Goal: Transaction & Acquisition: Purchase product/service

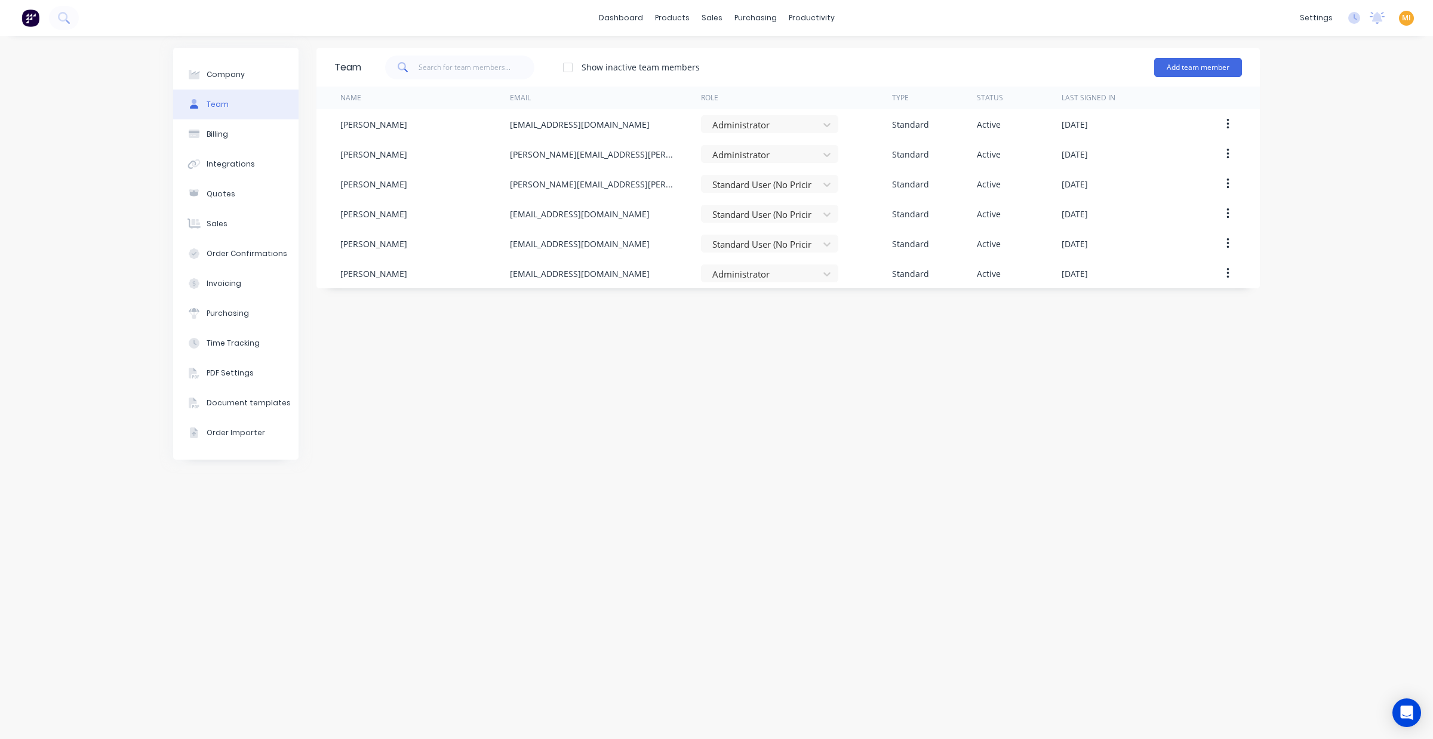
click at [24, 20] on img at bounding box center [30, 18] width 18 height 18
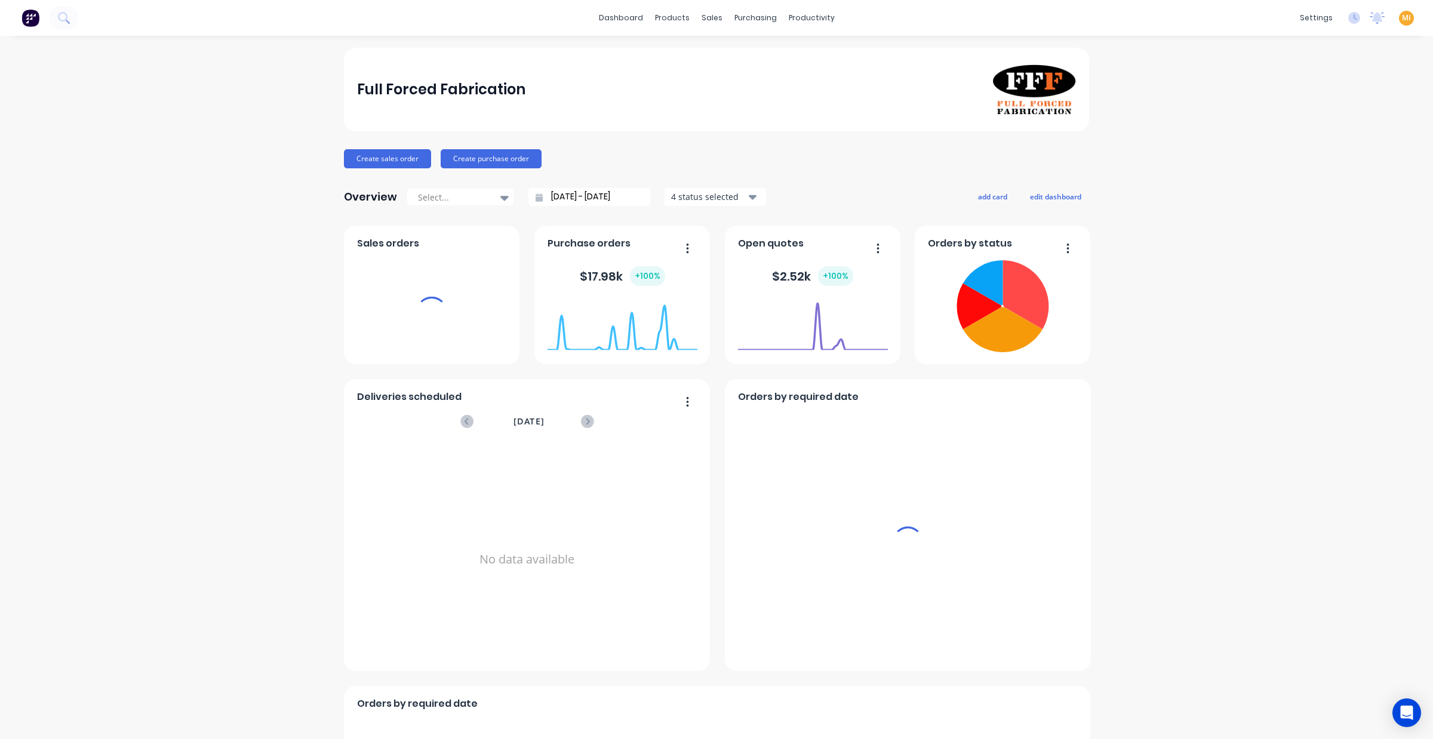
click at [1399, 11] on div "MI Full Forced Fabrication Maricar Infante Administrator Profile Sign out" at bounding box center [1406, 18] width 15 height 15
click at [1402, 21] on span "MI" at bounding box center [1406, 18] width 9 height 11
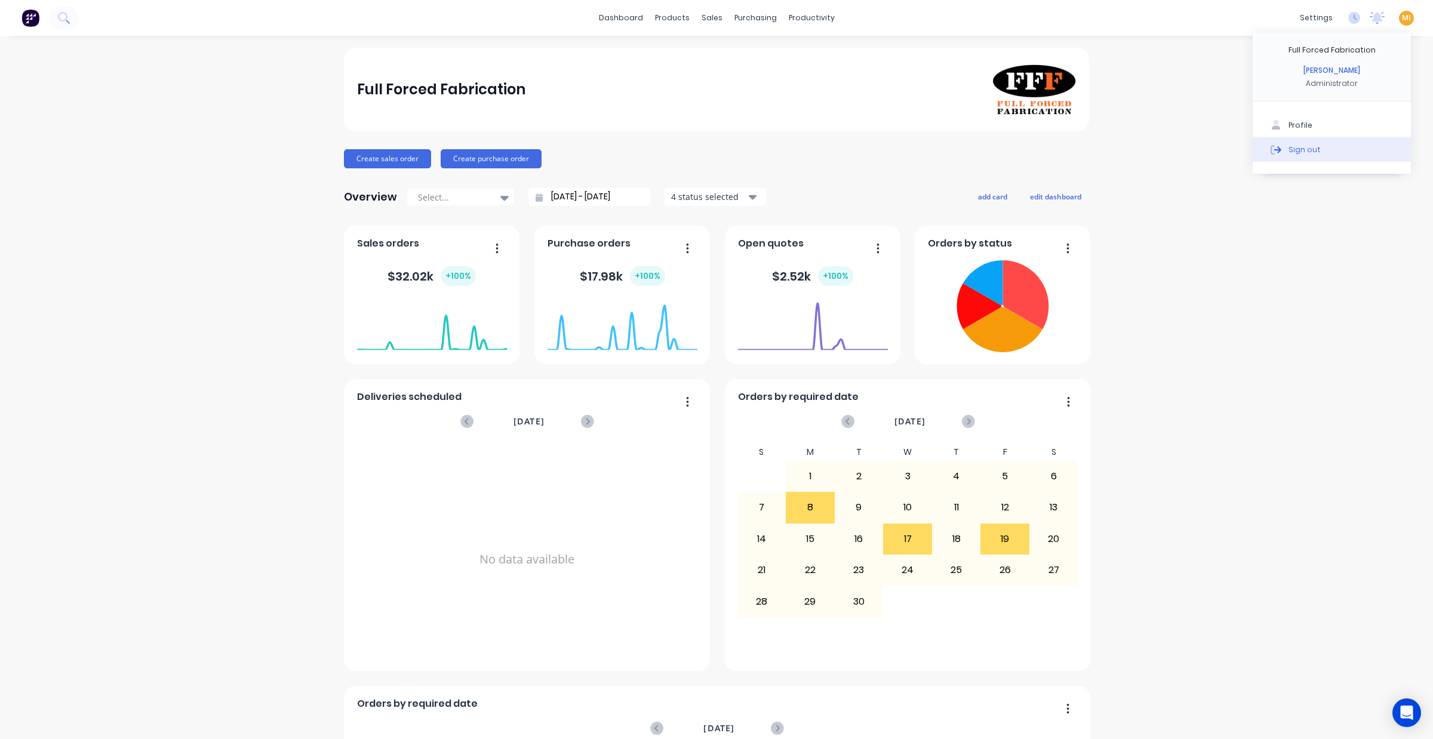
click at [1321, 144] on button "Sign out" at bounding box center [1332, 149] width 158 height 24
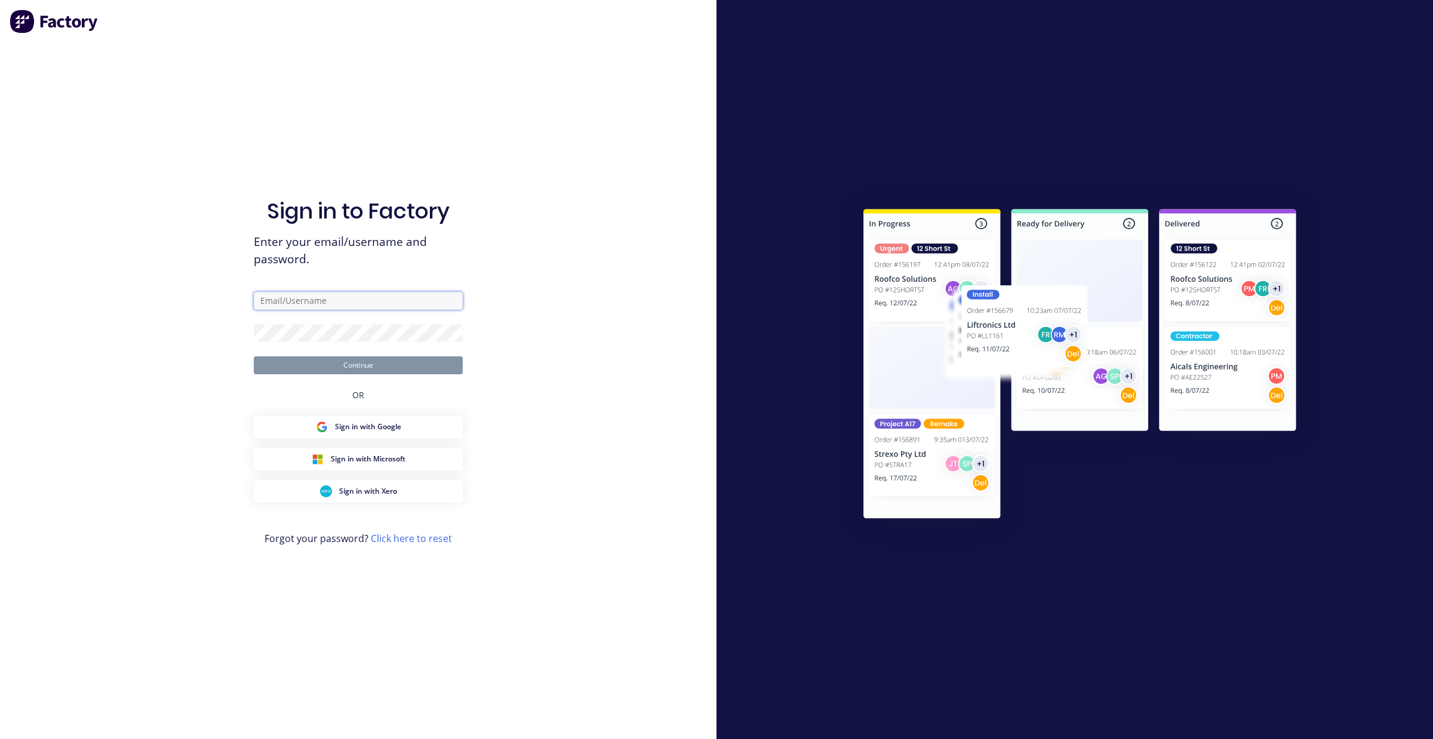
click at [321, 303] on input "text" at bounding box center [358, 301] width 209 height 18
type input "team+maricardemo@factory.app"
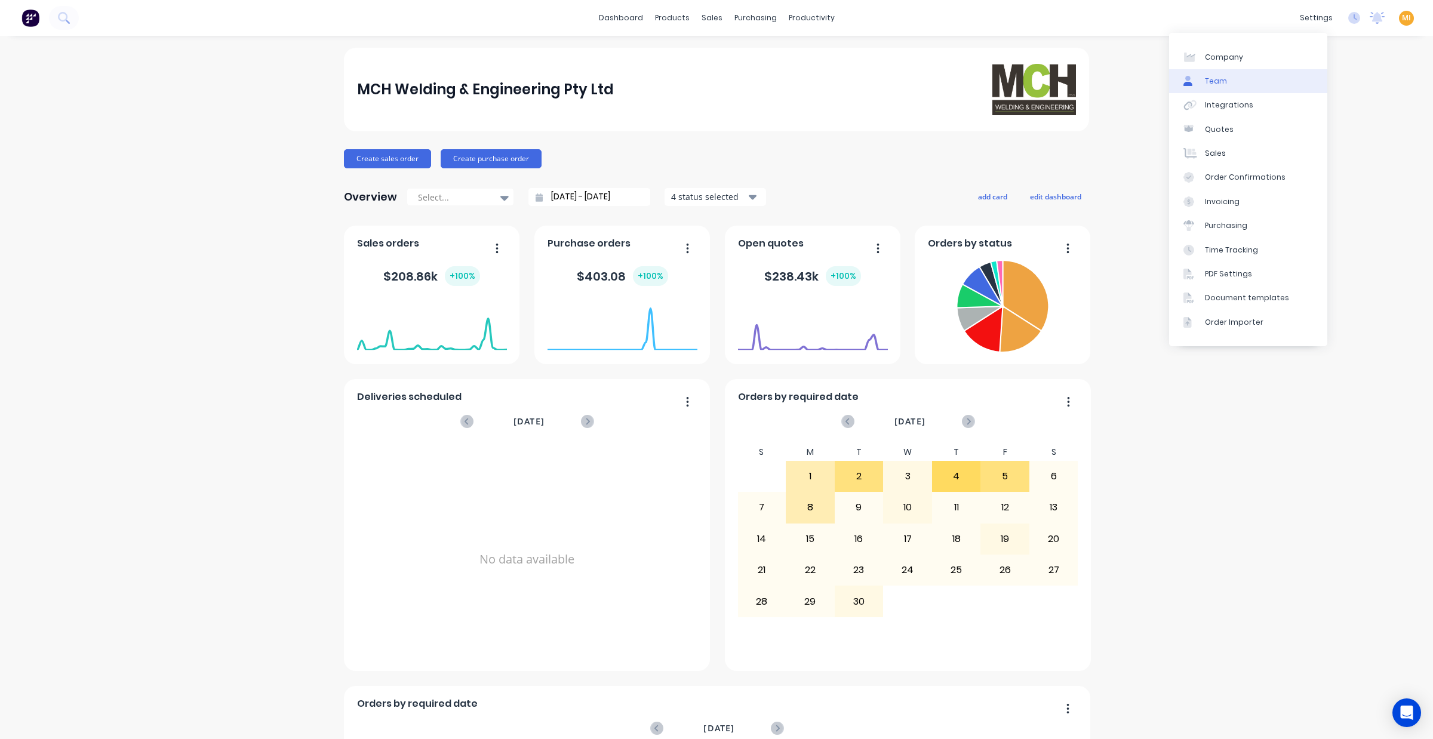
click at [1240, 84] on link "Team" at bounding box center [1248, 81] width 158 height 24
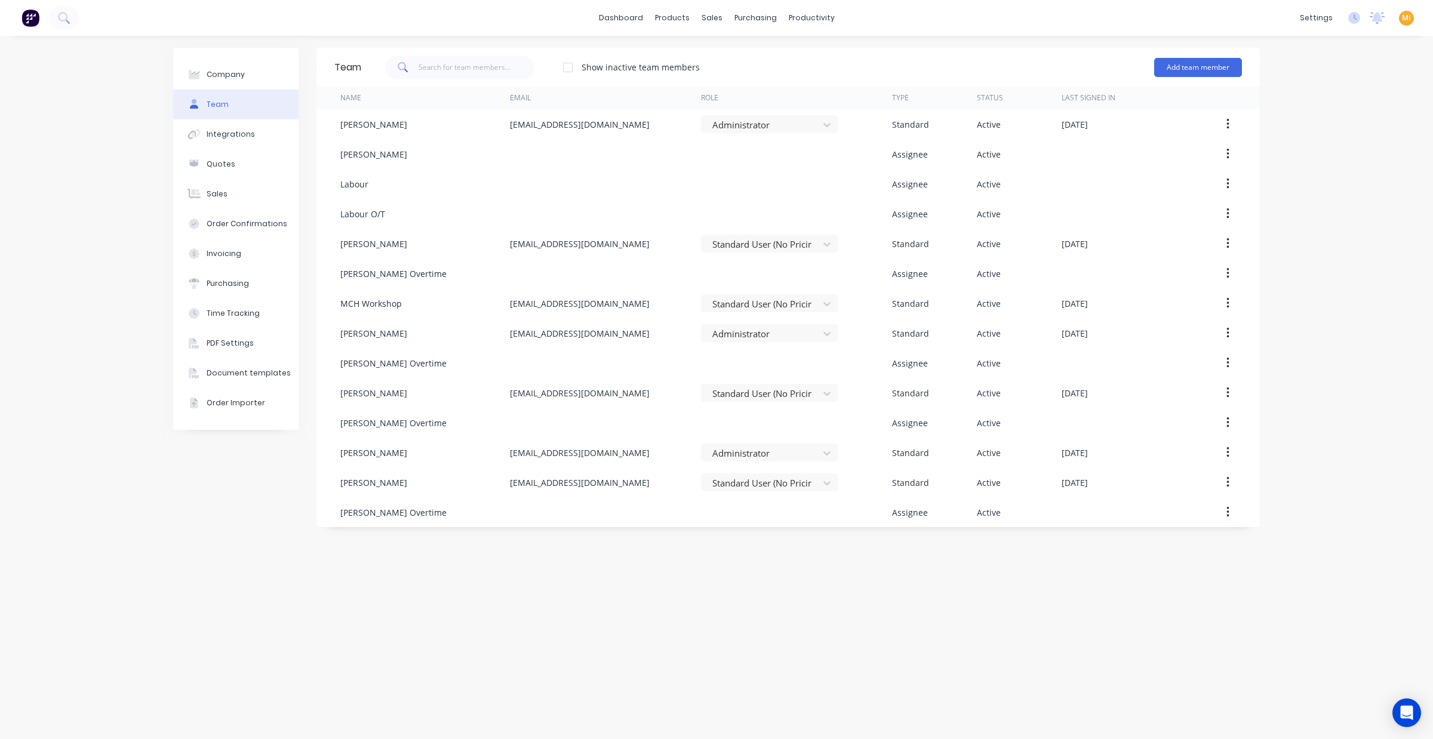
click at [1348, 169] on div "Company Team Integrations Quotes Sales Order Confirmations Invoicing Purchasing…" at bounding box center [716, 387] width 1433 height 703
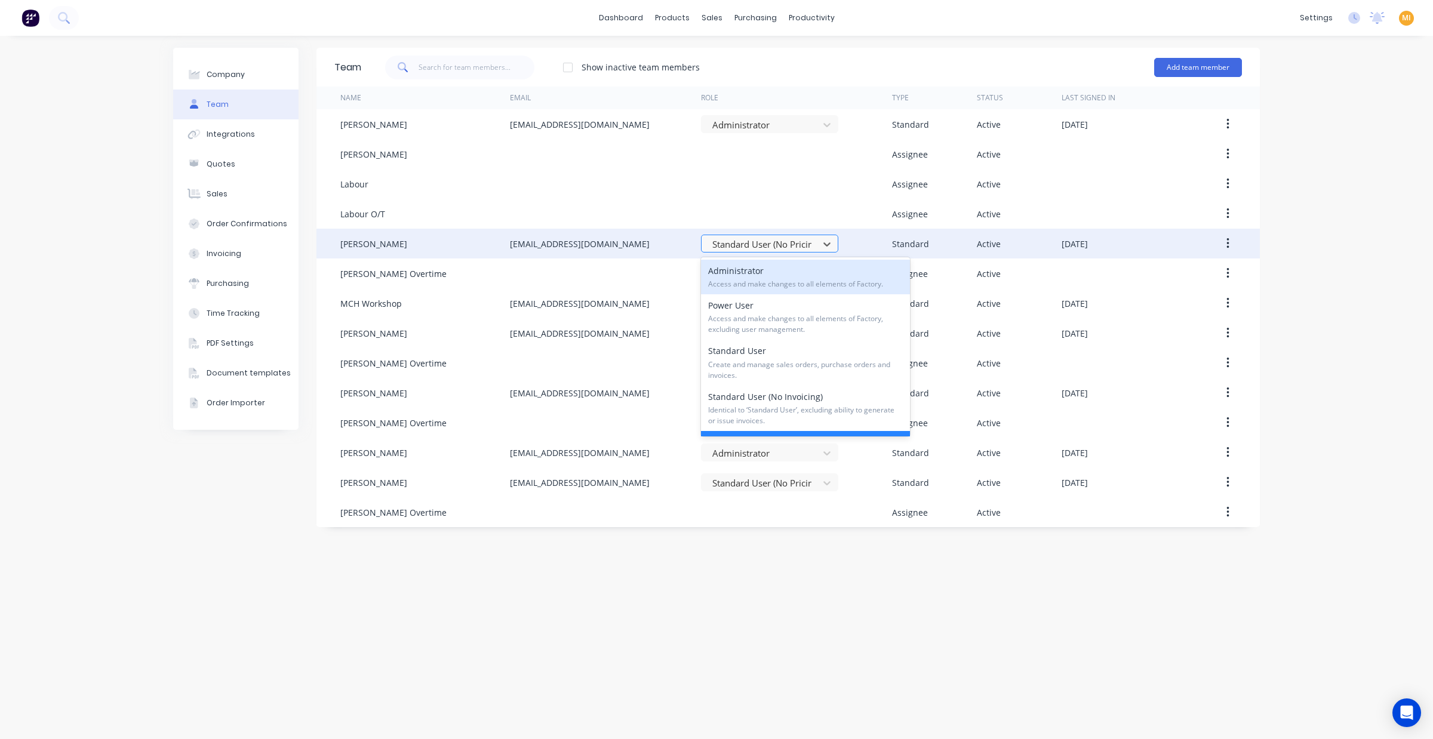
click at [789, 240] on div at bounding box center [762, 244] width 102 height 15
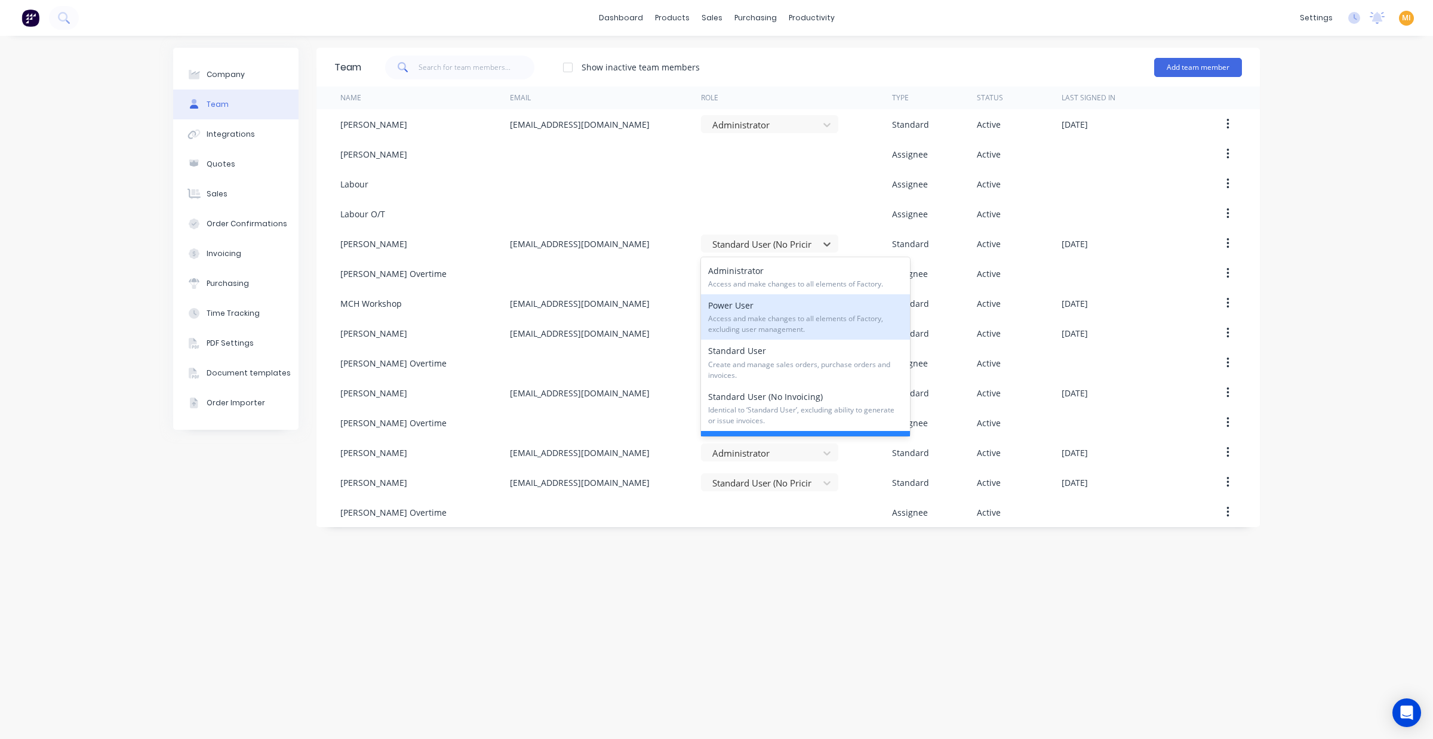
scroll to position [75, 0]
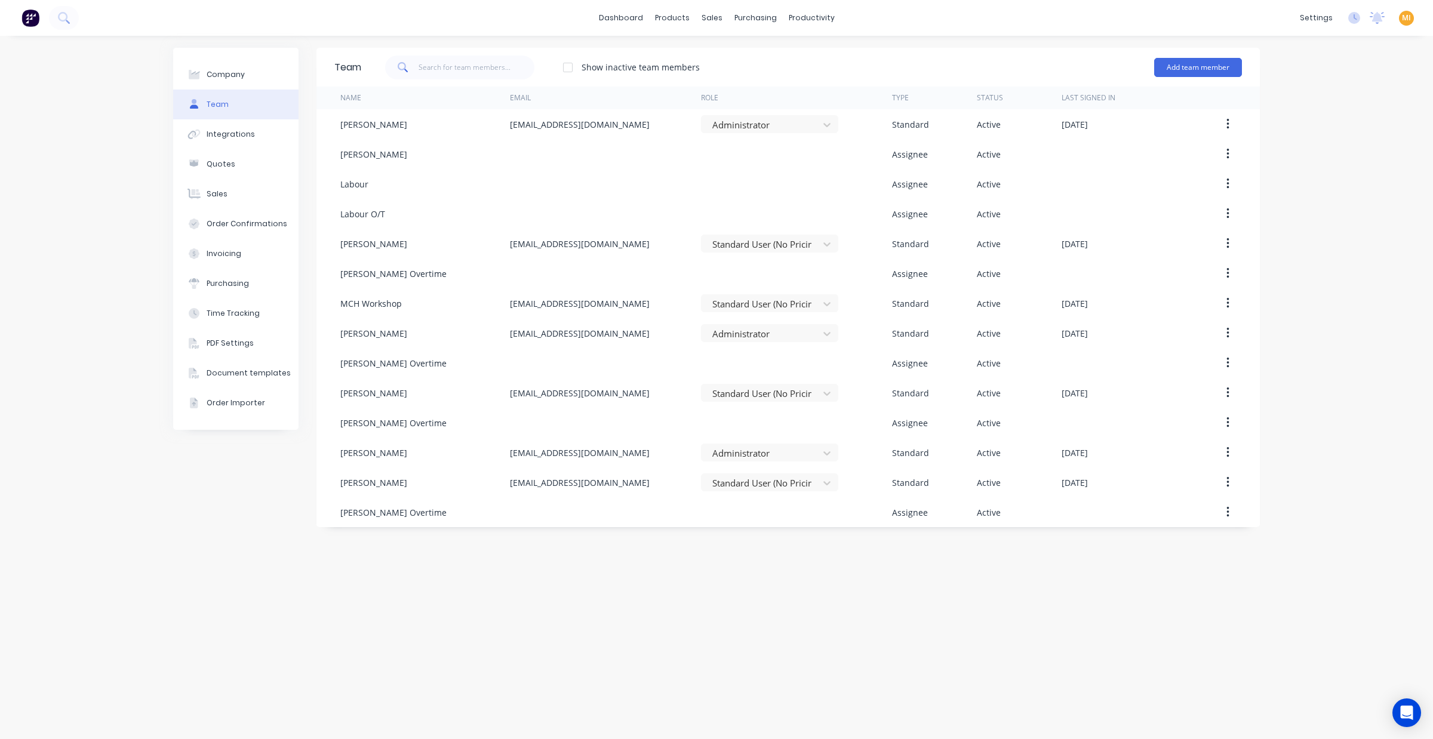
click at [615, 608] on div "Team Show inactive team members Add team member Name Email Role Type Status Las…" at bounding box center [787, 387] width 943 height 679
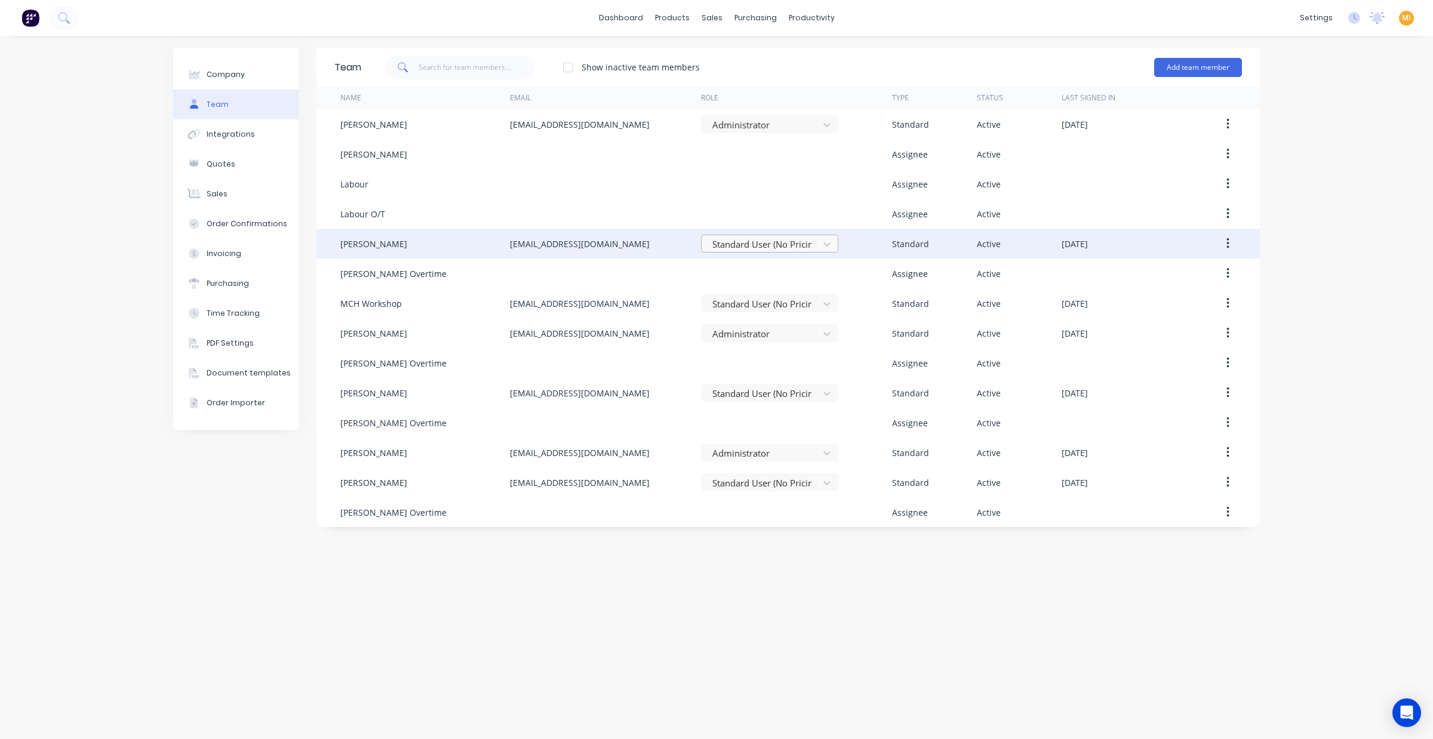
click at [775, 239] on div at bounding box center [762, 244] width 102 height 15
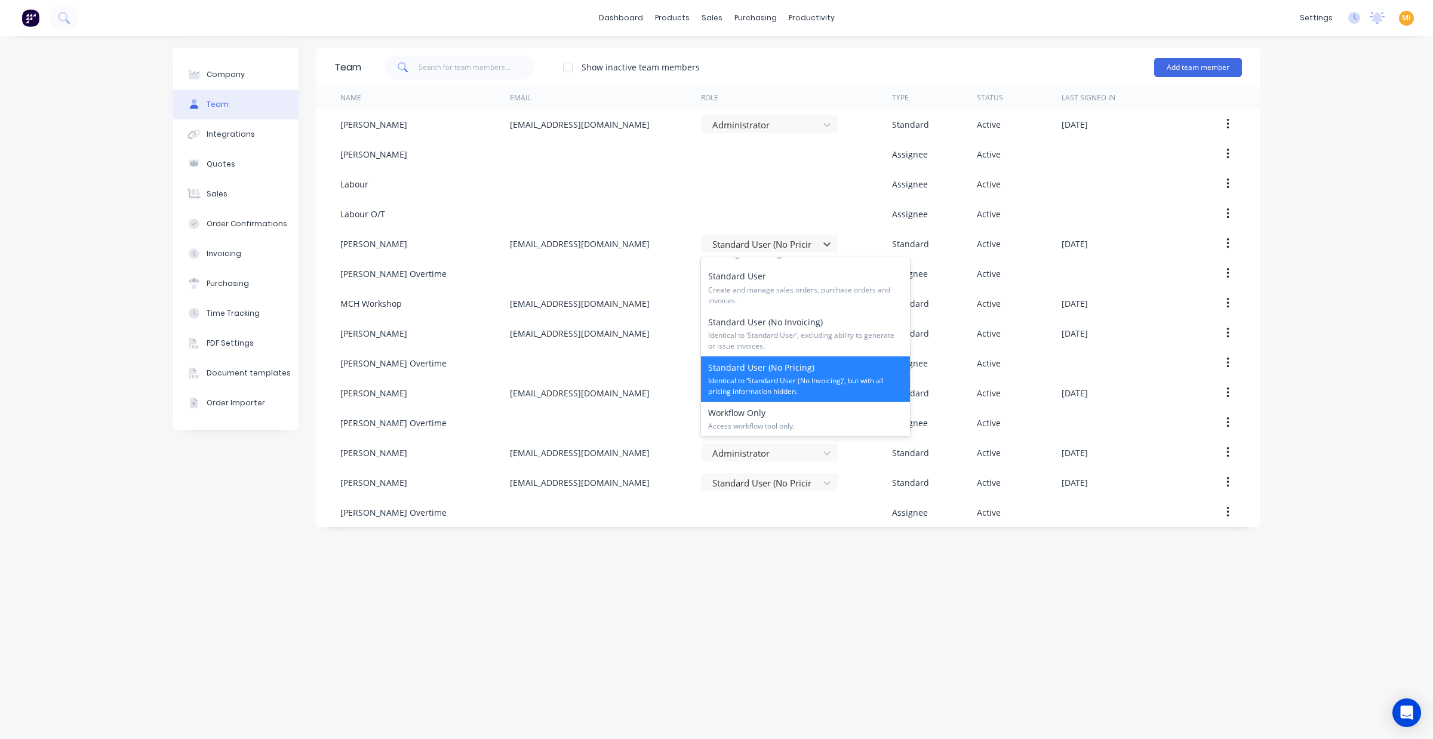
click at [637, 541] on div "Team Show inactive team members Add team member Name Email Role Type Status Las…" at bounding box center [787, 387] width 943 height 679
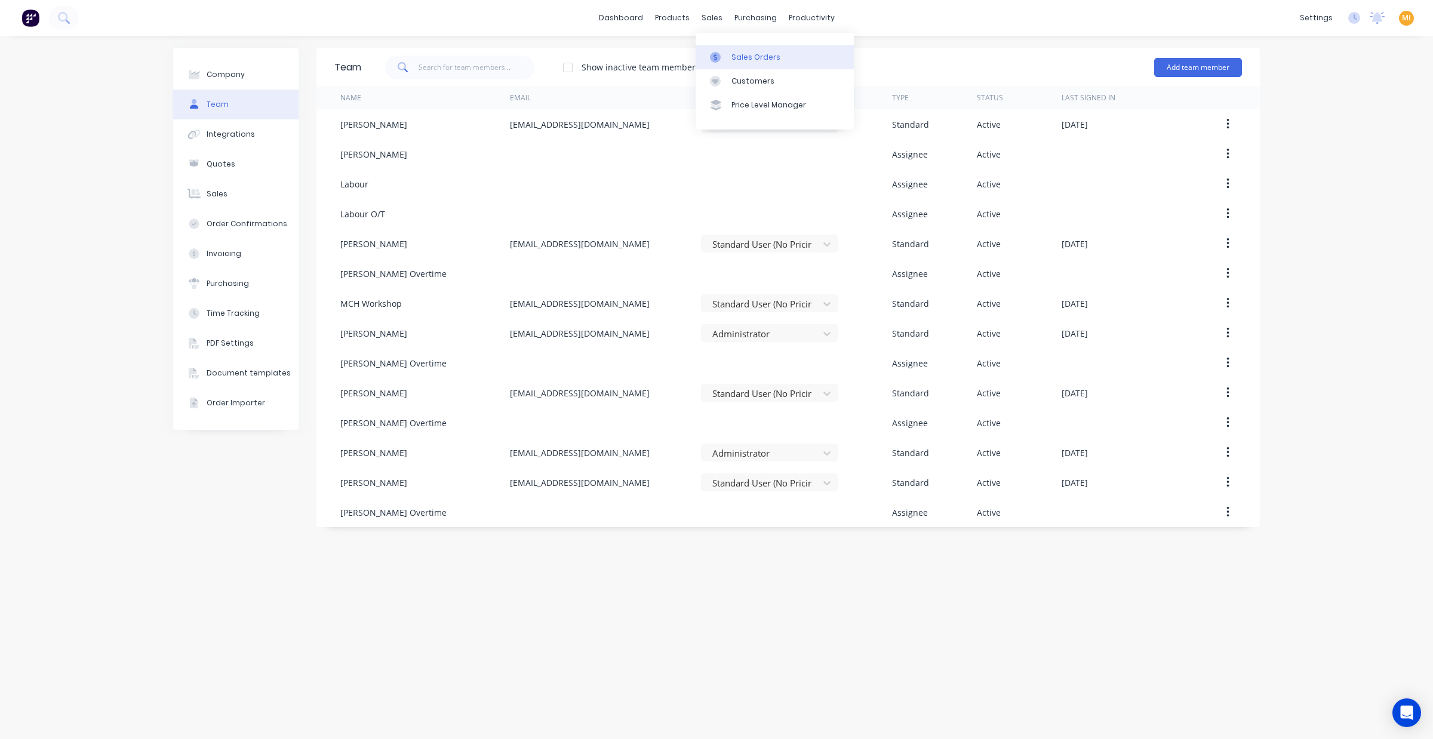
click at [739, 60] on div "Sales Orders" at bounding box center [755, 57] width 49 height 11
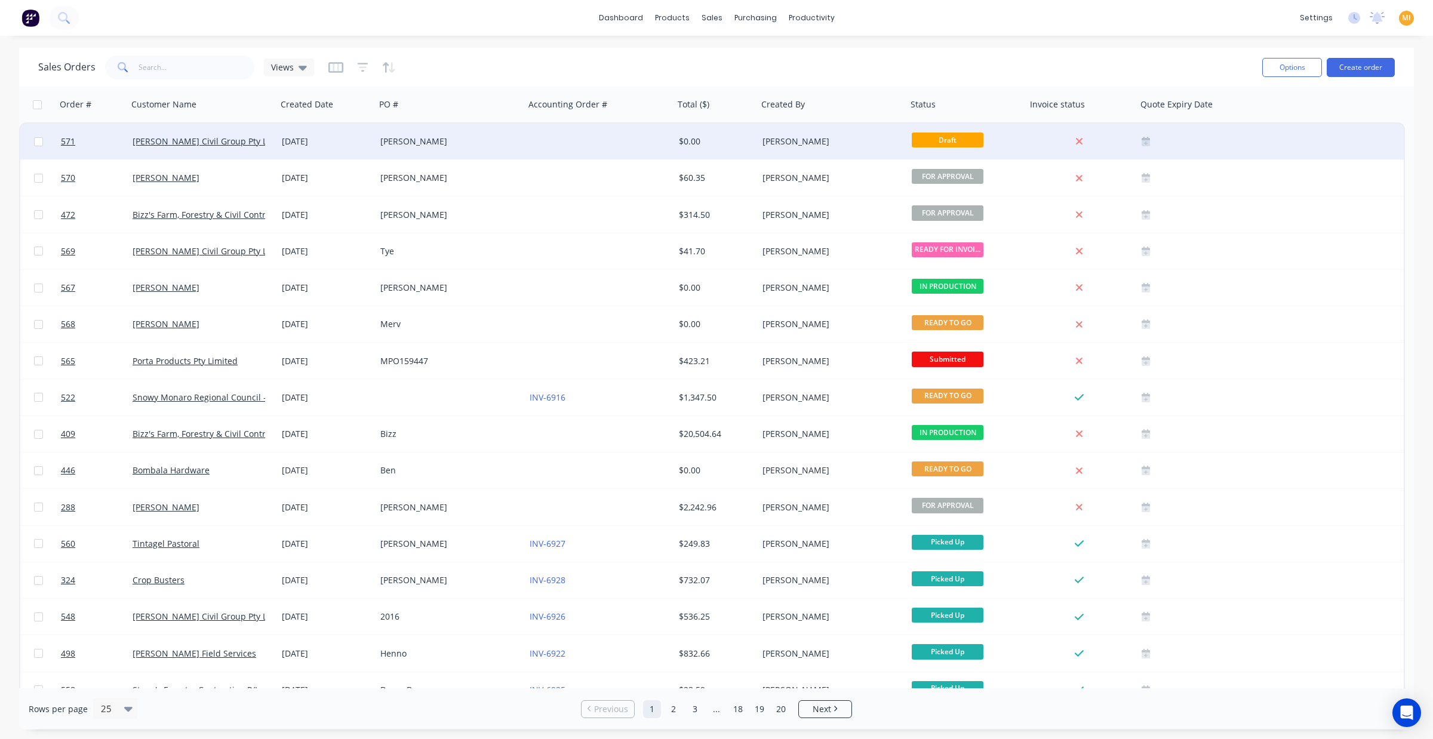
click at [500, 151] on div "[PERSON_NAME]" at bounding box center [450, 142] width 149 height 36
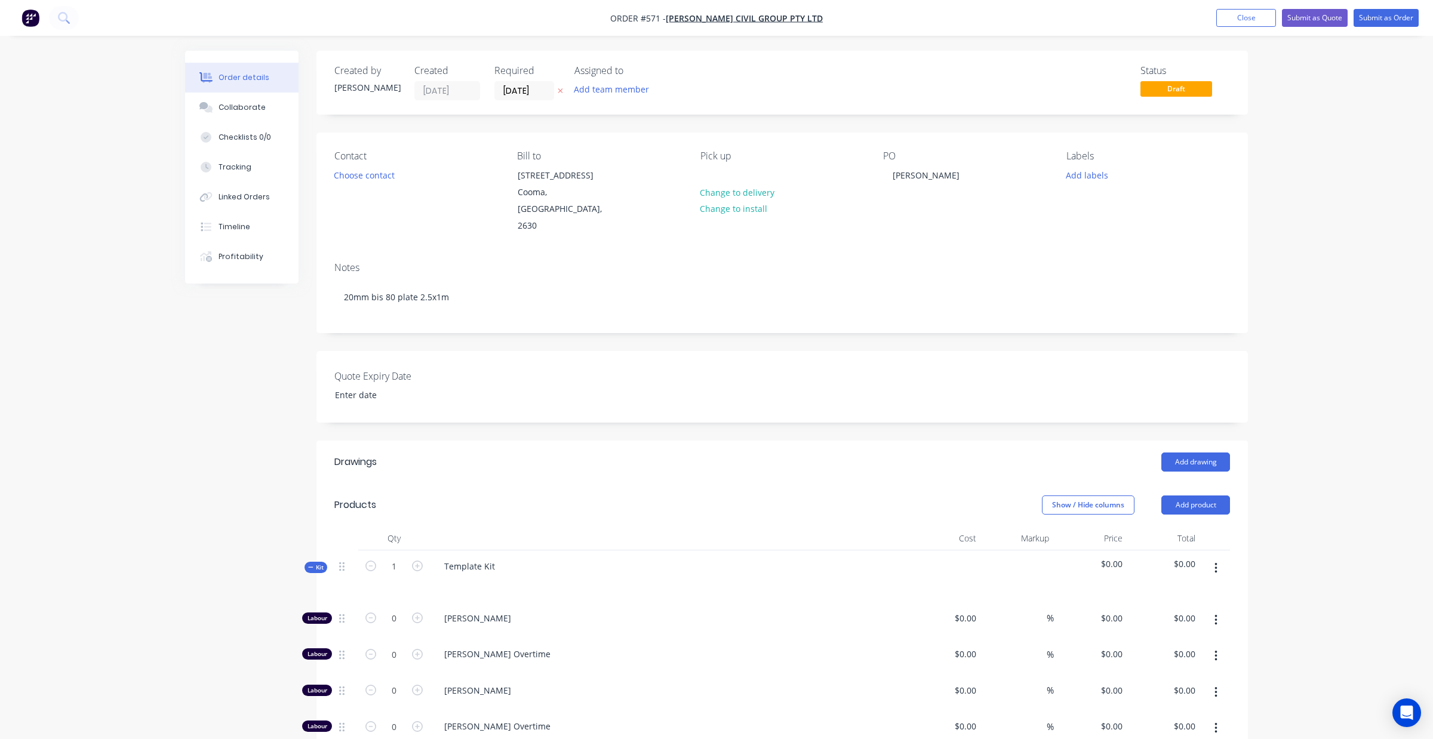
type input "$70.00"
type input "42.86"
type input "$100.00"
type input "$130.00"
type input "$50.00"
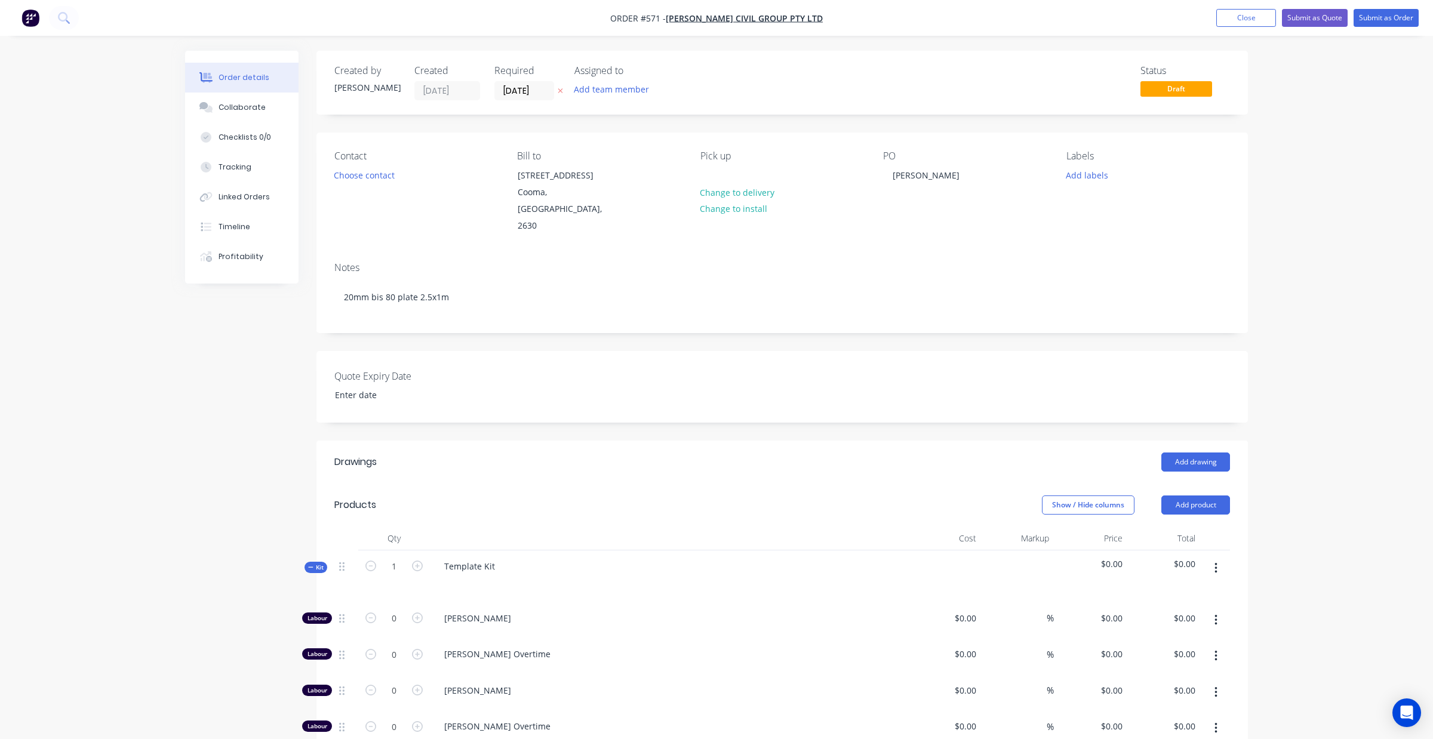
type input "100"
type input "$100.00"
type input "$80.00"
type input "62.5"
type input "$130.00"
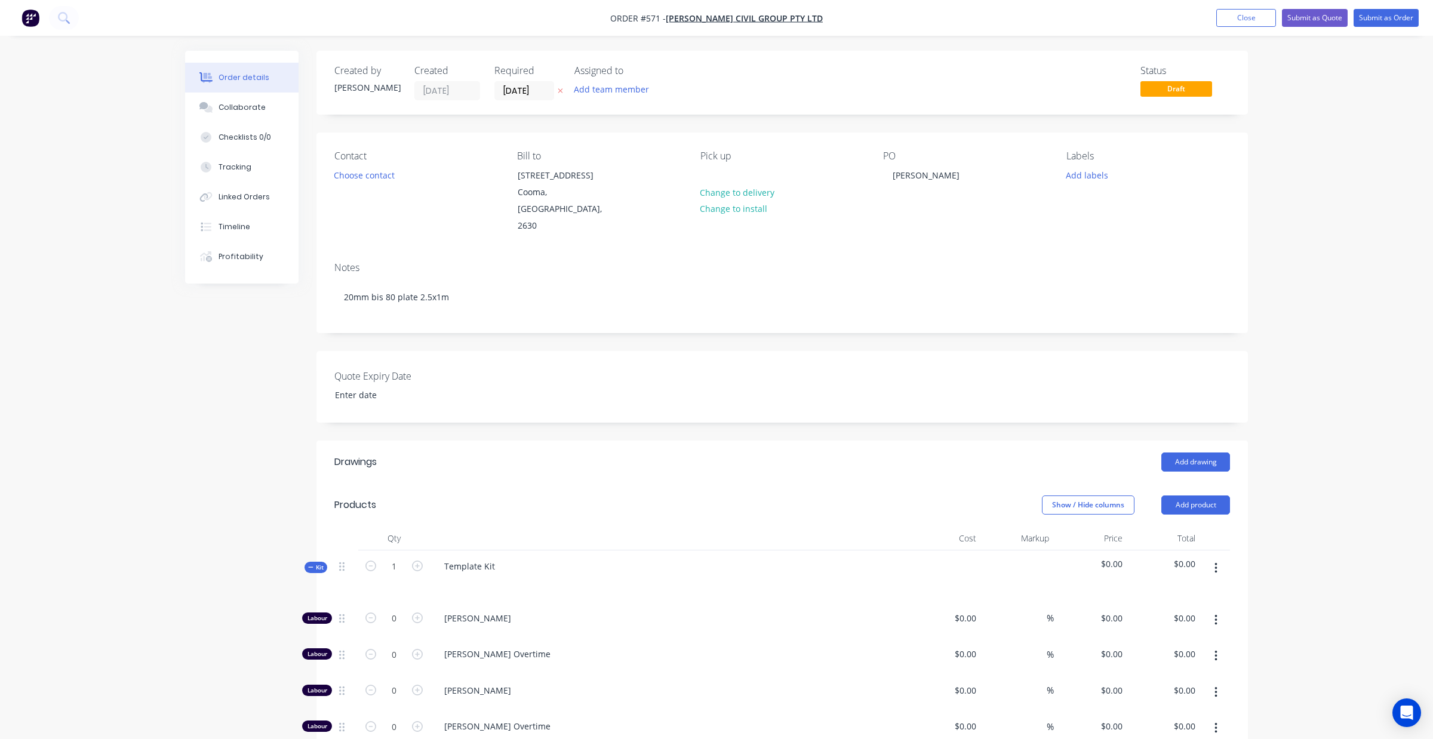
type input "$50.00"
type input "140"
type input "$120.00"
type input "$80.00"
type input "87.5"
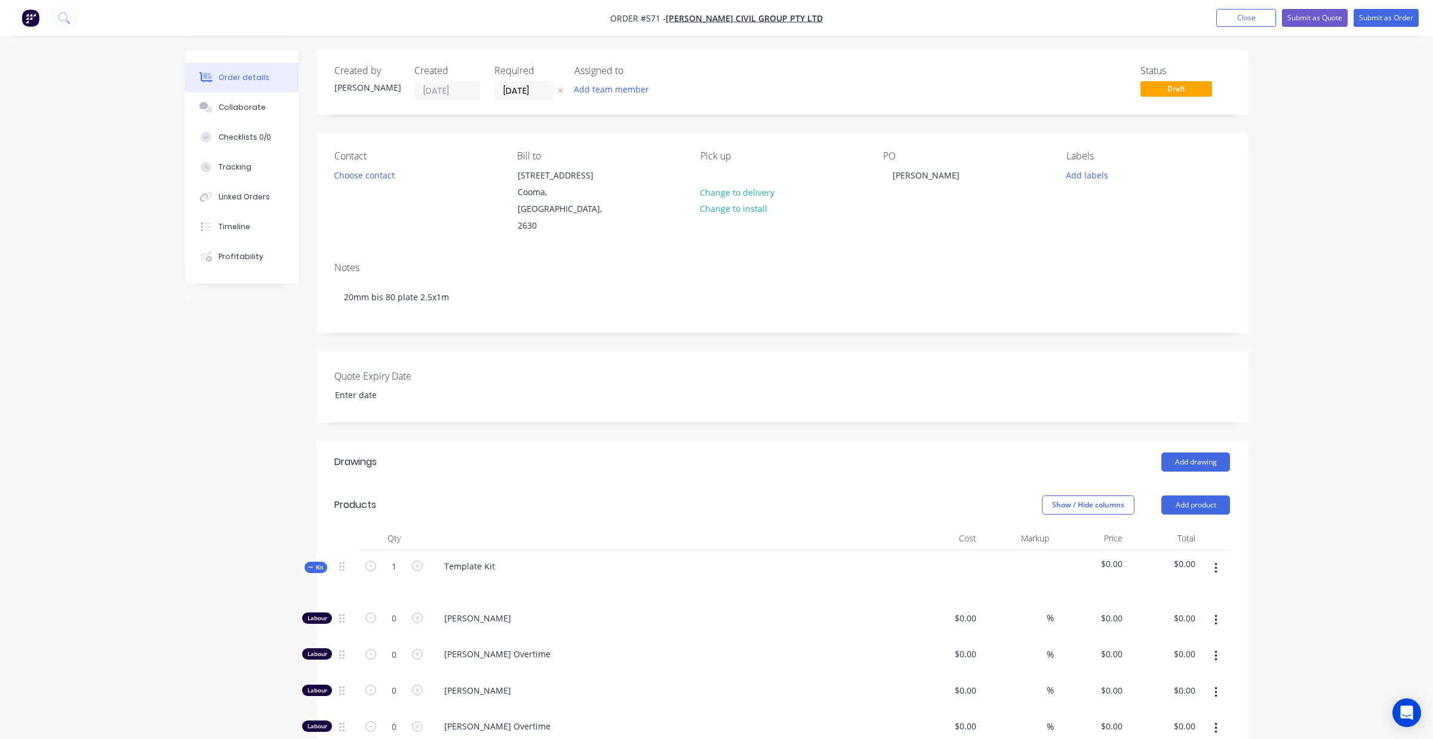
type input "$150.00"
type input "$50.00"
type input "180"
type input "$140.00"
type input "$80.00"
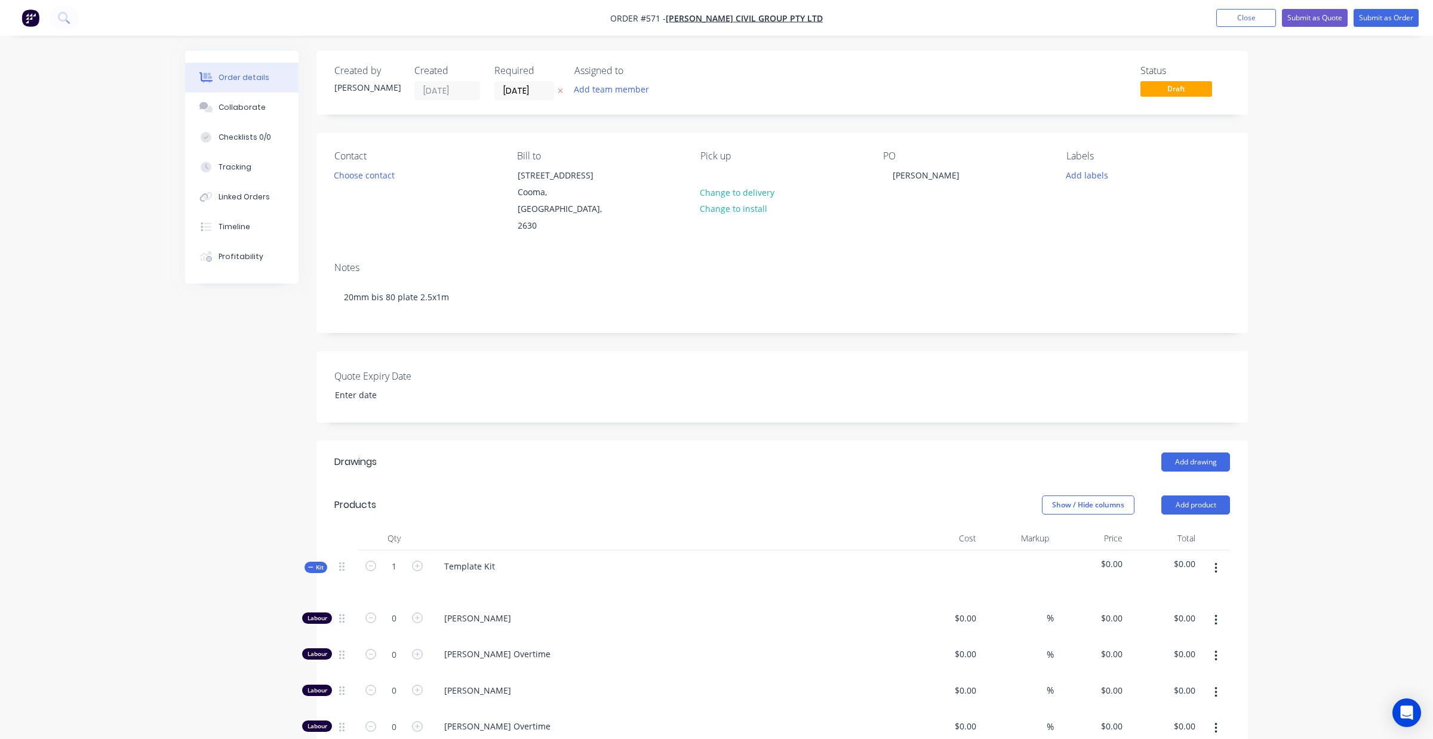
type input "112.5"
type input "$170.00"
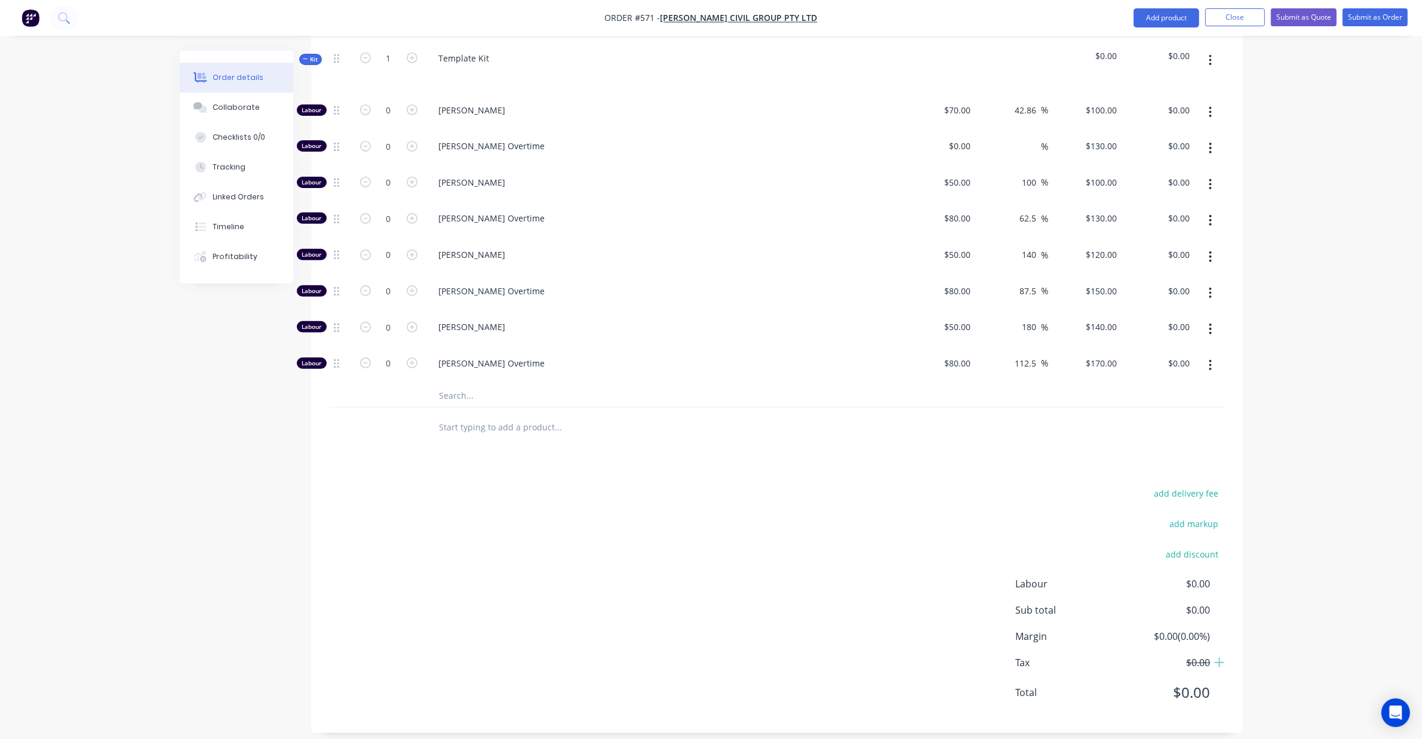
scroll to position [433, 0]
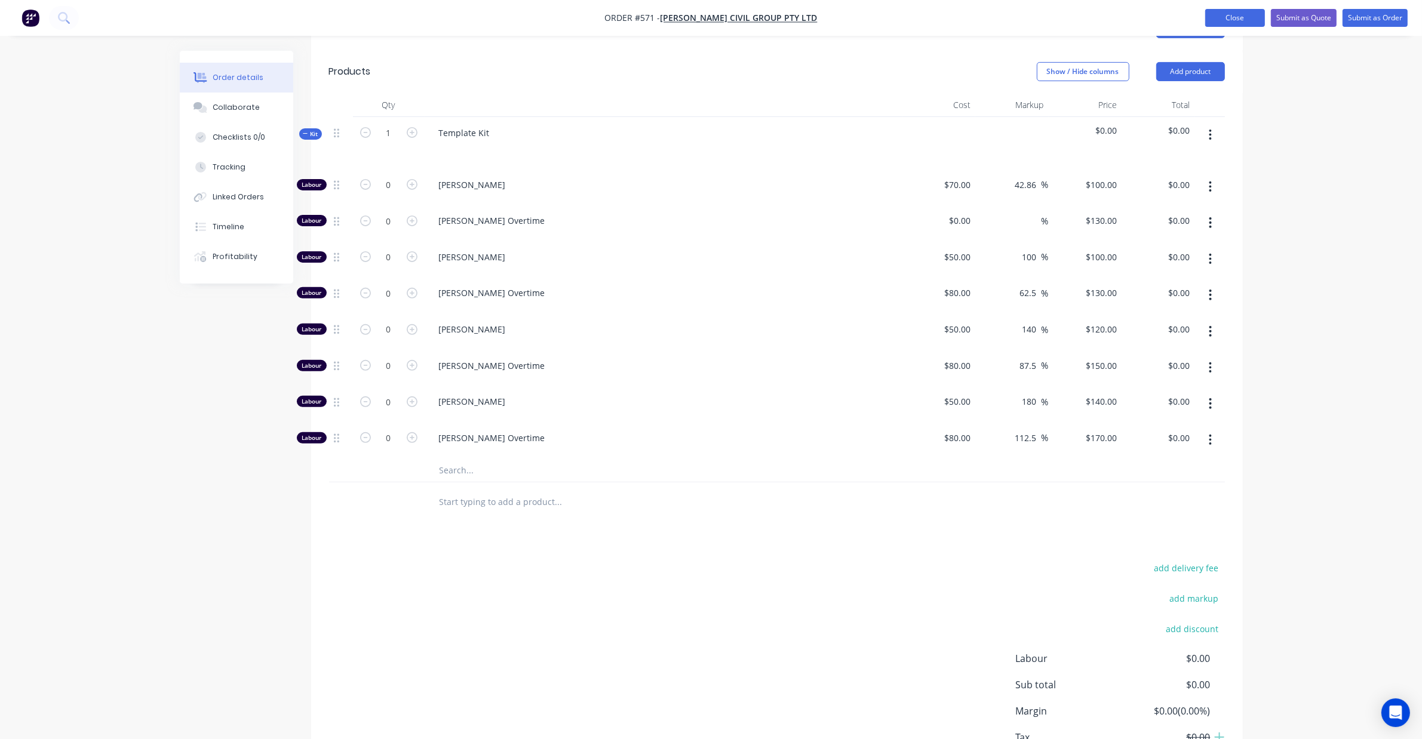
click at [1228, 23] on button "Close" at bounding box center [1235, 18] width 60 height 18
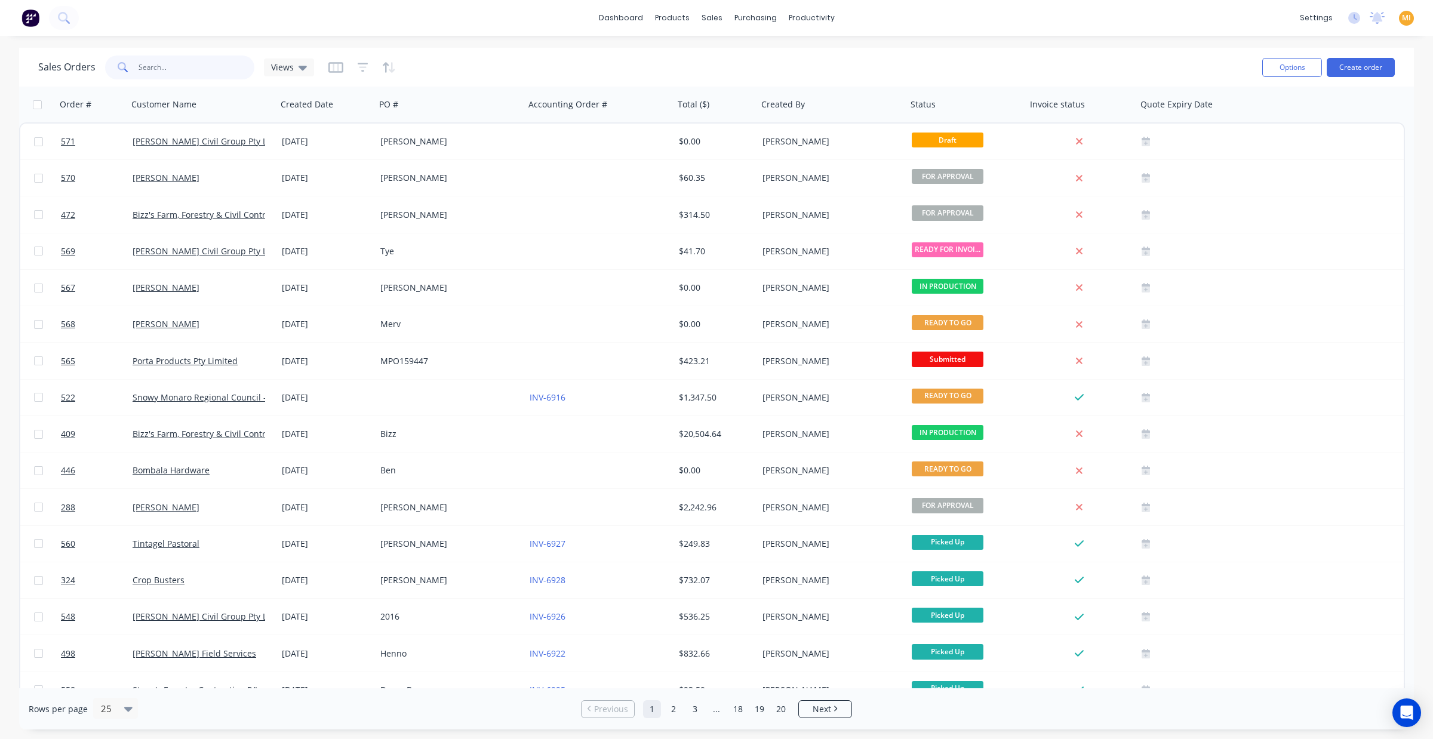
click at [177, 66] on input "text" at bounding box center [197, 68] width 116 height 24
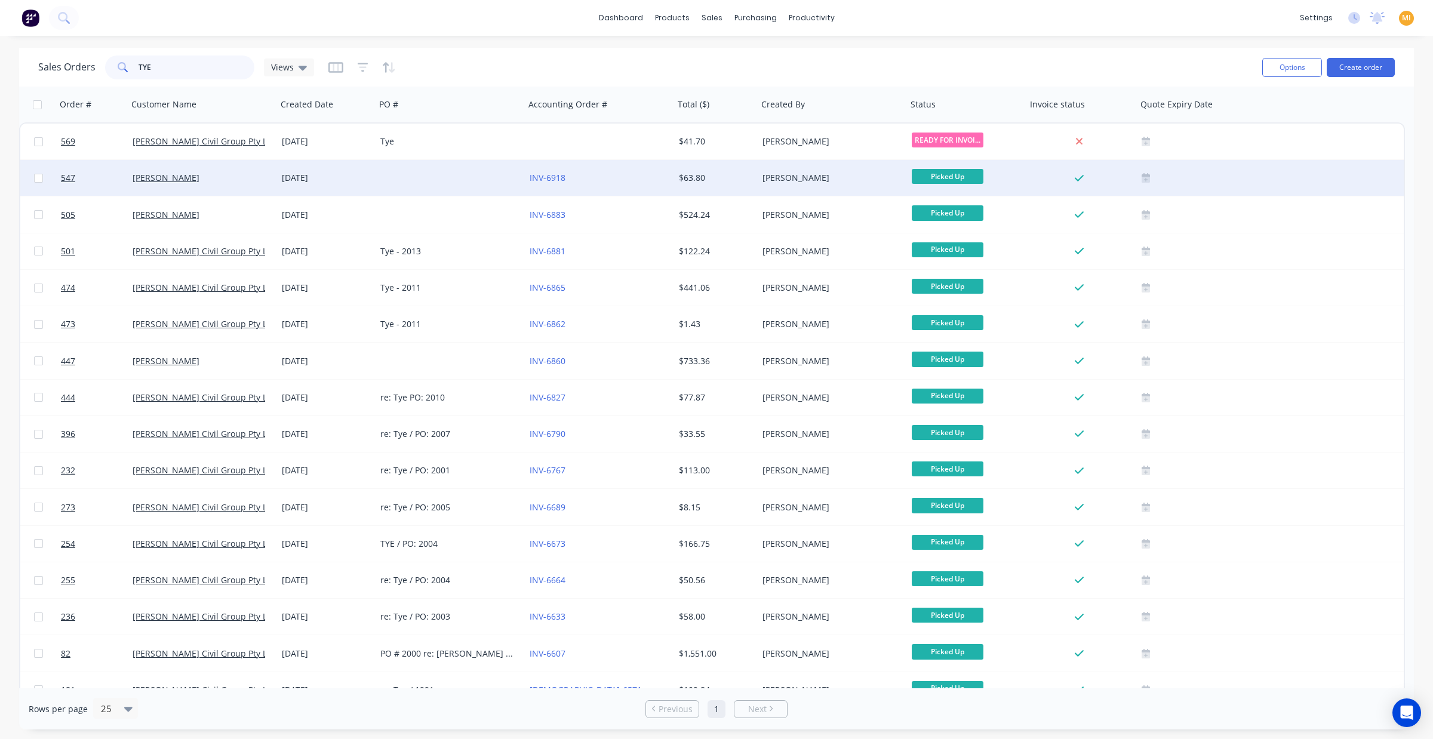
type input "TYE"
click at [219, 178] on div "[PERSON_NAME]" at bounding box center [199, 178] width 133 height 12
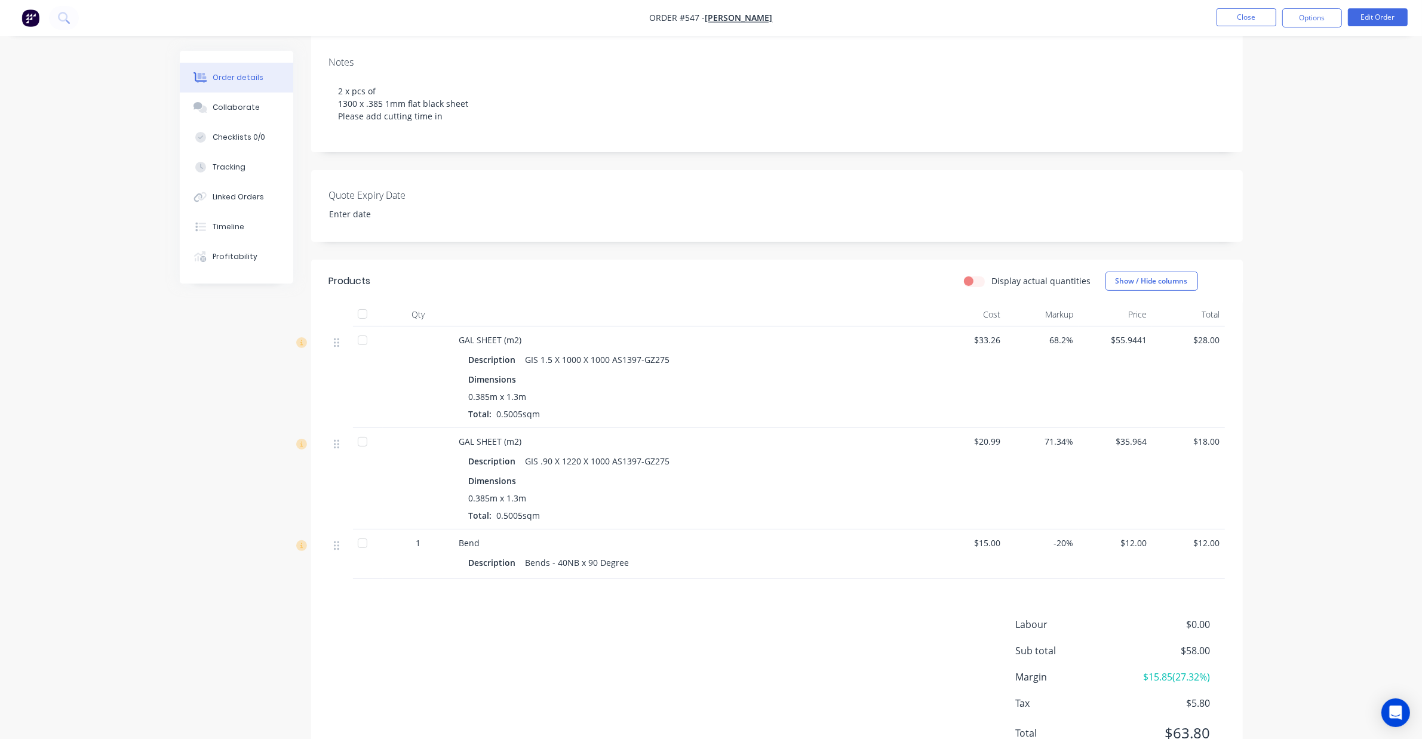
scroll to position [240, 0]
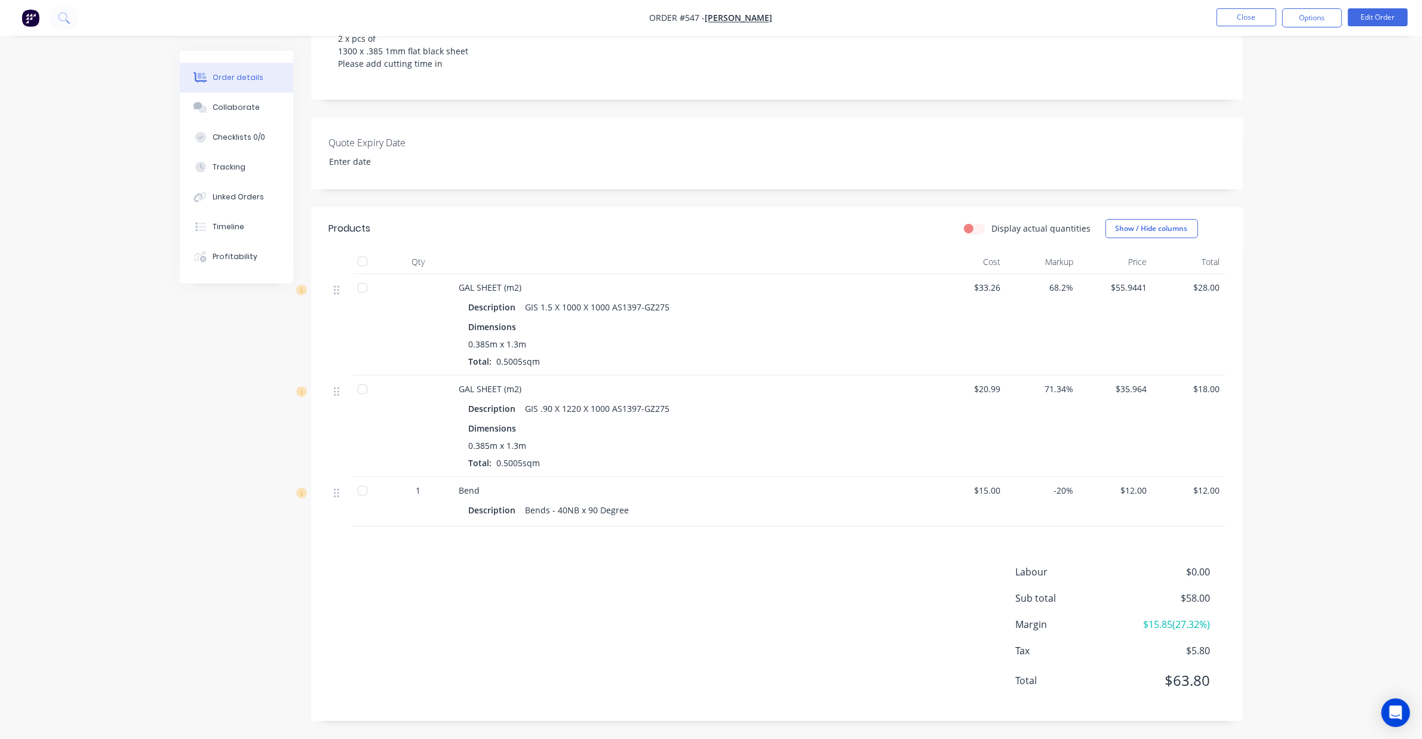
click at [540, 347] on div "0.385m x 1.3m" at bounding box center [693, 344] width 449 height 13
drag, startPoint x: 539, startPoint y: 347, endPoint x: 464, endPoint y: 344, distance: 74.7
click at [464, 344] on div "Description GIS 1.5 X 1000 X 1000 AS1397-GZ275 Dimensions 0.385m x 1.3m Total: …" at bounding box center [693, 332] width 468 height 72
click at [438, 356] on div at bounding box center [419, 325] width 72 height 102
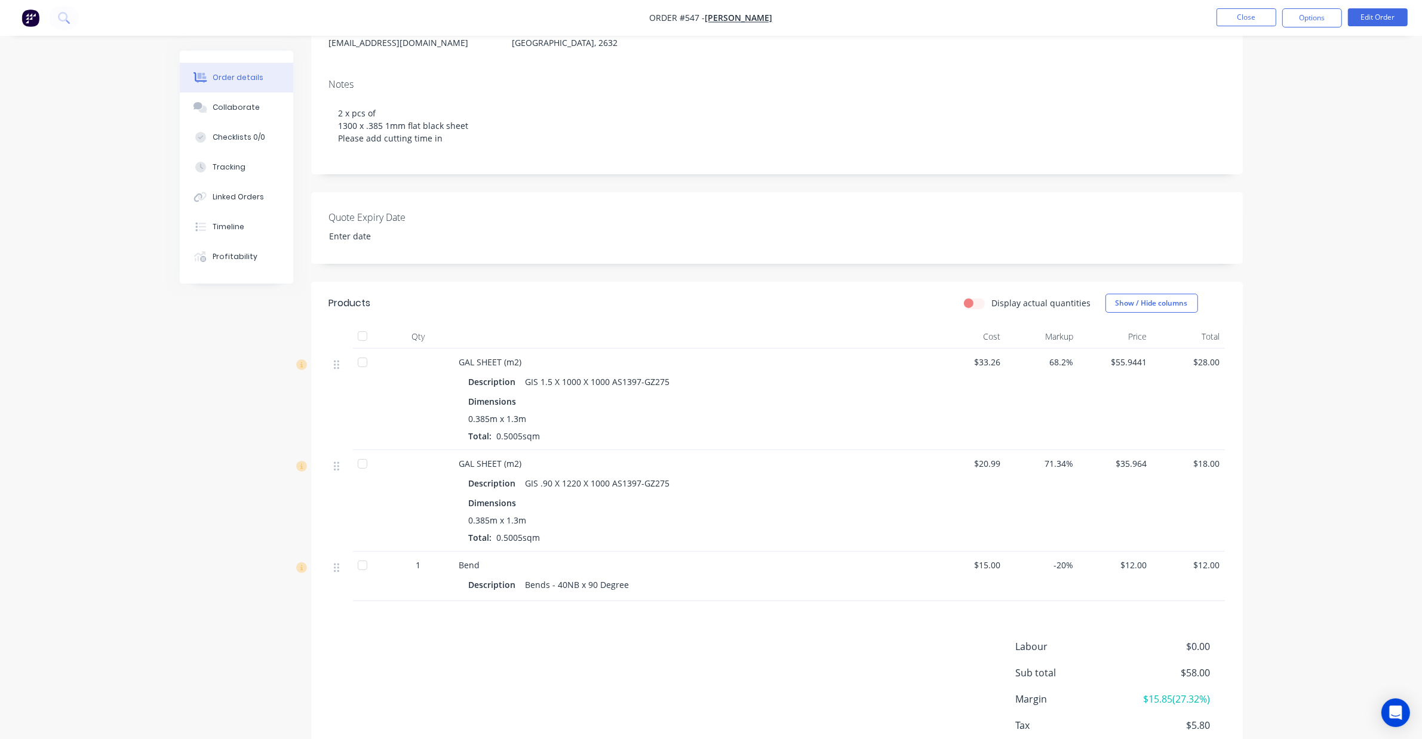
scroll to position [165, 0]
drag, startPoint x: 476, startPoint y: 565, endPoint x: 409, endPoint y: 562, distance: 67.0
click at [409, 562] on div "1 Bend Description Bends - 40NB x 90 Degree $15.00 -20% $12.00 $12.00" at bounding box center [777, 576] width 896 height 50
click at [424, 568] on div "1" at bounding box center [418, 564] width 62 height 13
click at [439, 565] on div "1" at bounding box center [418, 564] width 62 height 13
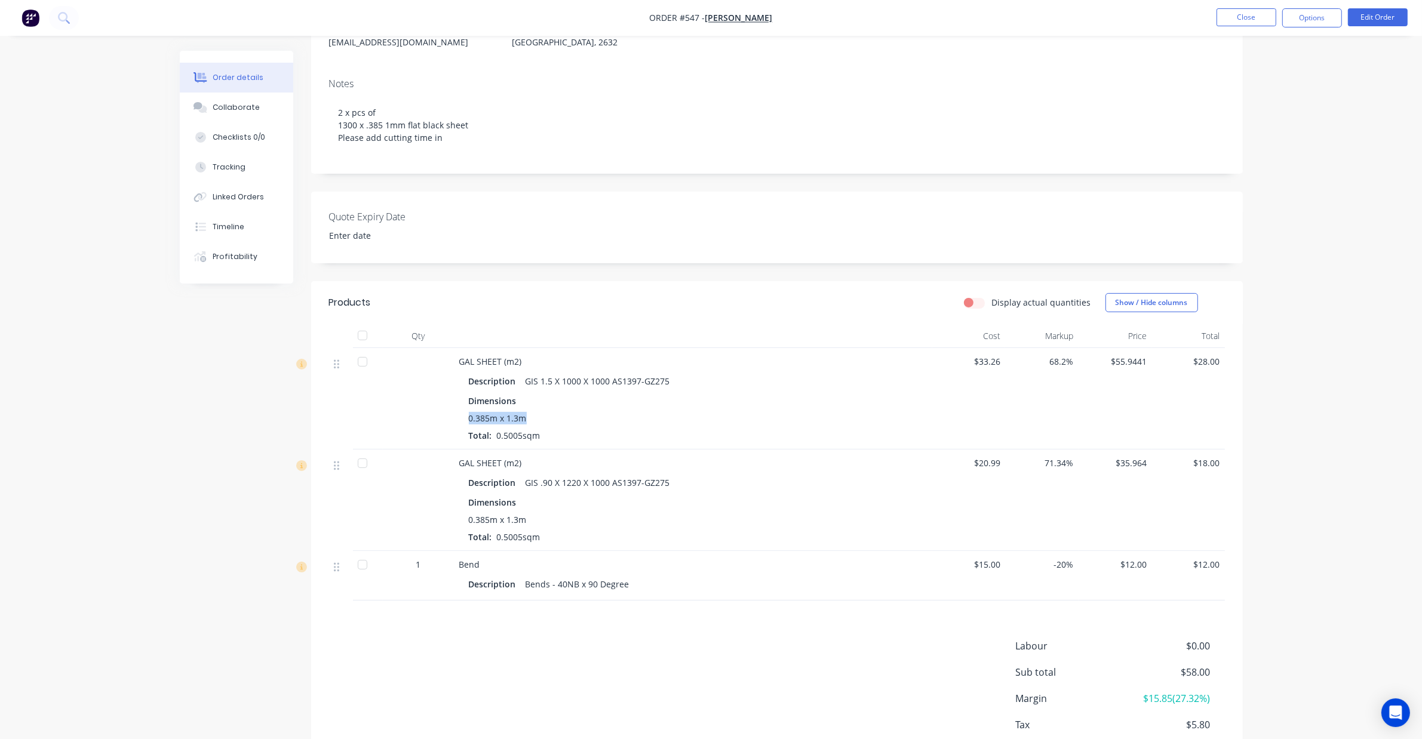
drag, startPoint x: 544, startPoint y: 422, endPoint x: 457, endPoint y: 418, distance: 86.7
click at [457, 418] on div "GAL SHEET (m2) Description GIS 1.5 X 1000 X 1000 AS1397-GZ275 Dimensions 0.385m…" at bounding box center [693, 399] width 478 height 102
drag, startPoint x: 533, startPoint y: 422, endPoint x: 463, endPoint y: 420, distance: 70.5
click at [463, 420] on div "Description GIS 1.5 X 1000 X 1000 AS1397-GZ275 Dimensions 0.385m x 1.3m Total: …" at bounding box center [693, 406] width 468 height 72
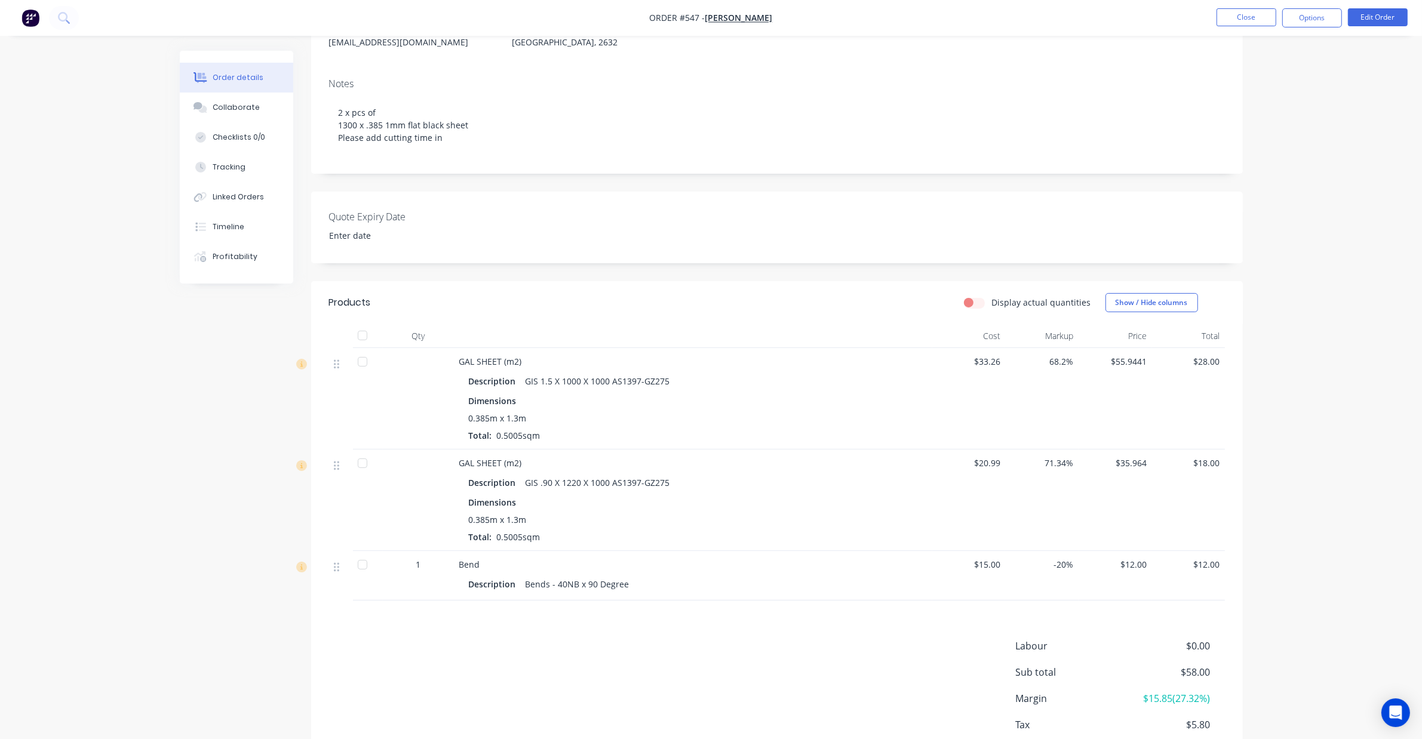
click at [440, 447] on div at bounding box center [419, 399] width 72 height 102
click at [1239, 25] on button "Close" at bounding box center [1246, 17] width 60 height 18
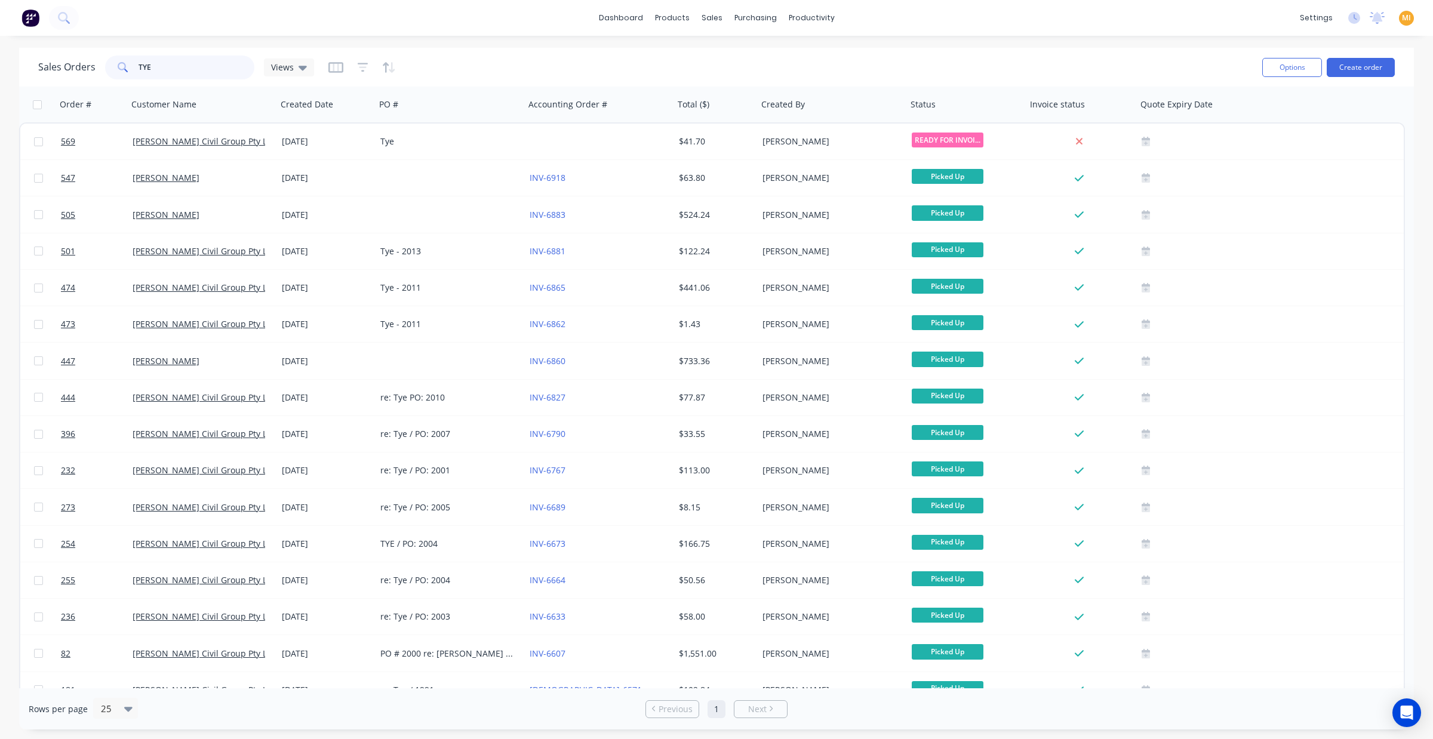
drag, startPoint x: 177, startPoint y: 70, endPoint x: 115, endPoint y: 63, distance: 62.5
click at [115, 69] on div "TYE" at bounding box center [179, 68] width 149 height 24
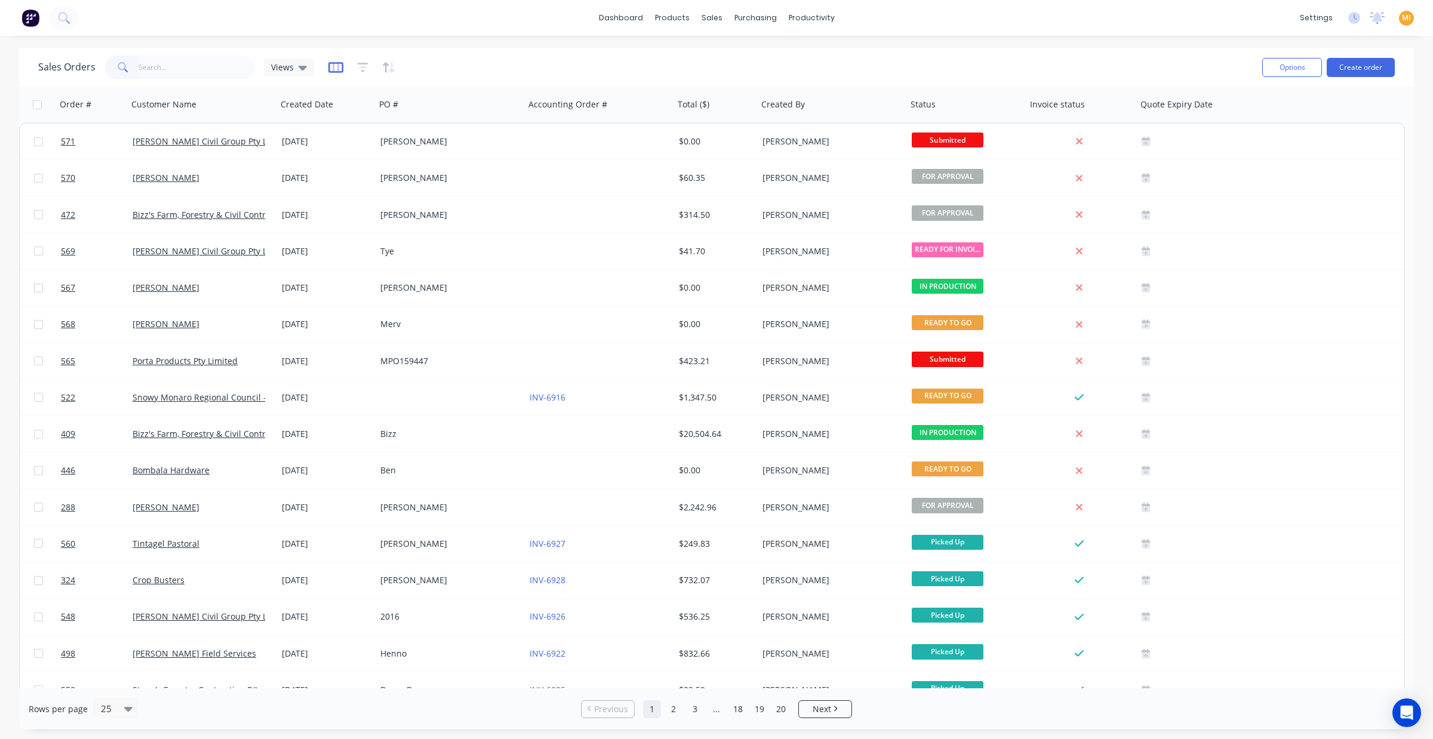
click at [333, 64] on icon "button" at bounding box center [335, 67] width 15 height 12
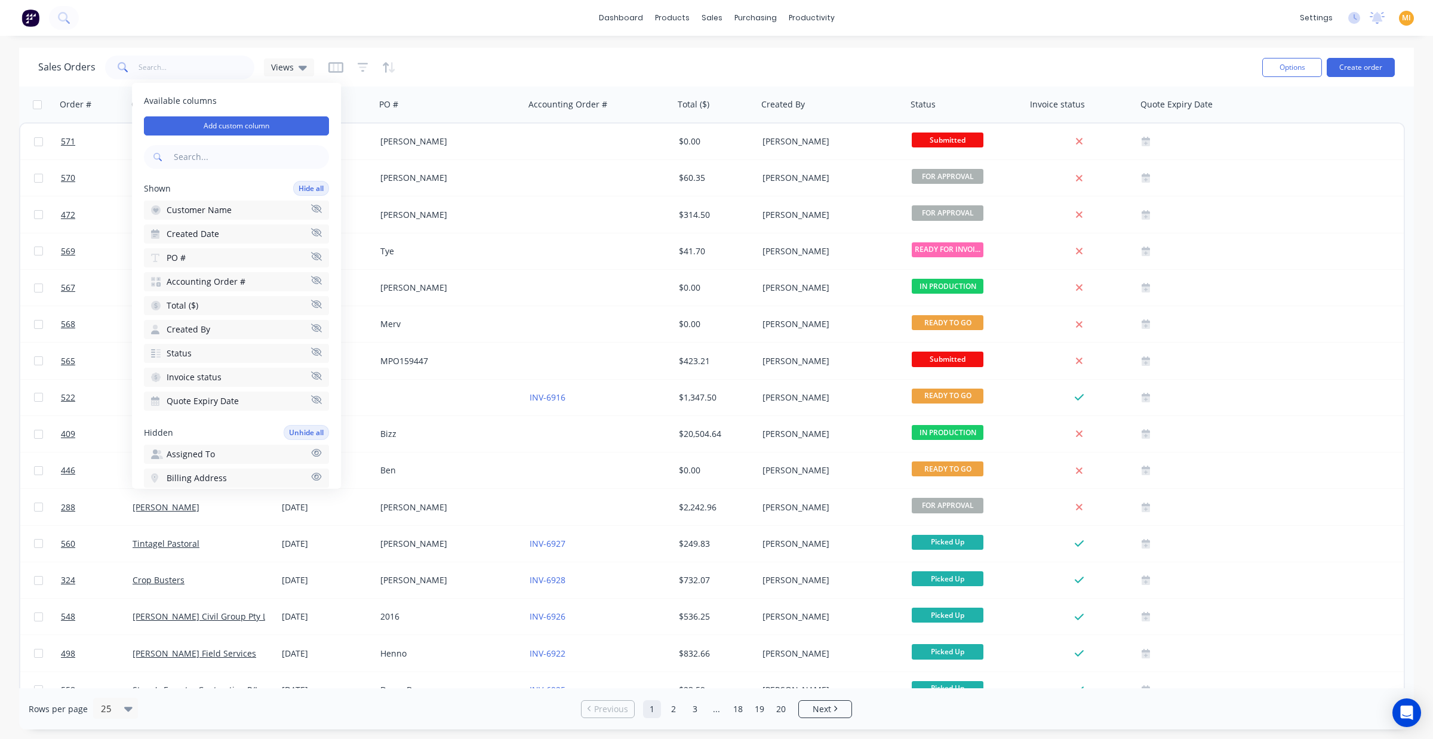
click at [240, 153] on input "text" at bounding box center [250, 157] width 158 height 24
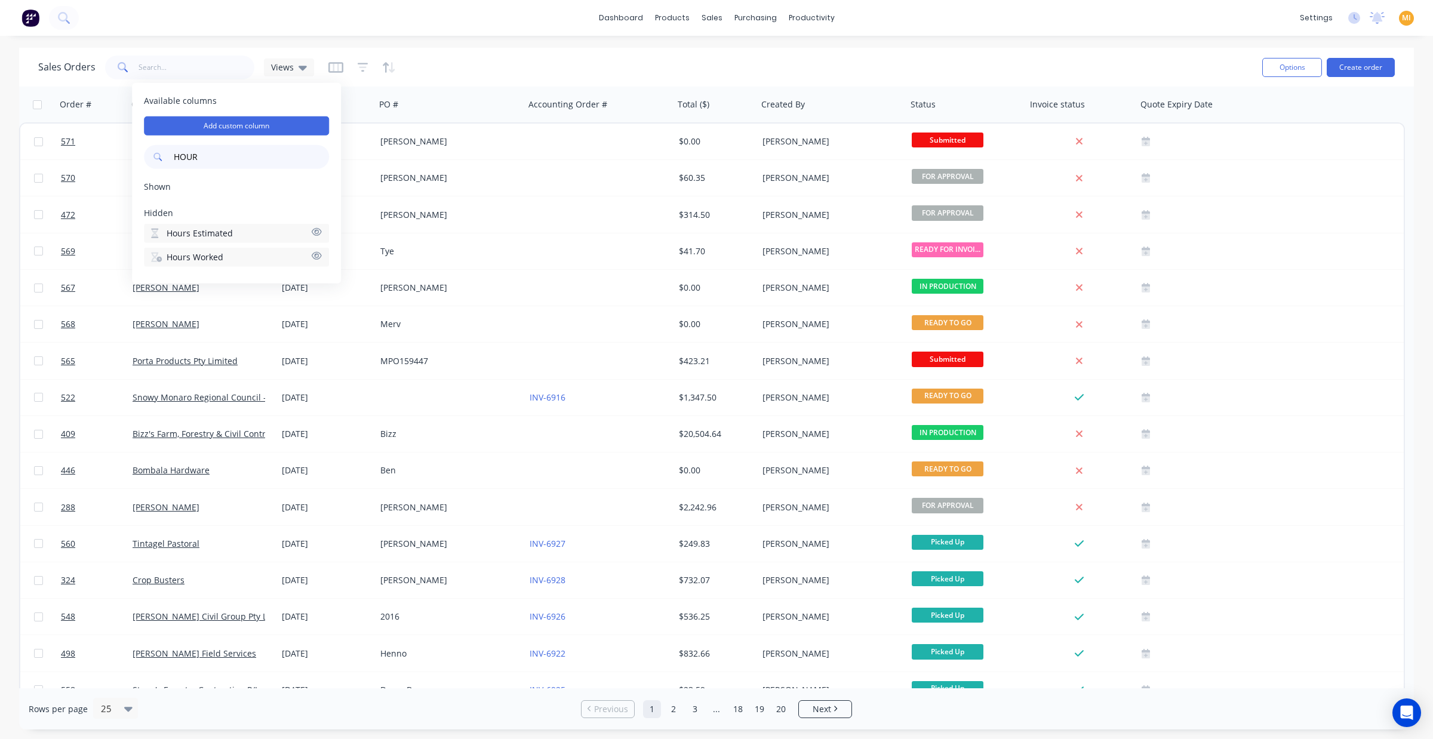
type input "HOUR"
click at [223, 260] on button "Hours Worked" at bounding box center [236, 257] width 185 height 19
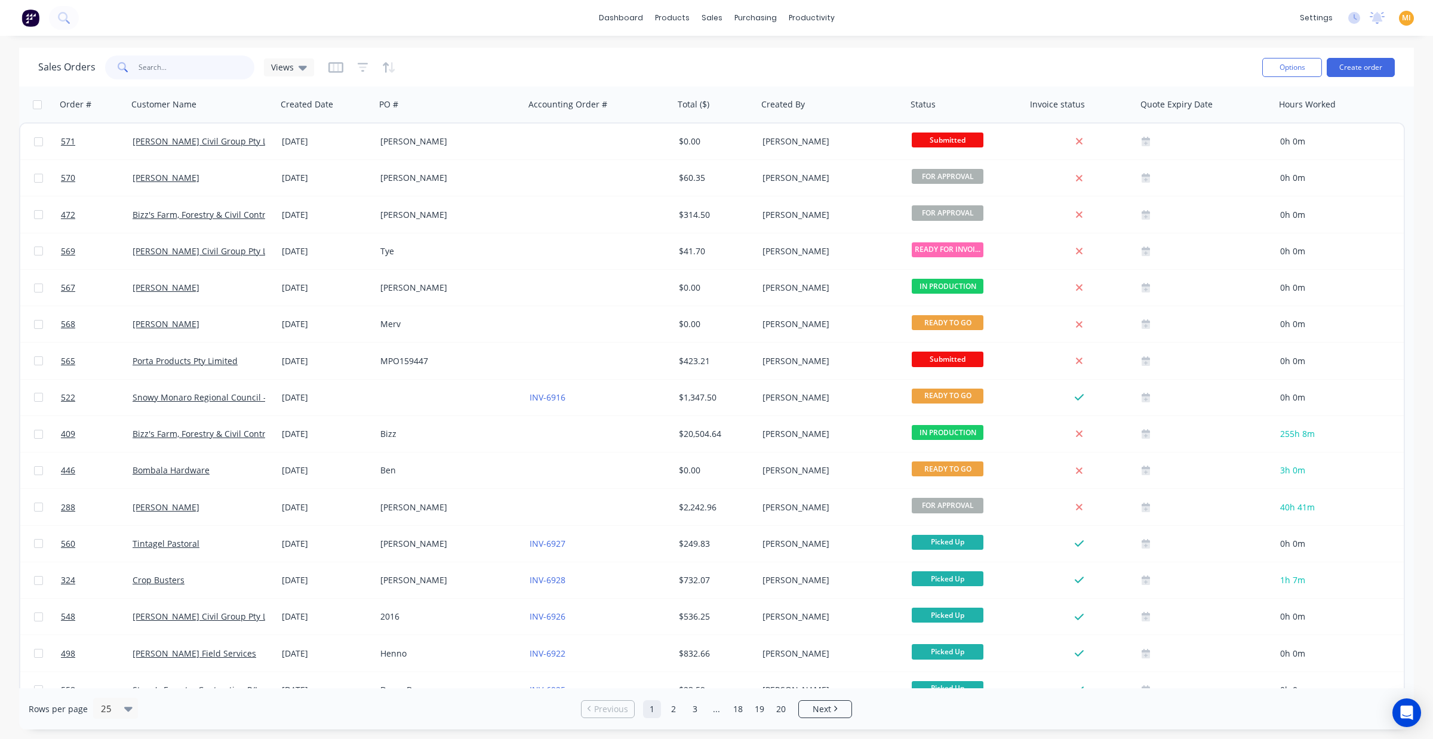
click at [207, 73] on input "text" at bounding box center [197, 68] width 116 height 24
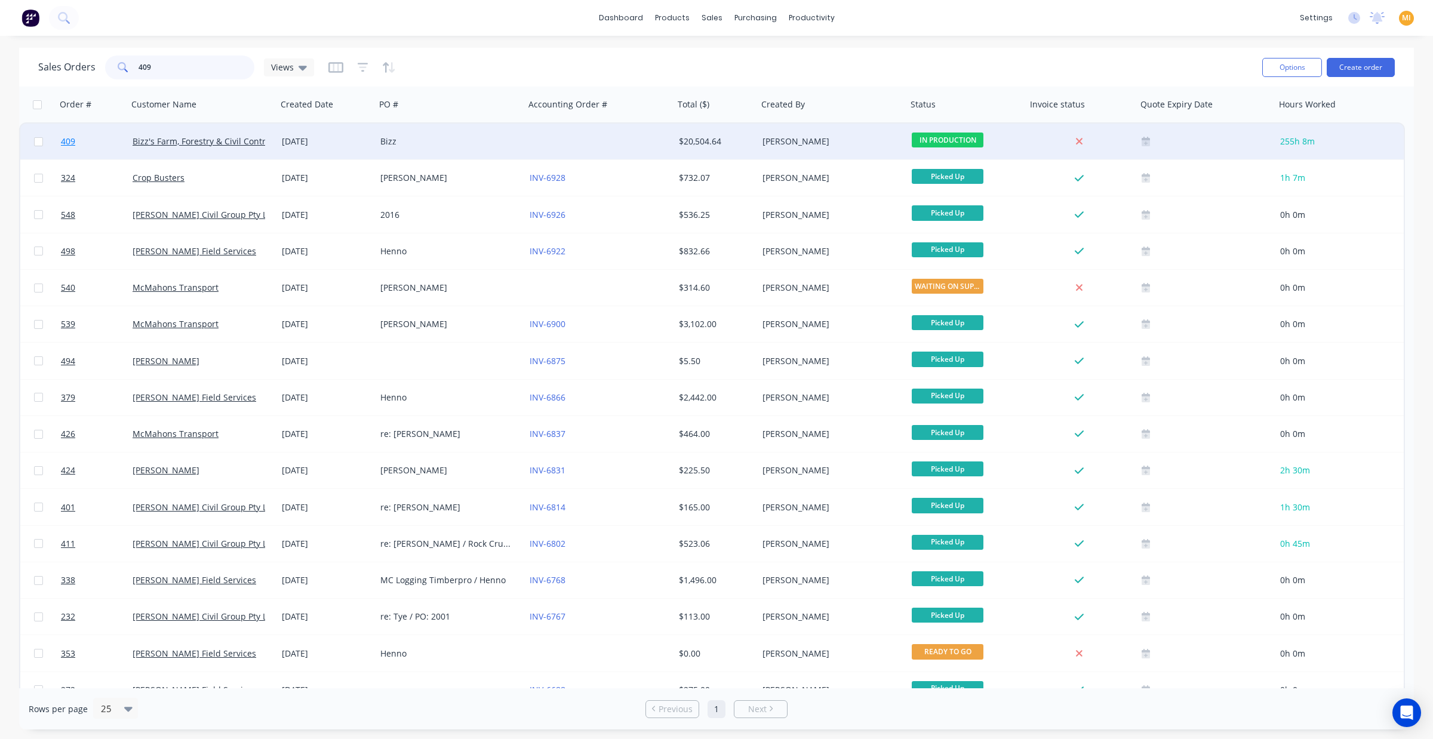
type input "409"
click at [104, 142] on link "409" at bounding box center [97, 142] width 72 height 36
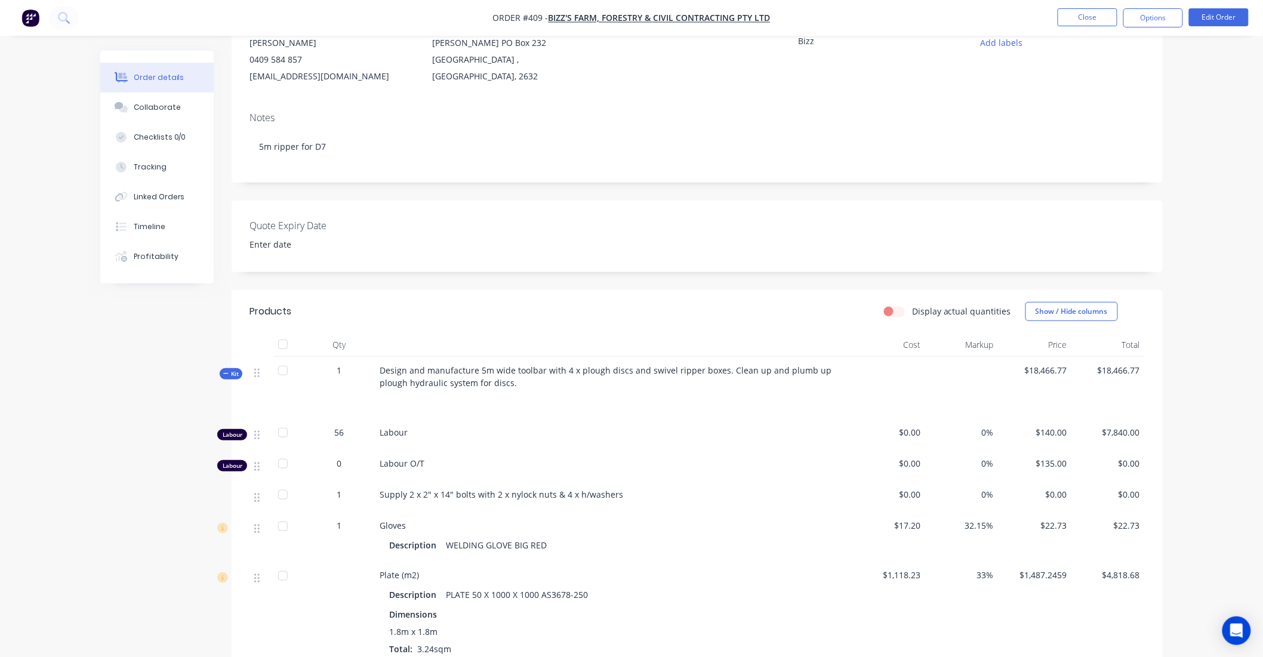
scroll to position [133, 0]
click at [153, 171] on div "Tracking" at bounding box center [150, 167] width 33 height 11
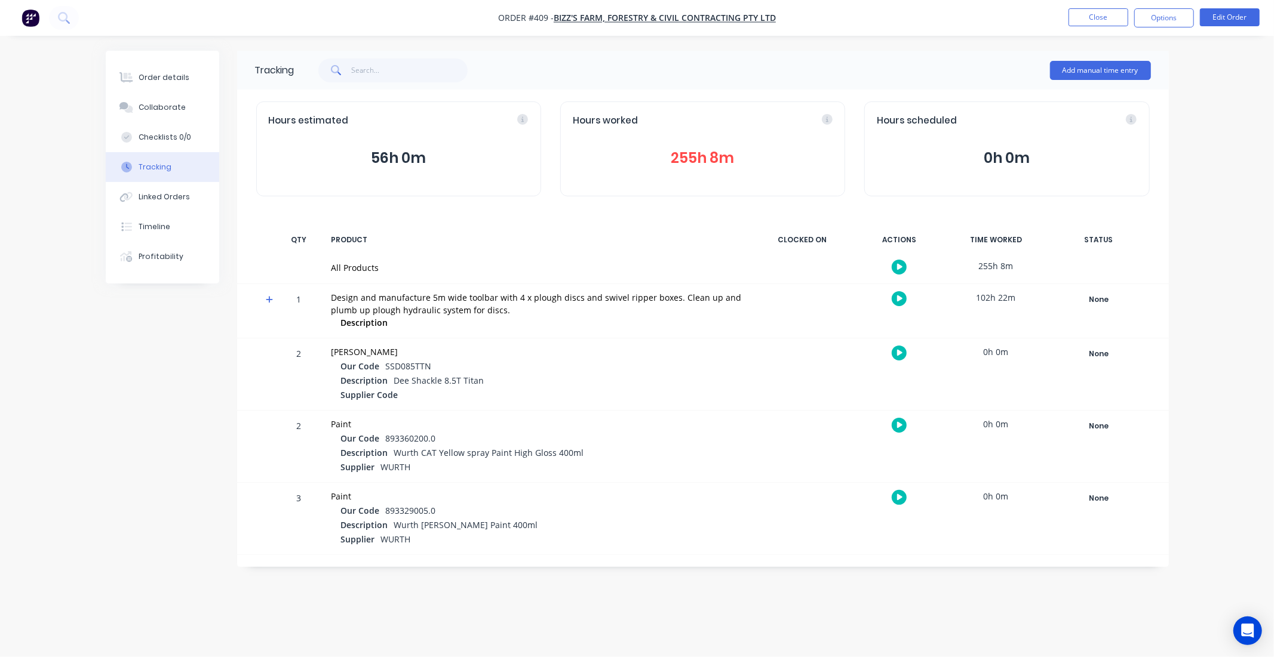
click at [898, 353] on icon "button" at bounding box center [900, 353] width 6 height 7
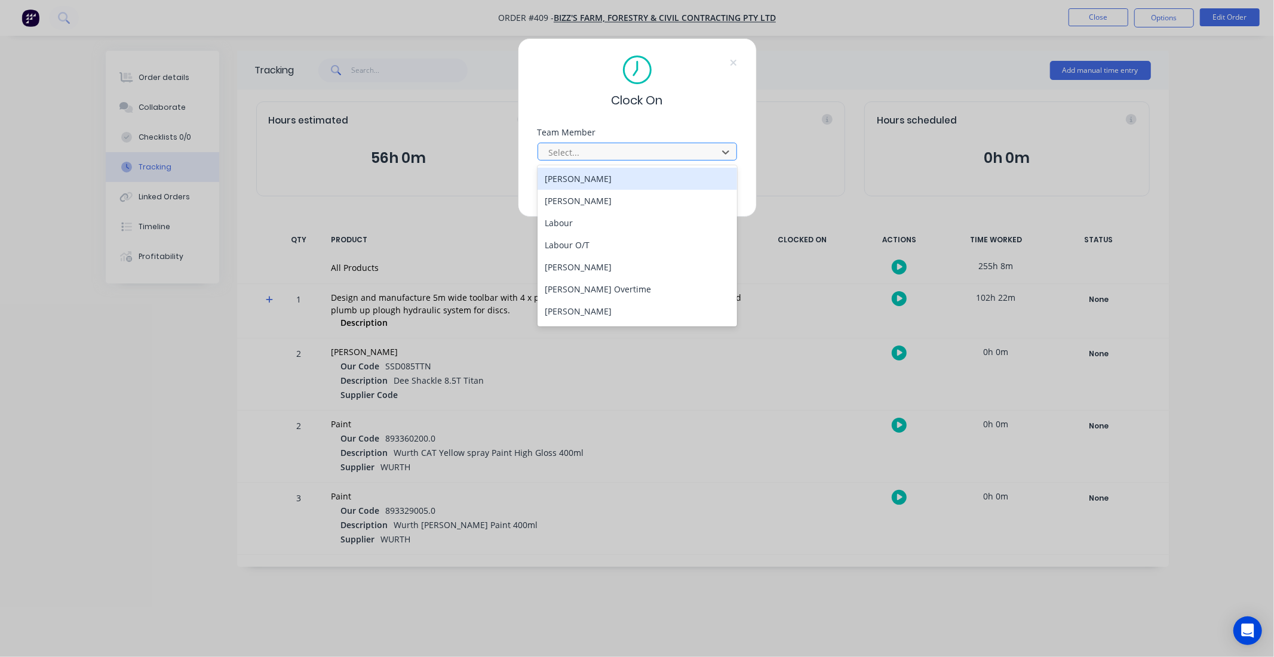
click at [595, 148] on div at bounding box center [630, 152] width 164 height 15
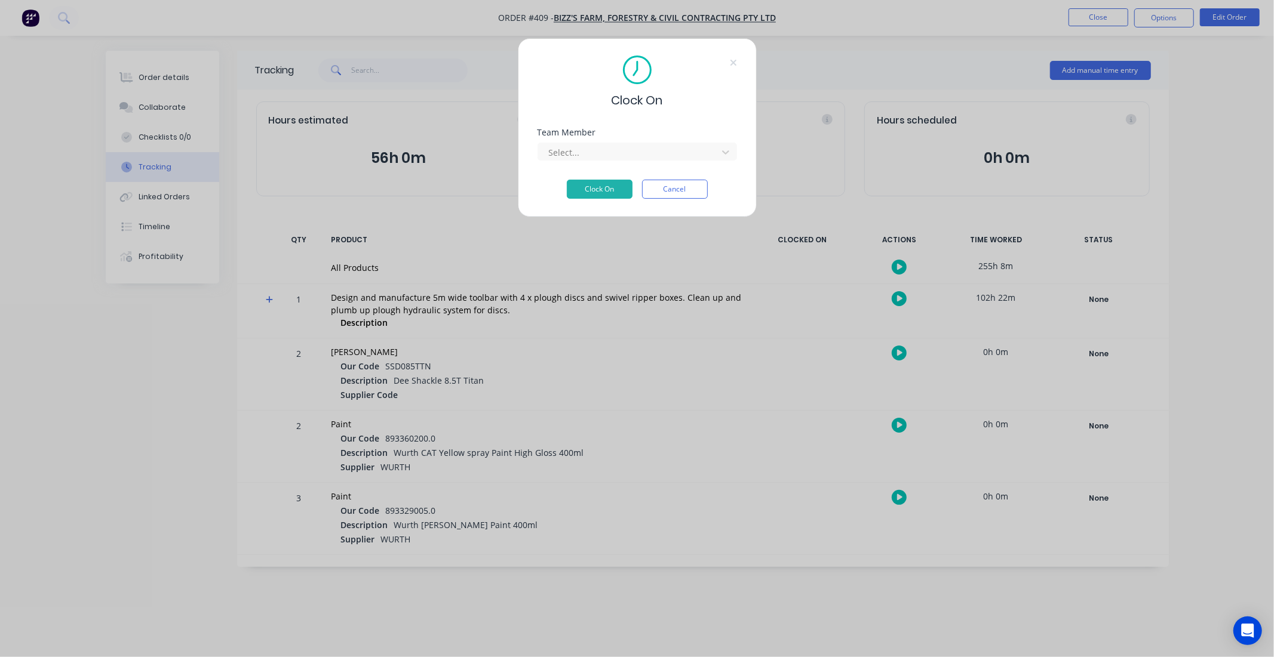
click at [722, 106] on div "Clock On" at bounding box center [636, 83] width 199 height 54
click at [684, 185] on button "Cancel" at bounding box center [675, 189] width 66 height 19
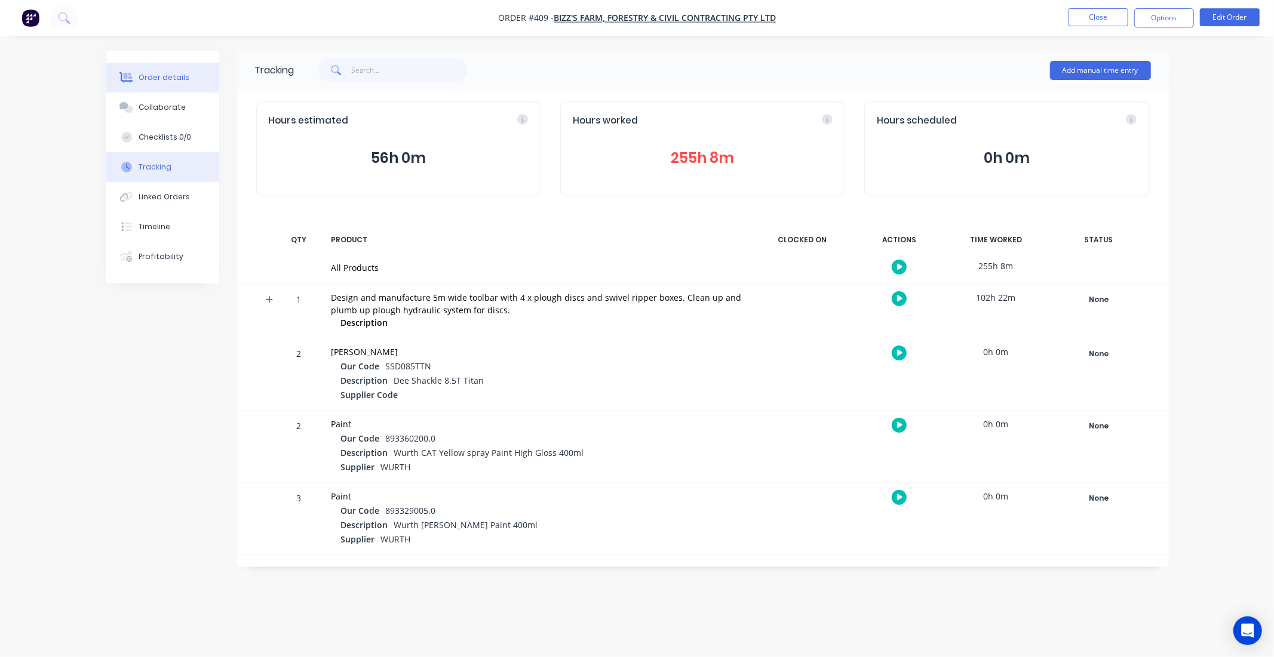
click at [146, 72] on button "Order details" at bounding box center [162, 78] width 113 height 30
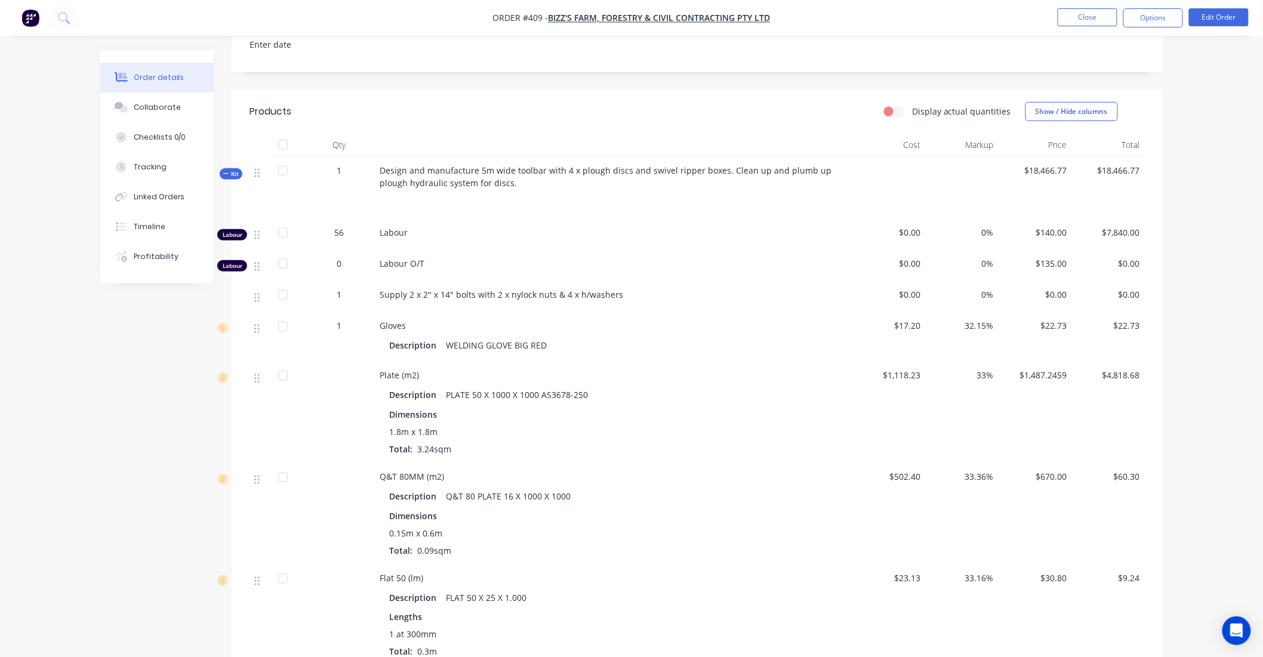
click at [227, 177] on icon at bounding box center [225, 174] width 5 height 6
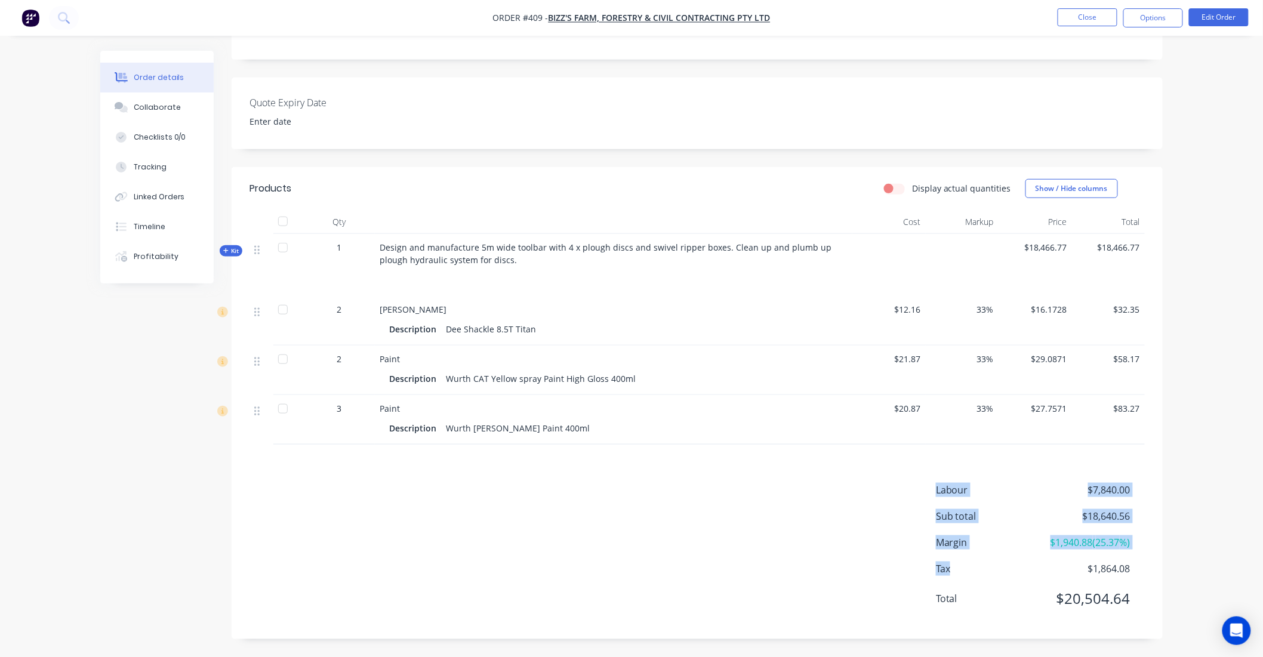
drag, startPoint x: 282, startPoint y: 457, endPoint x: 936, endPoint y: 558, distance: 660.9
click at [936, 558] on div "Products Display actual quantities Show / Hide columns Qty Cost Markup Price To…" at bounding box center [697, 403] width 931 height 472
click at [230, 250] on span "Kit" at bounding box center [231, 251] width 16 height 9
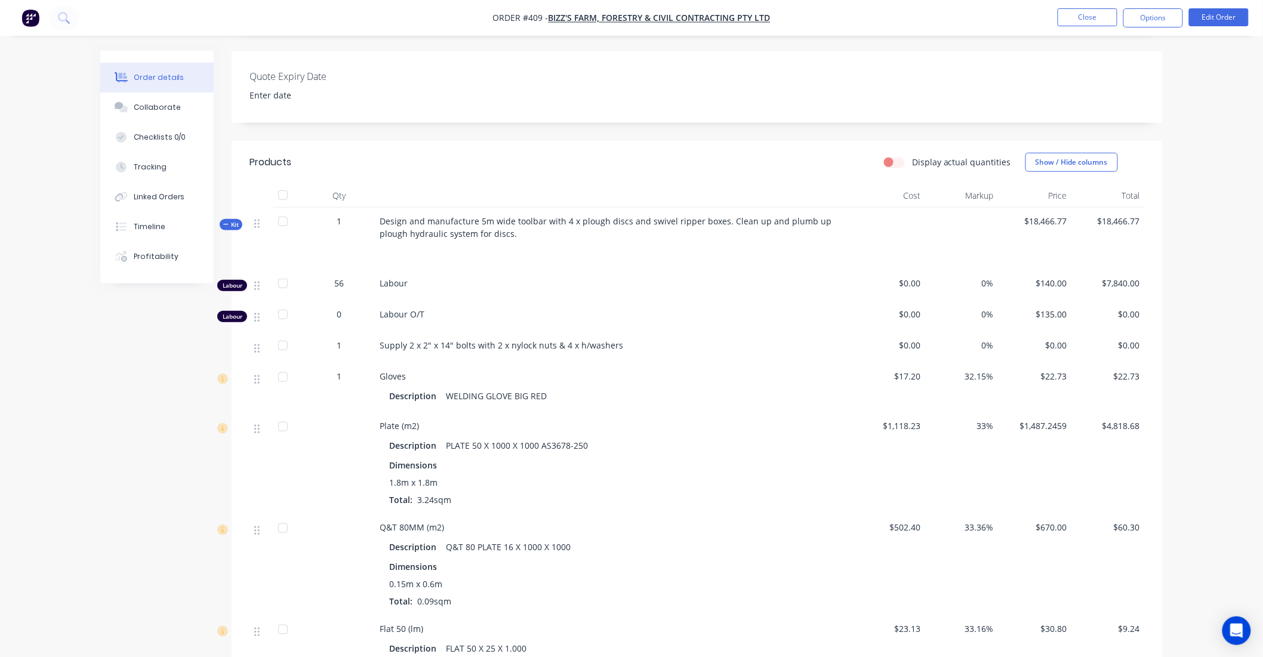
click at [231, 229] on span "Kit" at bounding box center [231, 224] width 16 height 9
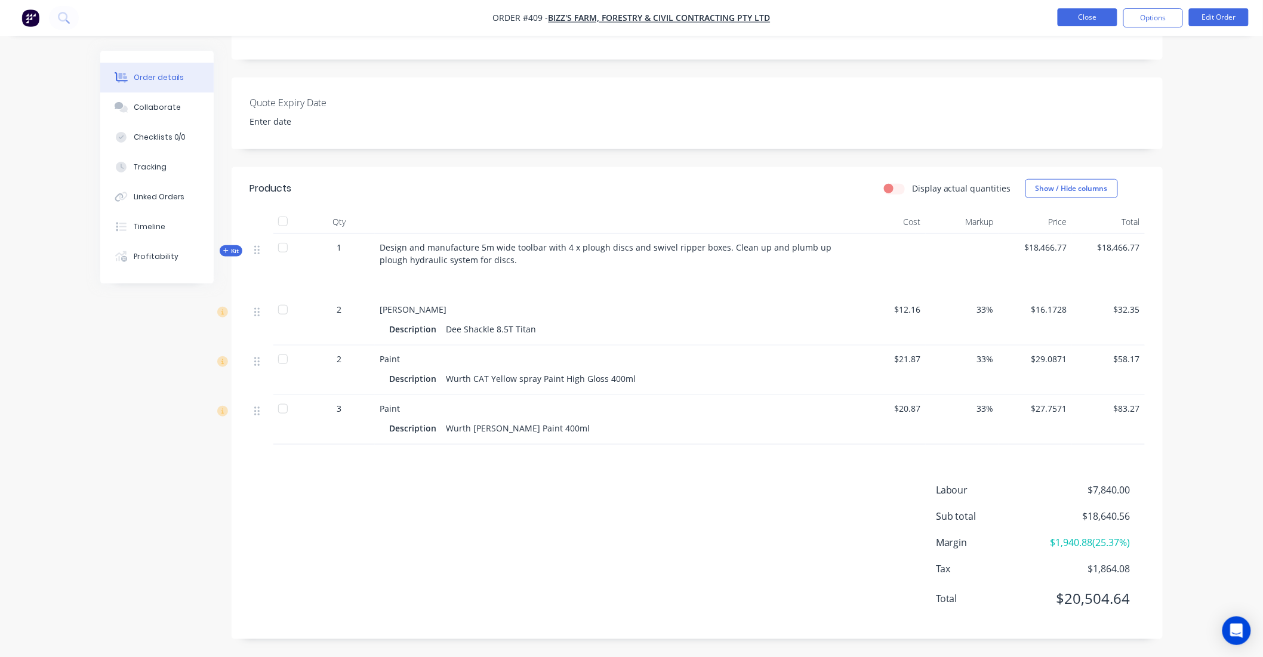
click at [1087, 20] on button "Close" at bounding box center [1088, 17] width 60 height 18
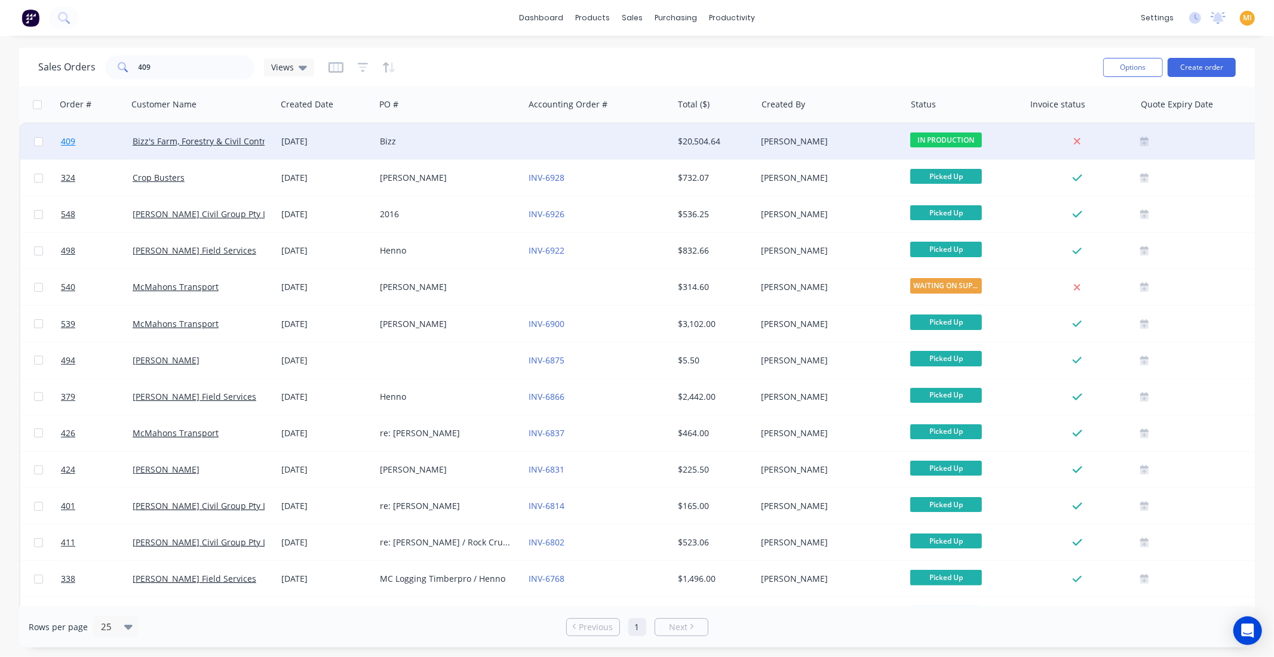
click at [90, 147] on link "409" at bounding box center [97, 142] width 72 height 36
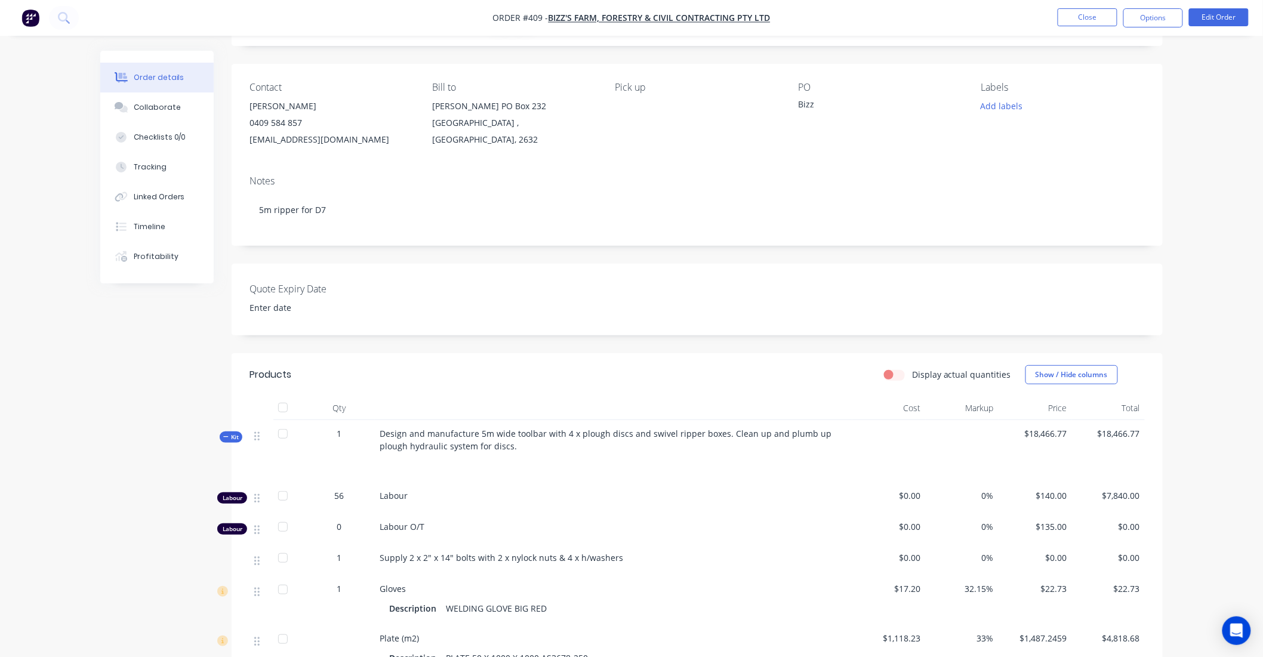
scroll to position [133, 0]
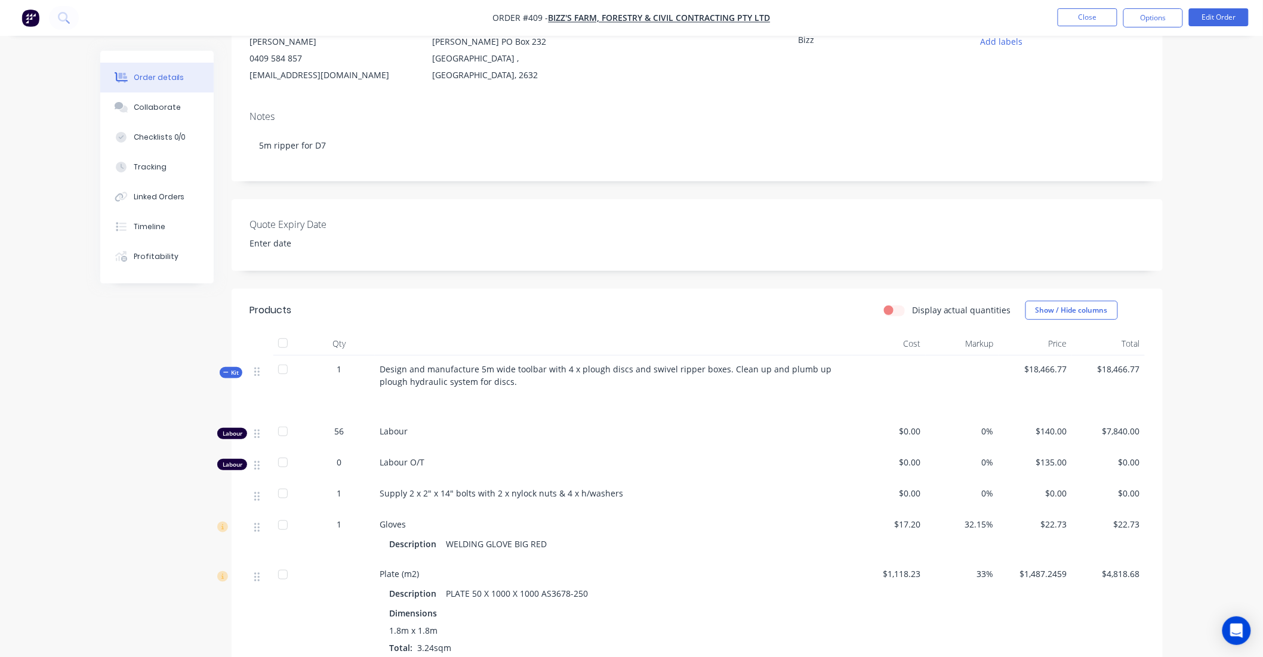
click at [229, 377] on span "Kit" at bounding box center [231, 372] width 16 height 9
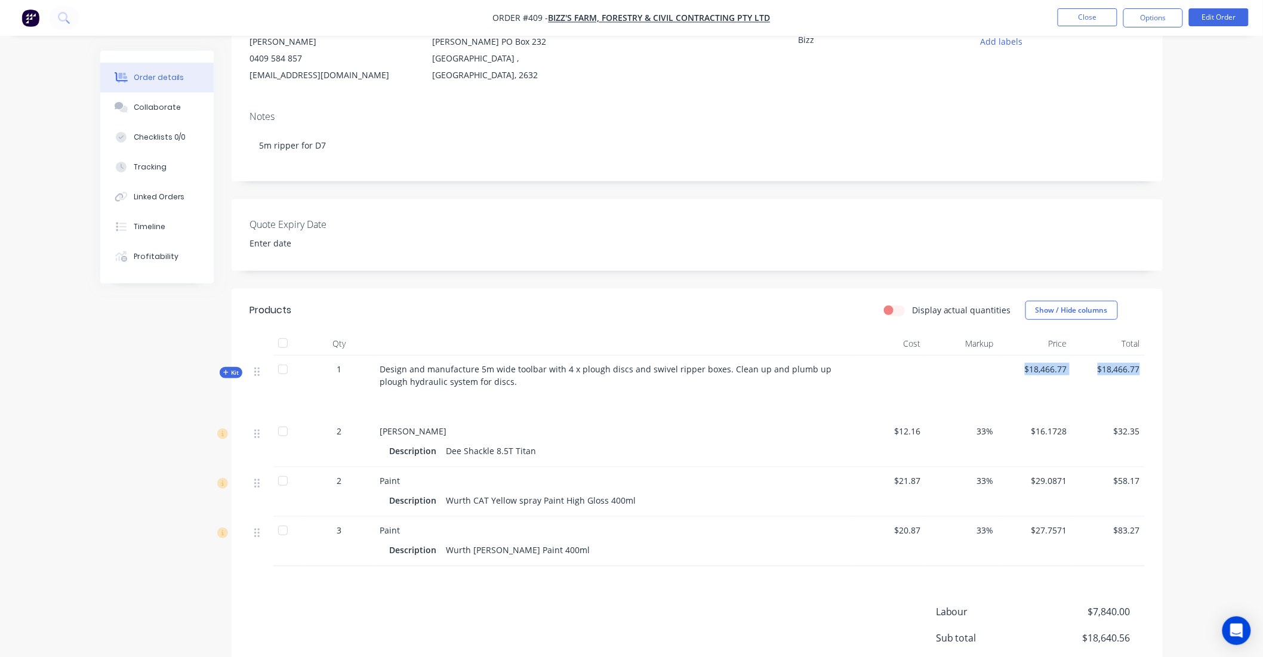
drag, startPoint x: 1155, startPoint y: 392, endPoint x: 1021, endPoint y: 386, distance: 134.4
click at [1021, 386] on div "Qty Cost Markup Price Total Kit 1 Design and manufacture 5m wide toolbar with 4…" at bounding box center [697, 449] width 931 height 235
click at [1019, 403] on div "$18,466.77" at bounding box center [1035, 387] width 73 height 62
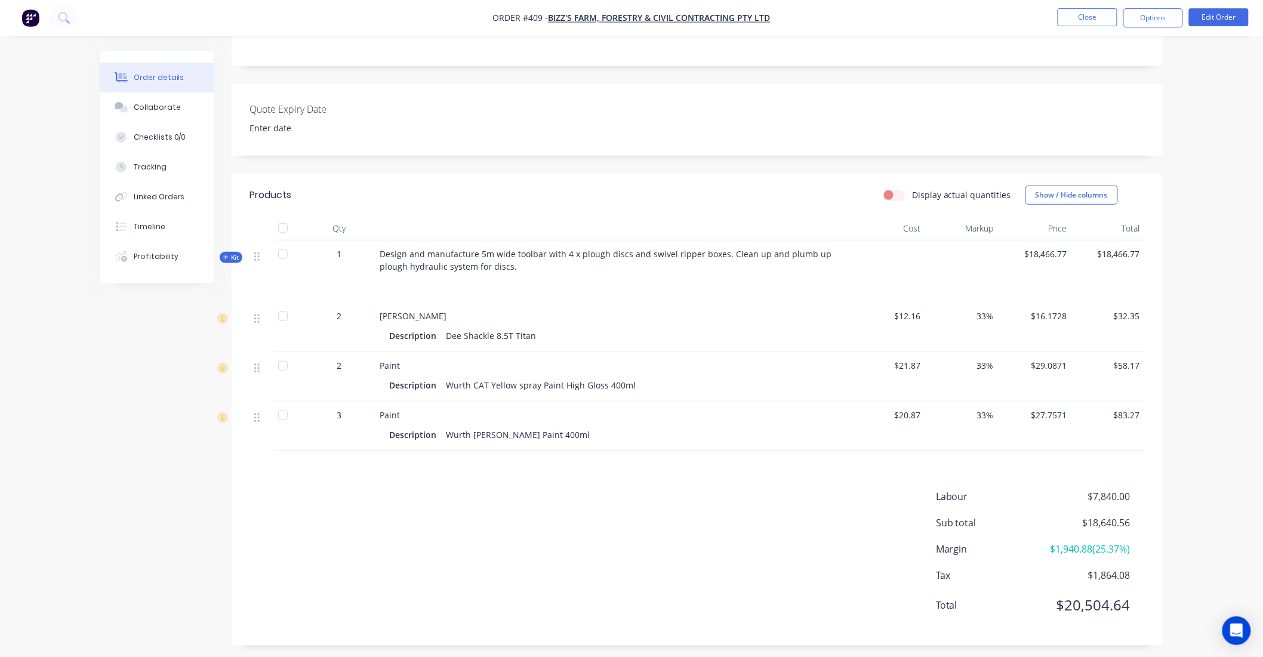
scroll to position [281, 0]
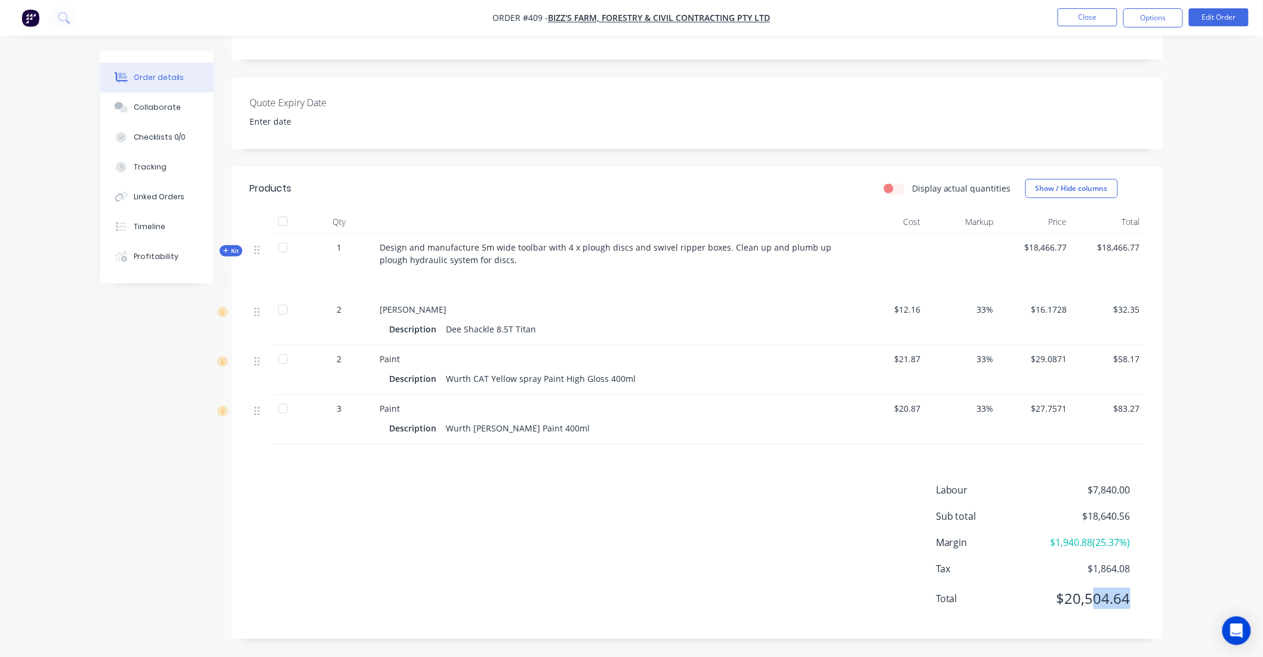
drag, startPoint x: 1137, startPoint y: 585, endPoint x: 1106, endPoint y: 614, distance: 42.3
click at [1101, 617] on div "Labour $7,840.00 Sub total $18,640.56 Margin $1,940.88 ( 25.37 %) Tax $1,864.08…" at bounding box center [1040, 552] width 209 height 139
click at [1046, 601] on span "$20,504.64" at bounding box center [1086, 598] width 88 height 21
click at [150, 171] on div "Tracking" at bounding box center [150, 167] width 33 height 11
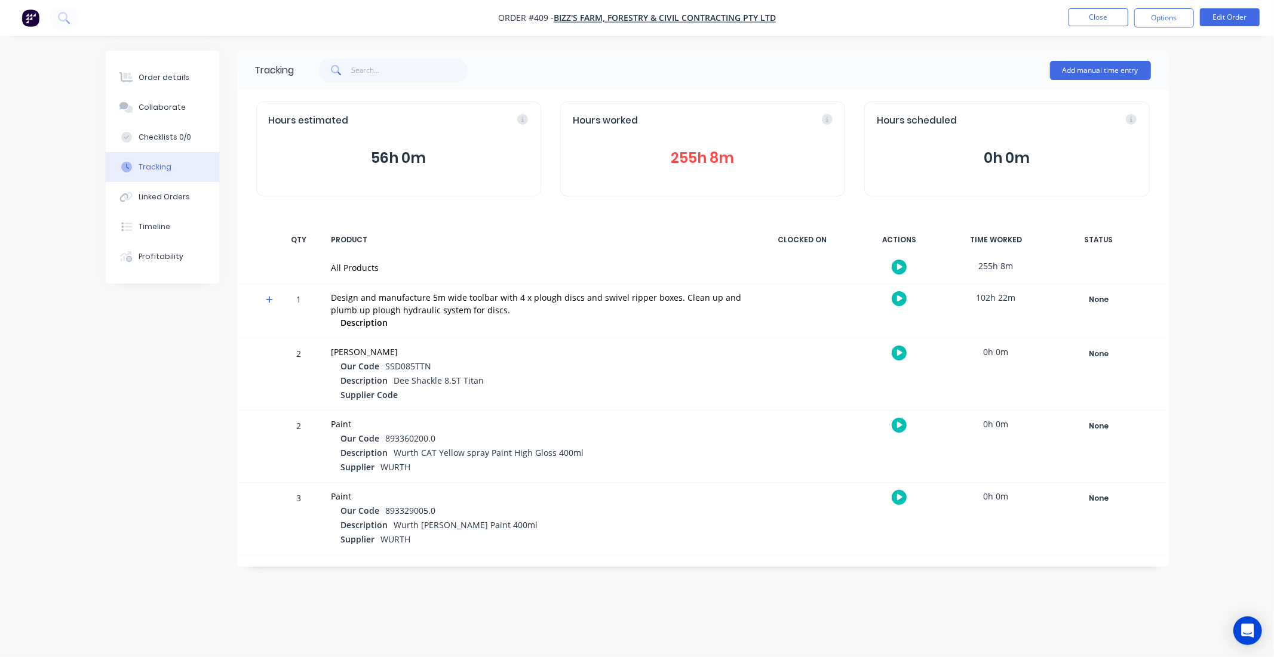
click at [711, 155] on button "255h 8m" at bounding box center [703, 158] width 260 height 23
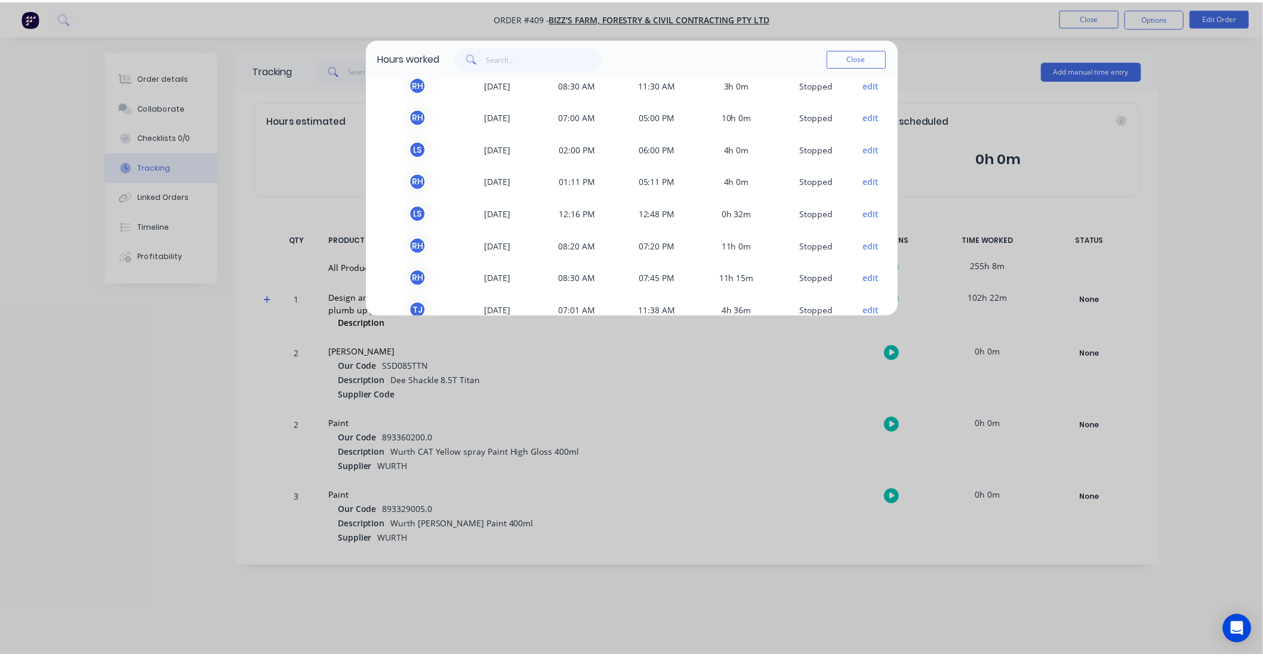
scroll to position [133, 0]
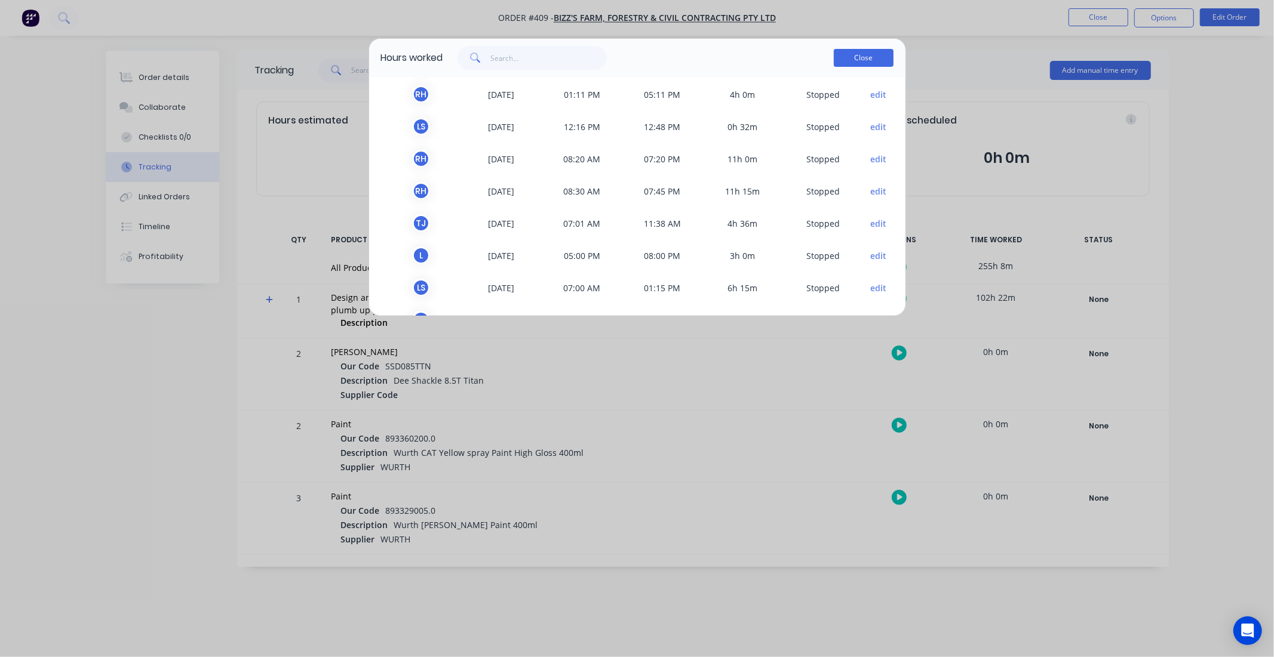
click at [846, 60] on button "Close" at bounding box center [864, 58] width 60 height 18
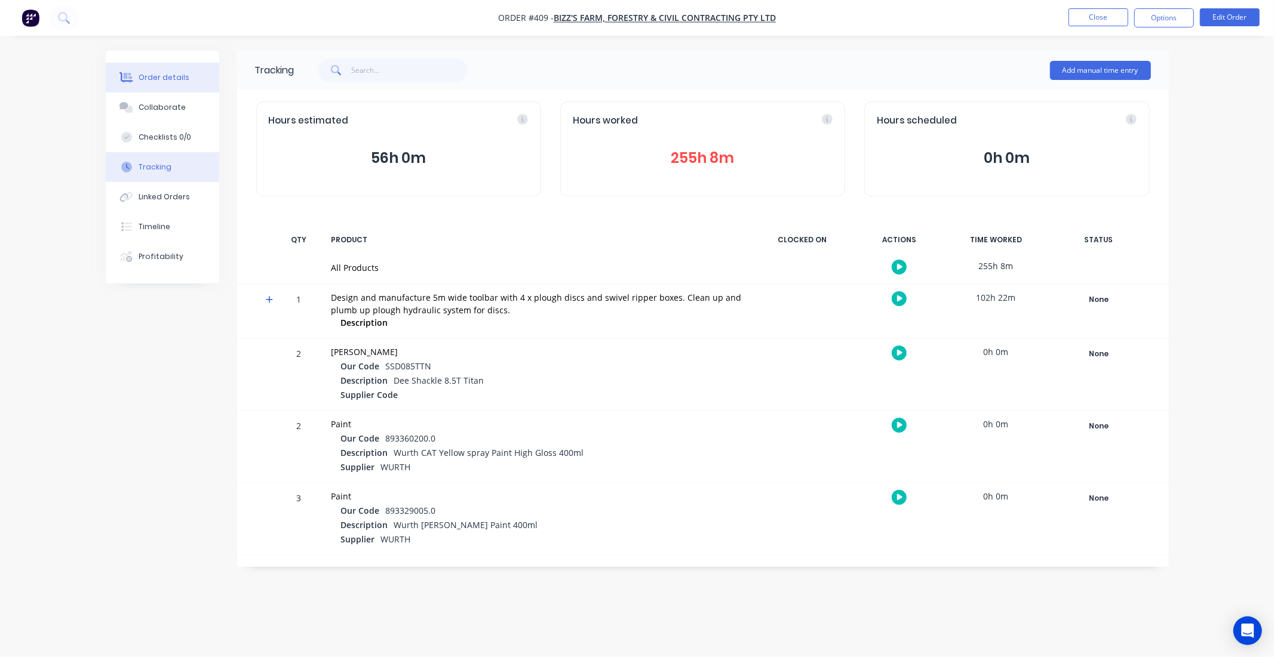
click at [180, 79] on div "Order details" at bounding box center [164, 77] width 51 height 11
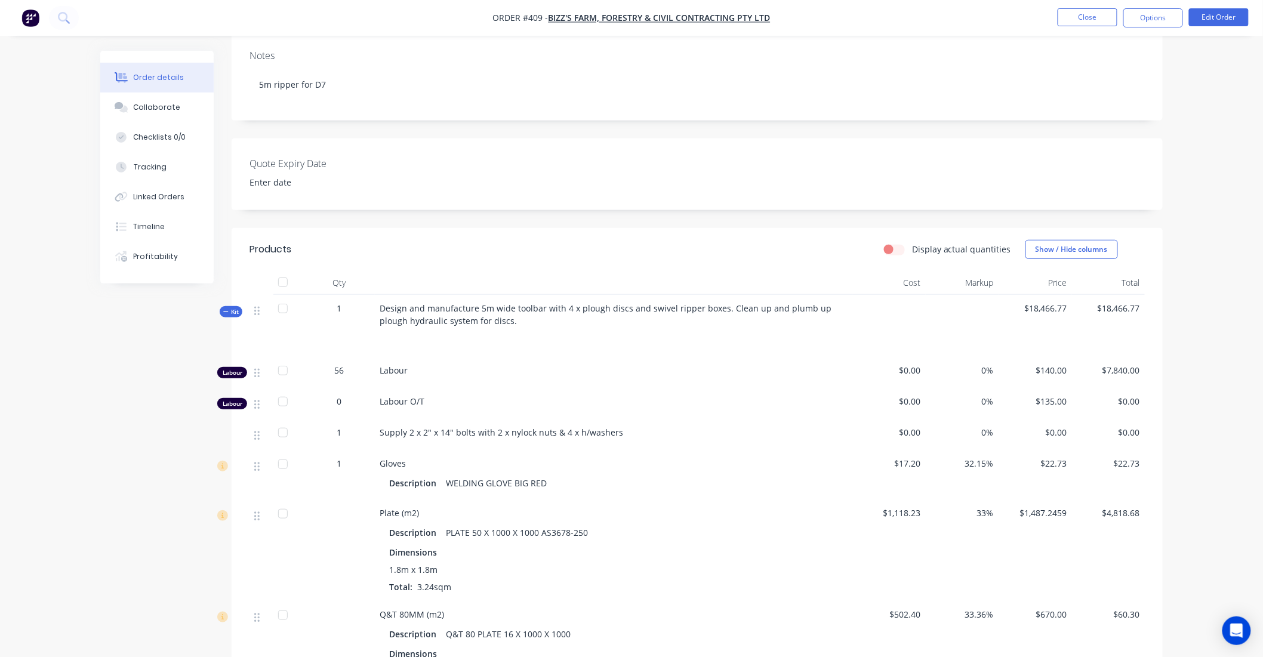
scroll to position [265, 0]
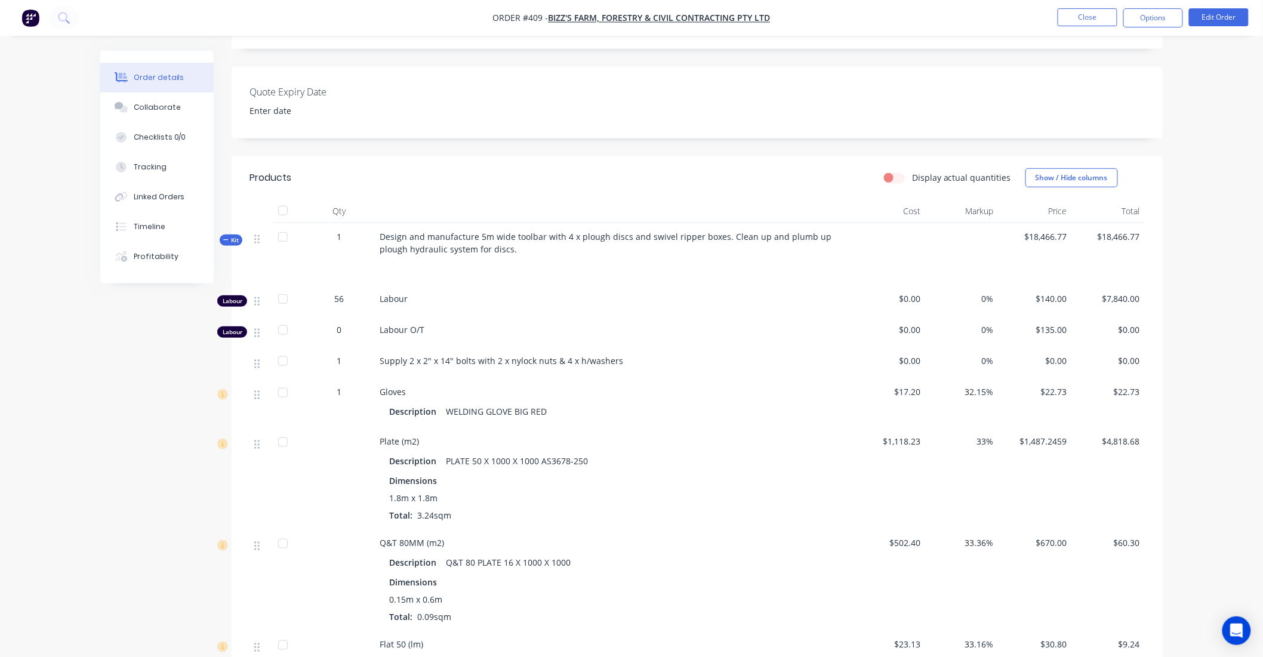
click at [231, 245] on span "Kit" at bounding box center [231, 240] width 16 height 9
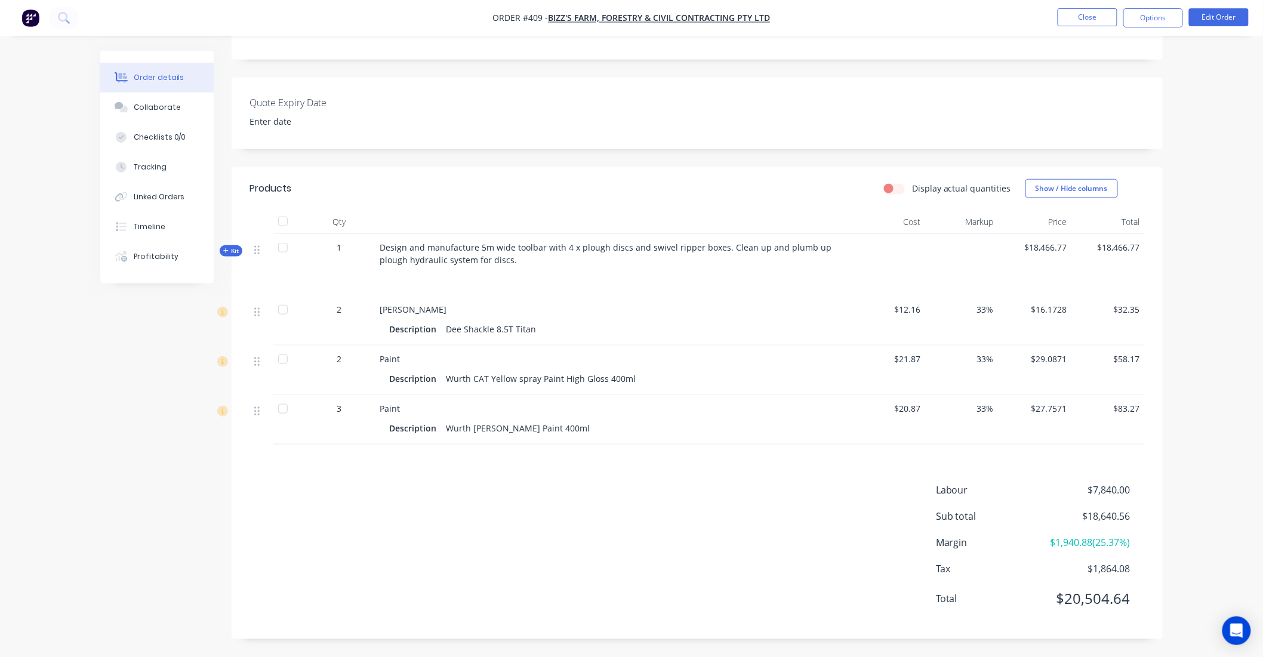
click at [233, 256] on span "Kit" at bounding box center [231, 251] width 16 height 9
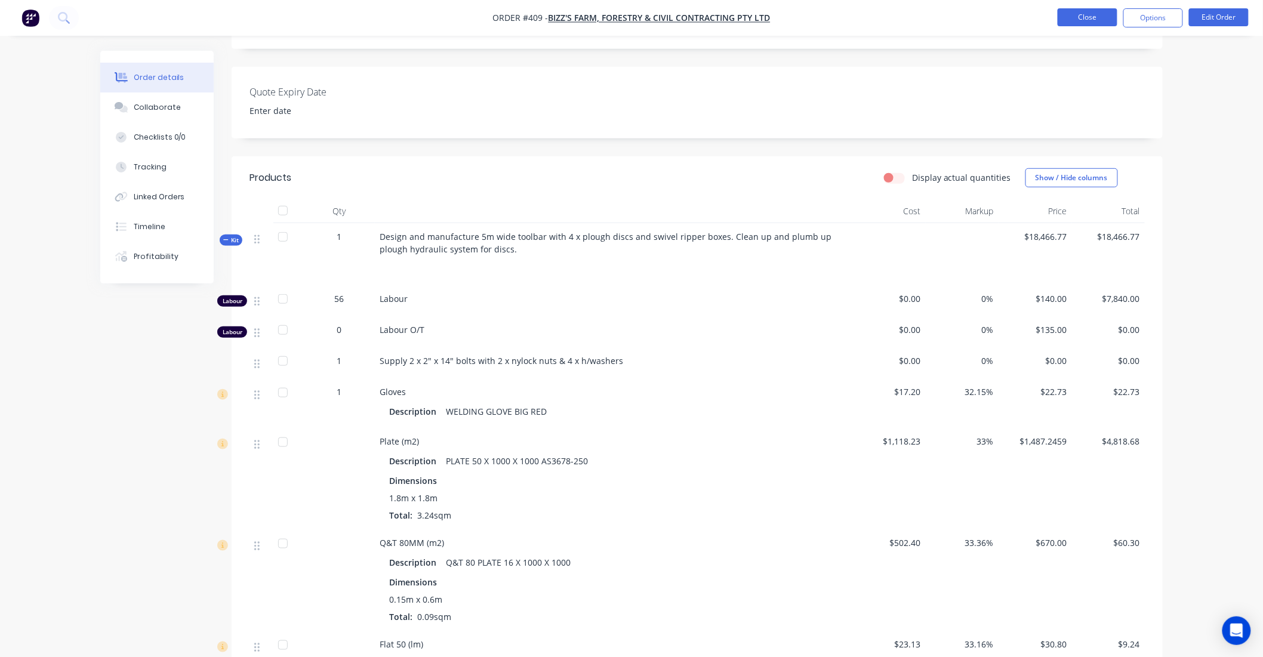
click at [1081, 20] on button "Close" at bounding box center [1088, 17] width 60 height 18
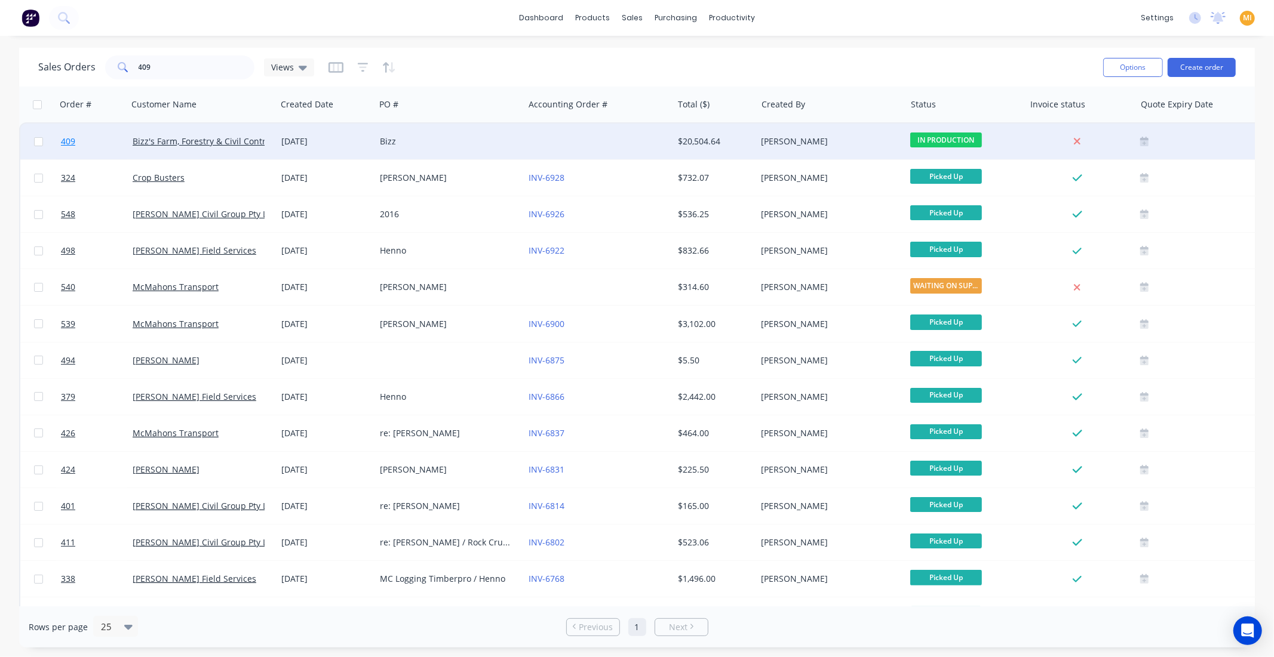
click at [88, 137] on link "409" at bounding box center [97, 142] width 72 height 36
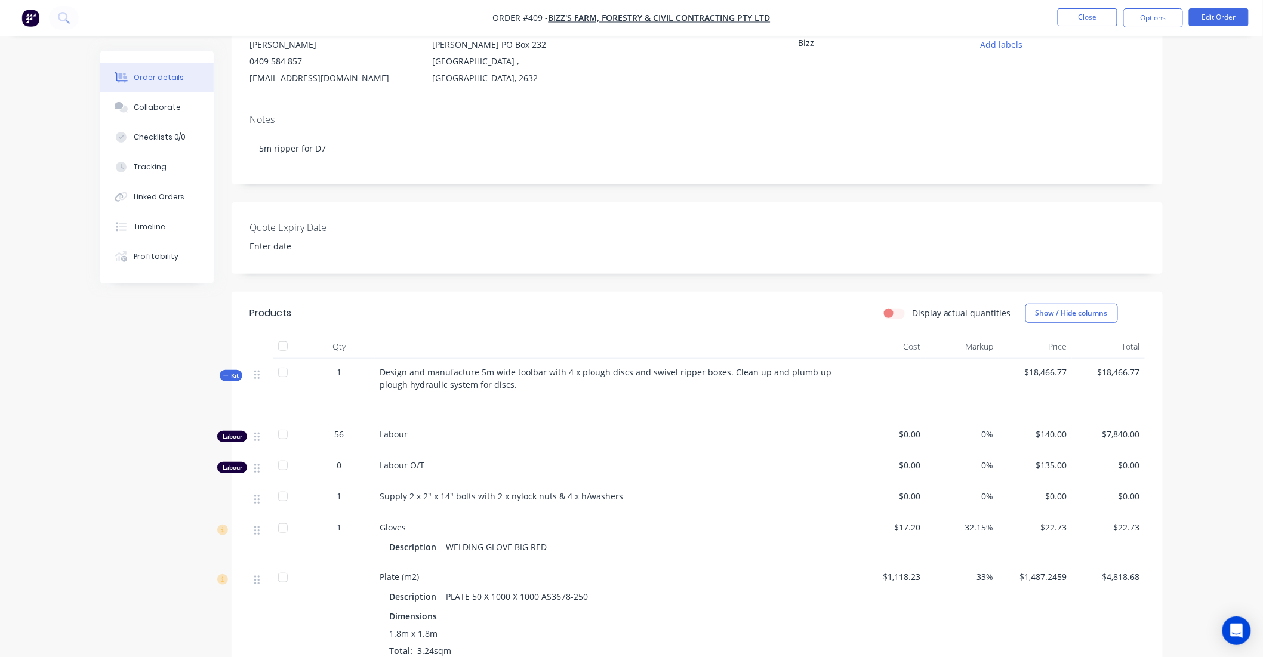
scroll to position [265, 0]
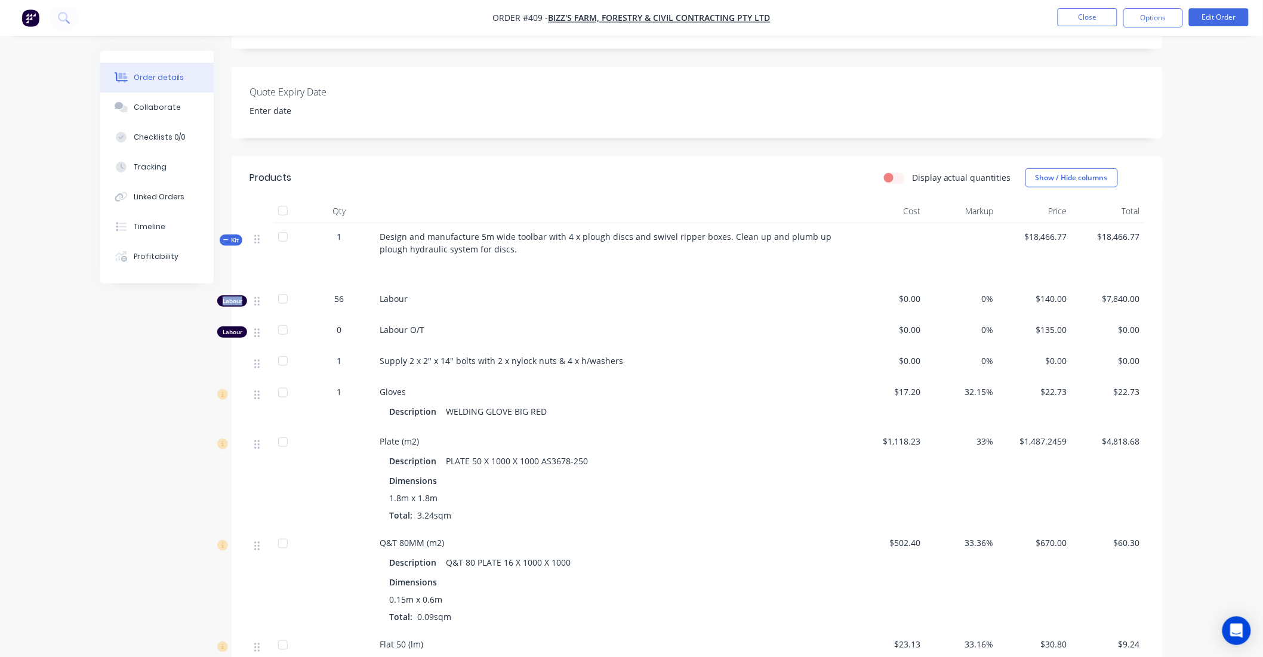
drag, startPoint x: 219, startPoint y: 324, endPoint x: 284, endPoint y: 324, distance: 65.7
click at [284, 316] on div "Labour 56 Labour $0.00 0% $140.00 $7,840.00" at bounding box center [698, 300] width 896 height 31
drag, startPoint x: 415, startPoint y: 321, endPoint x: 381, endPoint y: 327, distance: 34.6
click at [381, 305] on div "Labour" at bounding box center [614, 299] width 468 height 13
drag, startPoint x: 420, startPoint y: 349, endPoint x: 387, endPoint y: 352, distance: 33.6
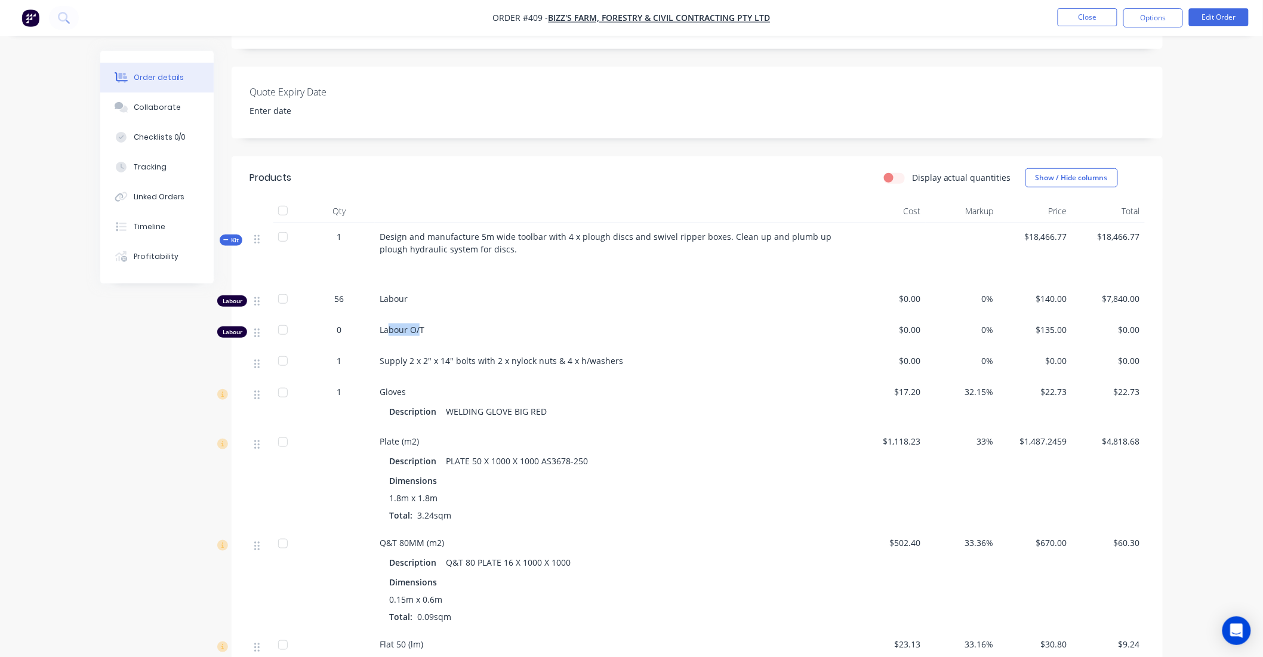
click at [387, 347] on div "Labour O/T" at bounding box center [614, 331] width 478 height 31
click at [158, 160] on button "Tracking" at bounding box center [156, 167] width 113 height 30
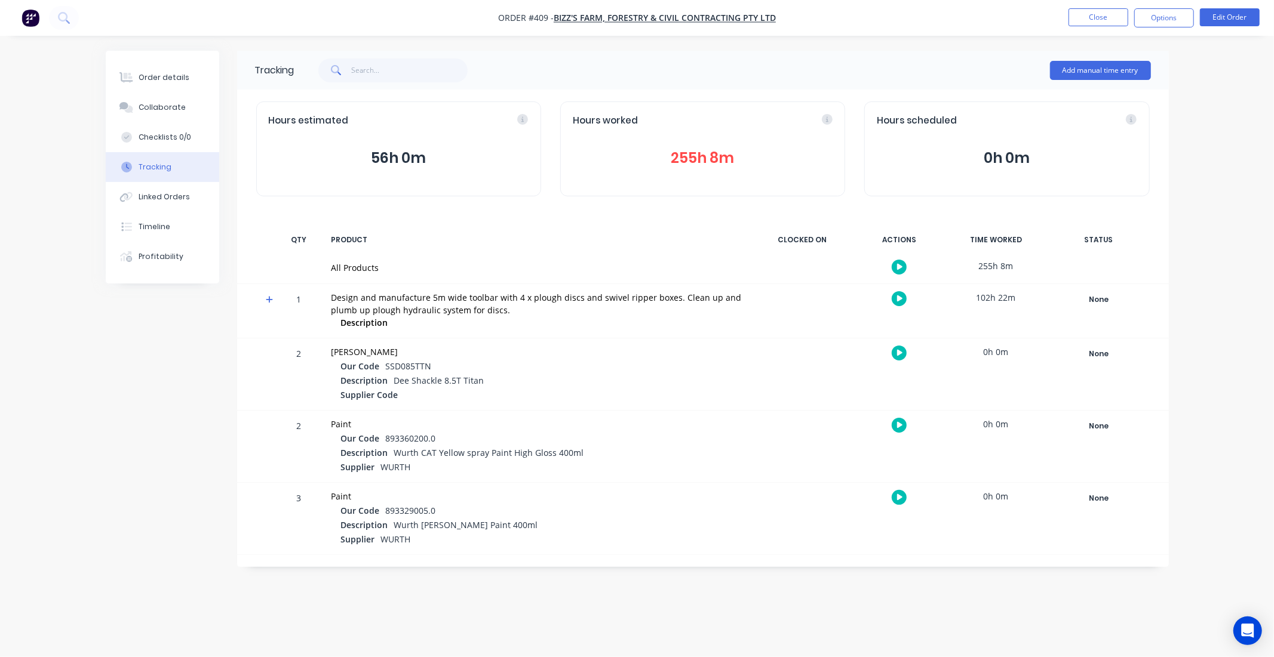
click at [270, 299] on icon at bounding box center [270, 300] width 8 height 8
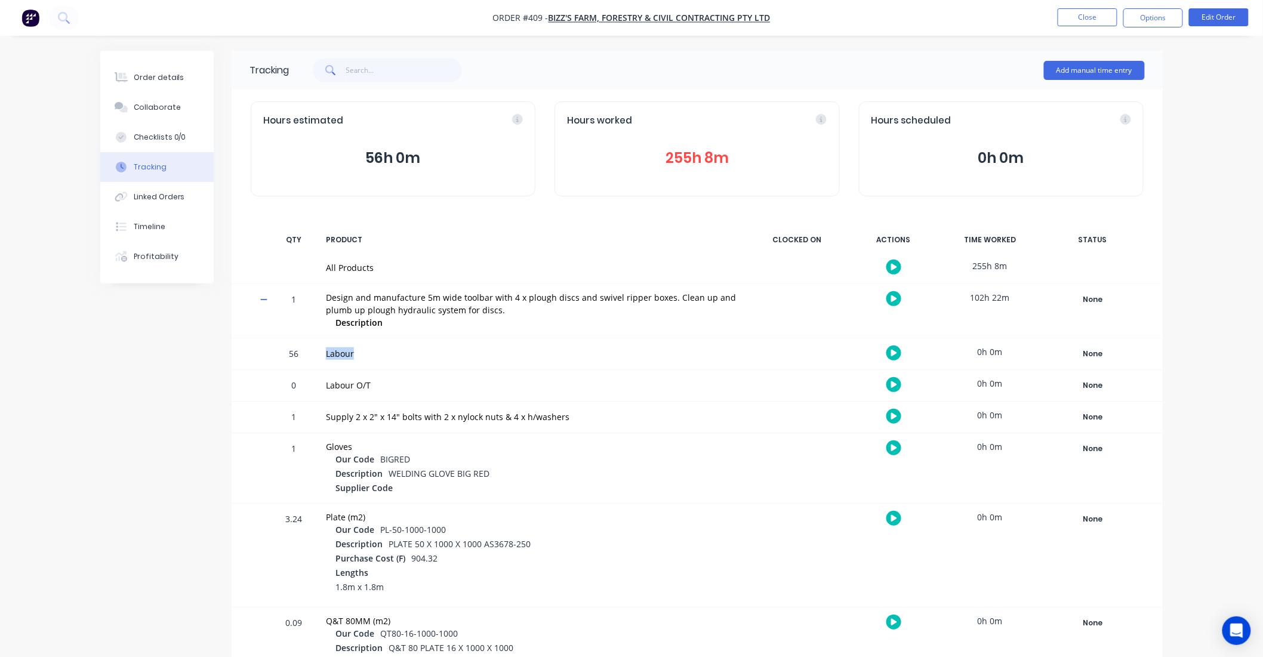
drag, startPoint x: 315, startPoint y: 355, endPoint x: 367, endPoint y: 355, distance: 52.5
click at [367, 355] on div "56 Labour 0h 0m None Create status None edit Complete FOR APPROVAL IN PRODUCTIO…" at bounding box center [697, 354] width 931 height 31
click at [367, 355] on div "Labour" at bounding box center [532, 353] width 412 height 13
drag, startPoint x: 270, startPoint y: 352, endPoint x: 364, endPoint y: 351, distance: 94.3
click at [364, 351] on div "56 Labour 0h 0m None Create status None edit Complete FOR APPROVAL IN PRODUCTIO…" at bounding box center [697, 354] width 931 height 31
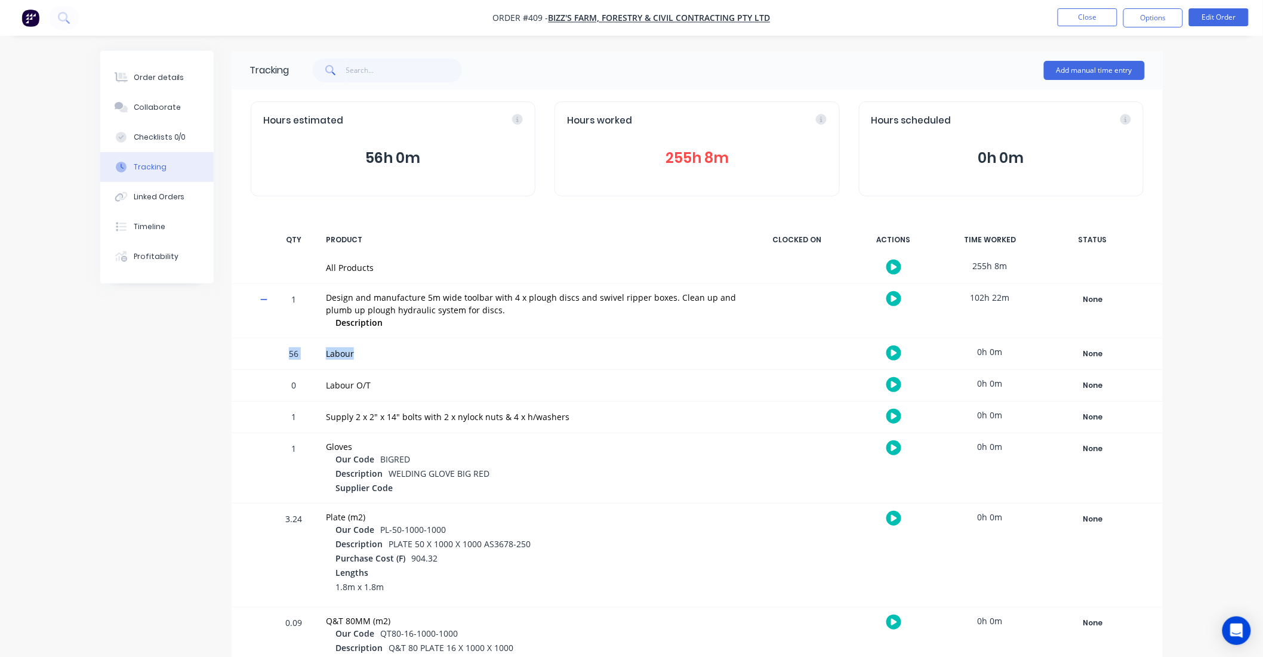
click at [364, 351] on div "Labour" at bounding box center [532, 353] width 412 height 13
click at [150, 78] on div "Order details" at bounding box center [159, 77] width 51 height 11
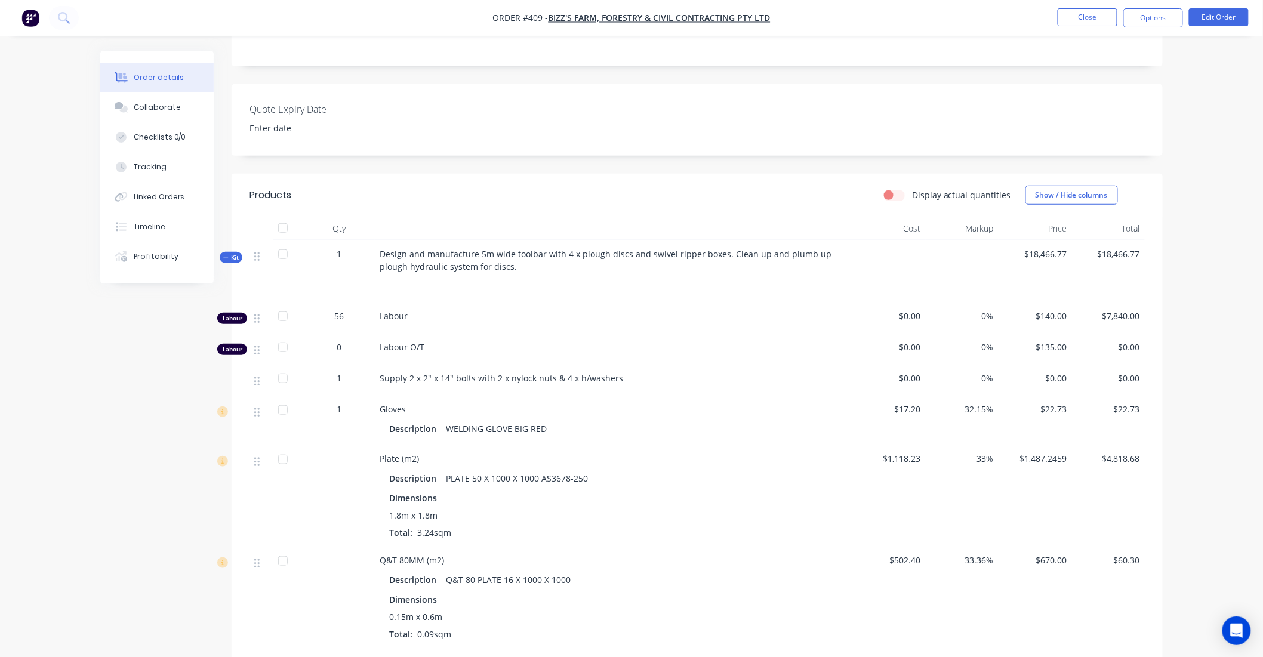
scroll to position [265, 0]
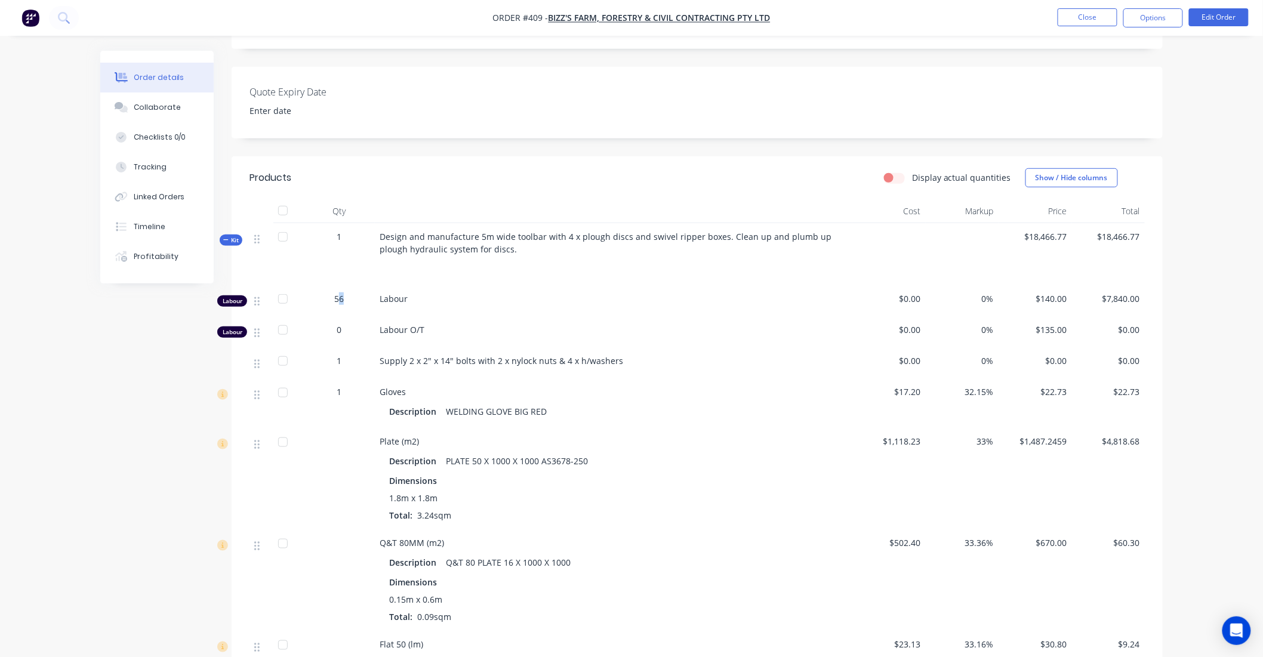
drag, startPoint x: 328, startPoint y: 316, endPoint x: 359, endPoint y: 318, distance: 30.5
click at [359, 316] on div "56" at bounding box center [339, 300] width 72 height 31
click at [348, 305] on div "56" at bounding box center [339, 299] width 62 height 13
click at [336, 305] on span "56" at bounding box center [339, 299] width 10 height 13
drag, startPoint x: 352, startPoint y: 320, endPoint x: 330, endPoint y: 327, distance: 23.6
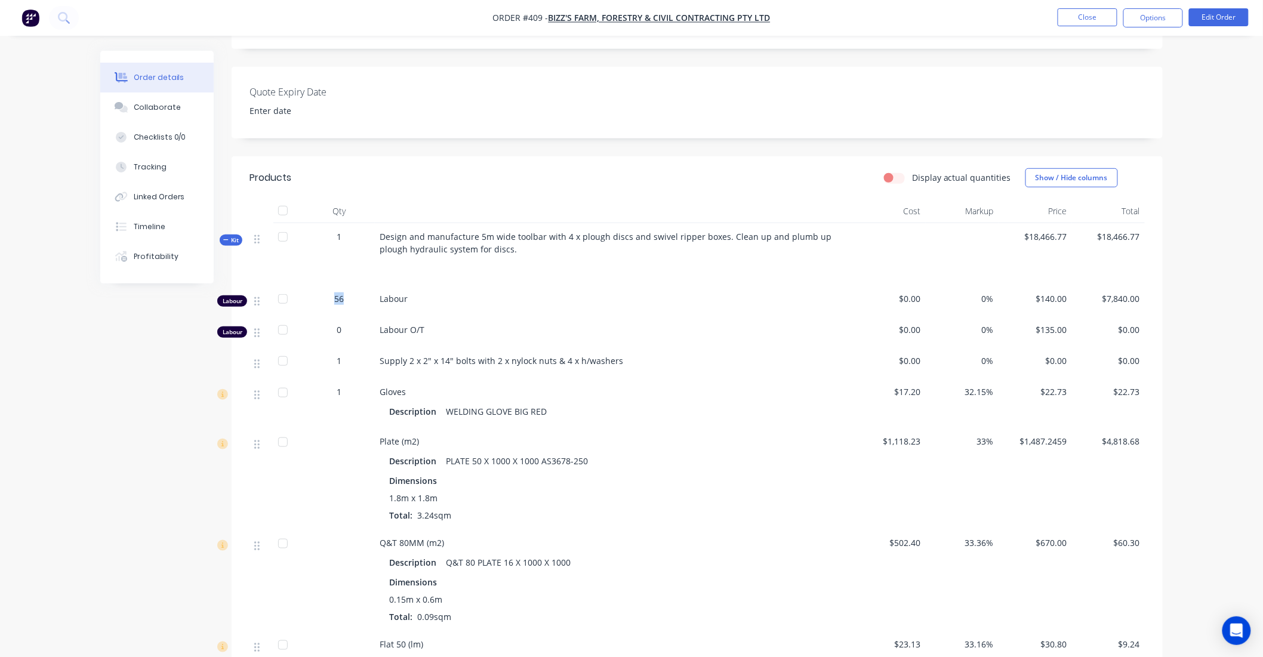
click at [329, 305] on div "56" at bounding box center [339, 299] width 62 height 13
click at [345, 305] on div "56" at bounding box center [339, 299] width 62 height 13
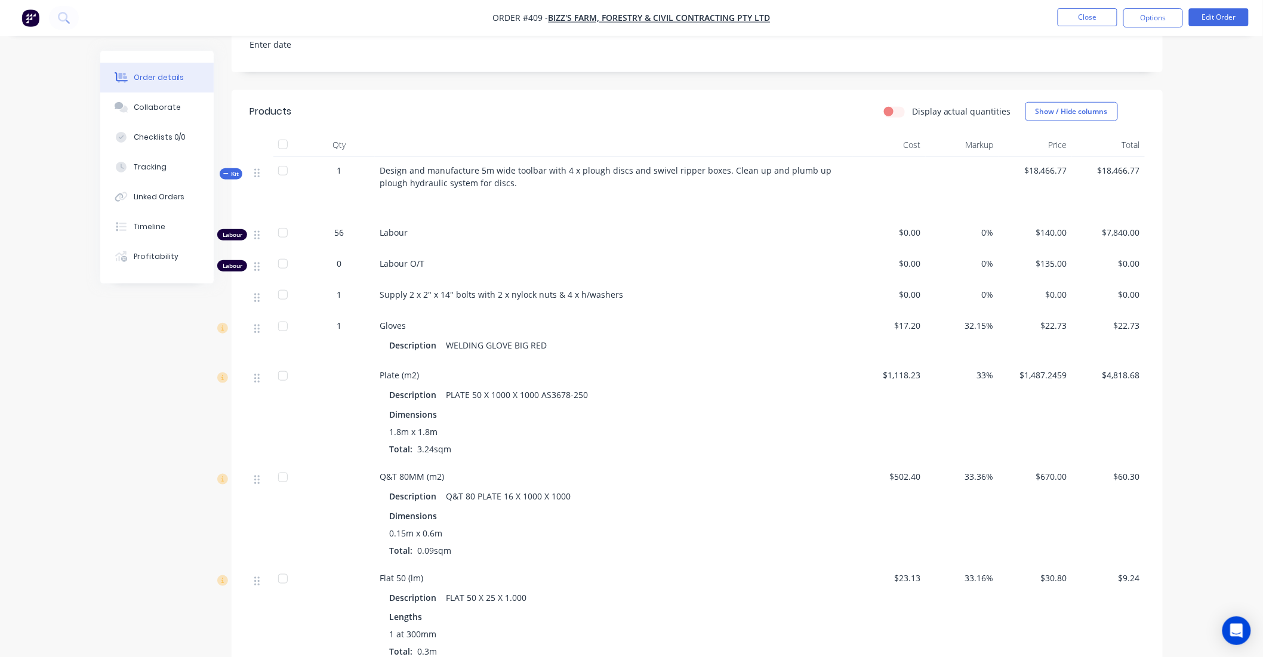
click at [230, 179] on span "Kit" at bounding box center [231, 174] width 16 height 9
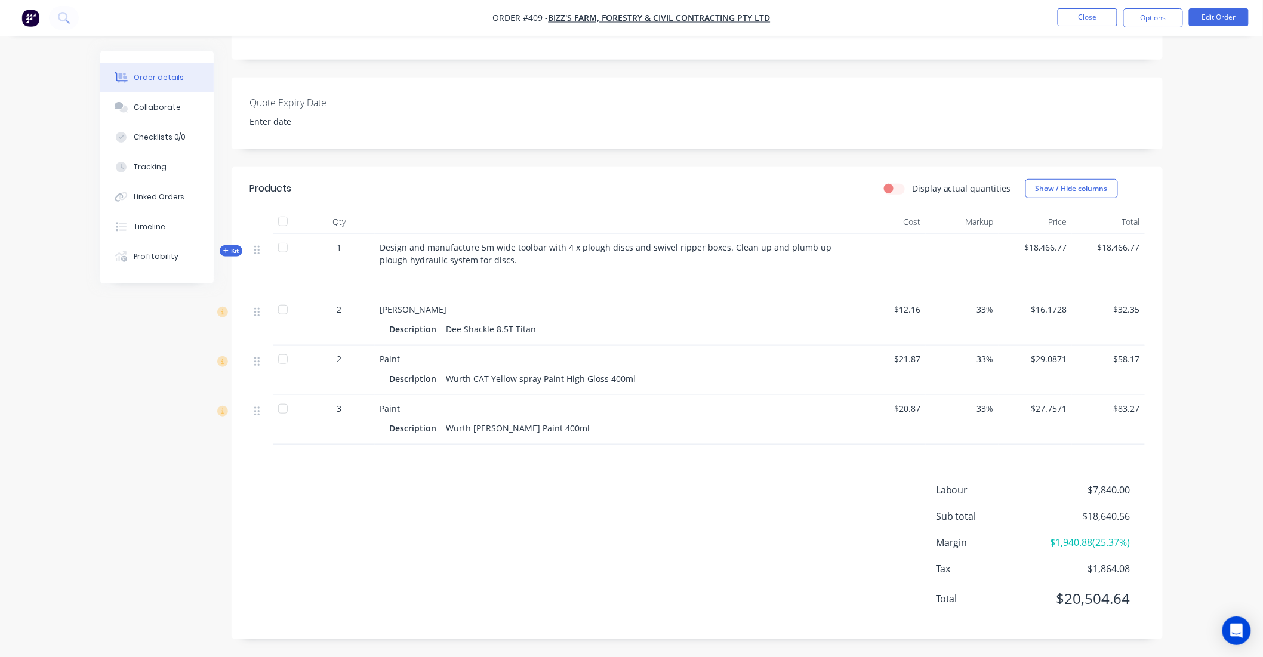
scroll to position [281, 0]
click at [232, 247] on span "Kit" at bounding box center [231, 251] width 16 height 9
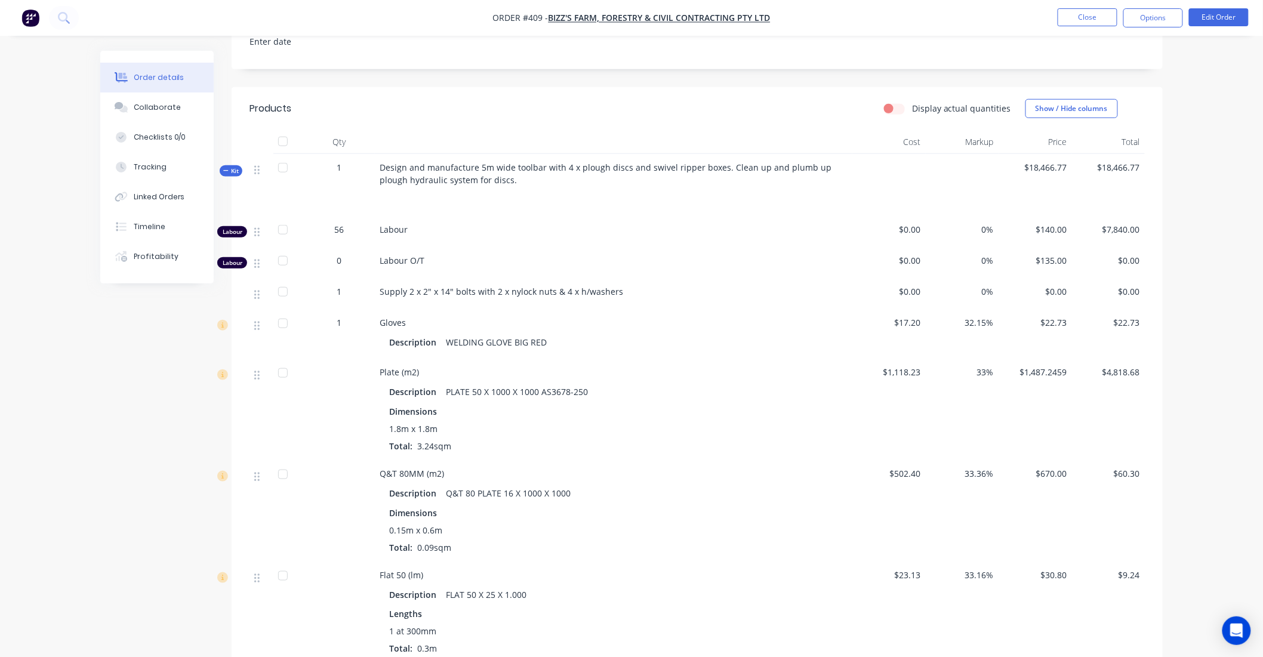
scroll to position [331, 0]
click at [229, 179] on span "Kit" at bounding box center [231, 174] width 16 height 9
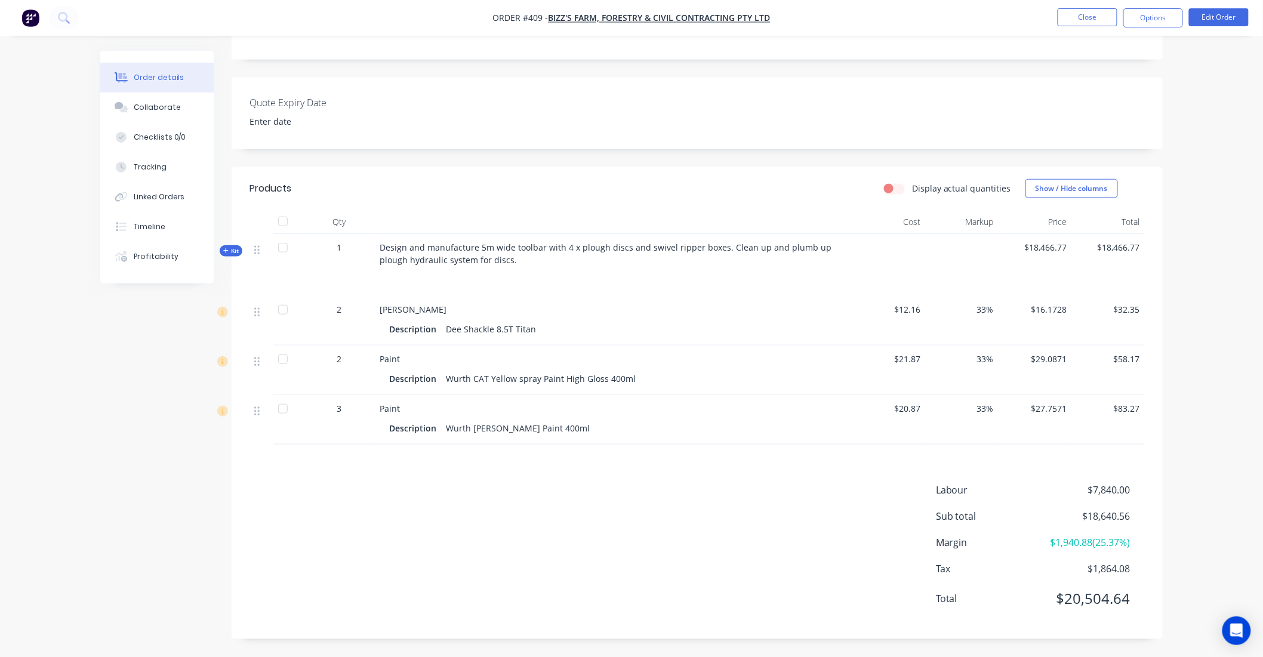
click at [233, 251] on span "Kit" at bounding box center [231, 251] width 16 height 9
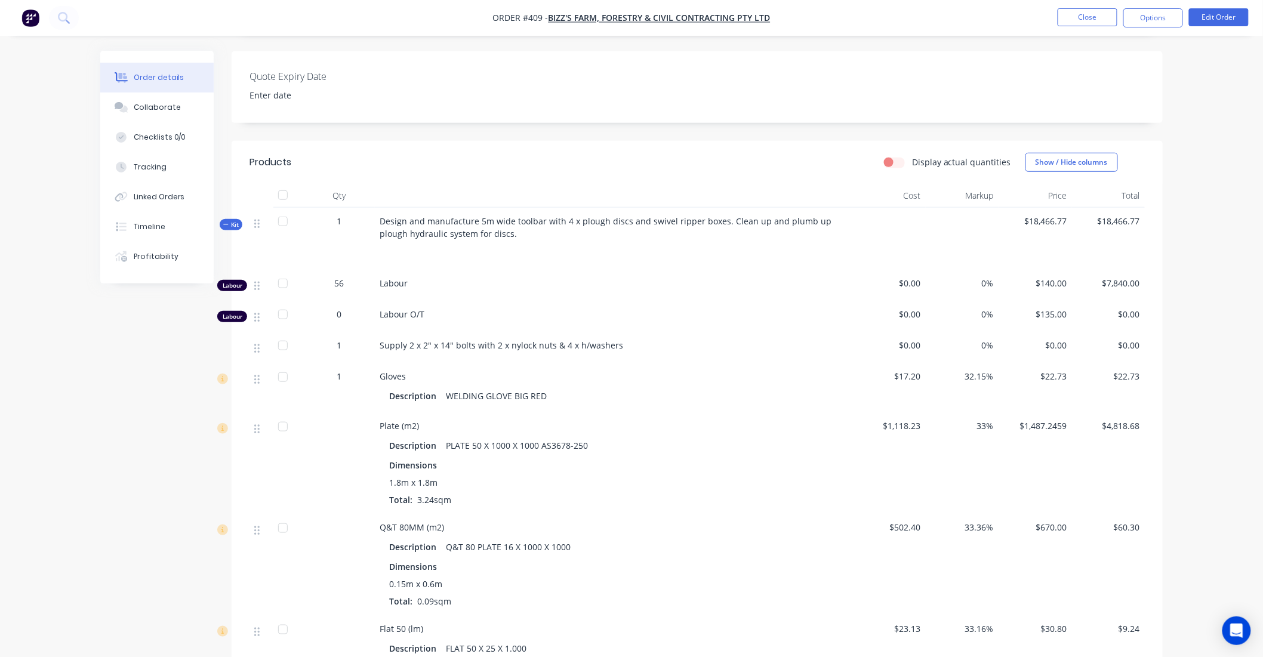
scroll to position [331, 0]
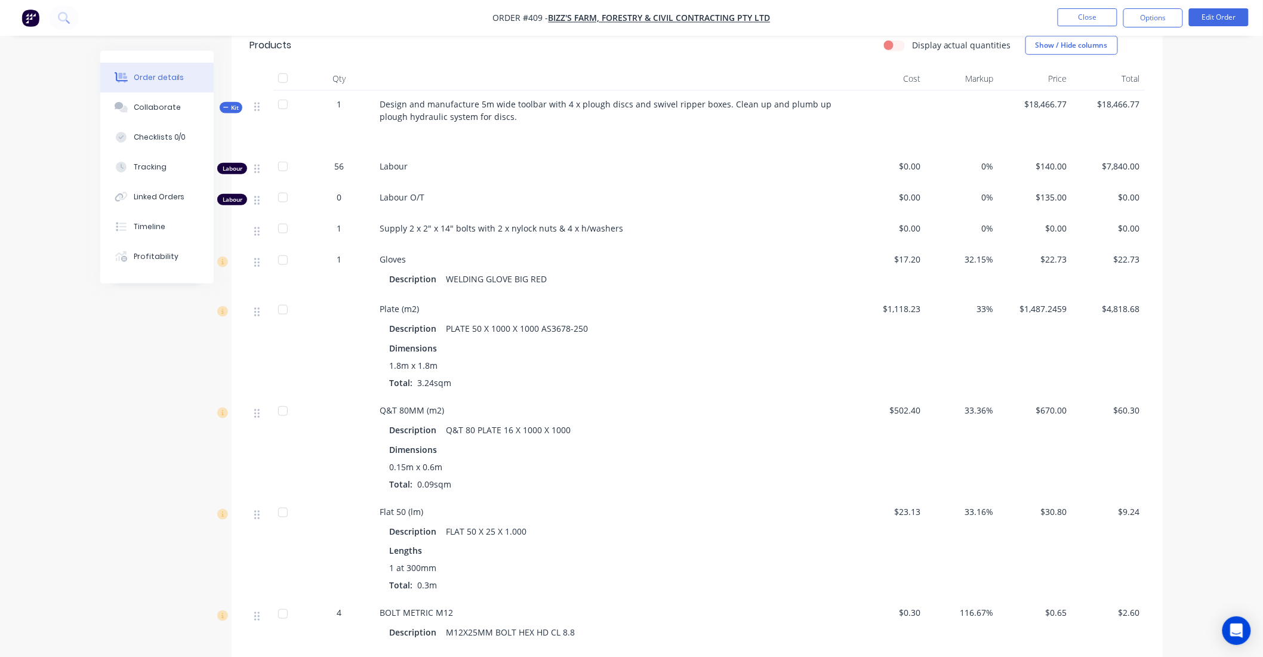
click at [227, 113] on div "Kit" at bounding box center [231, 107] width 23 height 11
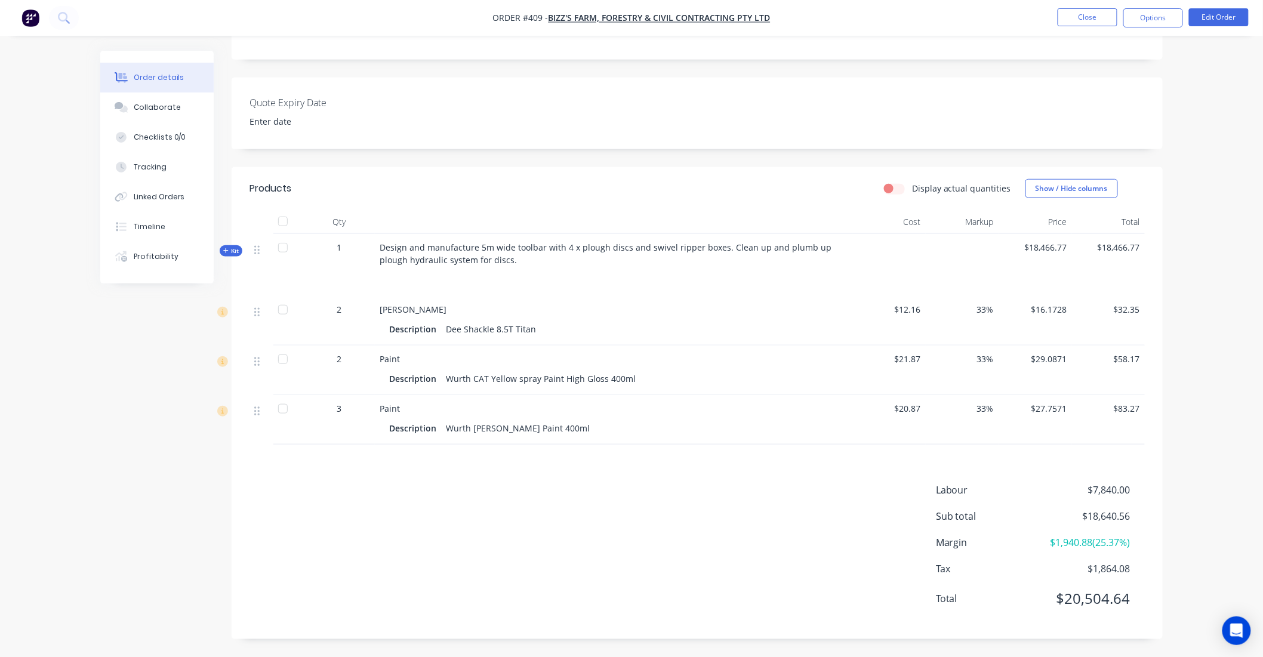
scroll to position [281, 0]
click at [225, 247] on span "Kit" at bounding box center [231, 251] width 16 height 9
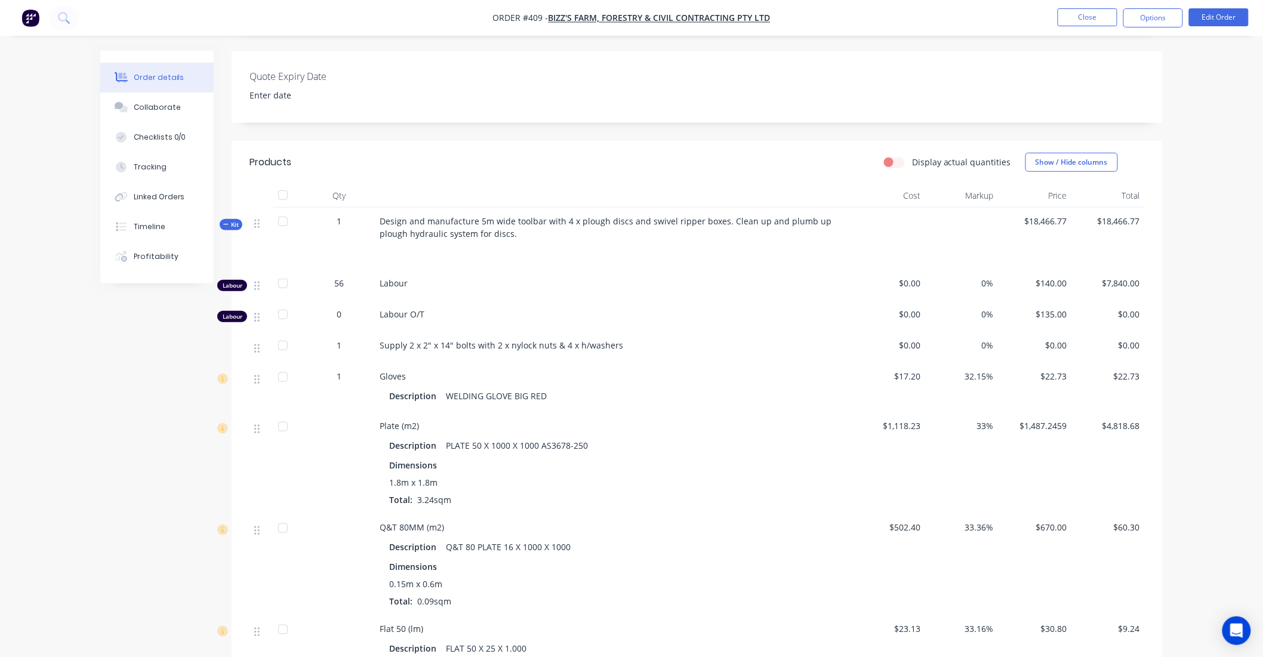
scroll to position [398, 0]
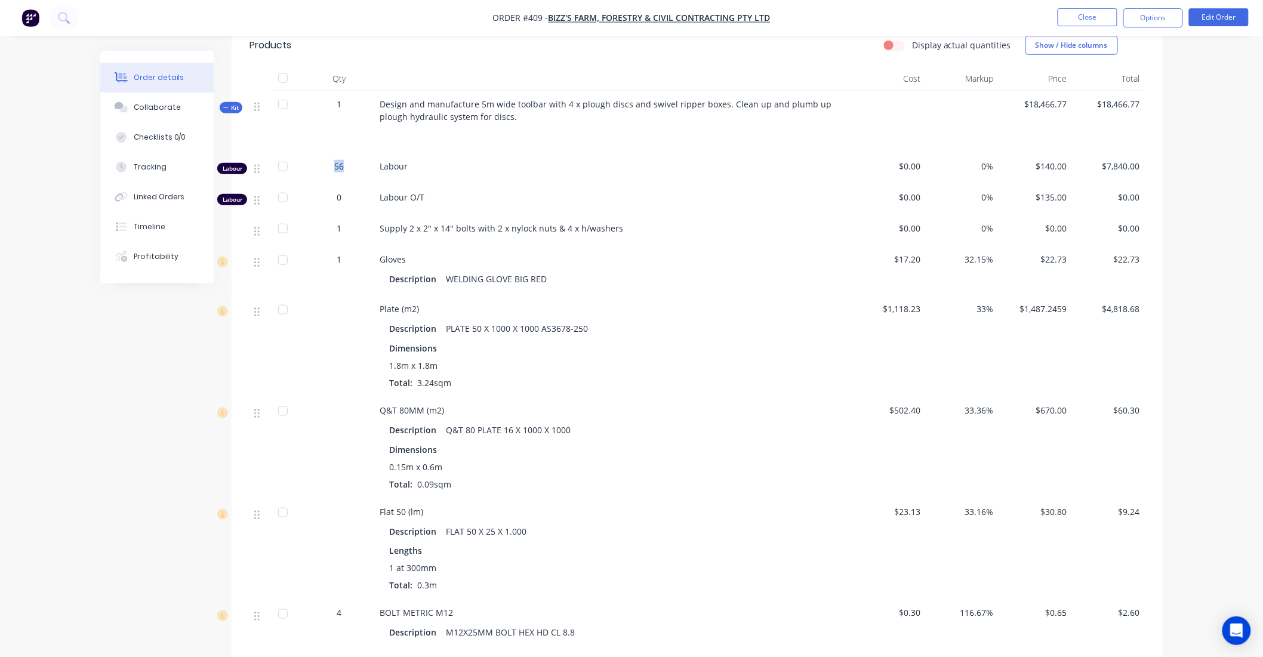
drag, startPoint x: 355, startPoint y: 191, endPoint x: 310, endPoint y: 189, distance: 44.2
click at [310, 173] on div "56" at bounding box center [339, 166] width 62 height 13
drag, startPoint x: 224, startPoint y: 191, endPoint x: 352, endPoint y: 189, distance: 128.4
click at [352, 184] on div "Labour 56 Labour $0.00 0% $140.00 $7,840.00" at bounding box center [698, 168] width 896 height 31
click at [351, 173] on div "56" at bounding box center [339, 166] width 62 height 13
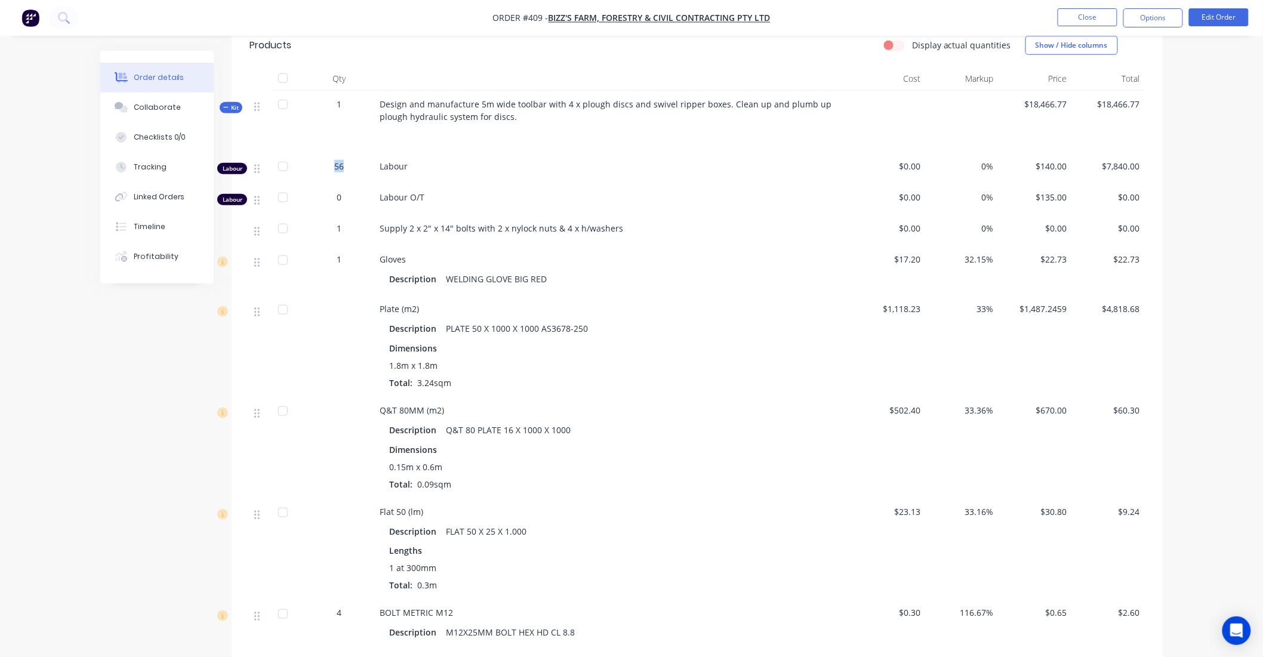
drag, startPoint x: 350, startPoint y: 190, endPoint x: 309, endPoint y: 190, distance: 40.6
click at [309, 173] on div "56" at bounding box center [339, 166] width 62 height 13
click at [239, 113] on div "Kit" at bounding box center [231, 107] width 23 height 11
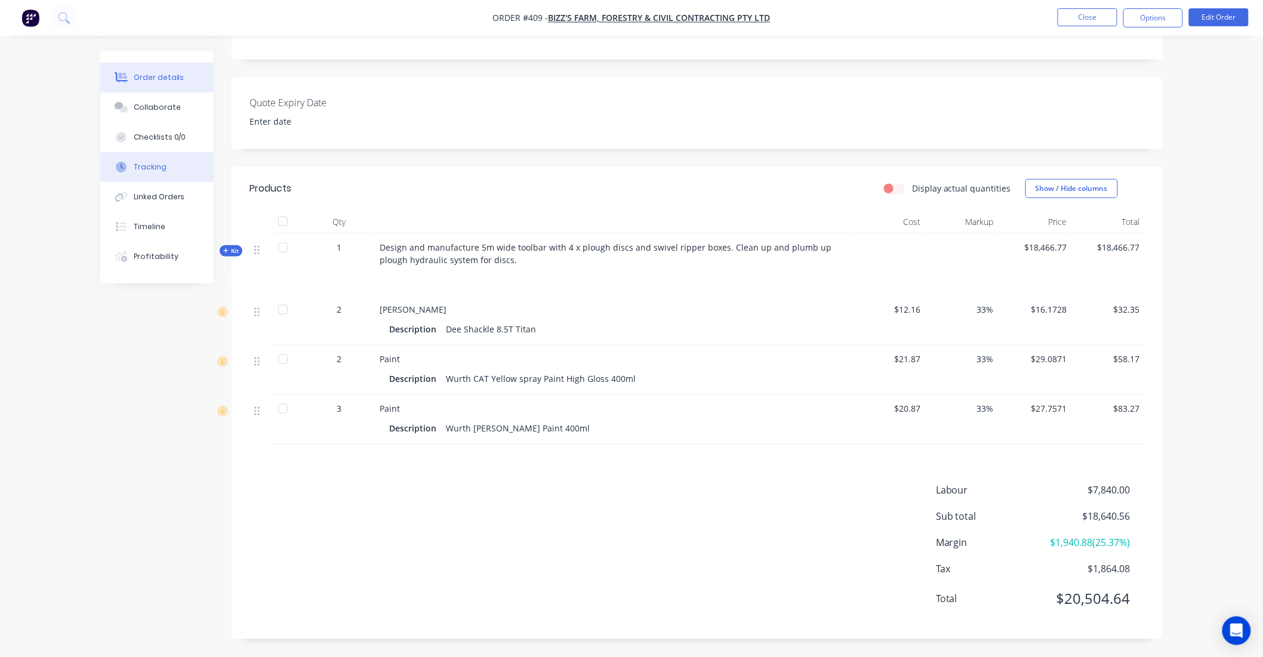
click at [165, 176] on button "Tracking" at bounding box center [156, 167] width 113 height 30
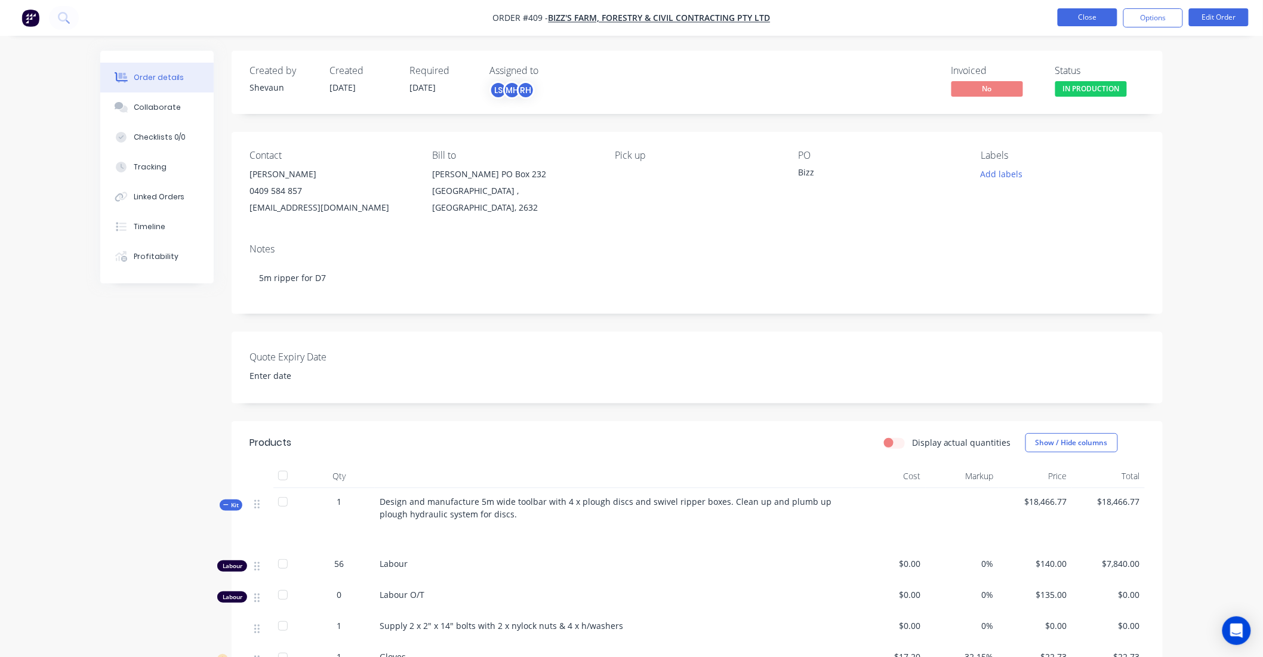
click at [1081, 12] on button "Close" at bounding box center [1088, 17] width 60 height 18
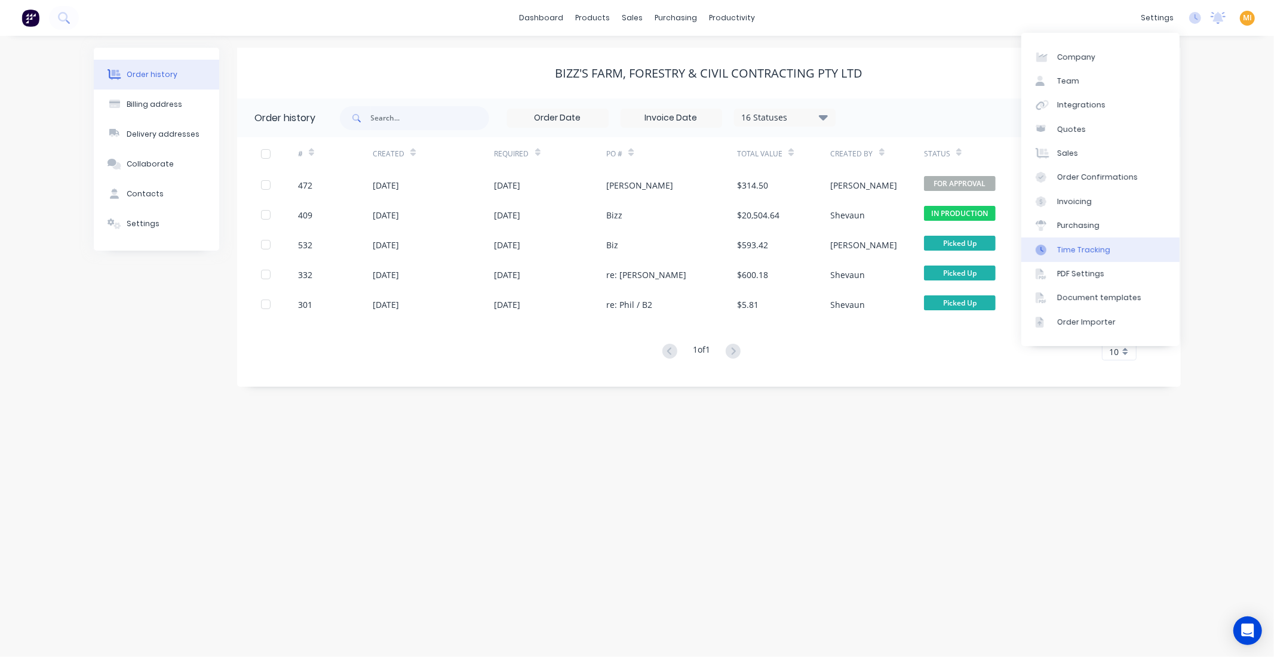
click at [1101, 248] on div "Time Tracking" at bounding box center [1083, 250] width 53 height 11
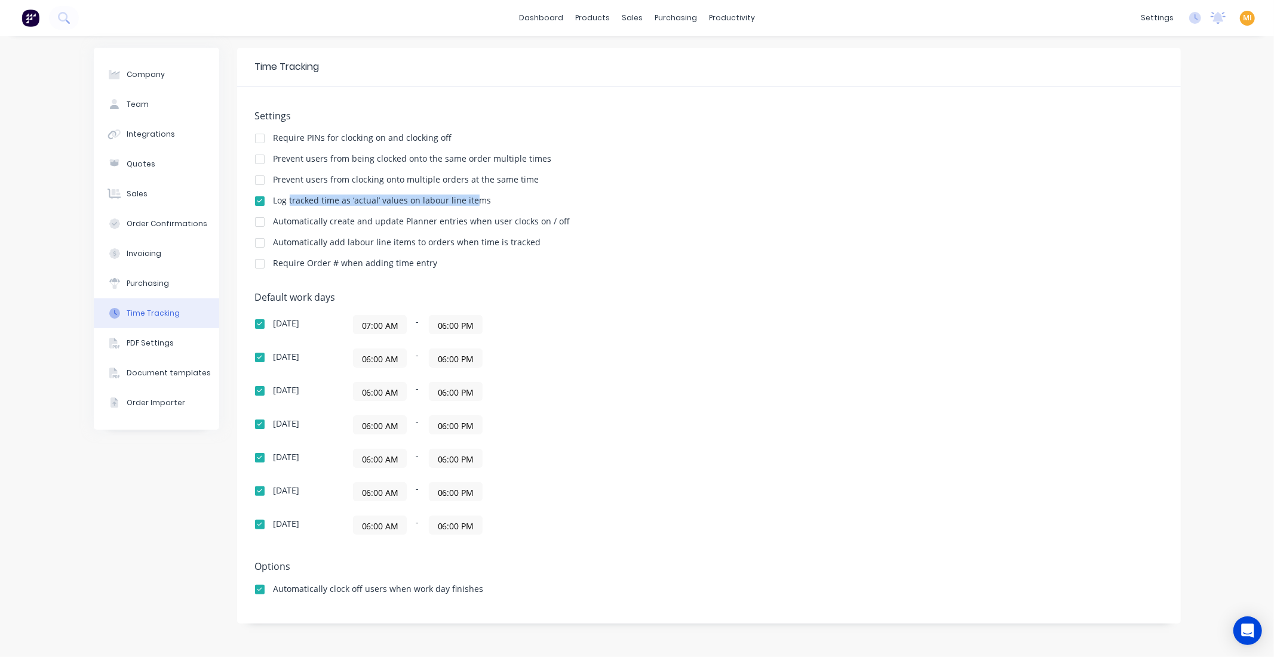
drag, startPoint x: 290, startPoint y: 201, endPoint x: 473, endPoint y: 202, distance: 182.7
click at [473, 202] on div "Log tracked time as ‘actual’ values on labour line items" at bounding box center [382, 200] width 218 height 8
click at [497, 203] on div "Log tracked time as ‘actual’ values on labour line items" at bounding box center [709, 201] width 908 height 11
drag, startPoint x: 278, startPoint y: 198, endPoint x: 499, endPoint y: 201, distance: 220.9
click at [499, 201] on div "Log tracked time as ‘actual’ values on labour line items" at bounding box center [709, 201] width 908 height 11
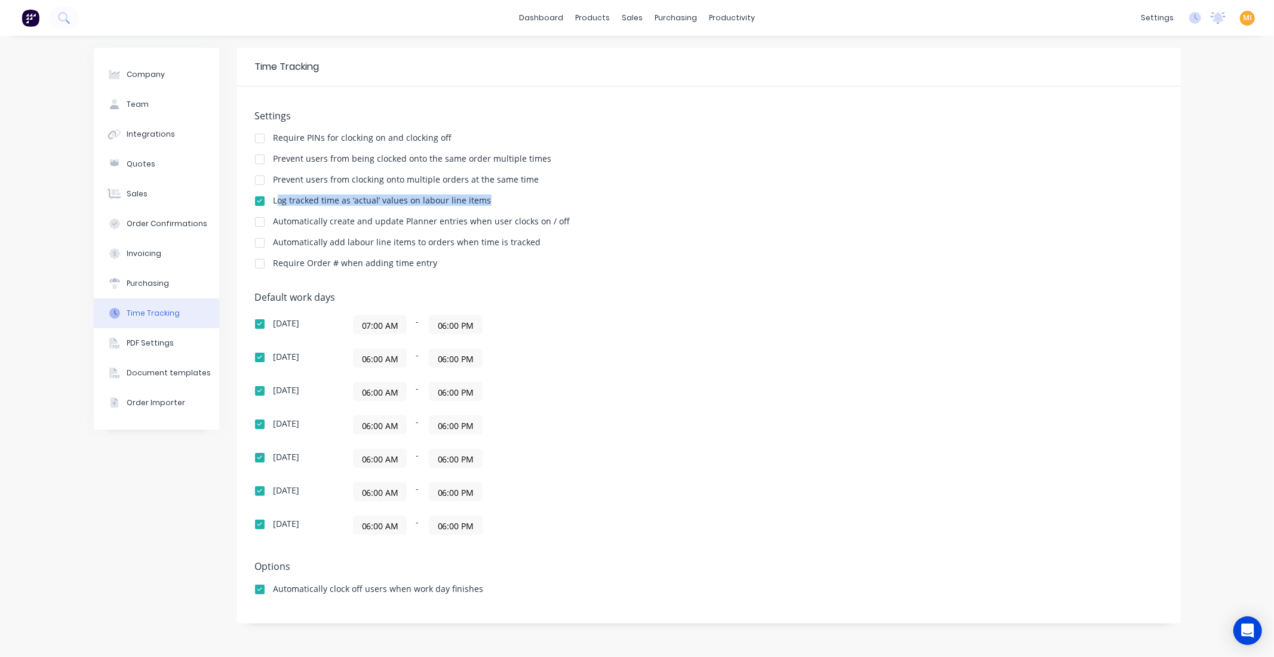
click at [499, 200] on div "Log tracked time as ‘actual’ values on labour line items" at bounding box center [709, 201] width 908 height 11
drag, startPoint x: 278, startPoint y: 201, endPoint x: 504, endPoint y: 199, distance: 226.3
click at [504, 199] on div "Log tracked time as ‘actual’ values on labour line items" at bounding box center [709, 201] width 908 height 11
click at [438, 198] on div "Log tracked time as ‘actual’ values on labour line items" at bounding box center [382, 200] width 218 height 8
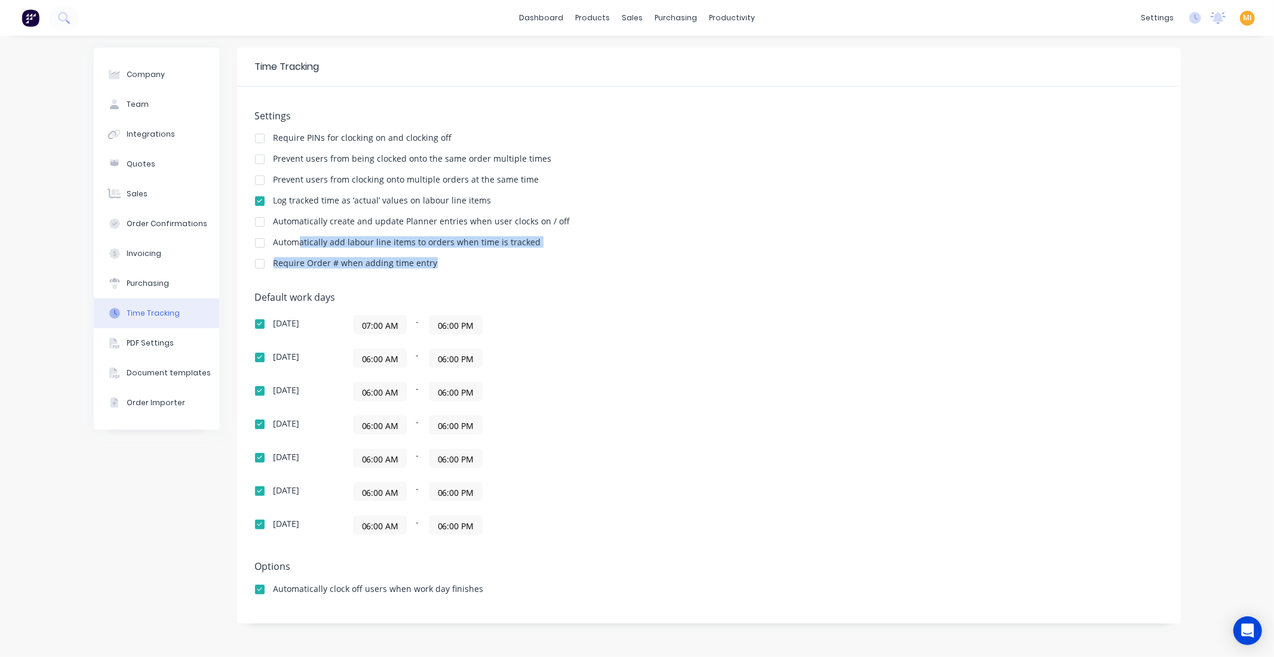
drag, startPoint x: 301, startPoint y: 240, endPoint x: 478, endPoint y: 252, distance: 177.7
click at [472, 261] on div "Settings Require PINs for clocking on and clocking off Prevent users from being…" at bounding box center [709, 195] width 908 height 170
click at [415, 229] on div "Settings Require PINs for clocking on and clocking off Prevent users from being…" at bounding box center [709, 195] width 908 height 170
click at [488, 199] on div "Log tracked time as ‘actual’ values on labour line items" at bounding box center [709, 201] width 908 height 11
drag, startPoint x: 272, startPoint y: 241, endPoint x: 531, endPoint y: 245, distance: 259.2
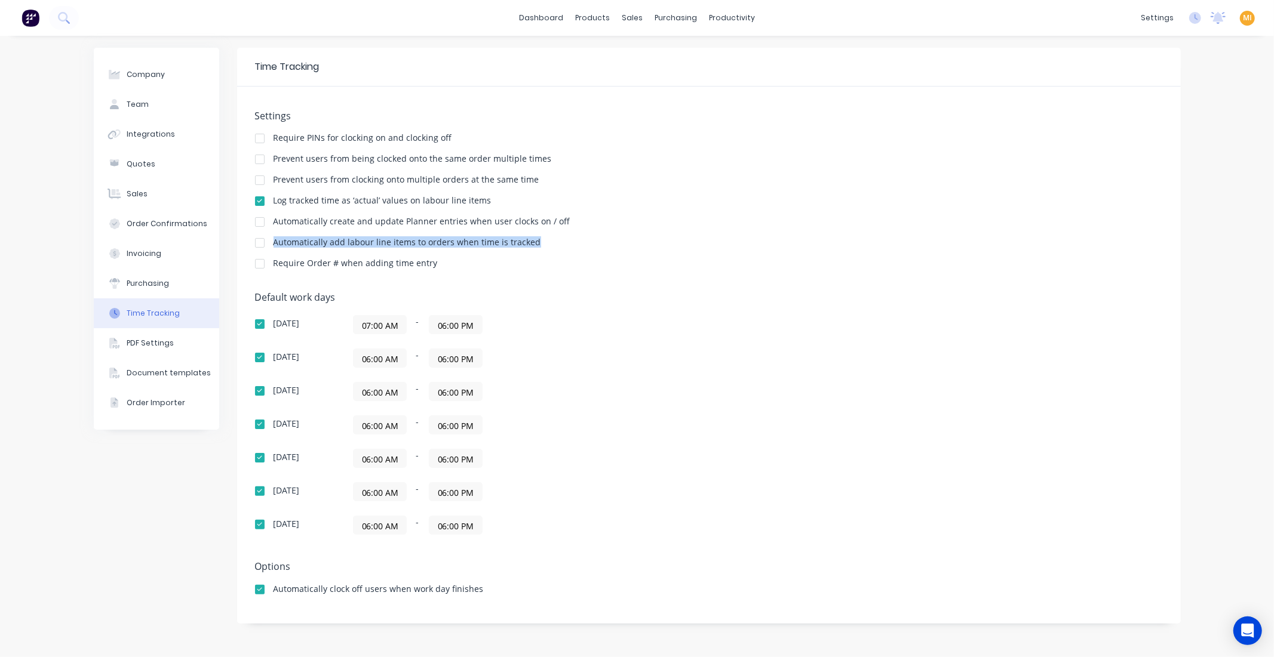
click at [531, 245] on div "Automatically add labour line items to orders when time is tracked" at bounding box center [709, 243] width 908 height 11
click at [373, 241] on div "Automatically add labour line items to orders when time is tracked" at bounding box center [406, 242] width 267 height 8
click at [265, 243] on div at bounding box center [260, 243] width 24 height 24
click at [620, 54] on div "Product Catalogue" at bounding box center [645, 57] width 74 height 11
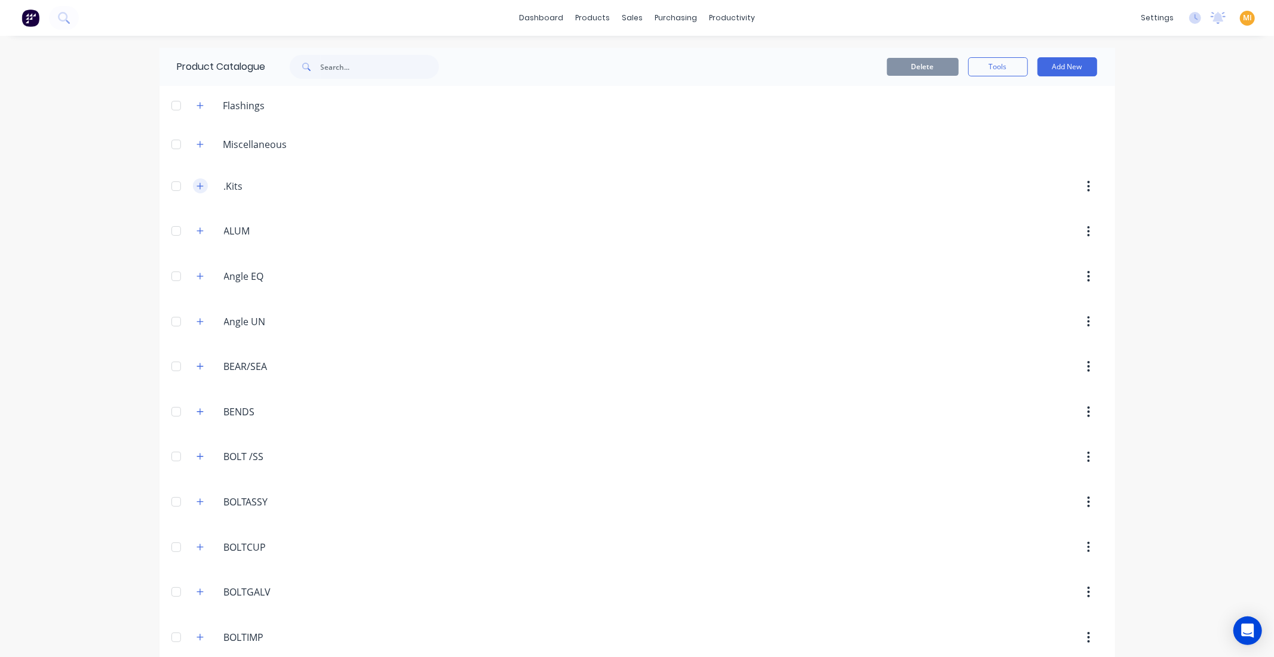
click at [196, 186] on icon "button" at bounding box center [199, 186] width 7 height 7
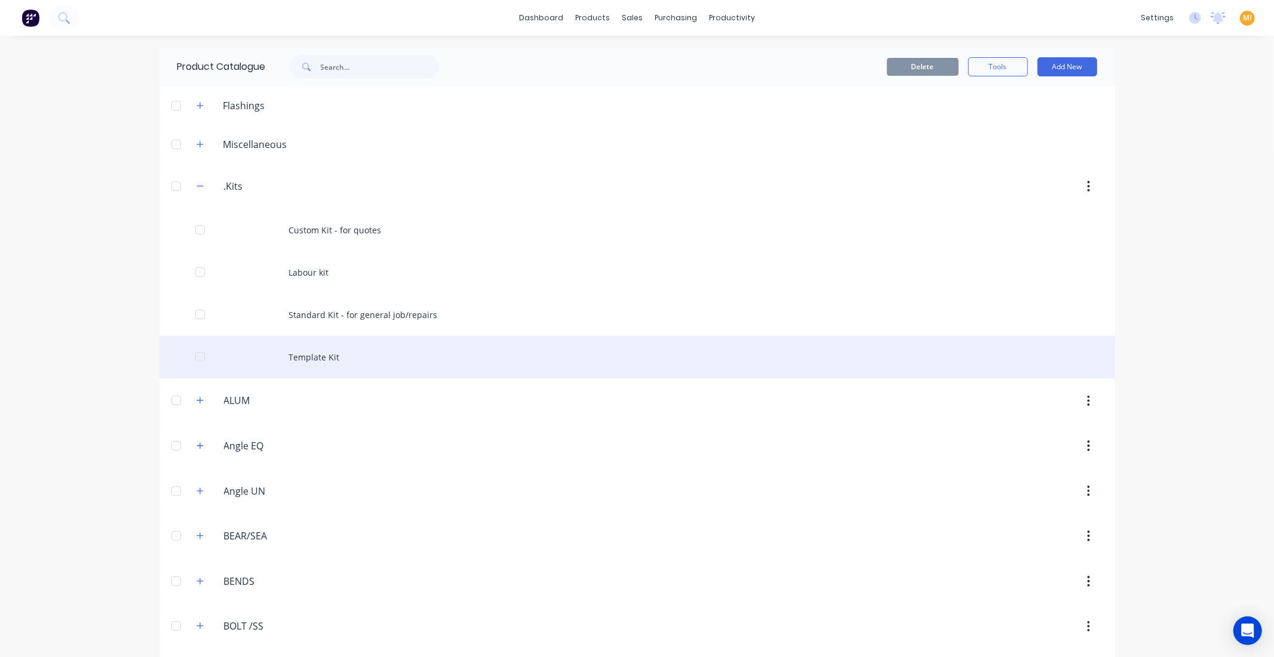
click at [324, 355] on div "Template Kit" at bounding box center [636, 357] width 955 height 42
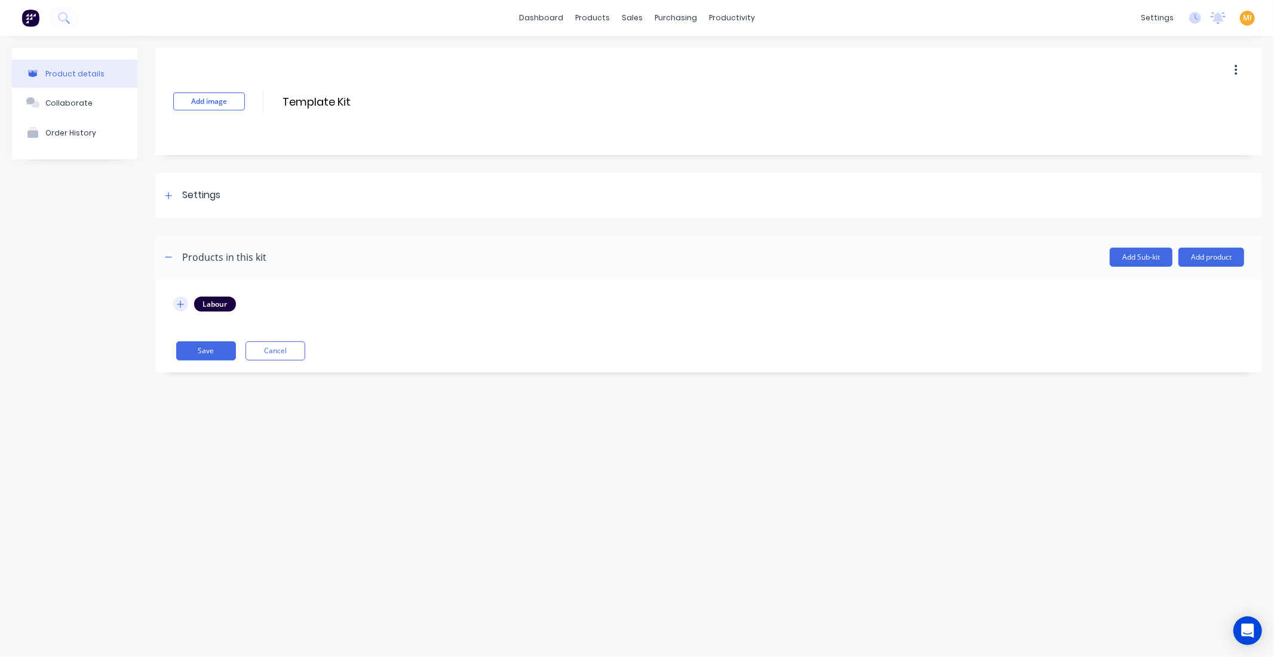
click at [182, 305] on icon "button" at bounding box center [180, 304] width 7 height 8
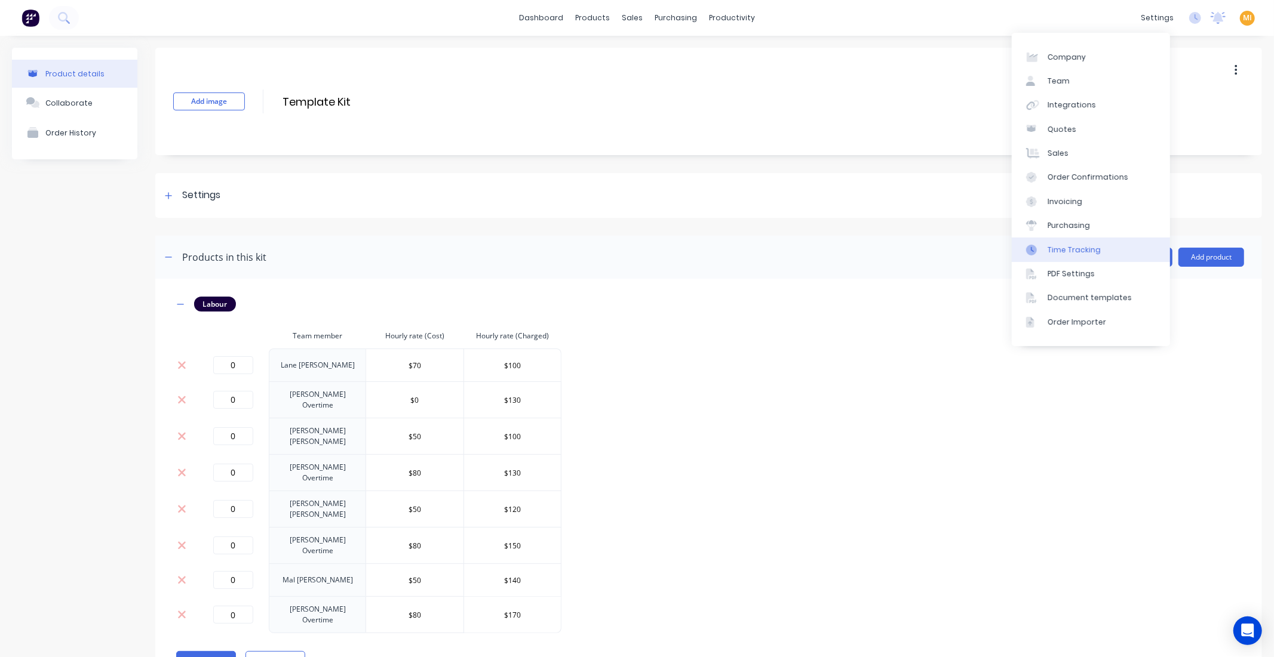
click at [1065, 242] on link "Time Tracking" at bounding box center [1090, 250] width 158 height 24
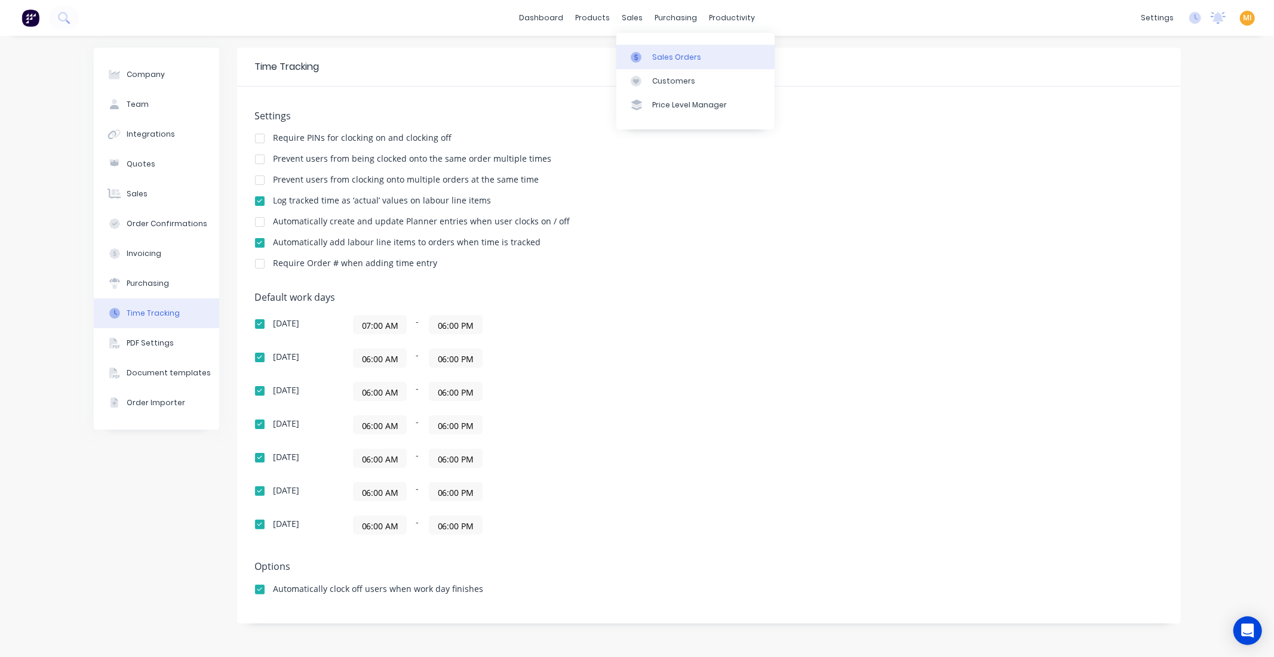
click at [659, 58] on div "Sales Orders" at bounding box center [676, 57] width 49 height 11
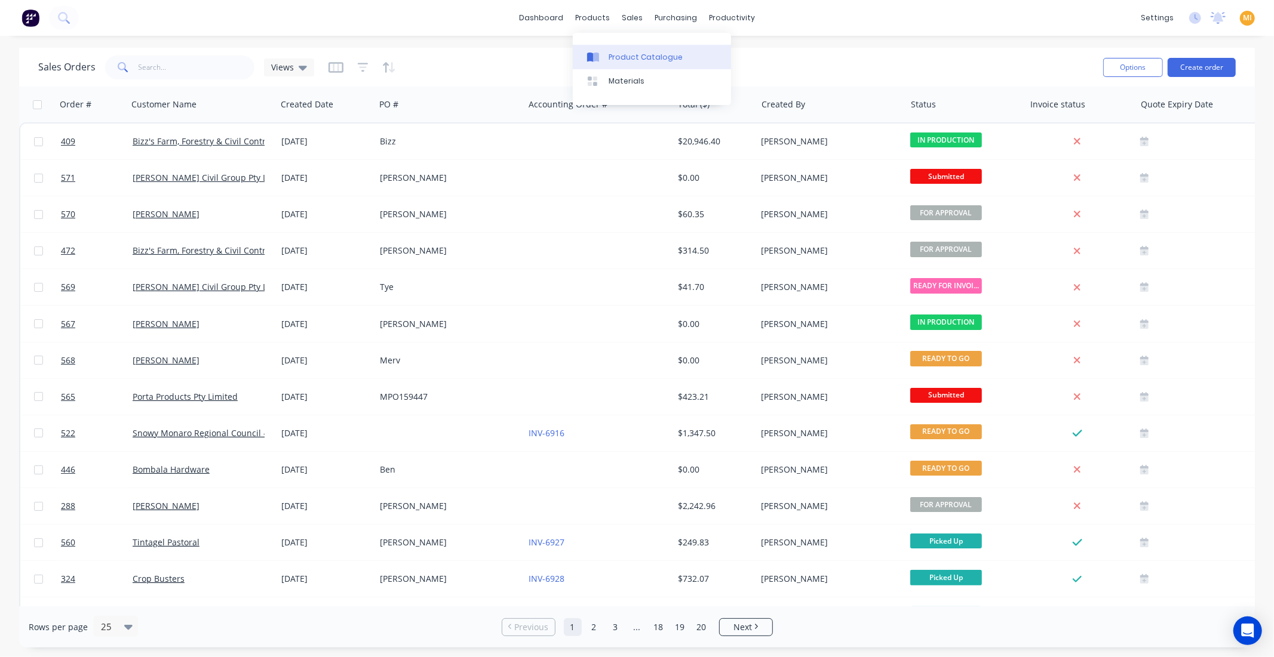
click at [622, 61] on div "Product Catalogue" at bounding box center [645, 57] width 74 height 11
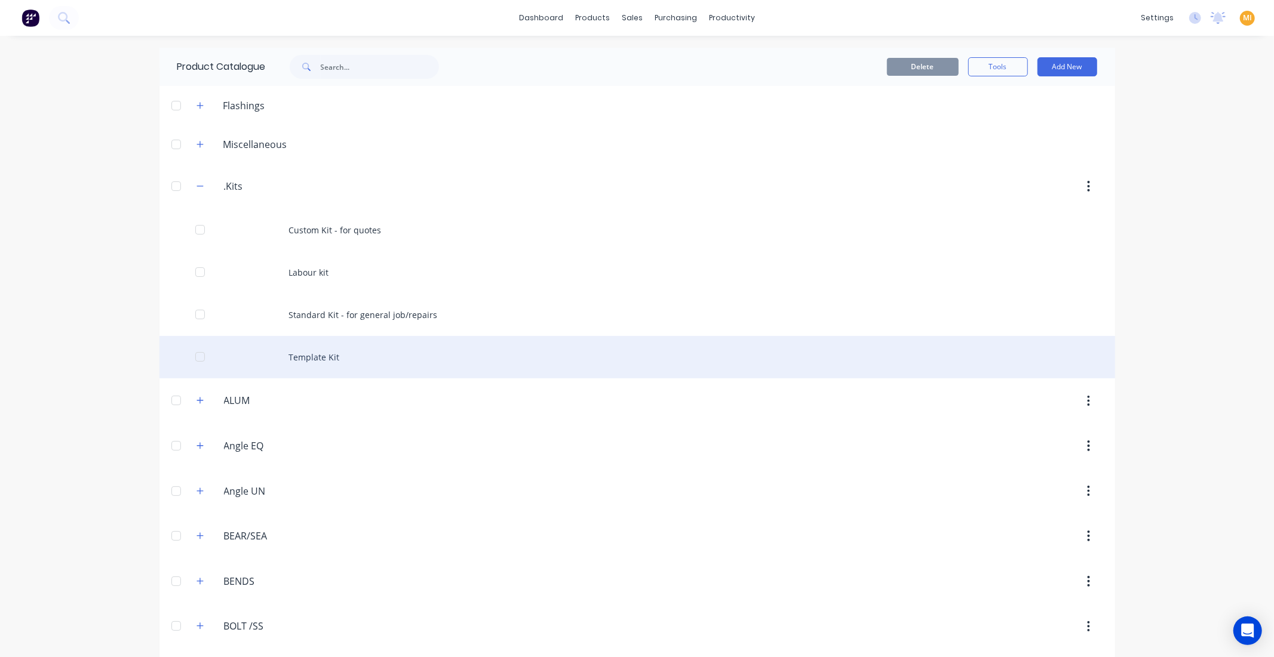
click at [312, 349] on div "Template Kit" at bounding box center [636, 357] width 955 height 42
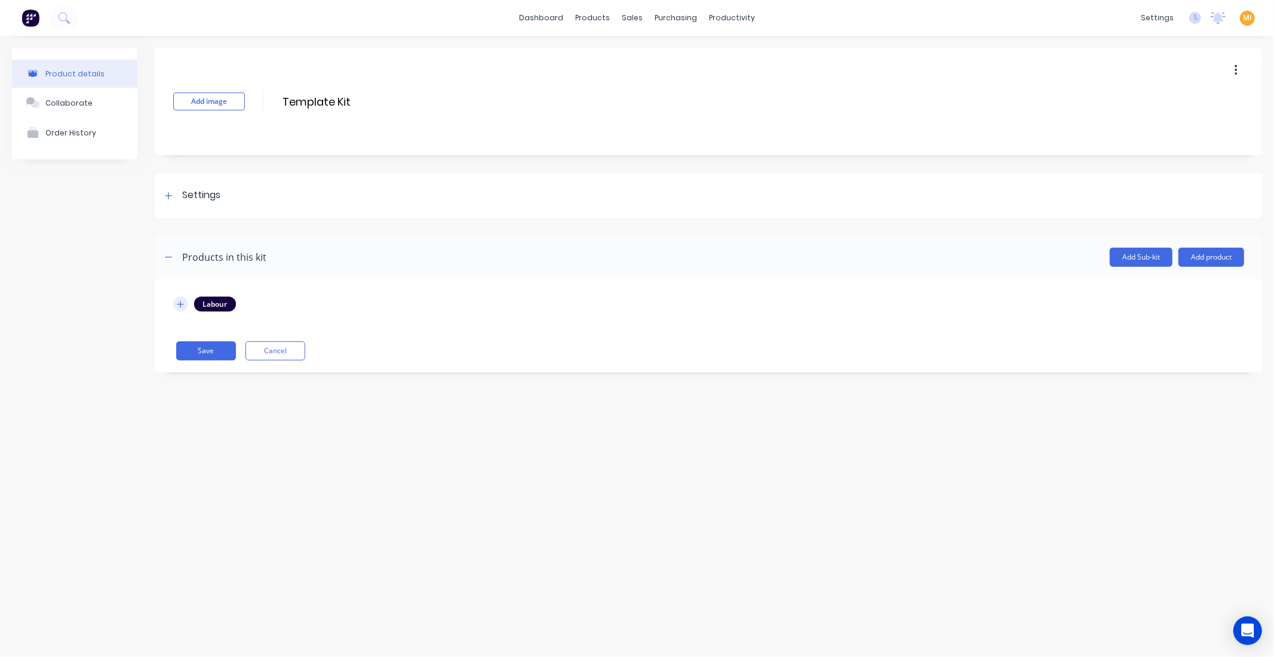
click at [179, 305] on icon "button" at bounding box center [180, 304] width 7 height 8
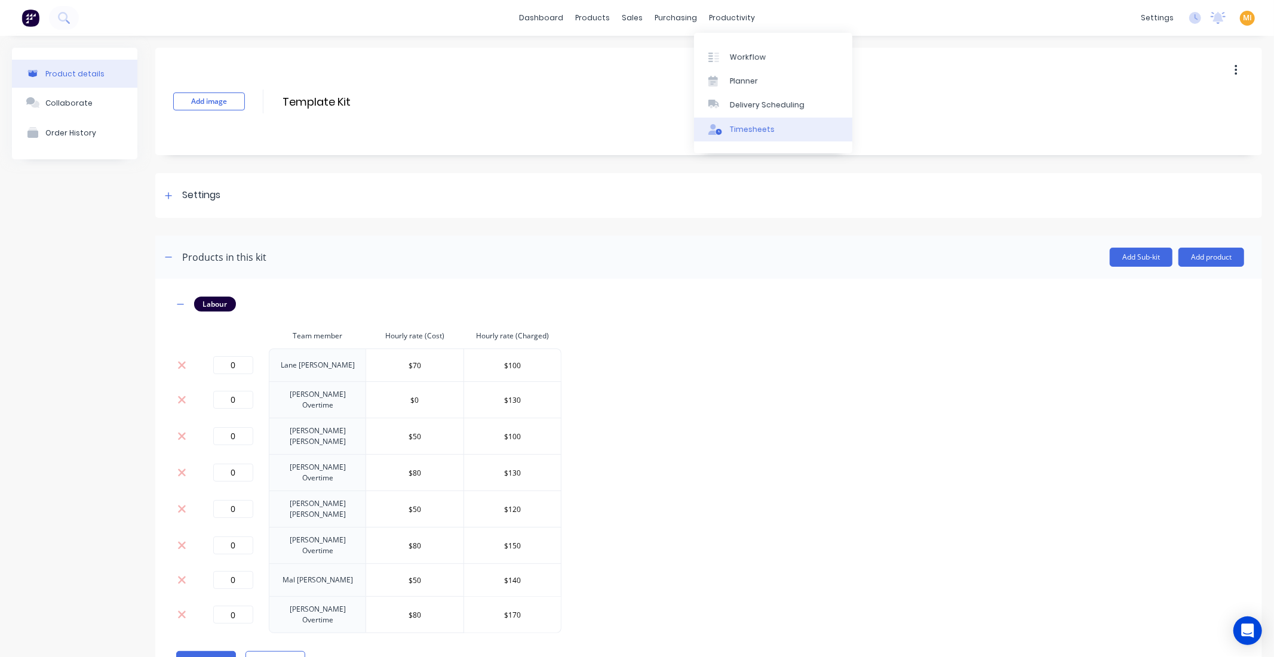
click at [736, 132] on div "Timesheets" at bounding box center [752, 129] width 45 height 11
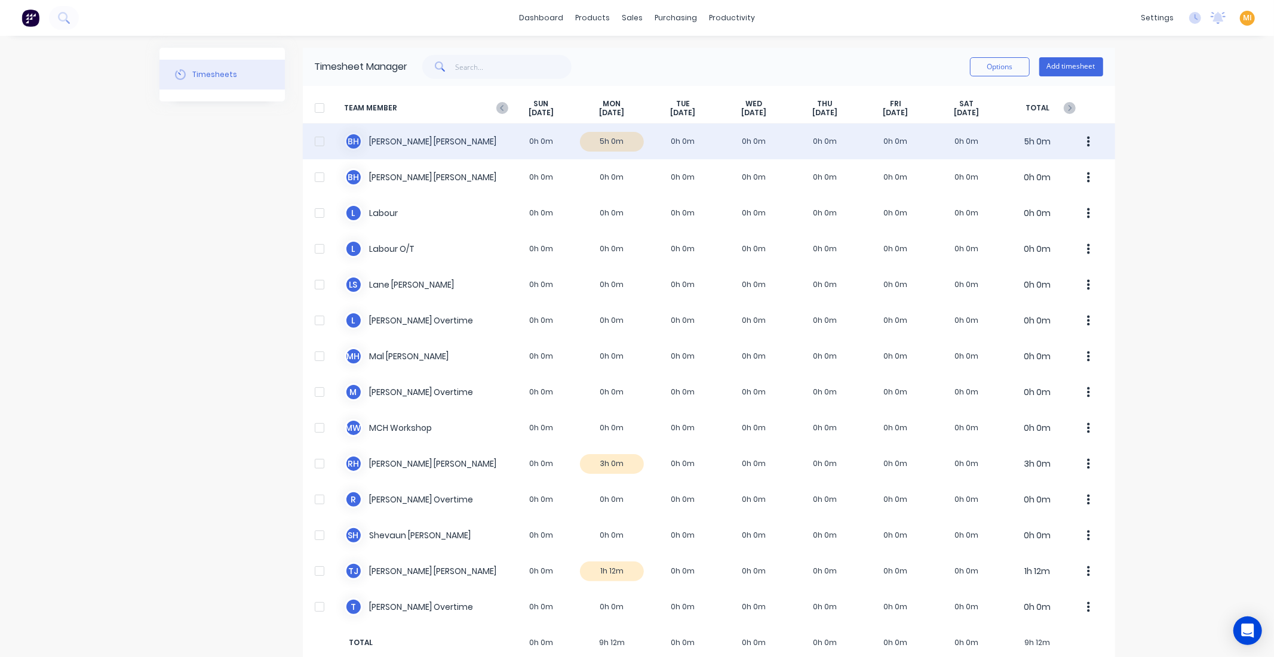
click at [576, 144] on div "B H Belinda Hurley 0h 0m 5h 0m 0h 0m 0h 0m 0h 0m 0h 0m 0h 0m 5h 0m" at bounding box center [709, 142] width 812 height 36
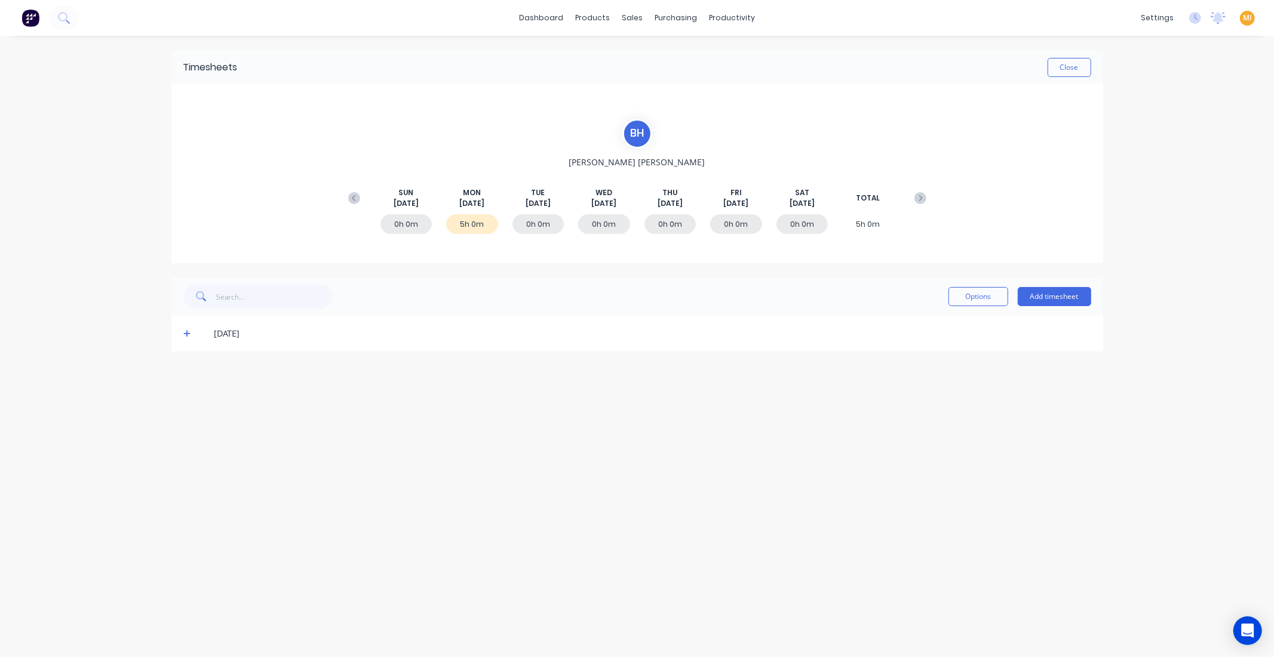
click at [183, 338] on span at bounding box center [189, 334] width 12 height 12
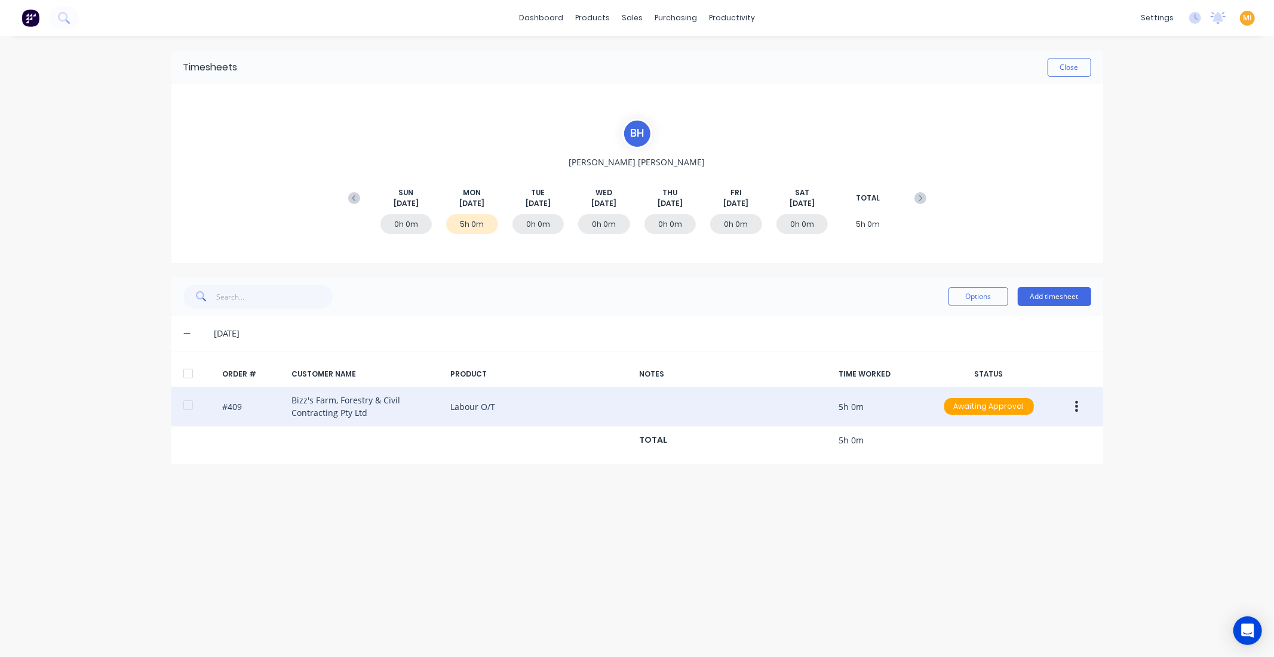
click at [1079, 406] on button "button" at bounding box center [1076, 406] width 28 height 21
click at [1023, 531] on div "Delete" at bounding box center [1034, 533] width 92 height 17
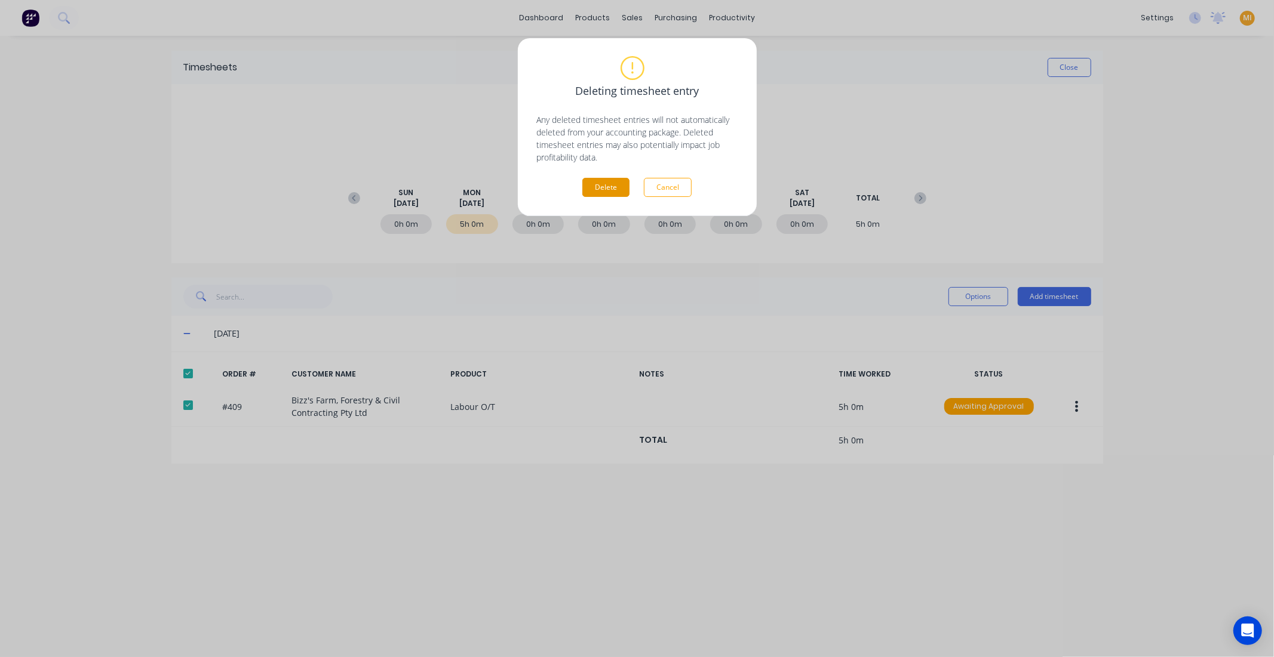
click at [610, 186] on button "Delete" at bounding box center [605, 187] width 47 height 19
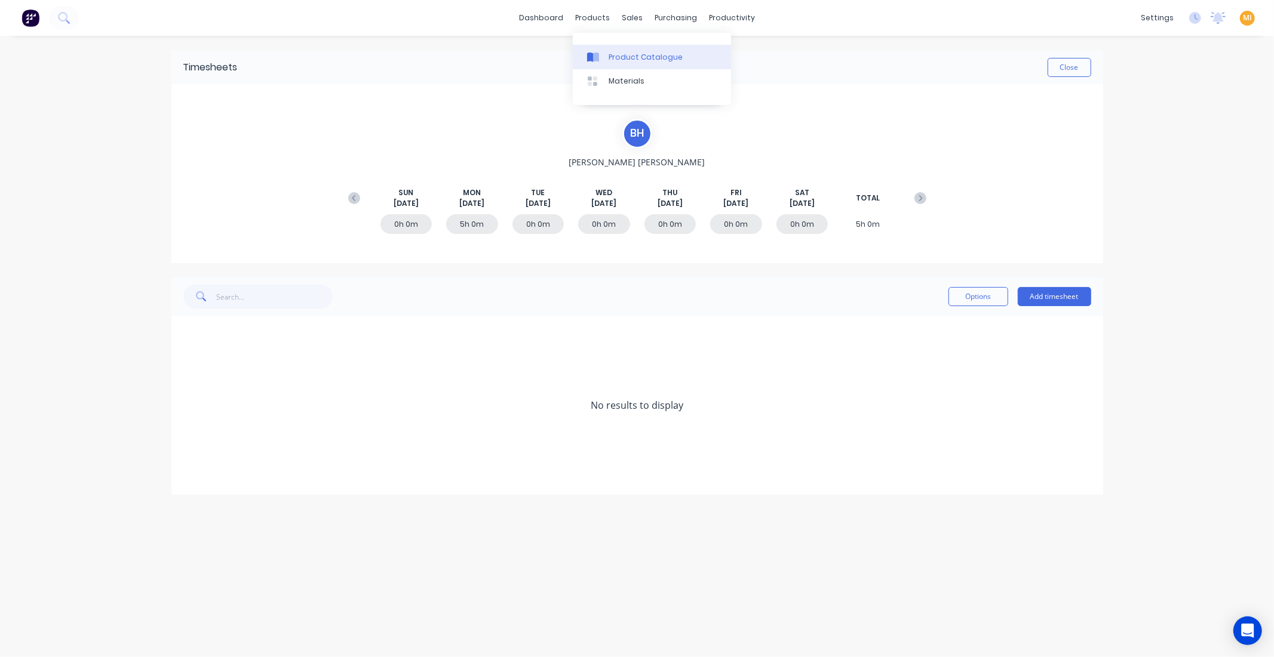
click at [610, 59] on div "Product Catalogue" at bounding box center [645, 57] width 74 height 11
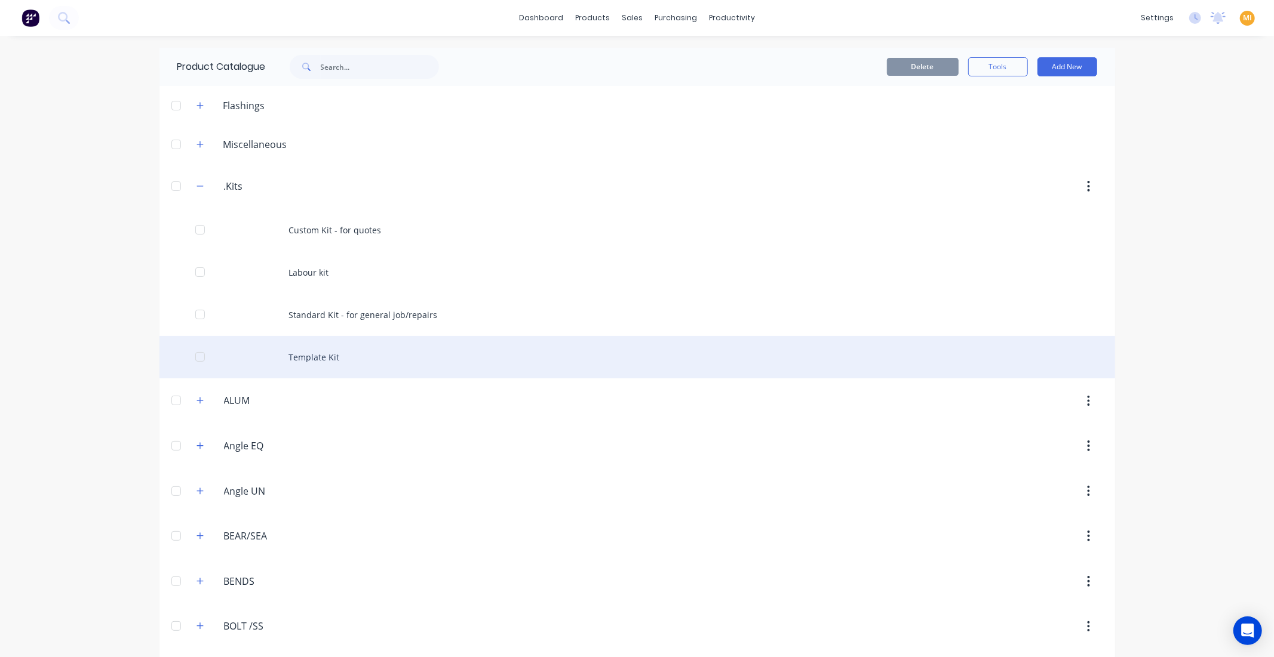
click at [279, 354] on div "Template Kit" at bounding box center [636, 357] width 955 height 42
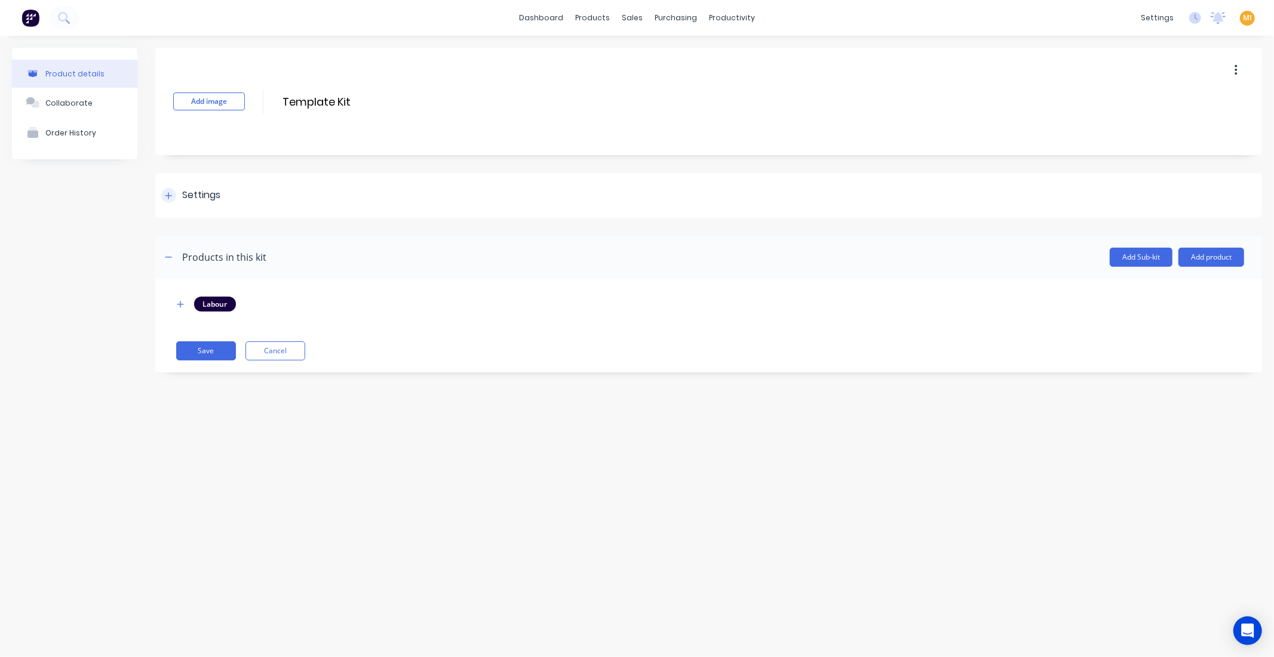
click at [218, 206] on div "Settings" at bounding box center [708, 195] width 1106 height 45
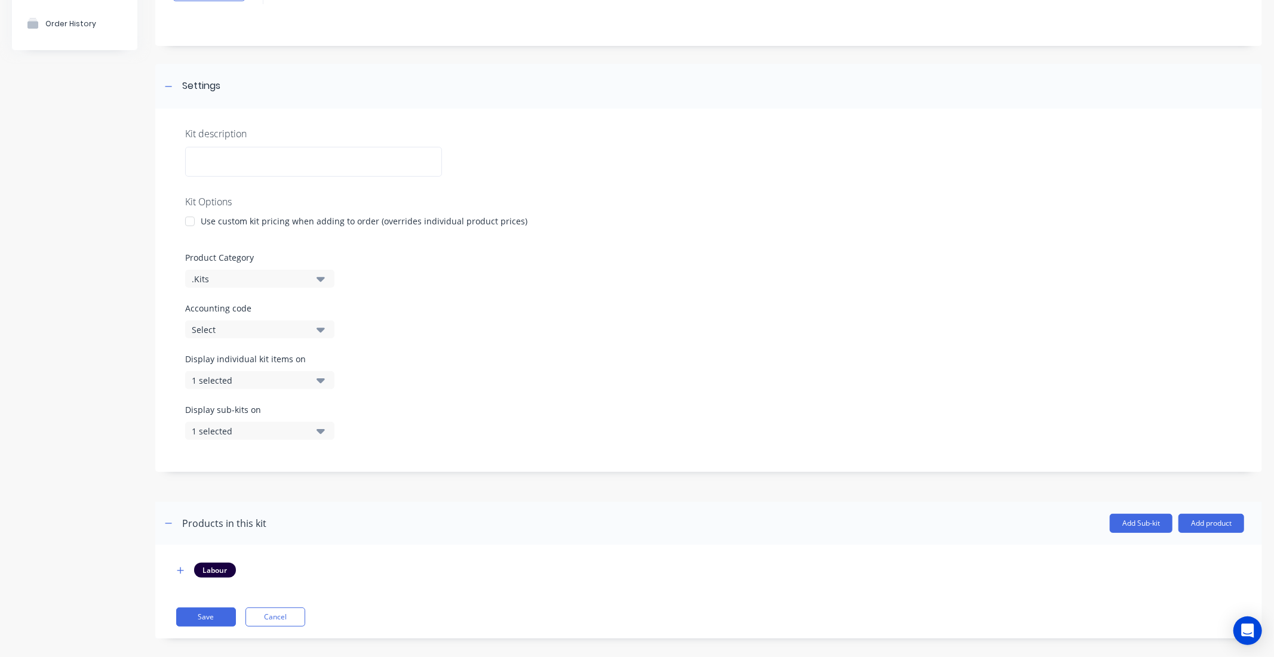
scroll to position [121, 0]
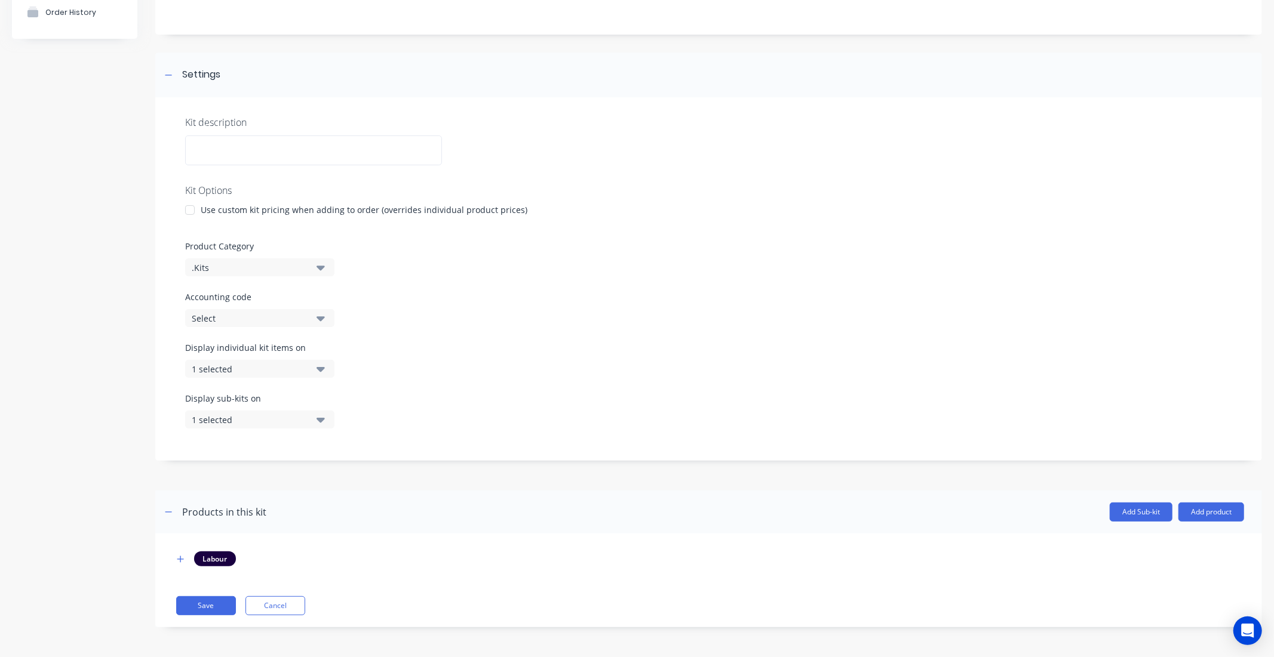
click at [253, 370] on div "1 selected" at bounding box center [250, 369] width 116 height 13
click at [514, 404] on div "Display sub-kits on 1 selected" at bounding box center [708, 417] width 1047 height 51
click at [265, 418] on div "1 selected" at bounding box center [250, 420] width 116 height 13
click at [421, 496] on header "Products in this kit Add Sub-kit Add product" at bounding box center [708, 512] width 1106 height 43
click at [270, 427] on button "1 selected" at bounding box center [259, 420] width 149 height 18
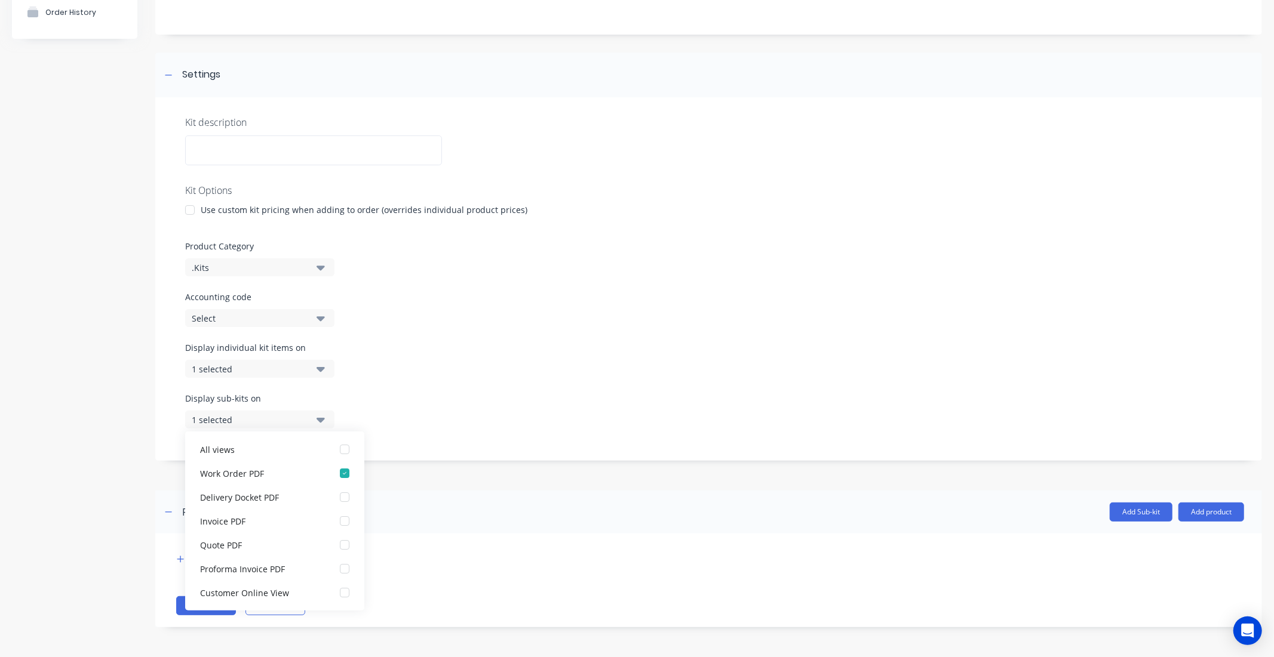
click at [272, 360] on button "1 selected" at bounding box center [259, 369] width 149 height 18
click at [437, 422] on div "Display sub-kits on 1 selected" at bounding box center [708, 417] width 1047 height 51
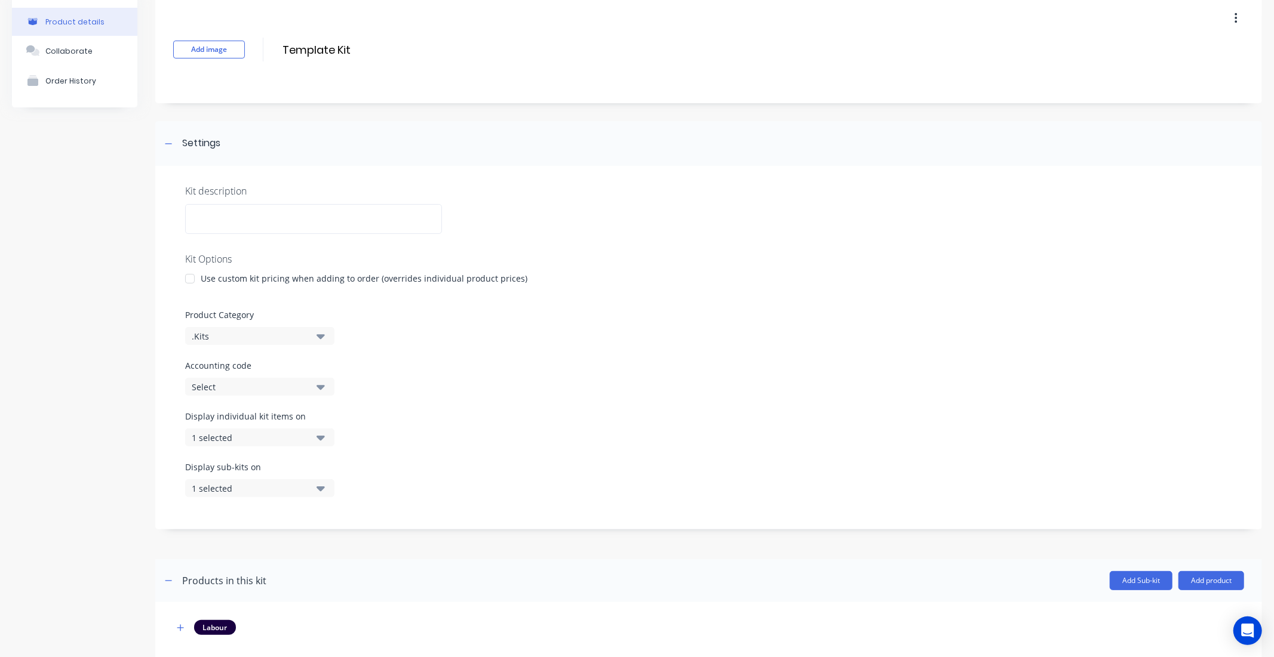
scroll to position [0, 0]
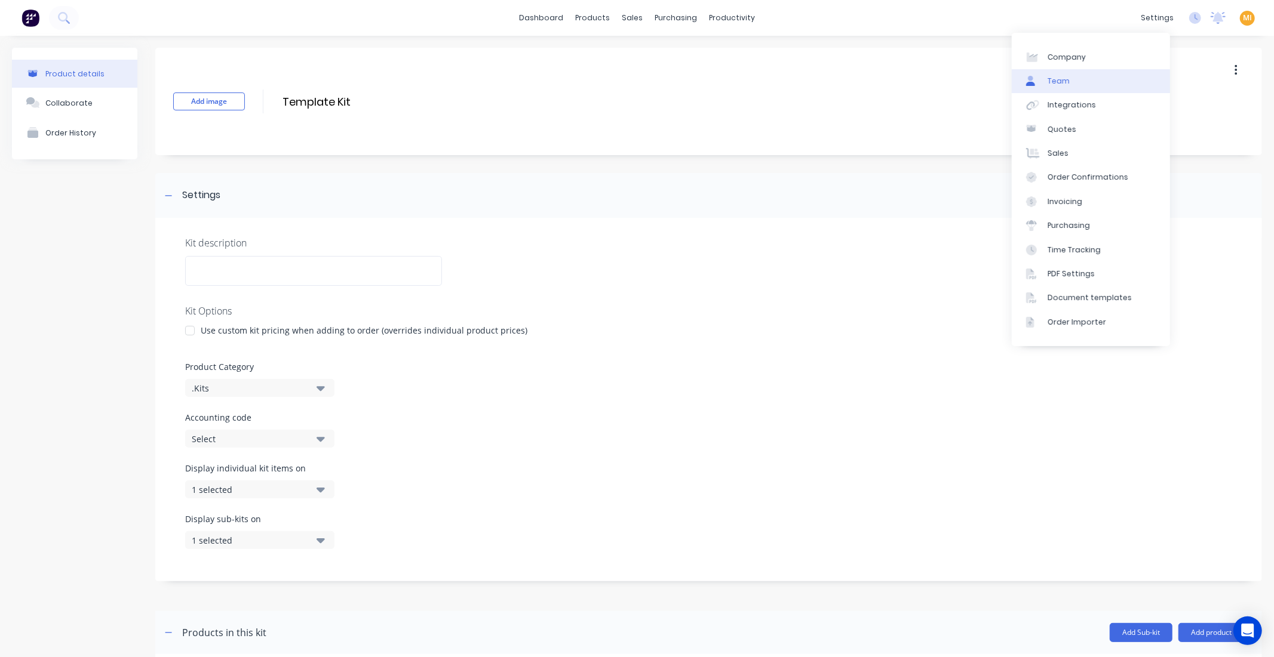
click at [1081, 81] on link "Team" at bounding box center [1090, 81] width 158 height 24
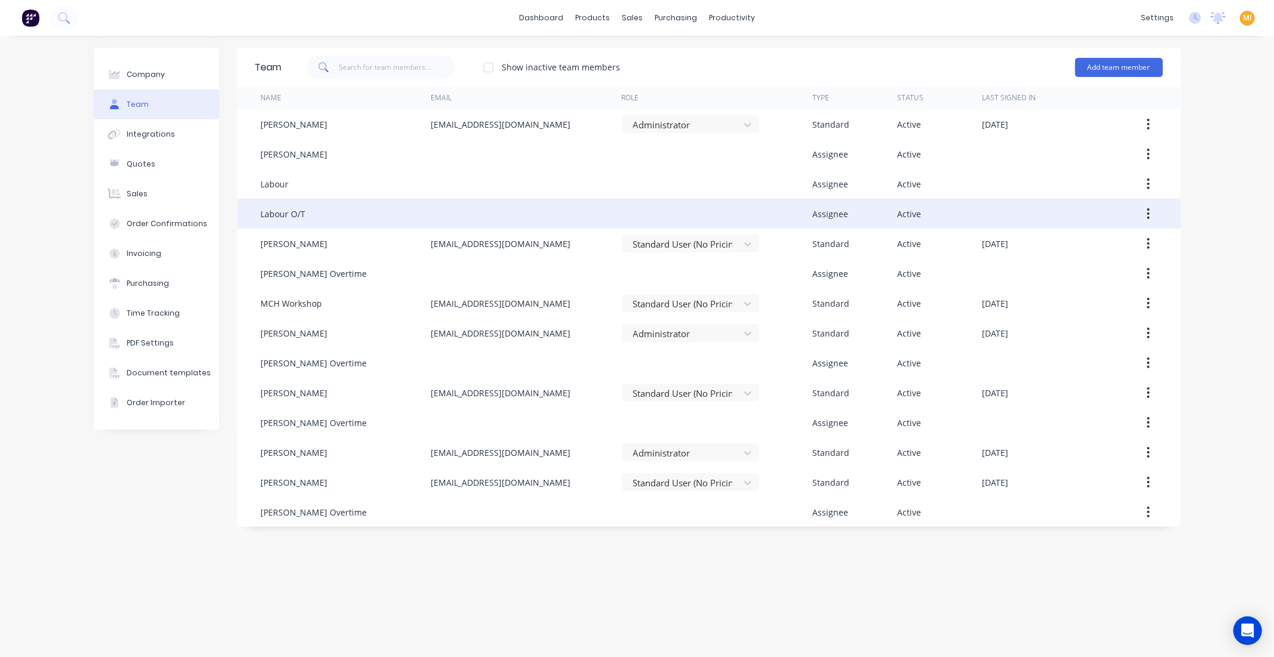
click at [1151, 214] on button "button" at bounding box center [1148, 213] width 28 height 21
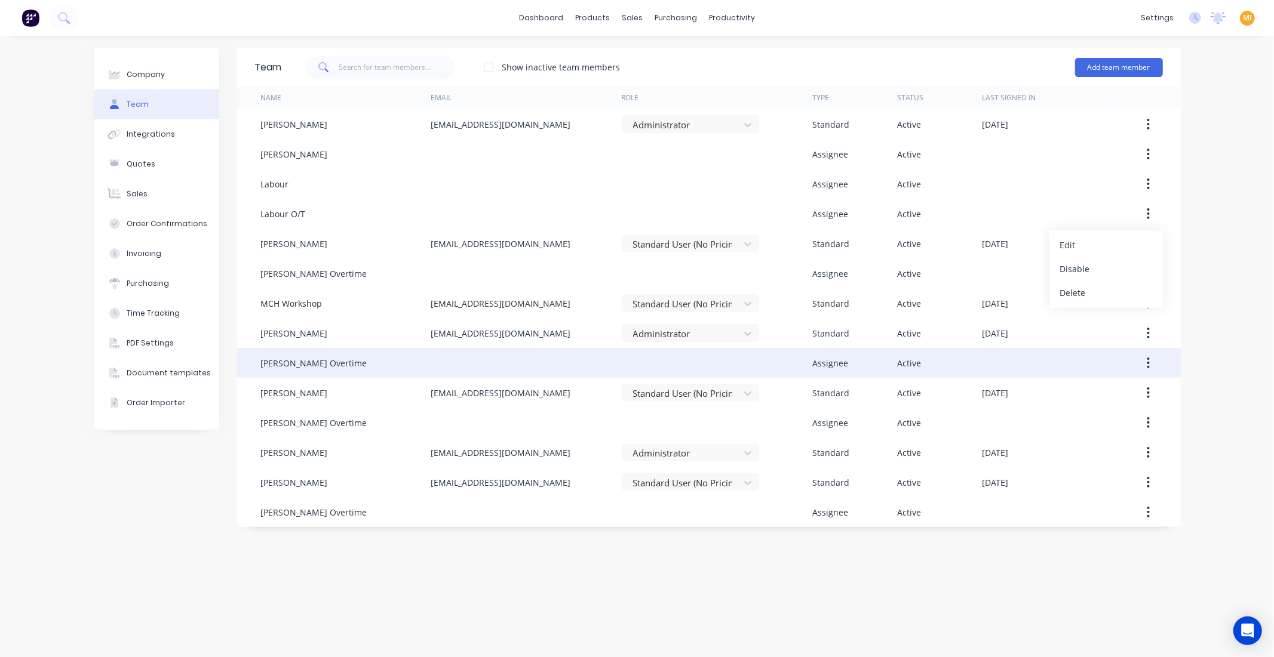
click at [1144, 361] on button "button" at bounding box center [1148, 362] width 28 height 21
click at [1094, 390] on div "Edit" at bounding box center [1106, 394] width 92 height 17
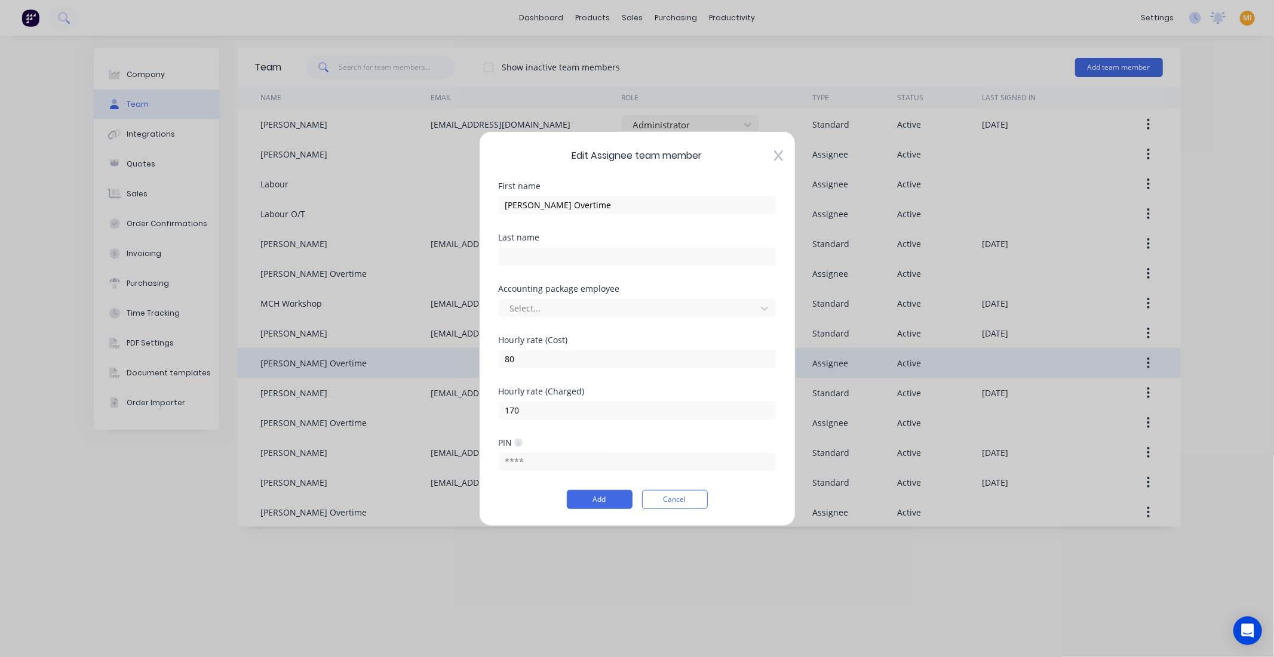
click at [780, 155] on icon at bounding box center [778, 156] width 9 height 12
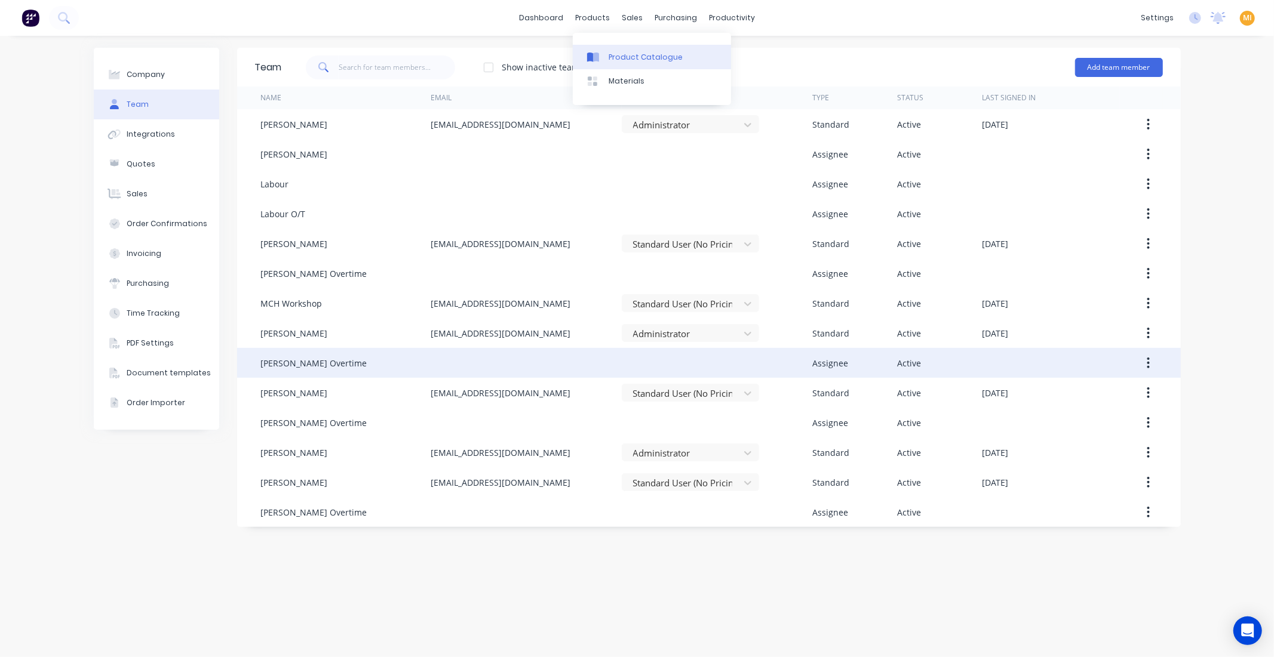
click at [617, 59] on div "Product Catalogue" at bounding box center [645, 57] width 74 height 11
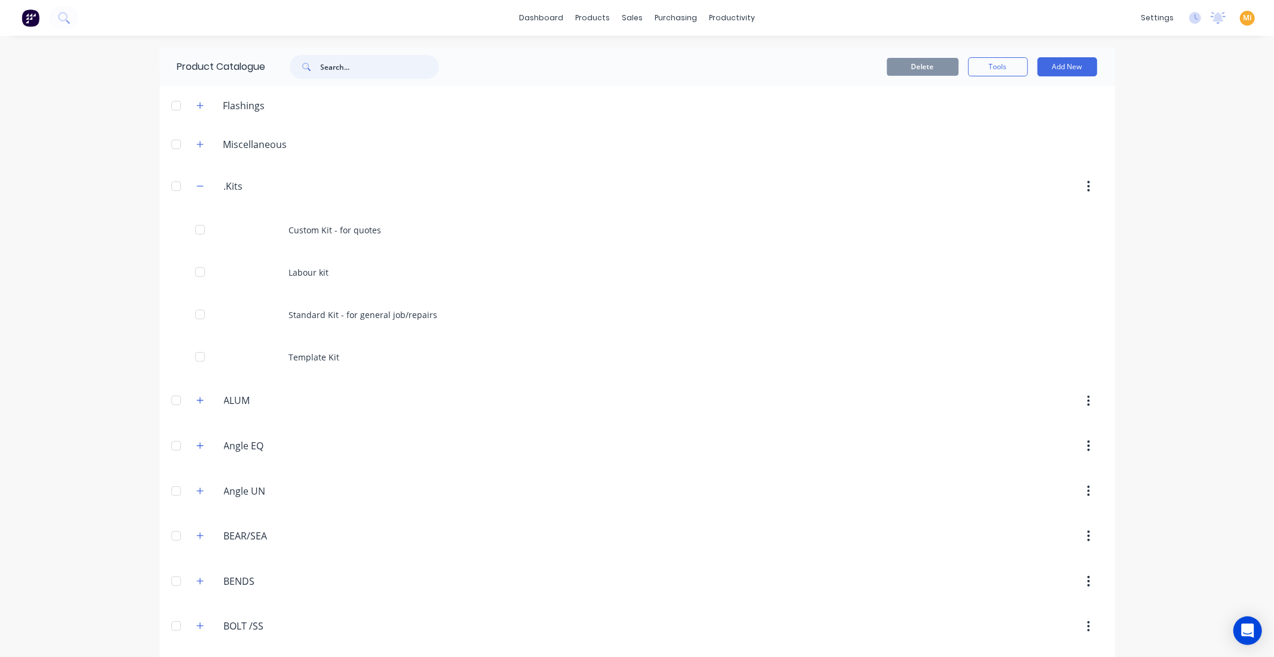
click at [342, 73] on input "text" at bounding box center [380, 67] width 118 height 24
drag, startPoint x: 383, startPoint y: 70, endPoint x: 290, endPoint y: 55, distance: 93.7
click at [290, 55] on div "QUOTE" at bounding box center [364, 67] width 149 height 24
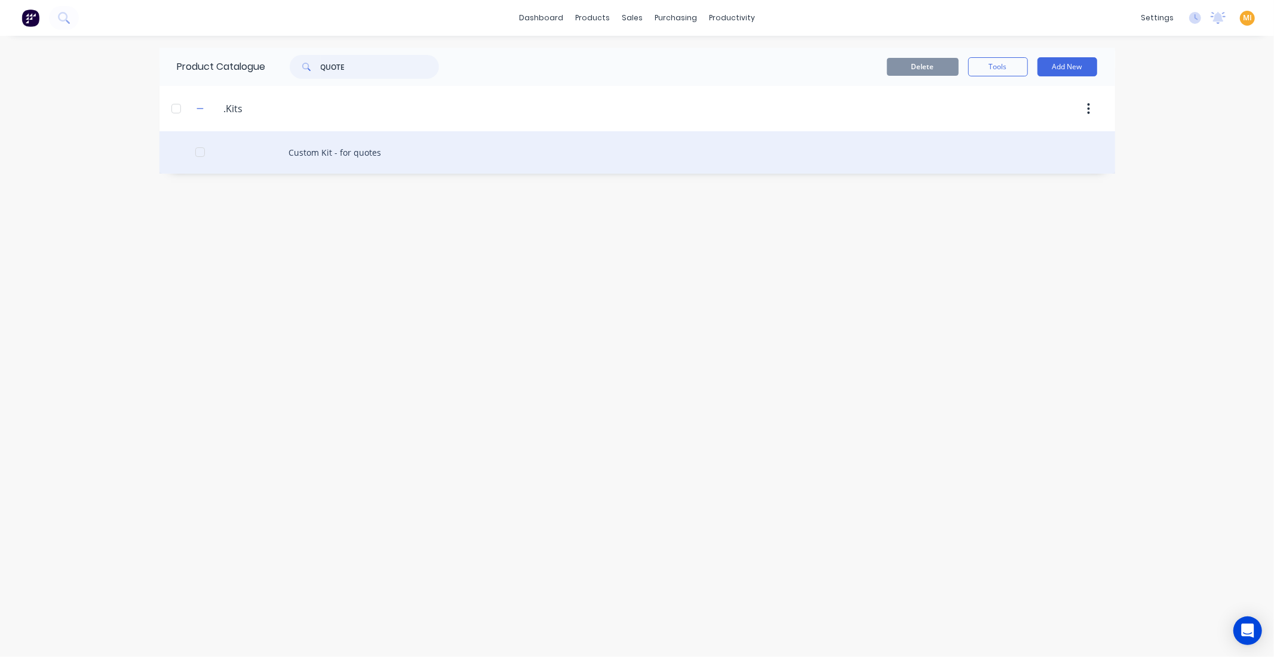
type input "QUOTE"
click at [335, 156] on div "Custom Kit - for quotes" at bounding box center [636, 152] width 955 height 42
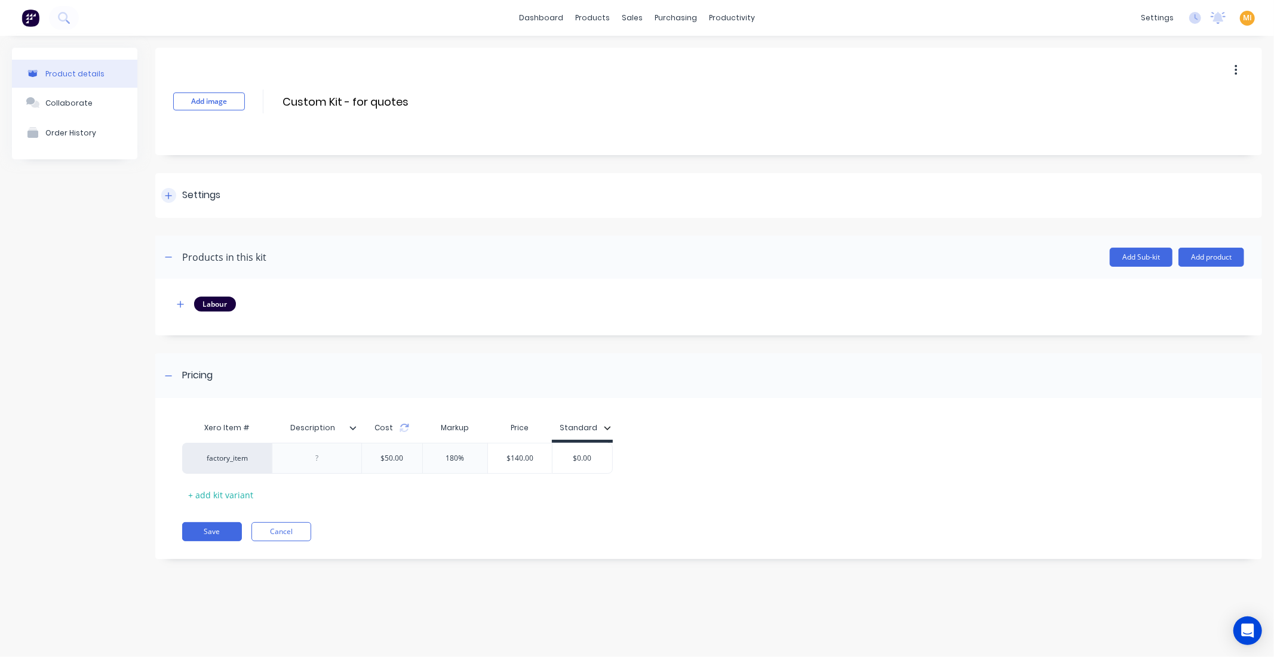
click at [213, 192] on div "Settings" at bounding box center [201, 195] width 38 height 15
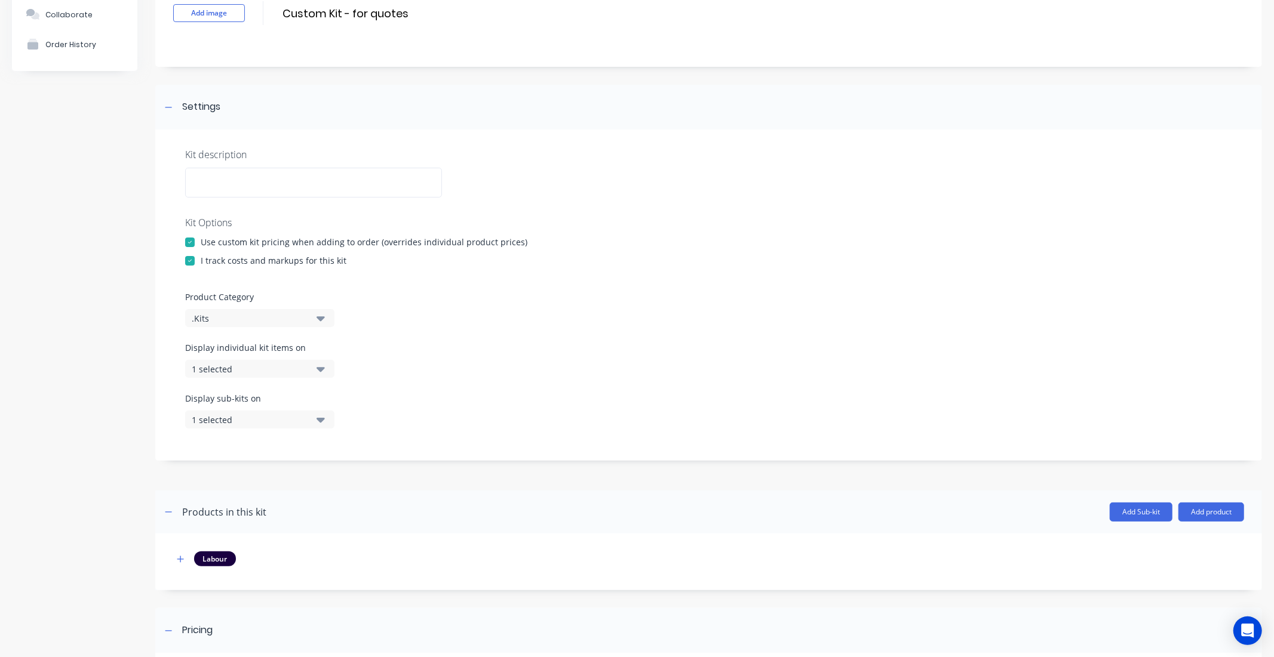
scroll to position [265, 0]
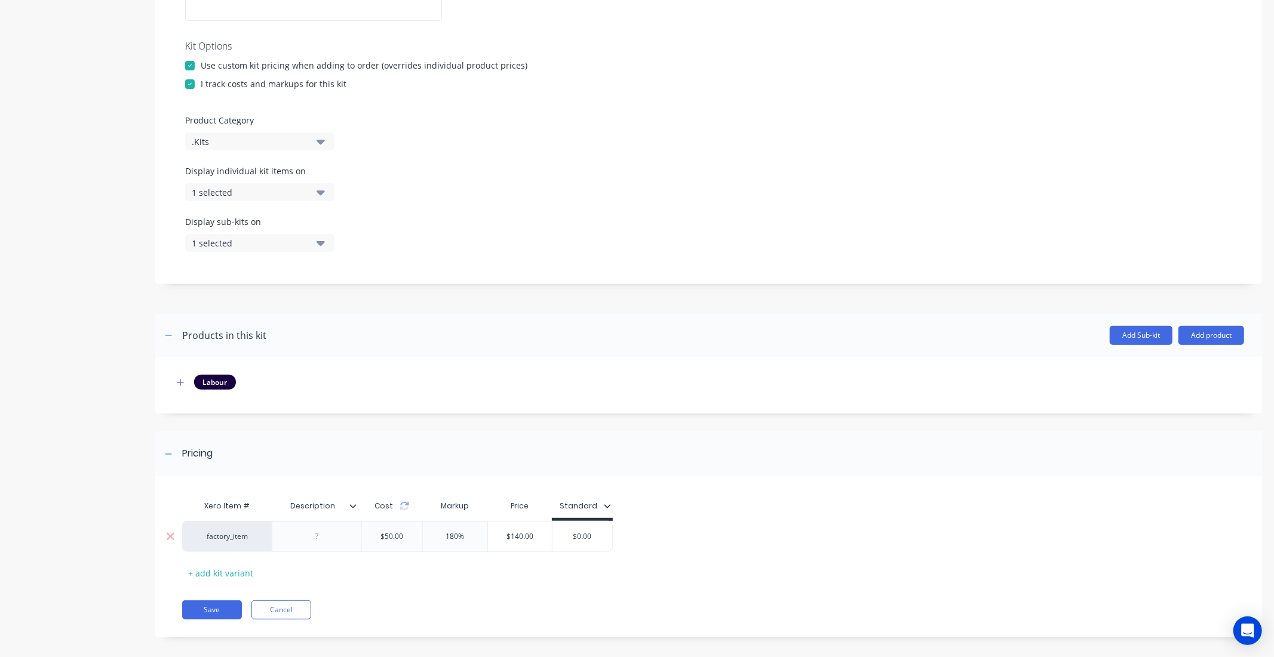
type input "$0.00"
drag, startPoint x: 595, startPoint y: 537, endPoint x: 556, endPoint y: 535, distance: 39.5
click at [556, 535] on input "$0.00" at bounding box center [582, 536] width 60 height 11
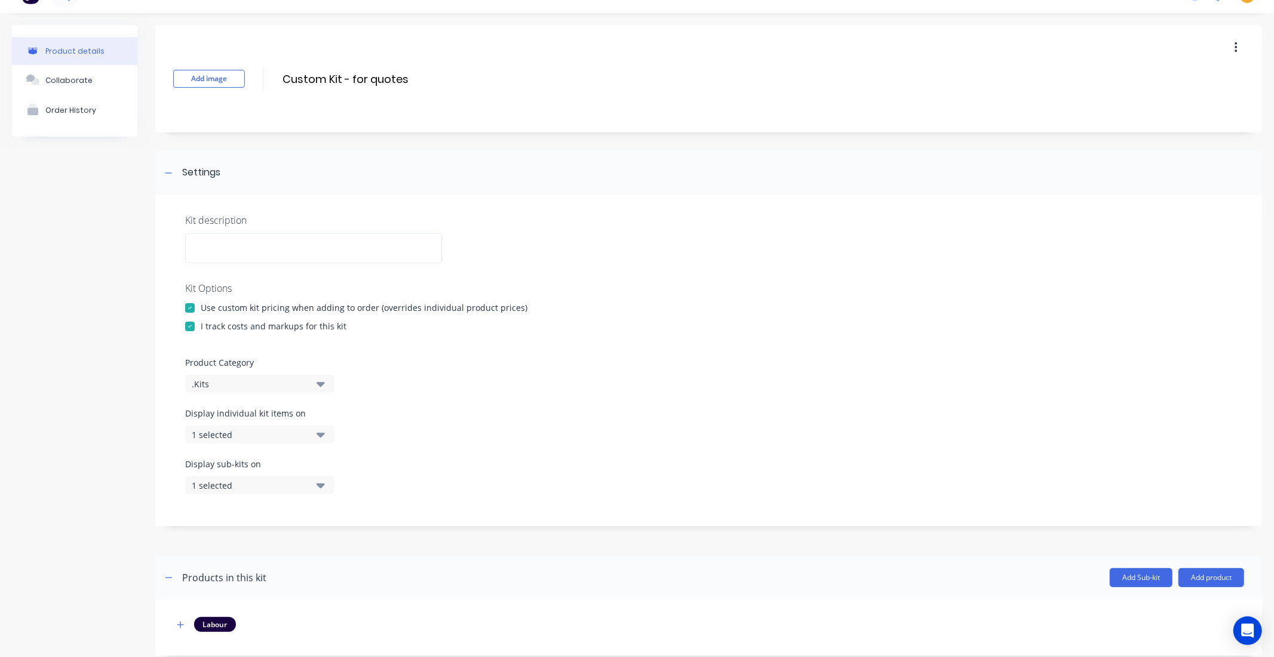
scroll to position [0, 0]
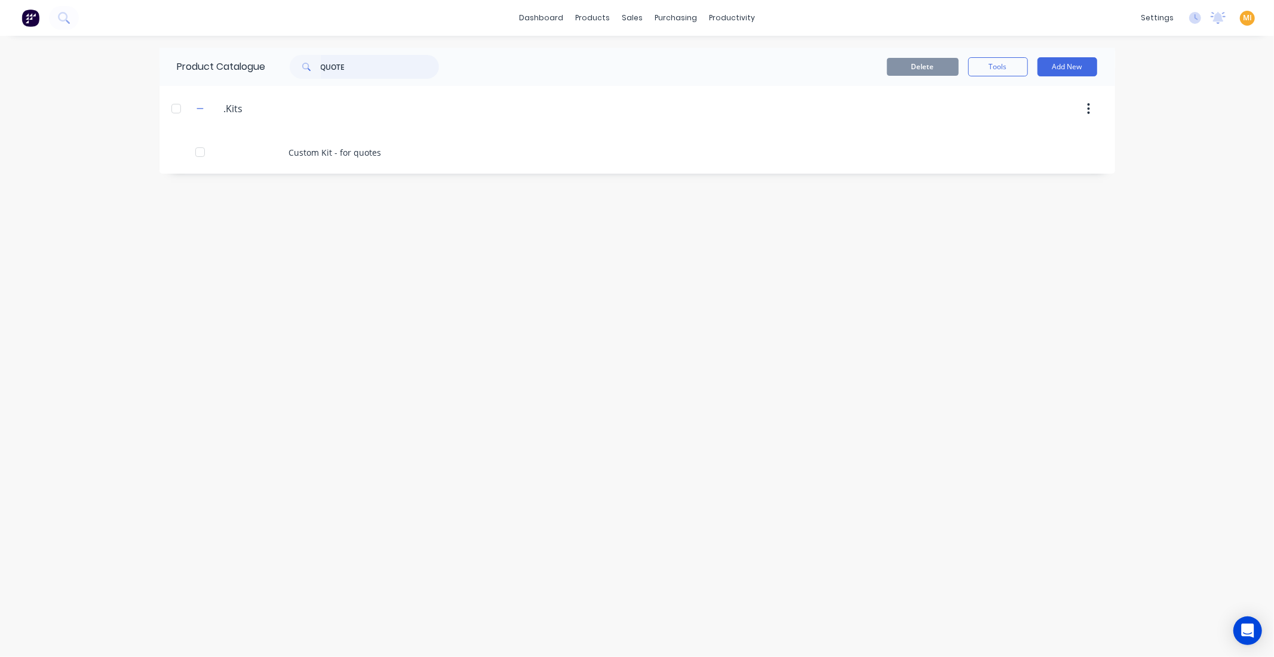
drag, startPoint x: 372, startPoint y: 67, endPoint x: 269, endPoint y: 63, distance: 103.4
click at [269, 63] on div "QUOTE" at bounding box center [361, 67] width 191 height 24
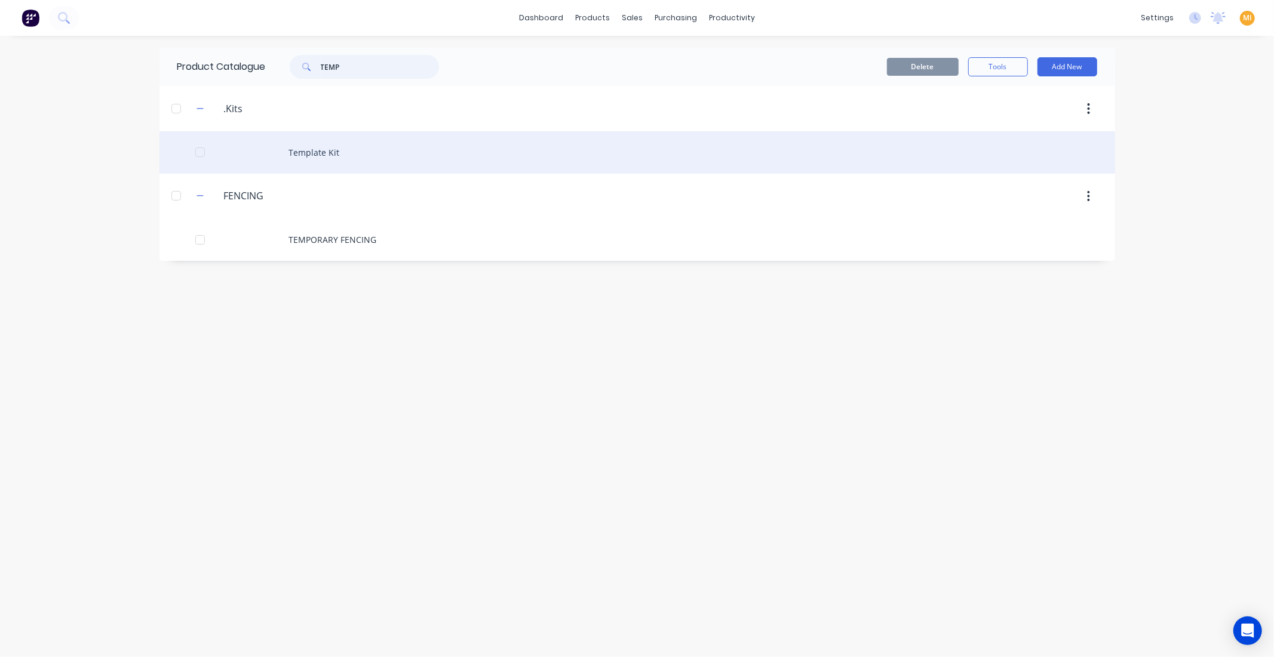
type input "TEMP"
click at [290, 150] on div "Template Kit" at bounding box center [636, 152] width 955 height 42
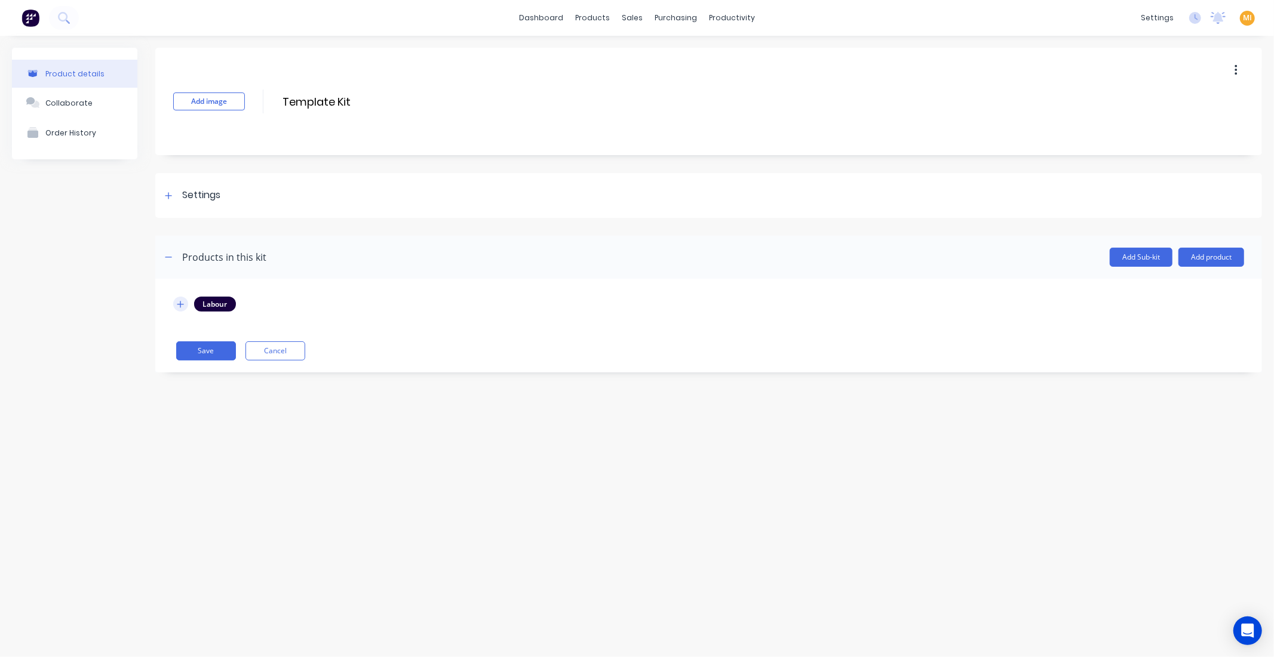
click at [177, 302] on icon "button" at bounding box center [180, 304] width 7 height 8
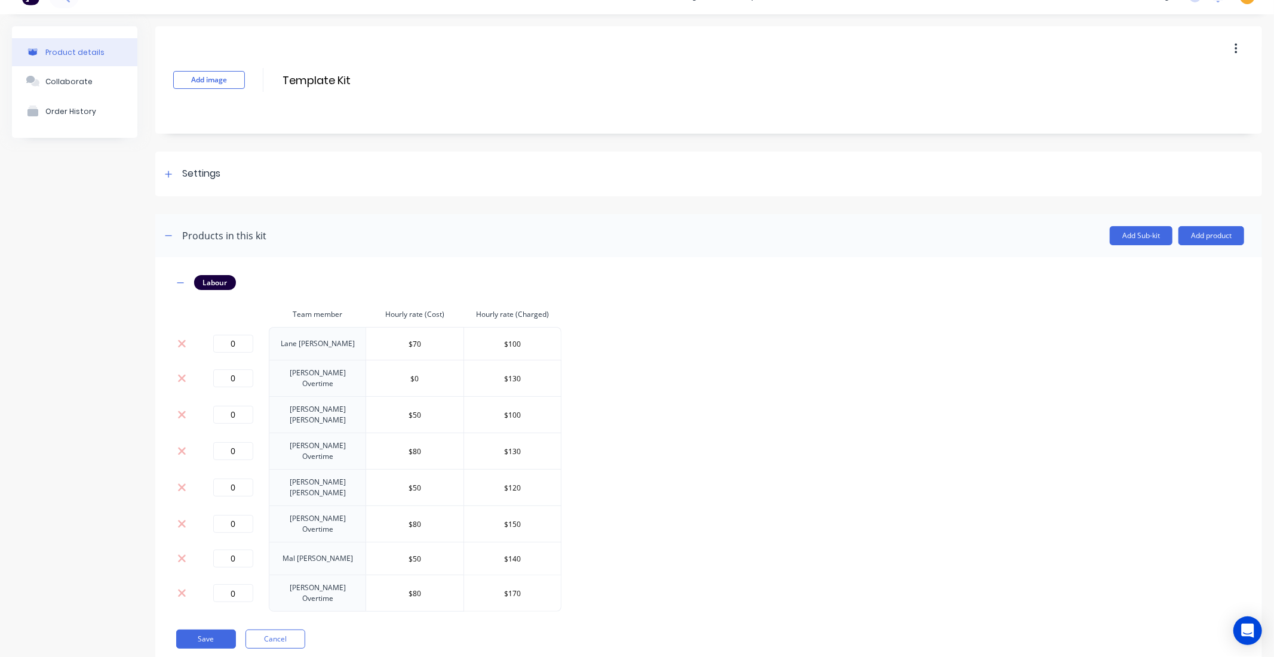
scroll to position [33, 0]
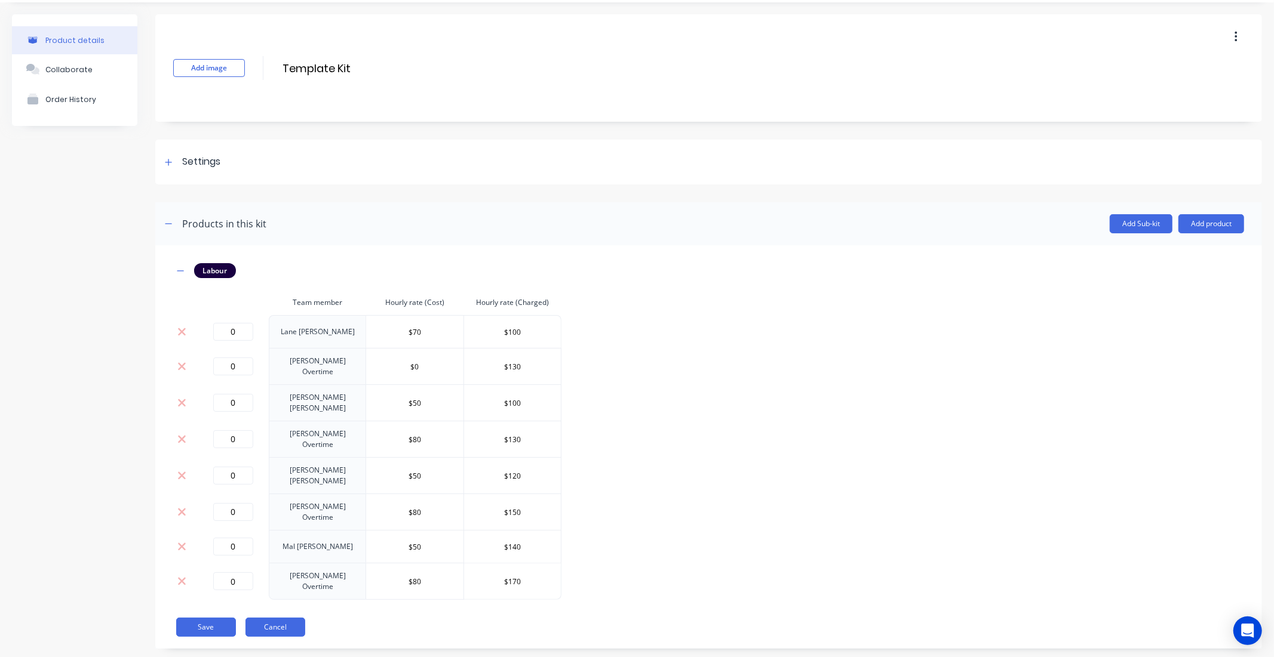
click at [263, 618] on button "Cancel" at bounding box center [275, 627] width 60 height 19
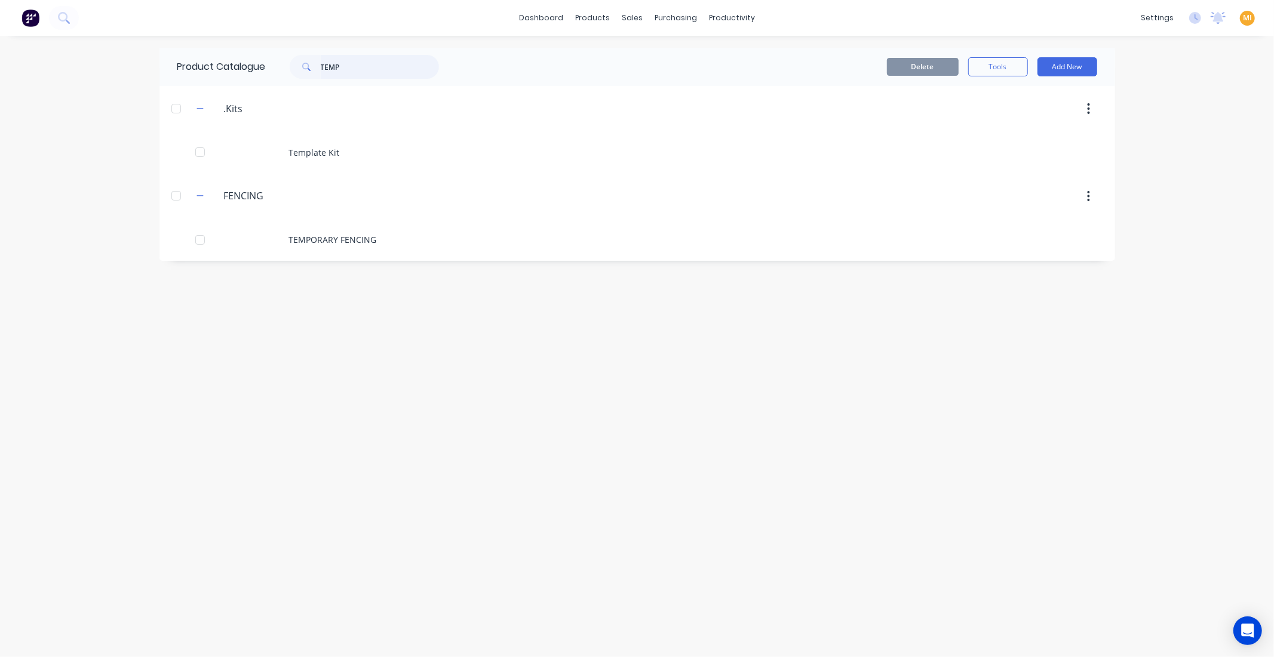
drag, startPoint x: 373, startPoint y: 68, endPoint x: 242, endPoint y: 60, distance: 131.6
click at [242, 60] on div "Product Catalogue TEMP" at bounding box center [313, 67] width 309 height 38
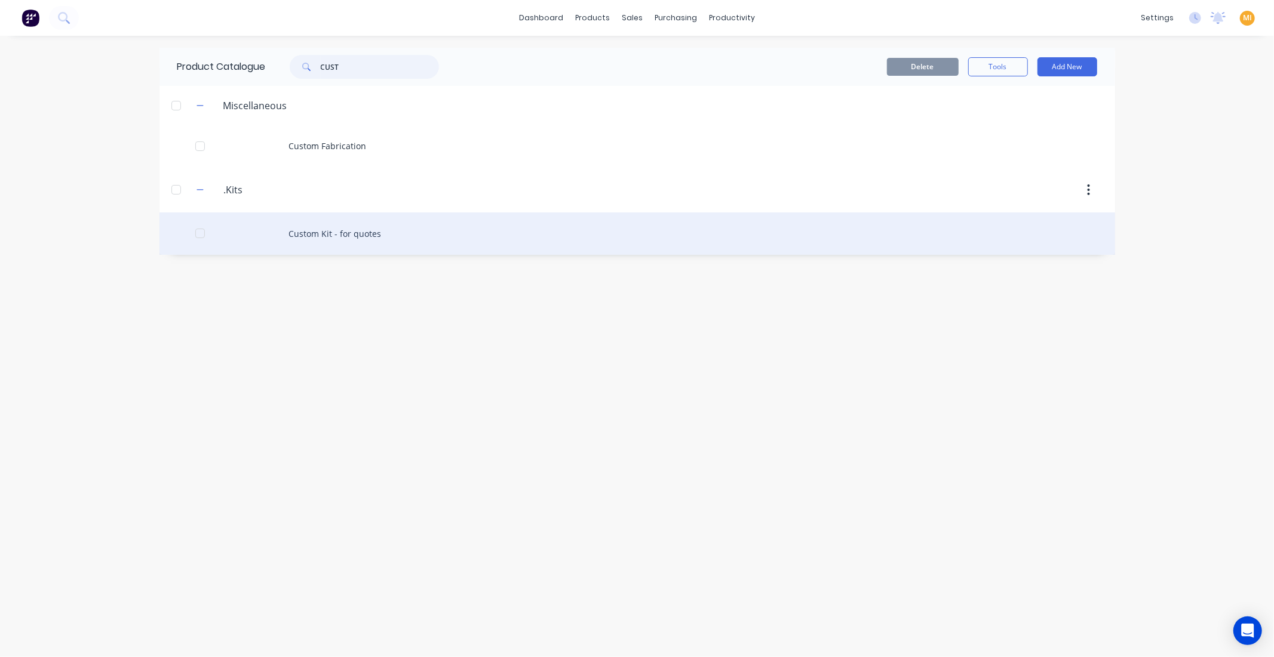
type input "CUST"
click at [338, 237] on div "Custom Kit - for quotes" at bounding box center [636, 234] width 955 height 42
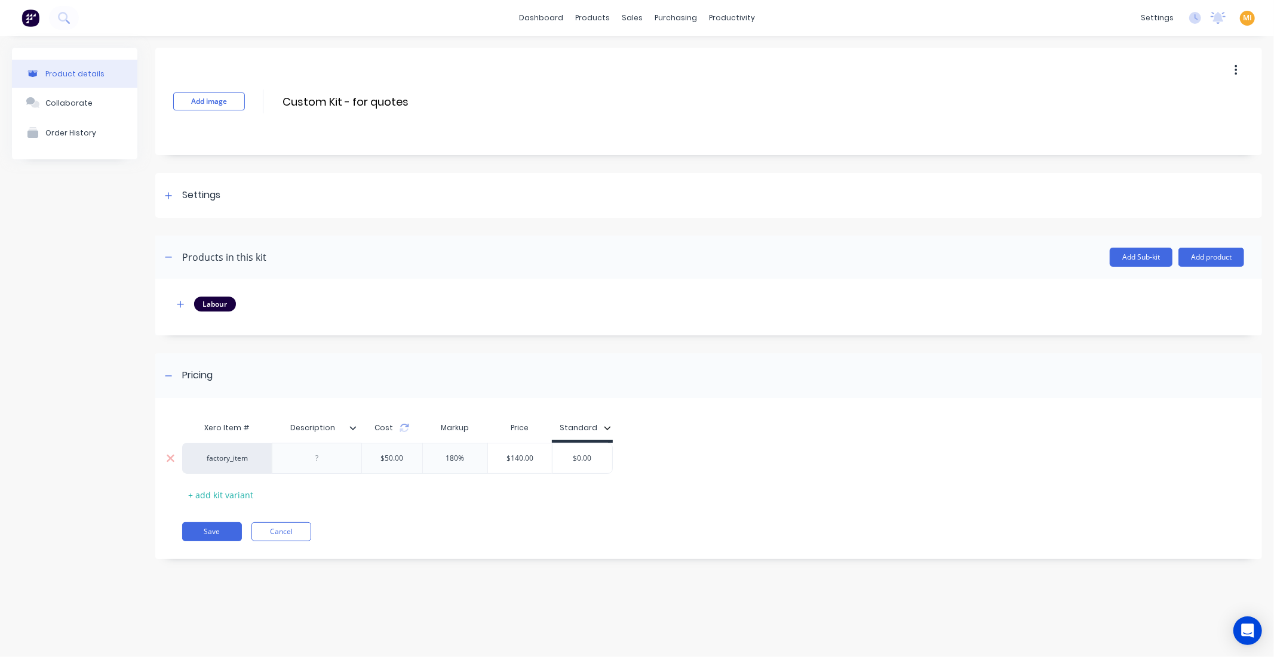
type input "$0.00"
drag, startPoint x: 592, startPoint y: 456, endPoint x: 569, endPoint y: 463, distance: 24.2
click at [569, 463] on input "$0.00" at bounding box center [582, 458] width 60 height 11
click at [538, 498] on div "Xero Item # Description Cost Markup Price Standard factory_item $50.00 180% $14…" at bounding box center [702, 460] width 1041 height 88
drag, startPoint x: 434, startPoint y: 97, endPoint x: 265, endPoint y: 96, distance: 169.0
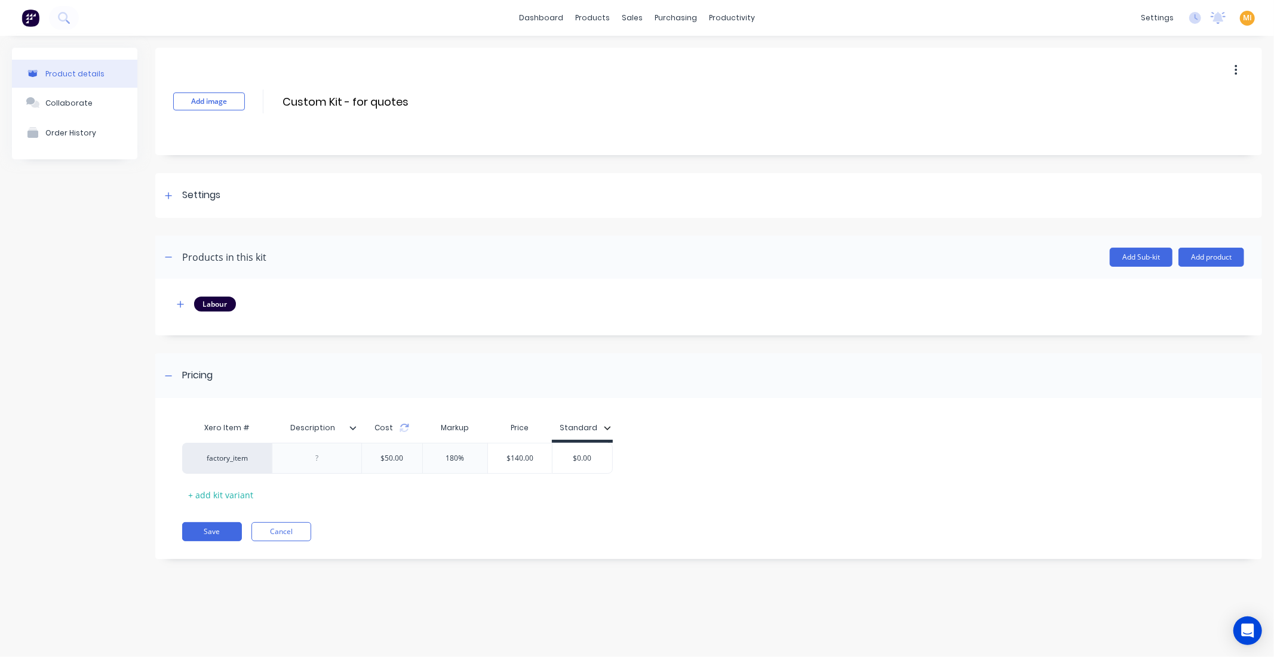
click at [265, 96] on div "Add image Custom Kit - for quotes Custom Kit - for quotes Enter kit name" at bounding box center [708, 101] width 1106 height 107
click at [183, 306] on icon "button" at bounding box center [180, 304] width 7 height 8
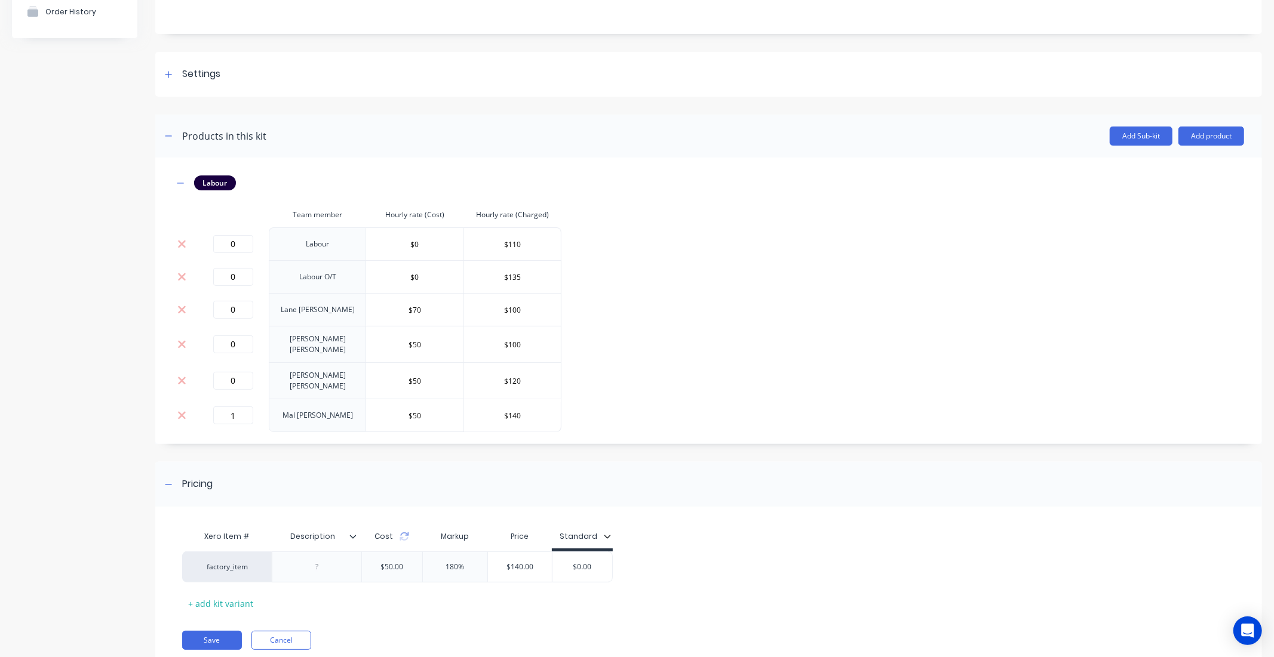
scroll to position [133, 0]
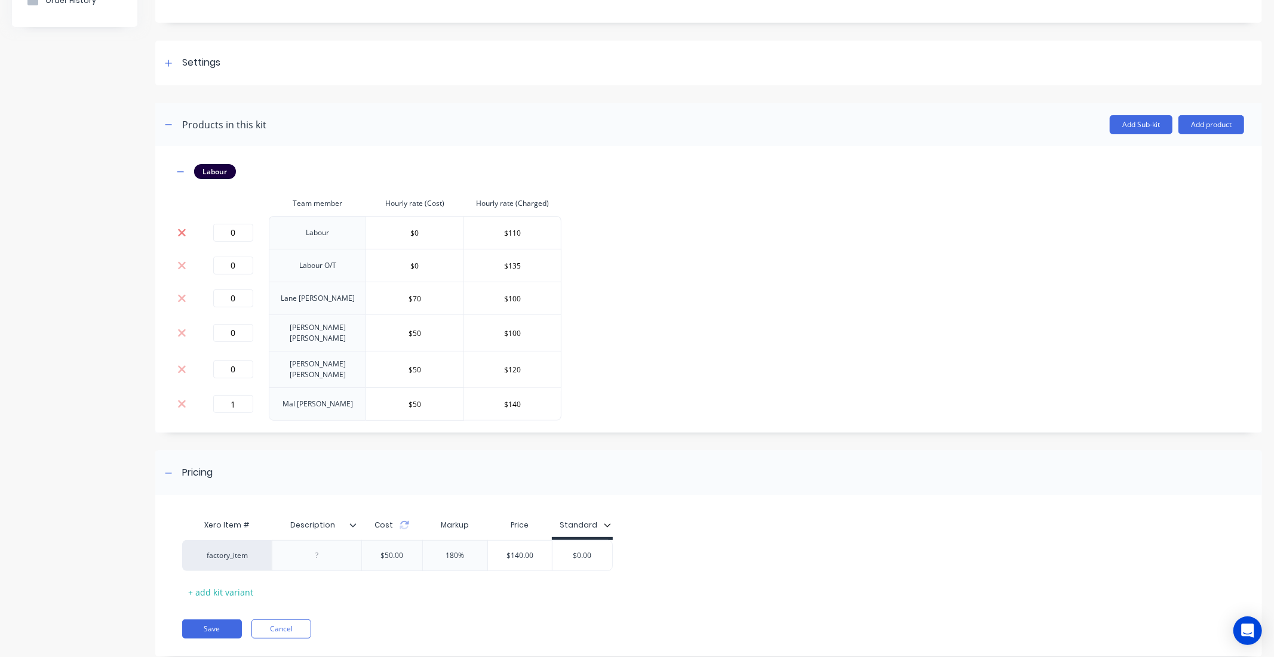
click at [180, 231] on icon at bounding box center [182, 233] width 8 height 8
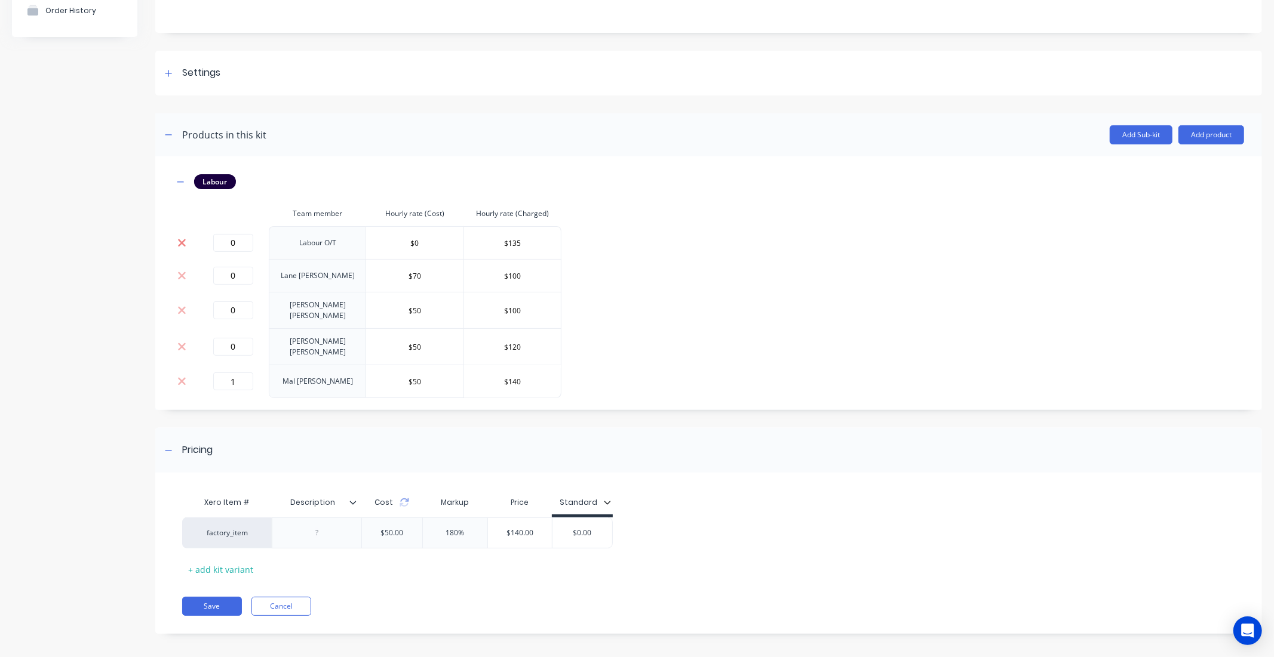
click at [182, 244] on icon at bounding box center [182, 243] width 8 height 8
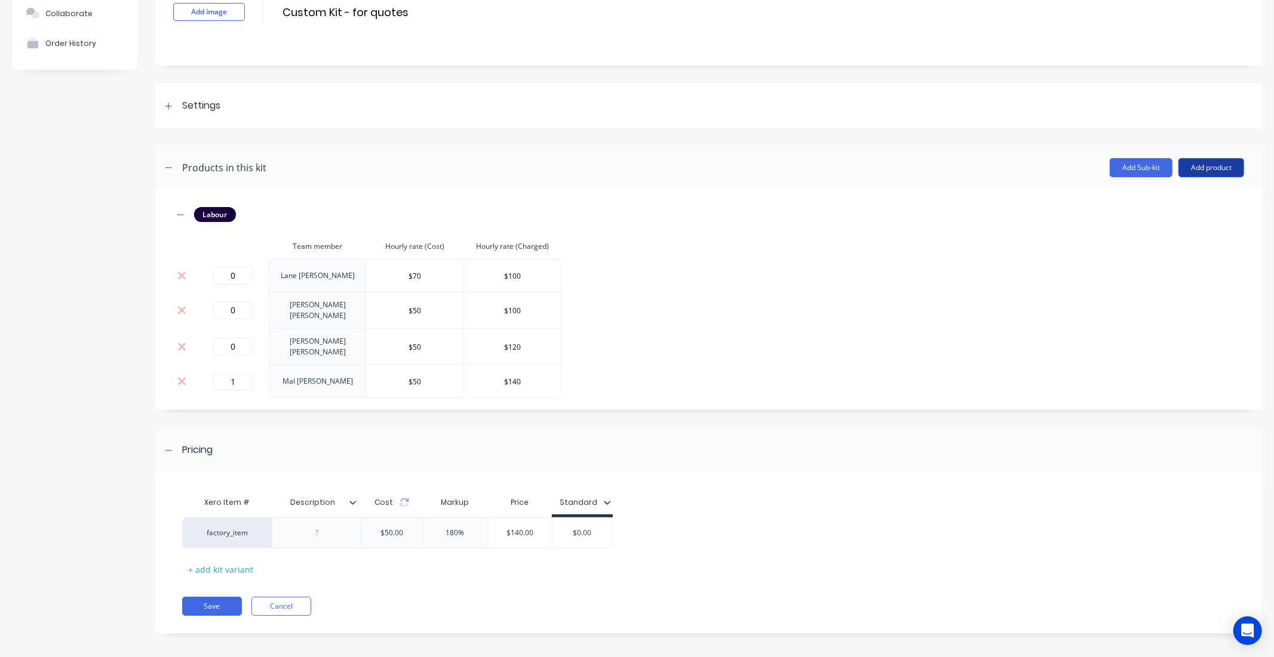
click at [1203, 169] on button "Add product" at bounding box center [1211, 167] width 66 height 19
click at [1161, 220] on div "Labour" at bounding box center [1187, 222] width 92 height 17
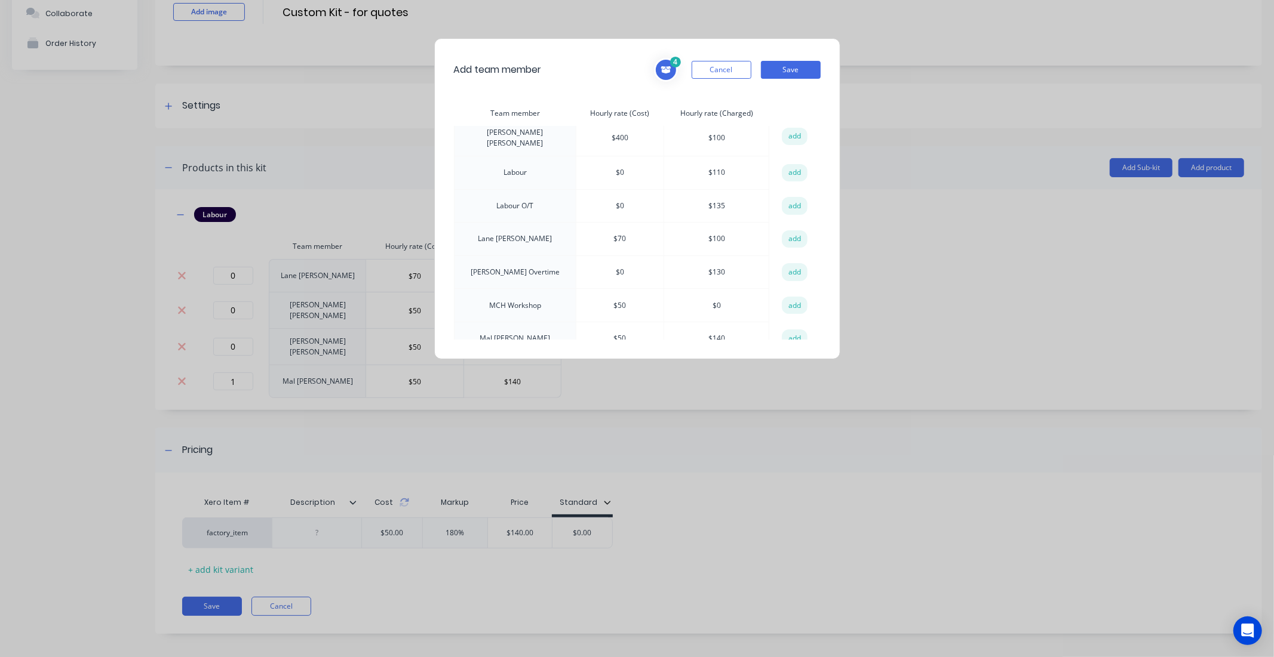
scroll to position [66, 0]
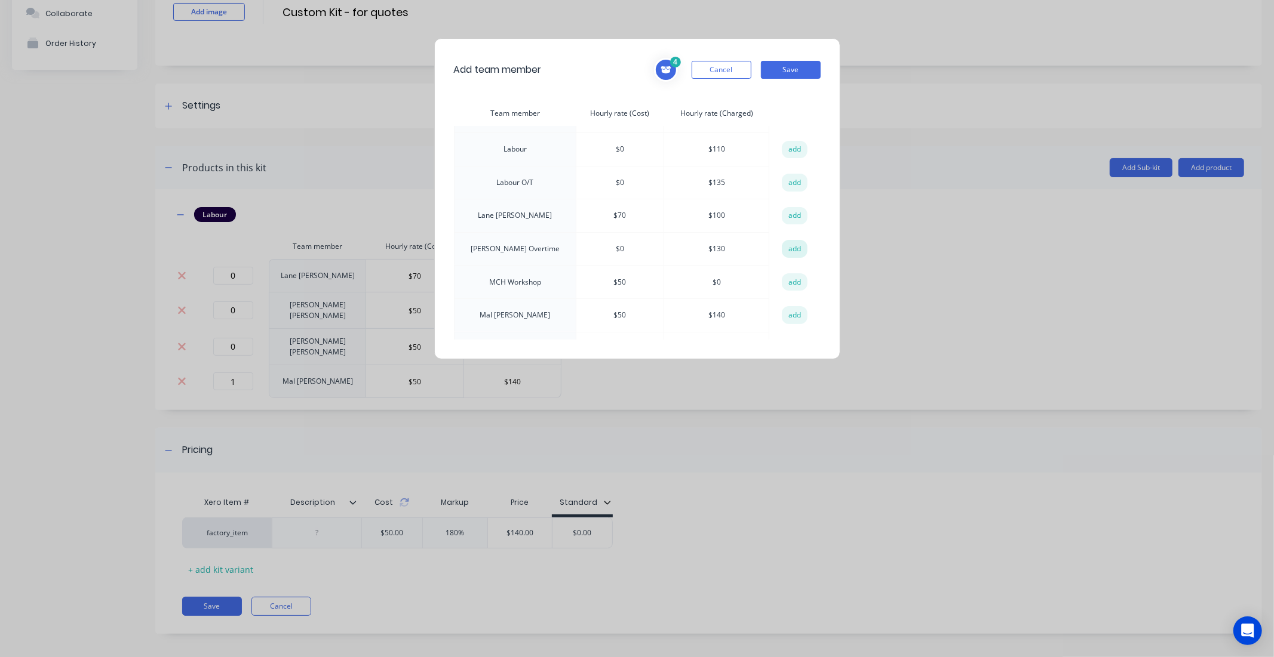
click at [786, 240] on button "add" at bounding box center [795, 249] width 26 height 18
click at [793, 211] on button "add" at bounding box center [795, 216] width 26 height 18
click at [798, 247] on button "add" at bounding box center [795, 250] width 26 height 18
click at [786, 277] on button "add" at bounding box center [795, 286] width 26 height 18
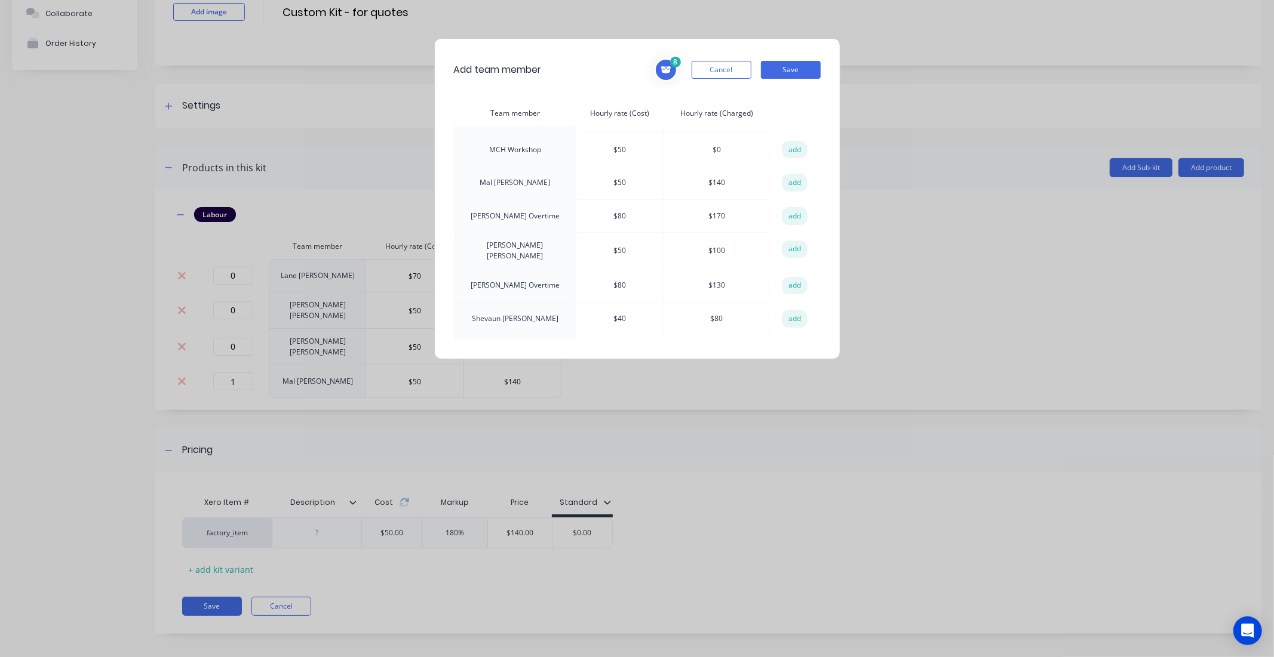
scroll to position [254, 0]
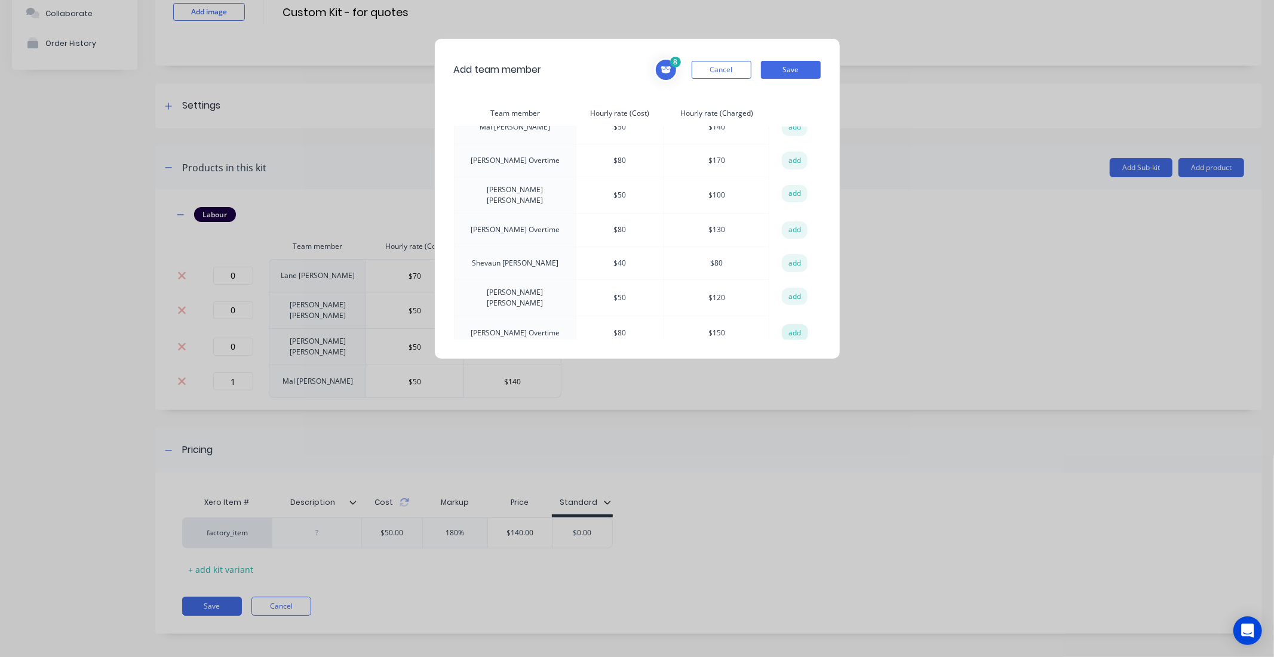
click at [794, 324] on button "add" at bounding box center [795, 333] width 26 height 18
click at [798, 61] on button "Save" at bounding box center [791, 70] width 60 height 18
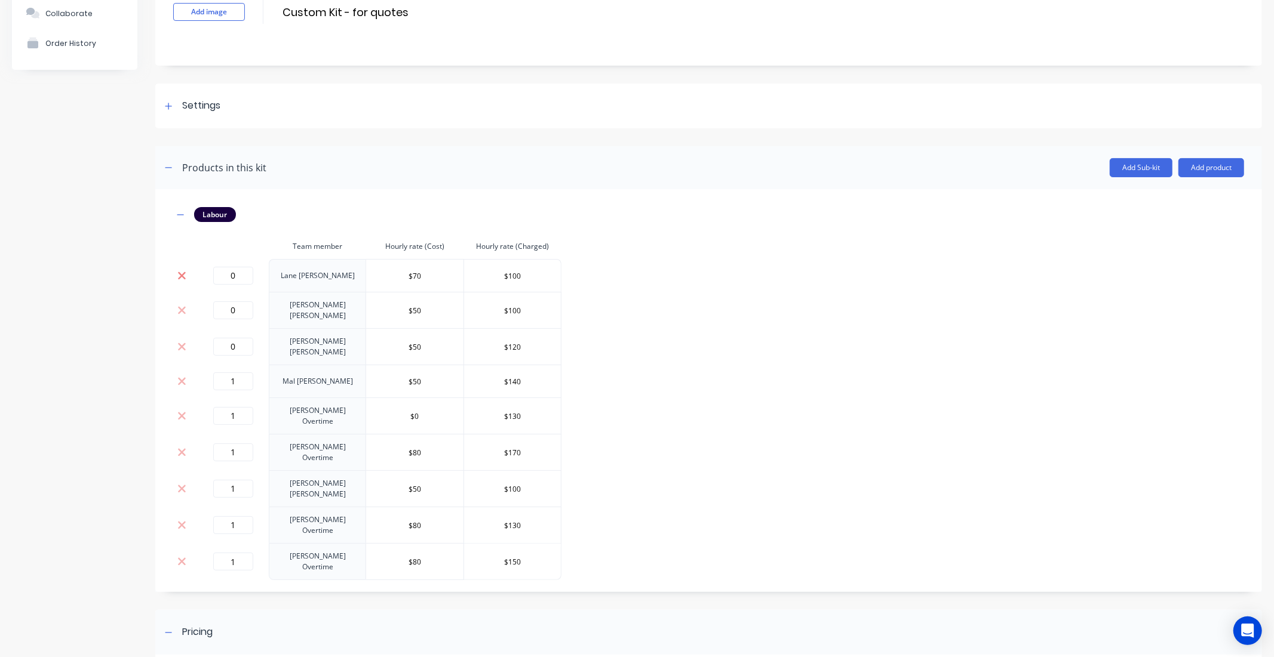
click at [180, 279] on icon at bounding box center [181, 276] width 9 height 12
type input "$80"
type input "$170"
type input "$50"
type input "$100"
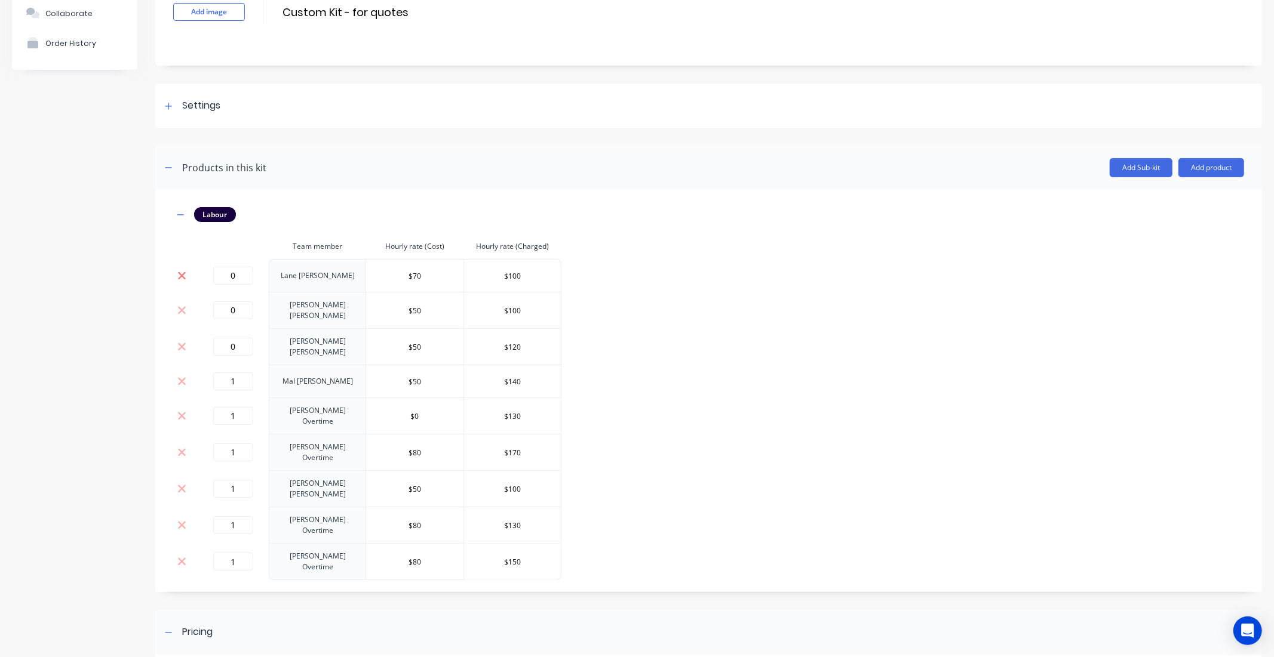
type input "$80"
type input "$130"
type input "$150"
click at [180, 279] on icon at bounding box center [181, 278] width 9 height 12
type input "$50"
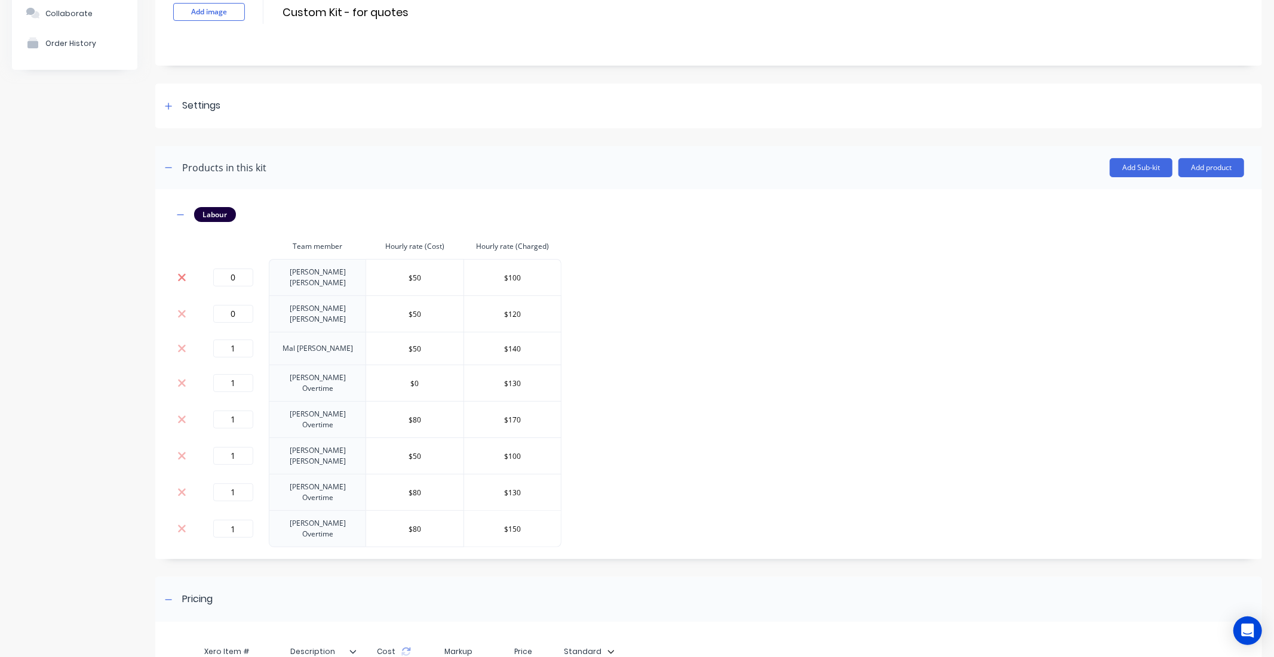
type input "$100"
type input "$80"
type input "$130"
type input "$150"
type input "$80"
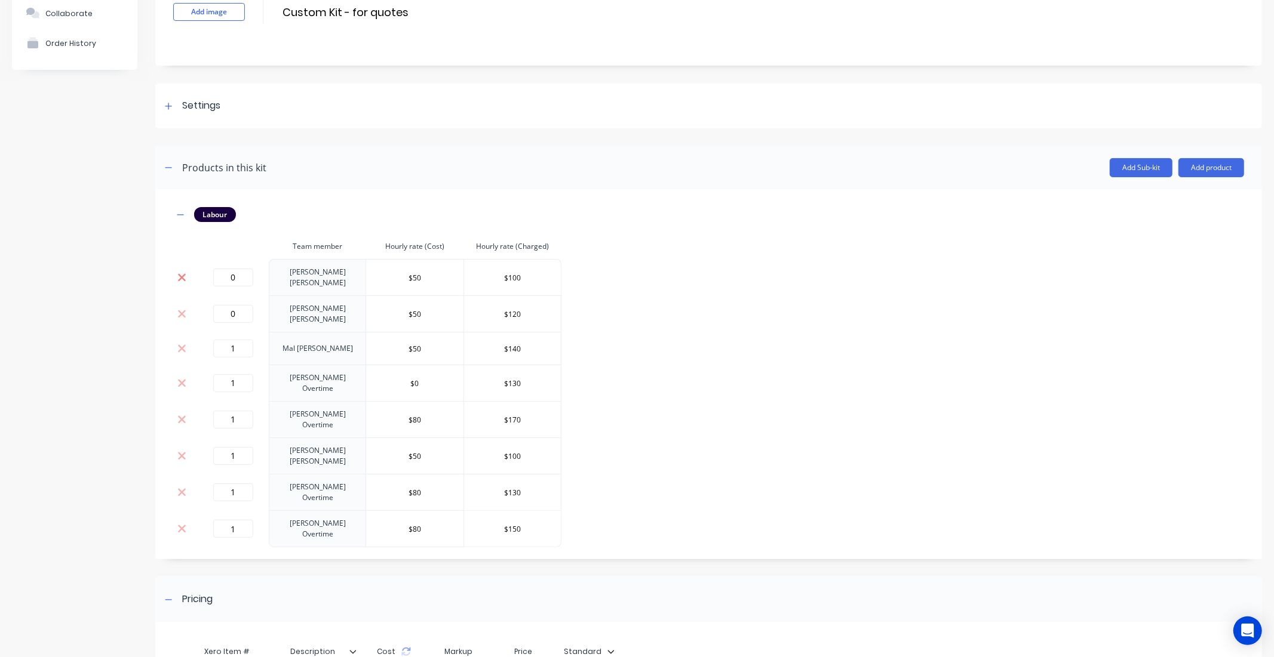
type input "$170"
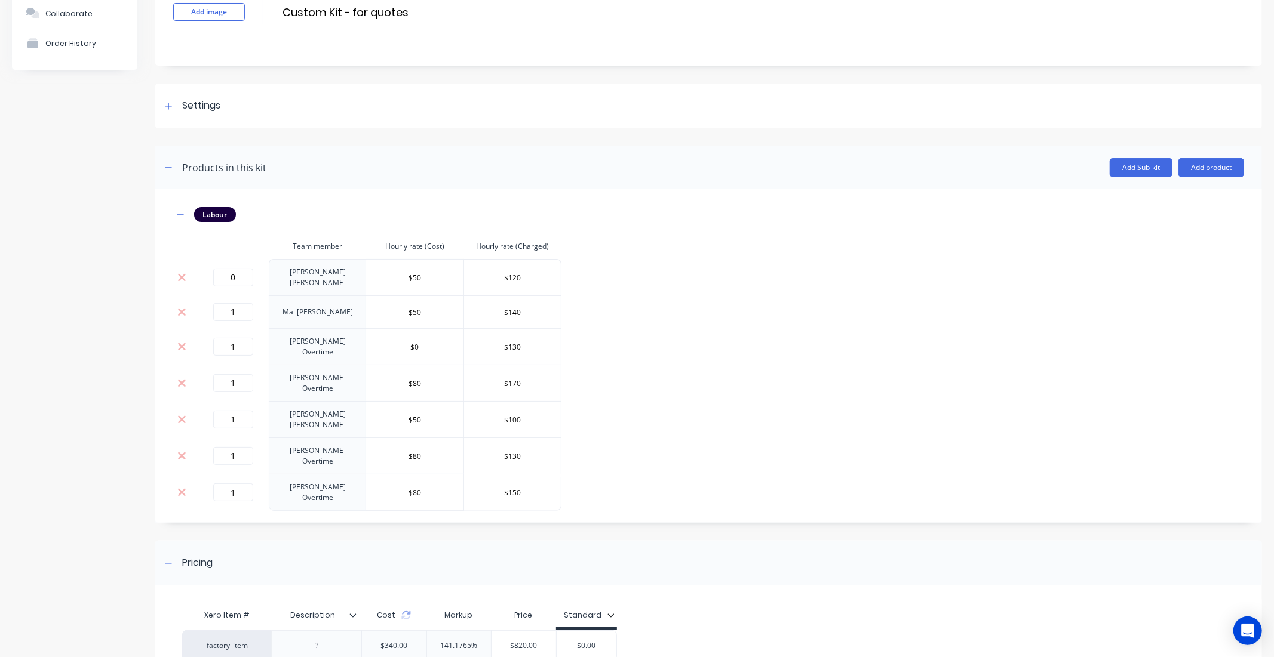
click at [180, 279] on icon at bounding box center [181, 278] width 9 height 12
type input "$80"
type input "$130"
type input "$150"
type input "$50"
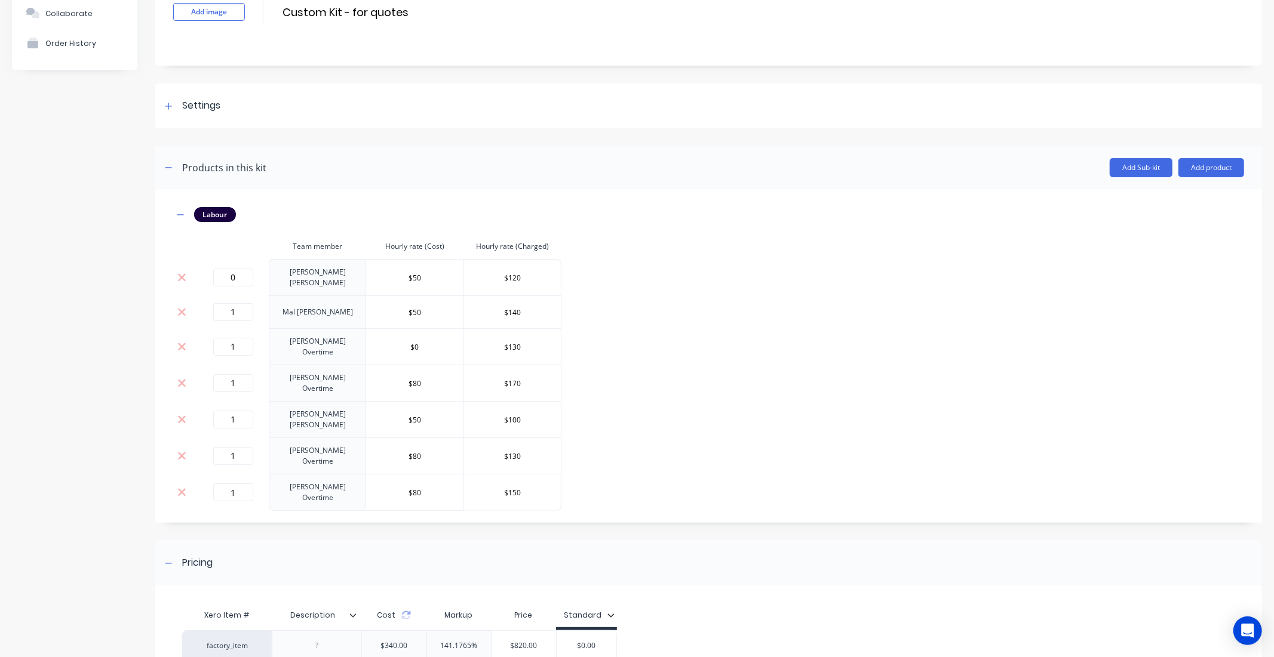
type input "$100"
type input "$80"
type input "$170"
click at [180, 306] on icon at bounding box center [181, 312] width 9 height 12
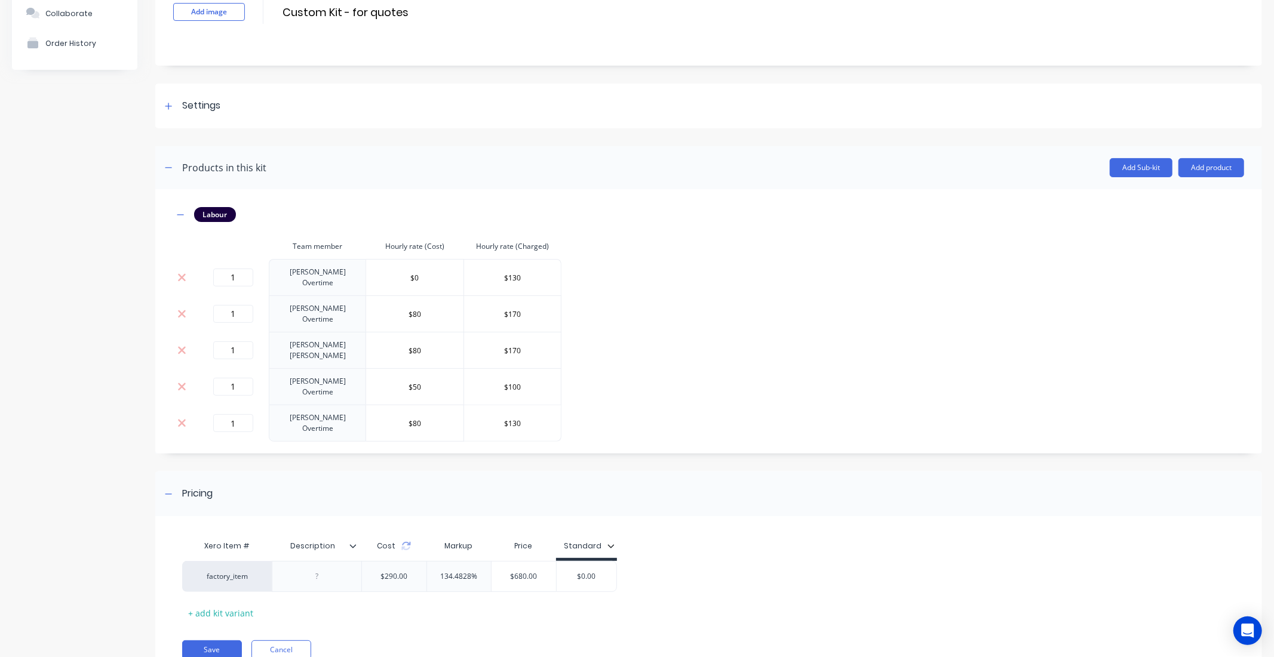
type input "$150"
type input "$80"
type input "$130"
type input "$50"
type input "$100"
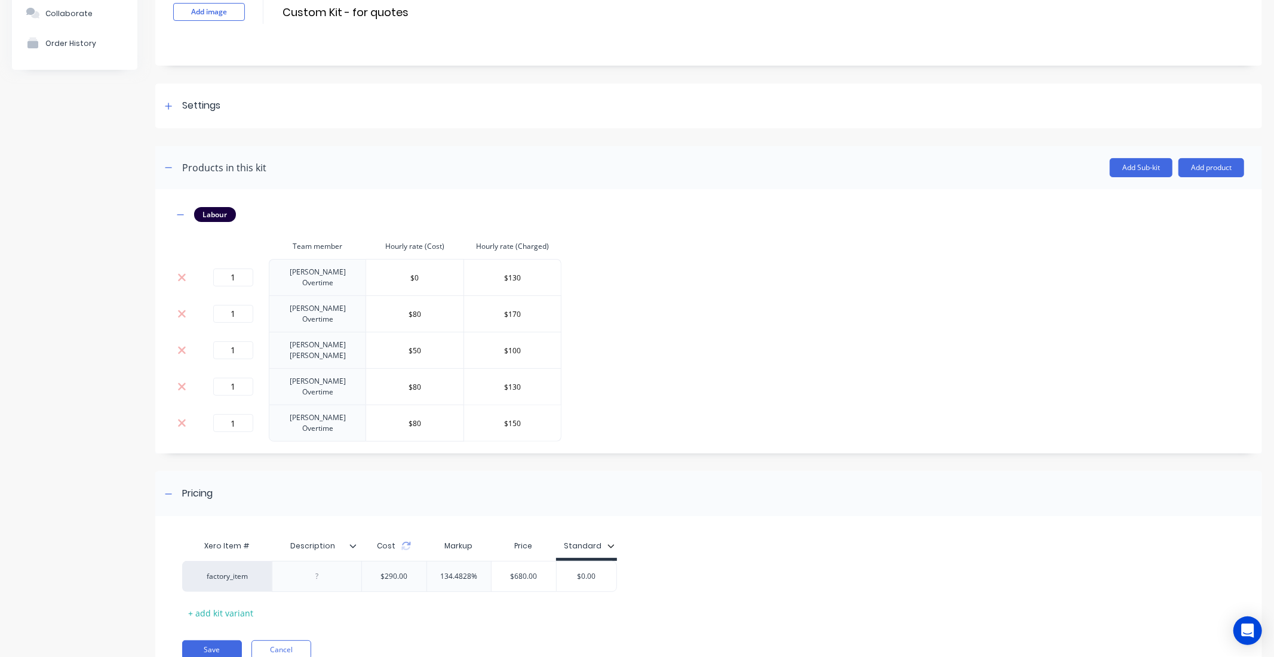
click at [180, 279] on icon at bounding box center [181, 278] width 9 height 12
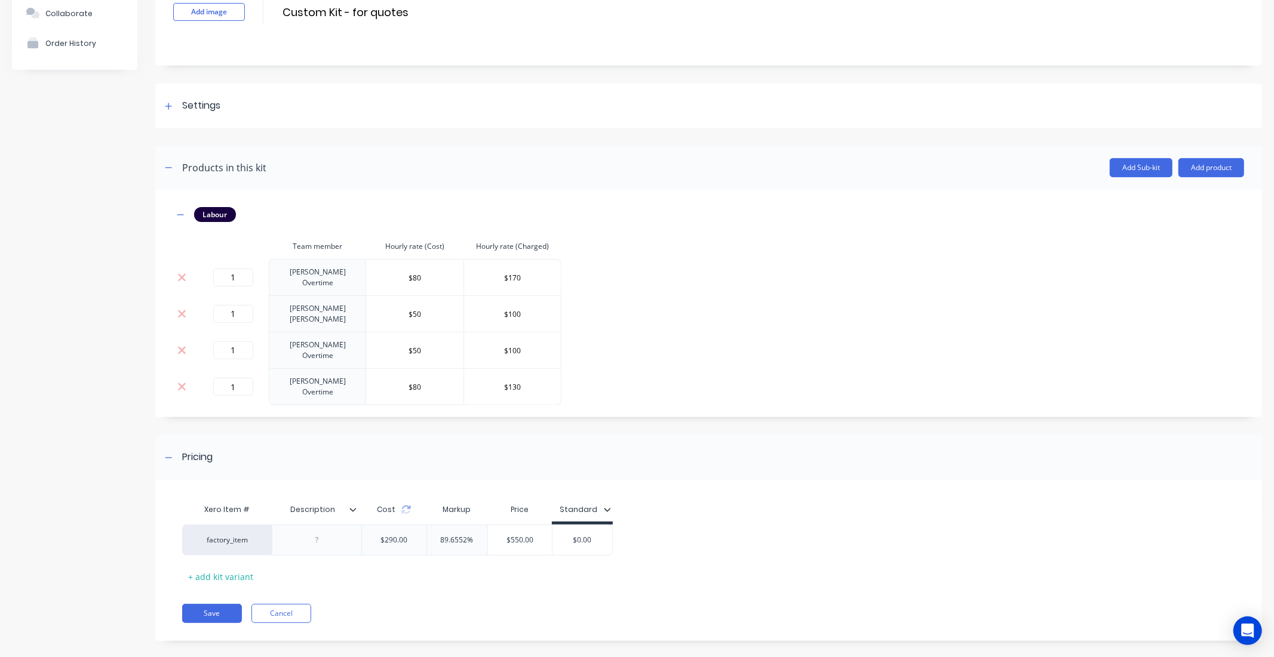
type input "$150"
type input "$80"
type input "$130"
type input "$80"
type input "$170"
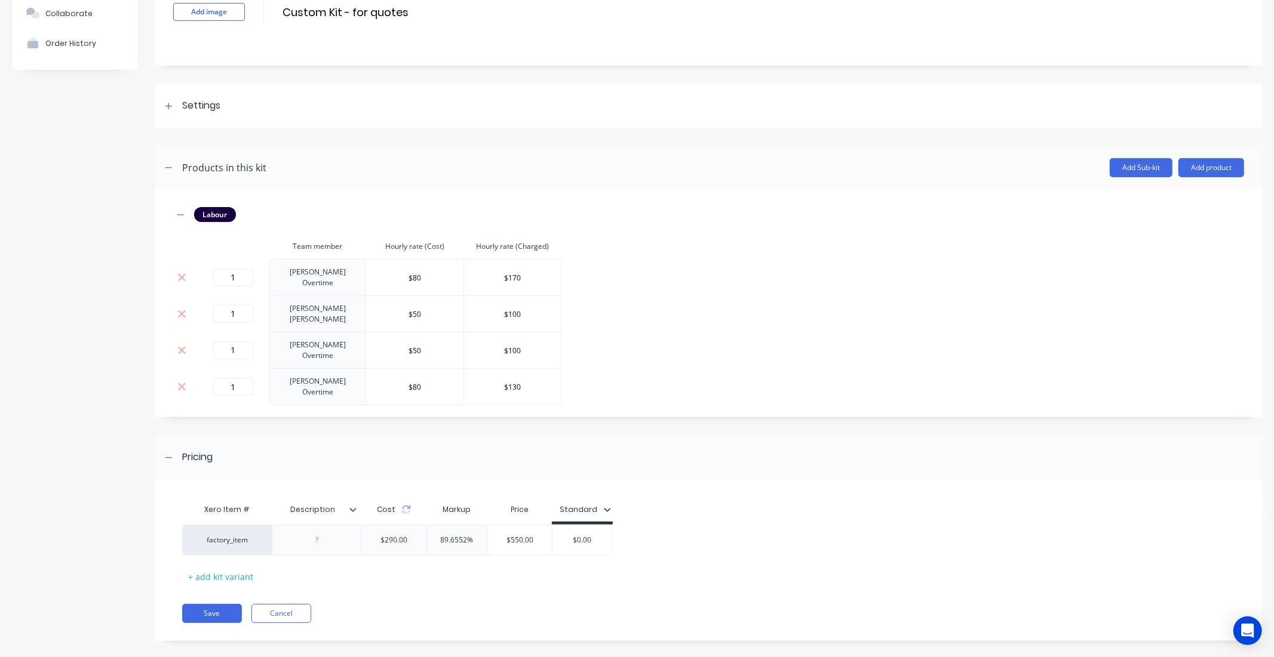
type input "$50"
type input "$100"
click at [180, 279] on icon at bounding box center [181, 278] width 9 height 12
type input "$150"
type input "$50"
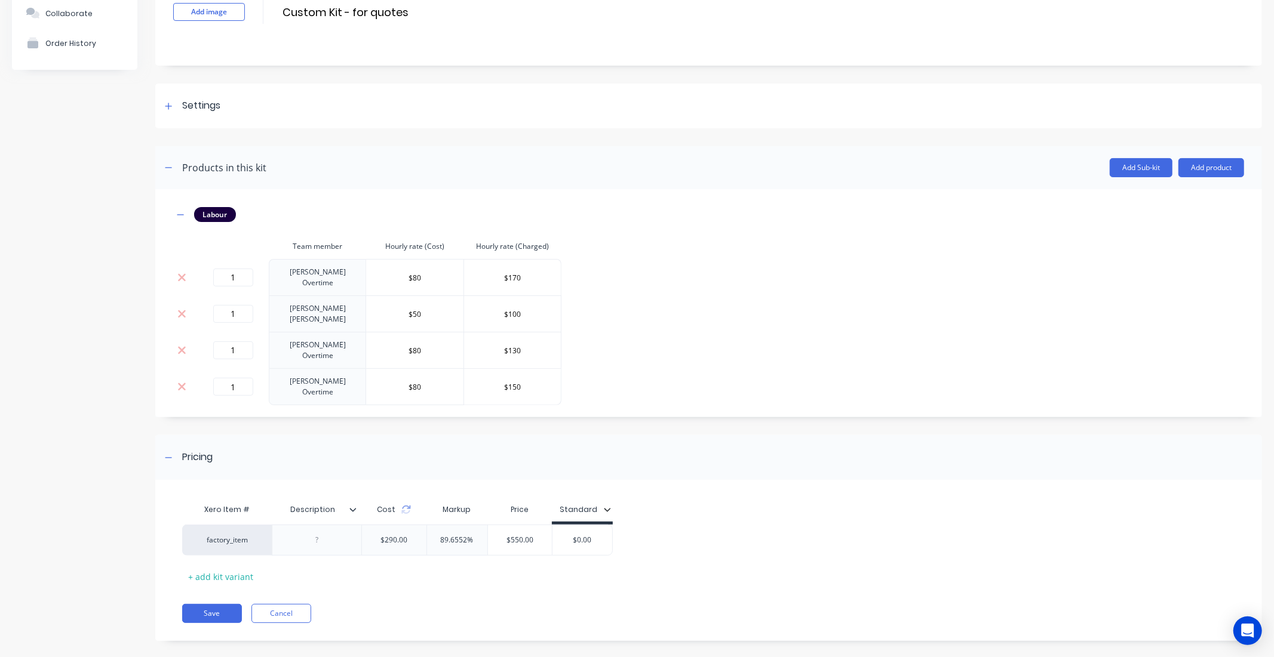
type input "$100"
type input "$80"
type input "$130"
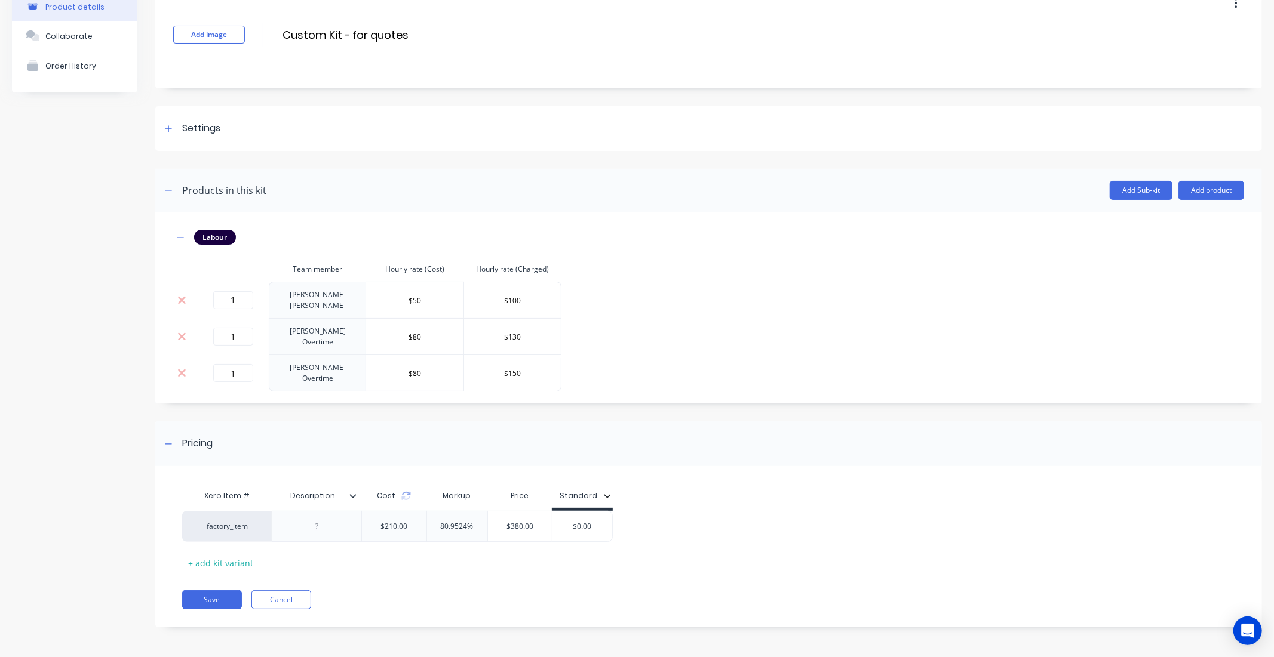
scroll to position [56, 0]
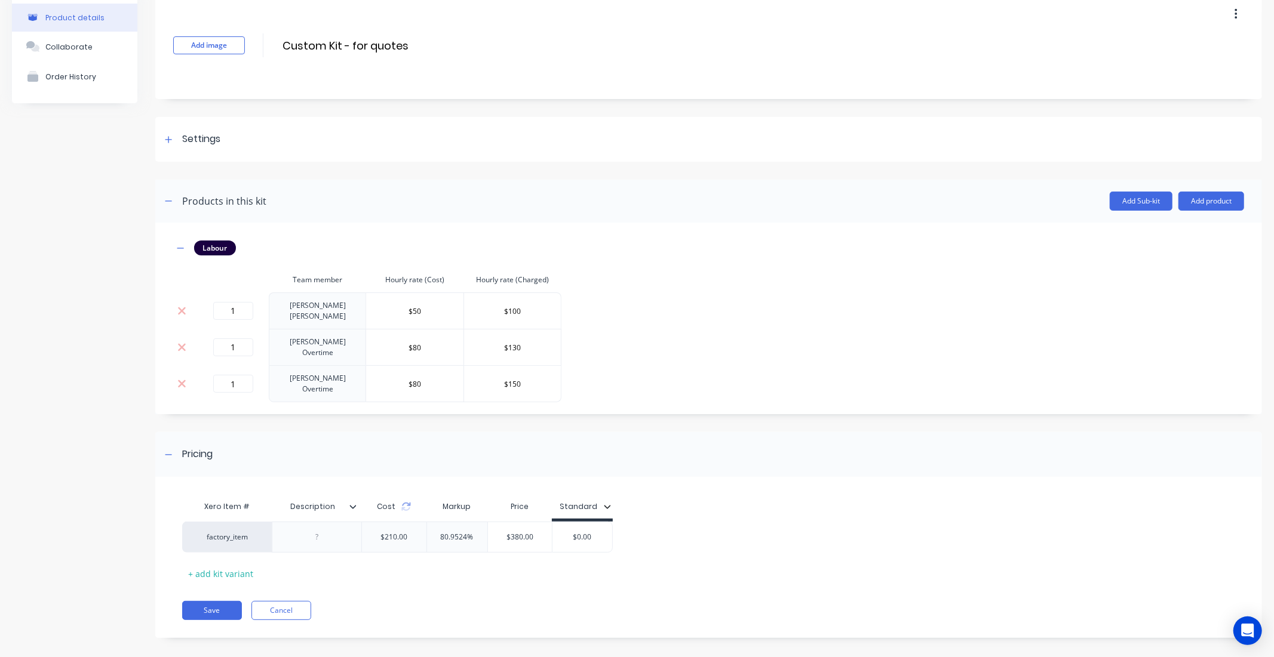
click at [180, 279] on th at bounding box center [185, 279] width 24 height 25
click at [179, 316] on td at bounding box center [185, 311] width 24 height 36
click at [183, 334] on td at bounding box center [185, 347] width 24 height 36
click at [183, 315] on td at bounding box center [185, 311] width 24 height 36
click at [182, 312] on icon at bounding box center [181, 311] width 9 height 12
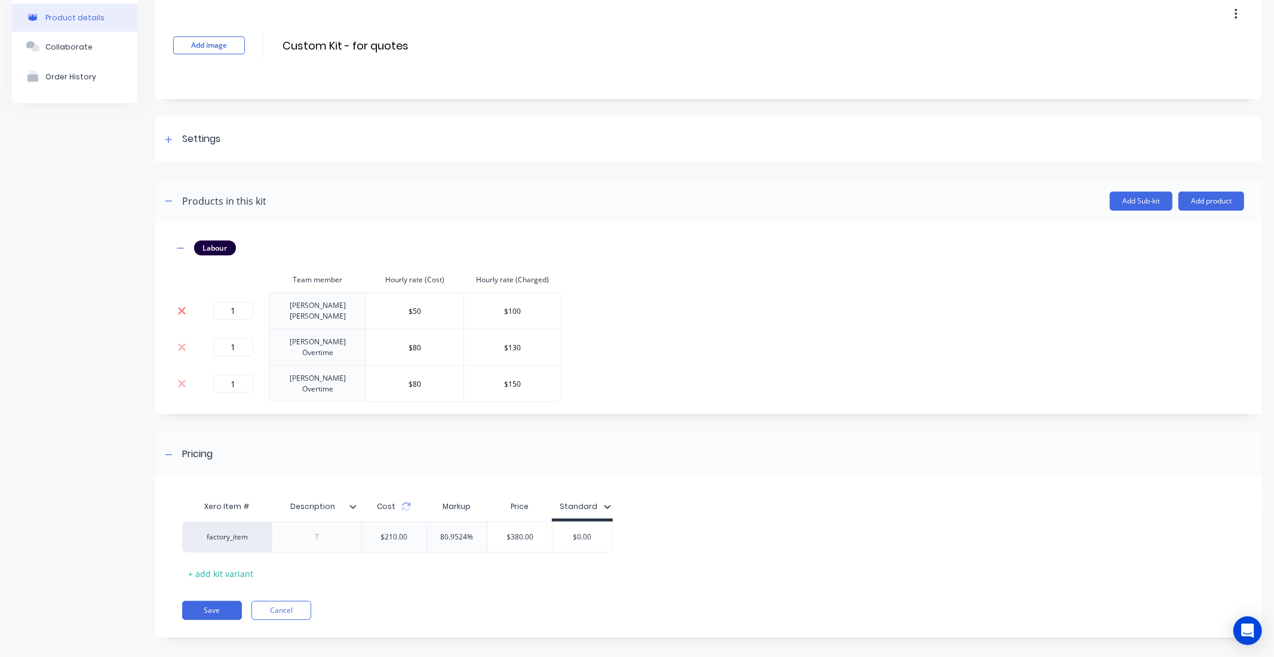
type input "$80"
type input "$130"
type input "$150"
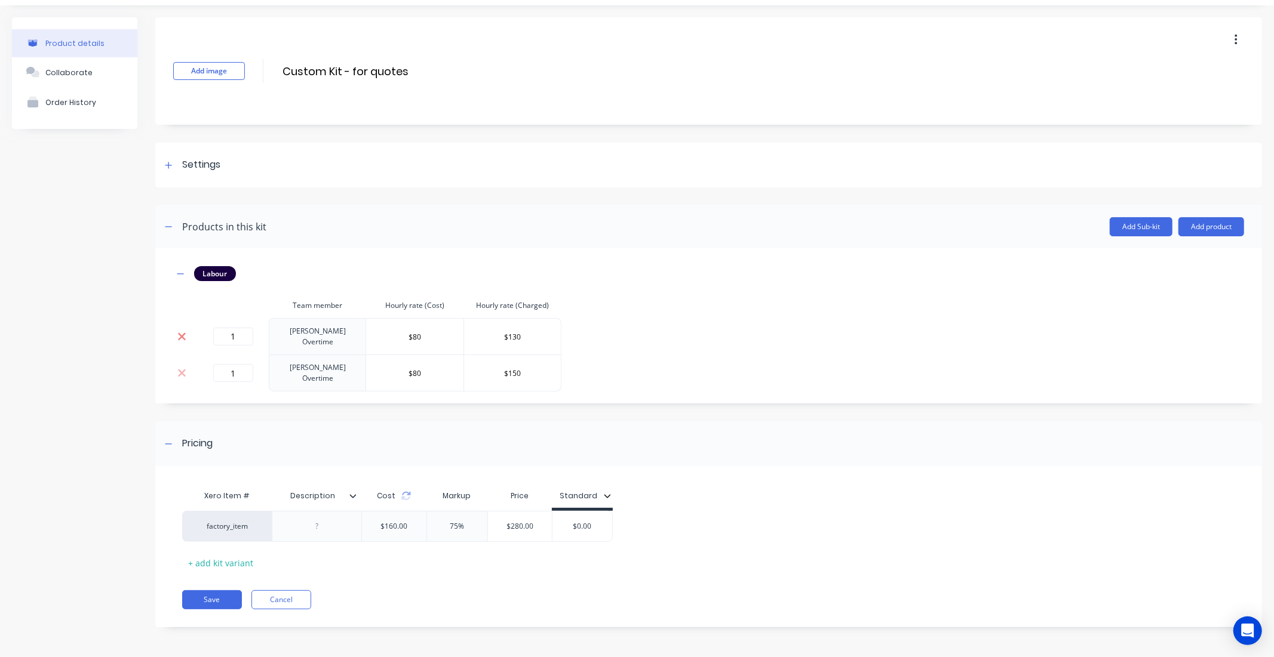
scroll to position [24, 0]
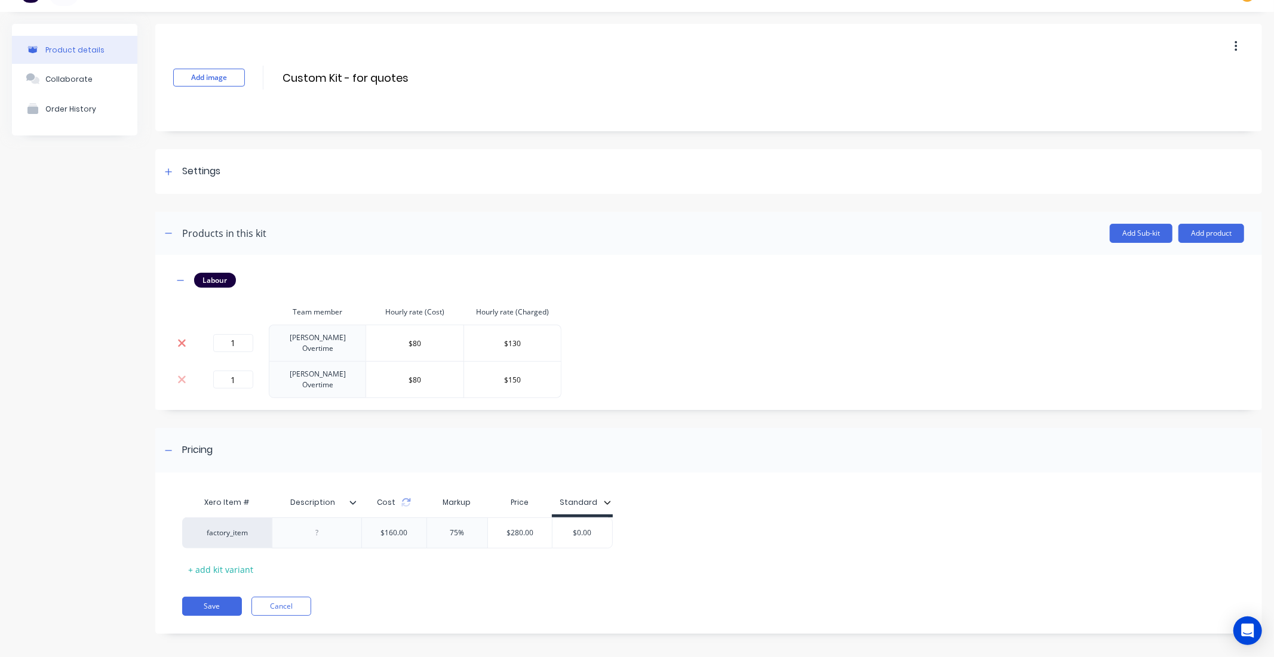
click at [177, 340] on icon at bounding box center [181, 343] width 9 height 12
type input "$150"
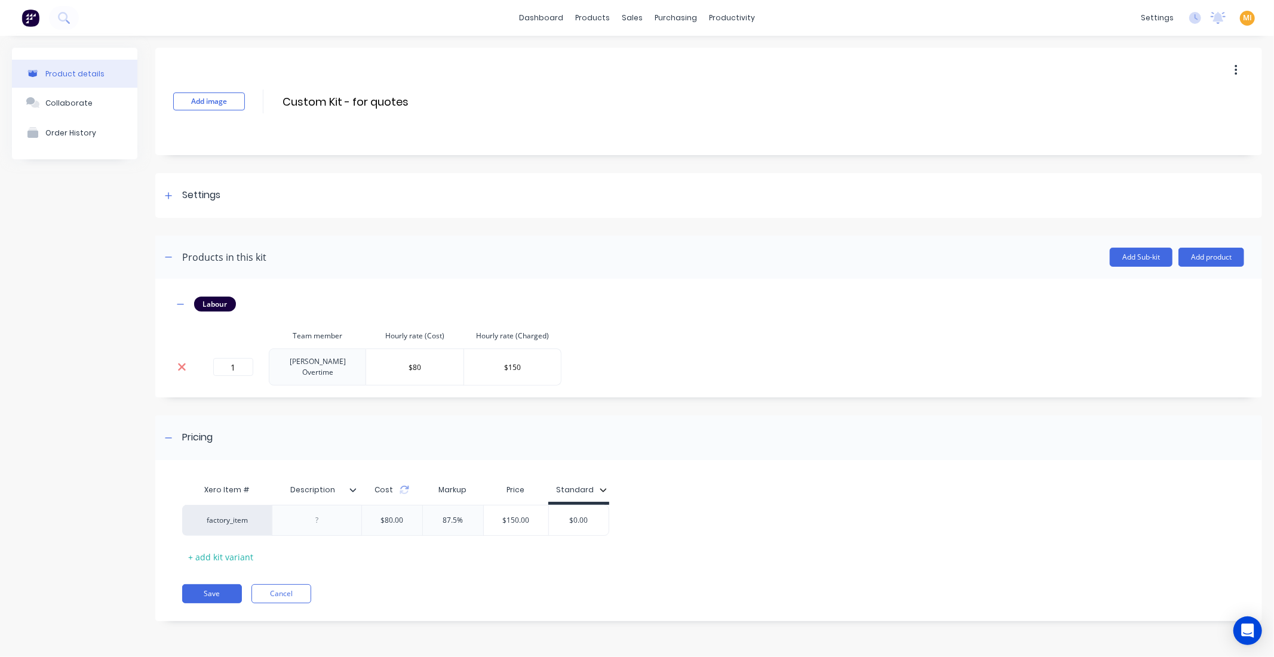
click at [180, 362] on icon at bounding box center [181, 367] width 9 height 12
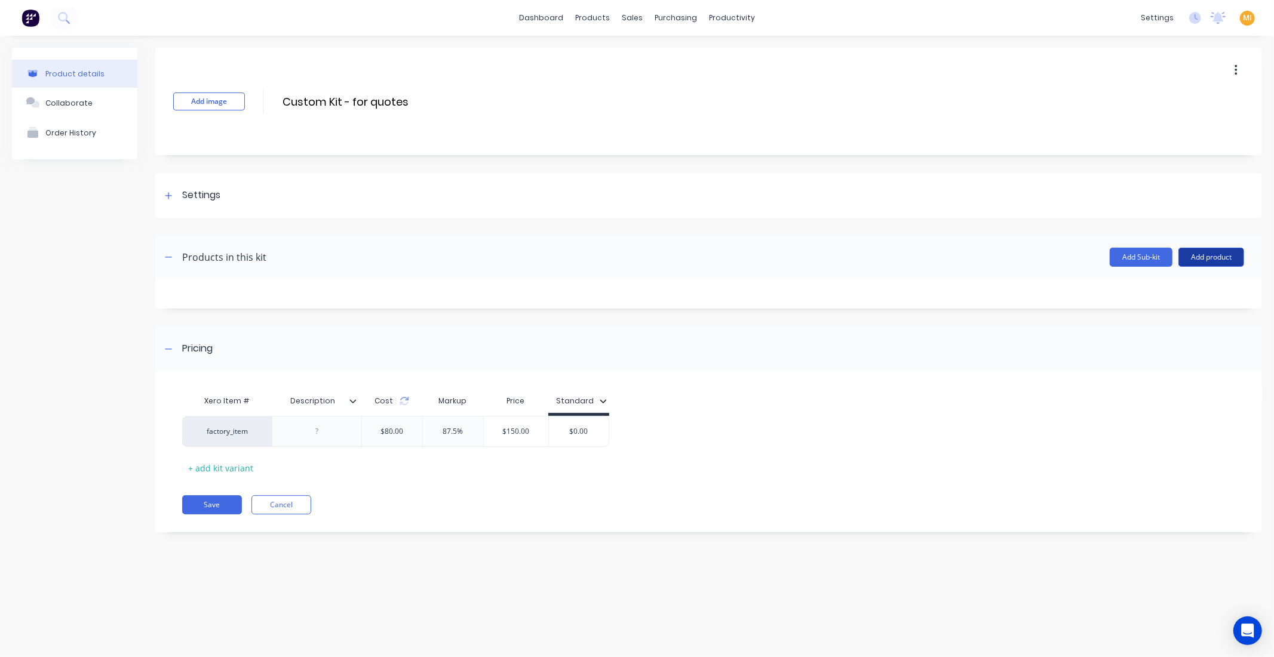
drag, startPoint x: 1201, startPoint y: 259, endPoint x: 1197, endPoint y: 265, distance: 7.6
click at [1201, 260] on button "Add product" at bounding box center [1211, 257] width 66 height 19
click at [1157, 305] on div "Labour" at bounding box center [1187, 311] width 92 height 17
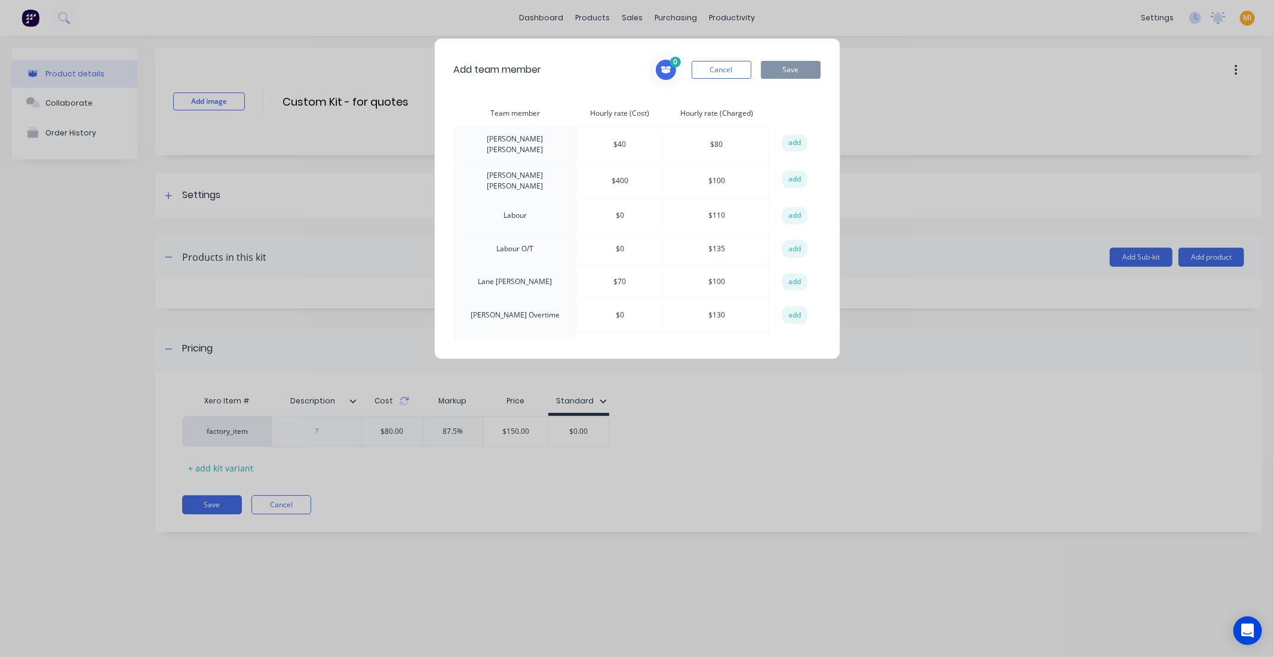
scroll to position [66, 0]
click at [789, 212] on button "add" at bounding box center [795, 216] width 26 height 18
click at [783, 246] on button "add" at bounding box center [795, 249] width 26 height 18
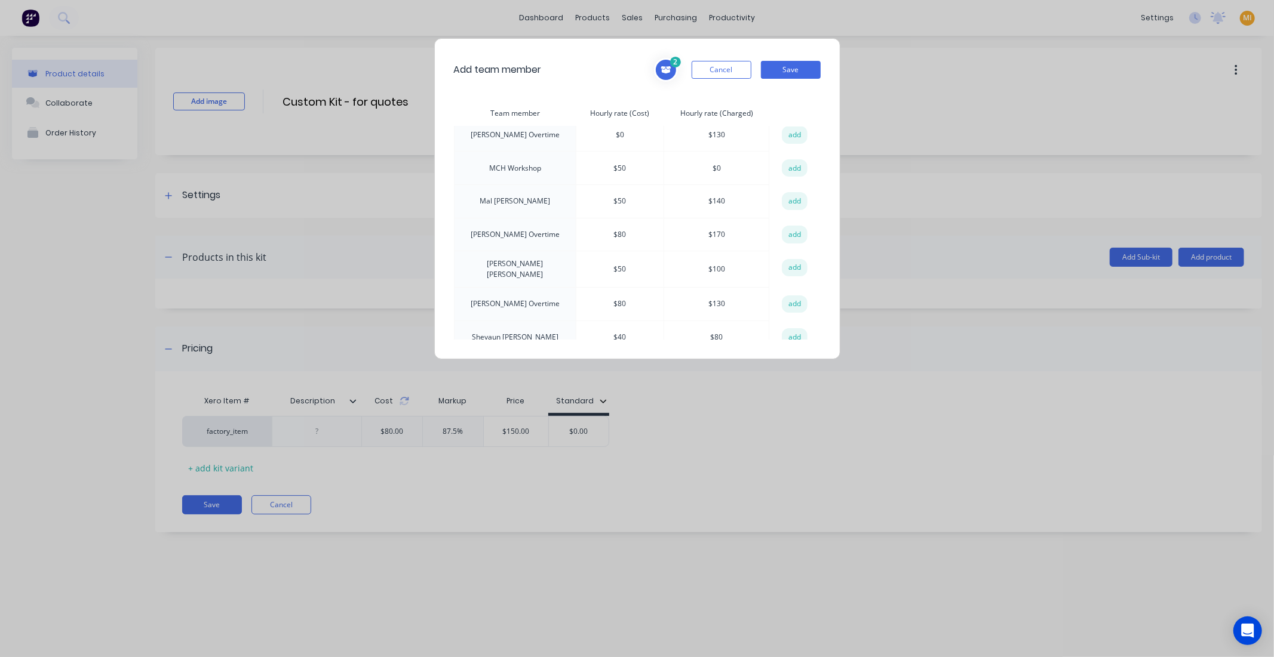
scroll to position [199, 0]
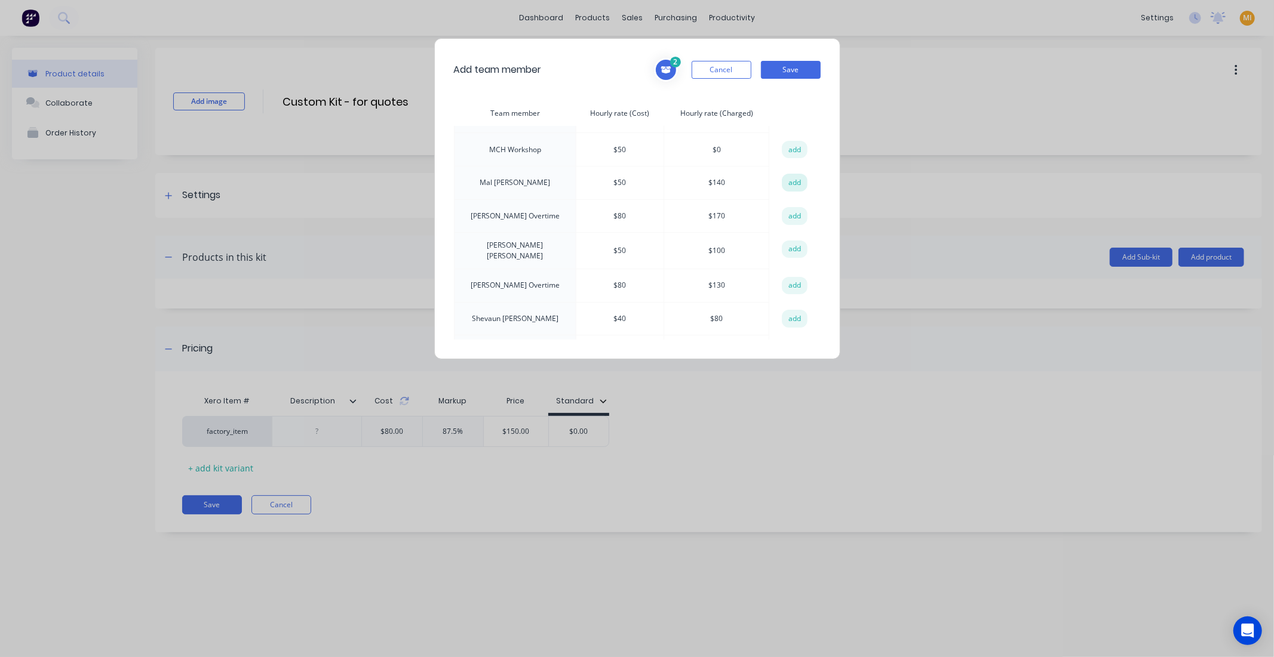
click at [790, 180] on button "add" at bounding box center [795, 183] width 26 height 18
click at [795, 211] on button "add" at bounding box center [795, 216] width 26 height 18
click at [787, 246] on button "add" at bounding box center [795, 250] width 26 height 18
click at [795, 277] on button "add" at bounding box center [795, 286] width 26 height 18
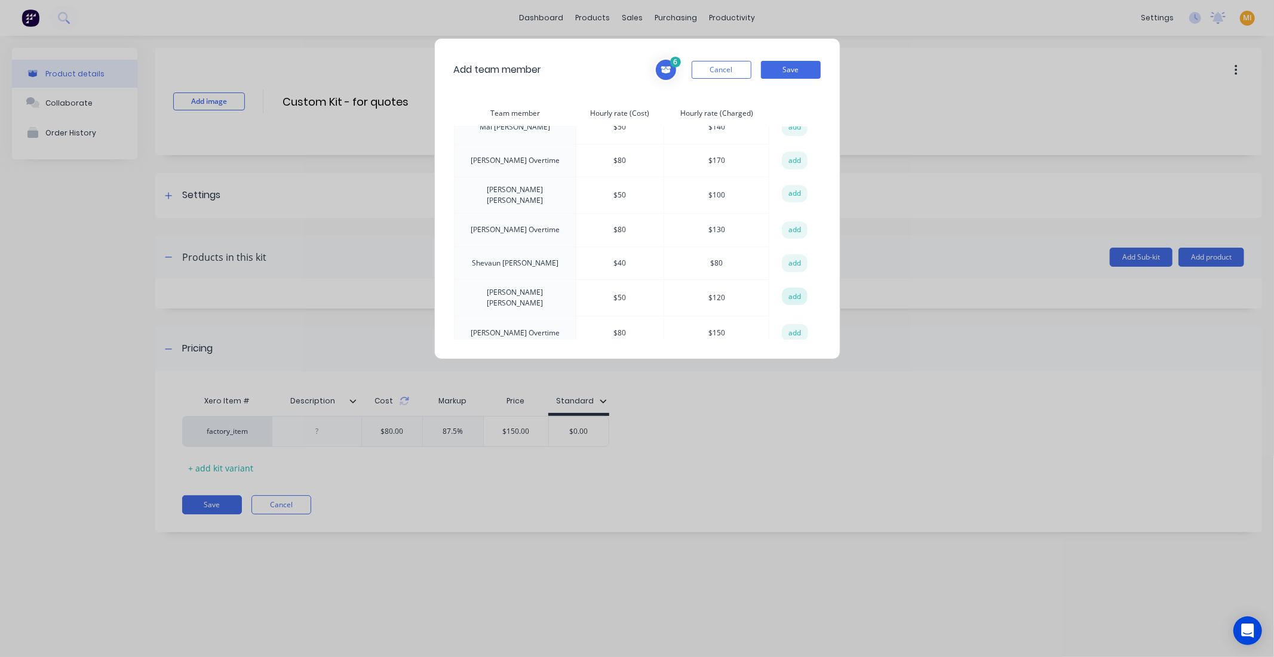
click at [785, 293] on button "add" at bounding box center [795, 297] width 26 height 18
click at [788, 324] on button "add" at bounding box center [795, 333] width 26 height 18
drag, startPoint x: 804, startPoint y: 66, endPoint x: 622, endPoint y: 135, distance: 194.6
click at [804, 67] on button "Save" at bounding box center [791, 70] width 60 height 18
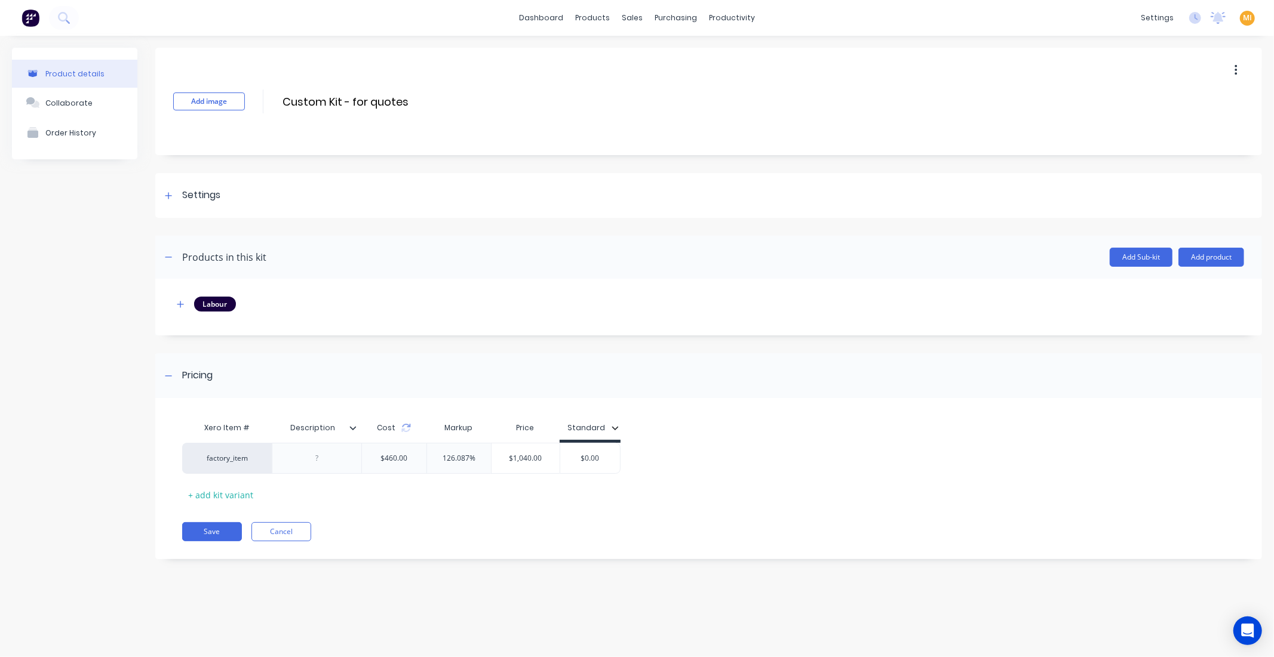
drag, startPoint x: 182, startPoint y: 301, endPoint x: 201, endPoint y: 322, distance: 29.2
click at [182, 302] on icon "button" at bounding box center [180, 304] width 7 height 8
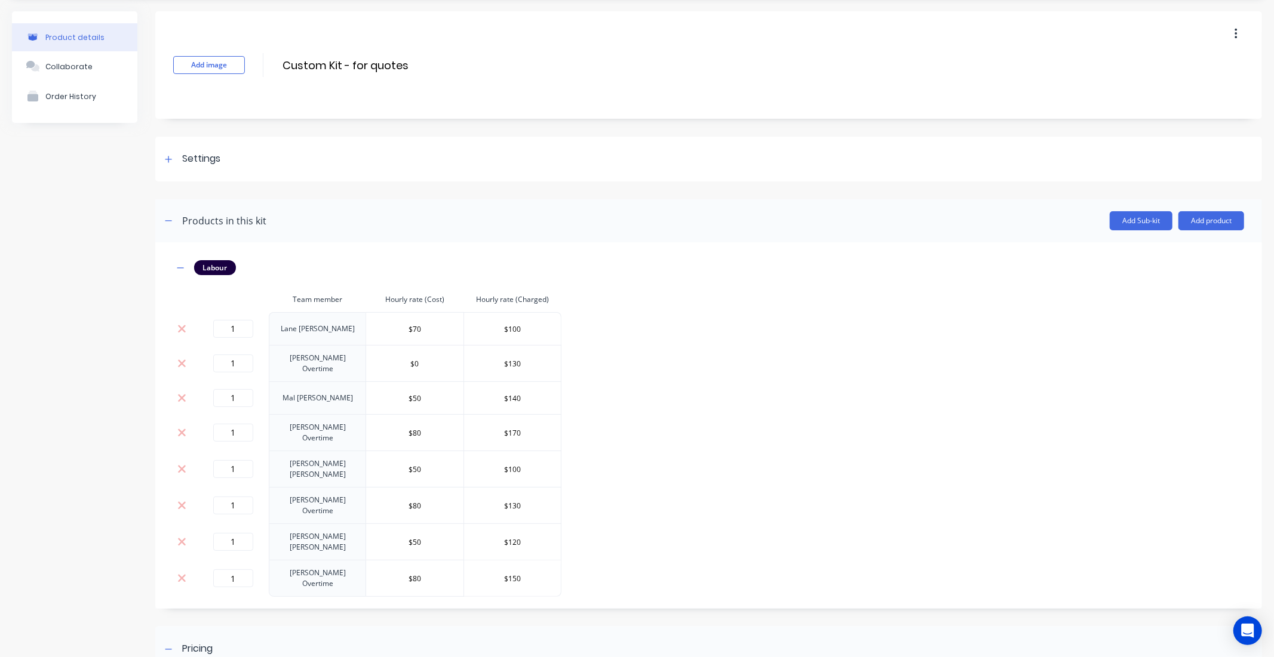
scroll to position [66, 0]
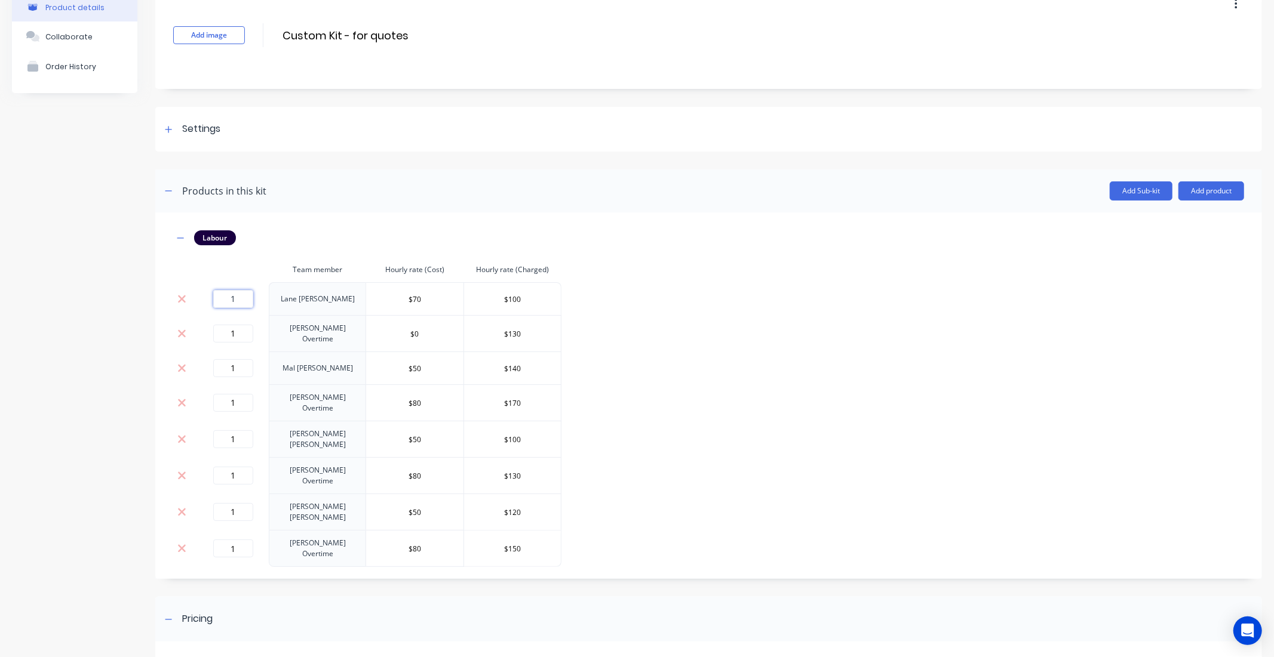
drag, startPoint x: 230, startPoint y: 302, endPoint x: 205, endPoint y: 300, distance: 25.2
click at [205, 300] on div "1" at bounding box center [233, 299] width 62 height 18
type input "0"
drag, startPoint x: 236, startPoint y: 328, endPoint x: 193, endPoint y: 331, distance: 42.5
click at [195, 327] on tr "1 Lane Stevenson Overtime $0 $130" at bounding box center [367, 333] width 388 height 36
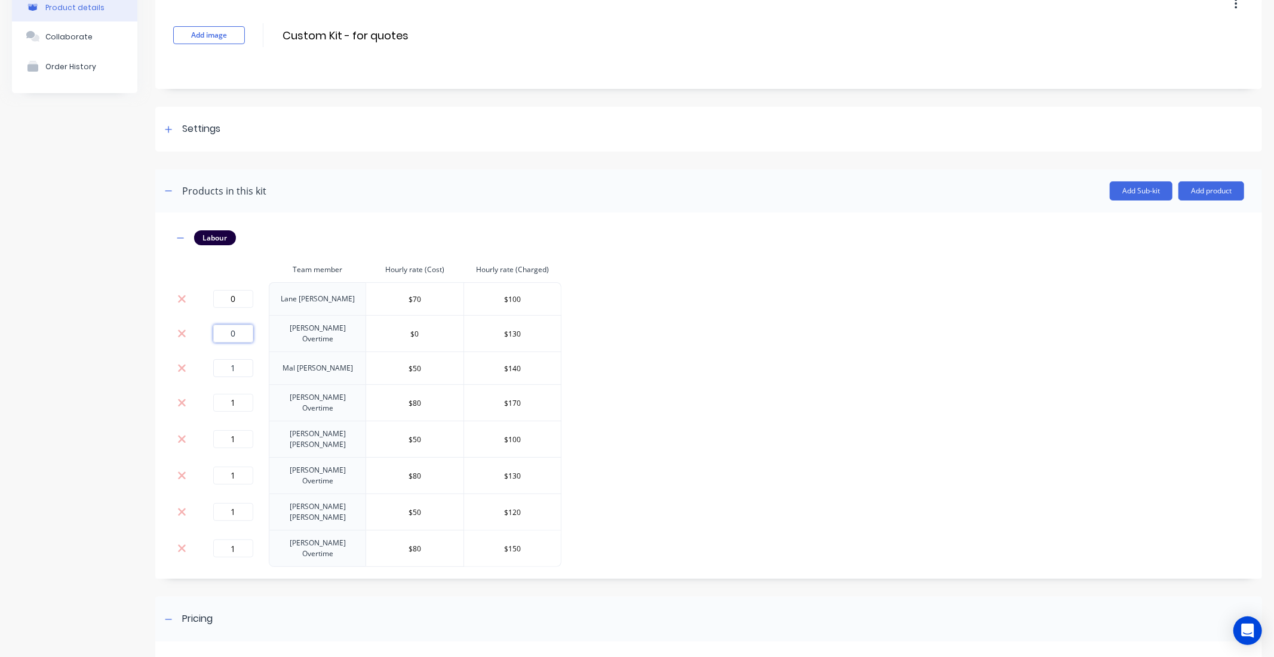
type input "0"
drag, startPoint x: 237, startPoint y: 365, endPoint x: 205, endPoint y: 367, distance: 31.7
click at [209, 362] on div "1" at bounding box center [233, 368] width 62 height 18
type input "0"
drag, startPoint x: 237, startPoint y: 395, endPoint x: 193, endPoint y: 400, distance: 43.9
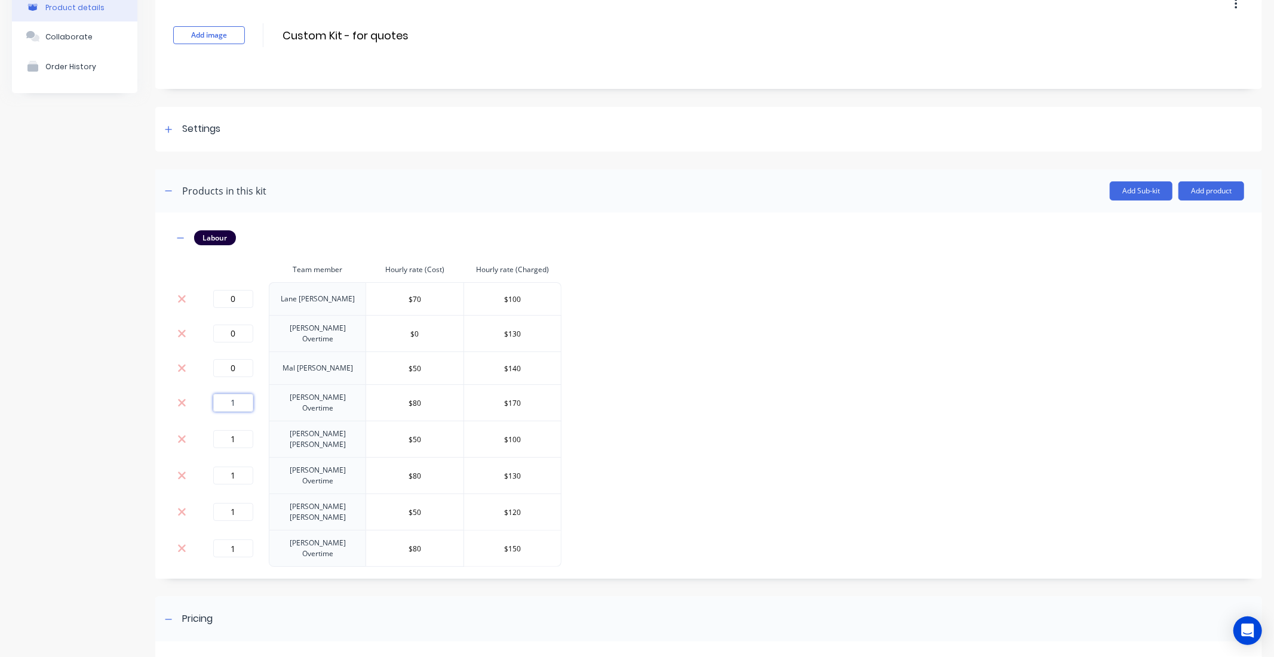
click at [186, 386] on tr "1 Mal Hurley Overtime $80 $170" at bounding box center [367, 403] width 388 height 36
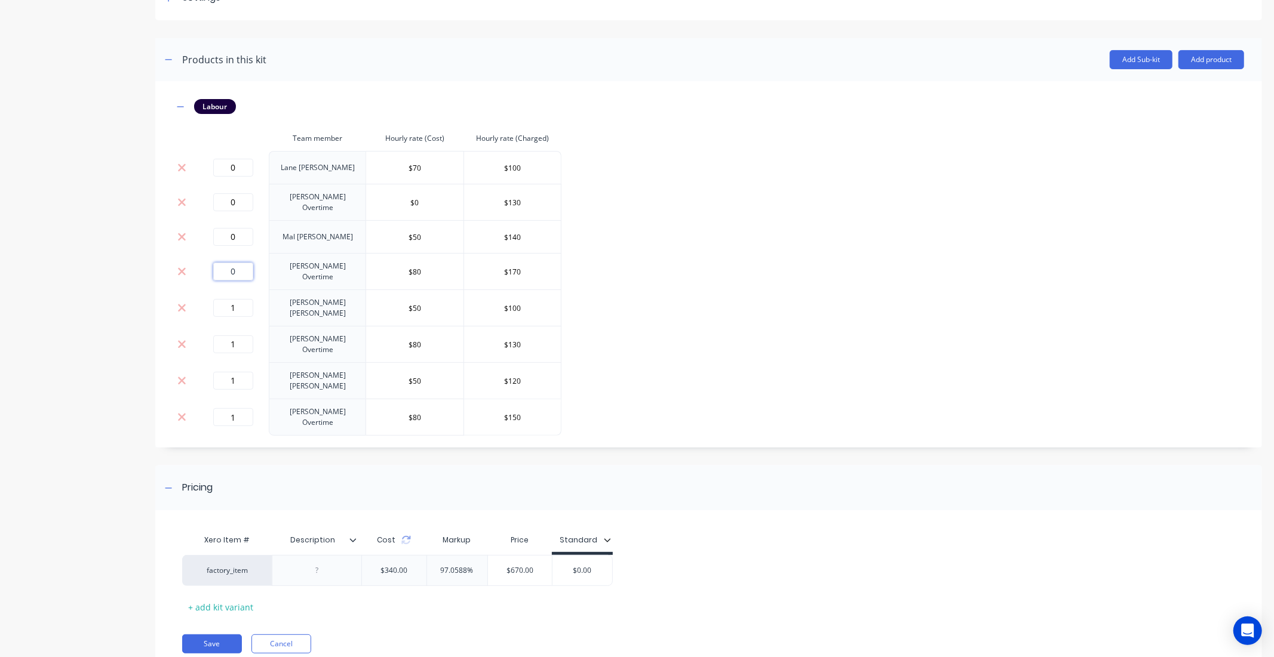
scroll to position [199, 0]
type input "0"
drag, startPoint x: 236, startPoint y: 299, endPoint x: 201, endPoint y: 305, distance: 35.7
click at [199, 293] on td "1" at bounding box center [233, 306] width 72 height 36
type input "0"
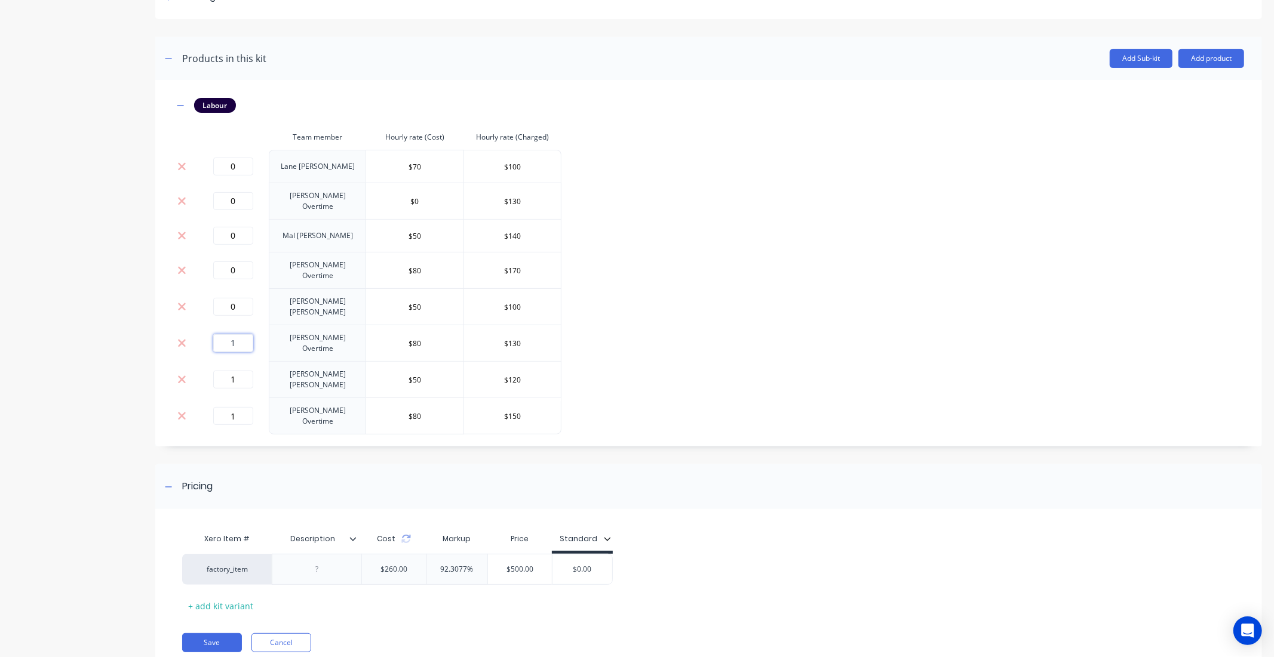
drag, startPoint x: 237, startPoint y: 329, endPoint x: 180, endPoint y: 324, distance: 57.0
click at [180, 325] on tr "1 Reagan Hurley Overtime $80 $130" at bounding box center [367, 343] width 388 height 36
type input "0"
drag, startPoint x: 195, startPoint y: 358, endPoint x: 207, endPoint y: 376, distance: 21.9
click at [180, 361] on tr "1 Travis Jones $50 $120" at bounding box center [367, 379] width 388 height 36
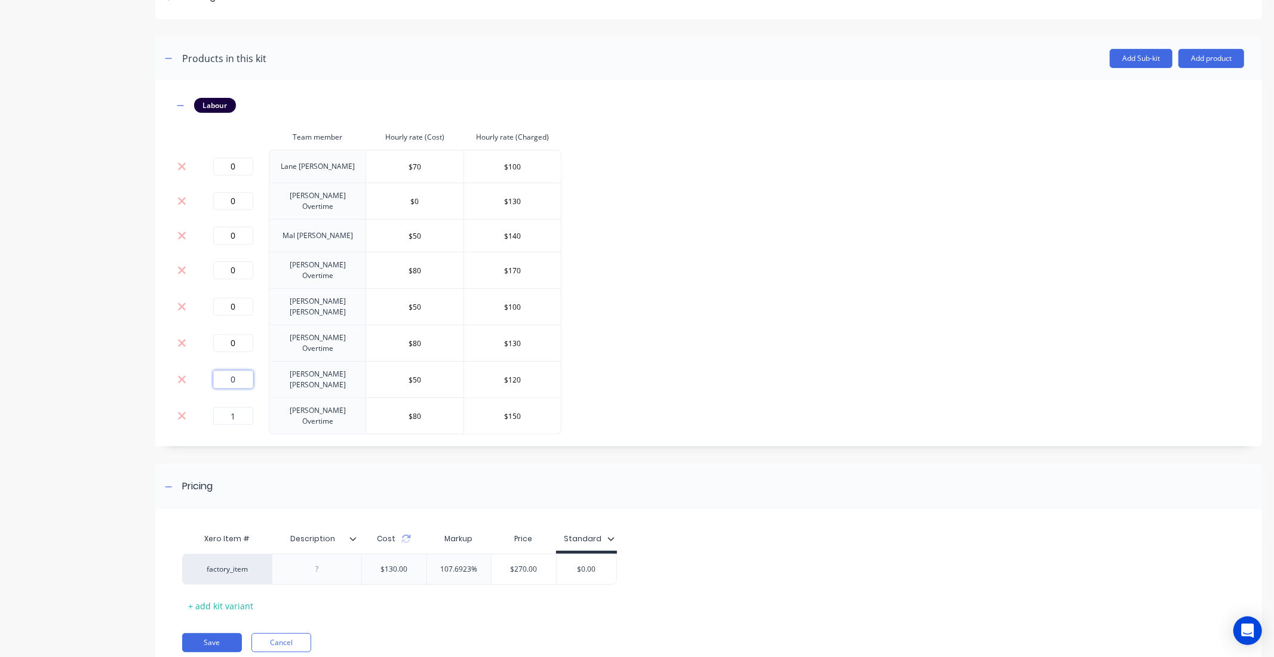
type input "0"
drag, startPoint x: 239, startPoint y: 395, endPoint x: 124, endPoint y: 379, distance: 115.8
click at [142, 379] on div "Product details Collaborate Order History Add image Custom Kit - for quotes Cus…" at bounding box center [637, 268] width 1250 height 839
type input "0"
click at [91, 343] on div "Product details Collaborate Order History" at bounding box center [74, 268] width 125 height 839
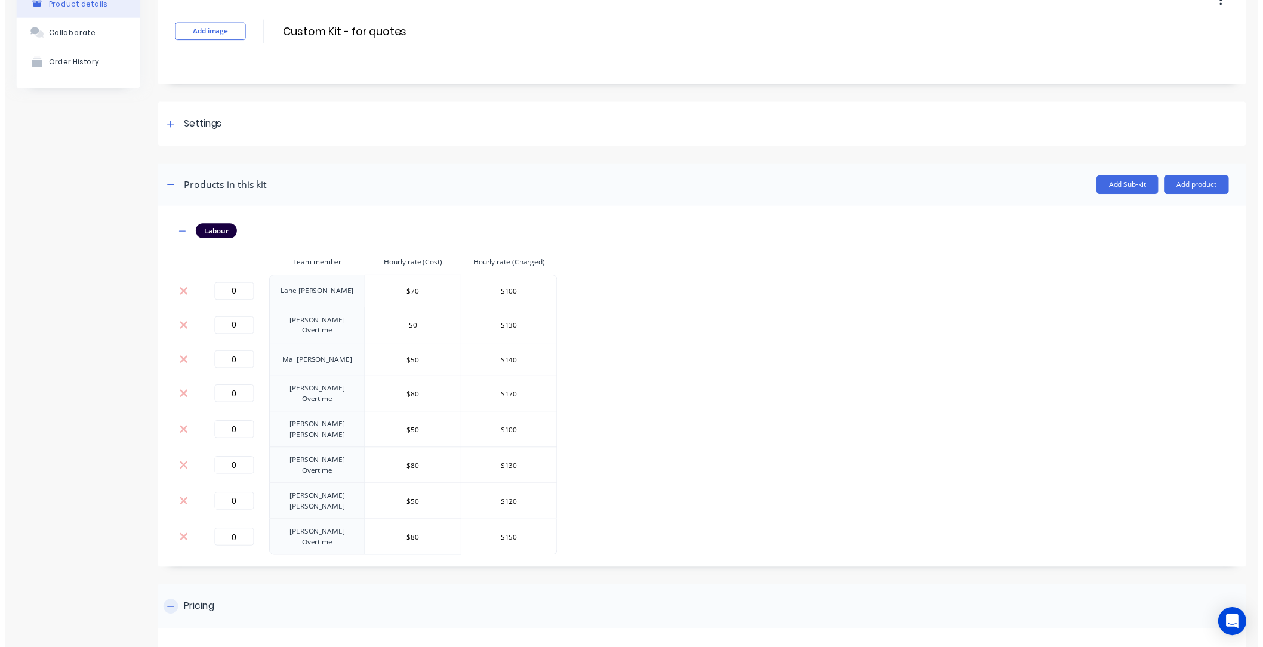
scroll to position [221, 0]
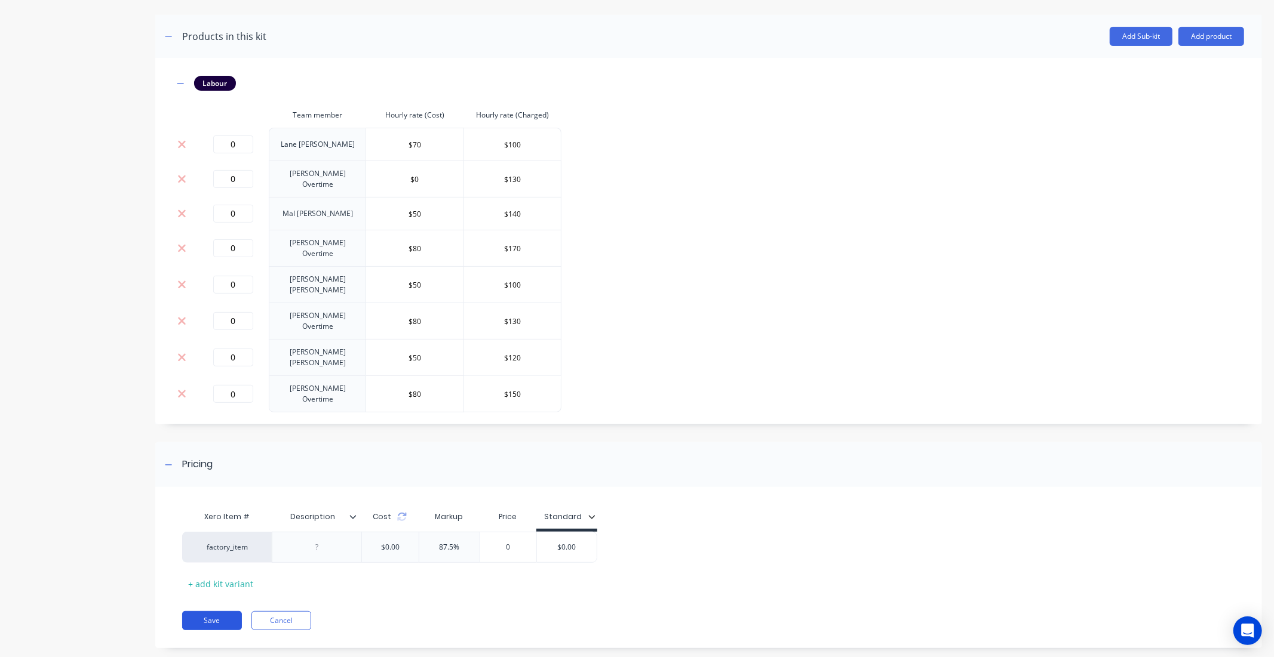
click at [209, 611] on button "Save" at bounding box center [212, 620] width 60 height 19
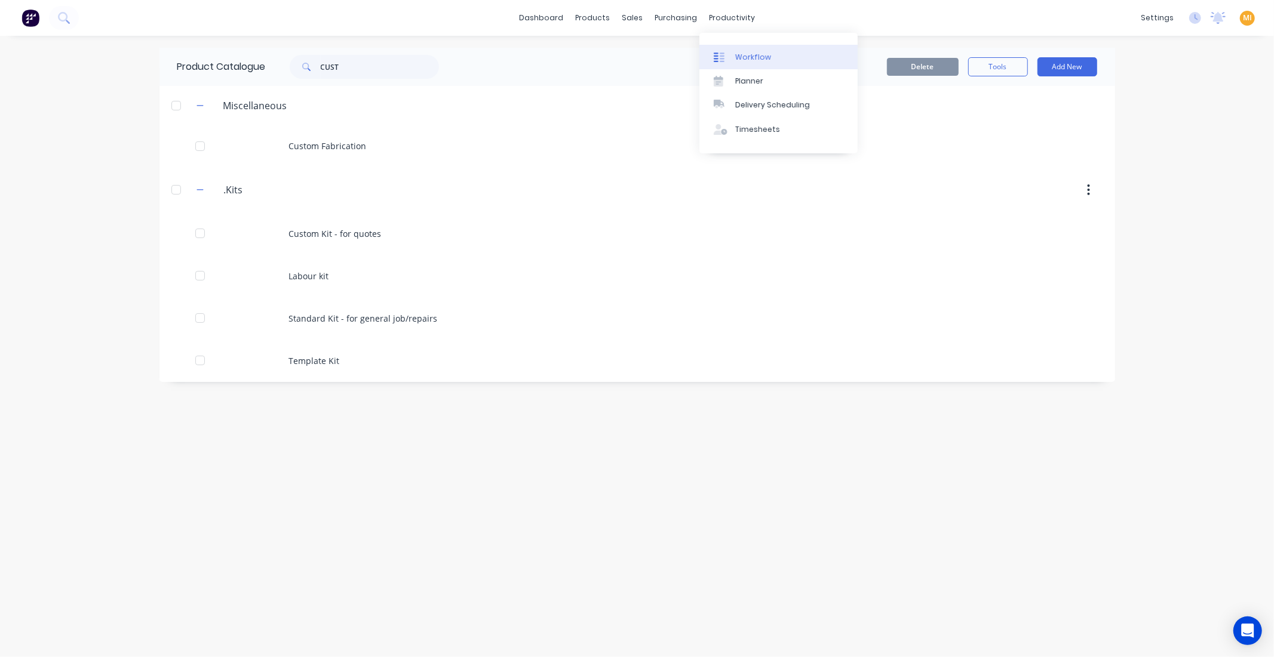
click at [756, 60] on div "Workflow" at bounding box center [753, 57] width 36 height 11
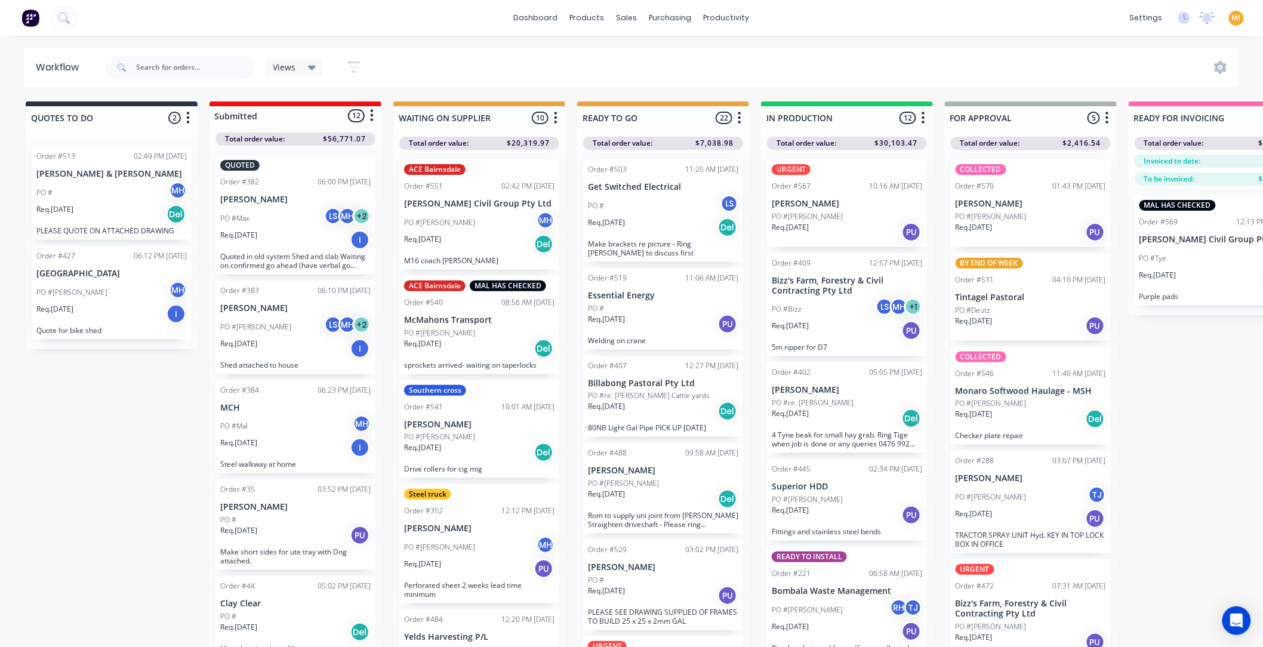
click at [66, 416] on div "QUOTES TO DO 2 Status colour #273444 hex #273444 Save Cancel Notifications Emai…" at bounding box center [986, 396] width 1991 height 588
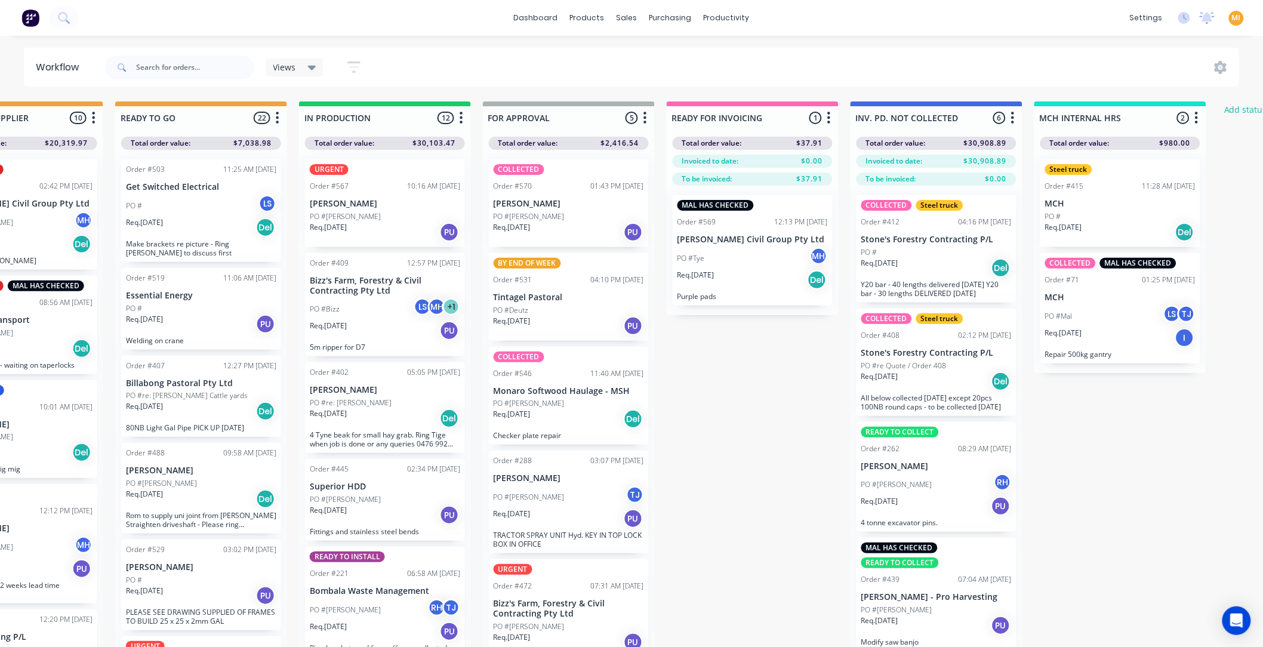
scroll to position [0, 516]
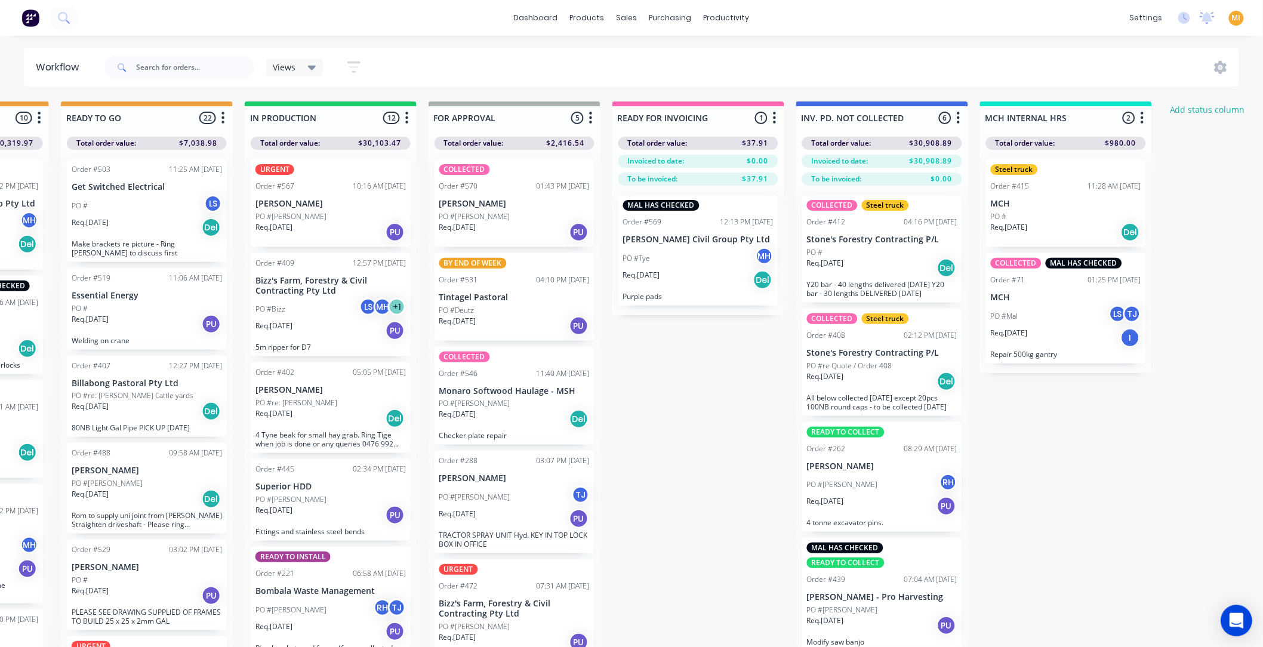
click at [1236, 622] on icon "Open Intercom Messenger" at bounding box center [1237, 621] width 14 height 16
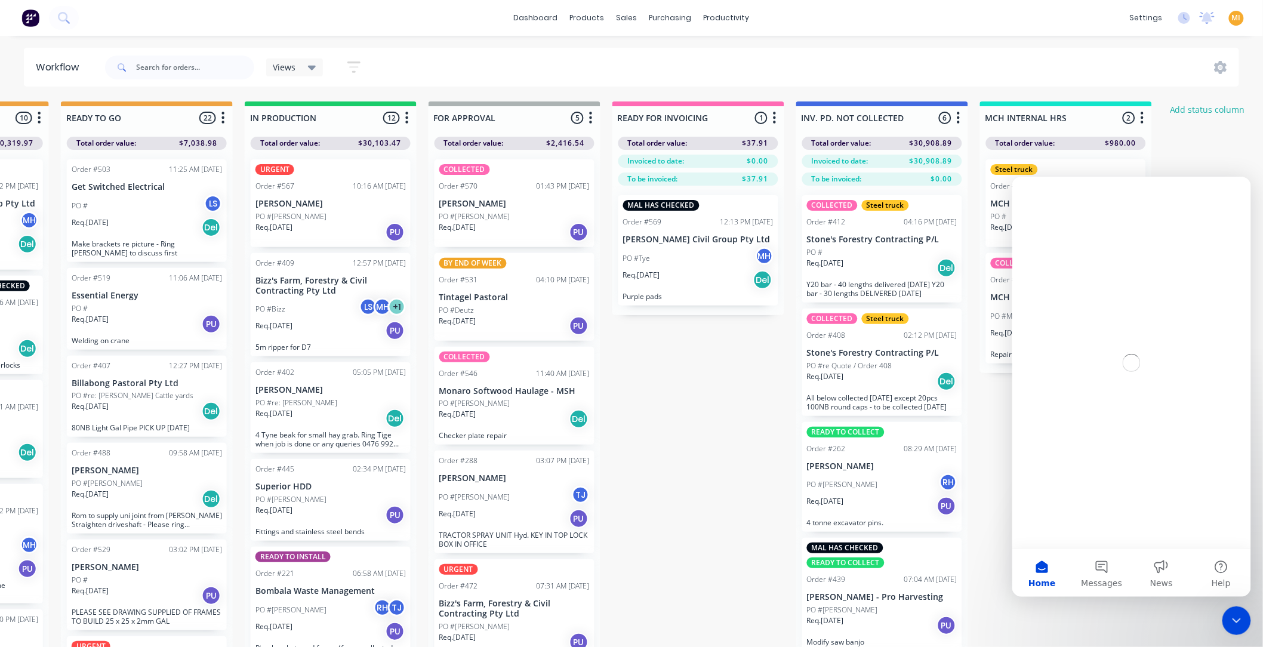
scroll to position [0, 0]
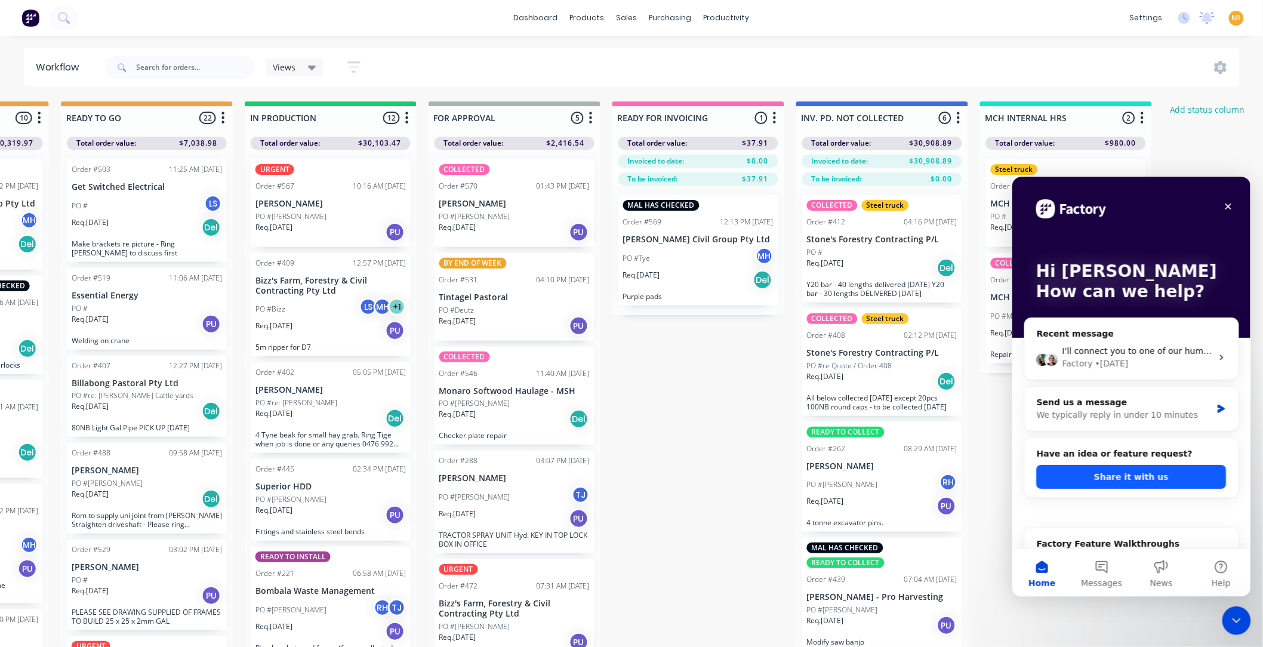
click at [1126, 480] on button "Share it with us" at bounding box center [1132, 477] width 190 height 24
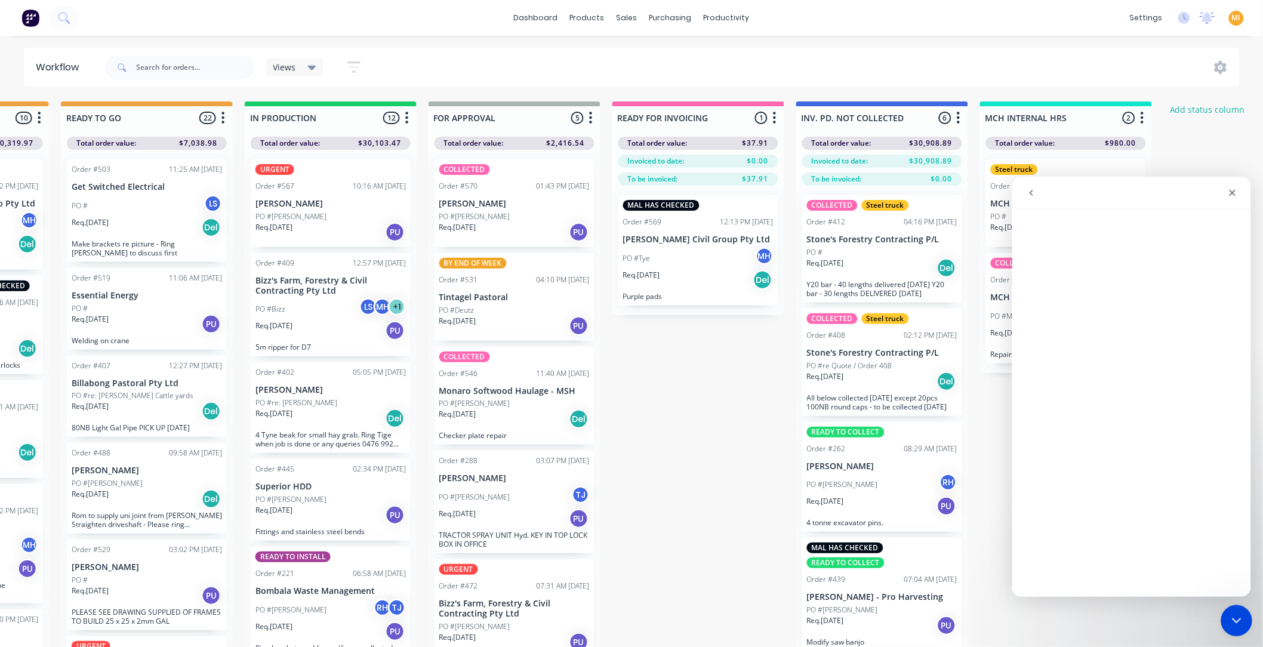
click at [1228, 609] on div "Close Intercom Messenger" at bounding box center [1234, 619] width 29 height 29
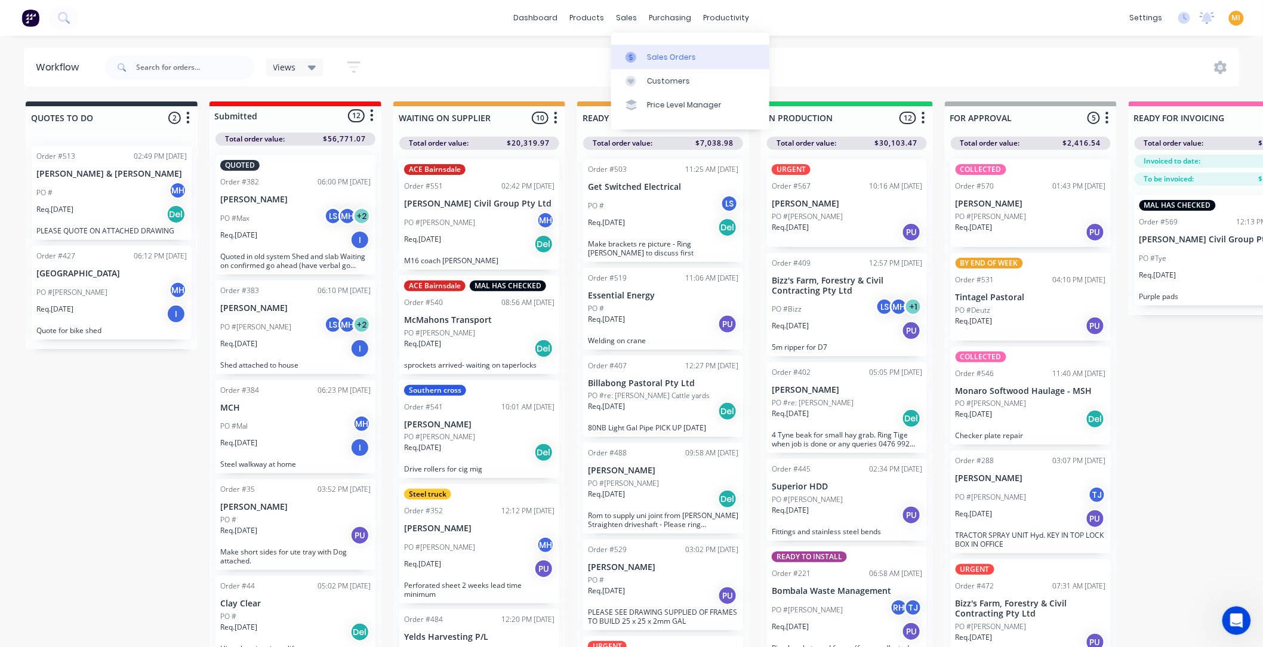
click at [639, 48] on link "Sales Orders" at bounding box center [690, 57] width 158 height 24
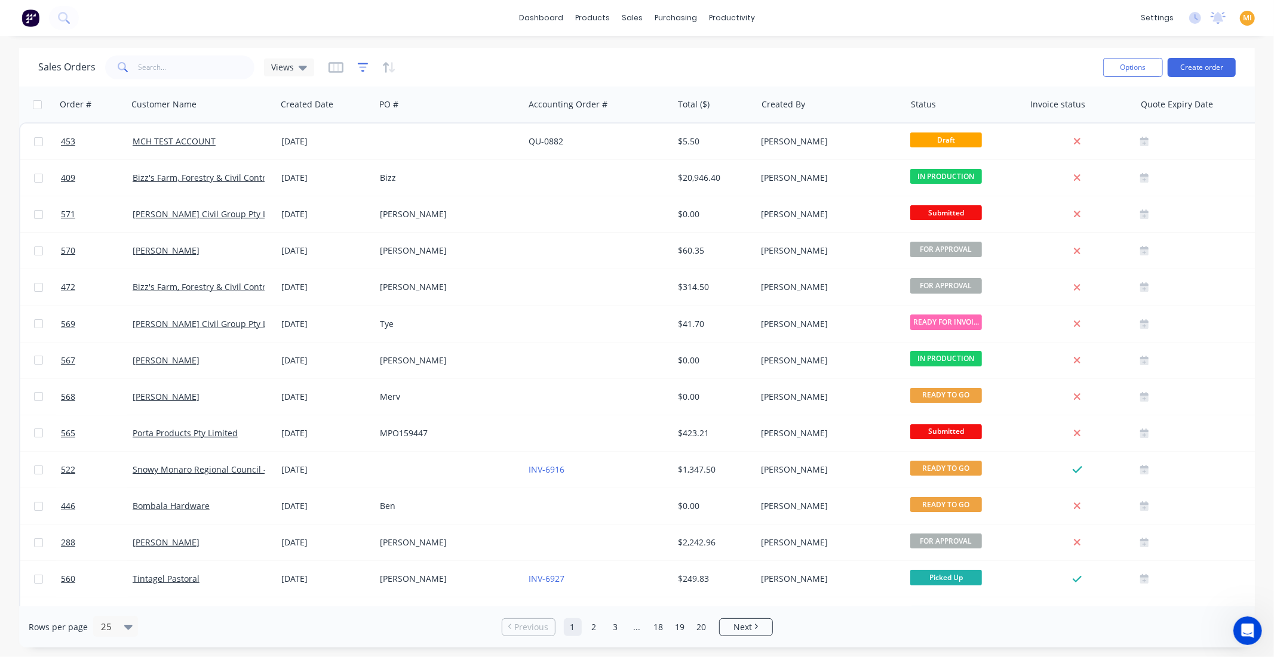
drag, startPoint x: 359, startPoint y: 63, endPoint x: 359, endPoint y: 69, distance: 6.0
click at [359, 63] on icon "button" at bounding box center [363, 67] width 11 height 9
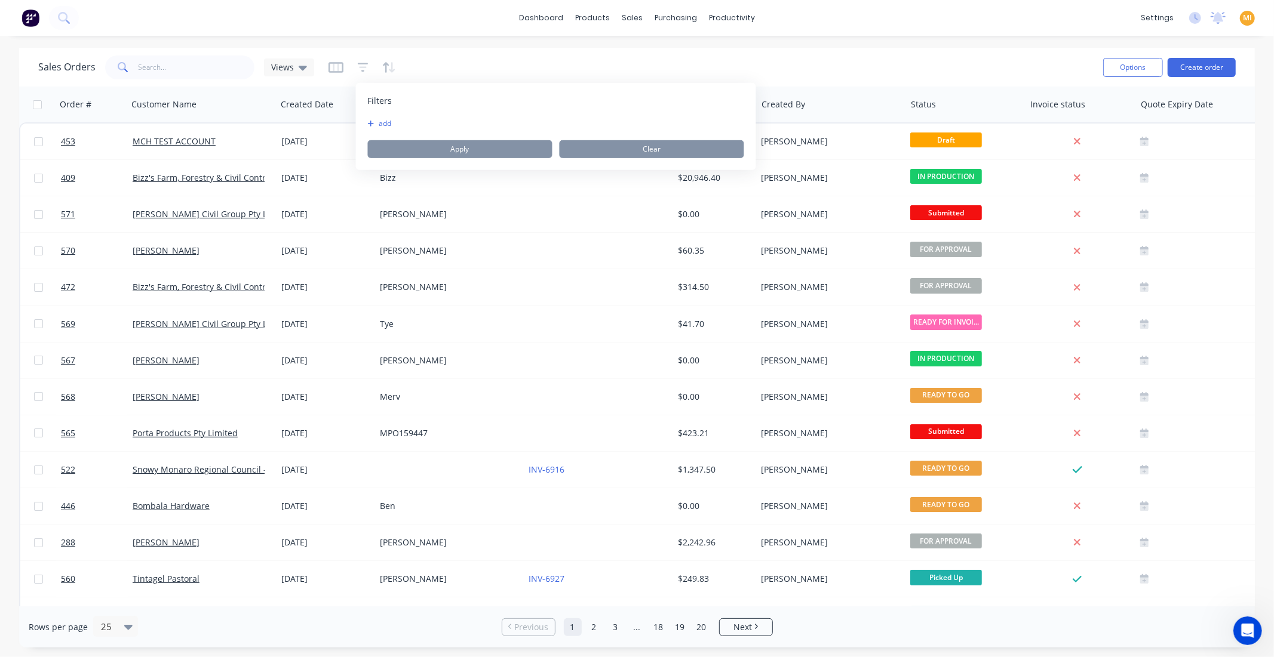
click at [385, 127] on button "add" at bounding box center [383, 124] width 30 height 10
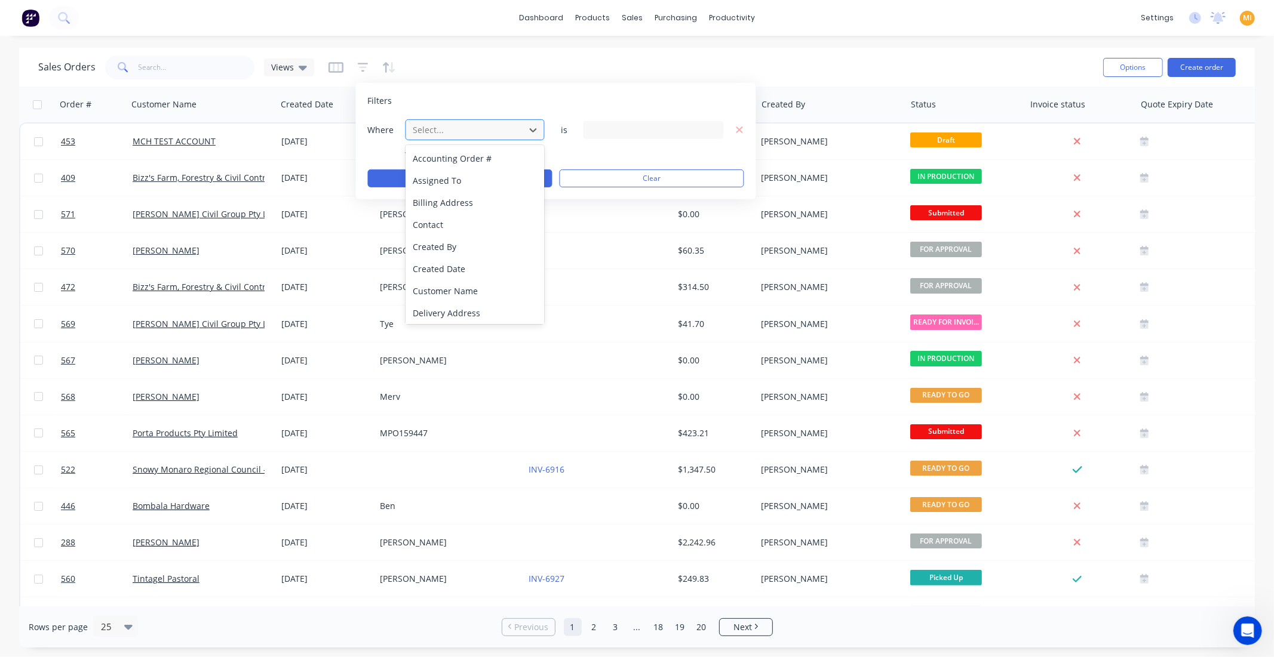
click at [441, 121] on div "Select..." at bounding box center [465, 130] width 114 height 20
type input "STA"
click at [457, 198] on div "Status" at bounding box center [474, 203] width 139 height 22
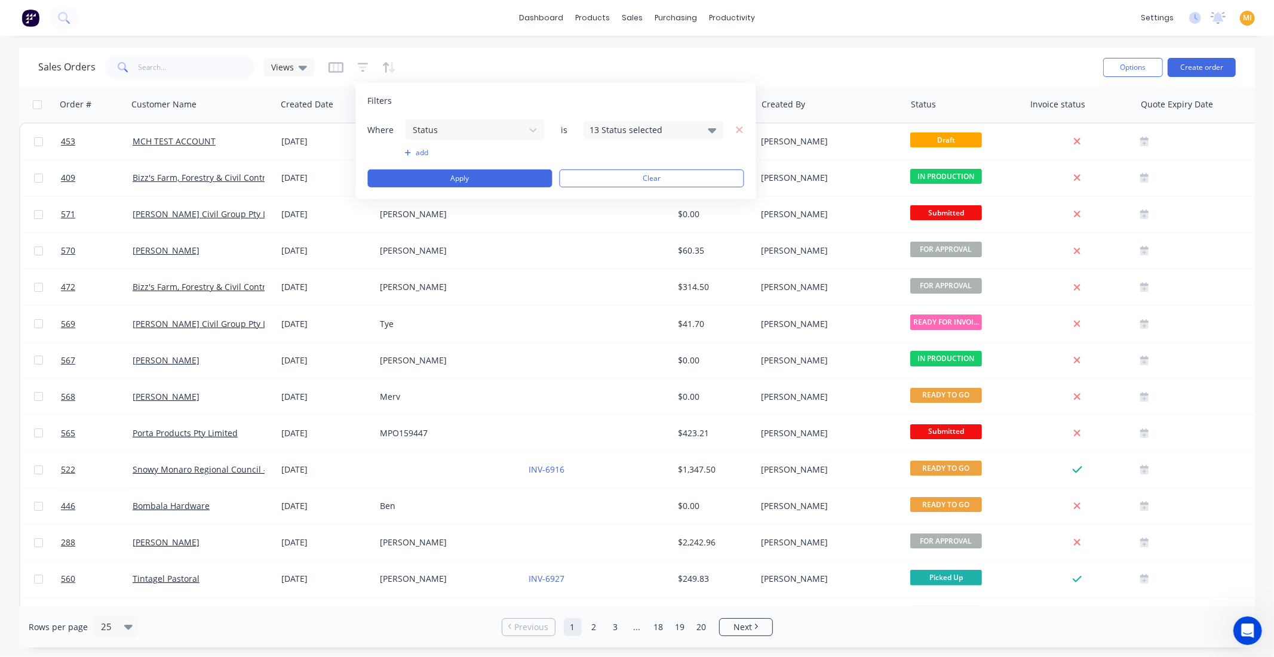
click at [643, 132] on div "13 Status selected" at bounding box center [644, 130] width 108 height 13
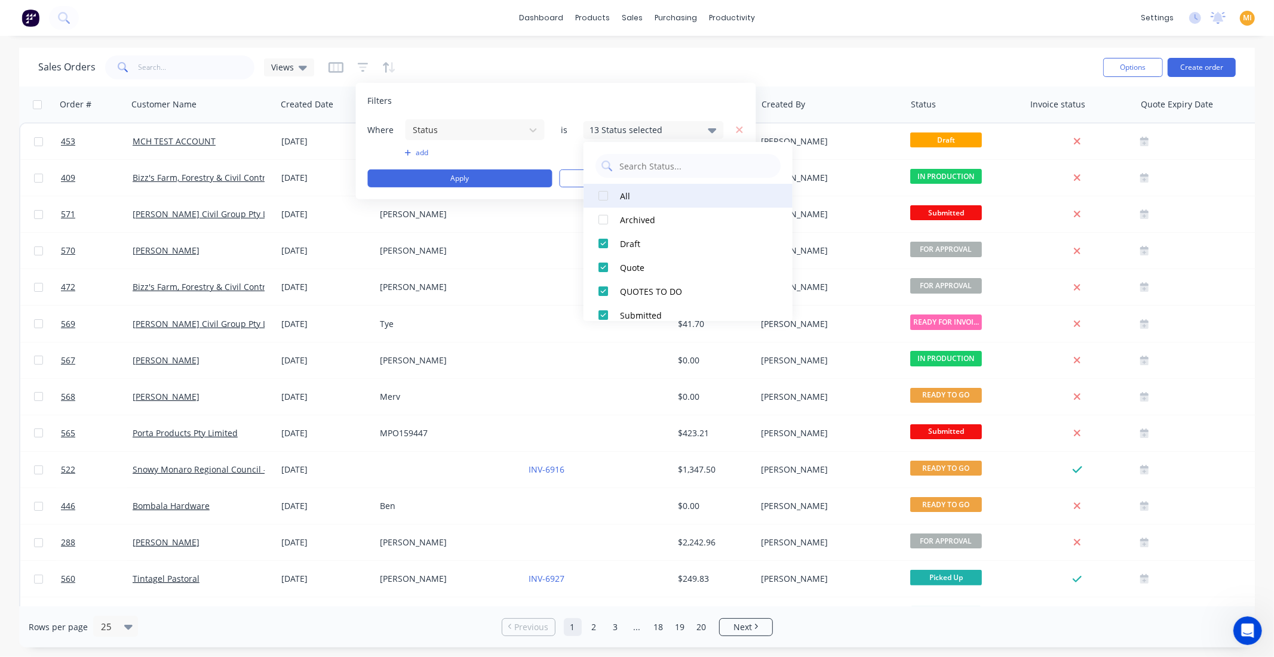
click at [601, 194] on div at bounding box center [603, 196] width 24 height 24
click at [602, 194] on div at bounding box center [603, 196] width 24 height 24
click at [604, 264] on div at bounding box center [603, 268] width 24 height 24
click at [499, 178] on button "Apply" at bounding box center [460, 179] width 184 height 18
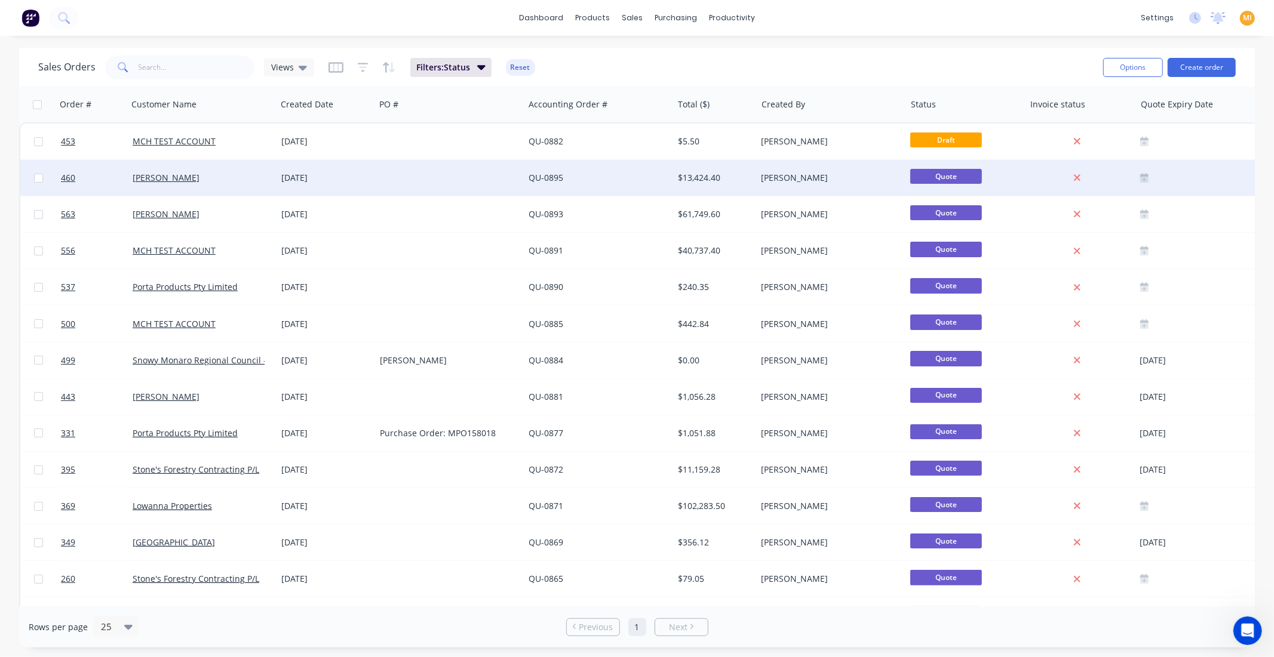
click at [500, 187] on div at bounding box center [449, 178] width 149 height 36
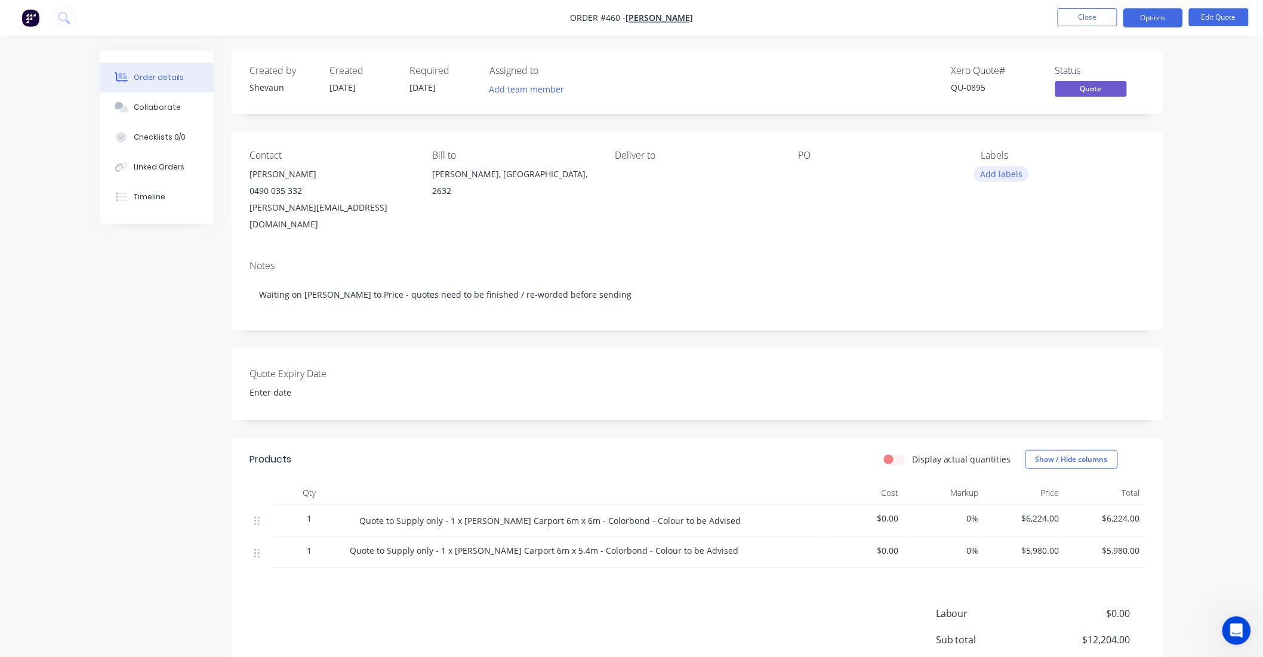
click at [996, 175] on button "Add labels" at bounding box center [1001, 174] width 55 height 16
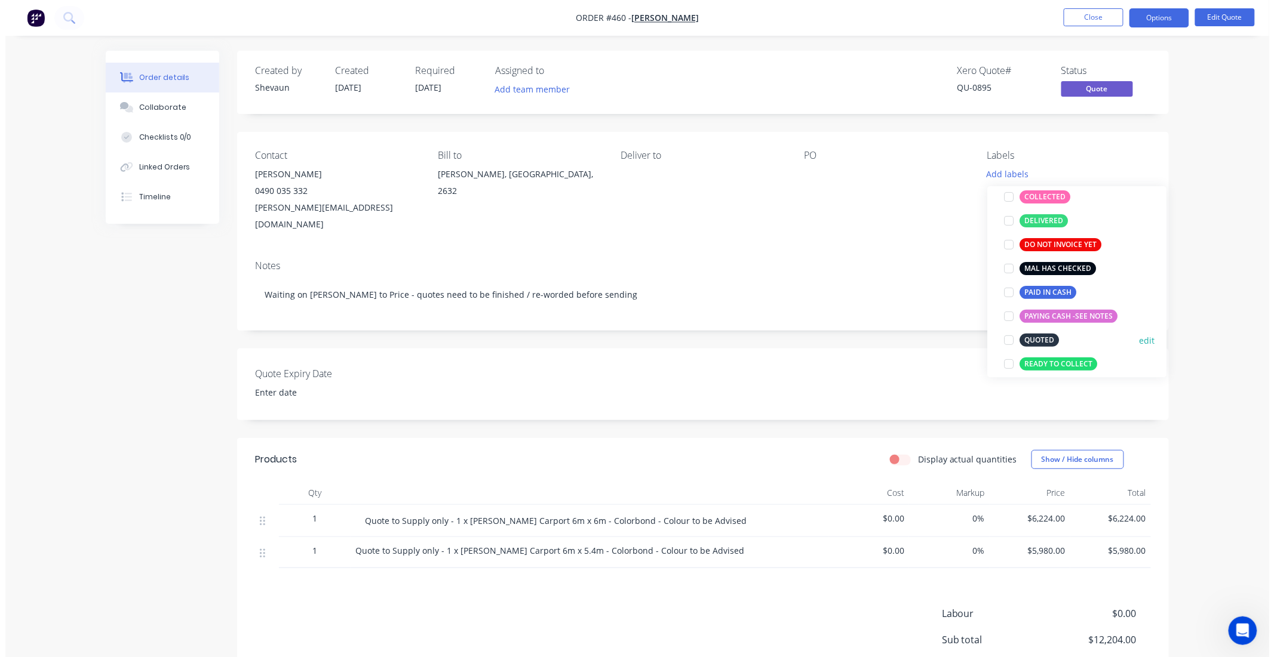
scroll to position [199, 0]
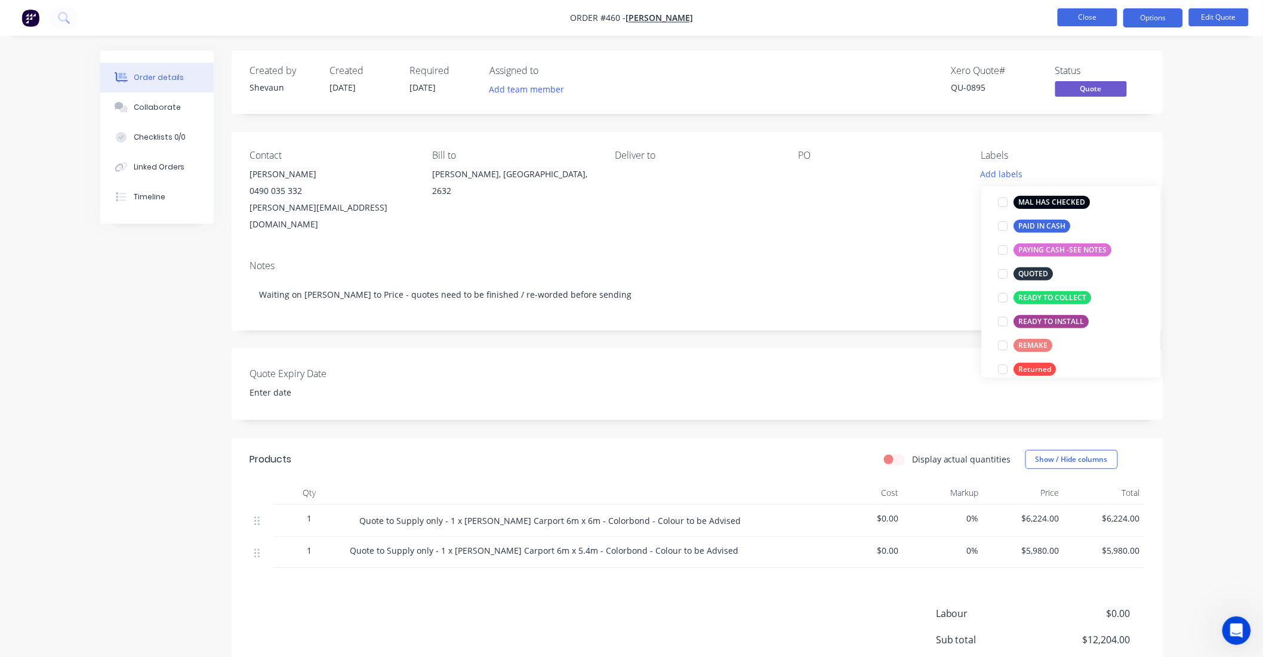
click at [1074, 17] on button "Close" at bounding box center [1088, 17] width 60 height 18
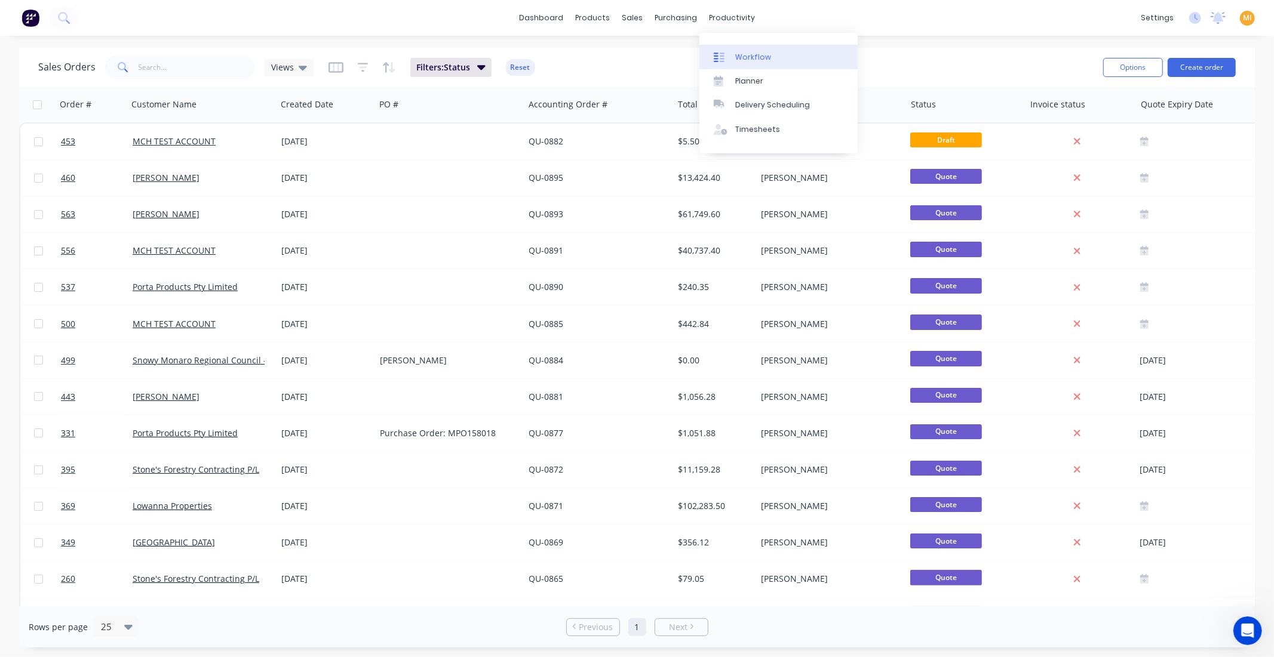
click at [755, 60] on div "Workflow" at bounding box center [753, 57] width 36 height 11
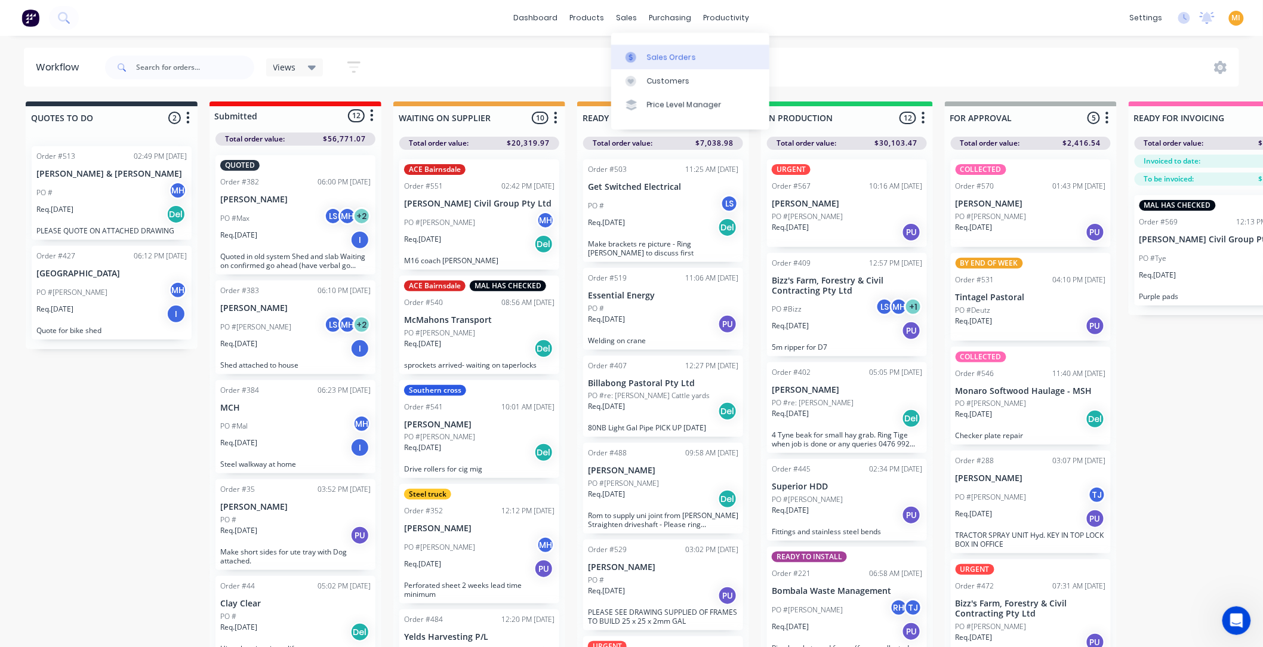
click at [639, 52] on div at bounding box center [635, 57] width 18 height 11
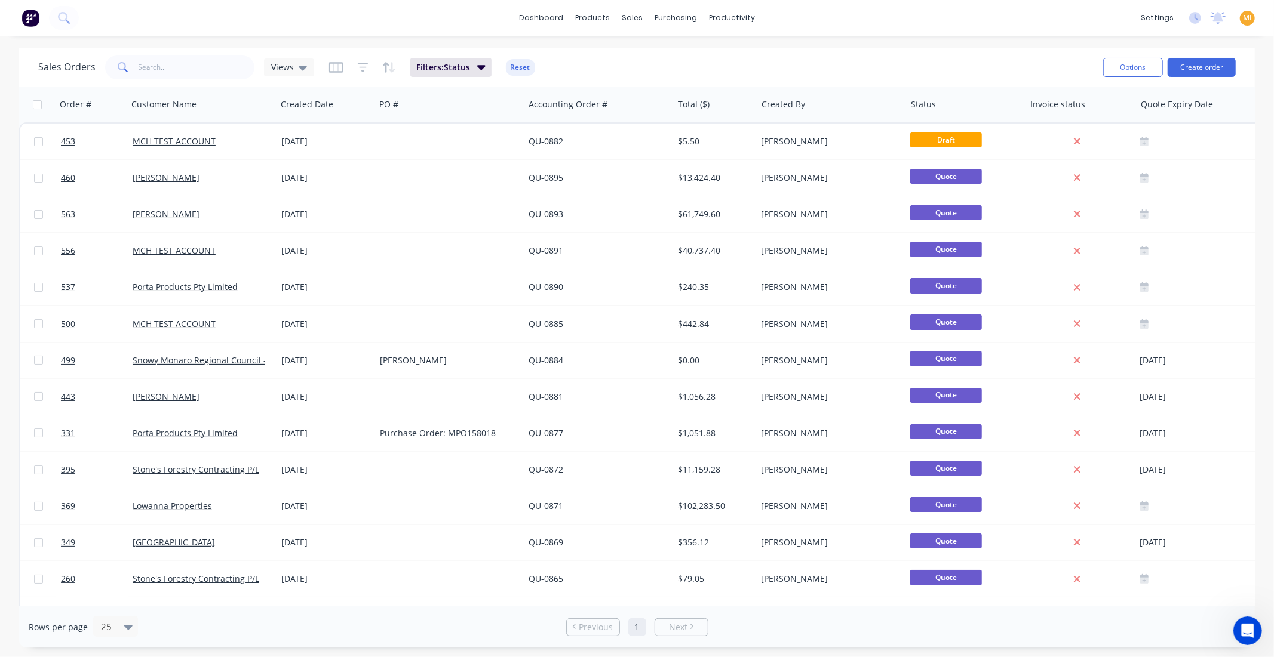
scroll to position [0, 27]
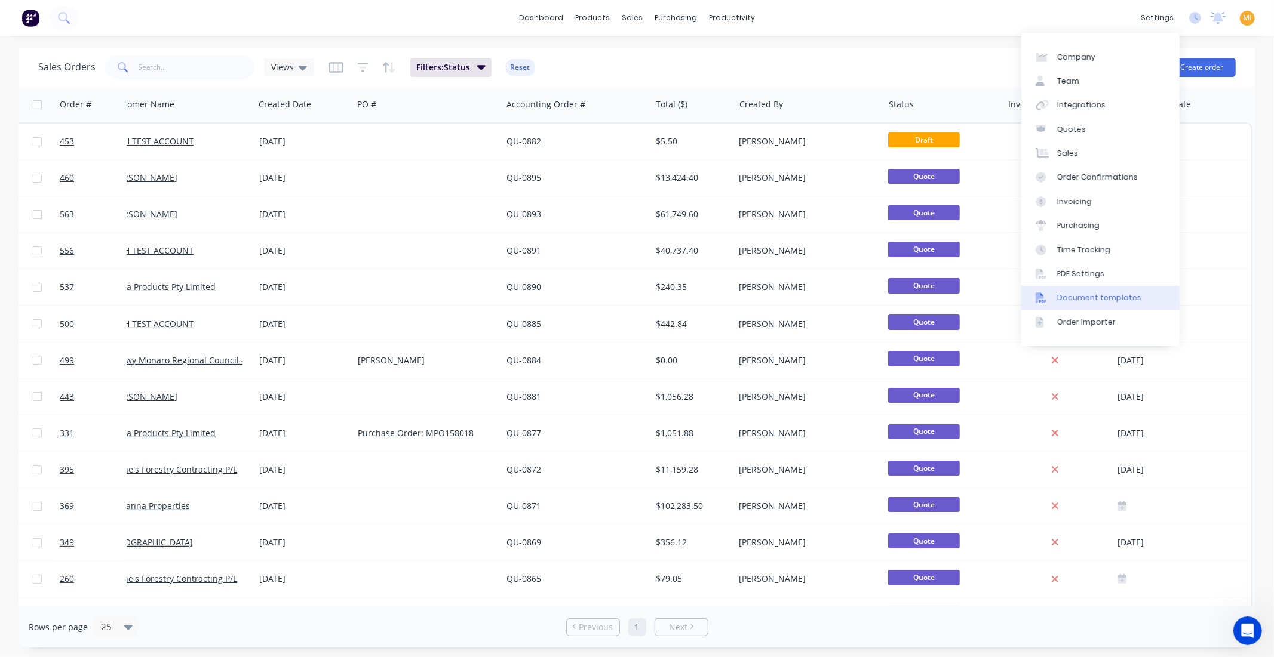
click at [1096, 294] on div "Document templates" at bounding box center [1099, 298] width 84 height 11
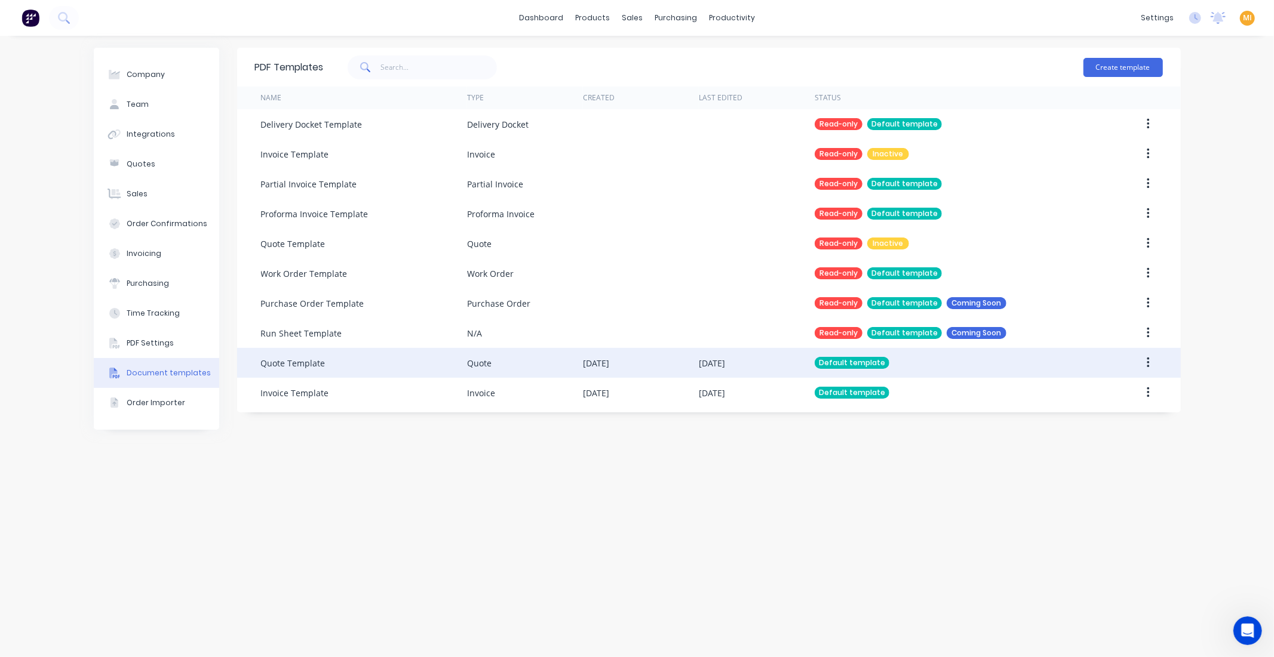
click at [411, 367] on div "Quote Template" at bounding box center [364, 363] width 206 height 30
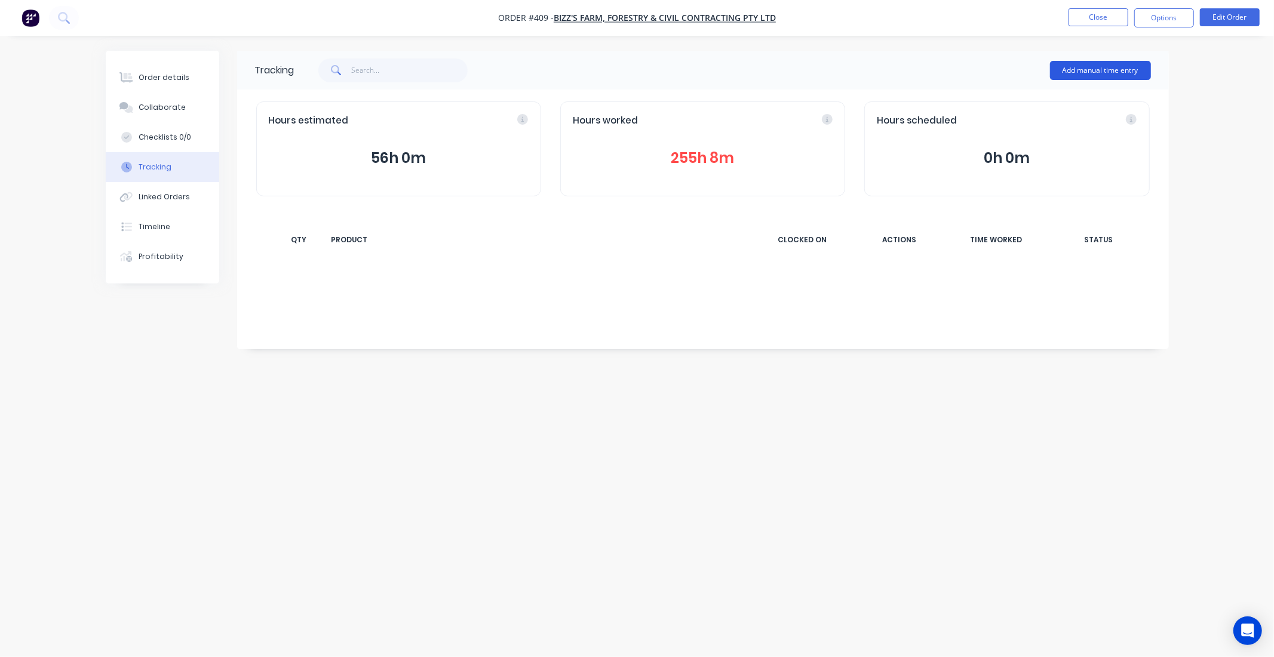
click at [1091, 66] on button "Add manual time entry" at bounding box center [1100, 70] width 101 height 19
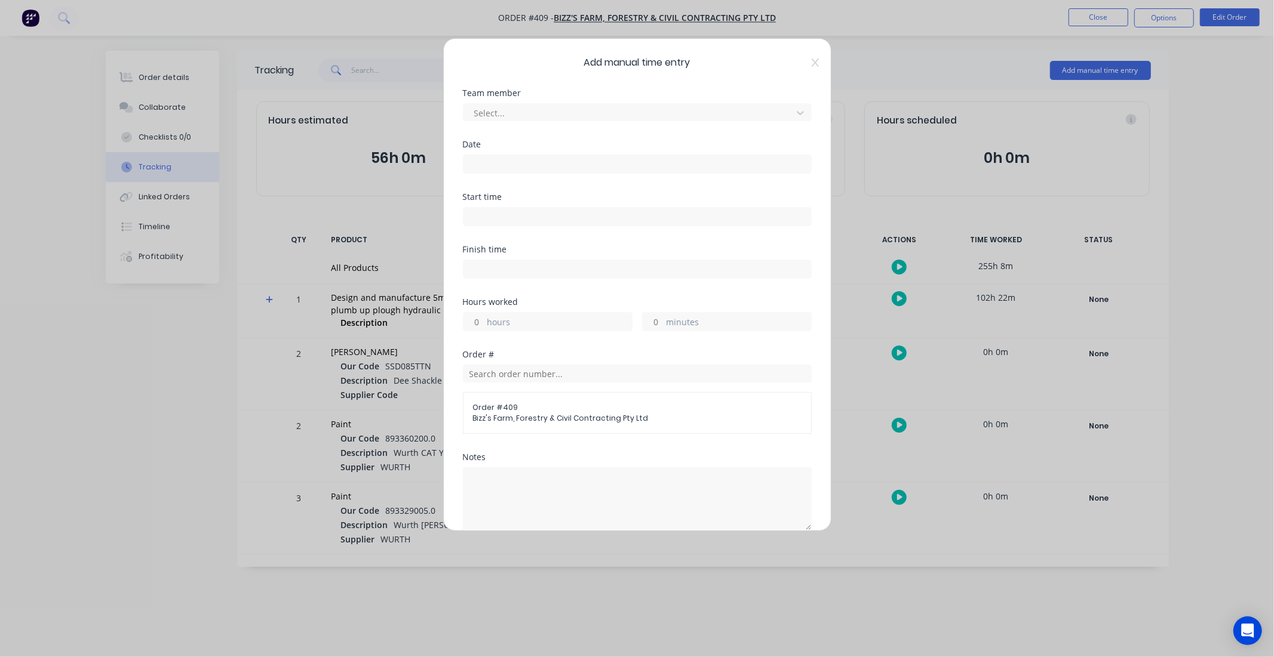
click at [811, 61] on icon at bounding box center [814, 63] width 7 height 10
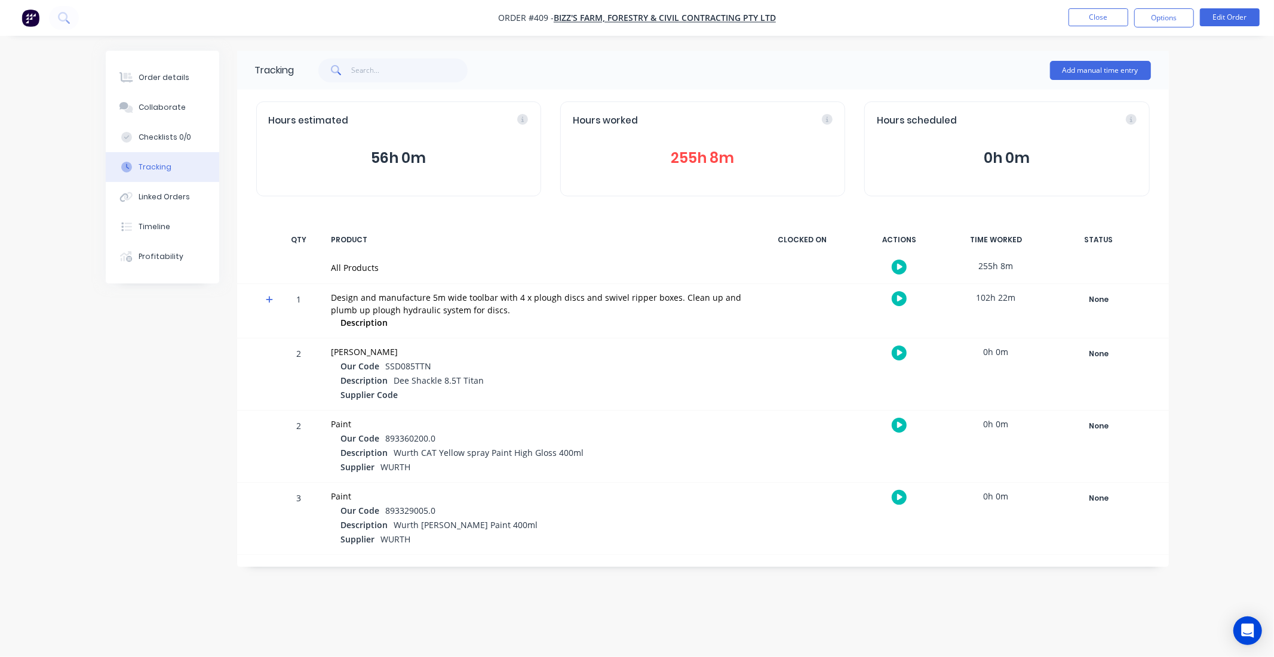
click at [266, 302] on icon at bounding box center [270, 300] width 8 height 8
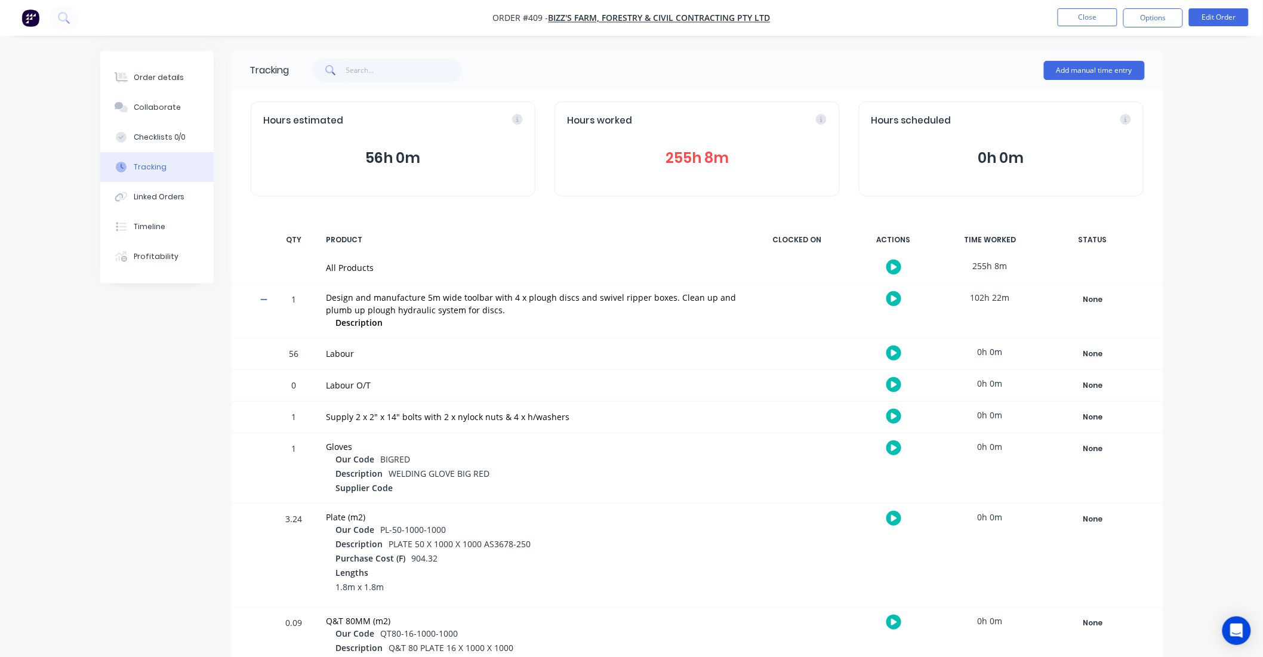
click at [893, 384] on icon "button" at bounding box center [894, 385] width 6 height 7
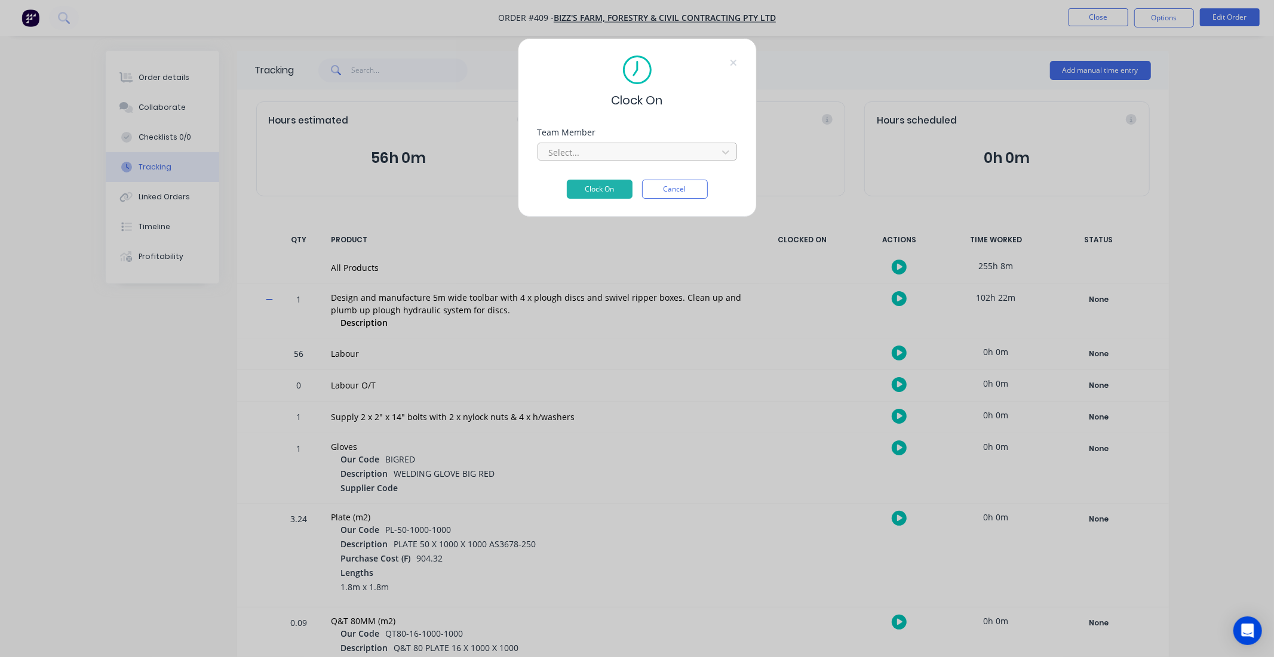
click at [613, 153] on div at bounding box center [630, 152] width 164 height 15
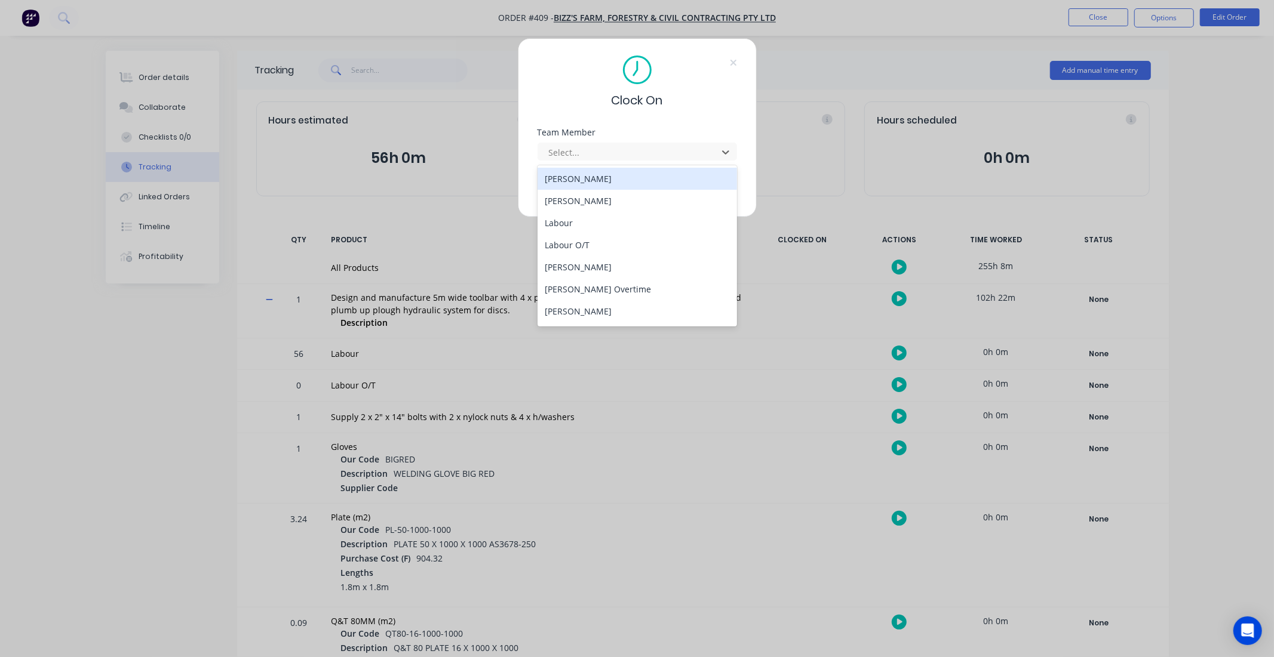
click at [565, 180] on div "[PERSON_NAME]" at bounding box center [636, 179] width 199 height 22
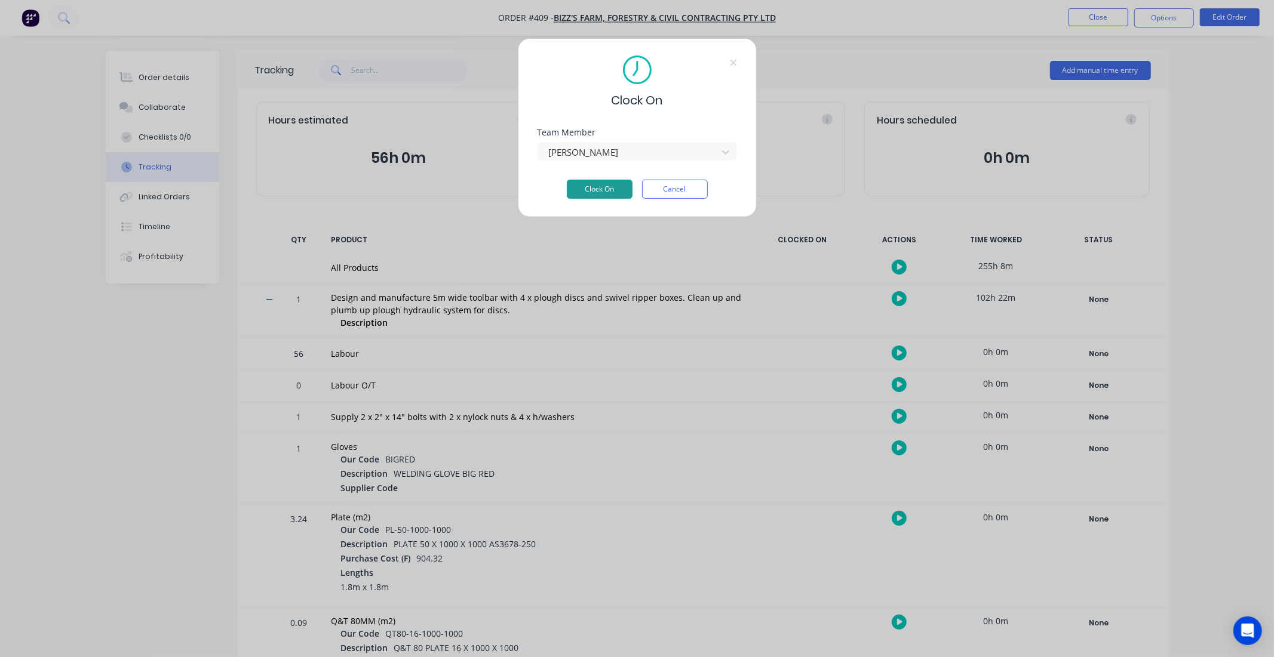
click at [591, 190] on button "Clock On" at bounding box center [600, 189] width 66 height 19
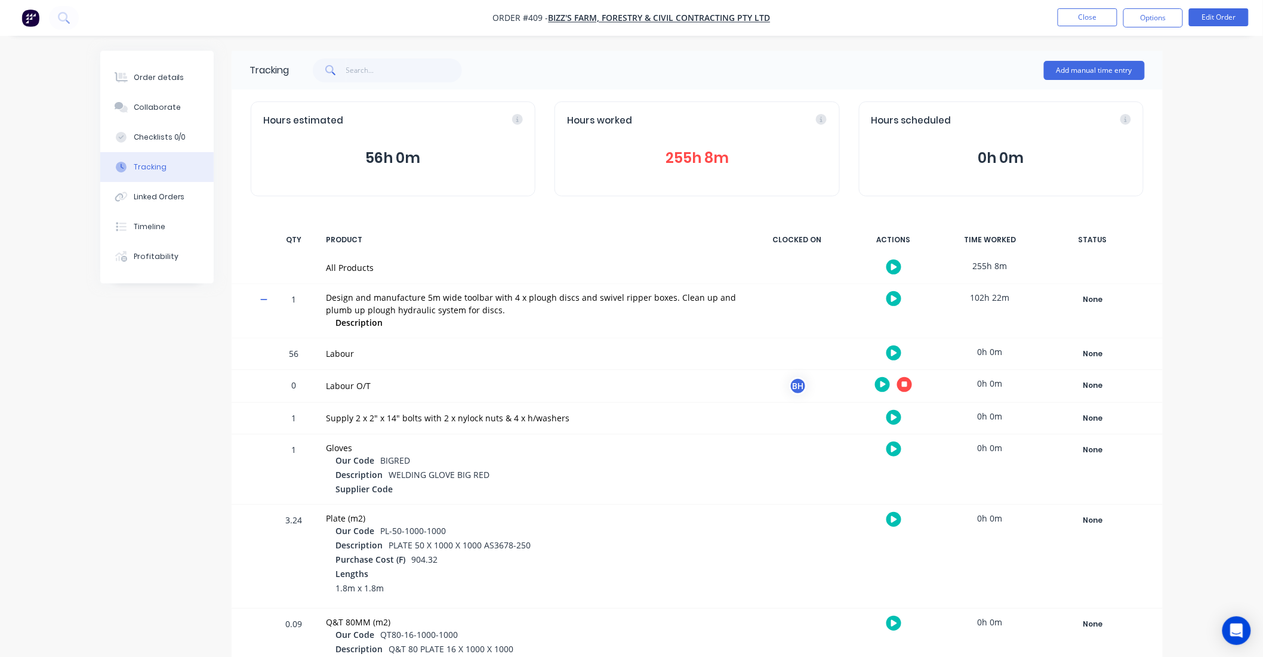
click at [905, 387] on icon "button" at bounding box center [905, 385] width 6 height 6
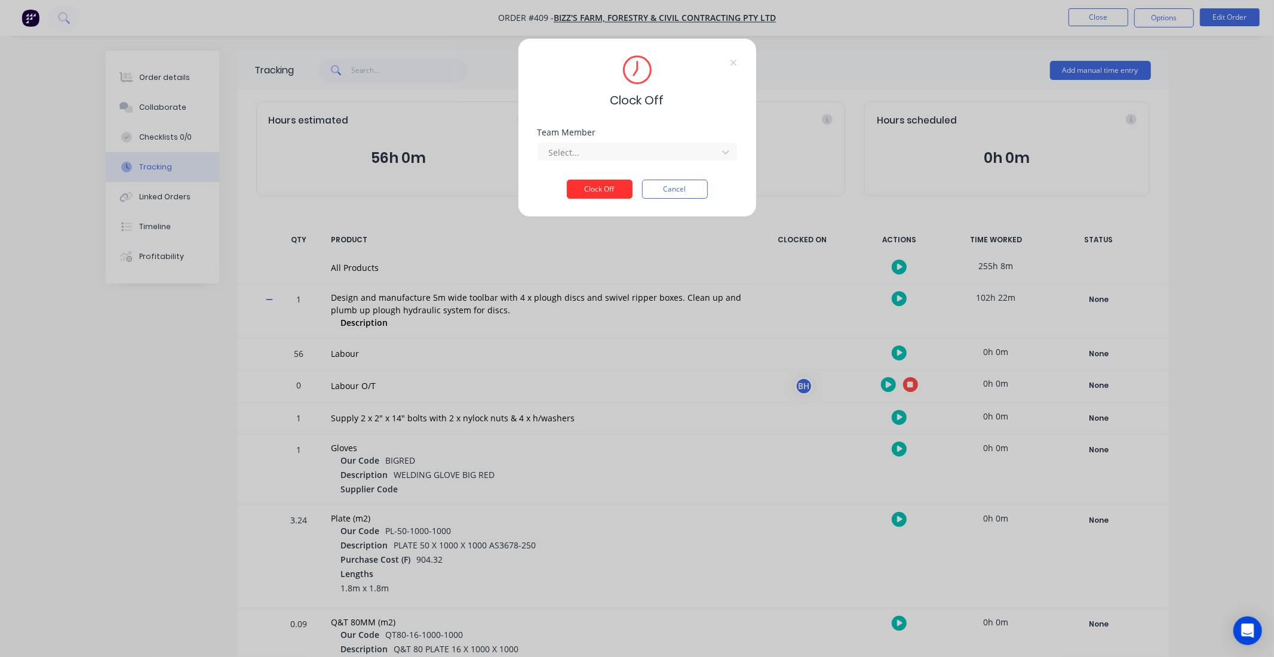
click at [598, 187] on button "Clock Off" at bounding box center [600, 189] width 66 height 19
click at [598, 157] on div at bounding box center [630, 152] width 164 height 15
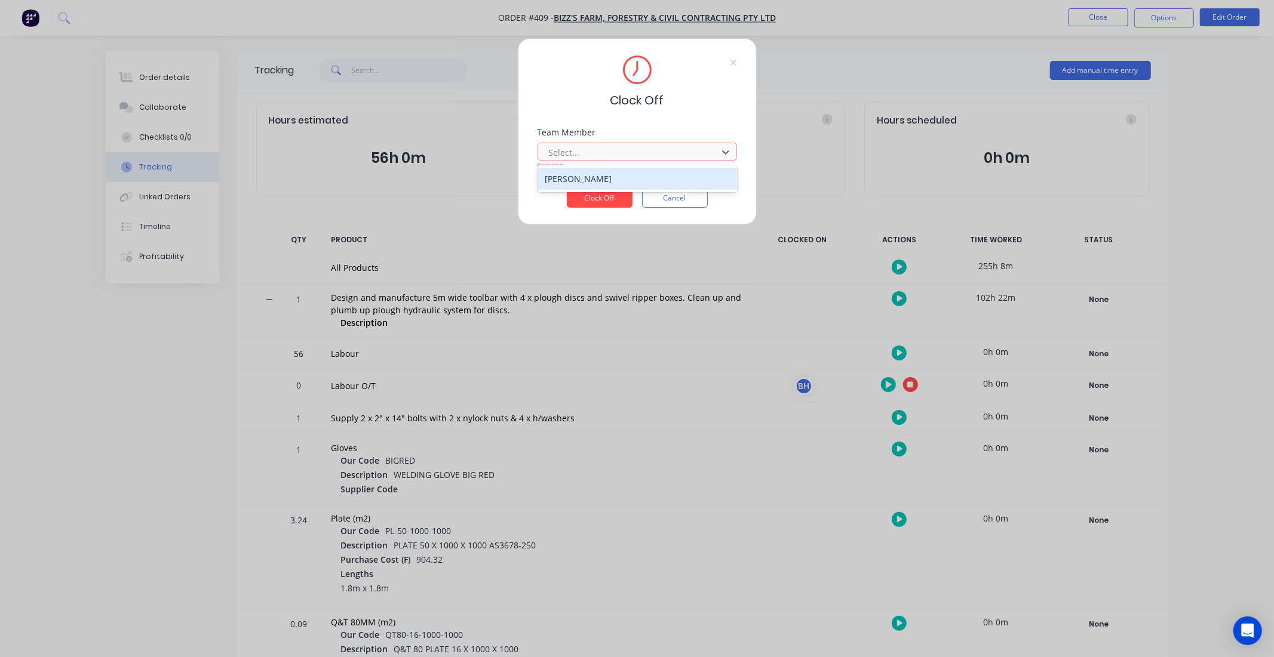
click at [578, 175] on div "[PERSON_NAME]" at bounding box center [636, 179] width 199 height 22
click at [596, 193] on button "Clock Off" at bounding box center [600, 198] width 66 height 19
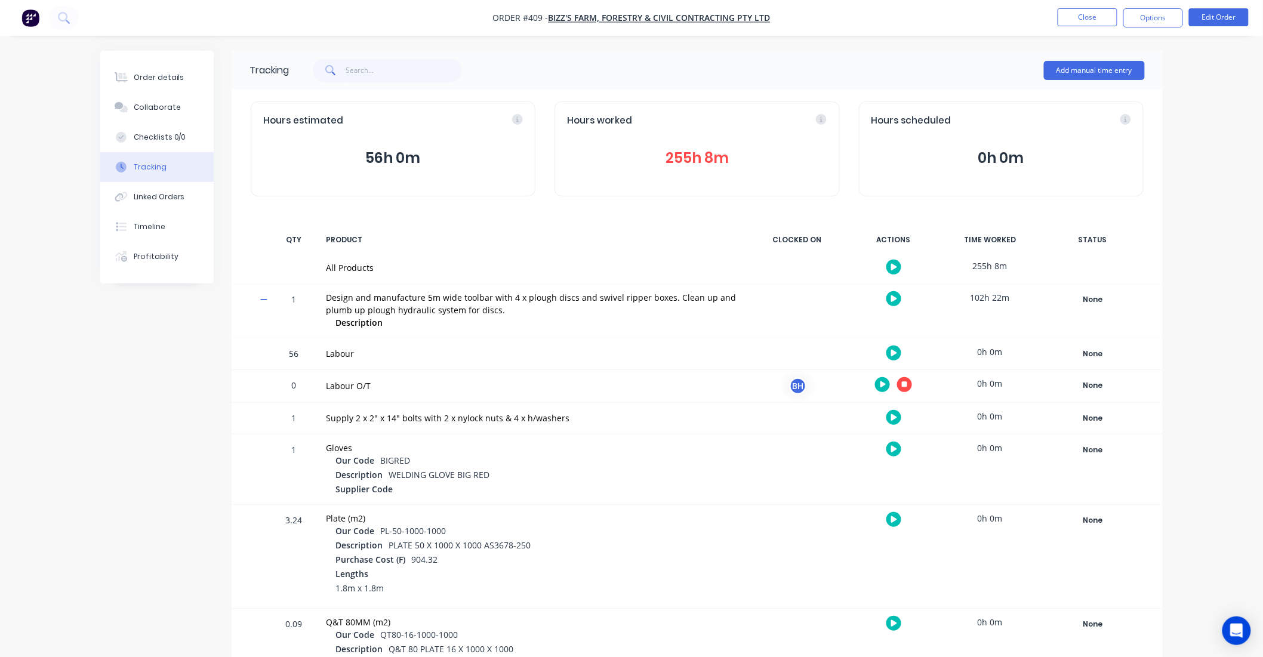
click at [821, 118] on icon at bounding box center [821, 119] width 11 height 11
click at [691, 152] on button "255h 8m" at bounding box center [697, 158] width 260 height 23
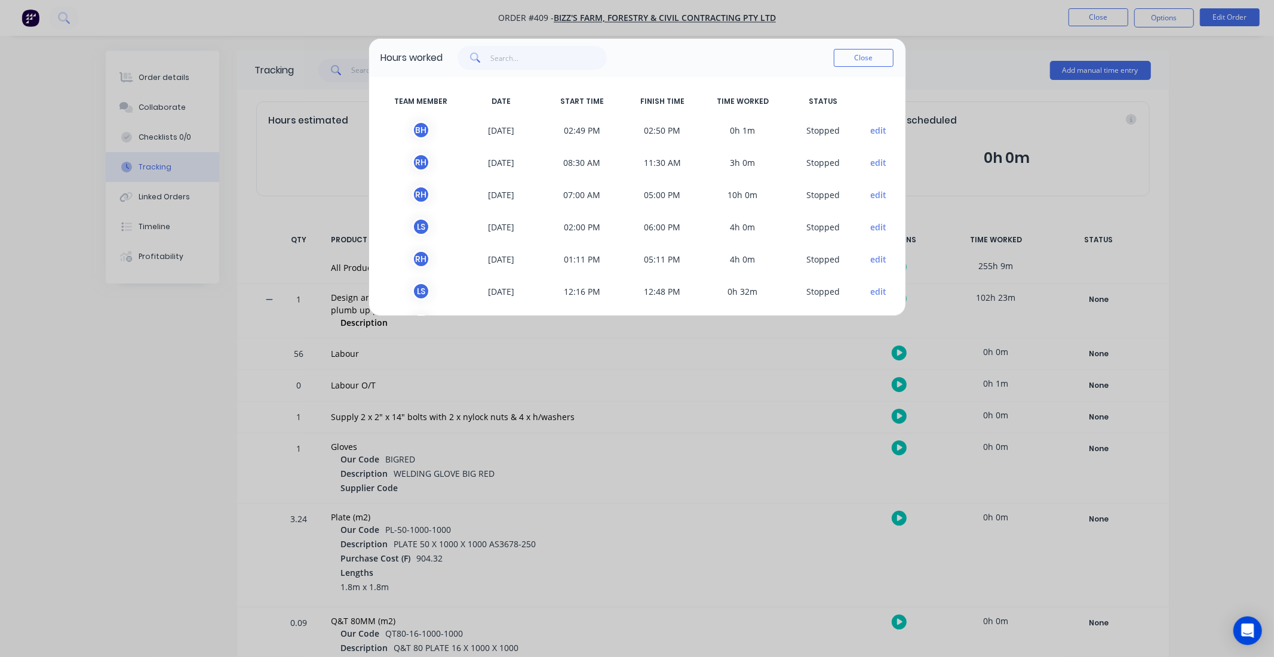
click at [870, 132] on button "edit" at bounding box center [878, 130] width 16 height 13
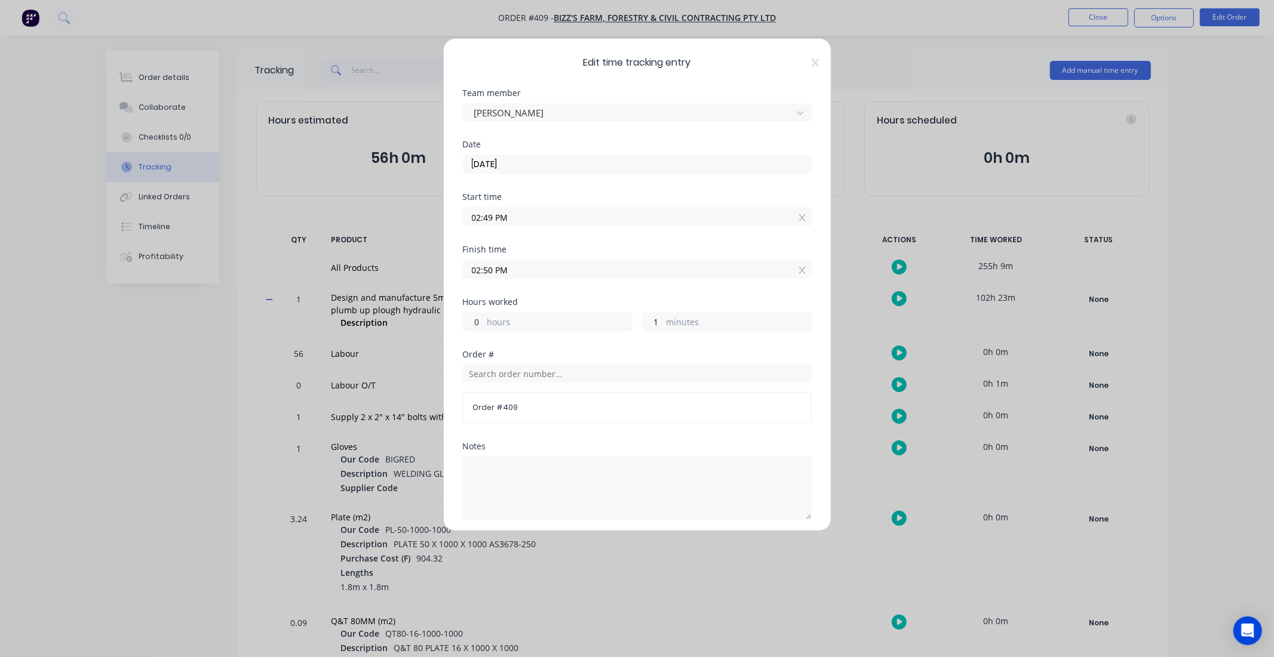
drag, startPoint x: 482, startPoint y: 318, endPoint x: 467, endPoint y: 319, distance: 15.6
click at [467, 319] on input "0" at bounding box center [473, 322] width 21 height 18
type input "5"
type input "07:50 PM"
click at [648, 317] on input "1" at bounding box center [652, 322] width 21 height 18
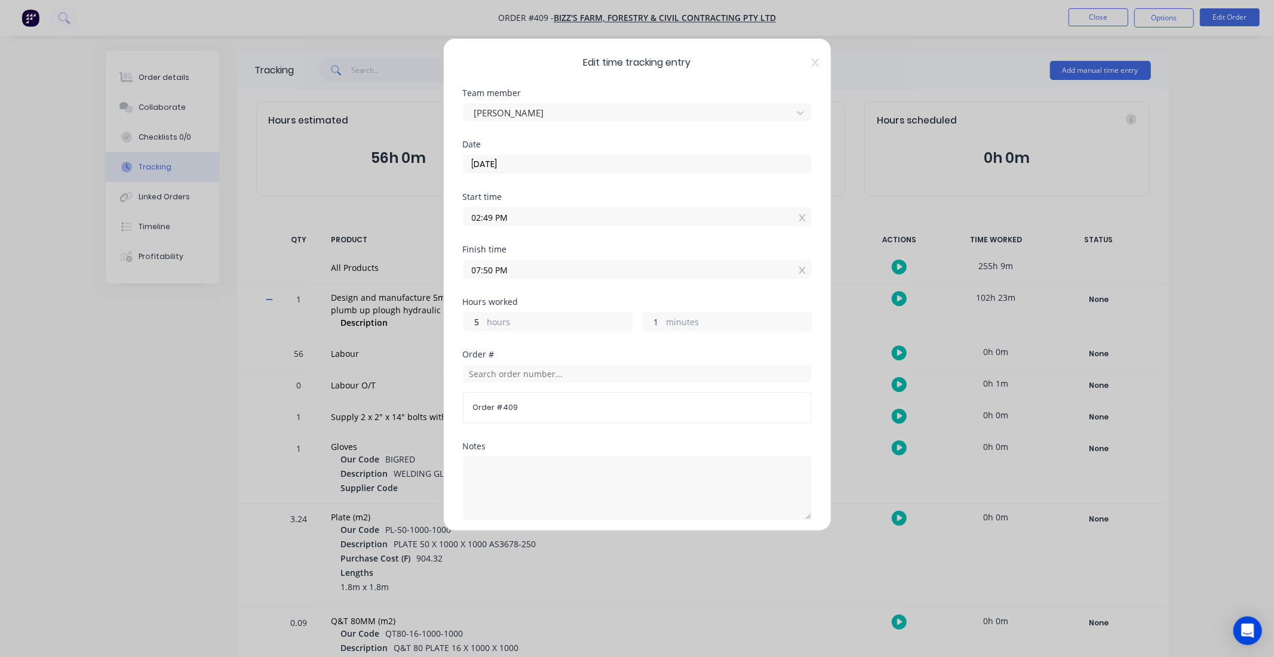
drag, startPoint x: 653, startPoint y: 318, endPoint x: 633, endPoint y: 320, distance: 19.8
click at [633, 320] on div "5 hours 1 minutes" at bounding box center [637, 320] width 349 height 22
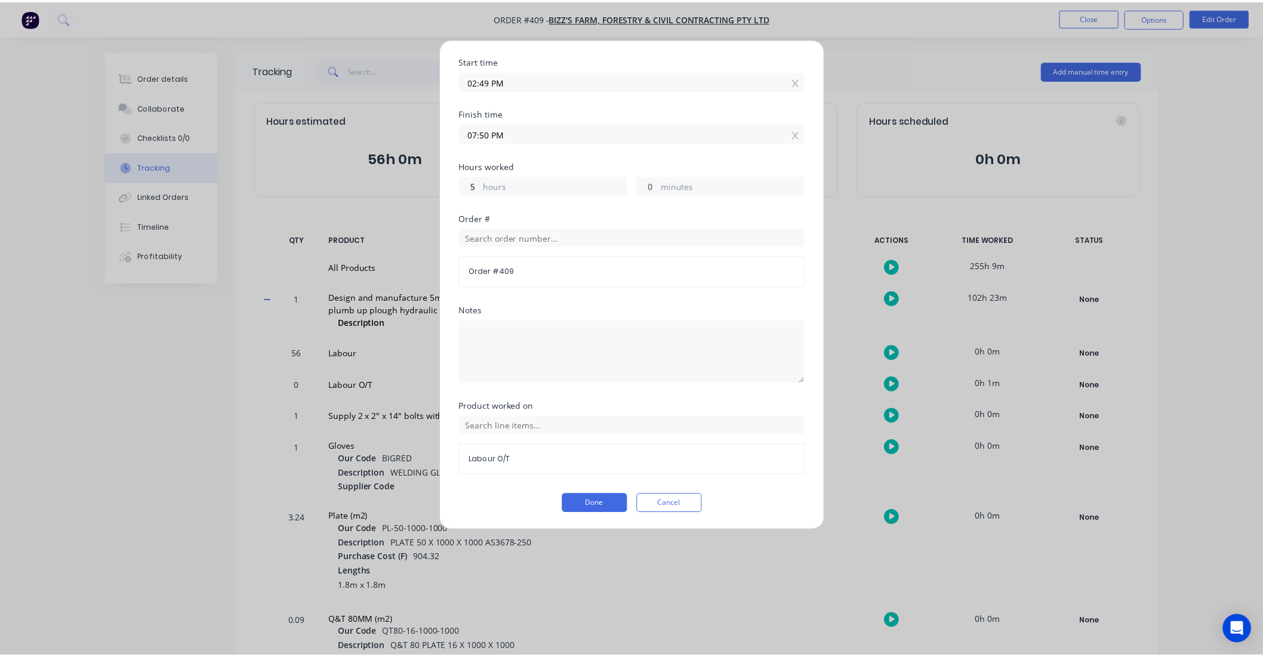
scroll to position [137, 0]
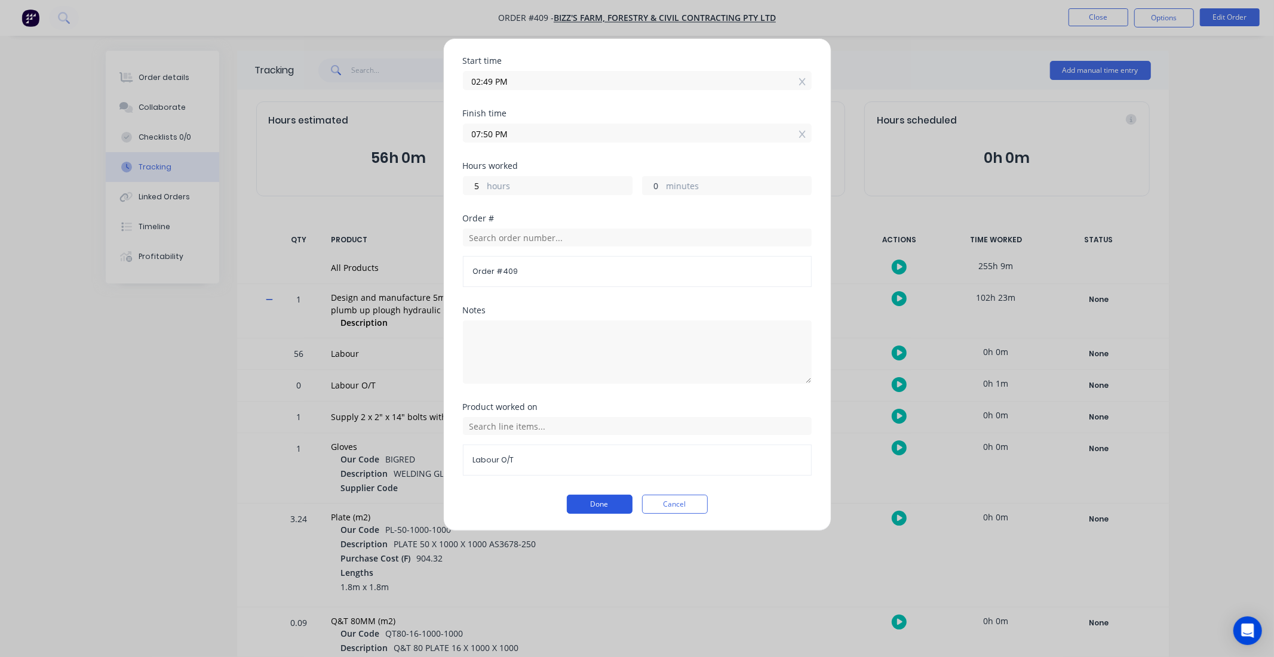
type input "0"
type input "07:49 PM"
click at [595, 496] on button "Done" at bounding box center [600, 504] width 66 height 19
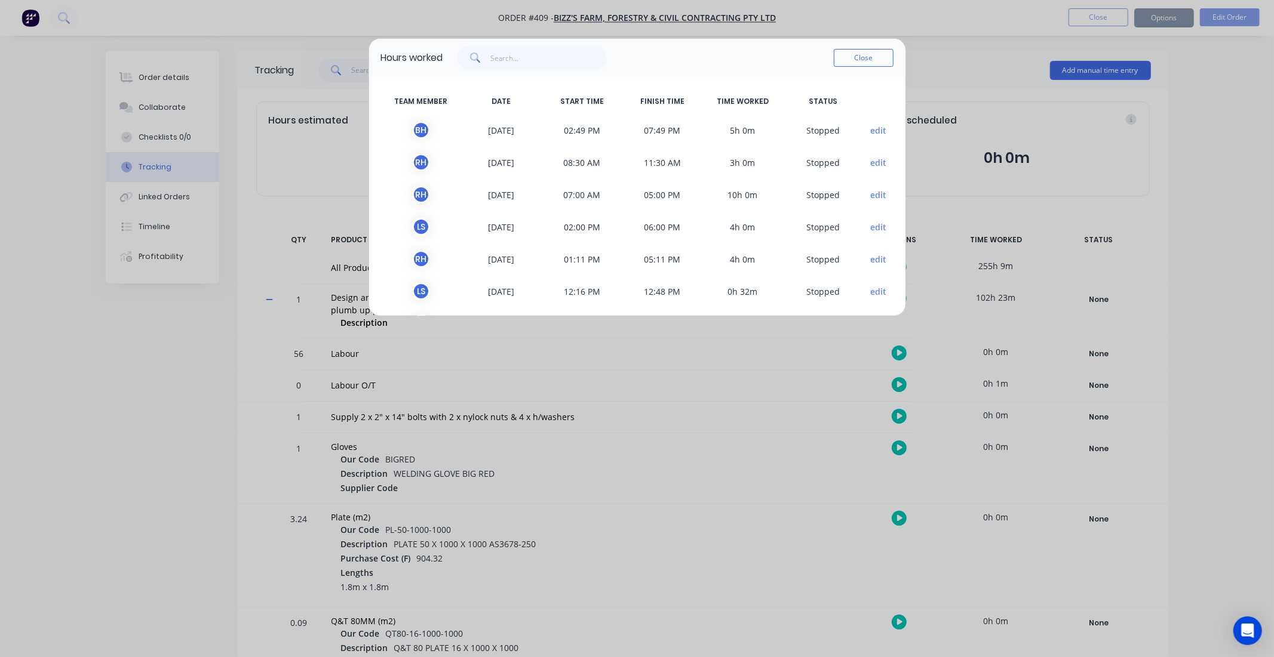
click at [850, 55] on button "Close" at bounding box center [864, 58] width 60 height 18
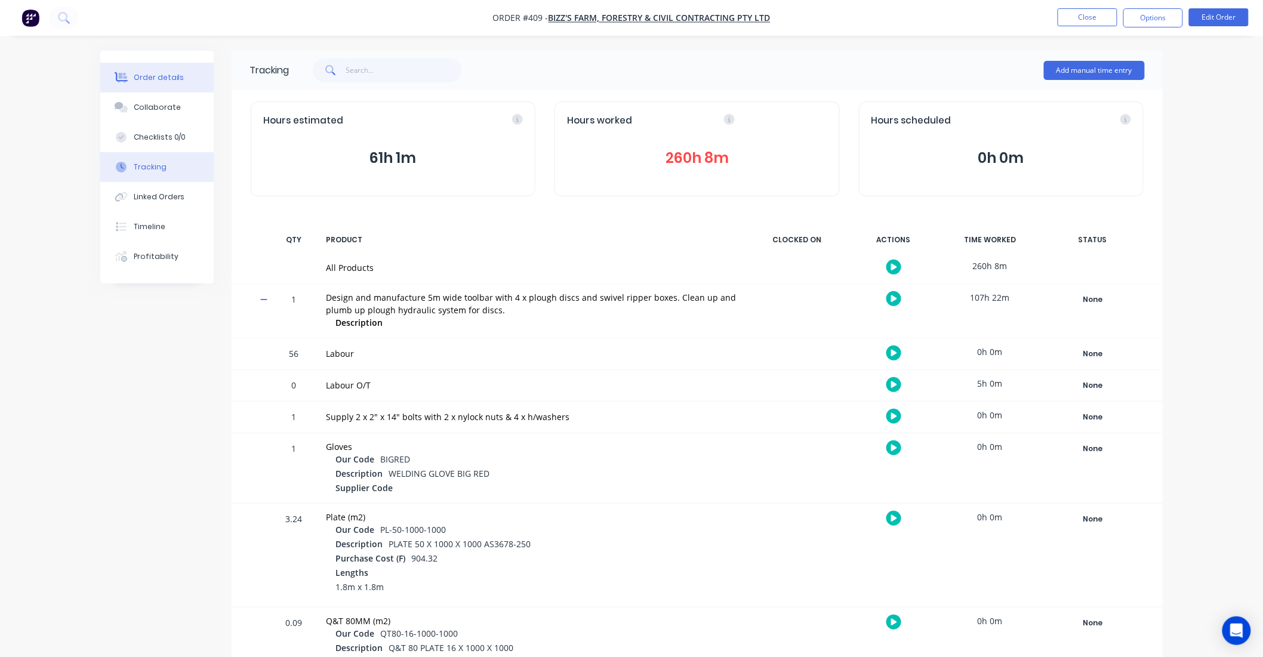
click at [134, 64] on button "Order details" at bounding box center [156, 78] width 113 height 30
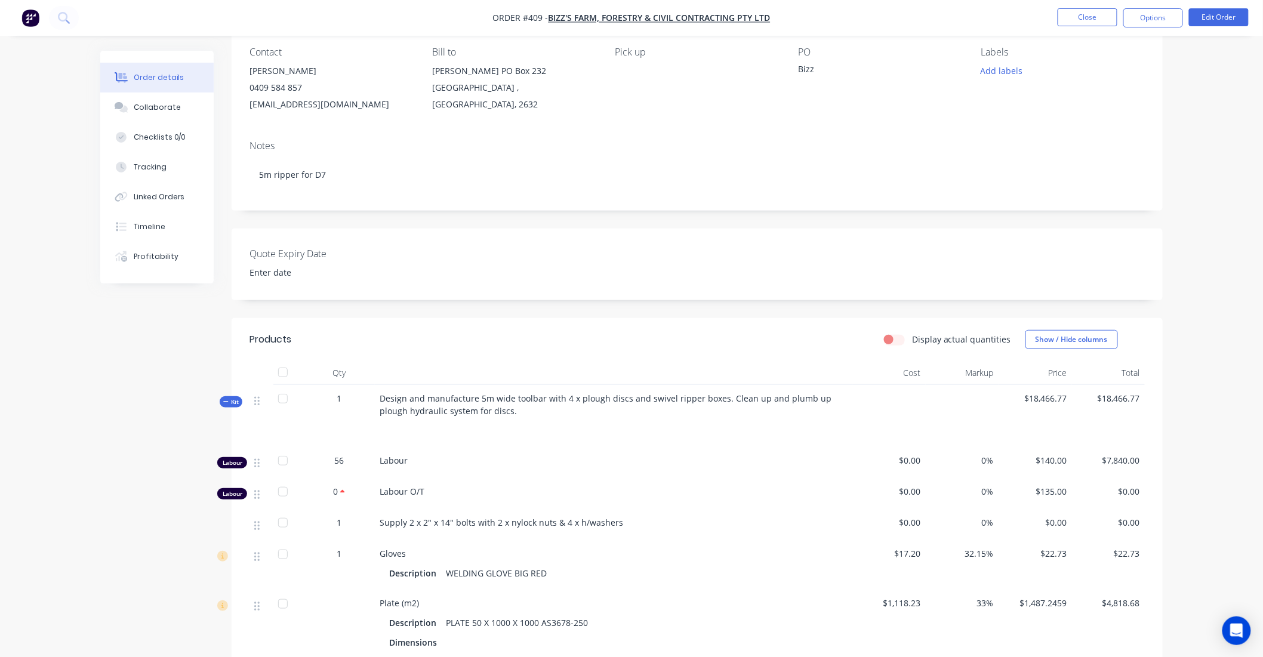
scroll to position [265, 0]
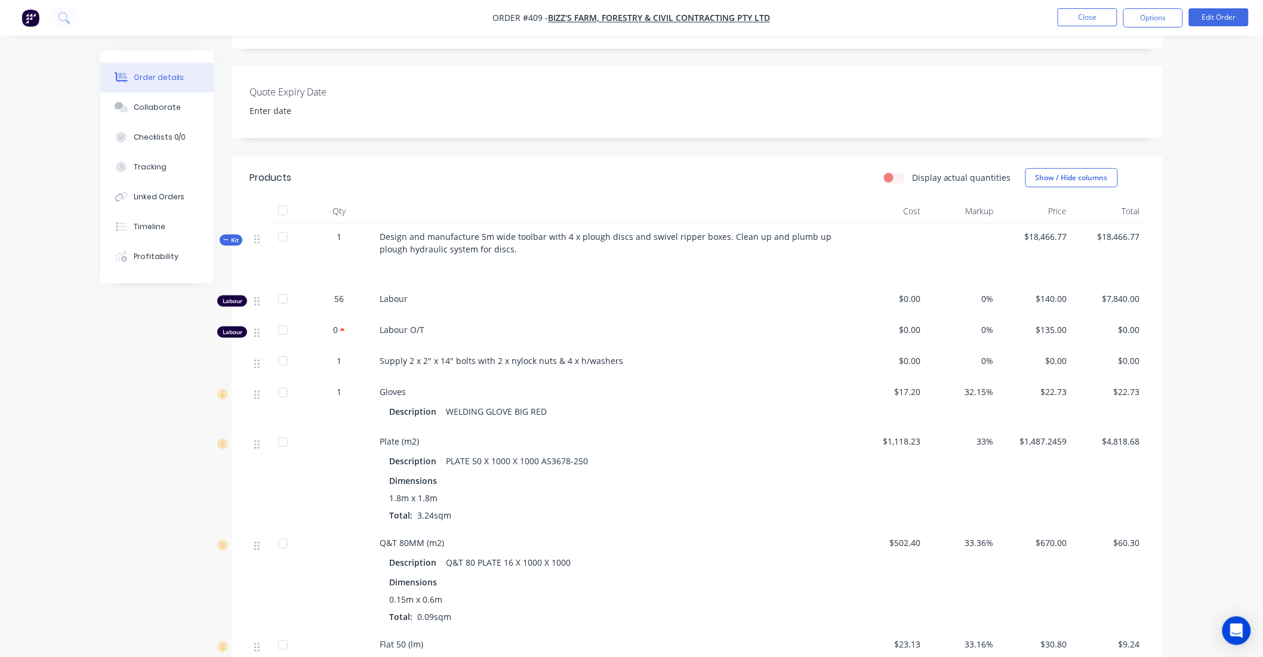
click at [229, 258] on div "Order details Collaborate Checklists 0/0 Tracking Linked Orders Timeline Profit…" at bounding box center [165, 167] width 131 height 233
click at [230, 272] on div "Order details Collaborate Checklists 0/0 Tracking Linked Orders Timeline Profit…" at bounding box center [165, 167] width 131 height 233
click at [232, 246] on div "Kit" at bounding box center [231, 240] width 23 height 11
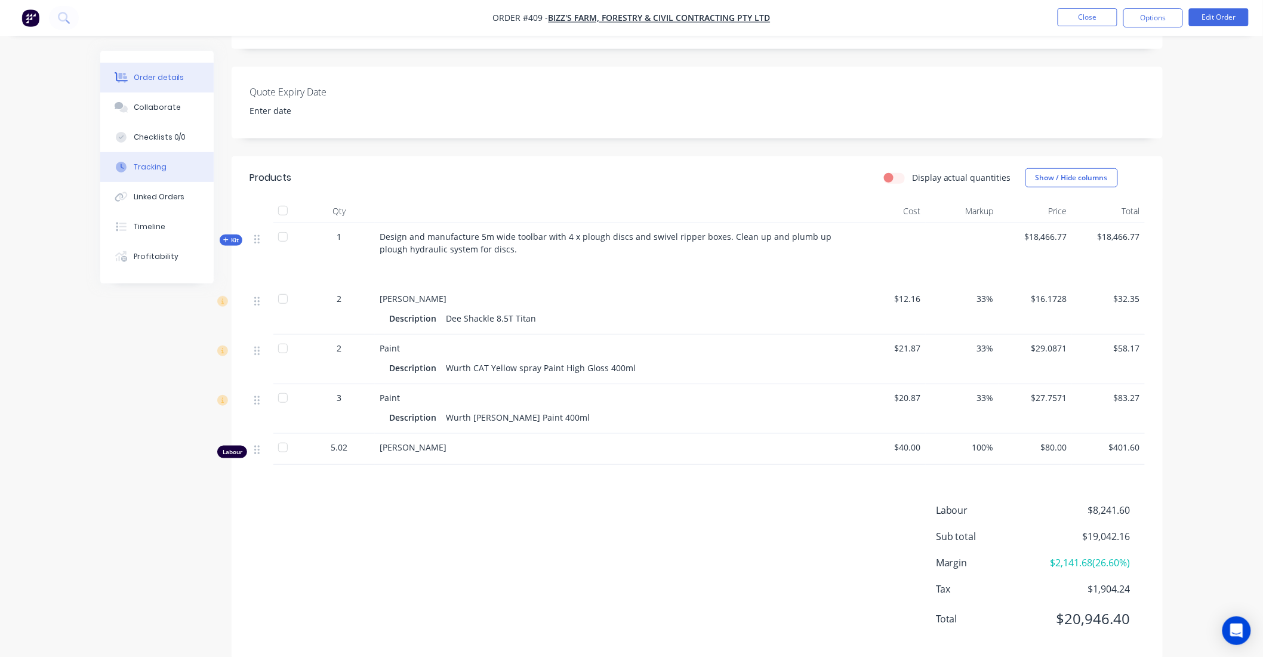
click at [156, 159] on button "Tracking" at bounding box center [156, 167] width 113 height 30
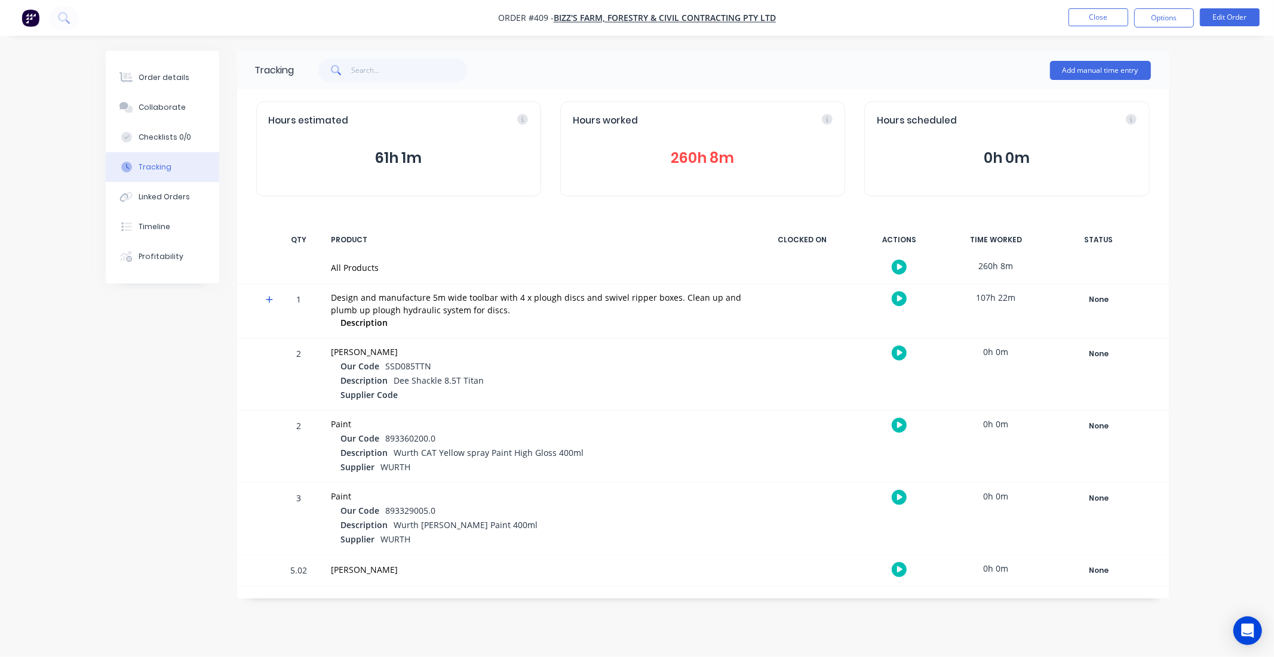
click at [267, 297] on icon at bounding box center [270, 300] width 8 height 8
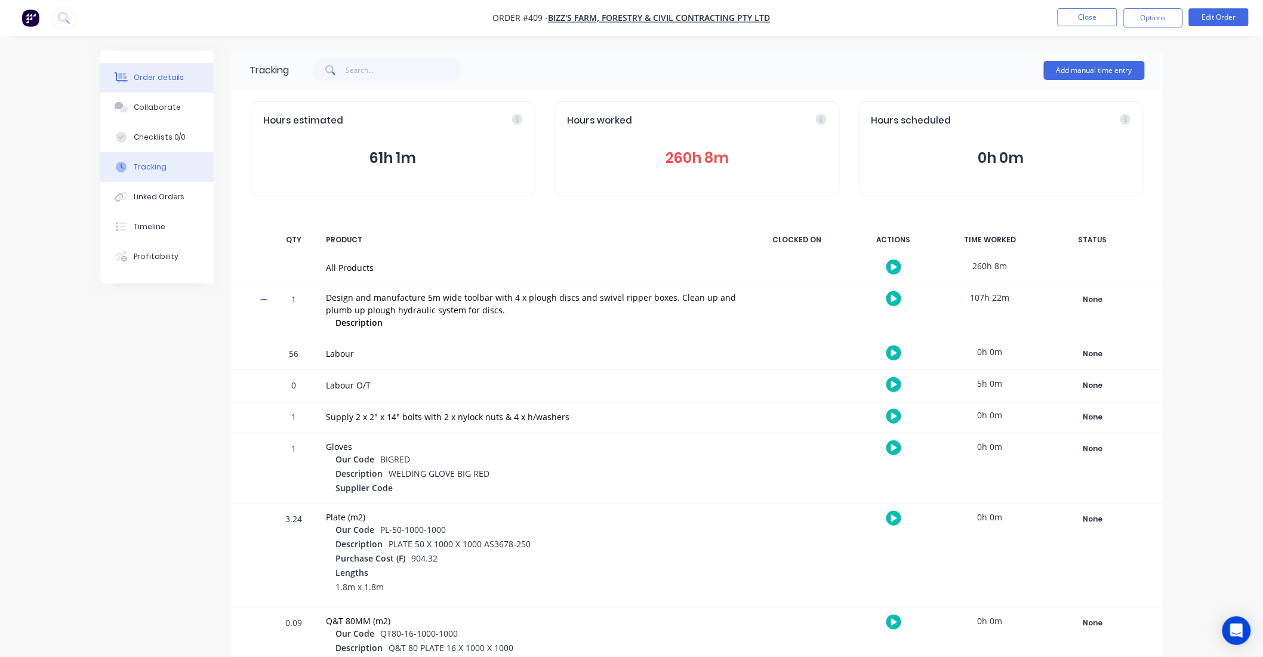
click at [165, 84] on button "Order details" at bounding box center [156, 78] width 113 height 30
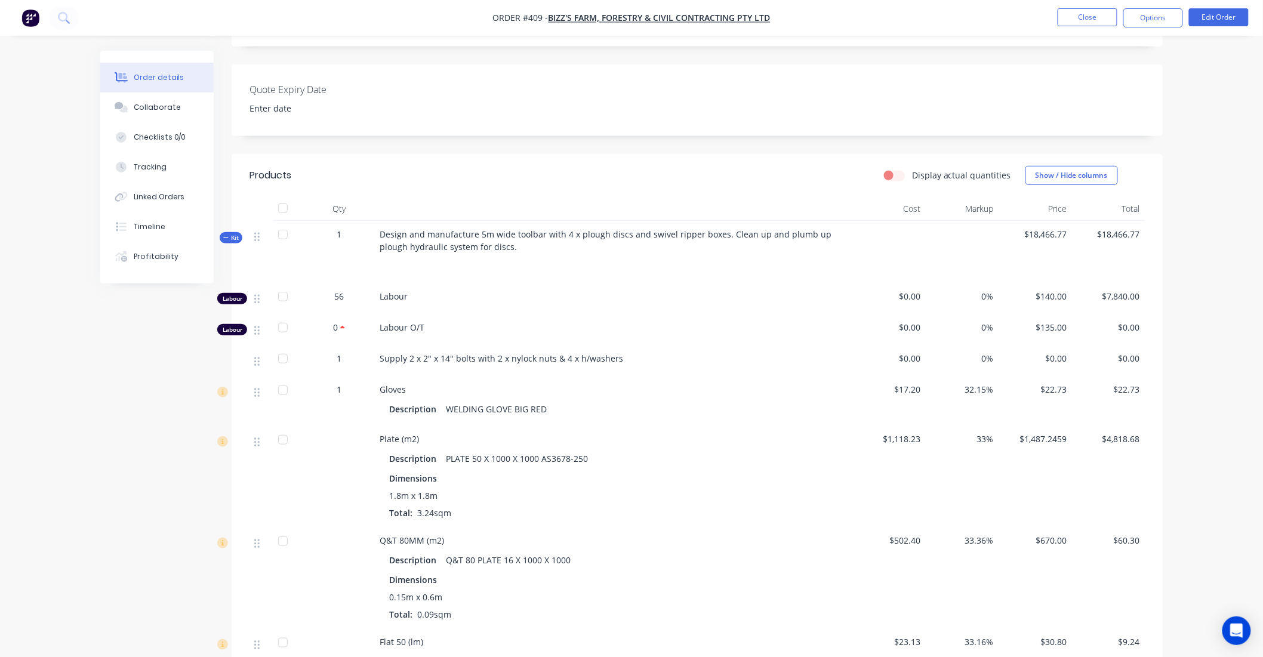
scroll to position [265, 0]
drag, startPoint x: 436, startPoint y: 353, endPoint x: 383, endPoint y: 345, distance: 54.5
click at [383, 345] on div "Labour O/T" at bounding box center [614, 331] width 478 height 31
drag, startPoint x: 403, startPoint y: 321, endPoint x: 383, endPoint y: 321, distance: 19.7
click at [383, 305] on span "Labour" at bounding box center [394, 298] width 28 height 11
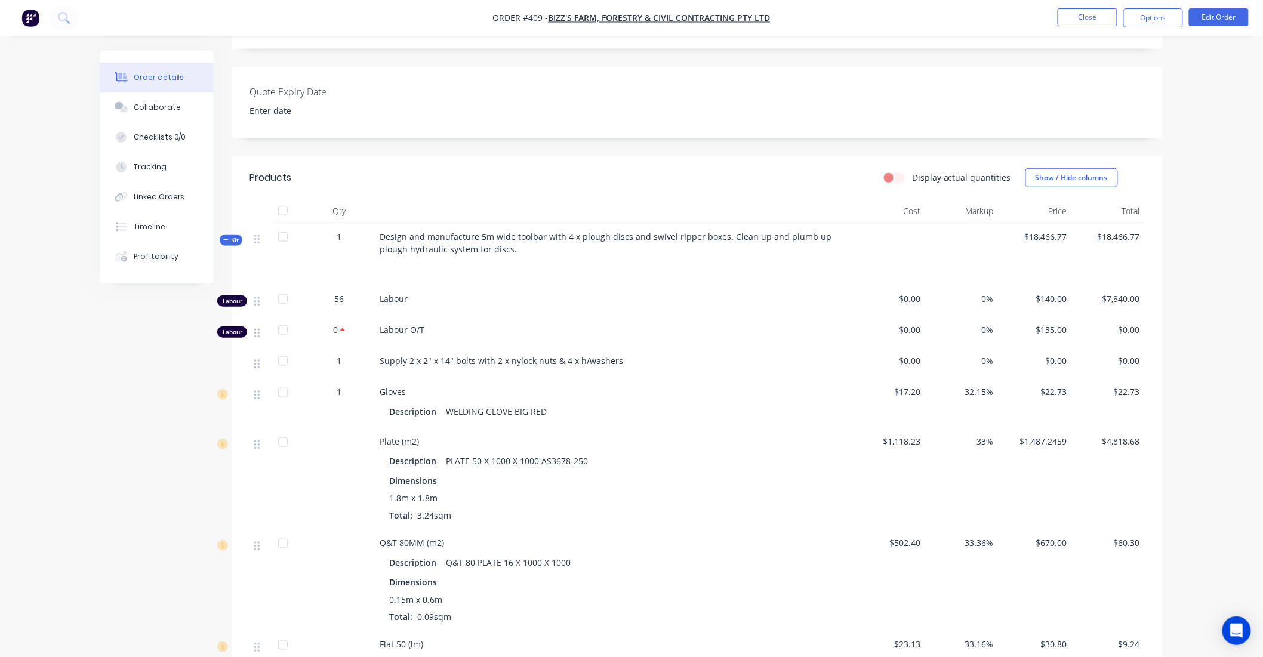
click at [413, 336] on span "Labour O/T" at bounding box center [402, 329] width 45 height 11
drag, startPoint x: 413, startPoint y: 352, endPoint x: 379, endPoint y: 350, distance: 33.5
click at [380, 336] on span "Labour O/T" at bounding box center [402, 329] width 45 height 11
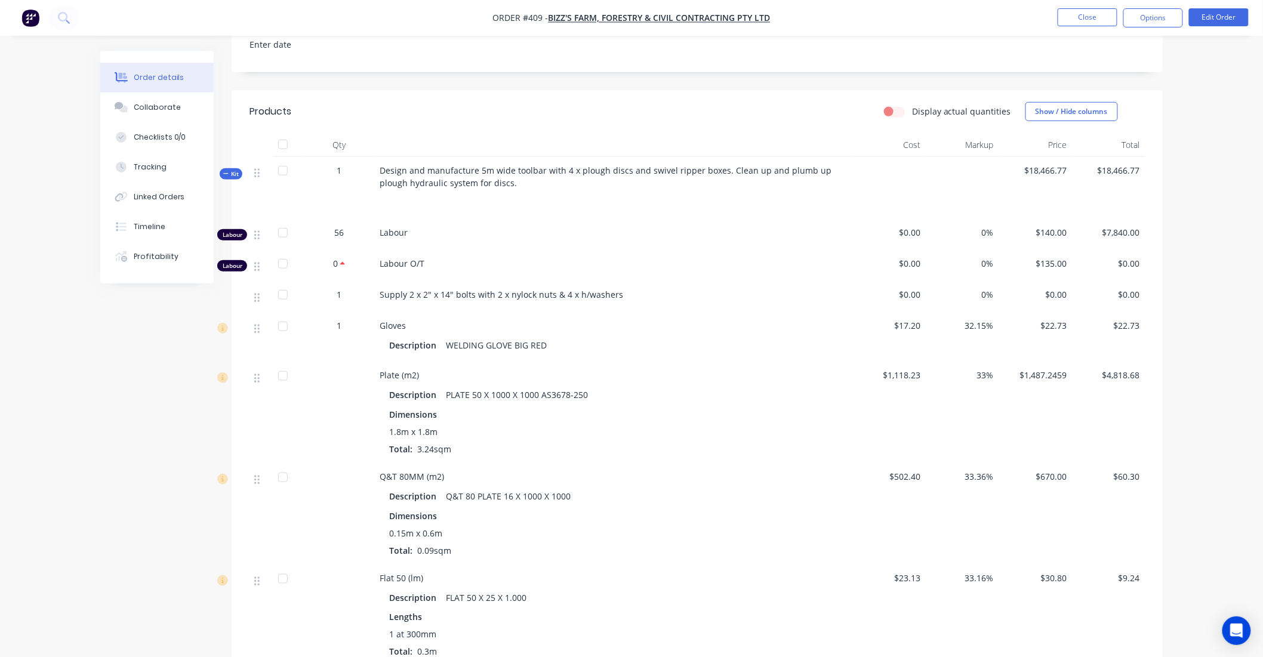
click at [229, 179] on span "Kit" at bounding box center [231, 174] width 16 height 9
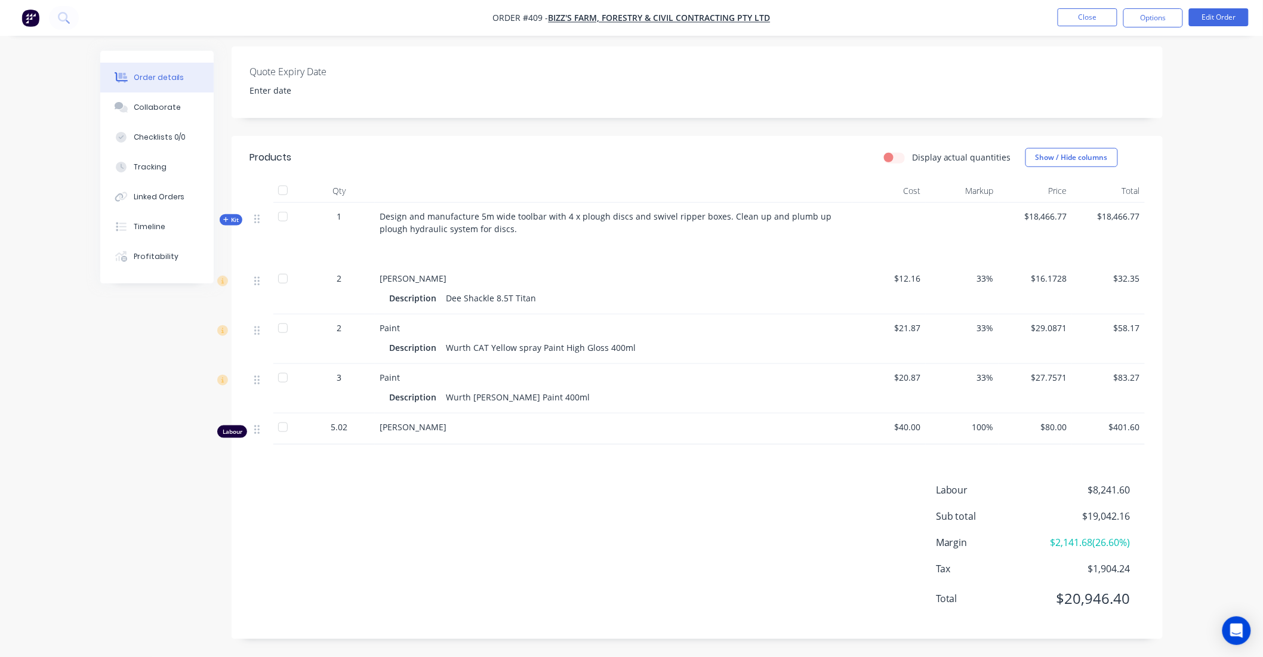
scroll to position [312, 0]
click at [235, 219] on span "Kit" at bounding box center [231, 220] width 16 height 9
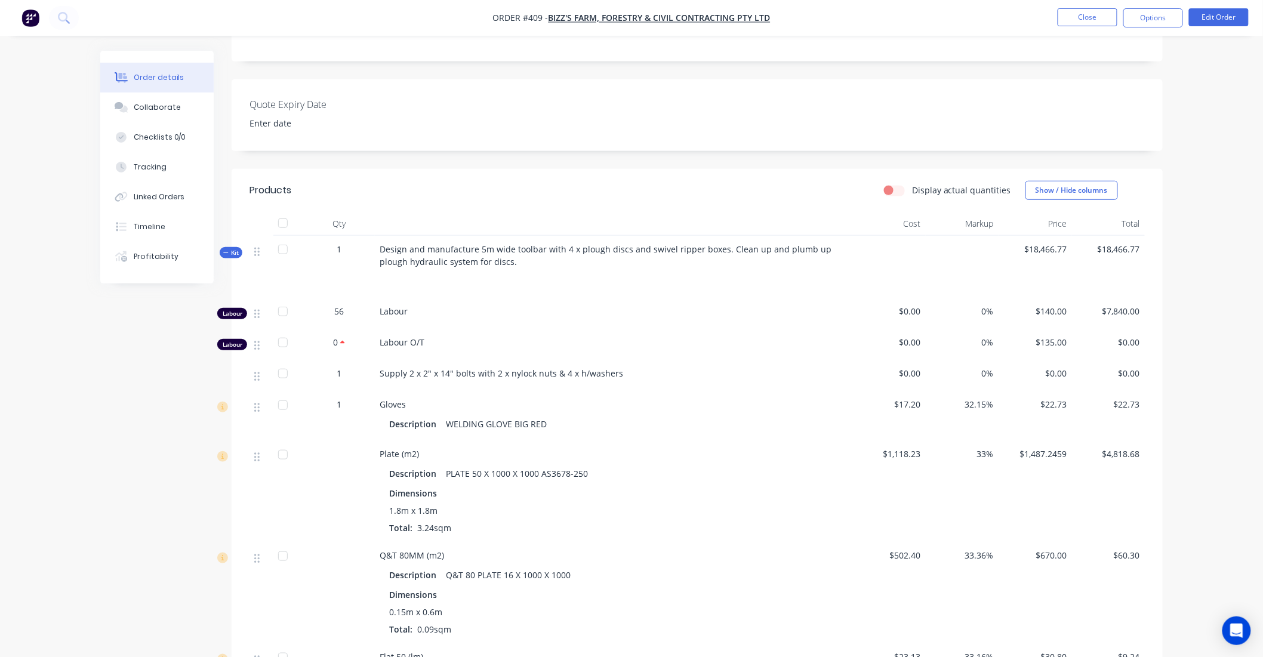
scroll to position [238, 0]
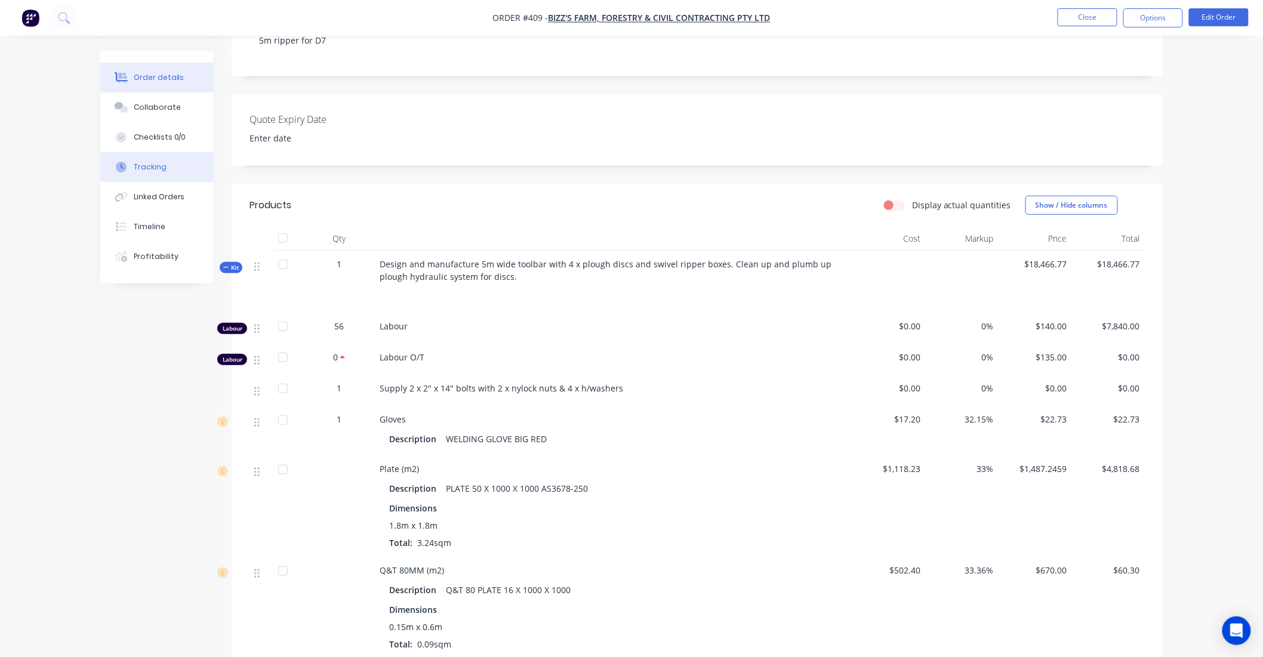
click at [147, 163] on div "Tracking" at bounding box center [150, 167] width 33 height 11
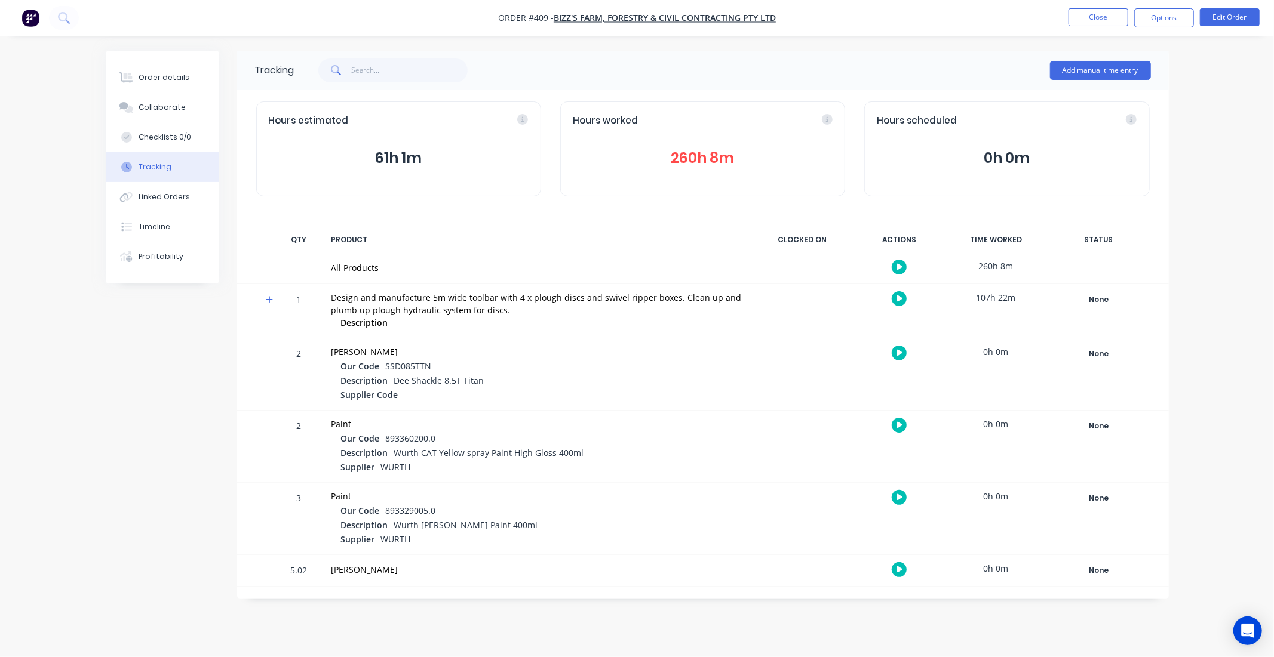
click at [898, 353] on icon "button" at bounding box center [900, 353] width 6 height 7
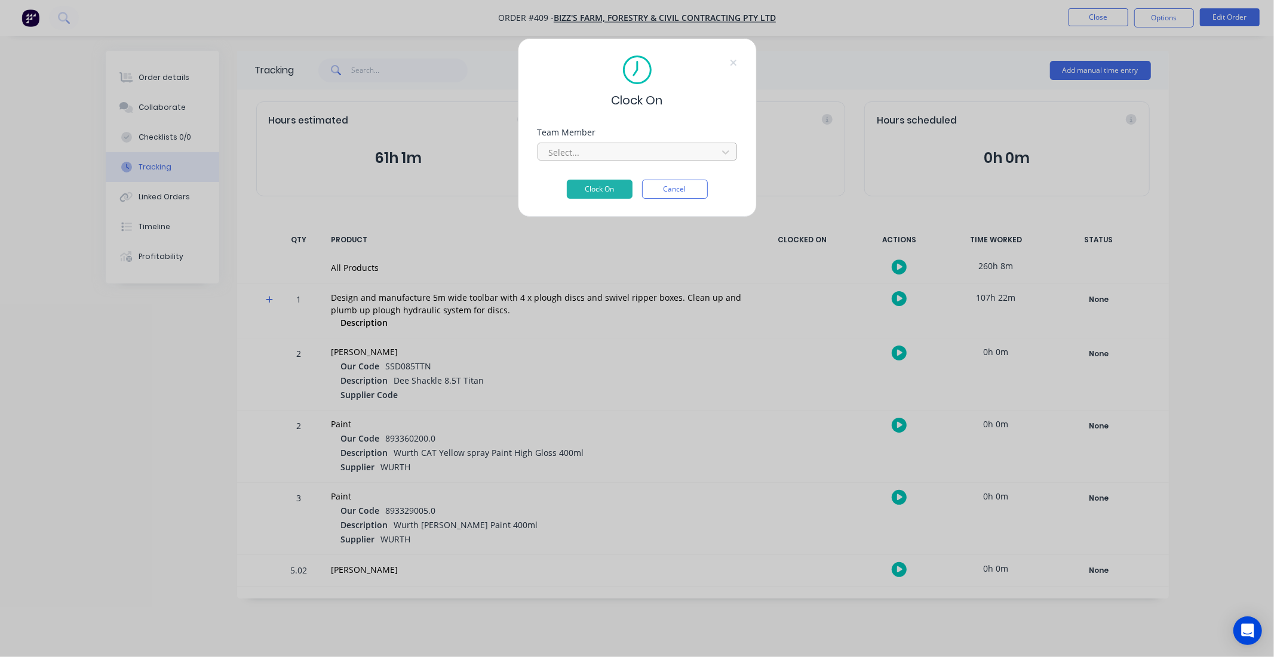
click at [617, 149] on div at bounding box center [630, 152] width 164 height 15
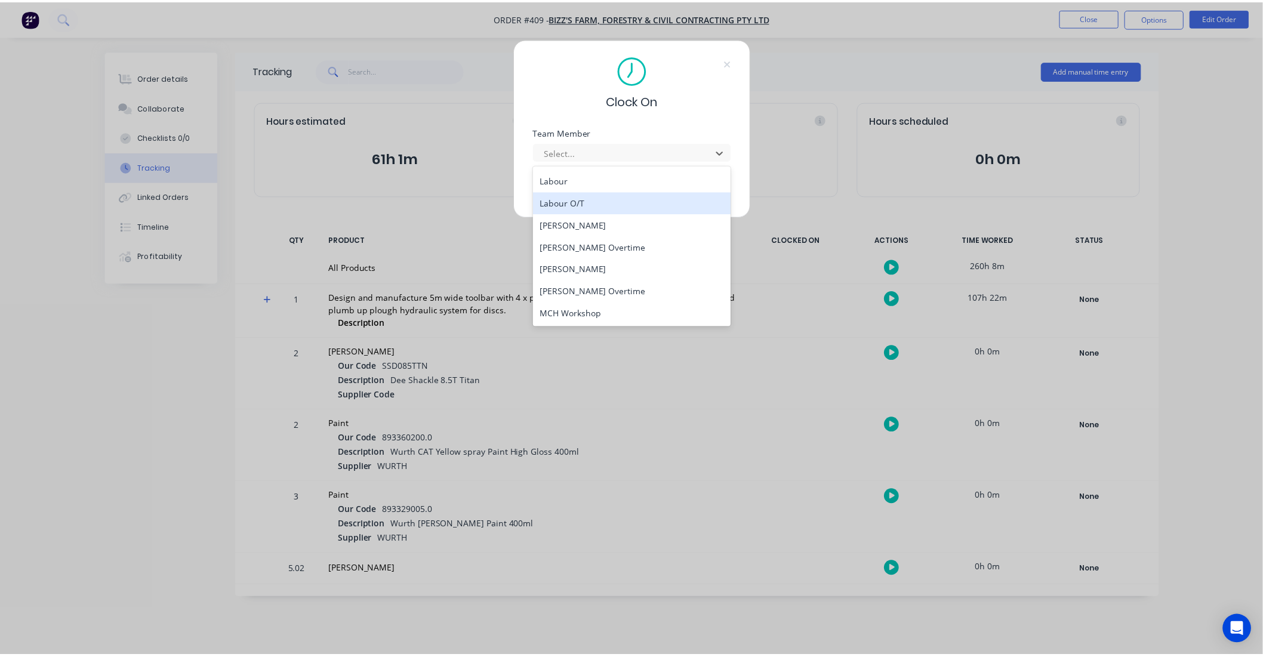
scroll to position [66, 0]
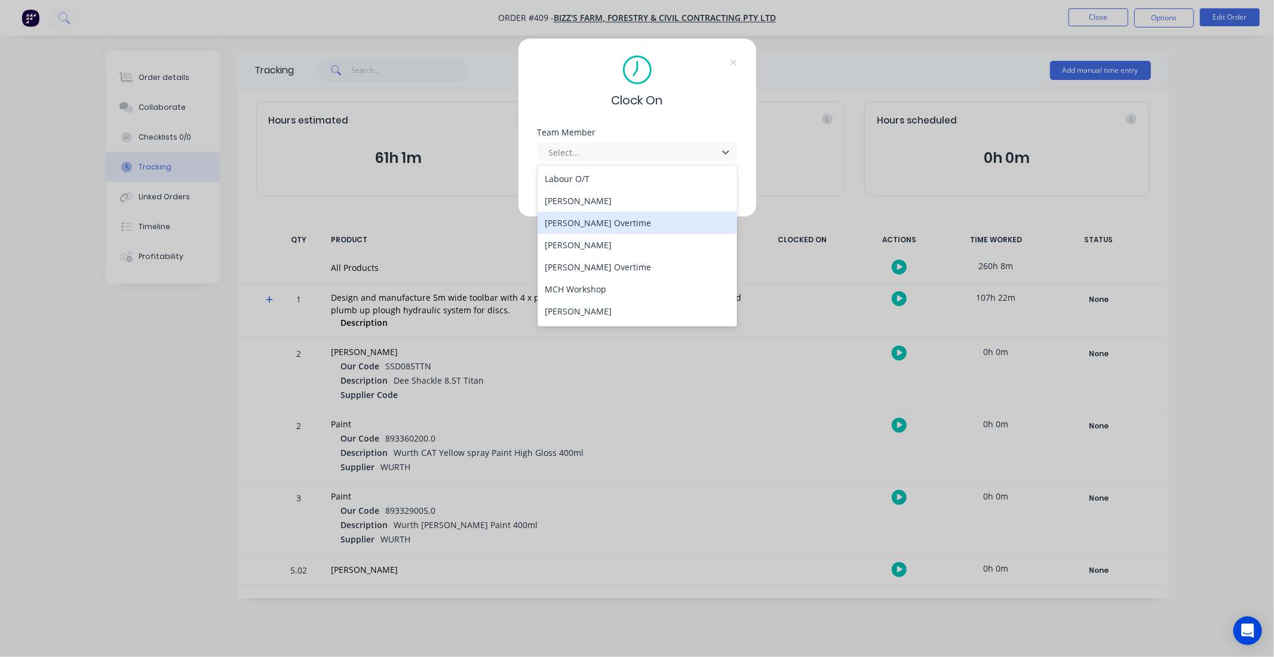
click at [168, 55] on div "Clock On Team Member 14 results available. Use Up and Down to choose options, p…" at bounding box center [637, 328] width 1274 height 657
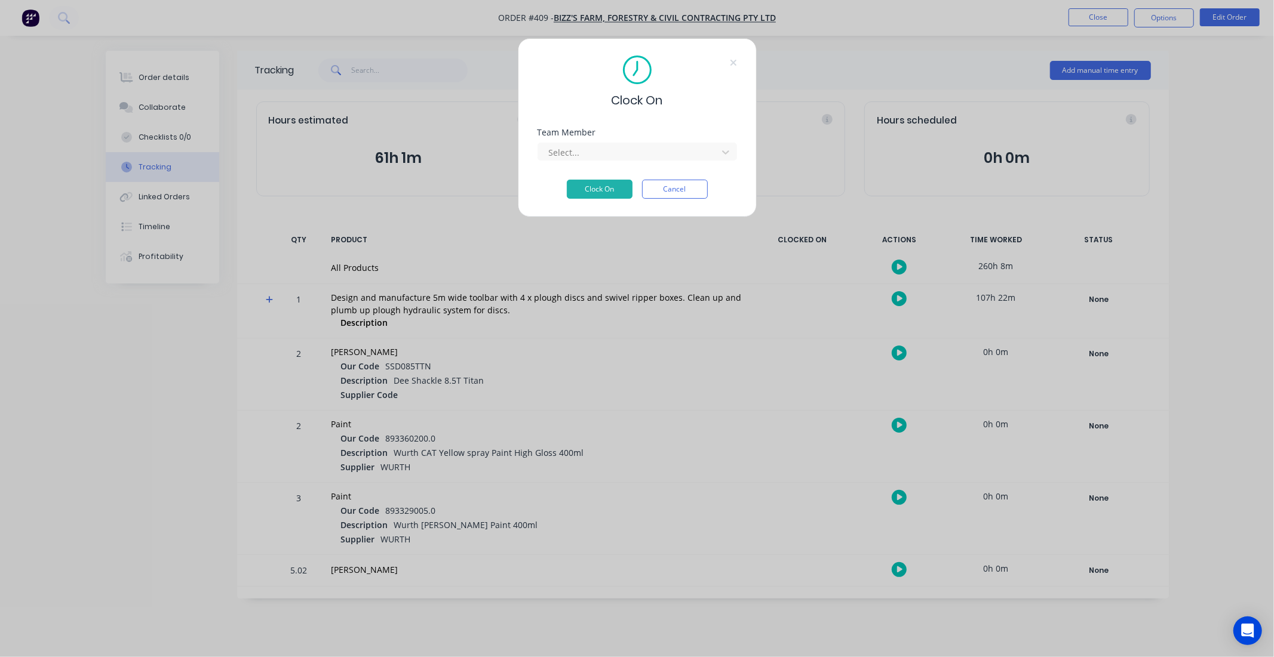
click at [165, 75] on div "Clock On Team Member Select... Clock On Cancel" at bounding box center [637, 328] width 1274 height 657
drag, startPoint x: 694, startPoint y: 189, endPoint x: 224, endPoint y: 86, distance: 480.5
click at [693, 189] on button "Cancel" at bounding box center [675, 189] width 66 height 19
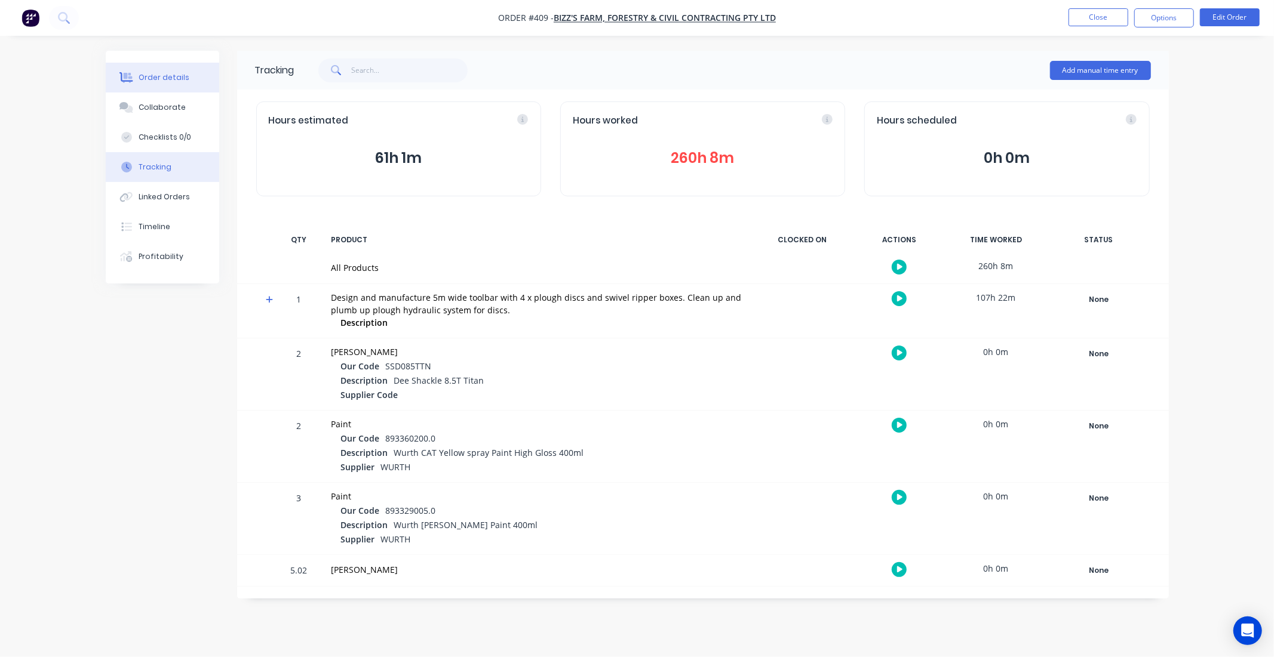
click at [174, 63] on button "Order details" at bounding box center [162, 78] width 113 height 30
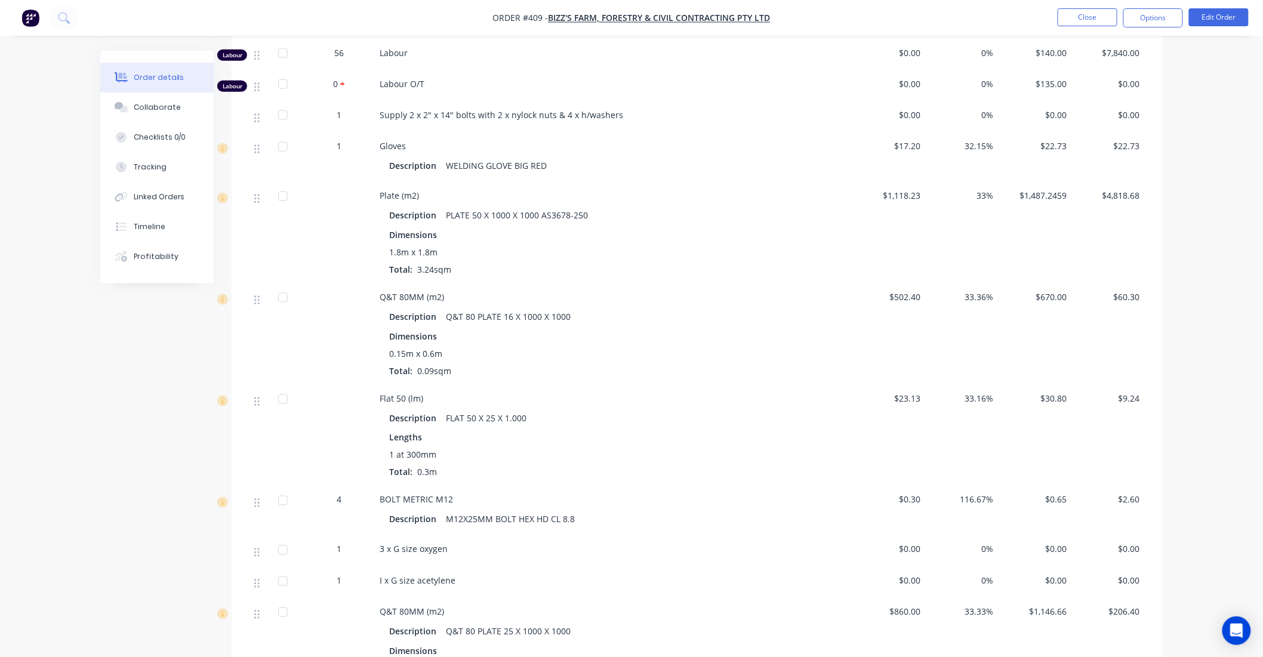
scroll to position [530, 0]
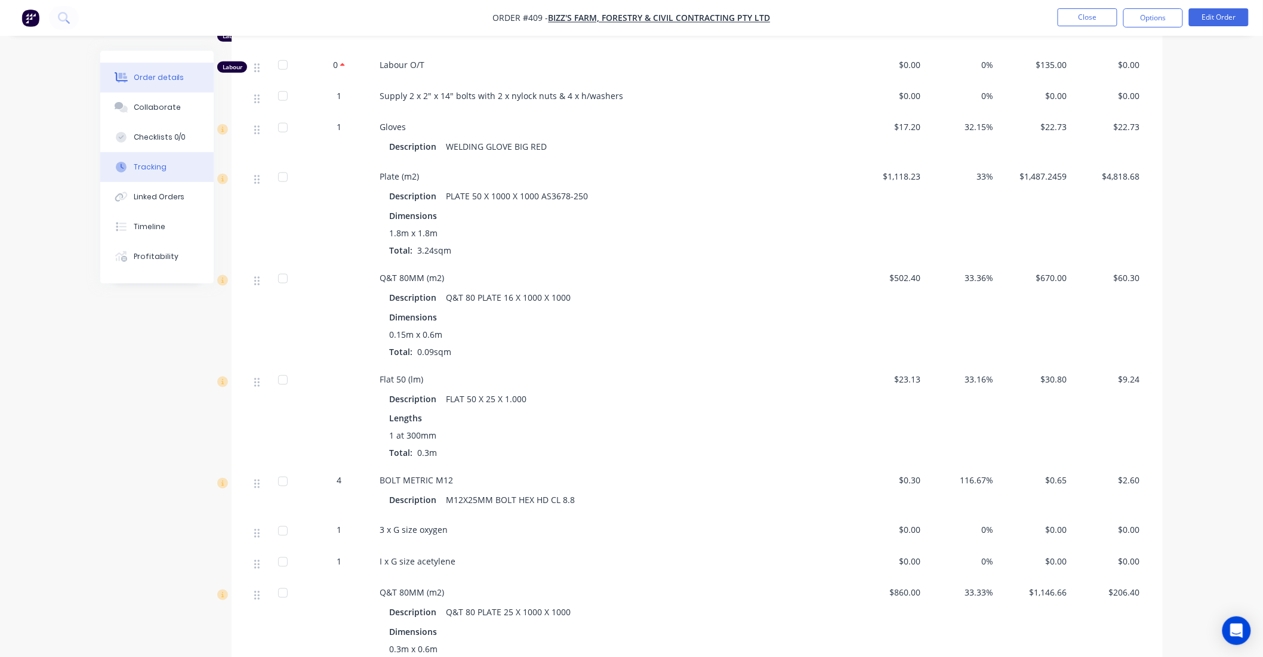
click at [145, 166] on div "Tracking" at bounding box center [150, 167] width 33 height 11
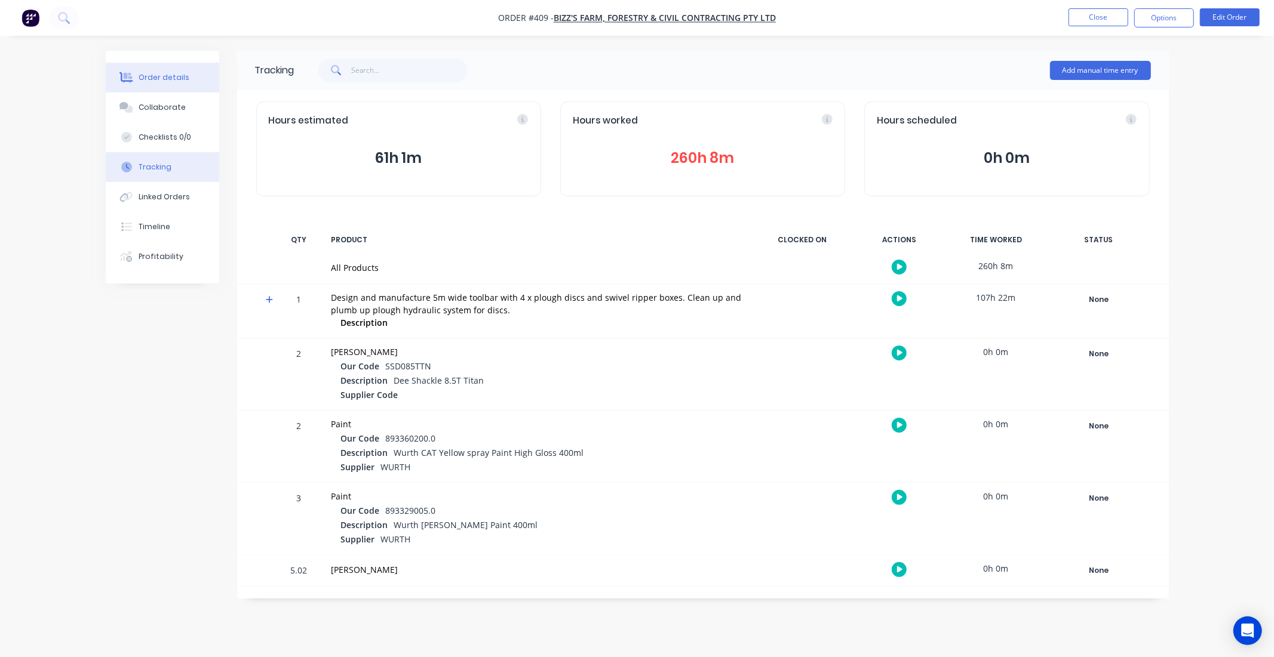
click at [168, 78] on div "Order details" at bounding box center [164, 77] width 51 height 11
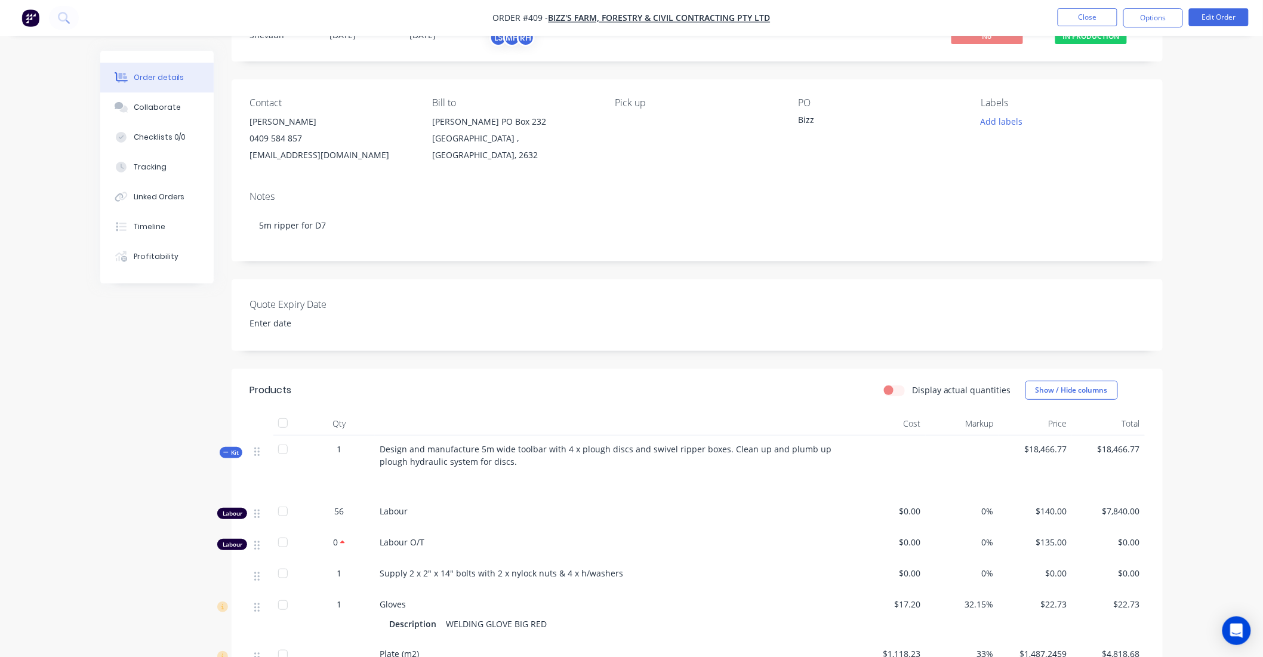
scroll to position [39, 0]
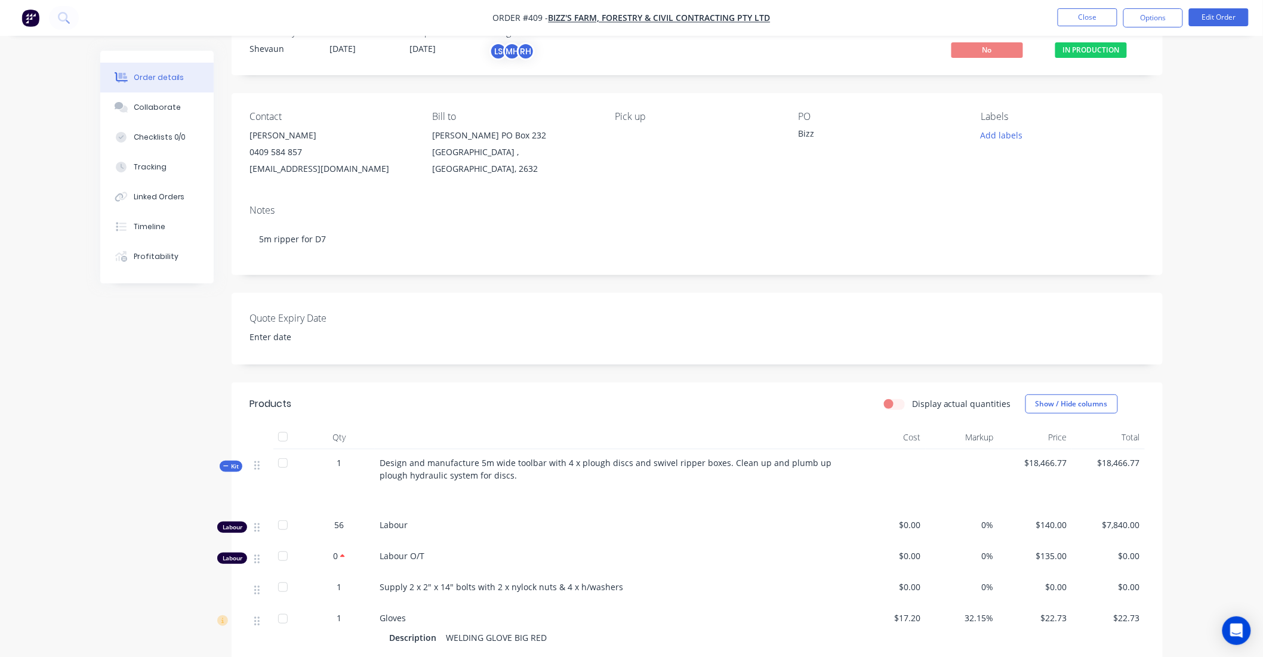
drag, startPoint x: 235, startPoint y: 490, endPoint x: 1173, endPoint y: 588, distance: 943.0
click at [241, 472] on div "Kit" at bounding box center [231, 466] width 23 height 11
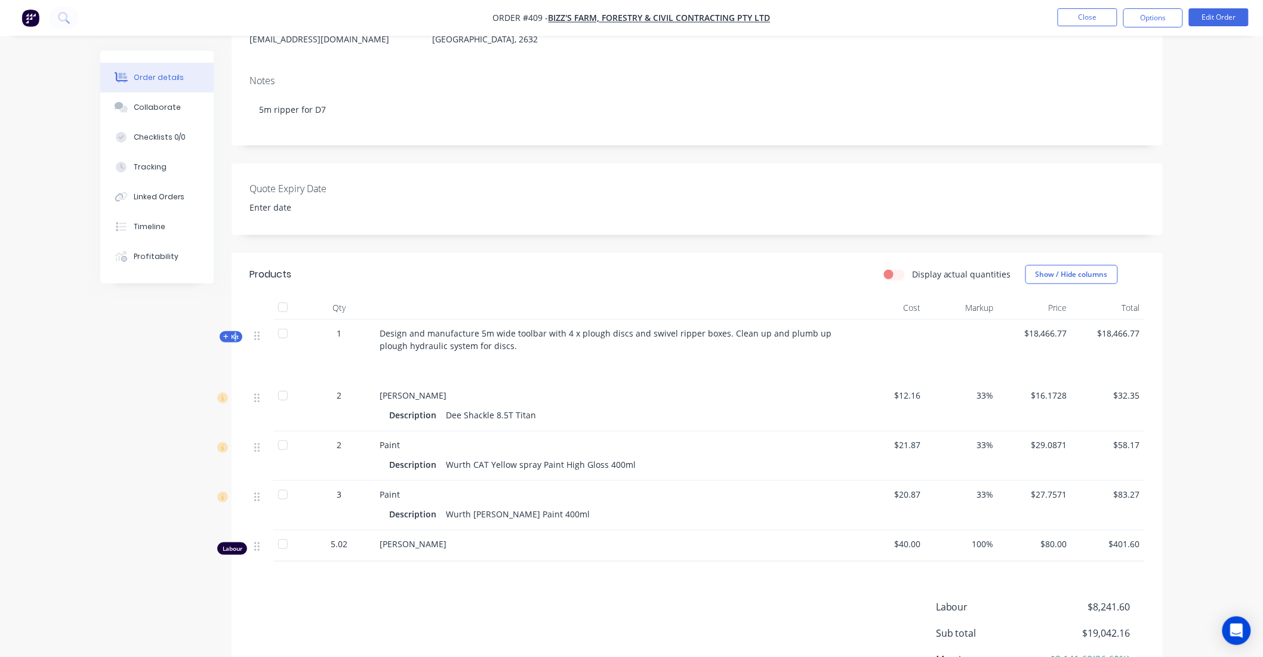
scroll to position [305, 0]
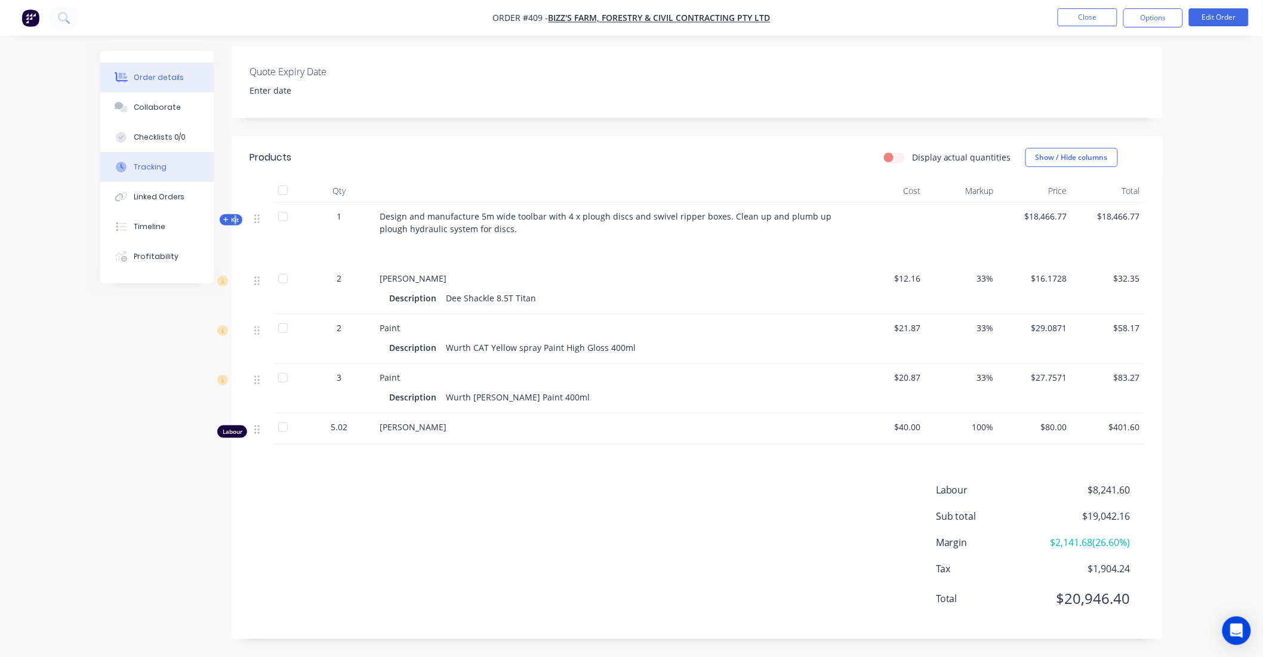
click at [156, 171] on div "Tracking" at bounding box center [150, 167] width 33 height 11
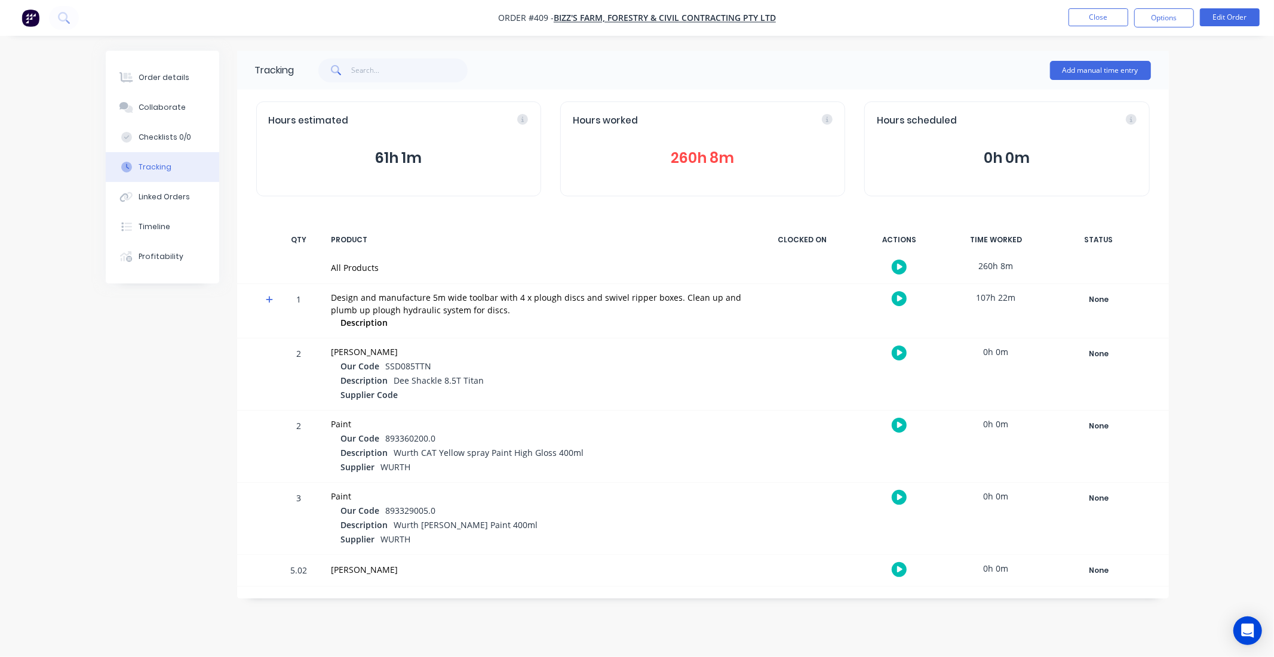
click at [694, 152] on button "260h 8m" at bounding box center [703, 158] width 260 height 23
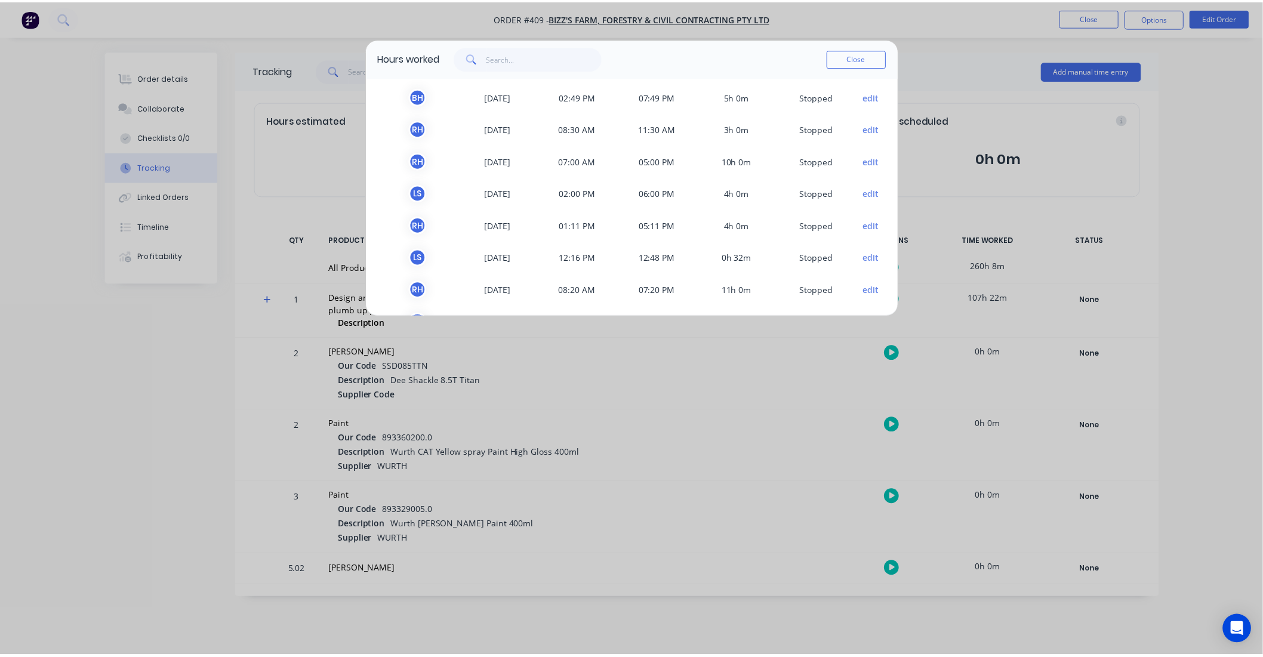
scroll to position [66, 0]
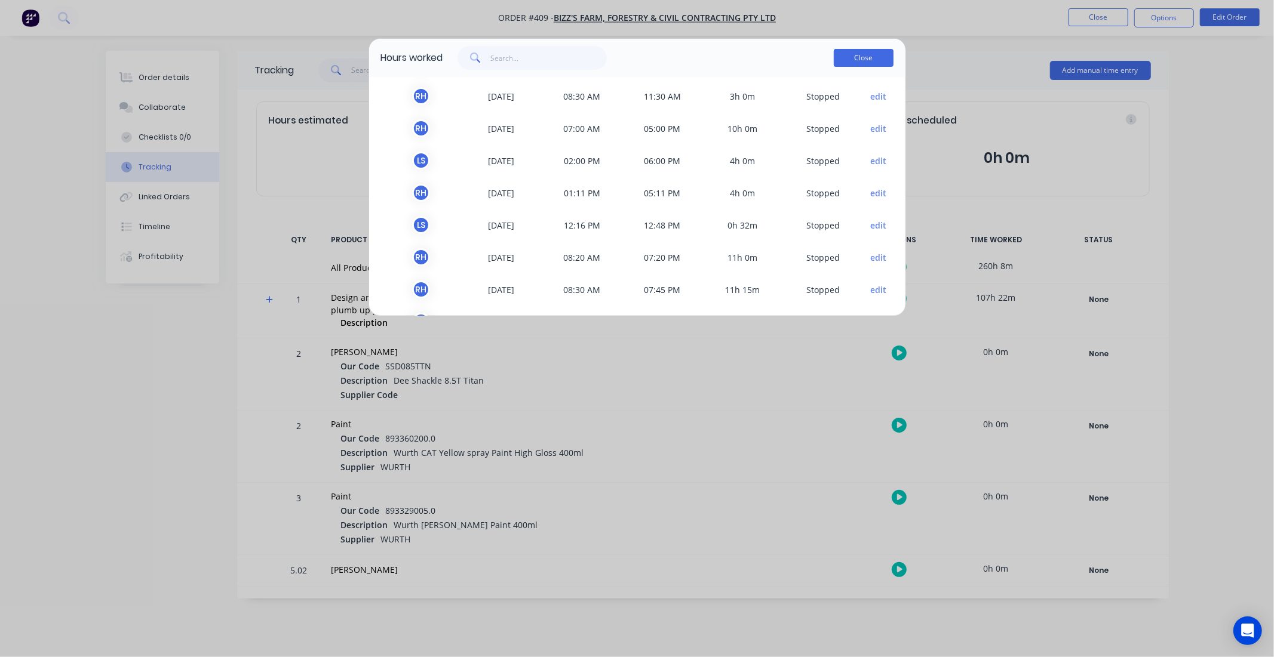
click at [868, 62] on button "Close" at bounding box center [864, 58] width 60 height 18
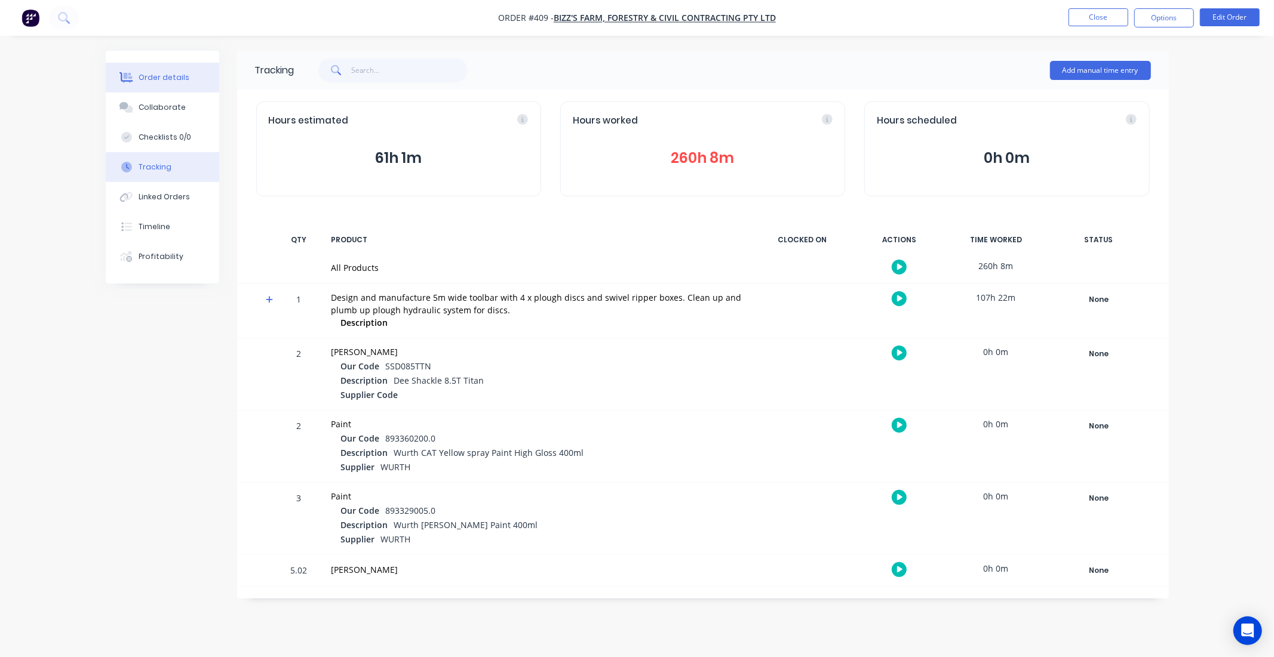
click at [178, 76] on div "Order details" at bounding box center [164, 77] width 51 height 11
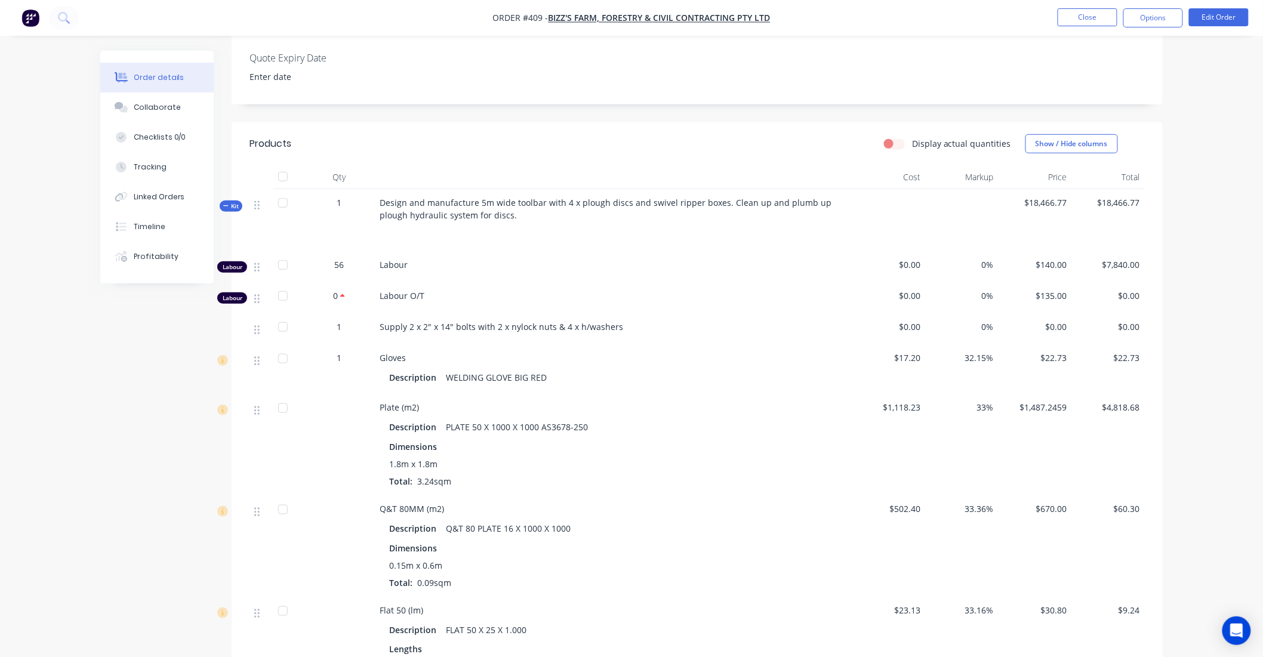
scroll to position [331, 0]
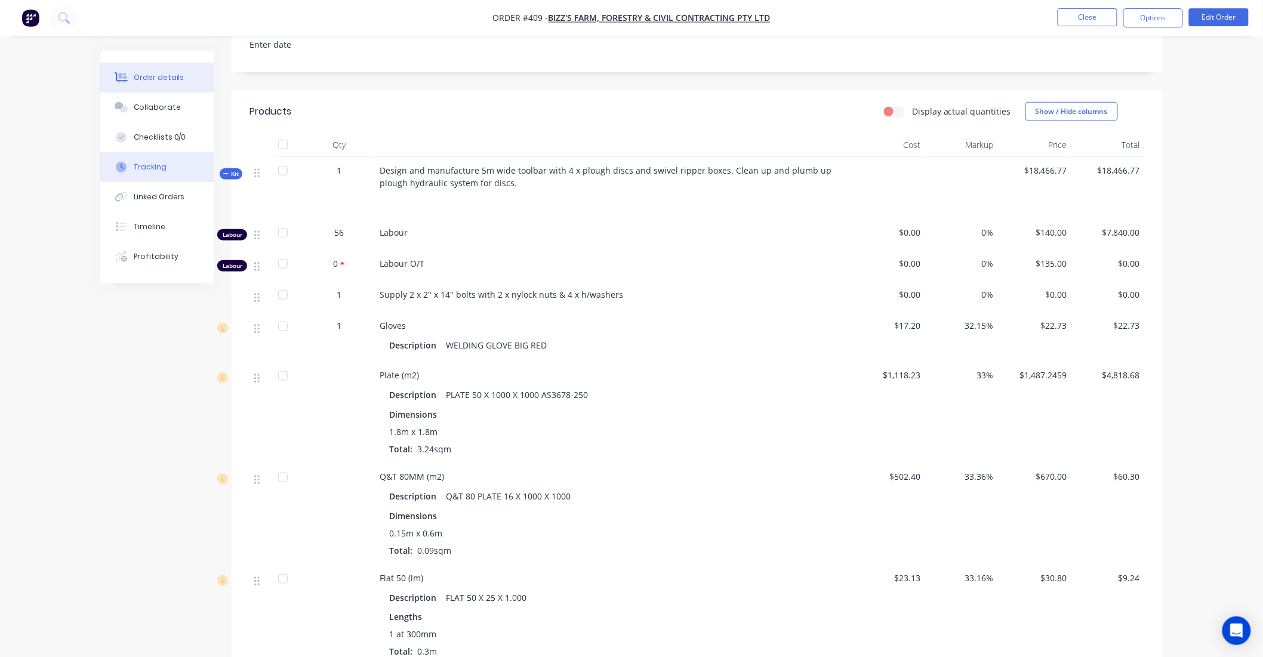
click at [150, 168] on div "Tracking" at bounding box center [150, 167] width 33 height 11
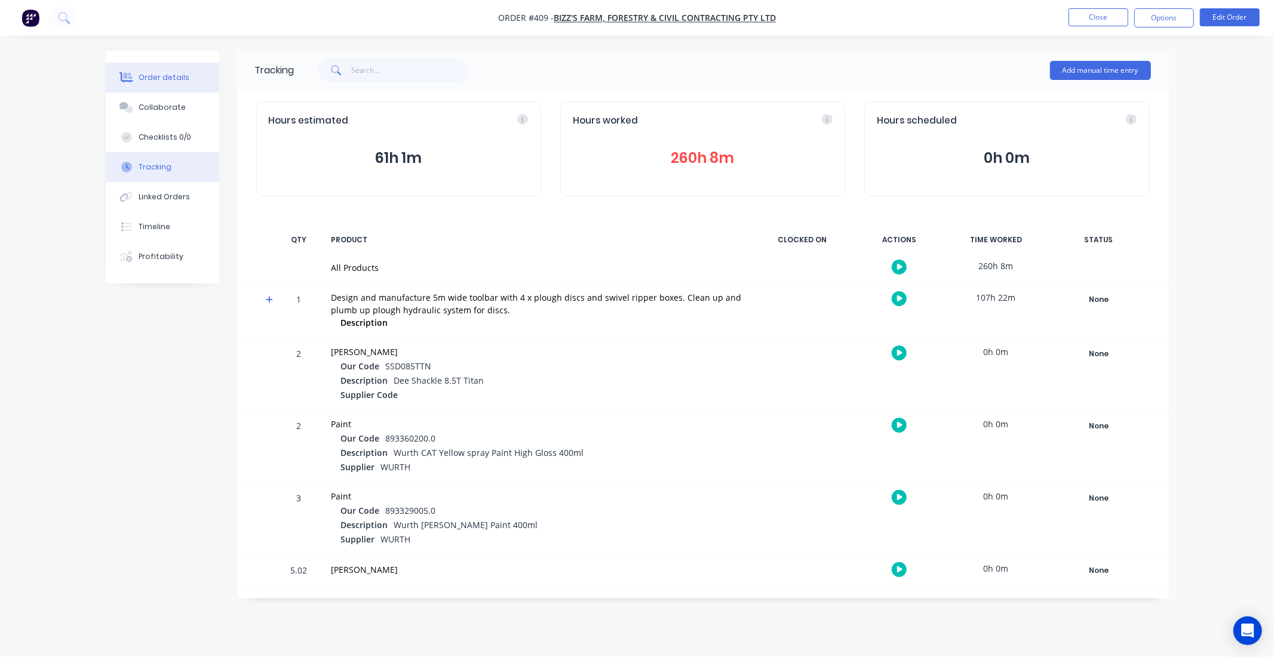
click at [177, 78] on div "Order details" at bounding box center [164, 77] width 51 height 11
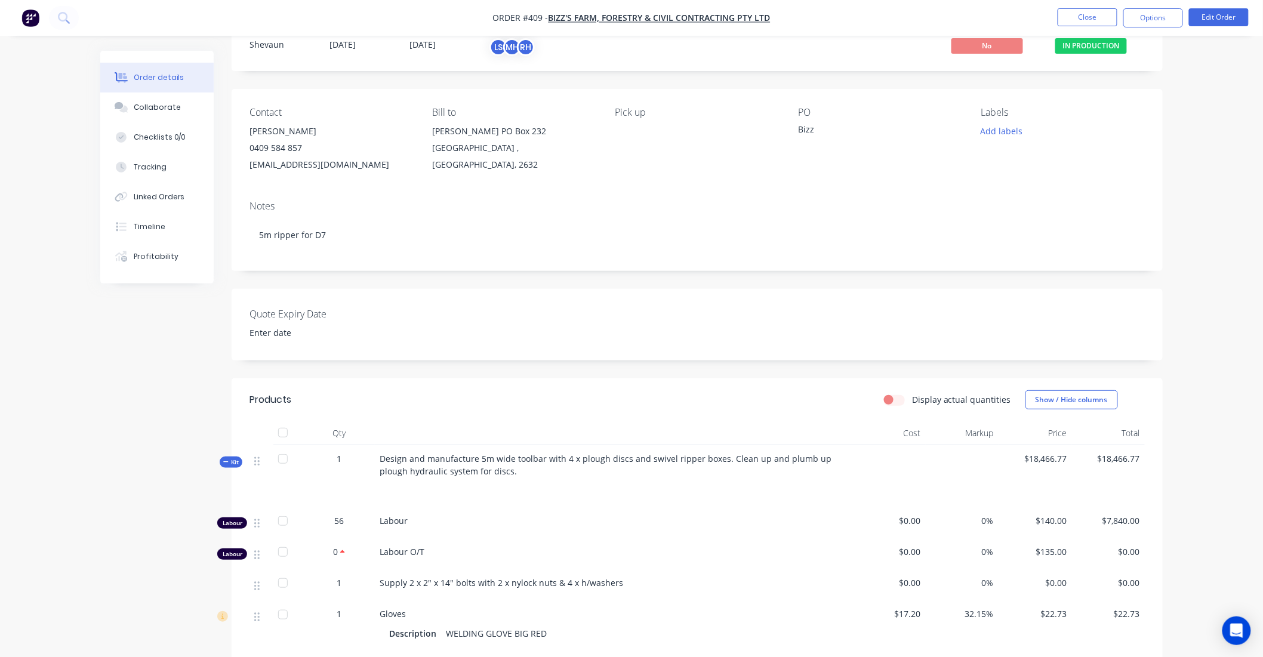
scroll to position [66, 0]
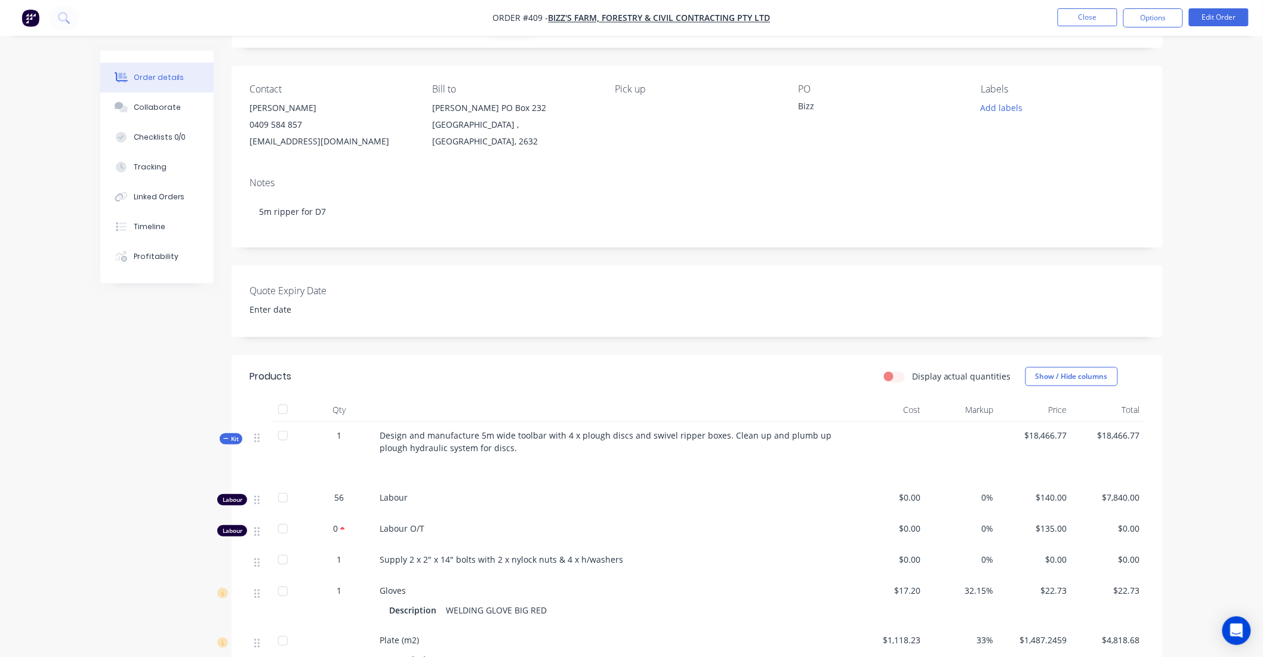
click at [235, 444] on span "Kit" at bounding box center [231, 439] width 16 height 9
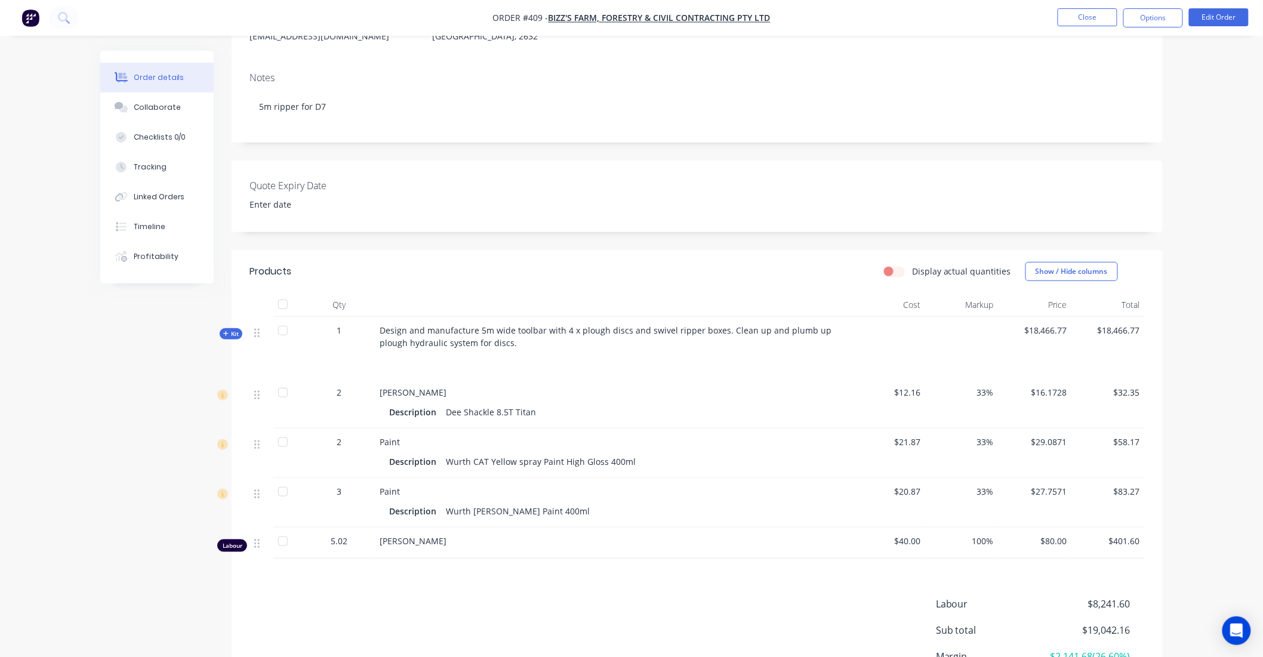
scroll to position [312, 0]
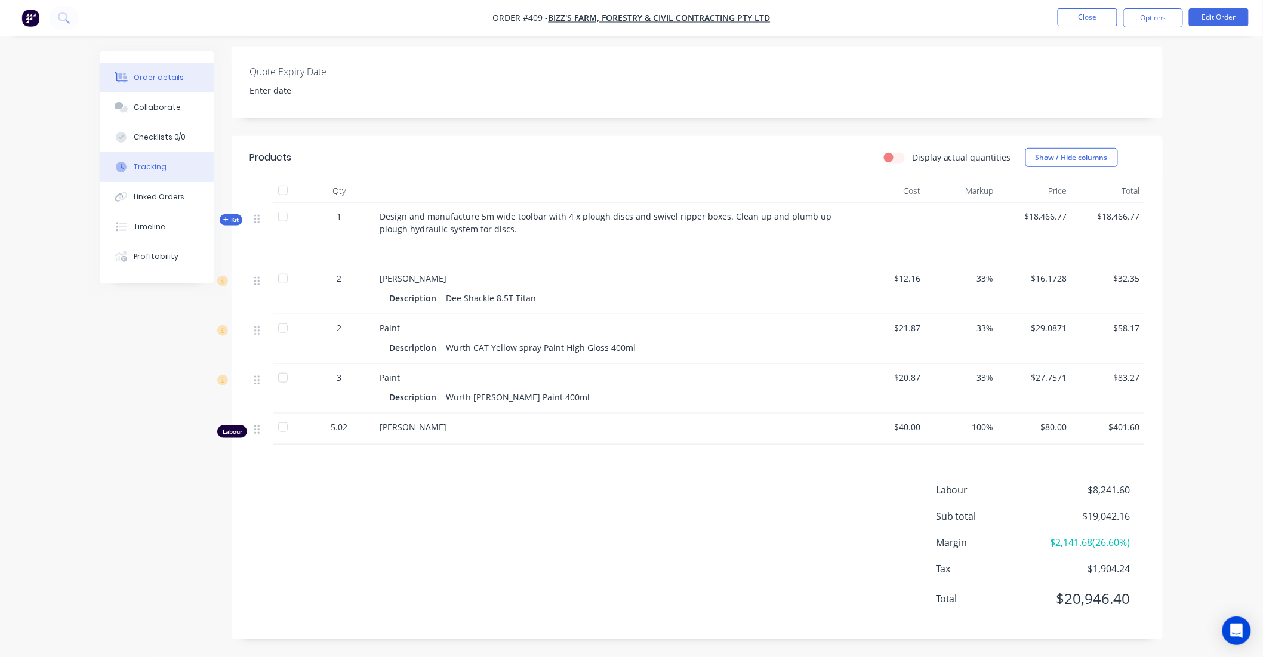
click at [160, 165] on div "Tracking" at bounding box center [150, 167] width 33 height 11
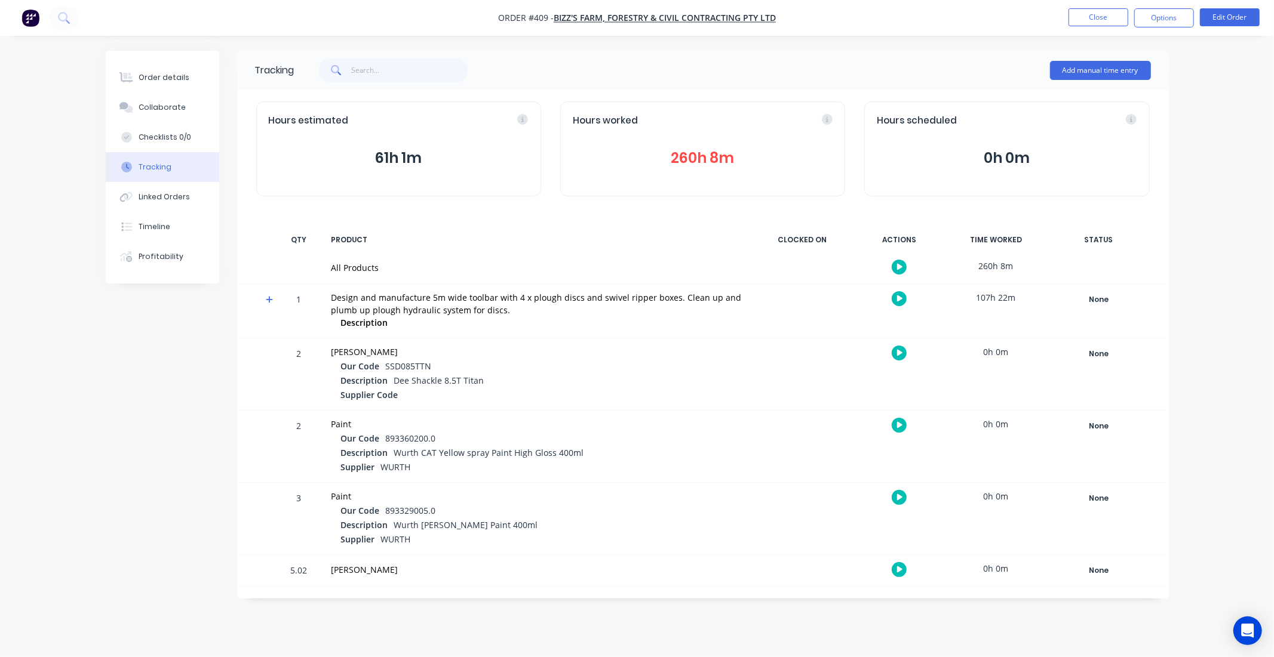
click at [705, 156] on button "260h 8m" at bounding box center [703, 158] width 260 height 23
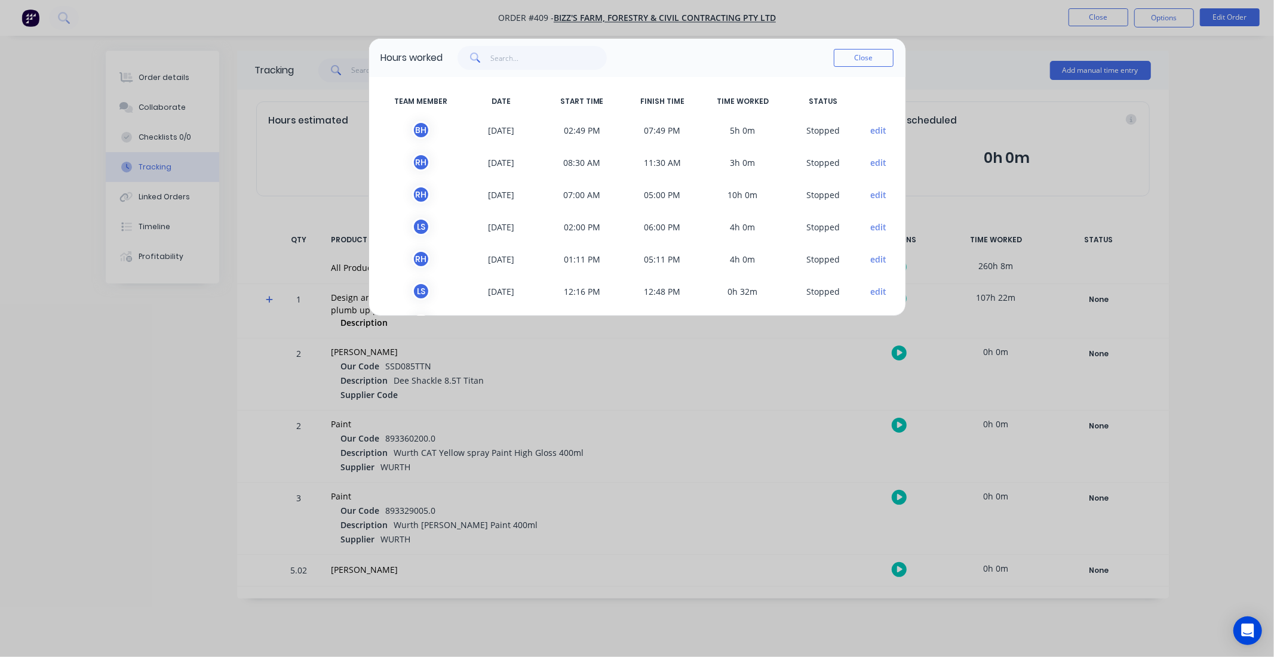
click at [872, 129] on button "edit" at bounding box center [878, 130] width 16 height 13
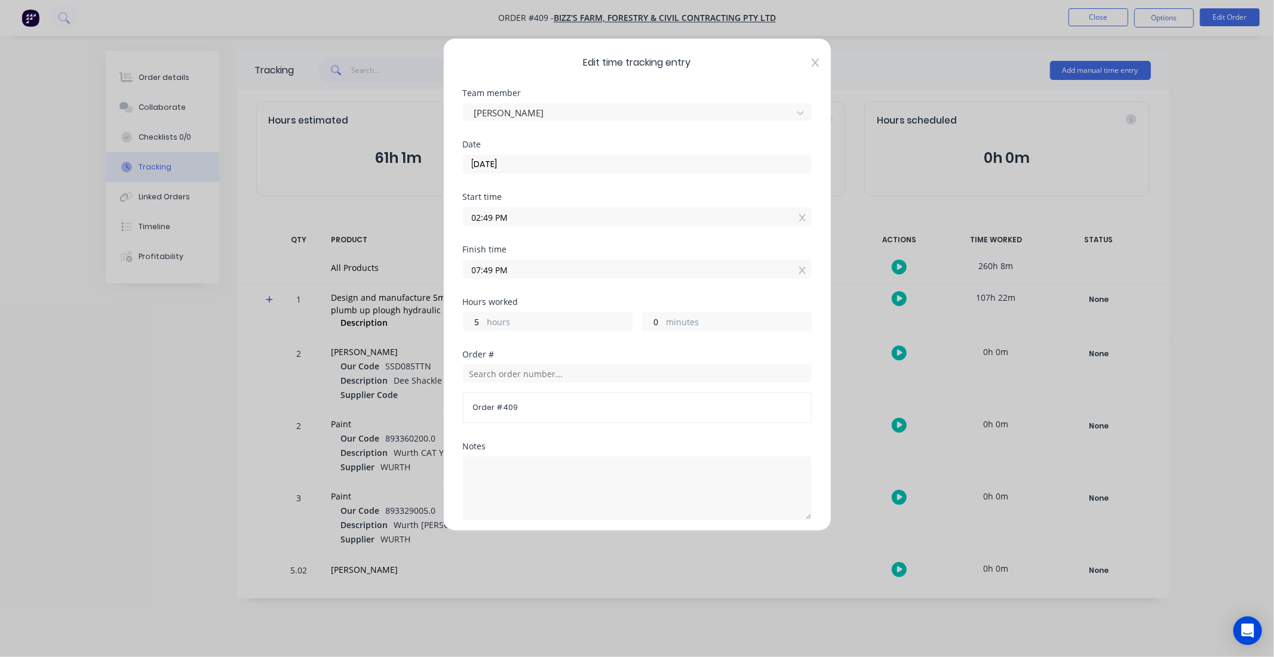
click at [811, 66] on icon at bounding box center [814, 63] width 7 height 8
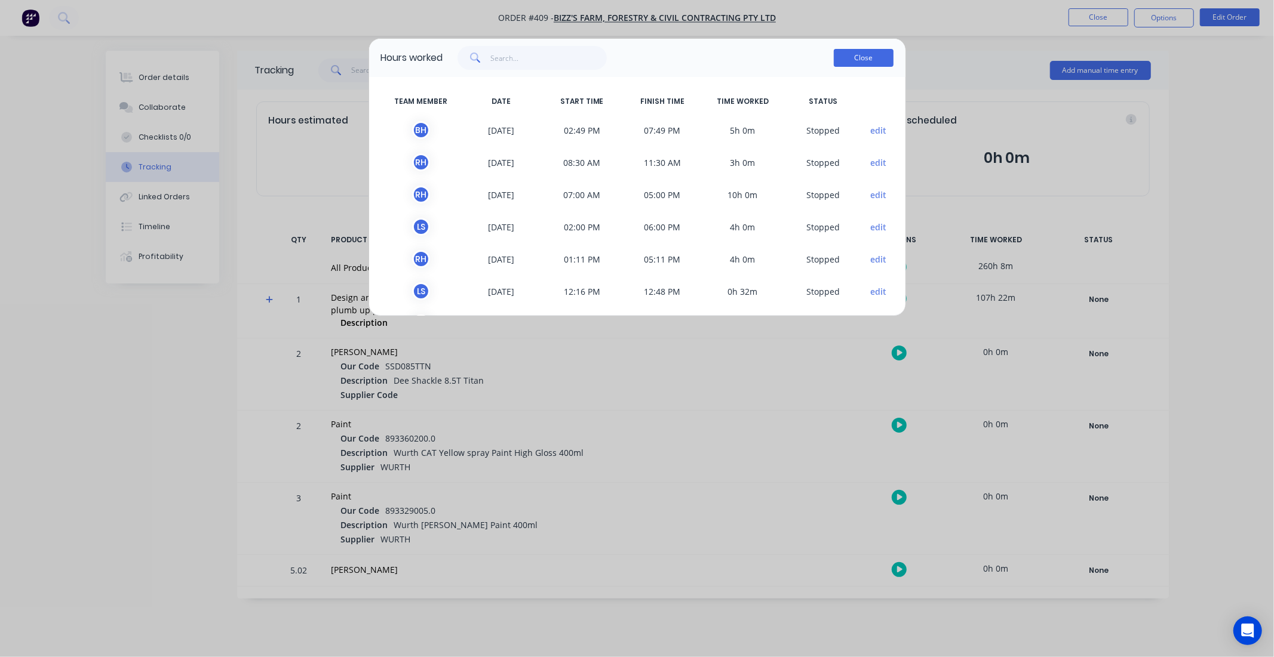
click at [863, 61] on button "Close" at bounding box center [864, 58] width 60 height 18
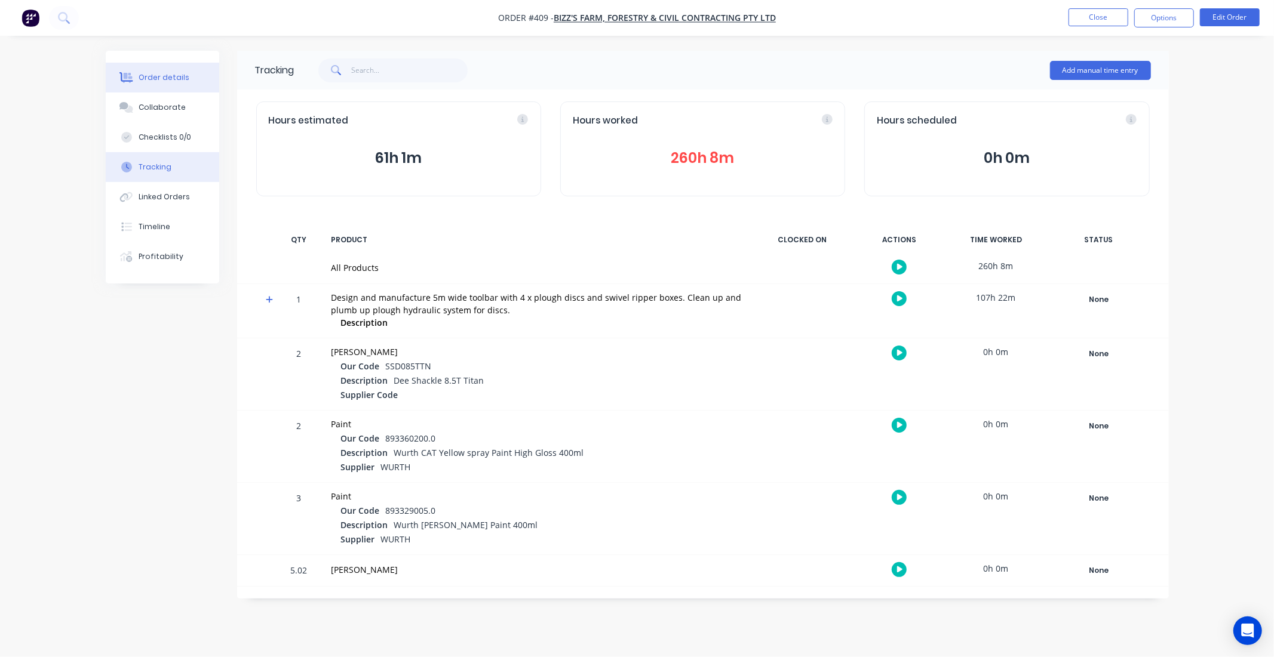
click at [160, 79] on div "Order details" at bounding box center [164, 77] width 51 height 11
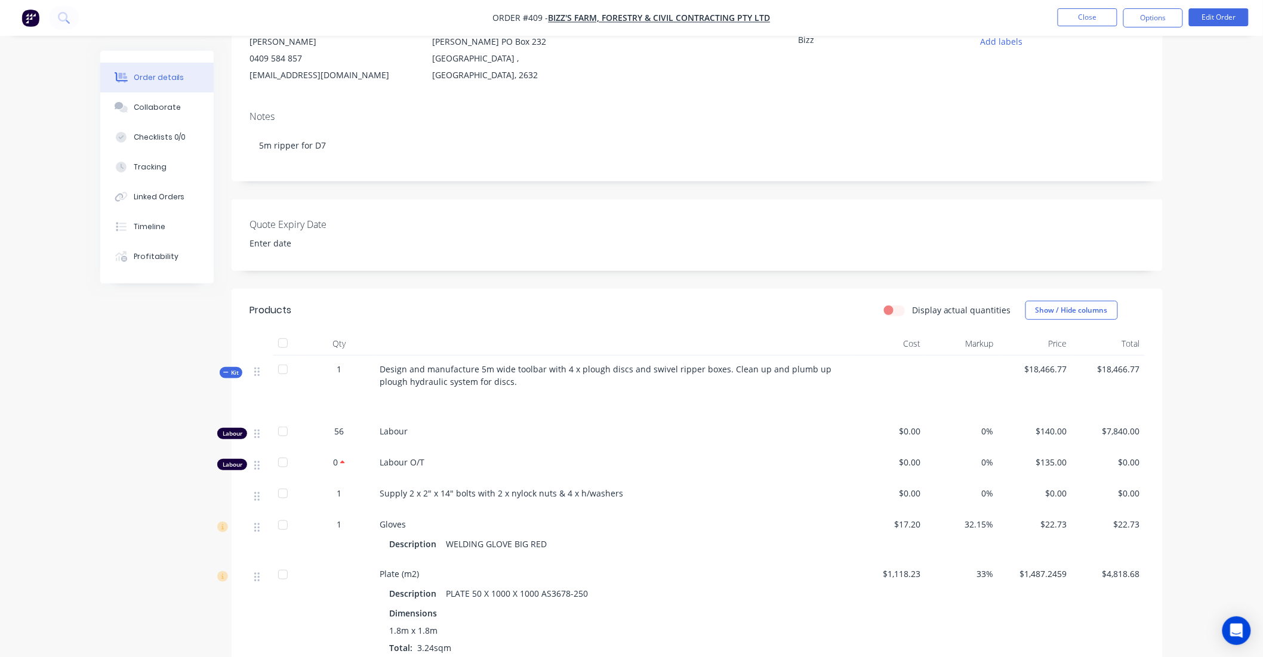
scroll to position [199, 0]
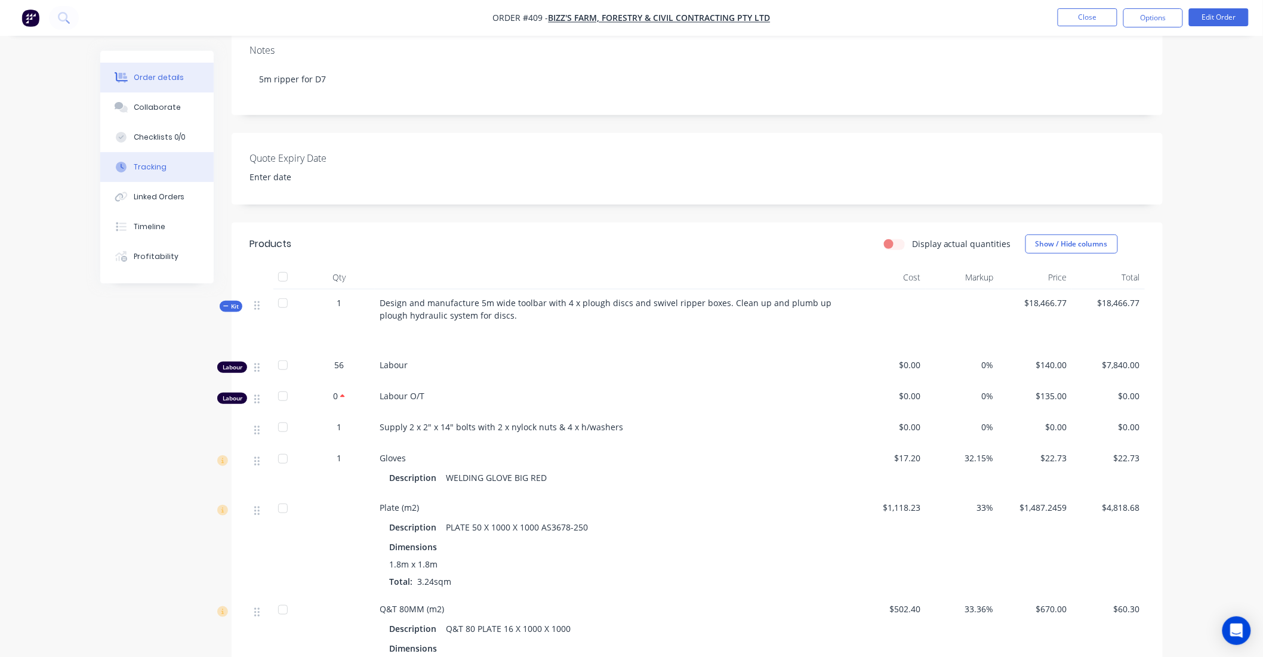
click at [168, 165] on button "Tracking" at bounding box center [156, 167] width 113 height 30
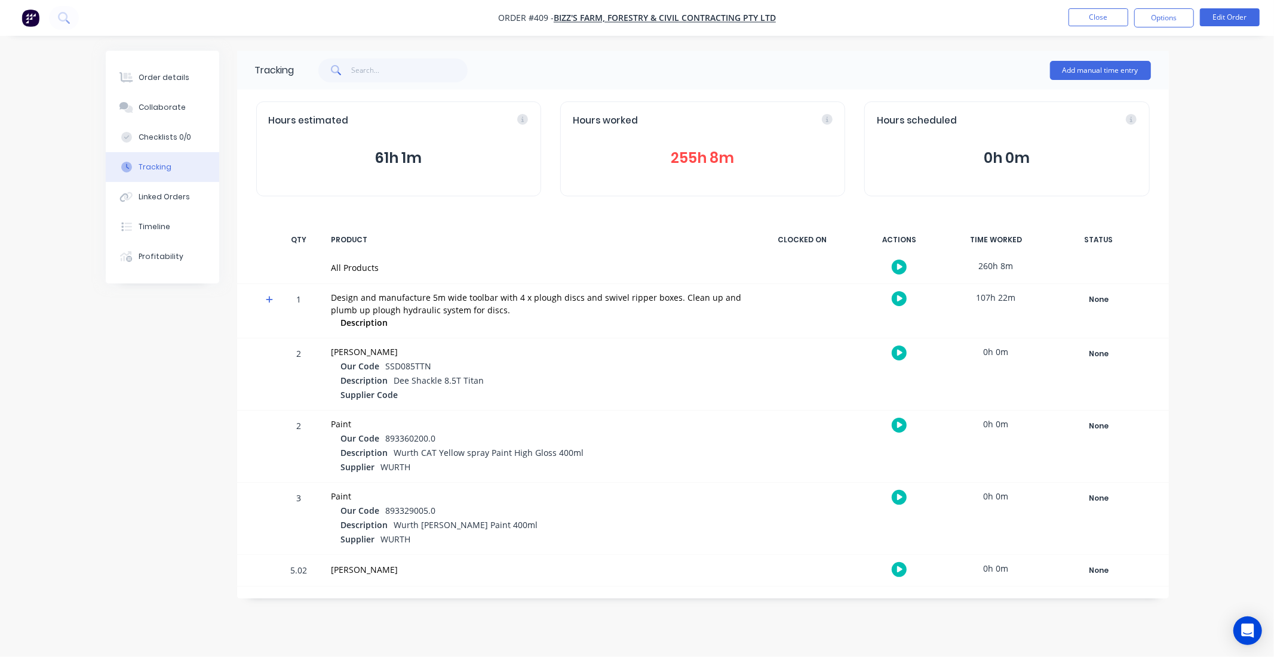
click at [711, 159] on button "255h 8m" at bounding box center [703, 158] width 260 height 23
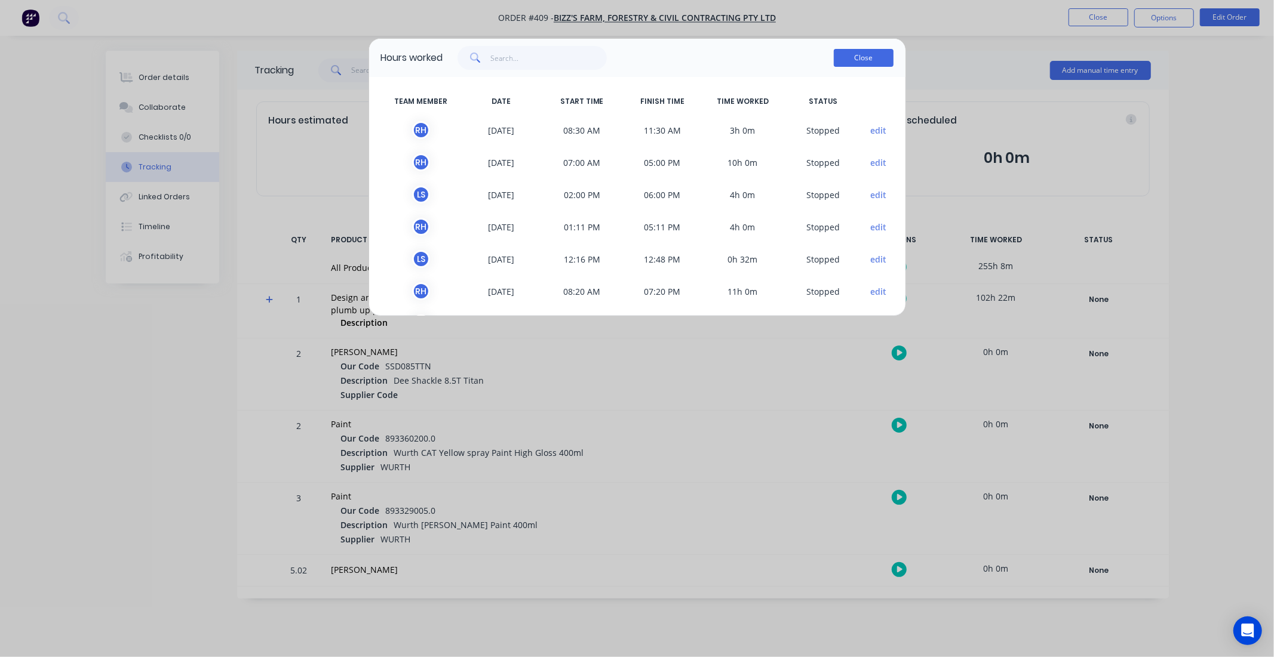
click at [848, 62] on button "Close" at bounding box center [864, 58] width 60 height 18
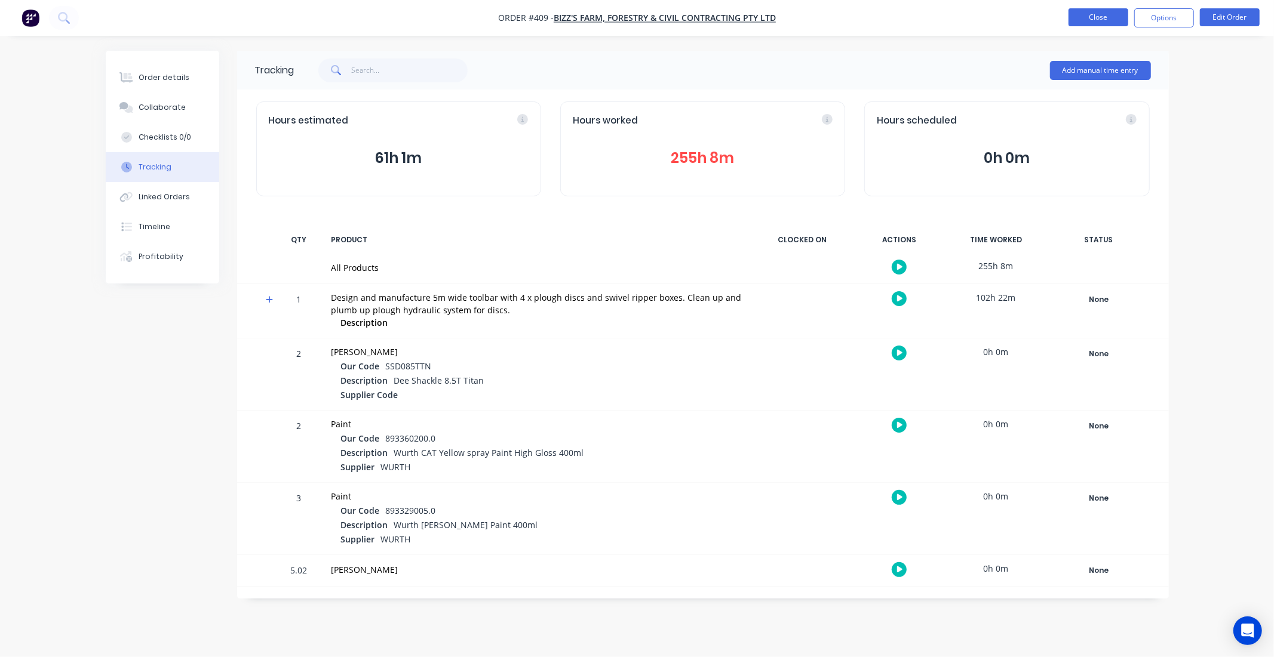
click at [1081, 25] on button "Close" at bounding box center [1098, 17] width 60 height 18
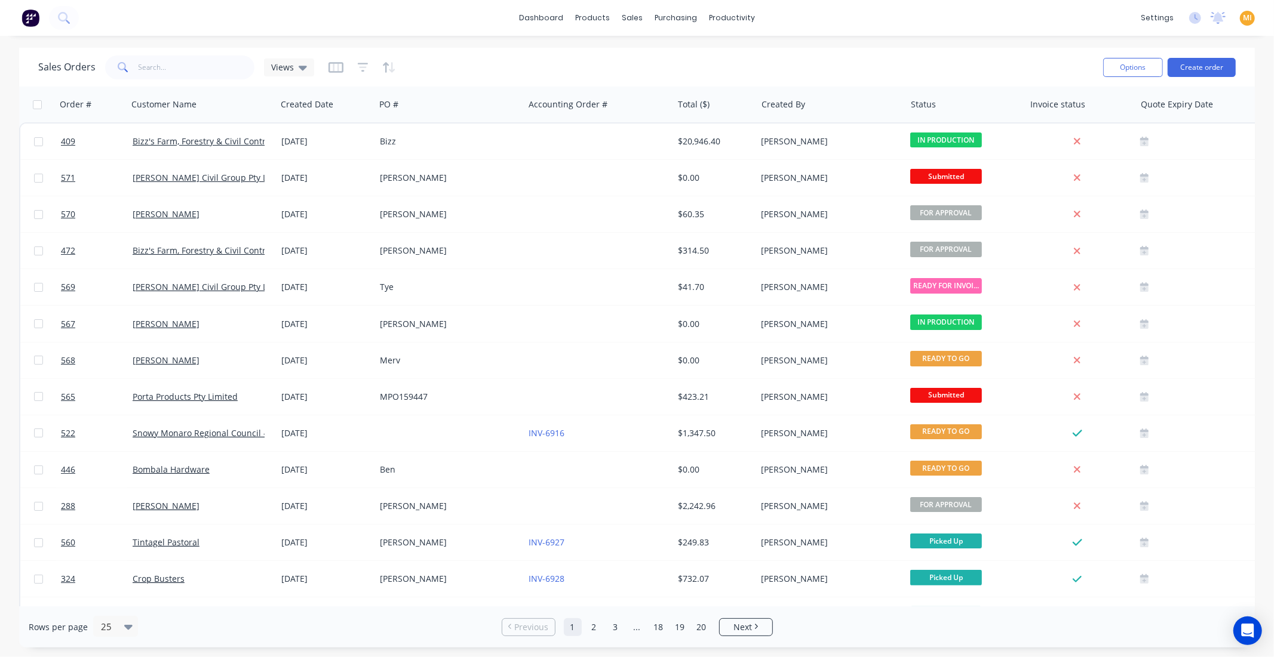
click at [367, 70] on div at bounding box center [361, 67] width 67 height 19
click at [361, 68] on icon "button" at bounding box center [363, 67] width 11 height 12
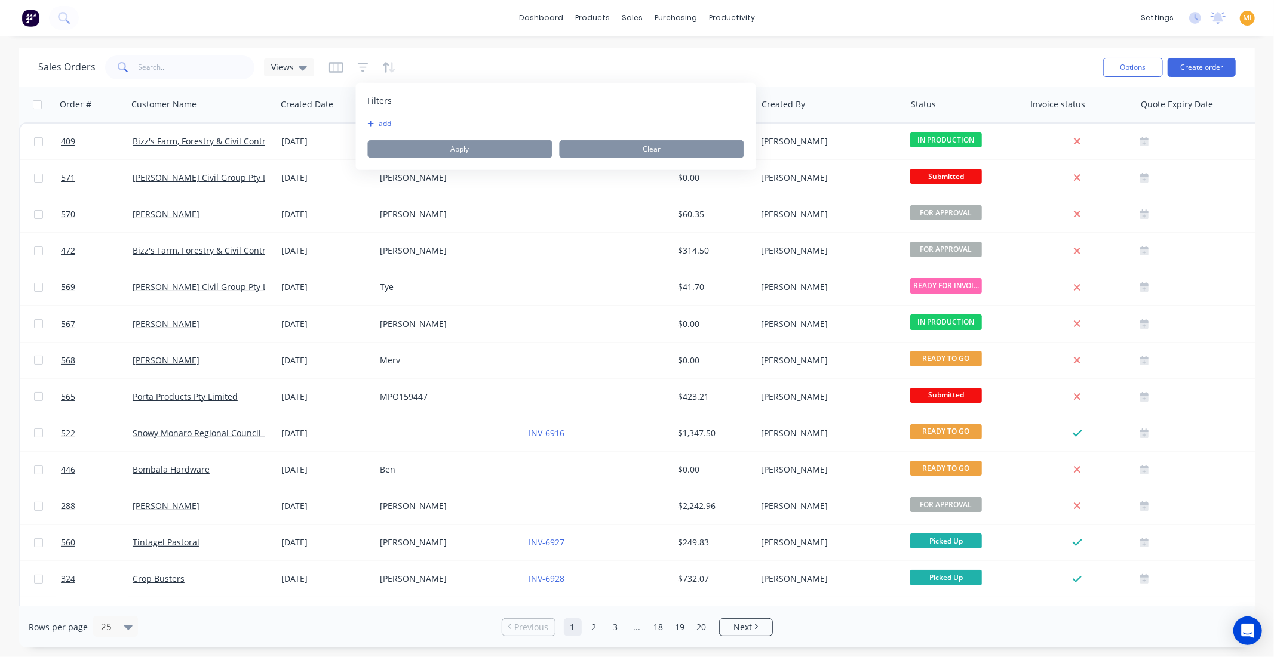
click at [387, 123] on button "add" at bounding box center [383, 124] width 30 height 10
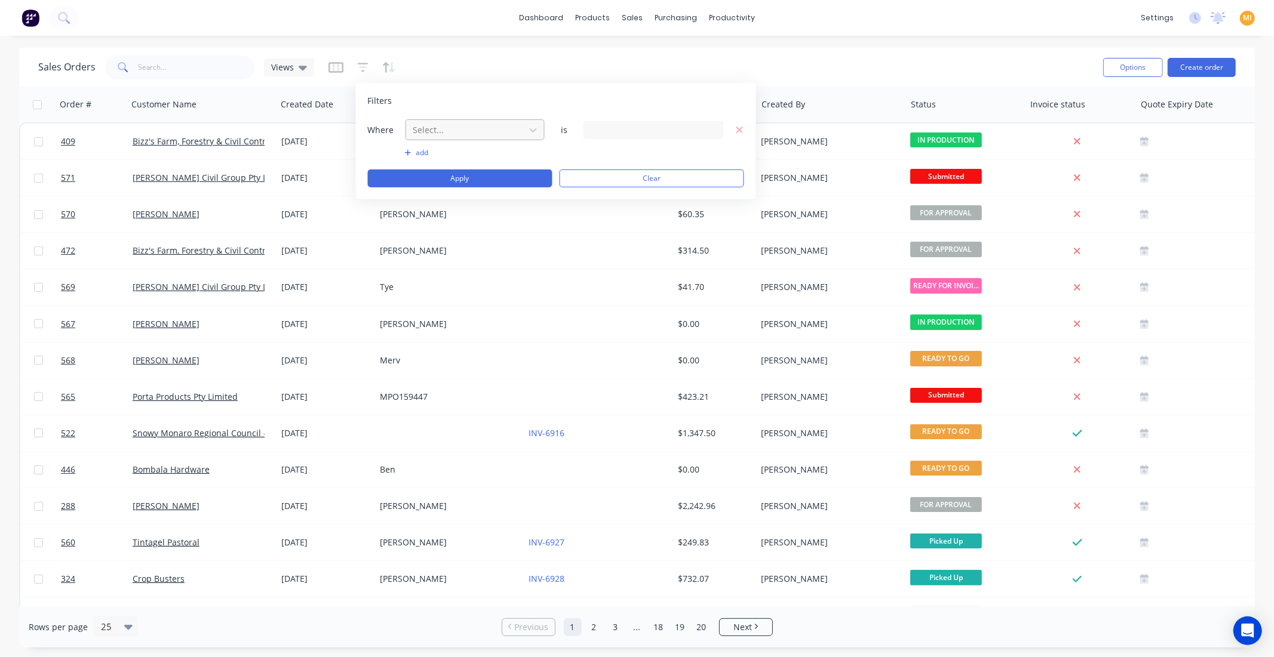
click at [443, 131] on div at bounding box center [465, 129] width 107 height 15
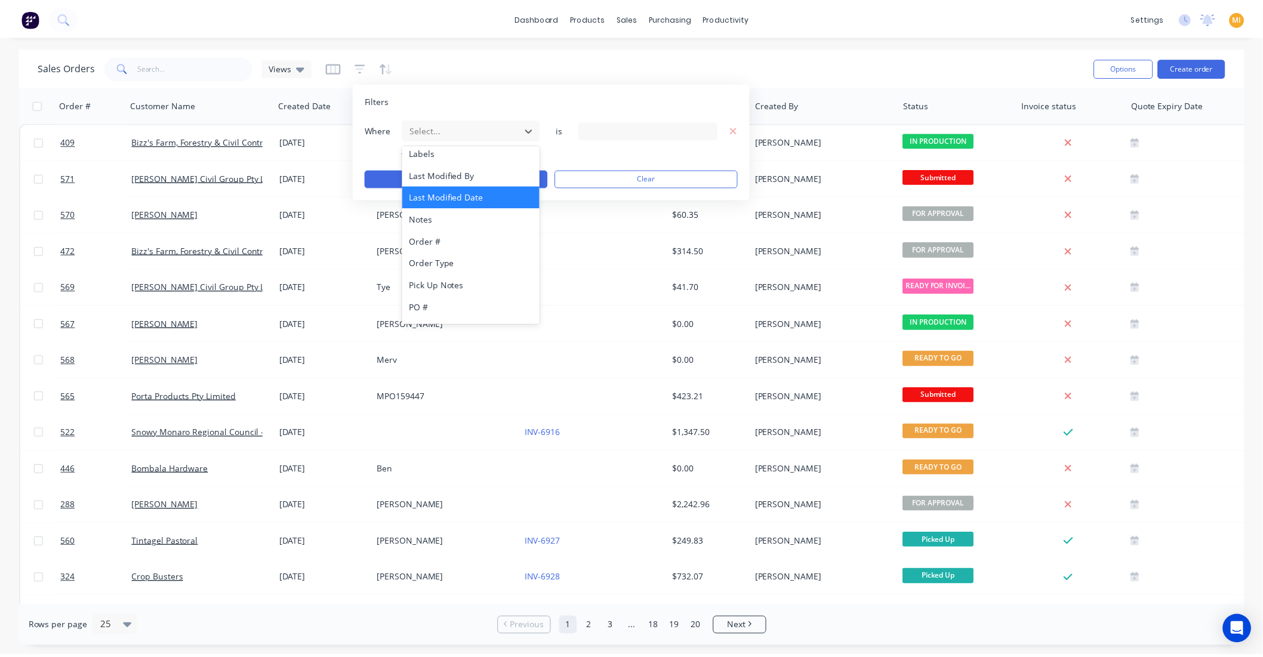
scroll to position [311, 0]
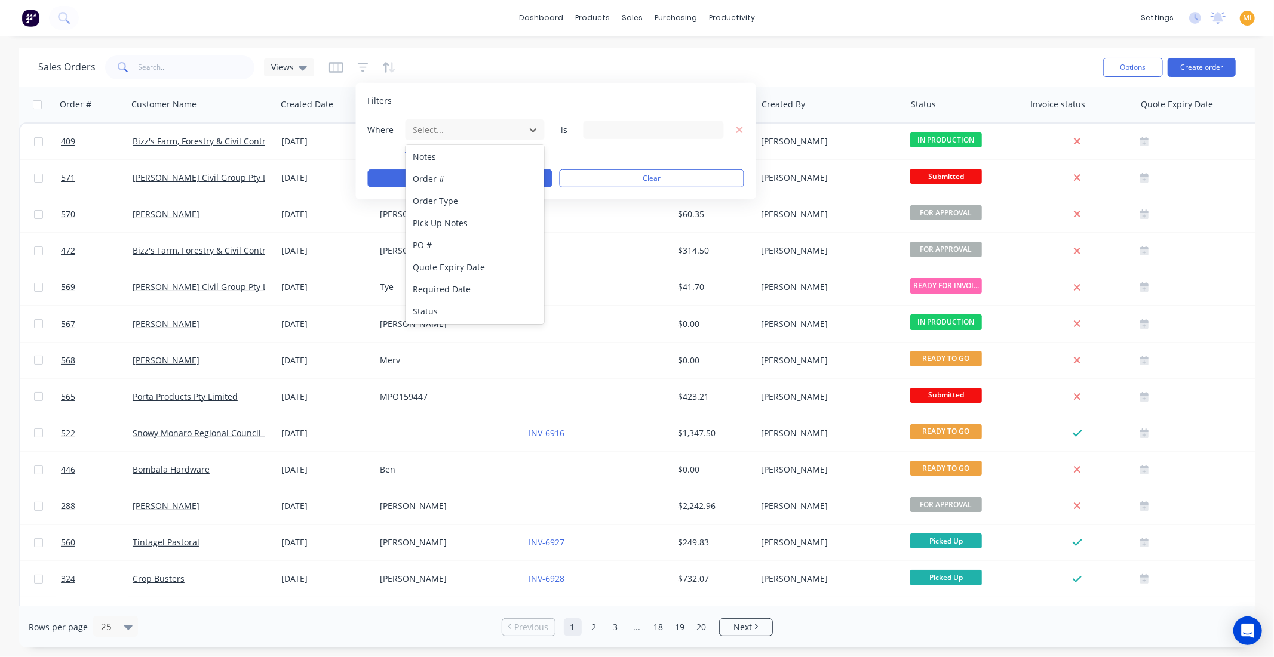
click at [733, 42] on div "dashboard products sales purchasing productivity dashboard products Product Cat…" at bounding box center [637, 328] width 1274 height 657
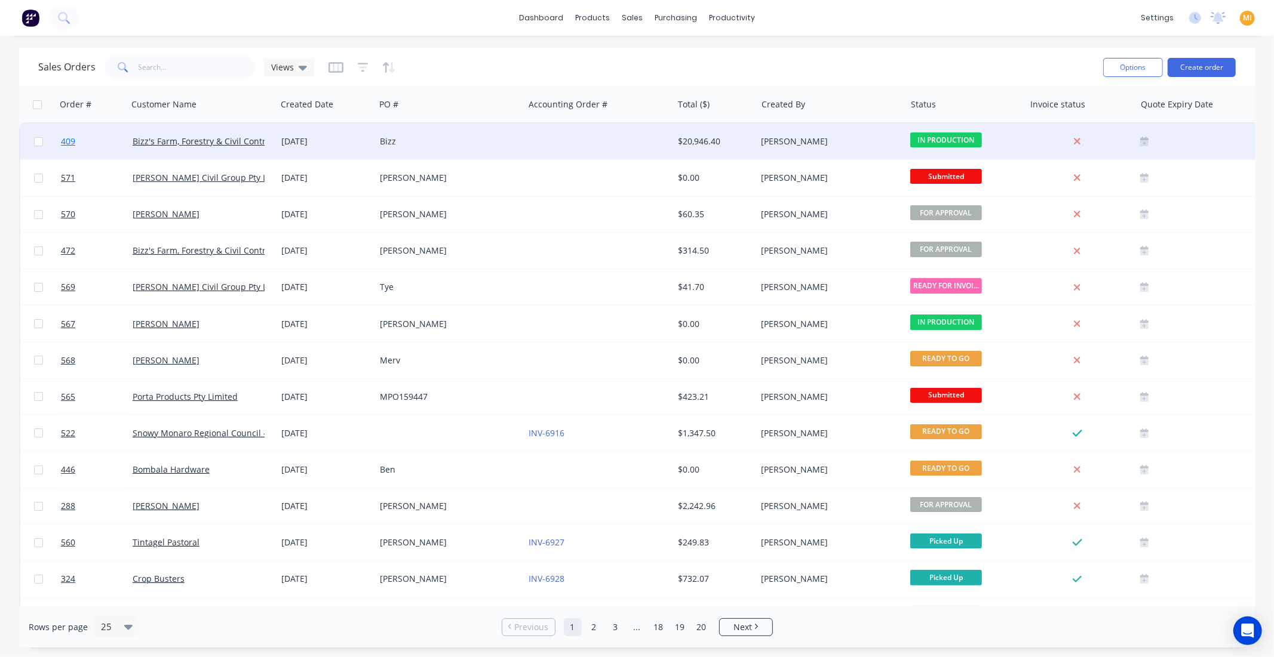
click at [93, 141] on link "409" at bounding box center [97, 142] width 72 height 36
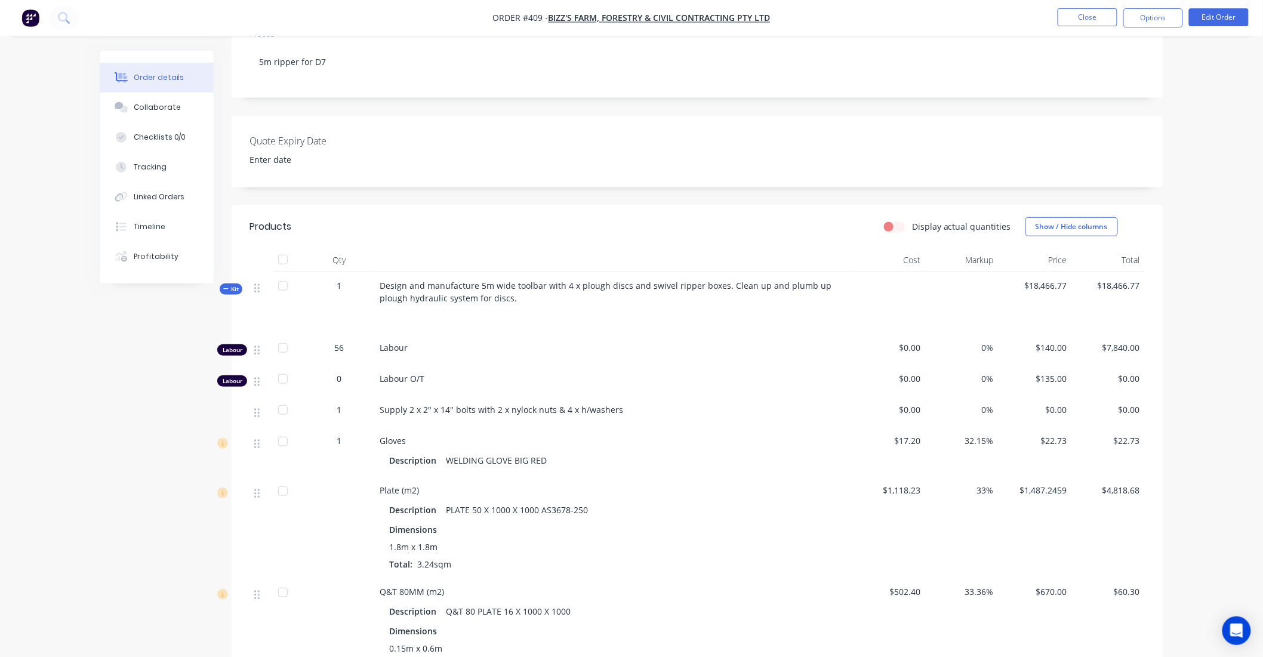
scroll to position [265, 0]
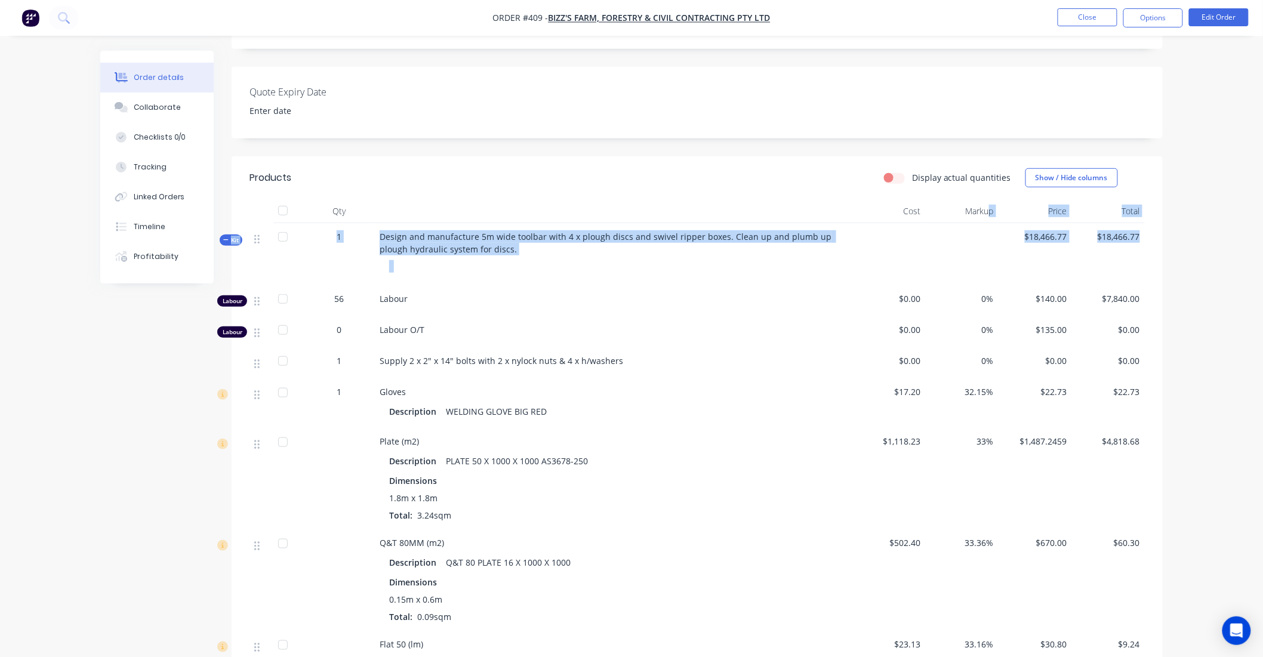
drag, startPoint x: 1155, startPoint y: 259, endPoint x: 988, endPoint y: 246, distance: 167.1
click at [1025, 243] on span "$18,466.77" at bounding box center [1036, 236] width 64 height 13
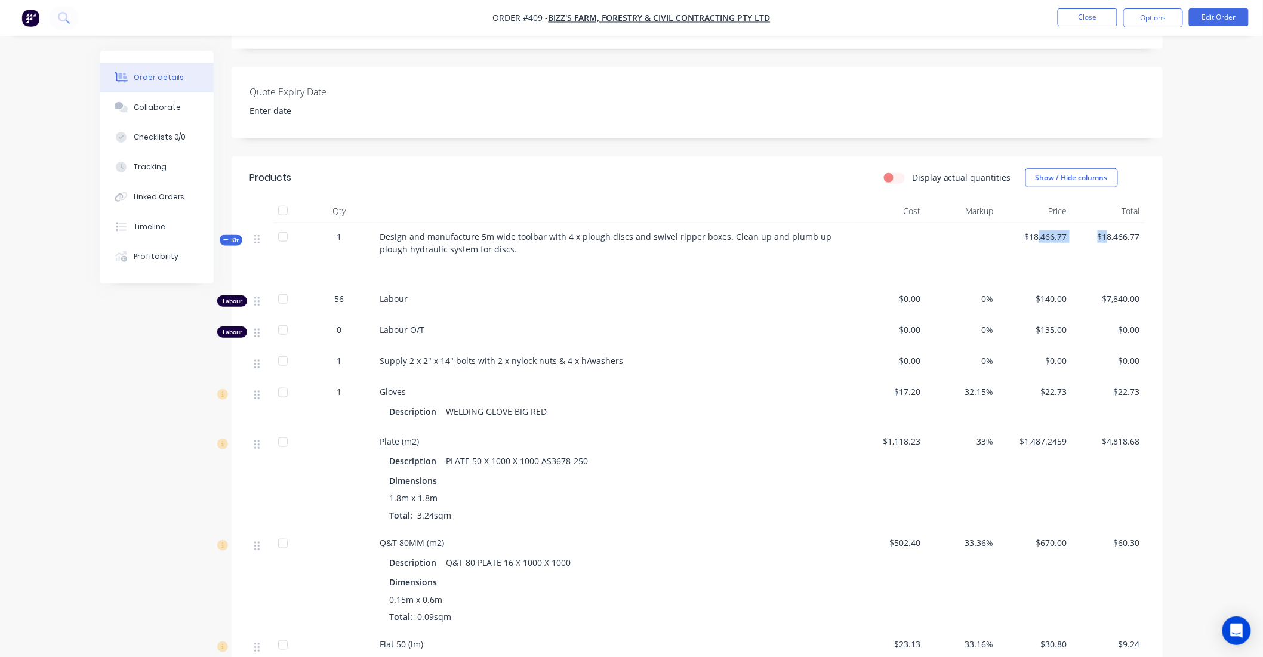
drag, startPoint x: 1040, startPoint y: 260, endPoint x: 1106, endPoint y: 259, distance: 65.7
click at [1106, 259] on div "Kit 1 Design and manufacture 5m wide toolbar with 4 x plough discs and swivel r…" at bounding box center [698, 254] width 896 height 62
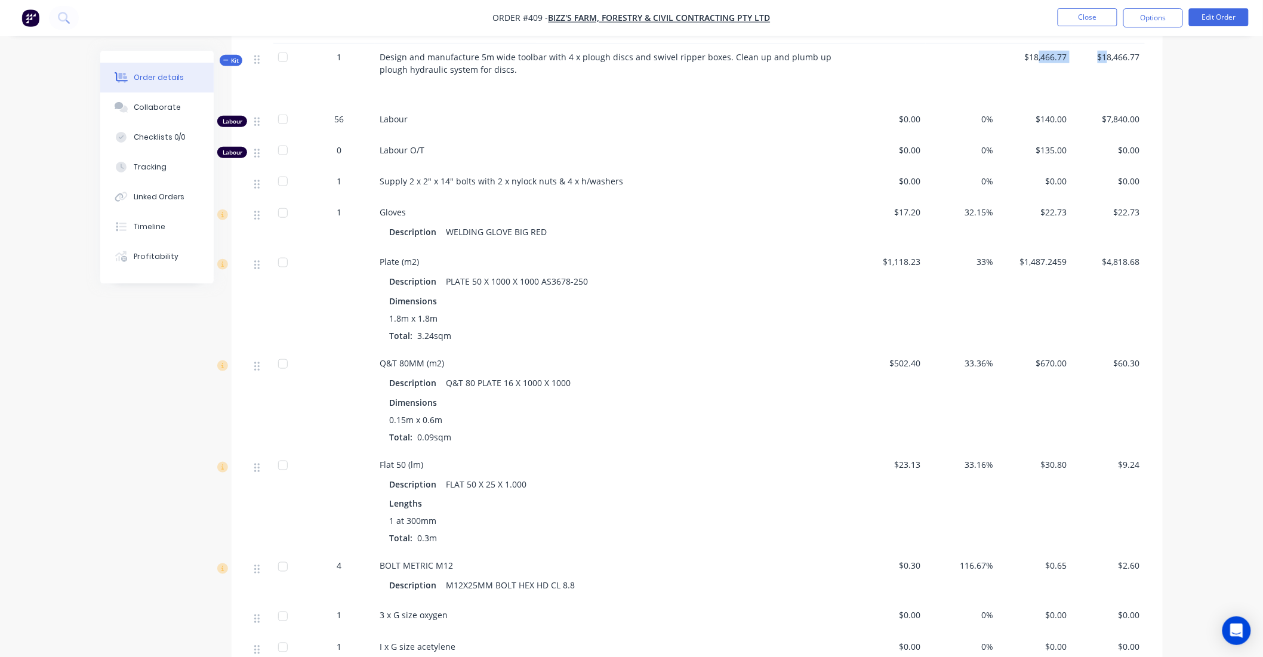
scroll to position [398, 0]
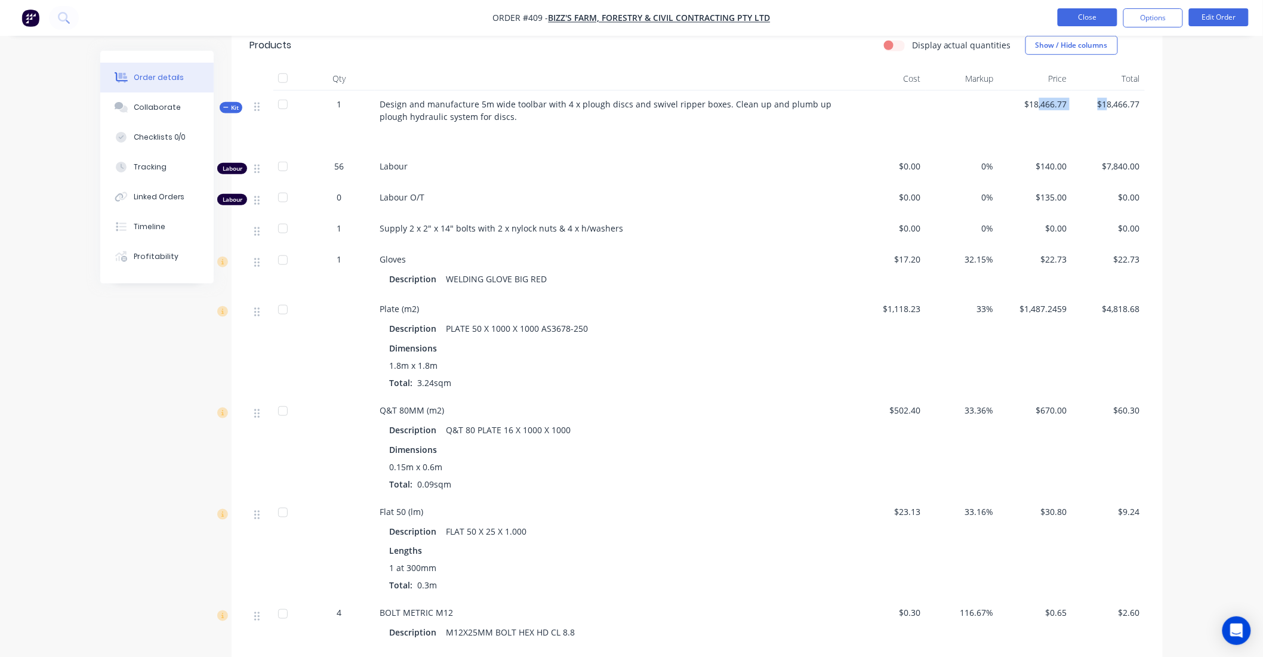
click at [1087, 21] on button "Close" at bounding box center [1088, 17] width 60 height 18
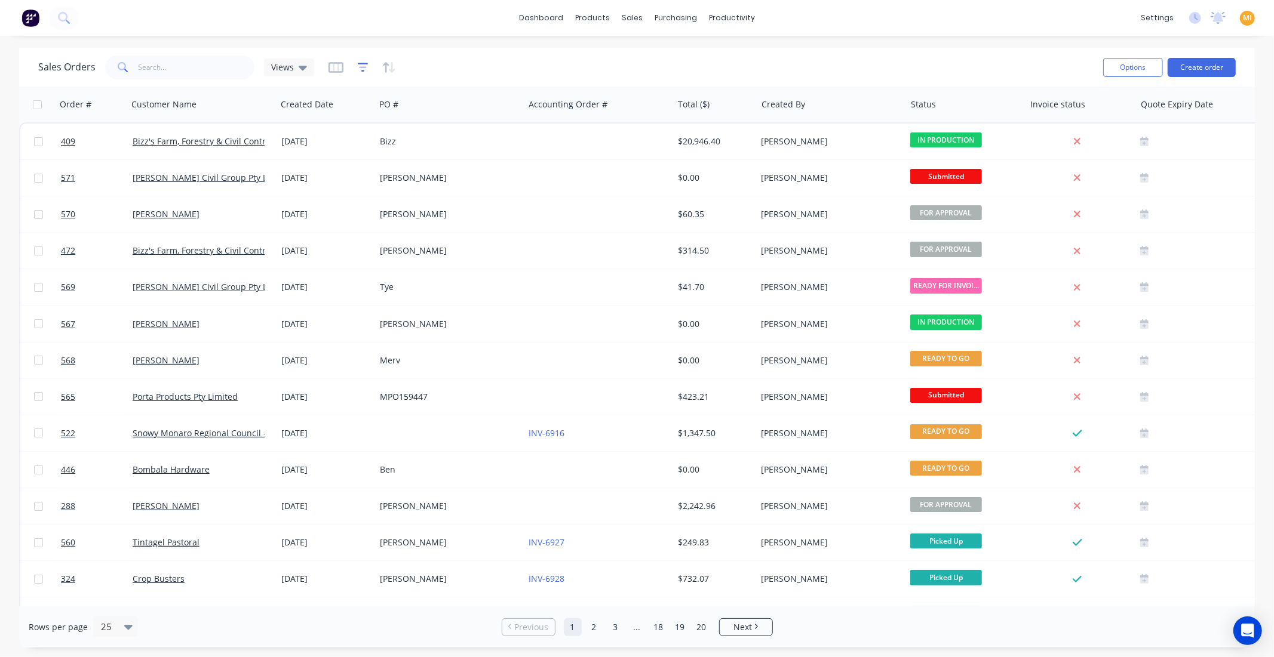
click at [360, 70] on icon "button" at bounding box center [363, 67] width 11 height 9
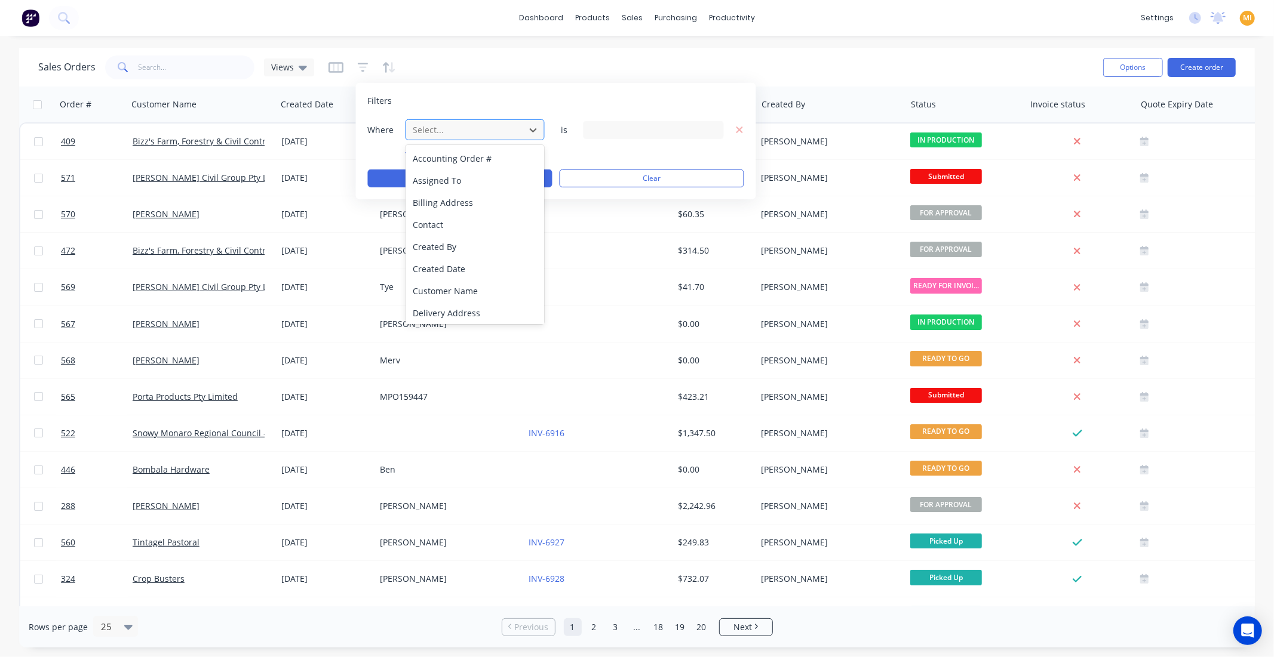
click at [443, 122] on div at bounding box center [465, 129] width 107 height 15
type input "STA"
click at [456, 199] on div "Status" at bounding box center [474, 203] width 139 height 22
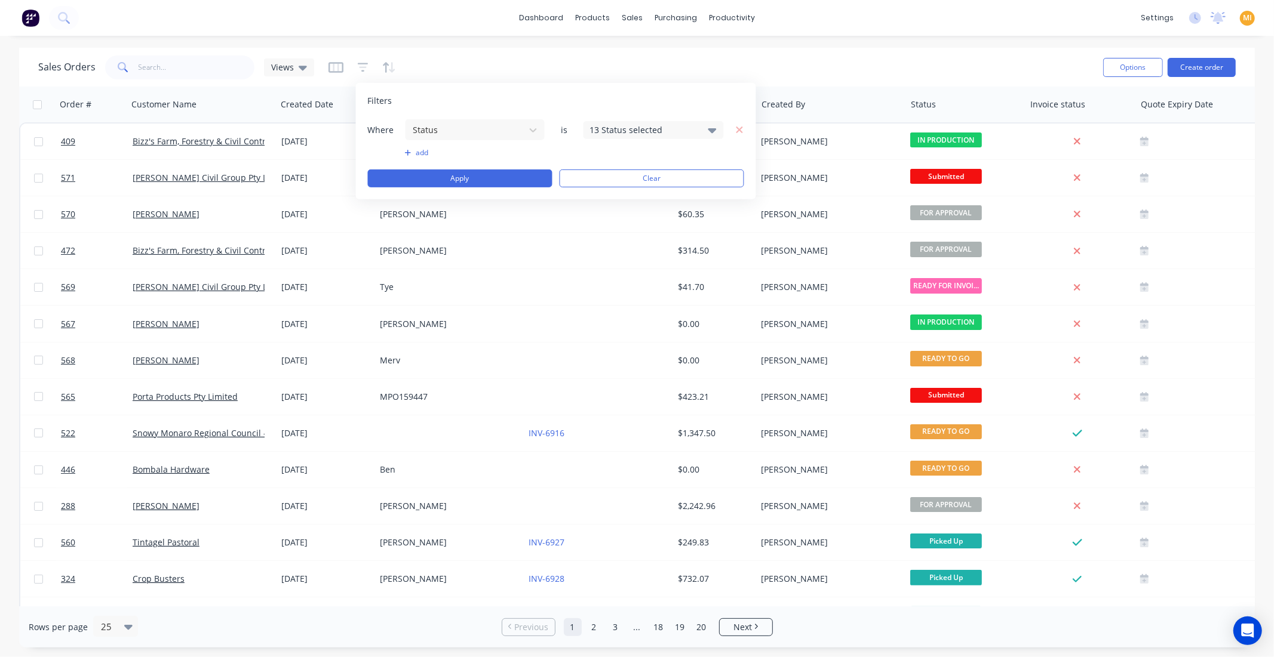
click at [632, 121] on div "13 Status selected" at bounding box center [653, 130] width 140 height 18
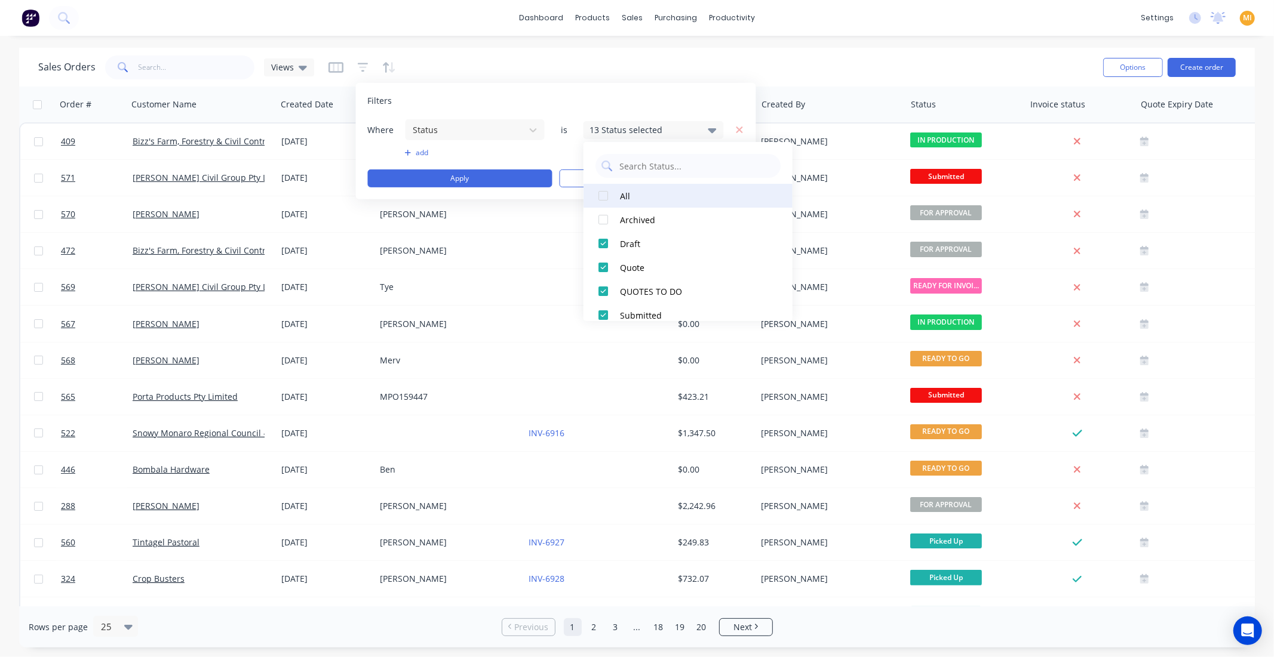
click at [602, 192] on div at bounding box center [603, 196] width 24 height 24
click at [604, 192] on div at bounding box center [603, 196] width 24 height 24
click at [601, 242] on div at bounding box center [603, 244] width 24 height 24
click at [603, 272] on div at bounding box center [603, 268] width 24 height 24
click at [473, 176] on button "Apply" at bounding box center [460, 179] width 184 height 18
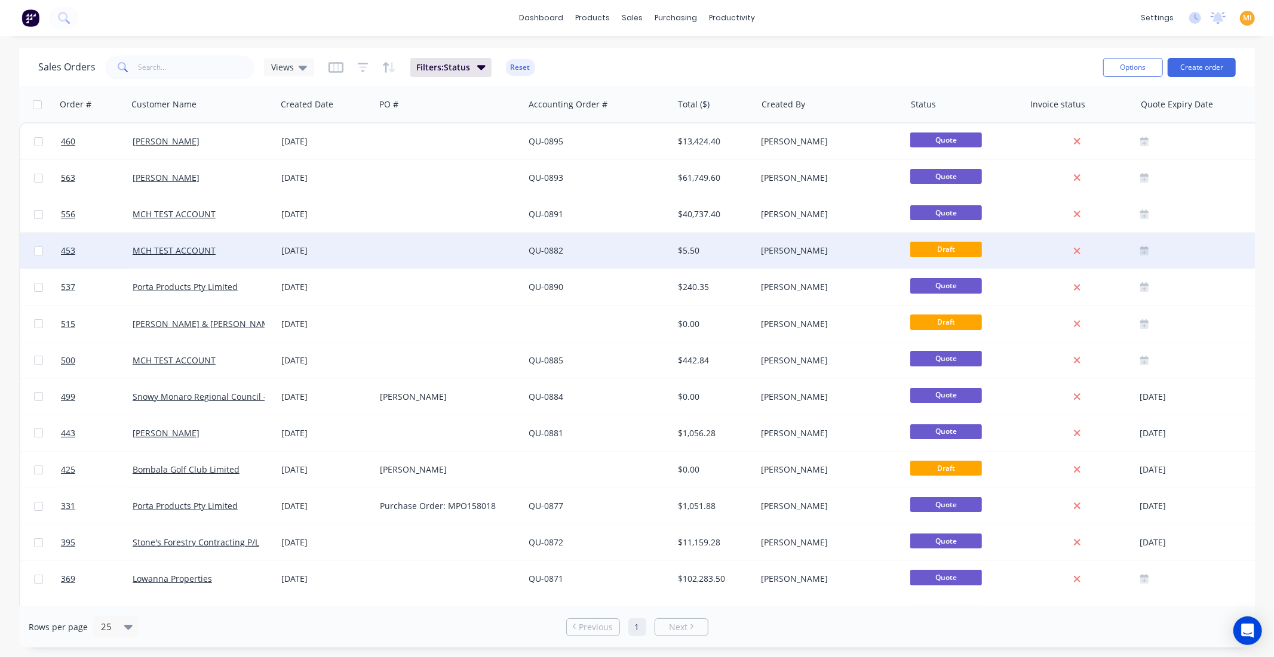
click at [362, 263] on div "[DATE]" at bounding box center [325, 251] width 99 height 36
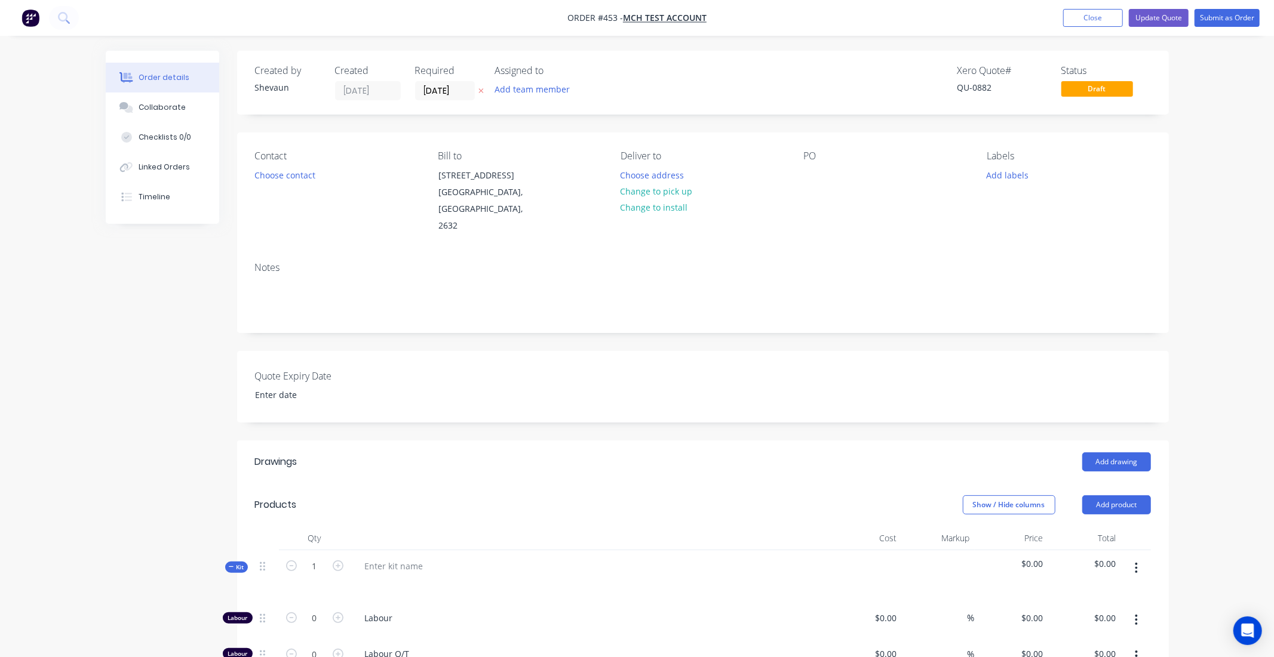
type input "$110.00"
type input "$135.00"
type input "$40.00"
type input "150"
type input "$100.00"
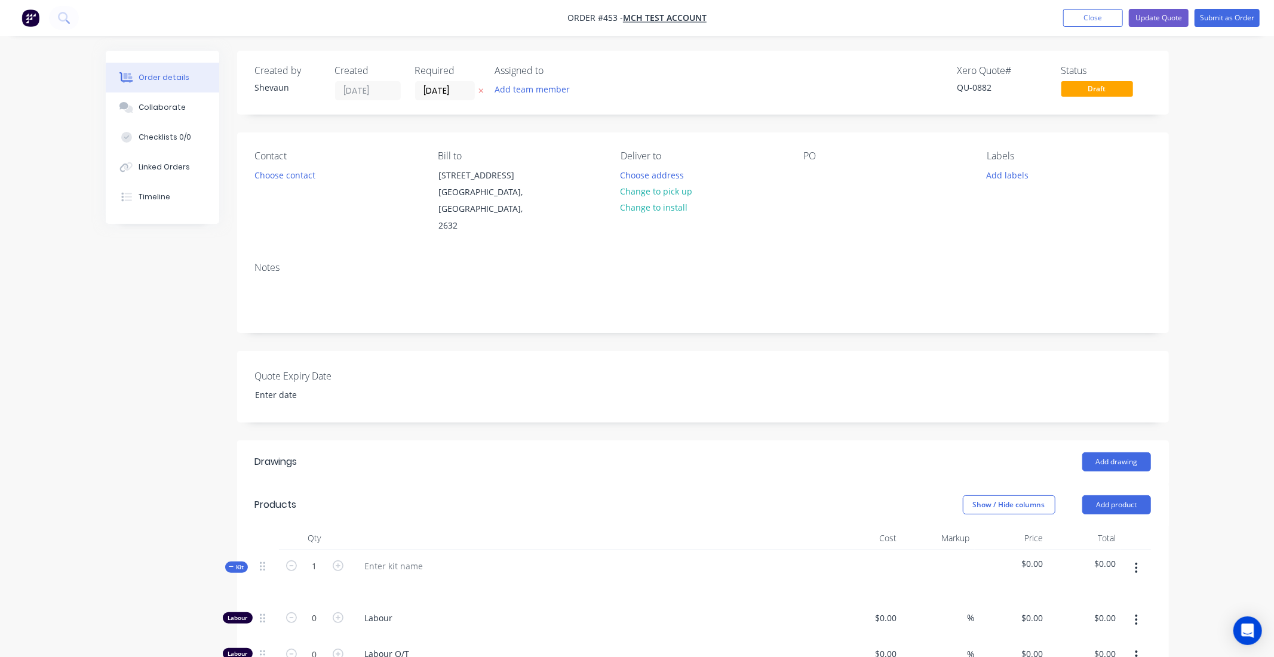
type input "$50.00"
type input "100"
type input "$100.00"
type input "$50.00"
type input "140"
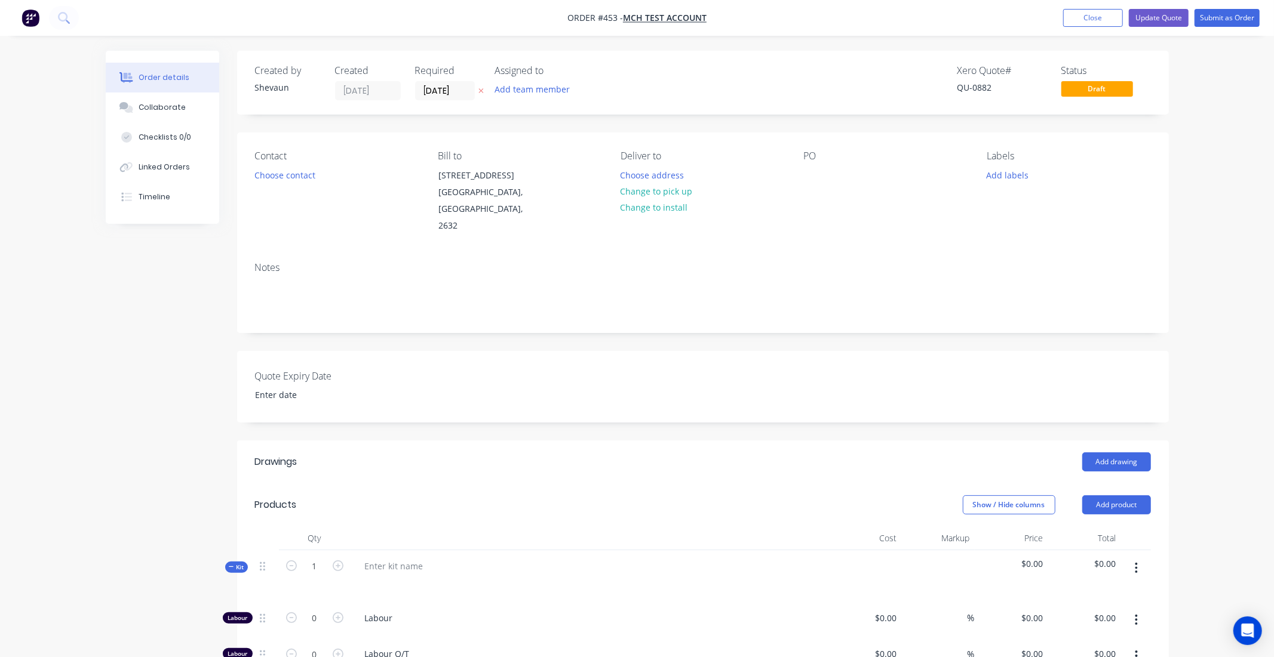
type input "$120.00"
type input "$50.00"
type input "180"
type input "$140.00"
type input "$2.00"
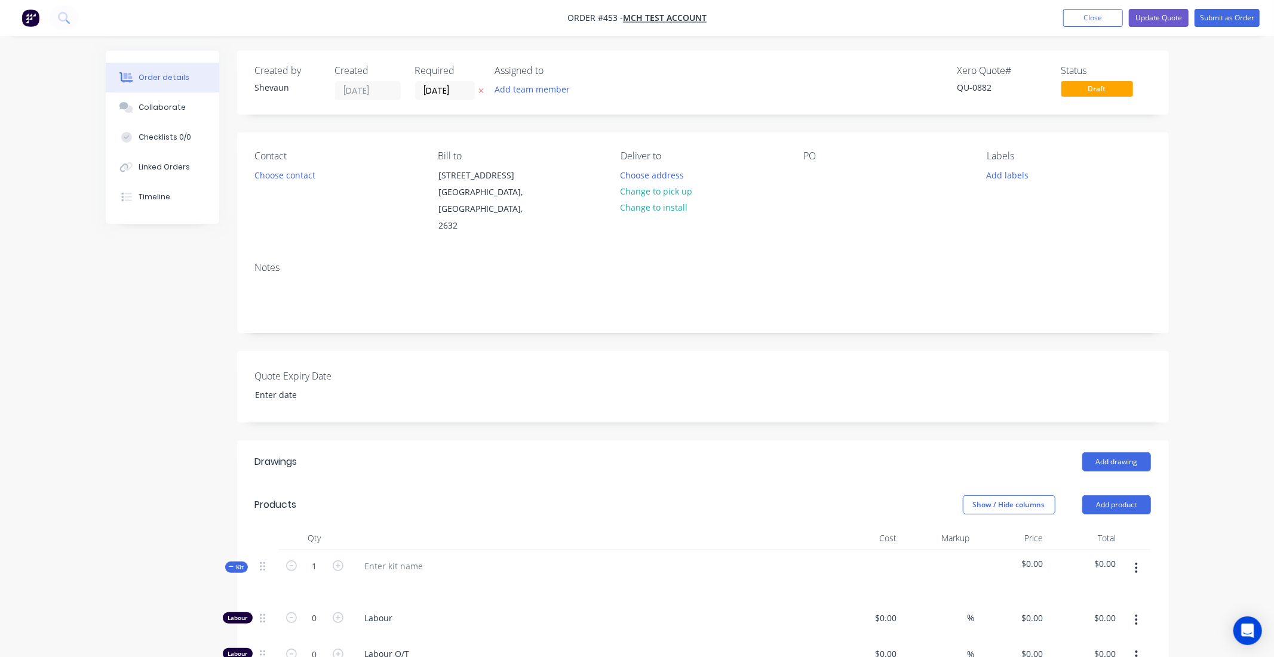
type input "150"
type input "$5.00"
type input "$2.00"
type input "150"
type input "$5.00"
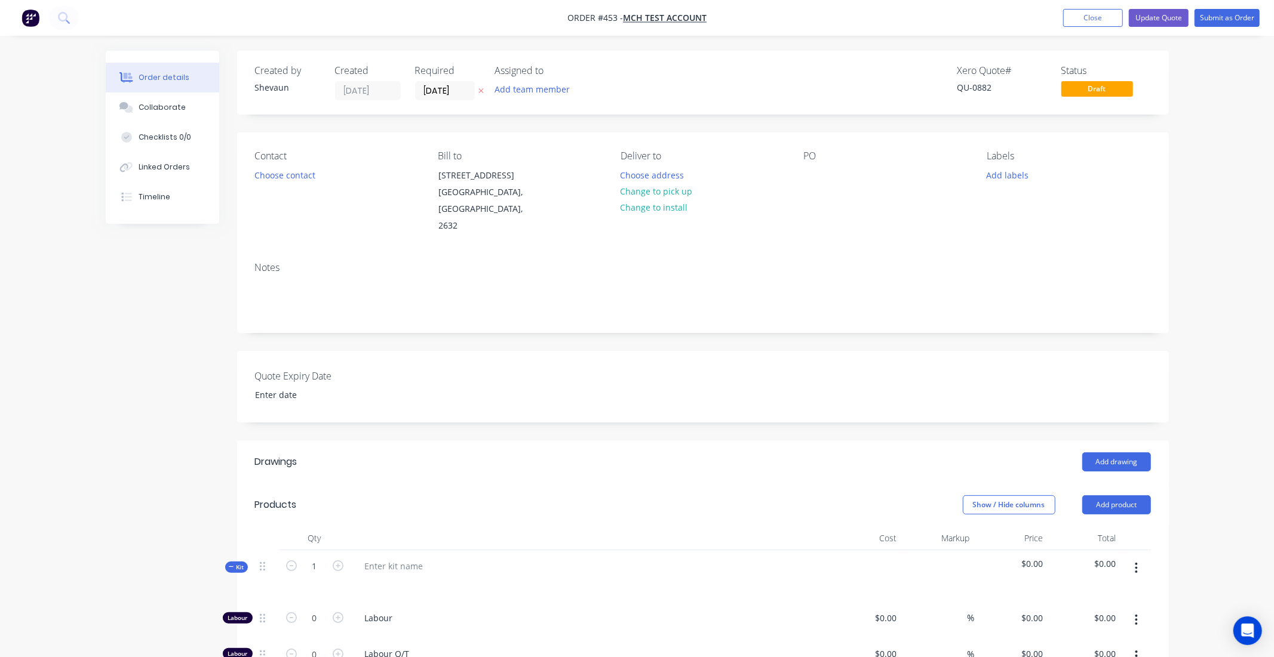
type input "$5.00"
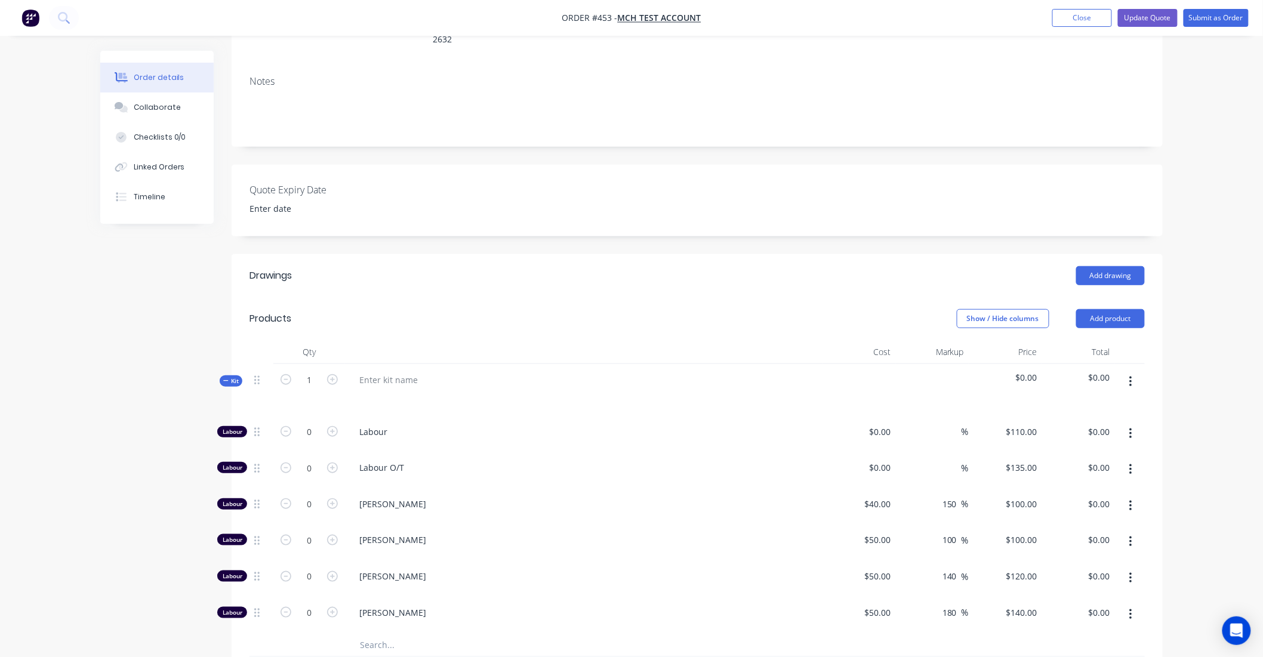
scroll to position [331, 0]
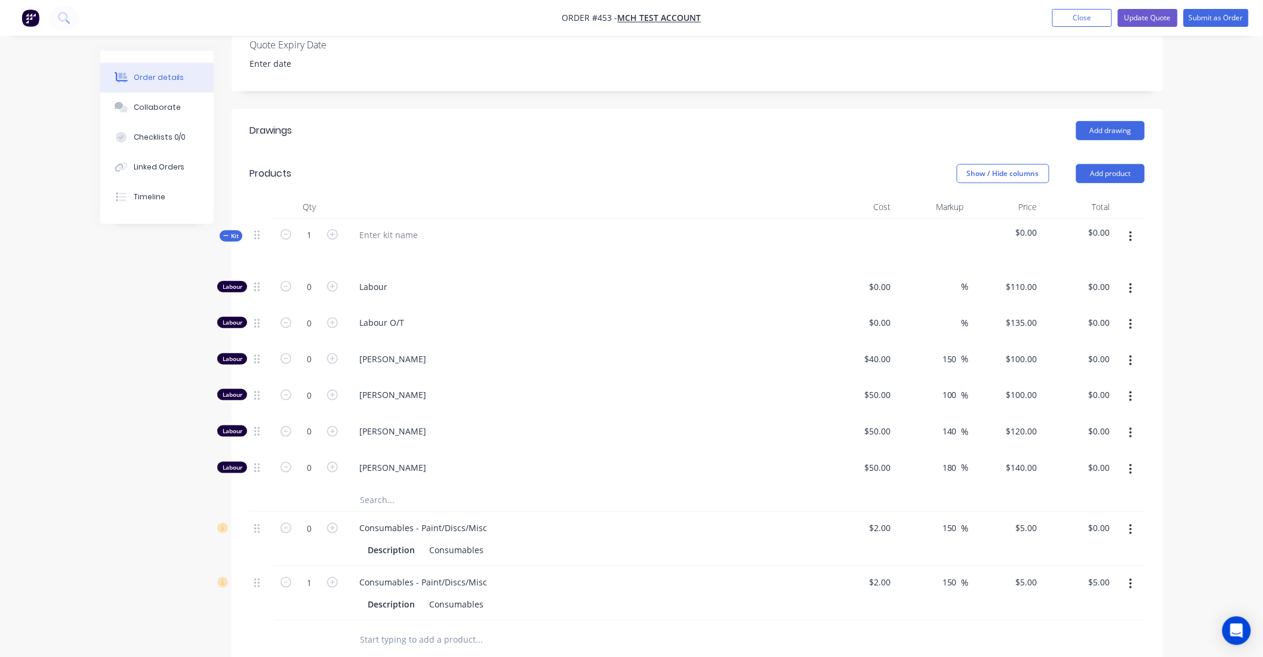
click at [229, 230] on div "Kit" at bounding box center [231, 235] width 23 height 11
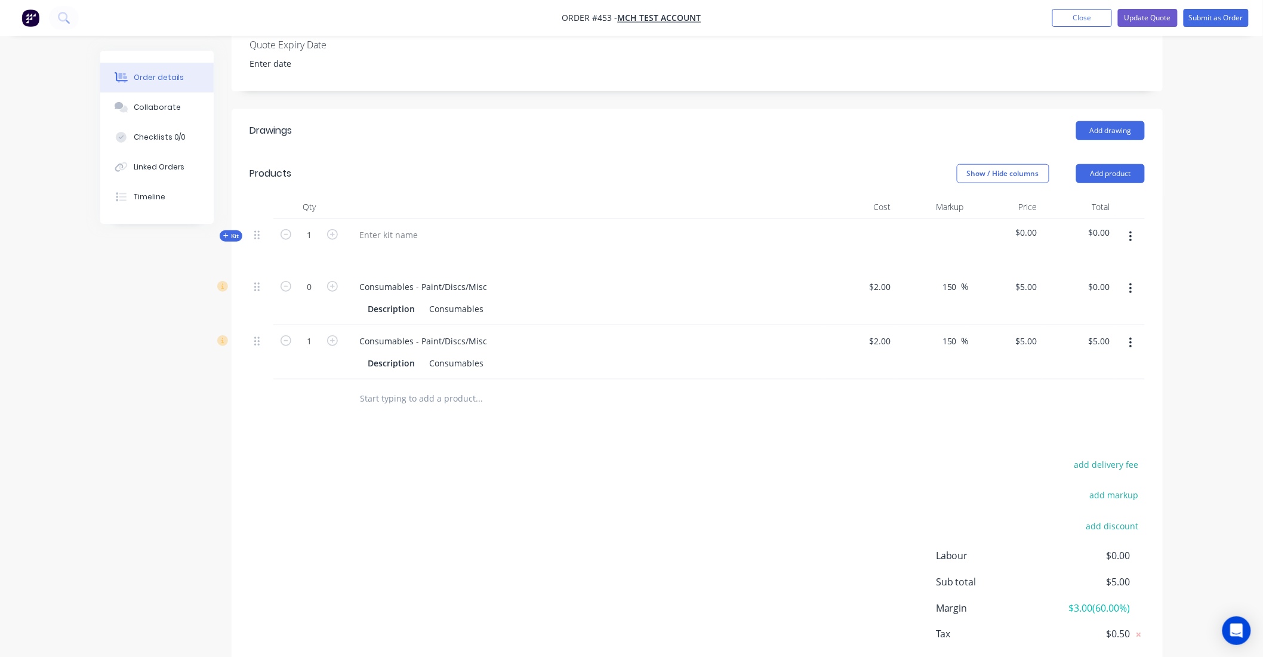
click at [395, 387] on input "text" at bounding box center [478, 399] width 239 height 24
paste input "Custom Kit - for quotes"
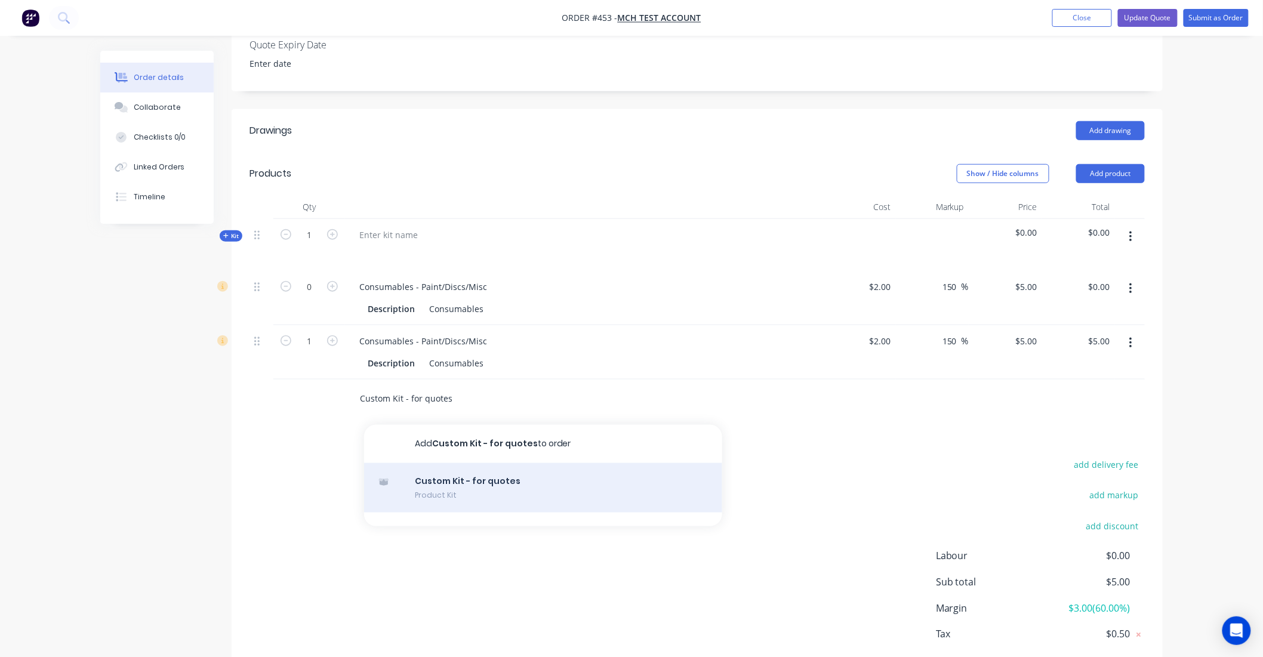
type input "Custom Kit - for quotes"
click at [438, 472] on div "Custom Kit - for quotes Product Kit" at bounding box center [543, 488] width 358 height 50
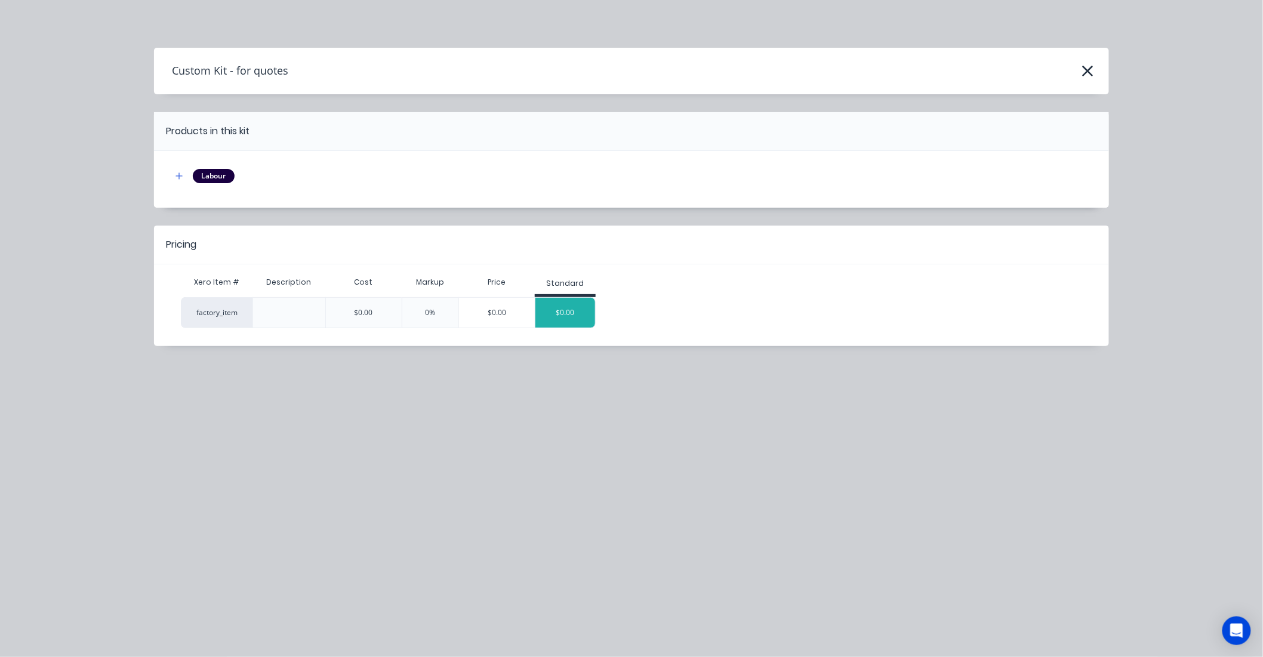
click at [561, 320] on div "$0.00" at bounding box center [566, 313] width 60 height 30
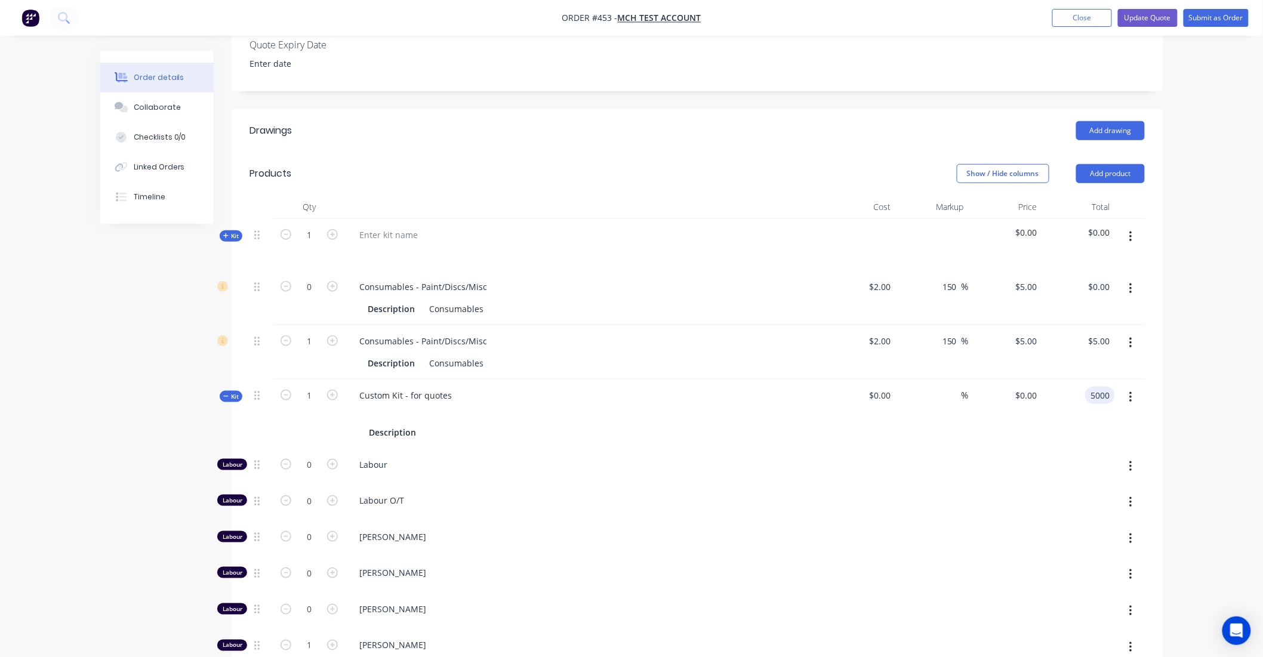
type input "5000"
type input "$5,000.00"
click at [1133, 422] on div at bounding box center [1130, 414] width 30 height 69
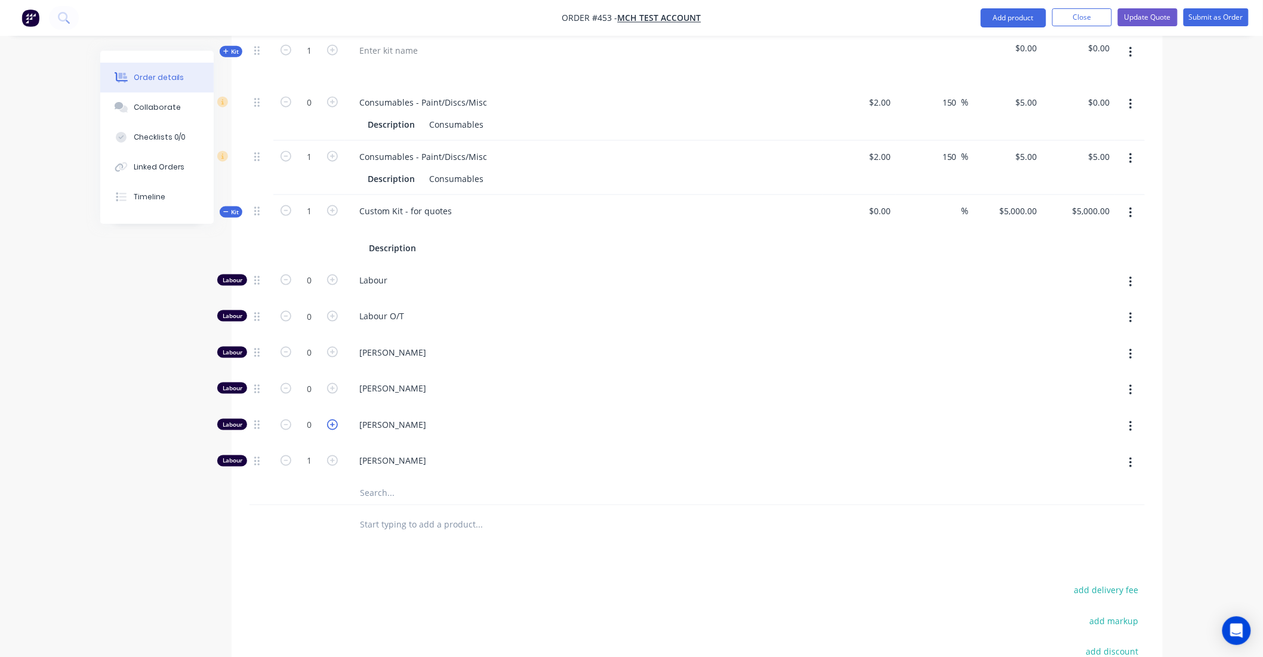
scroll to position [530, 0]
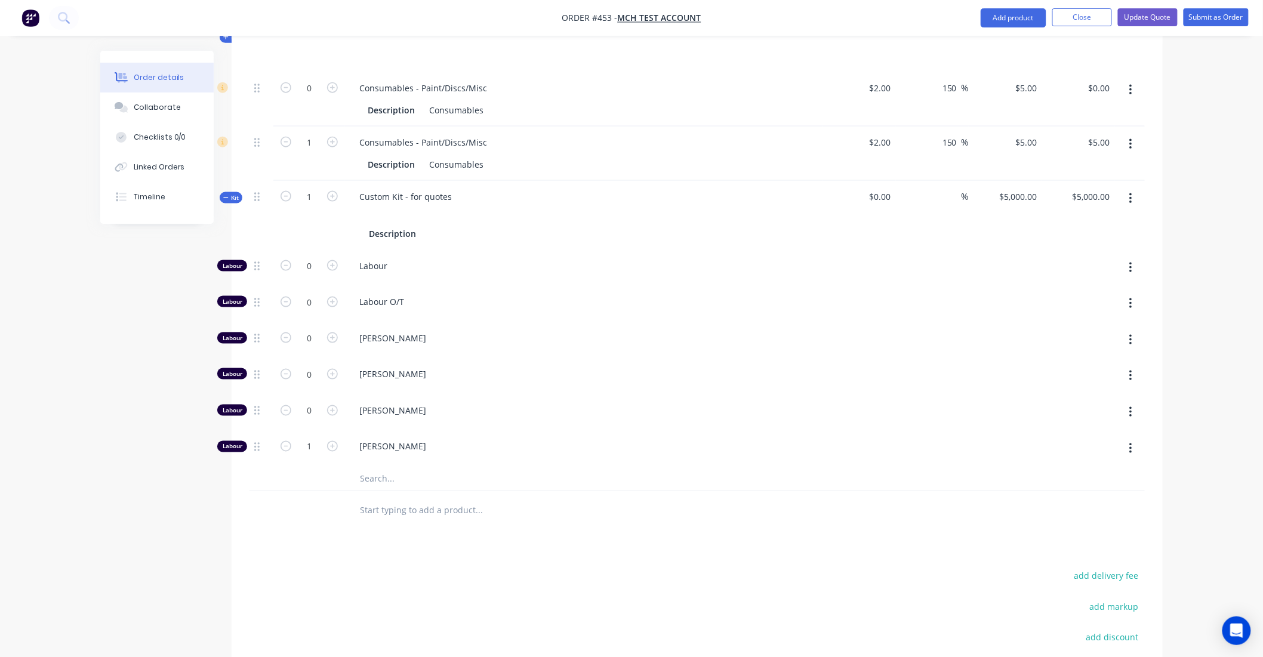
click at [365, 467] on input "text" at bounding box center [478, 479] width 239 height 24
type input "SHEET"
click at [371, 467] on input "SHEET" at bounding box center [478, 479] width 239 height 24
click at [383, 503] on input "text" at bounding box center [478, 511] width 239 height 24
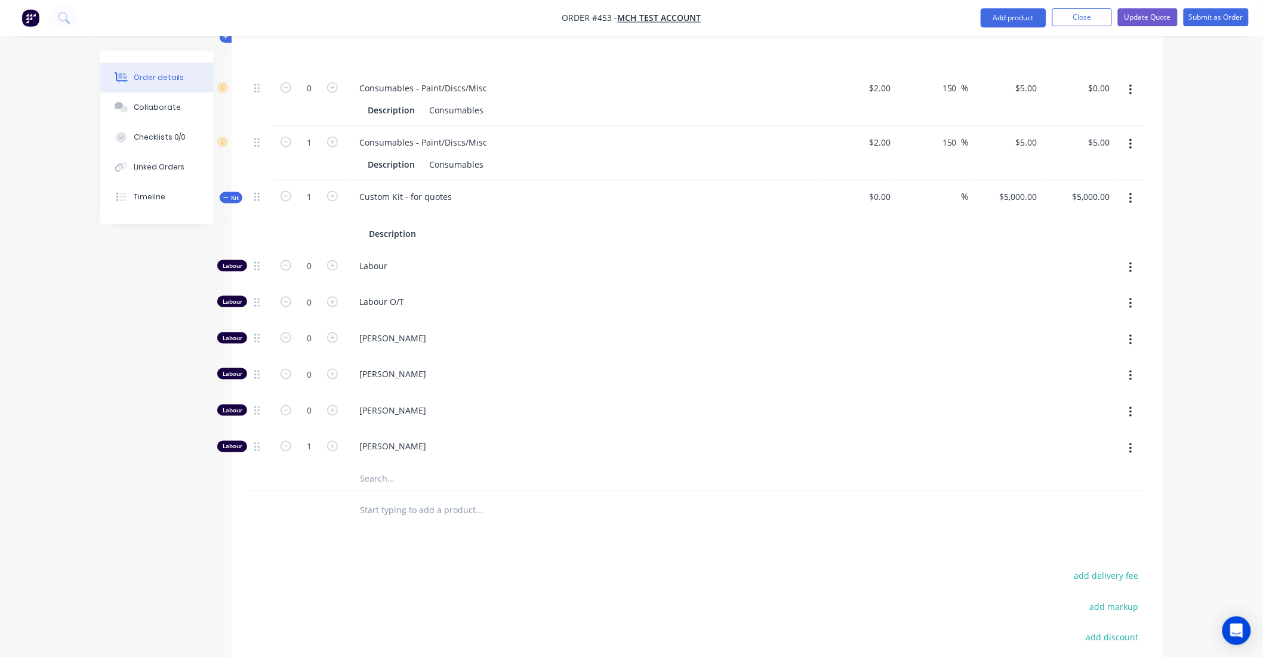
click at [1137, 188] on button "button" at bounding box center [1131, 198] width 28 height 21
click at [403, 332] on span "[PERSON_NAME]" at bounding box center [588, 338] width 459 height 13
drag, startPoint x: 361, startPoint y: 319, endPoint x: 389, endPoint y: 317, distance: 27.6
click at [389, 332] on span "[PERSON_NAME]" at bounding box center [588, 338] width 459 height 13
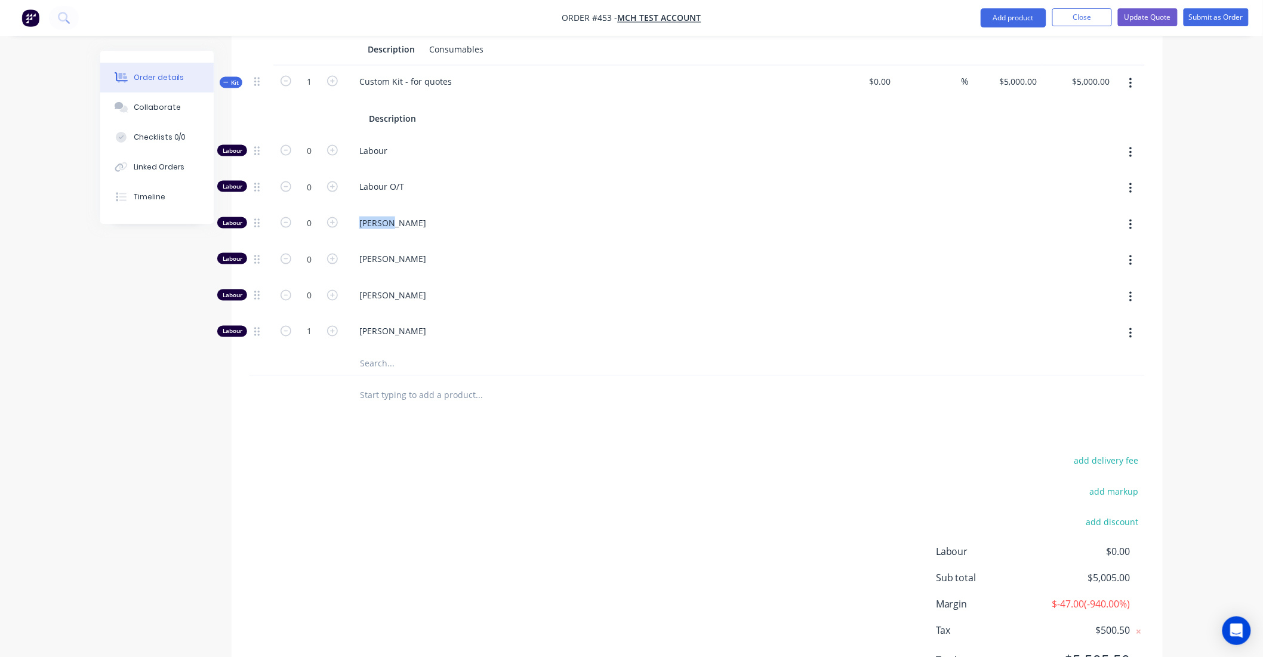
scroll to position [663, 0]
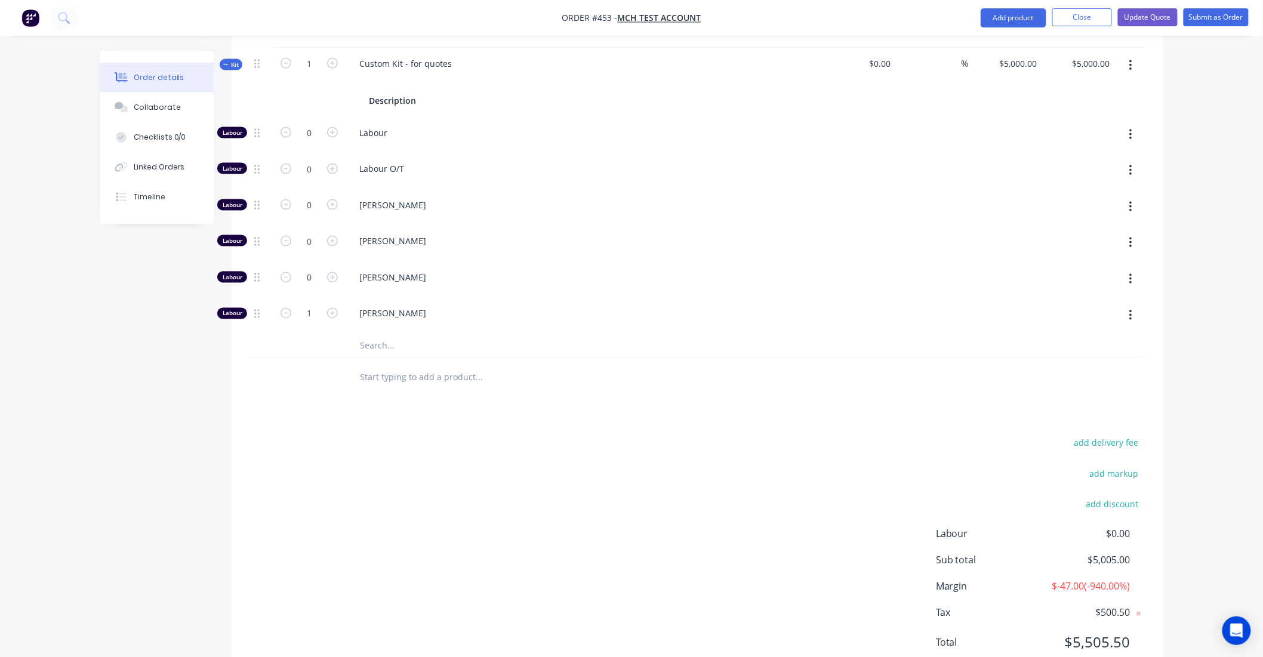
click at [366, 365] on input "text" at bounding box center [478, 377] width 239 height 24
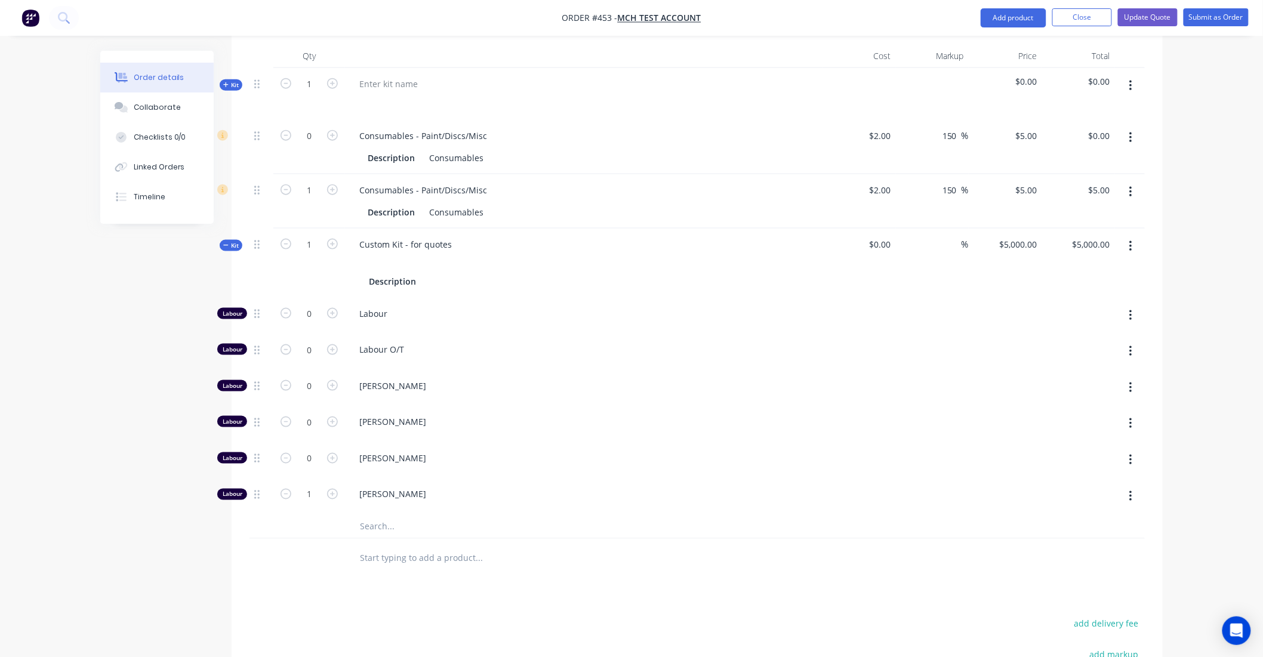
scroll to position [464, 0]
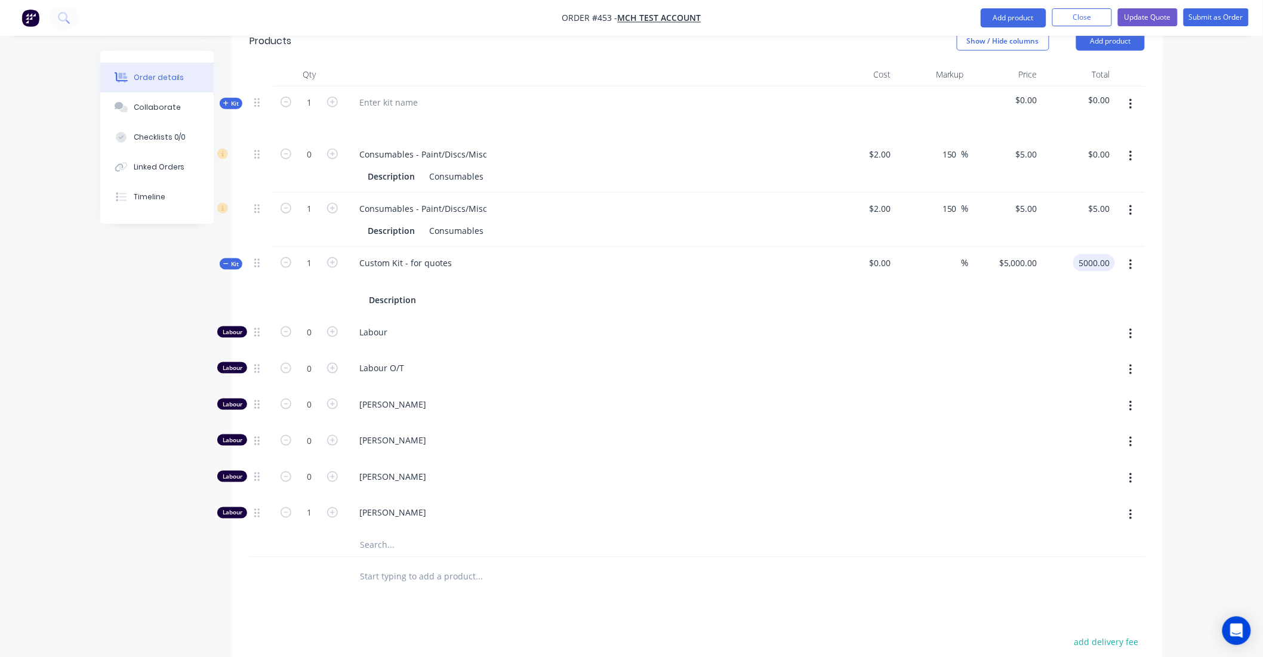
click at [1083, 254] on input "5000.00" at bounding box center [1096, 262] width 37 height 17
type input "$5,000.00"
drag, startPoint x: 355, startPoint y: 245, endPoint x: 464, endPoint y: 251, distance: 108.8
click at [464, 251] on div "Custom Kit - for quotes Description" at bounding box center [584, 281] width 478 height 69
click at [357, 254] on div "Custom Kit - for quotes" at bounding box center [406, 262] width 112 height 17
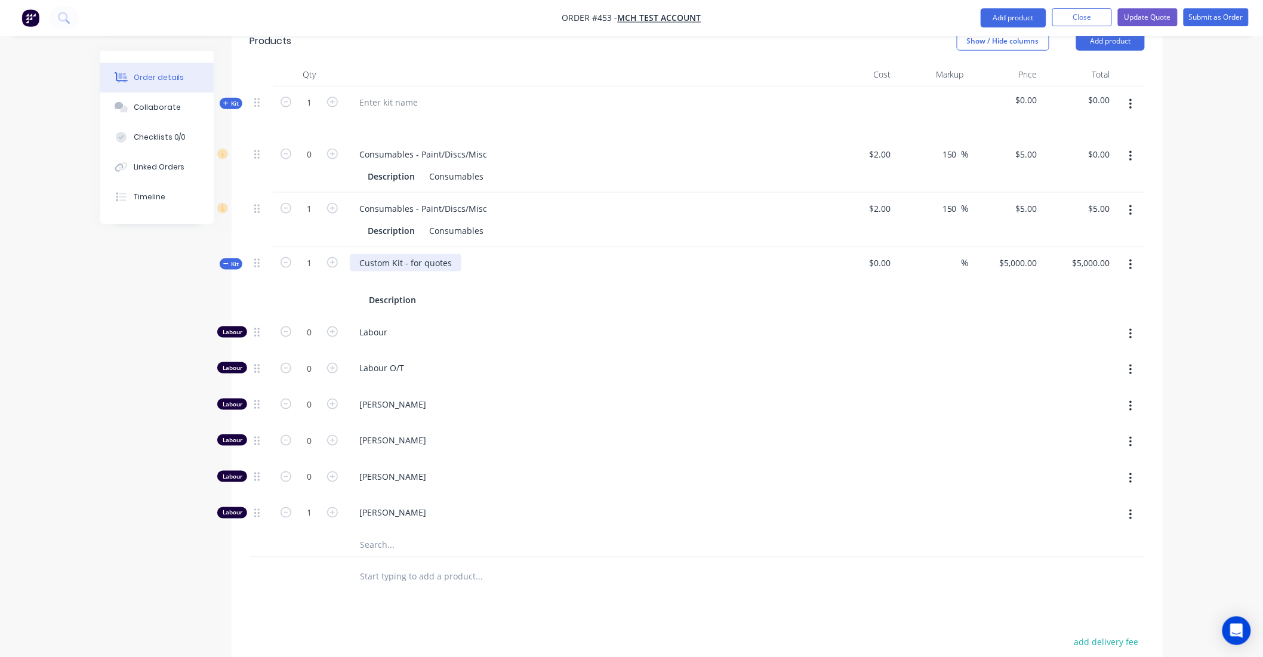
click at [364, 254] on div "Custom Kit - for quotes" at bounding box center [406, 262] width 112 height 17
click at [1135, 254] on button "button" at bounding box center [1131, 264] width 28 height 21
click at [1087, 383] on div "Delete" at bounding box center [1088, 391] width 92 height 17
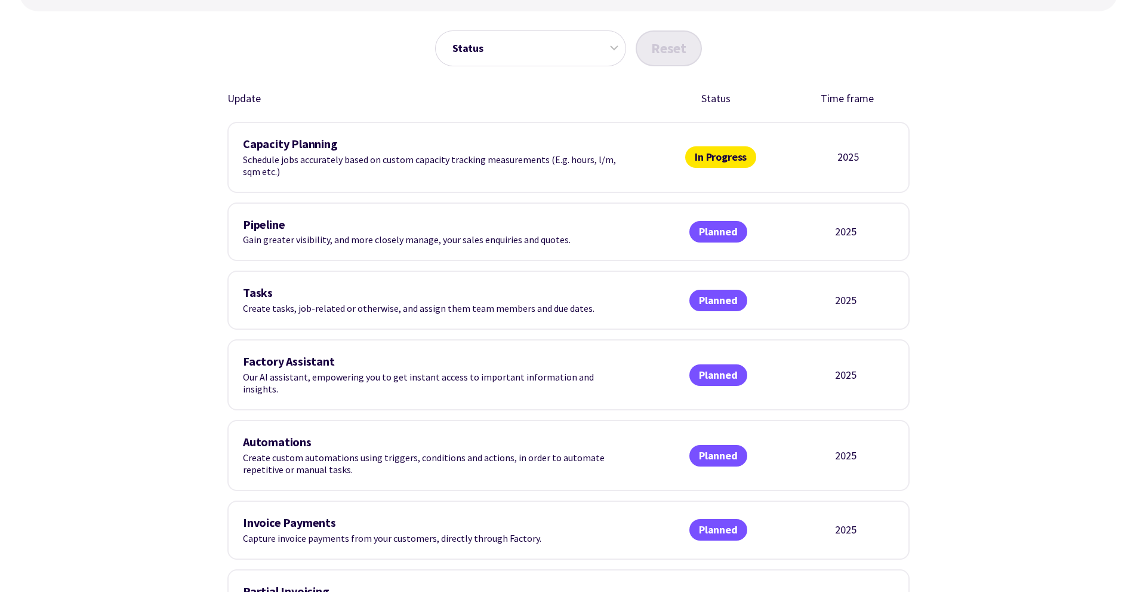
scroll to position [537, 0]
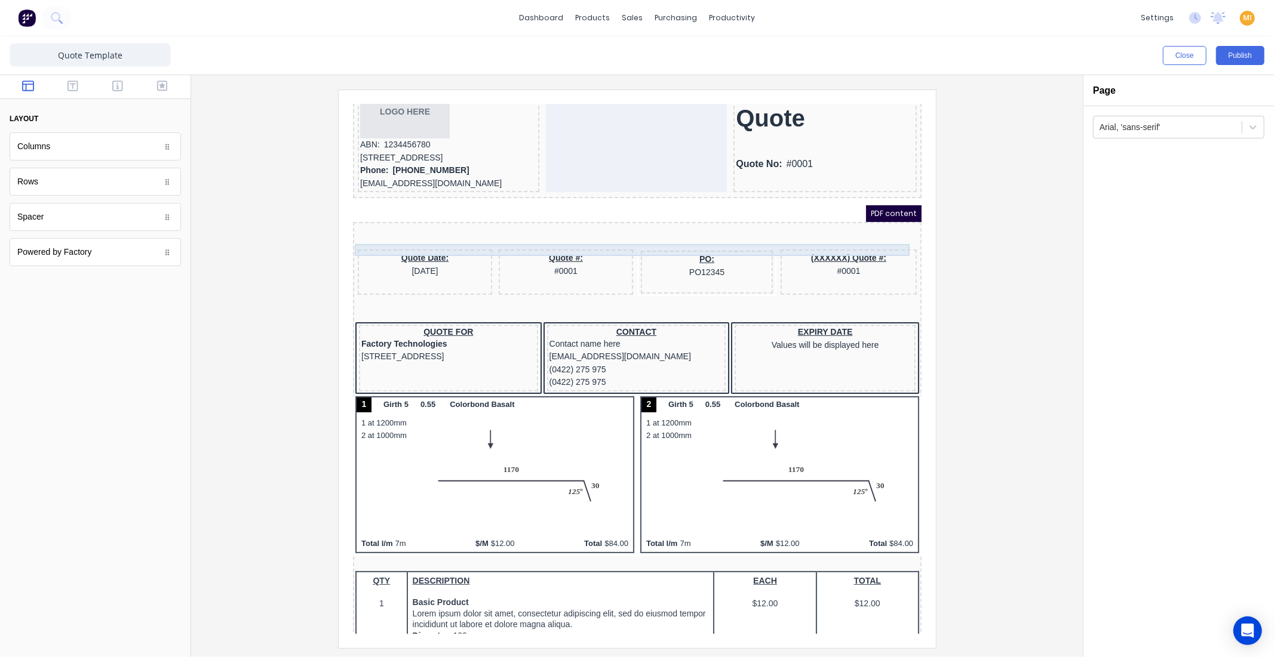
scroll to position [66, 0]
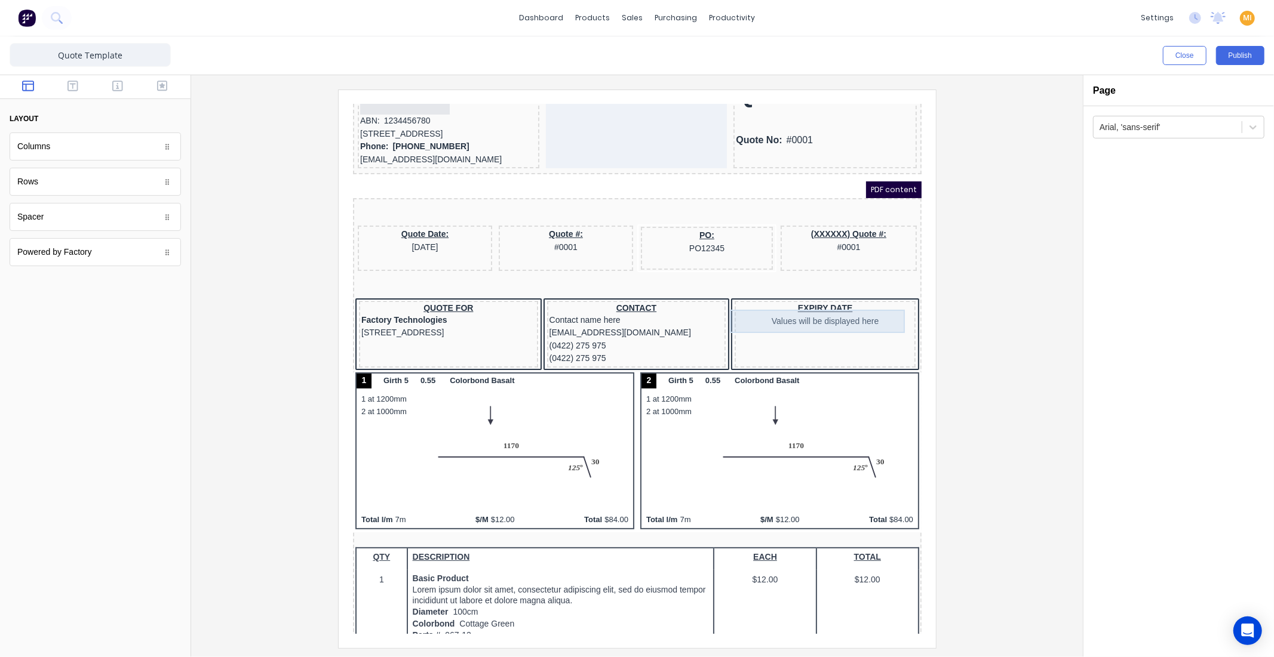
click at [799, 304] on div "EXPIRY DATE Values will be displayed here" at bounding box center [810, 299] width 176 height 23
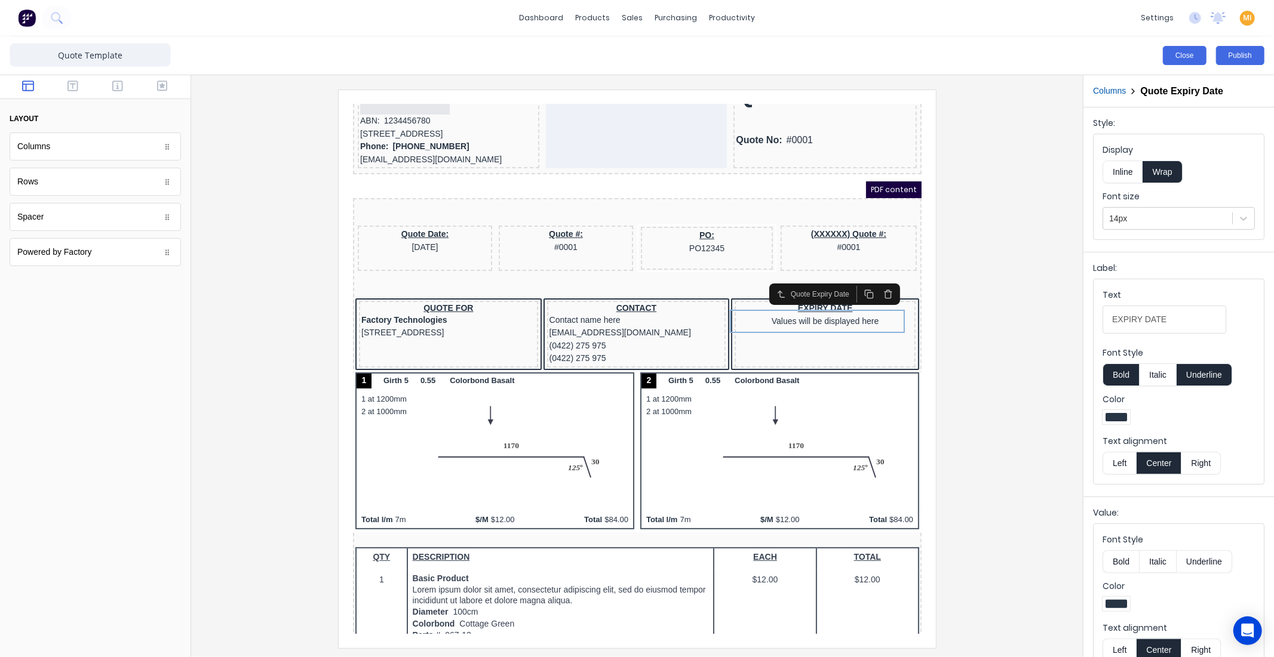
click at [1186, 54] on button "Close" at bounding box center [1184, 55] width 44 height 19
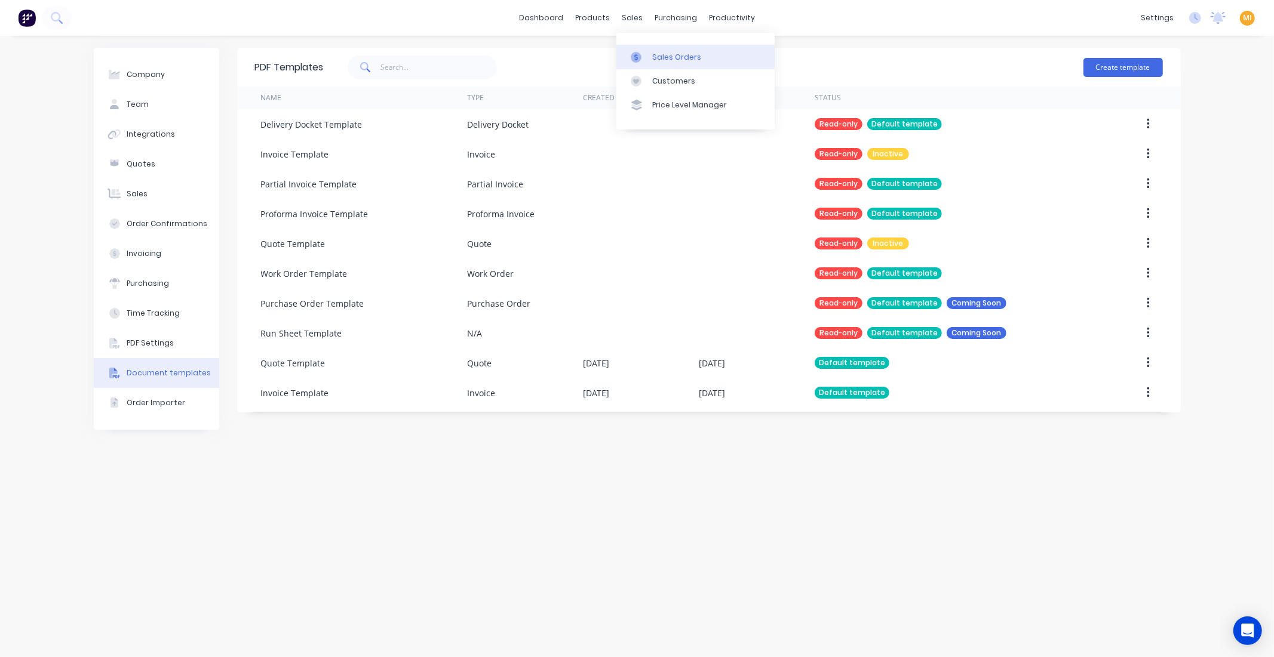
click at [655, 50] on link "Sales Orders" at bounding box center [695, 57] width 158 height 24
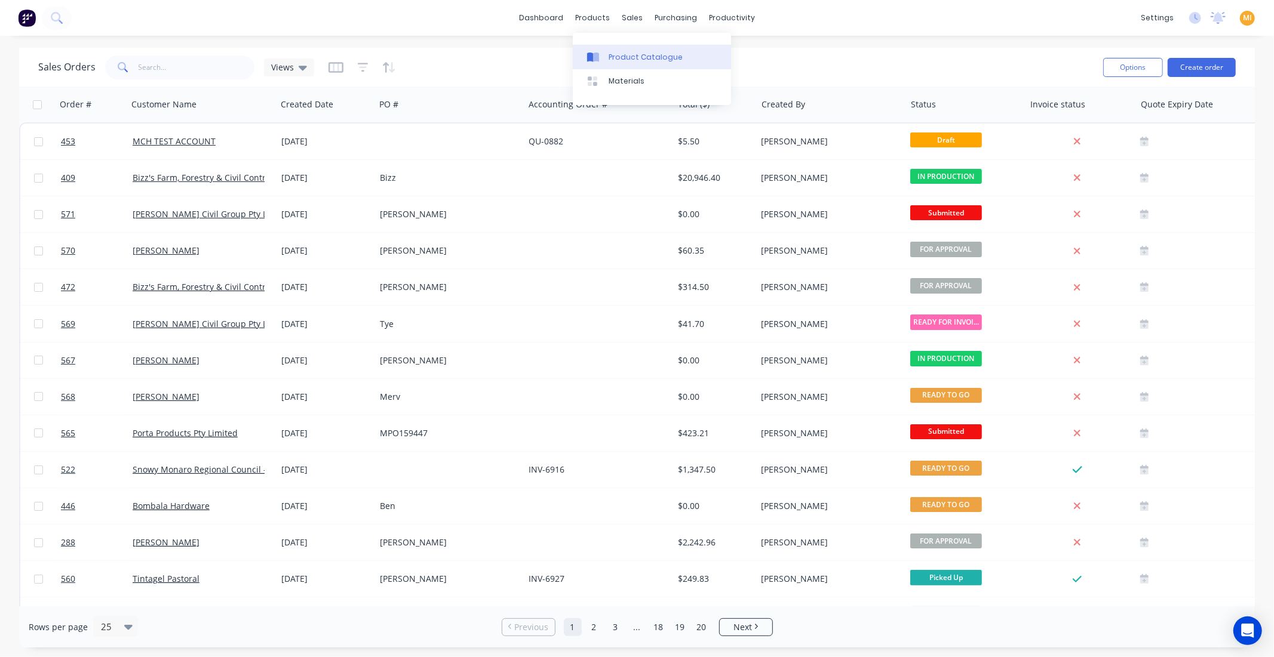
click at [601, 52] on div at bounding box center [596, 57] width 18 height 11
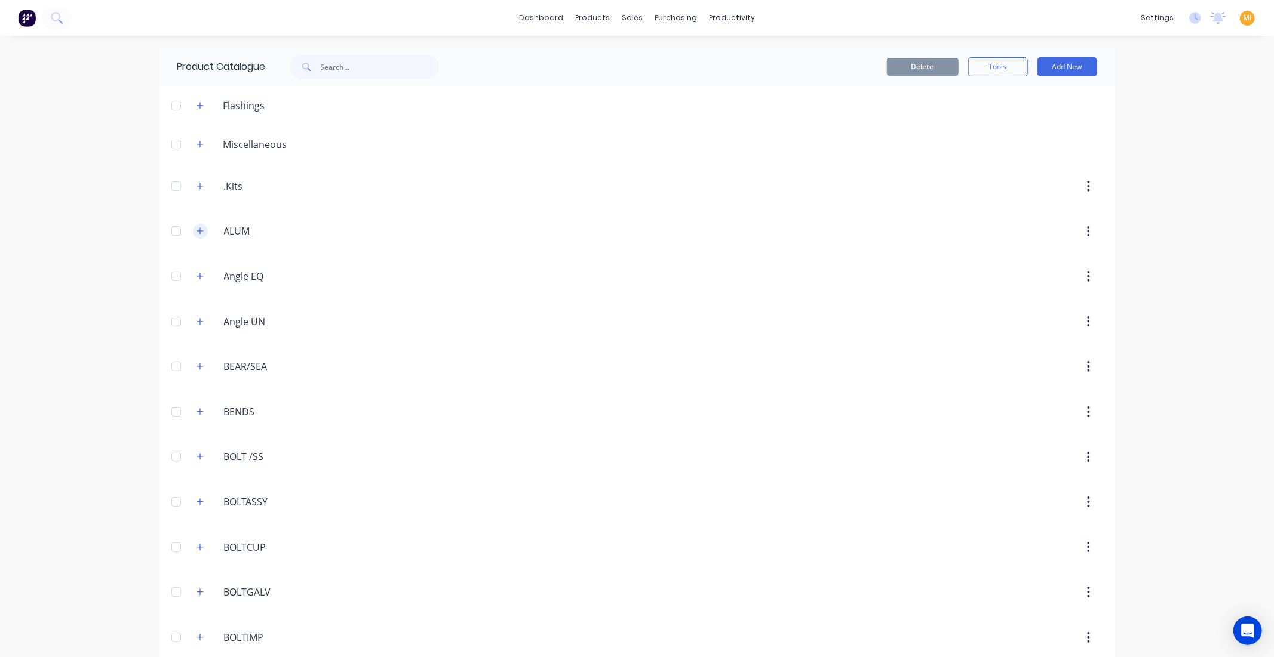
click at [196, 233] on icon "button" at bounding box center [199, 231] width 7 height 8
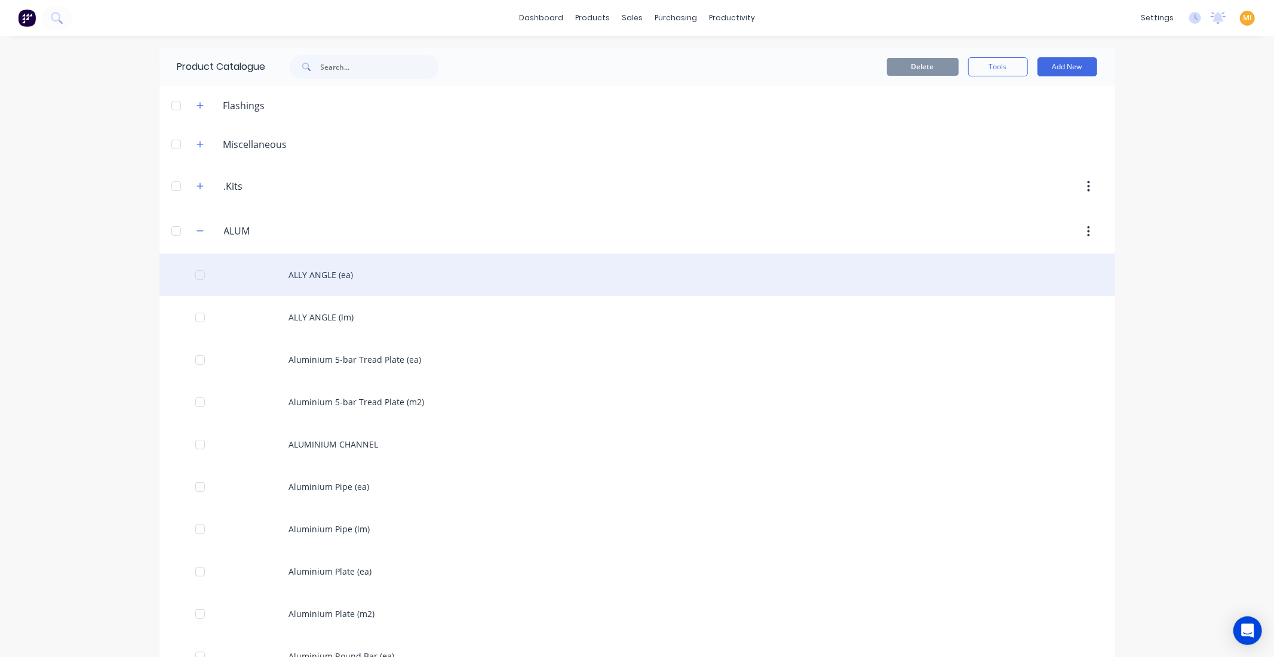
click at [245, 267] on div "ALLY ANGLE (ea)" at bounding box center [636, 275] width 955 height 42
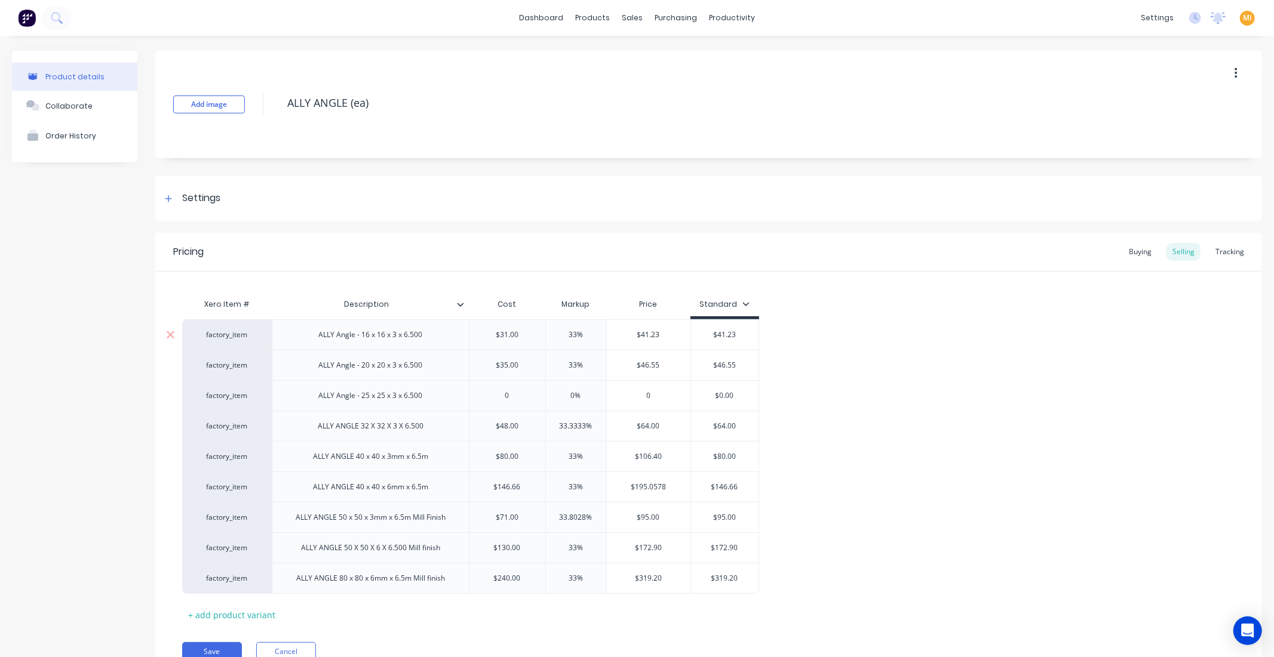
click at [389, 337] on div "ALLY Angle - 16 x 16 x 3 x 6.500" at bounding box center [370, 335] width 123 height 16
click at [403, 337] on div "ALLY Angle - 16 x 16 x 3 x 6.500" at bounding box center [370, 335] width 123 height 16
click at [443, 332] on div "ALLY Angle - 16 x 16 x 3 x 6.500" at bounding box center [370, 334] width 197 height 30
click at [430, 337] on div "ALLY Angle - 16 x 16 x 3 x 6.500" at bounding box center [370, 335] width 123 height 16
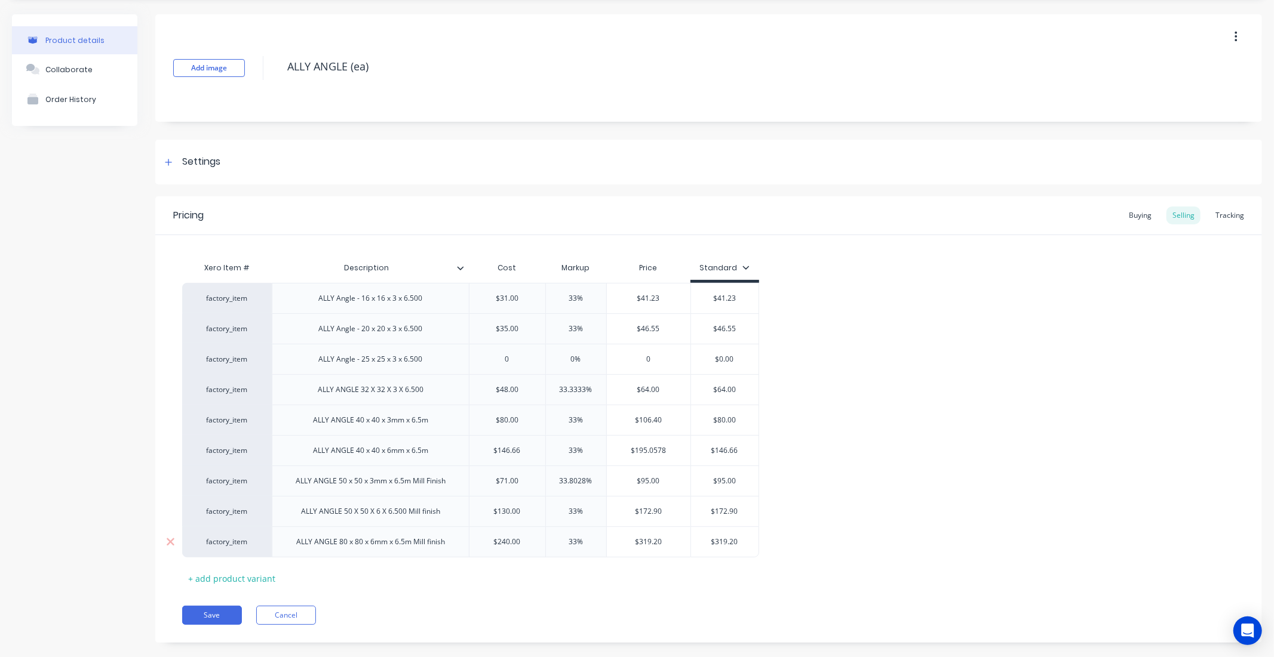
scroll to position [56, 0]
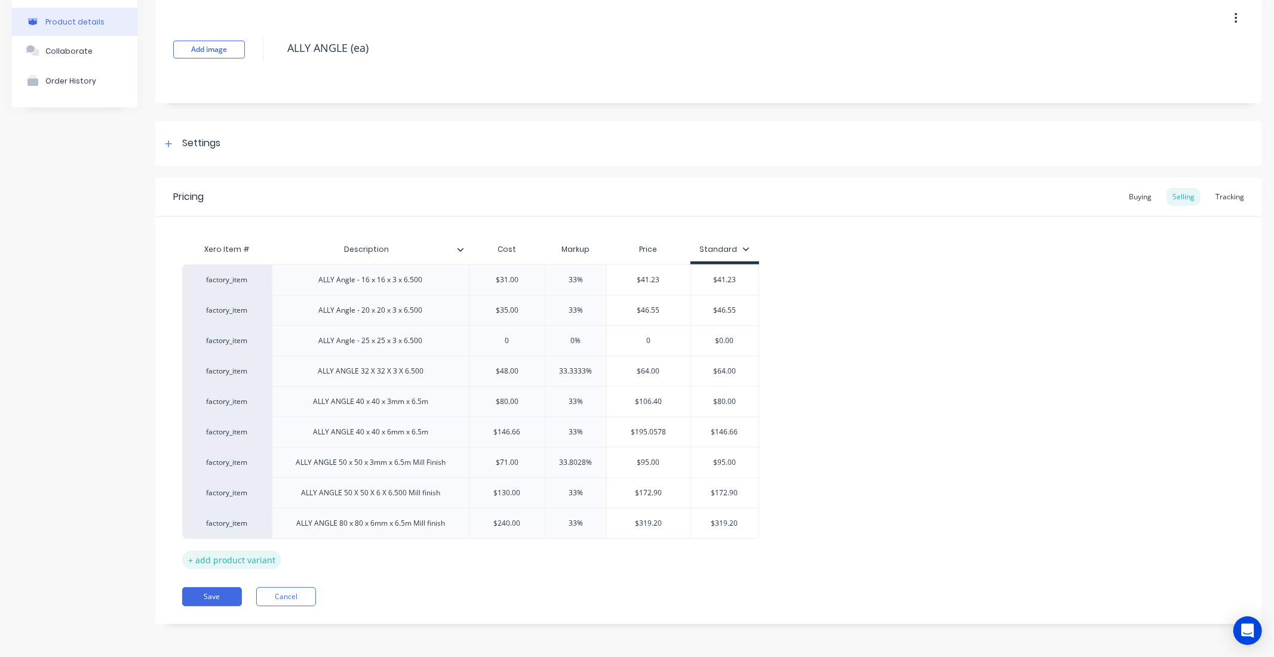
click at [246, 554] on div "+ add product variant" at bounding box center [231, 560] width 99 height 19
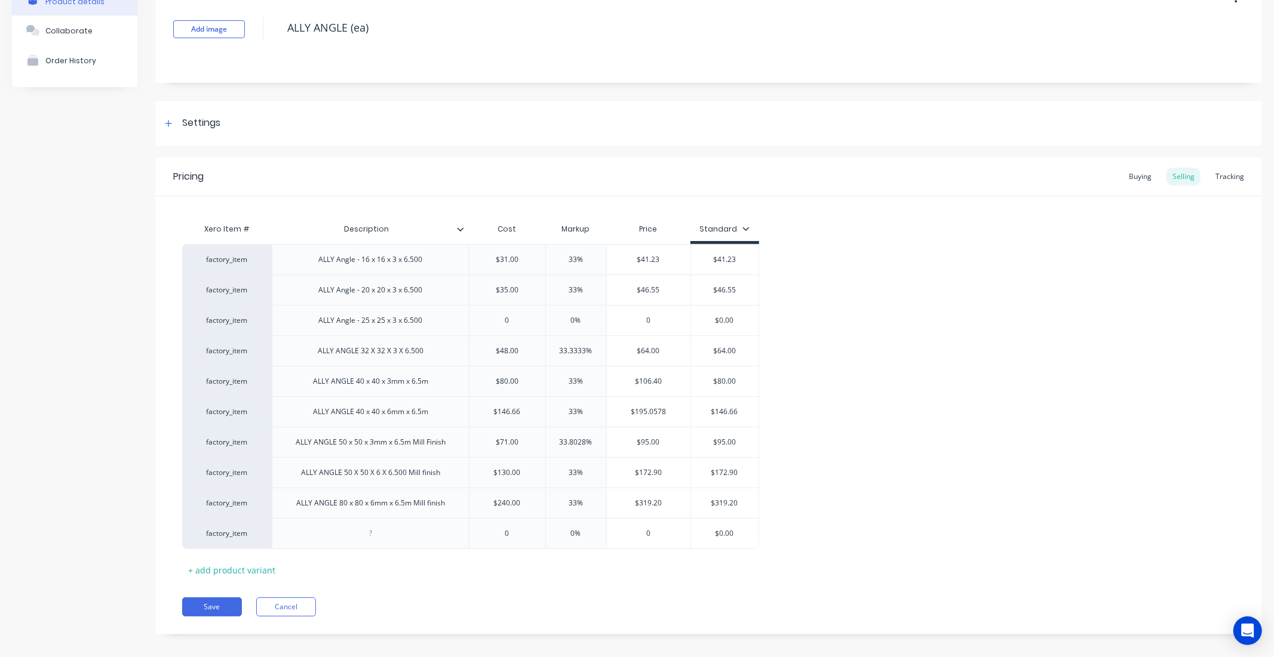
scroll to position [86, 0]
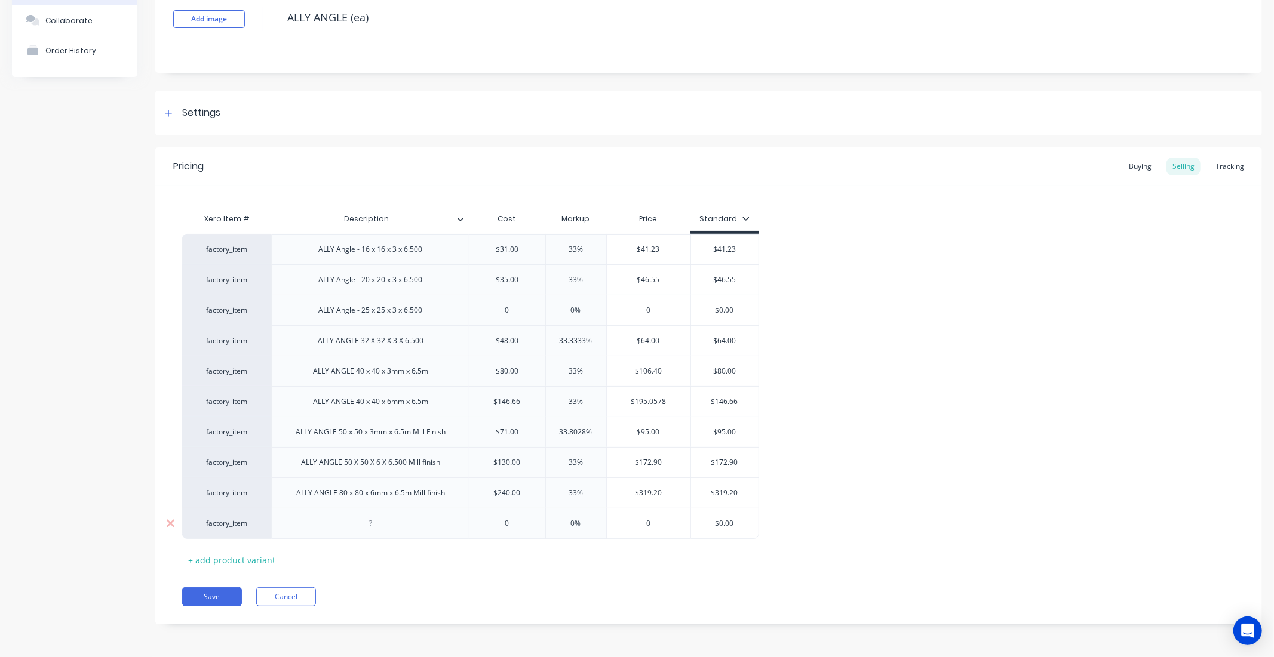
click at [318, 524] on div at bounding box center [370, 523] width 197 height 31
click at [358, 522] on div at bounding box center [370, 524] width 60 height 16
click at [383, 494] on div "ALLY ANGLE 80 x 80 x 6mm x 6.5m Mill finish" at bounding box center [371, 493] width 168 height 16
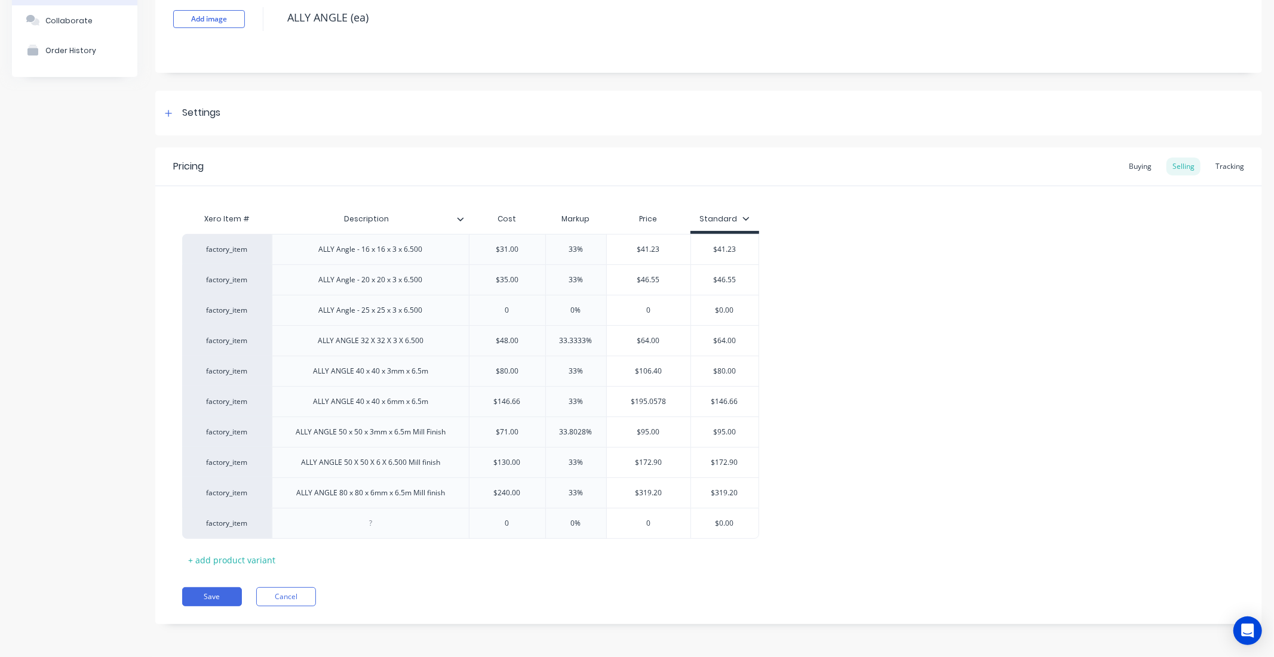
click at [376, 546] on div "Xero Item # Description Cost Markup Price Standard factory_item ALLY Angle - 16…" at bounding box center [708, 388] width 1053 height 362
click at [169, 524] on icon at bounding box center [171, 524] width 8 height 8
type textarea "x"
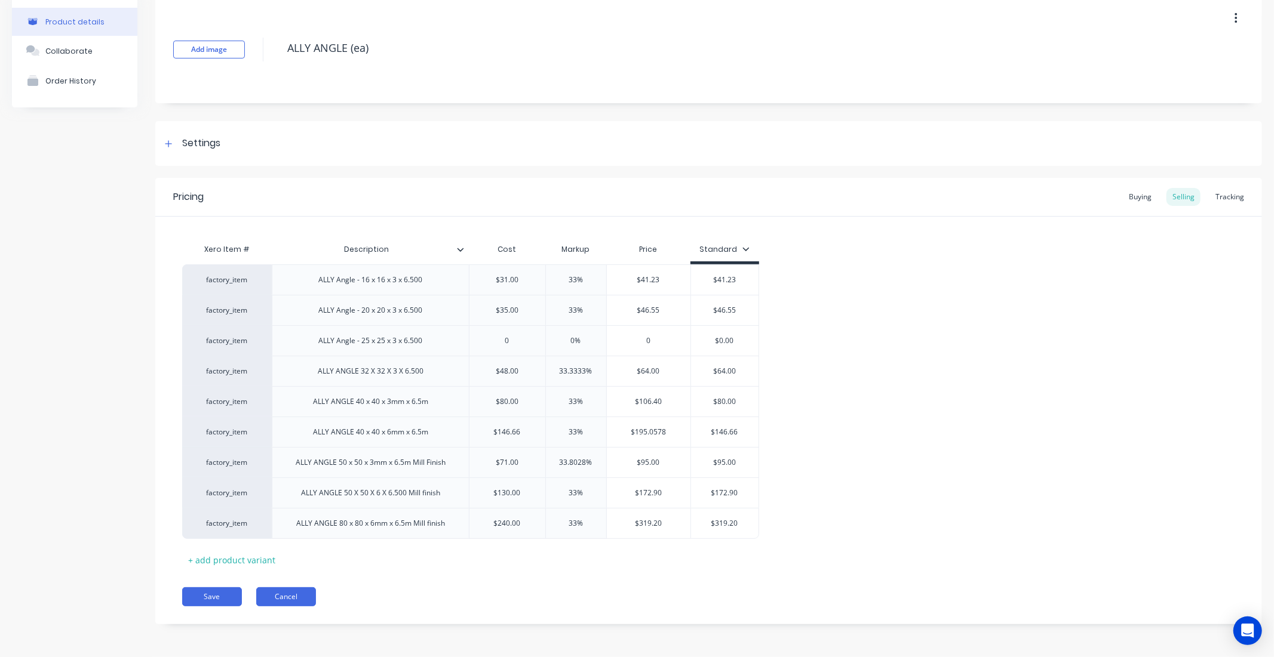
click at [260, 595] on button "Cancel" at bounding box center [286, 597] width 60 height 19
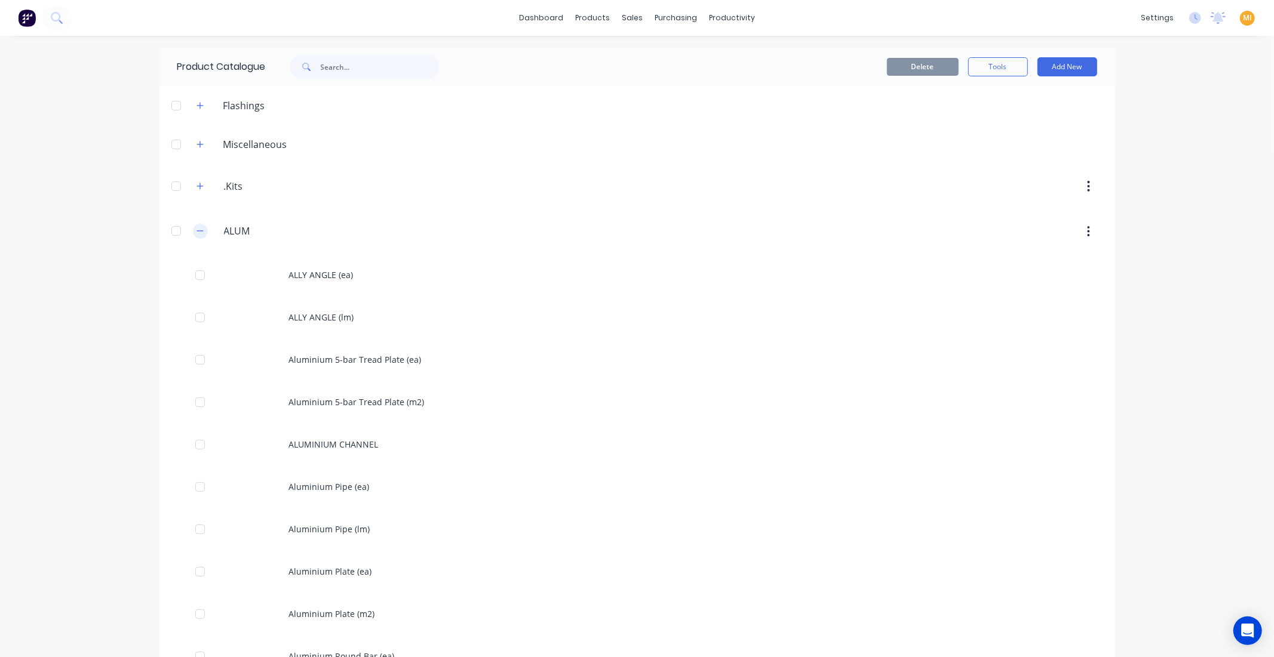
click at [193, 232] on button "button" at bounding box center [200, 231] width 15 height 15
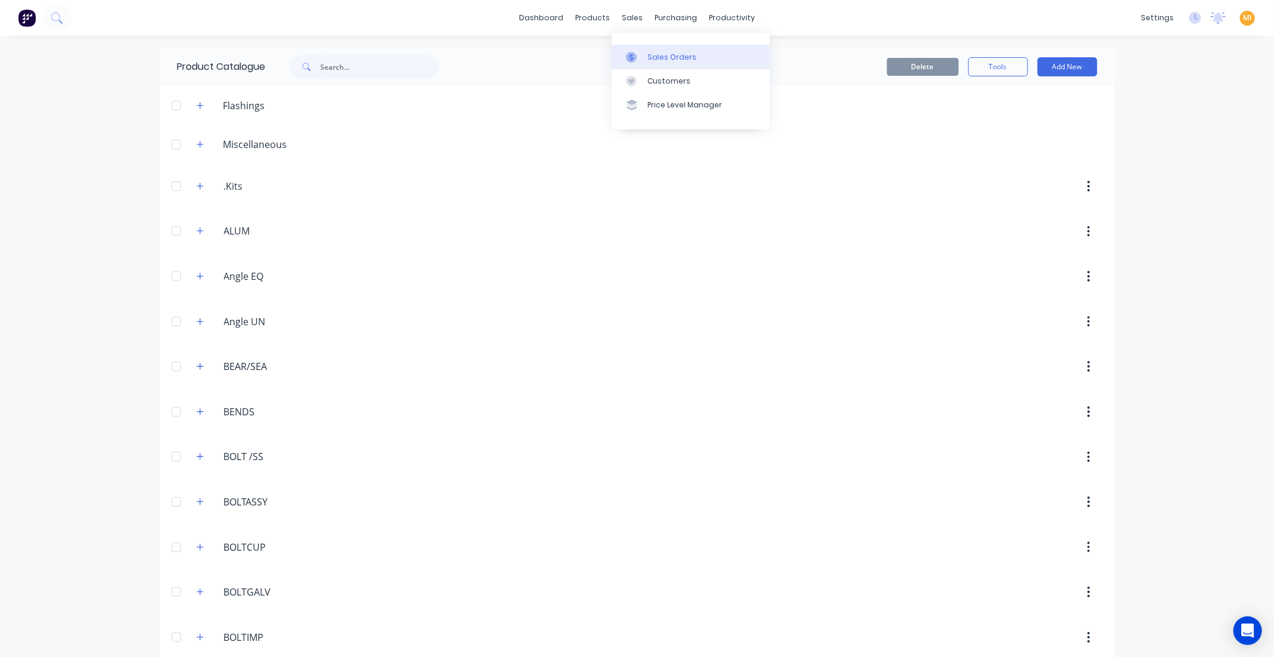
click at [639, 48] on link "Sales Orders" at bounding box center [690, 57] width 158 height 24
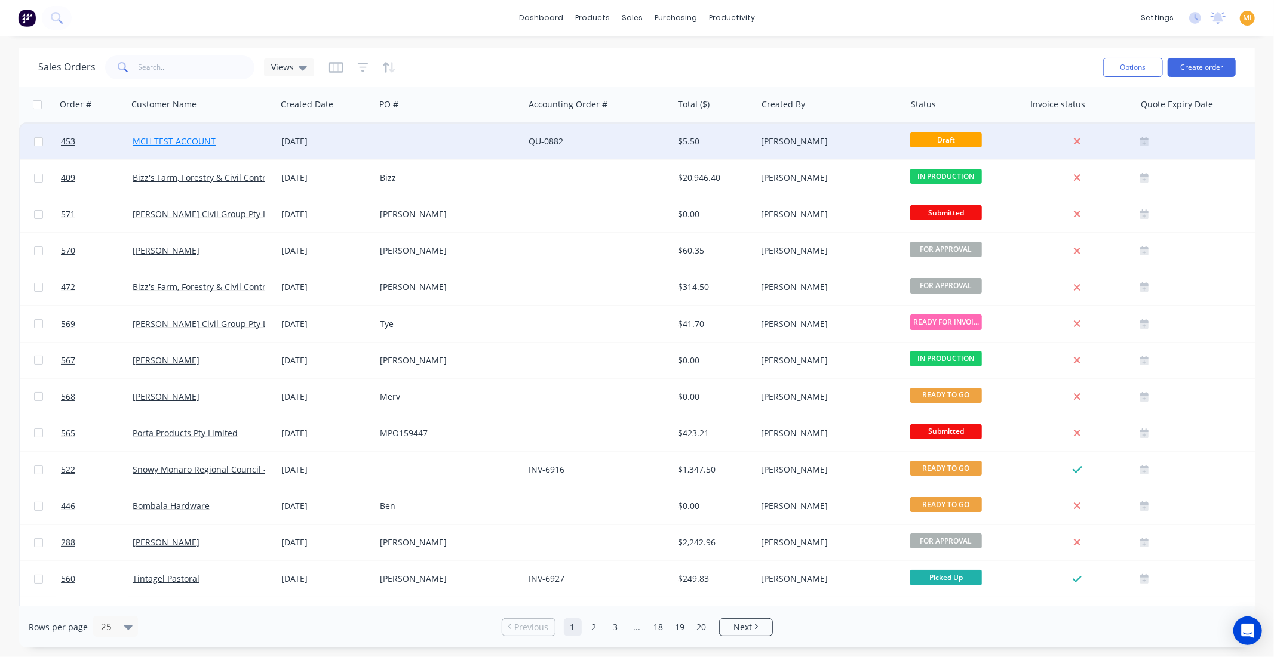
click at [172, 138] on link "MCH TEST ACCOUNT" at bounding box center [174, 141] width 83 height 11
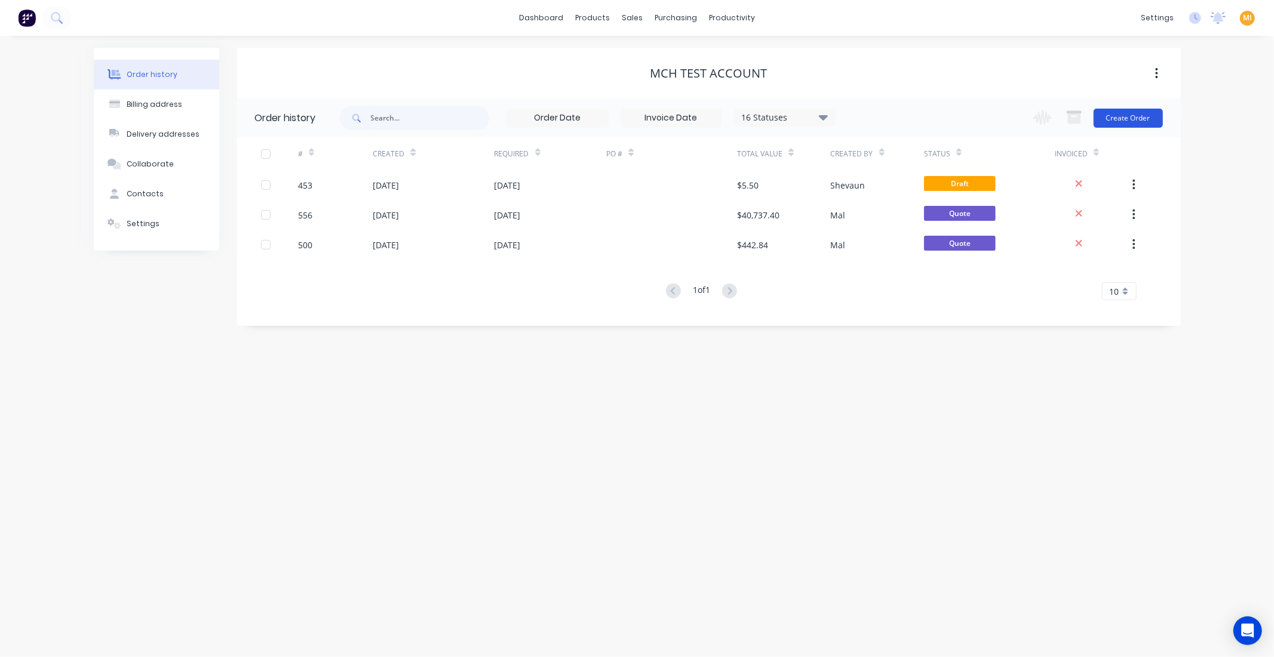
click at [1118, 122] on button "Create Order" at bounding box center [1127, 118] width 69 height 19
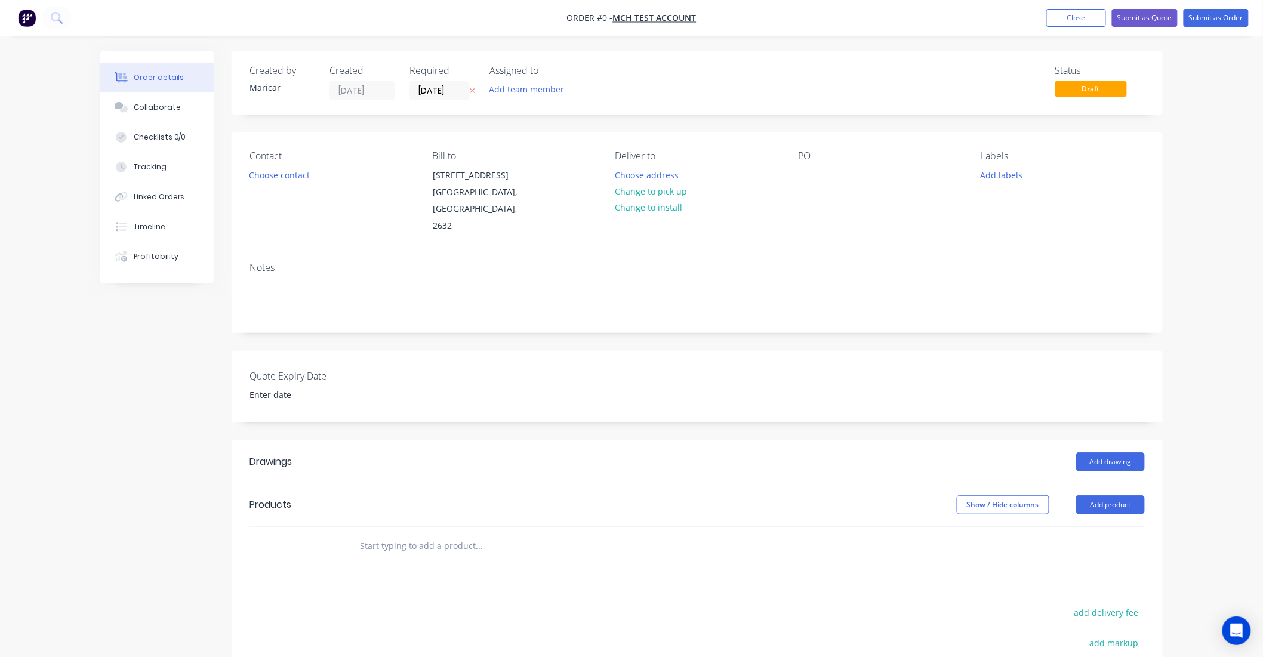
click at [396, 534] on input "text" at bounding box center [478, 546] width 239 height 24
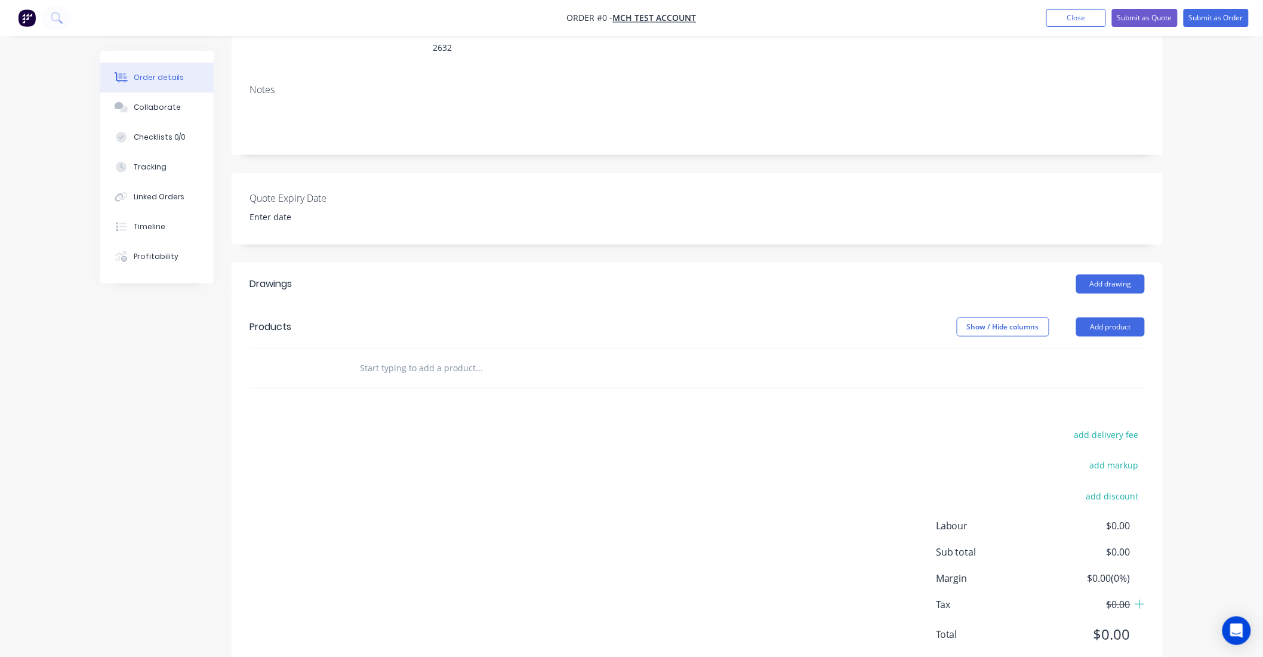
scroll to position [198, 0]
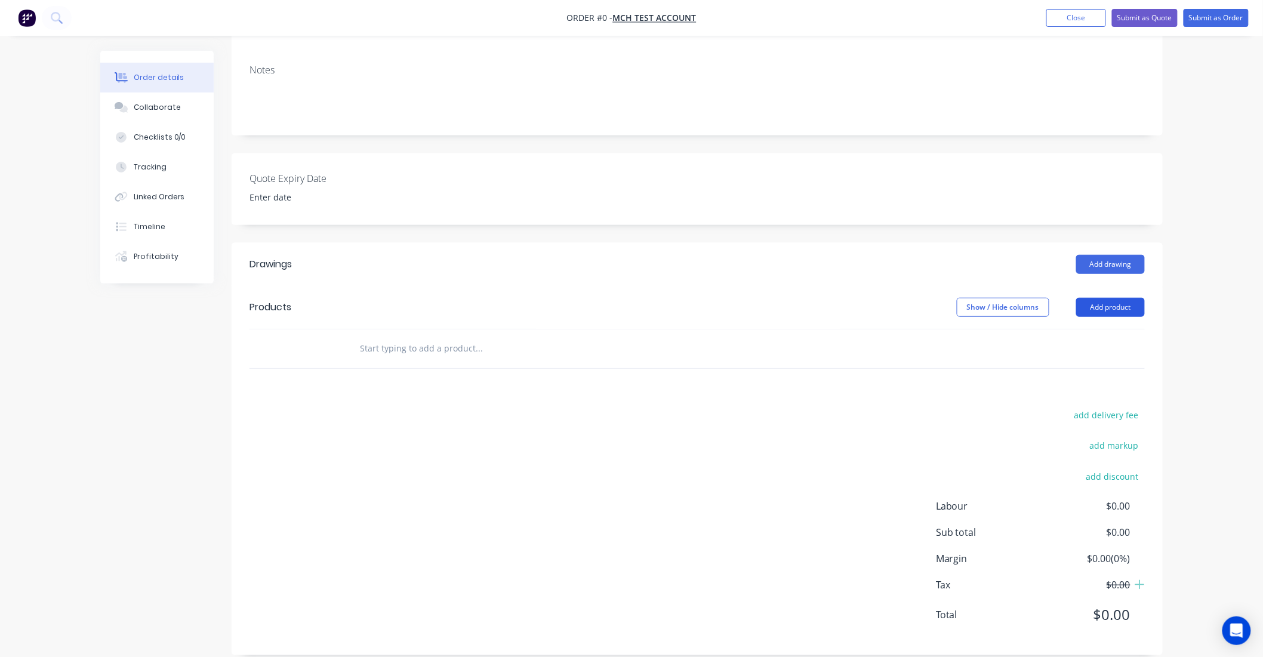
click at [1108, 298] on button "Add product" at bounding box center [1111, 307] width 69 height 19
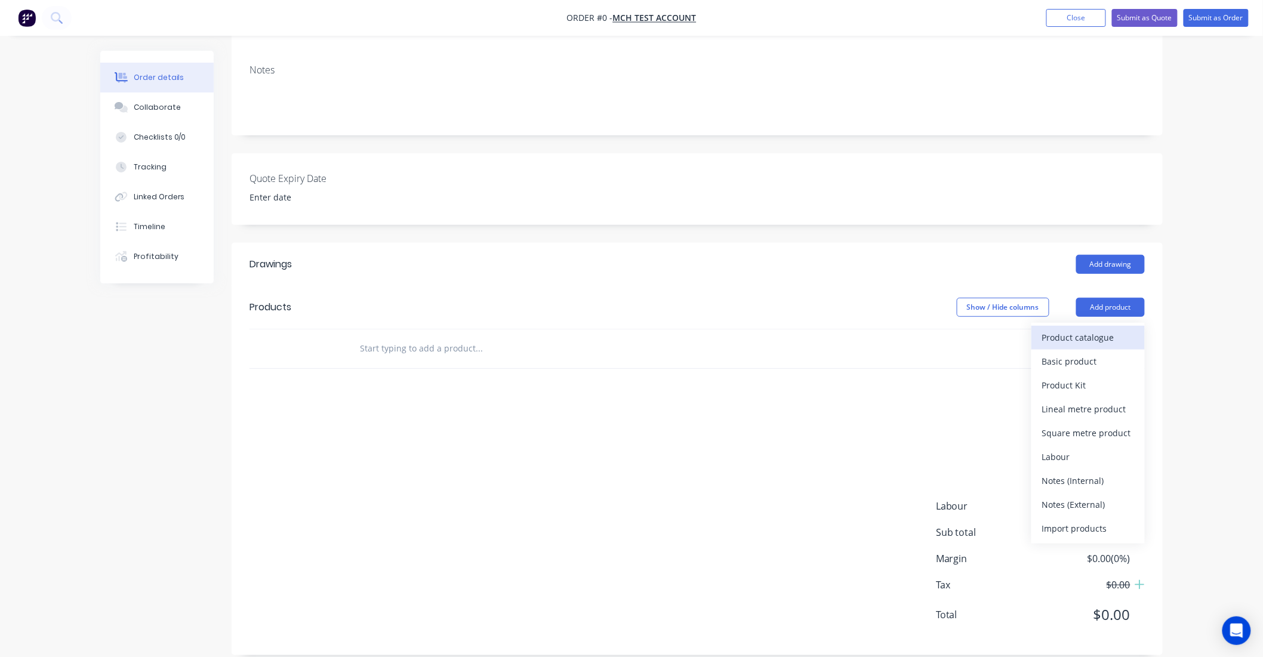
drag, startPoint x: 1088, startPoint y: 318, endPoint x: 1079, endPoint y: 316, distance: 9.7
click at [1079, 329] on div "Product catalogue" at bounding box center [1088, 337] width 92 height 17
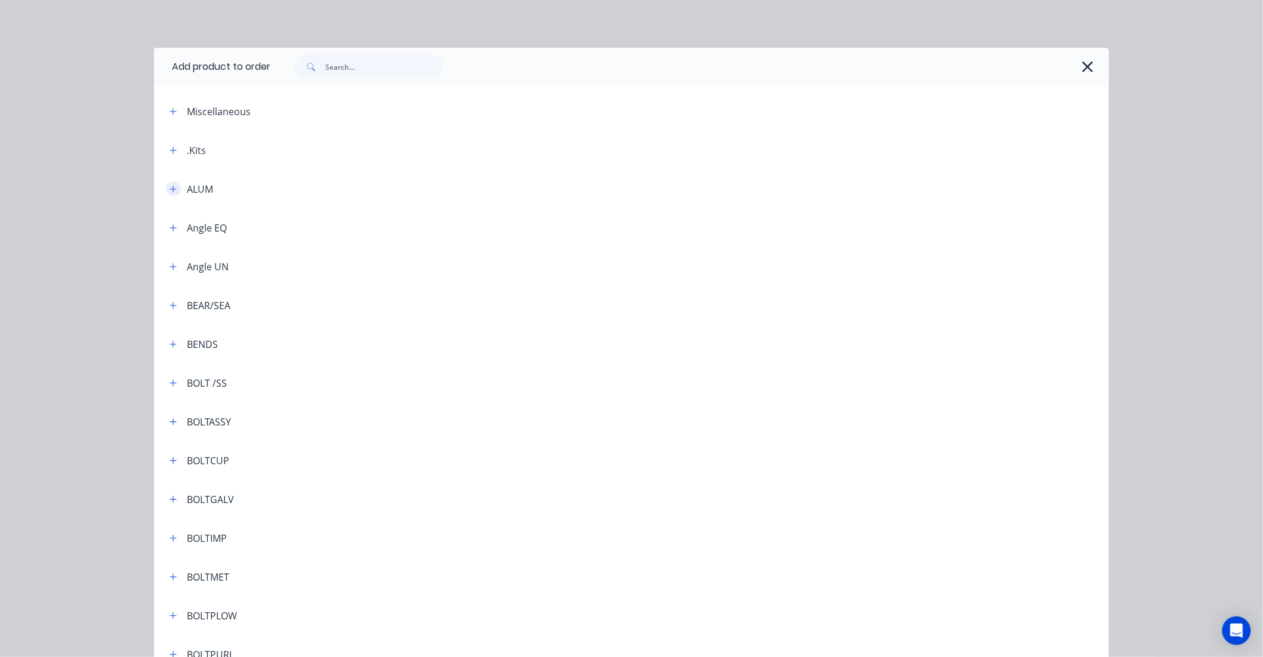
click at [170, 189] on icon "button" at bounding box center [173, 189] width 7 height 7
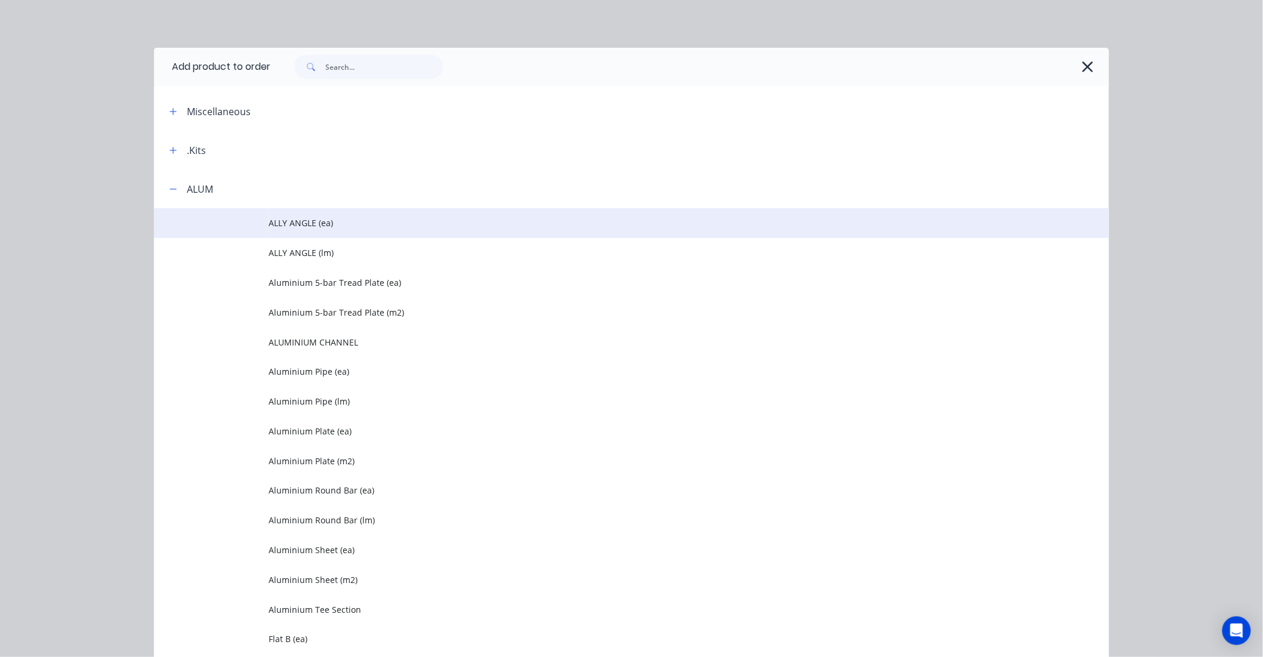
click at [325, 232] on td "ALLY ANGLE (ea)" at bounding box center [689, 223] width 841 height 30
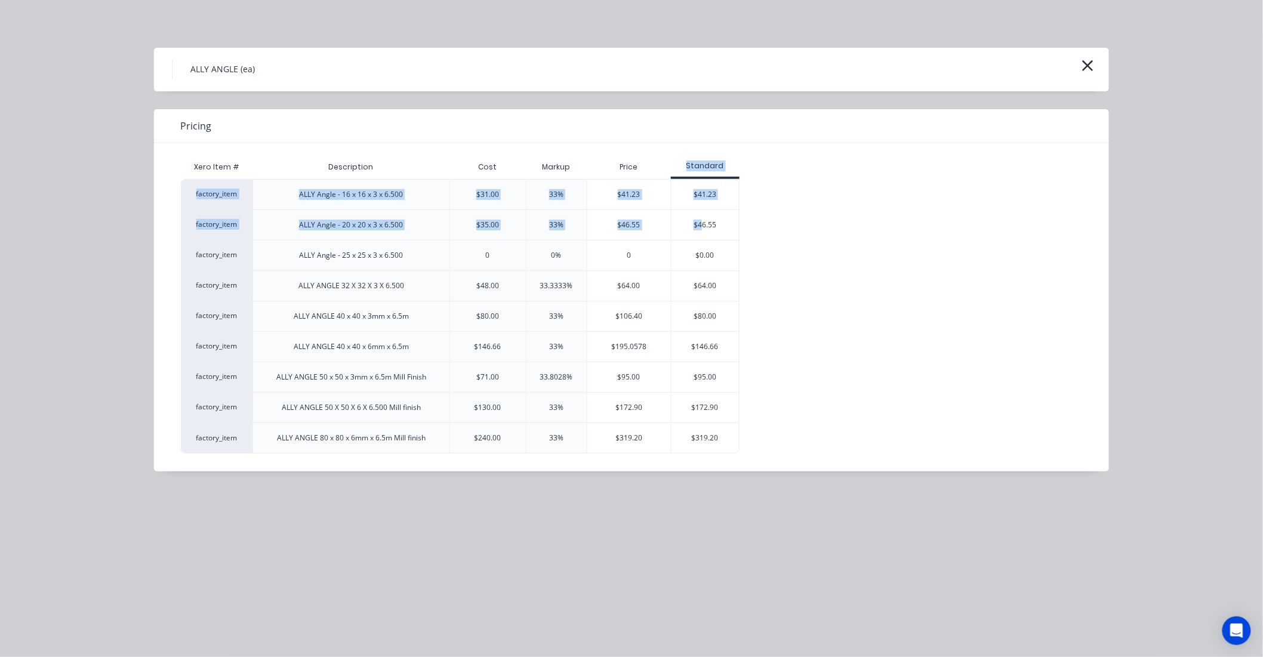
drag, startPoint x: 701, startPoint y: 211, endPoint x: 673, endPoint y: 170, distance: 50.0
click at [673, 170] on div "Xero Item # Description Cost Markup Price Standard factory_item ALLY Angle - 16…" at bounding box center [623, 304] width 884 height 299
click at [1087, 70] on icon "button" at bounding box center [1088, 65] width 13 height 17
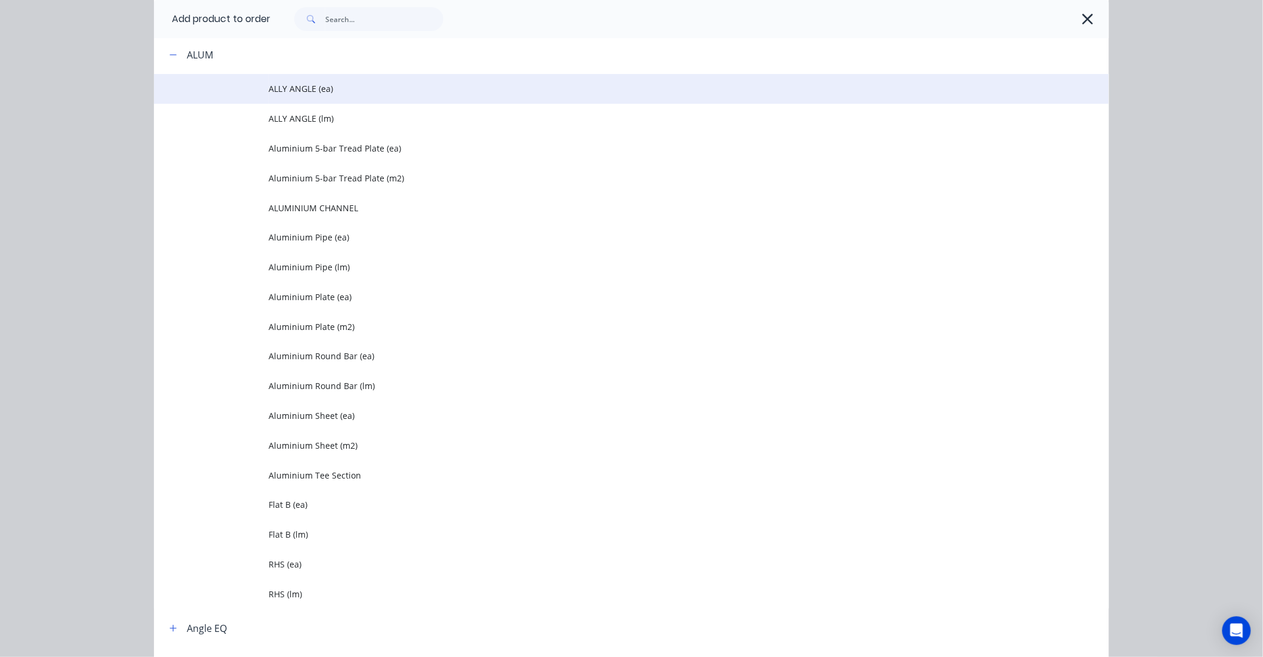
scroll to position [37, 0]
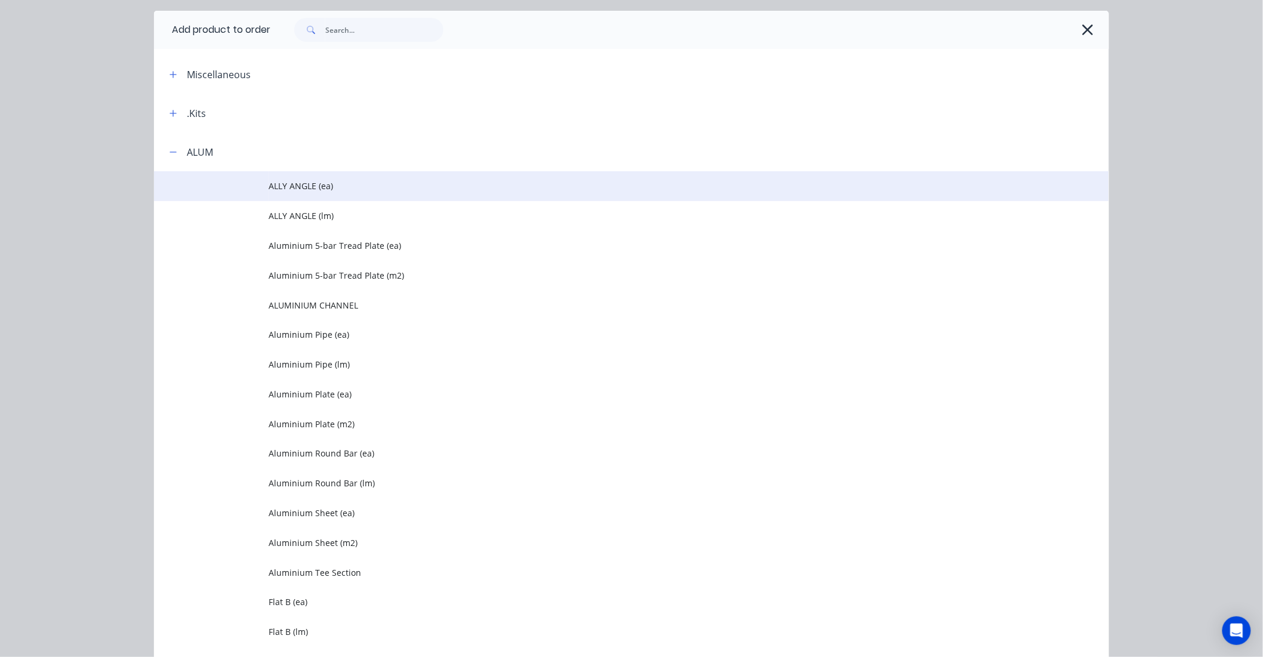
click at [386, 188] on span "ALLY ANGLE (ea)" at bounding box center [605, 186] width 672 height 13
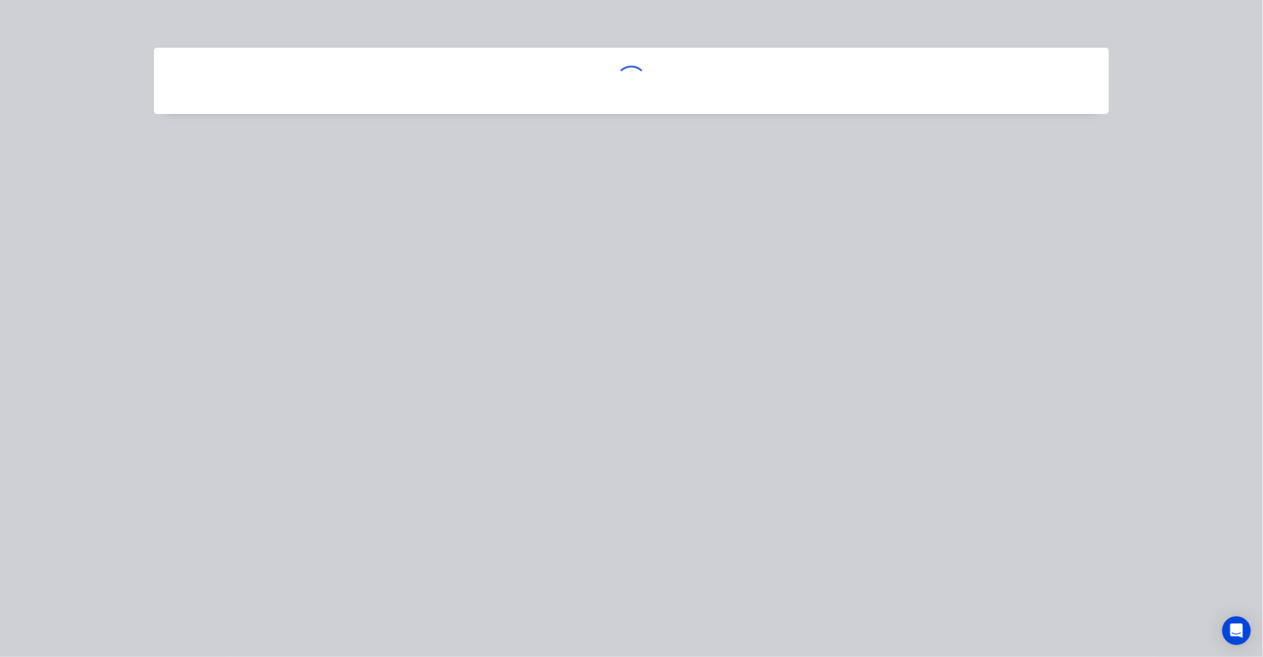
scroll to position [0, 0]
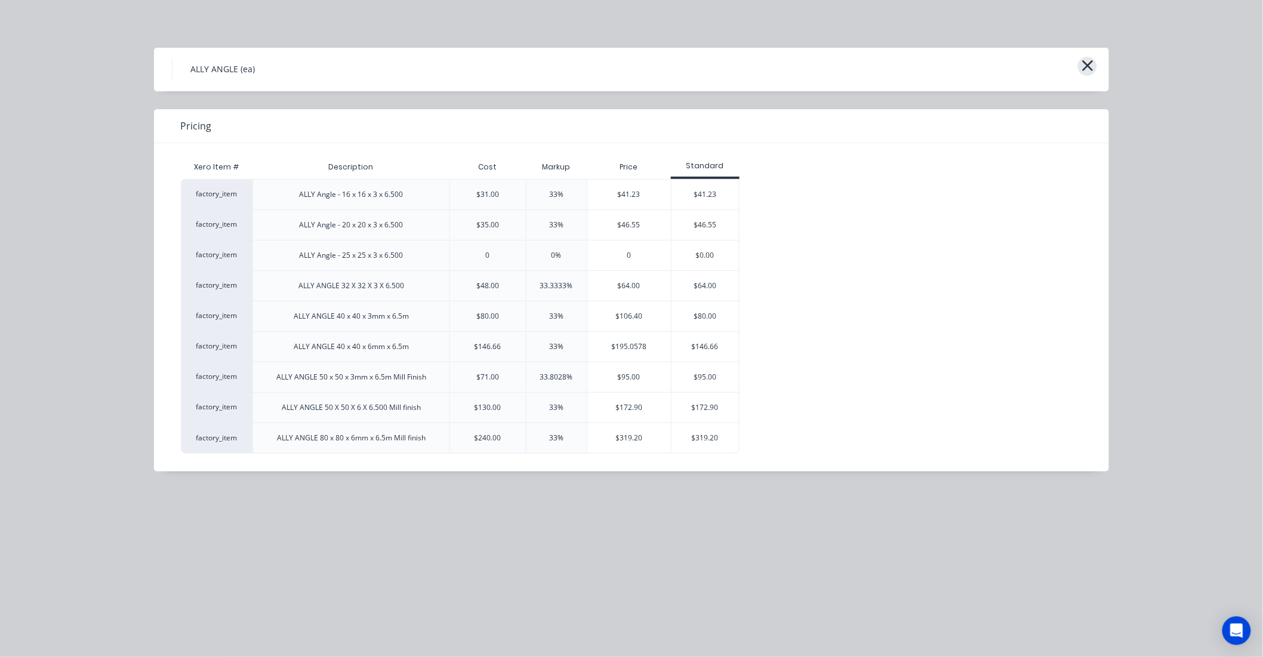
click at [1083, 62] on icon "button" at bounding box center [1088, 65] width 13 height 17
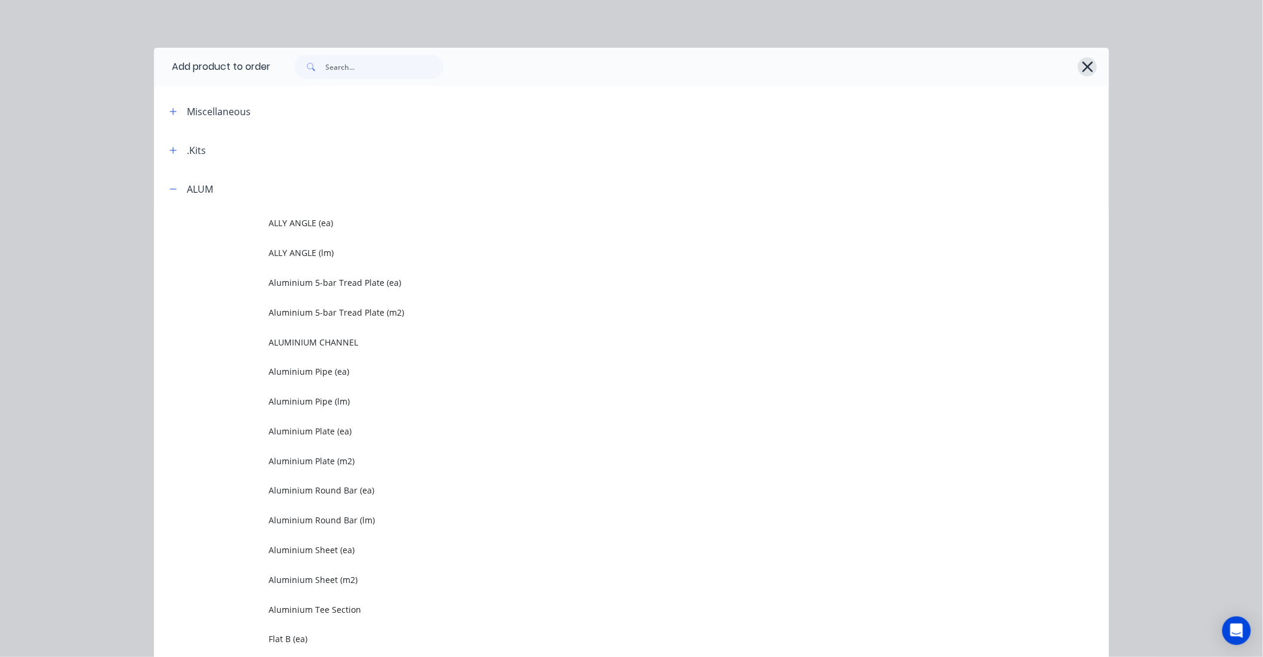
click at [1082, 67] on icon "button" at bounding box center [1087, 66] width 11 height 11
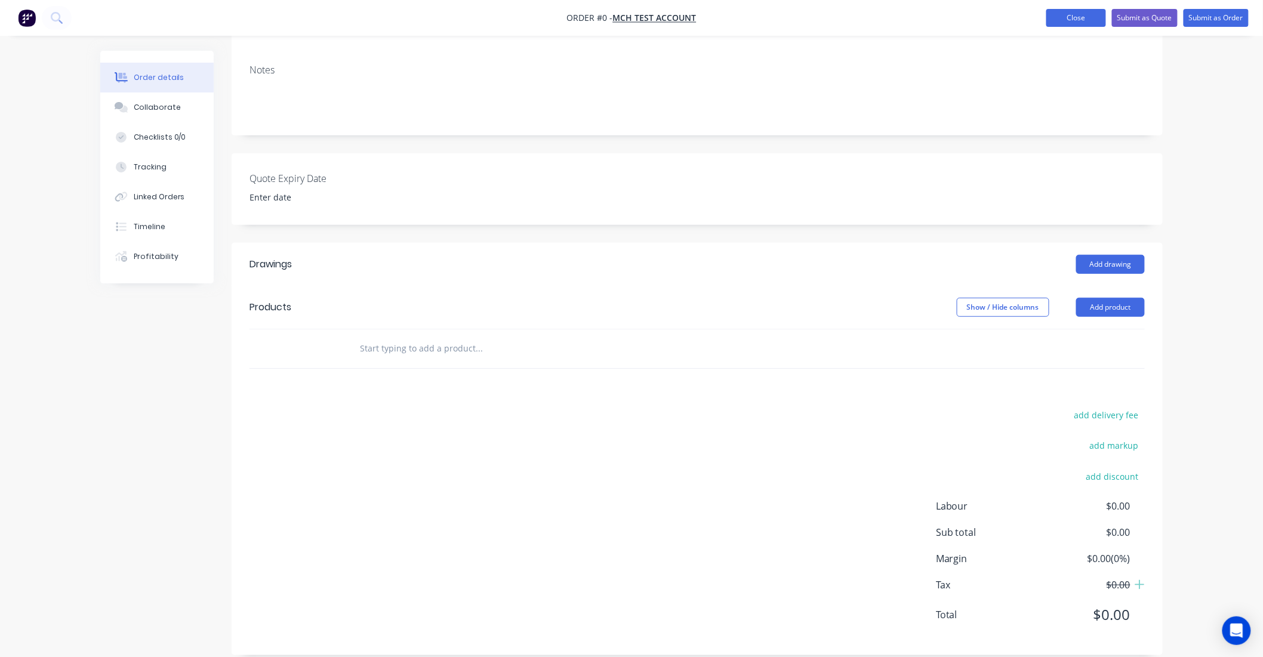
click at [1065, 24] on button "Close" at bounding box center [1077, 18] width 60 height 18
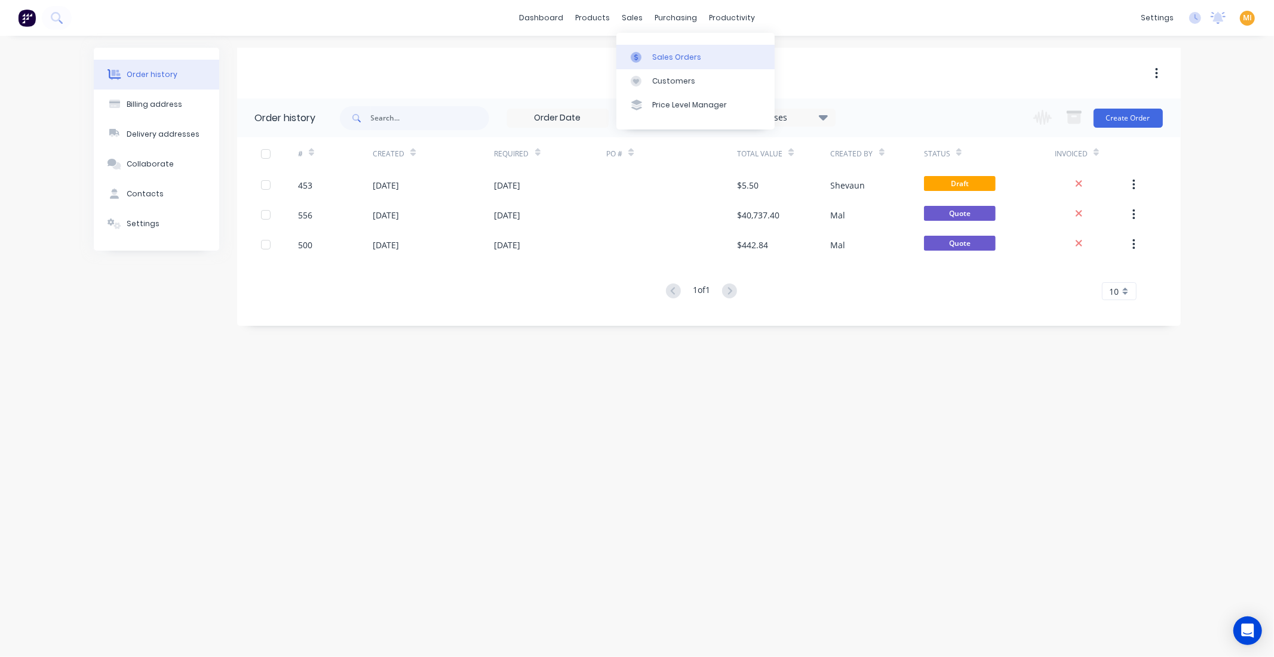
click at [654, 55] on div "Sales Orders" at bounding box center [676, 57] width 49 height 11
